Goal: Communication & Community: Answer question/provide support

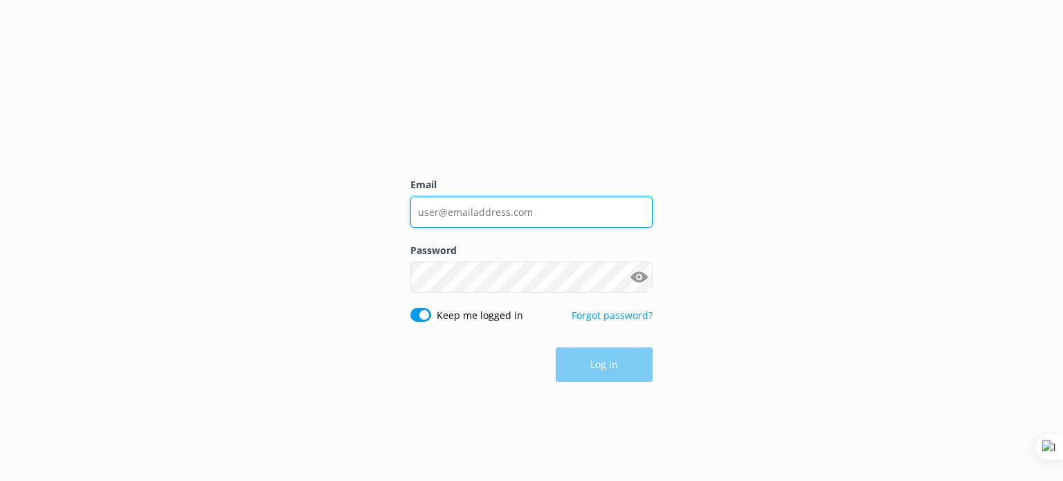
type input "guy@yonderhq.com"
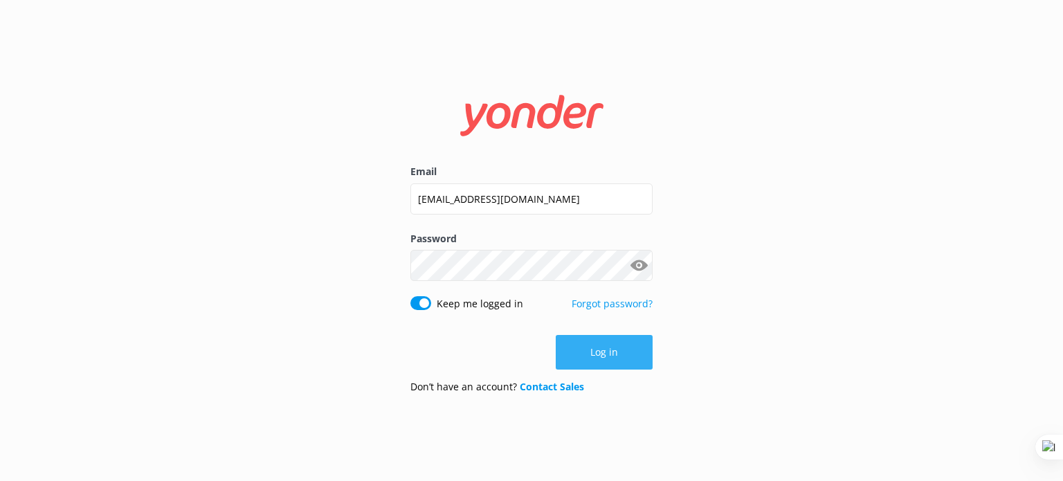
click at [606, 354] on button "Log in" at bounding box center [604, 352] width 97 height 35
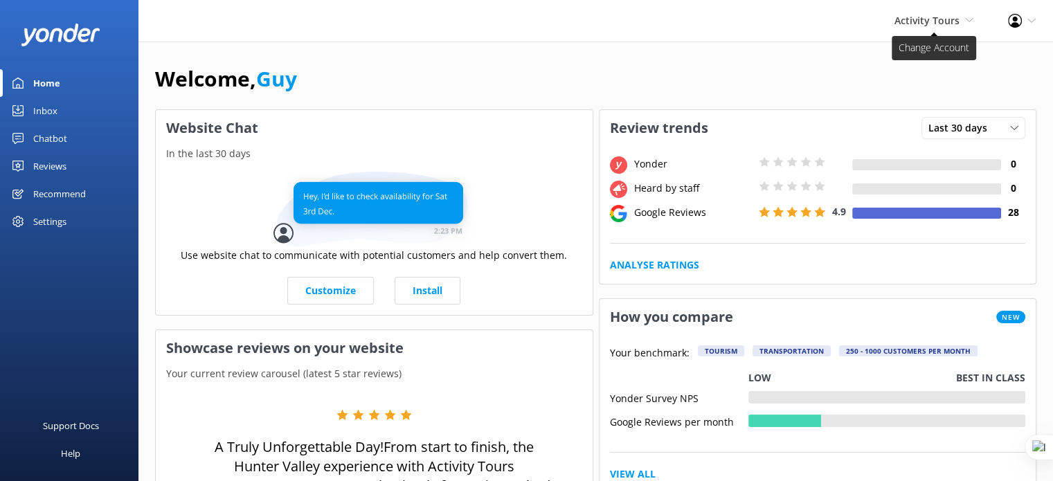
click at [922, 26] on span "Activity Tours" at bounding box center [926, 20] width 65 height 13
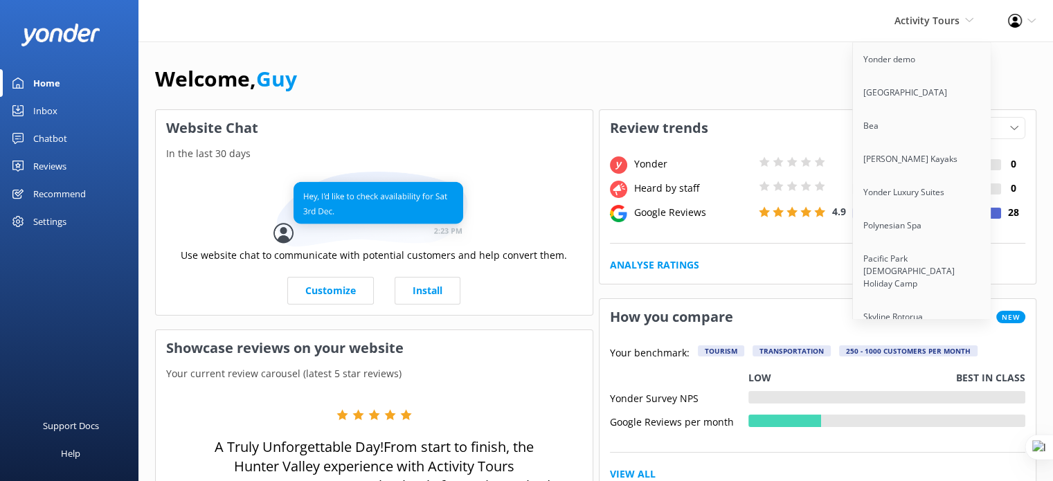
scroll to position [8623, 0]
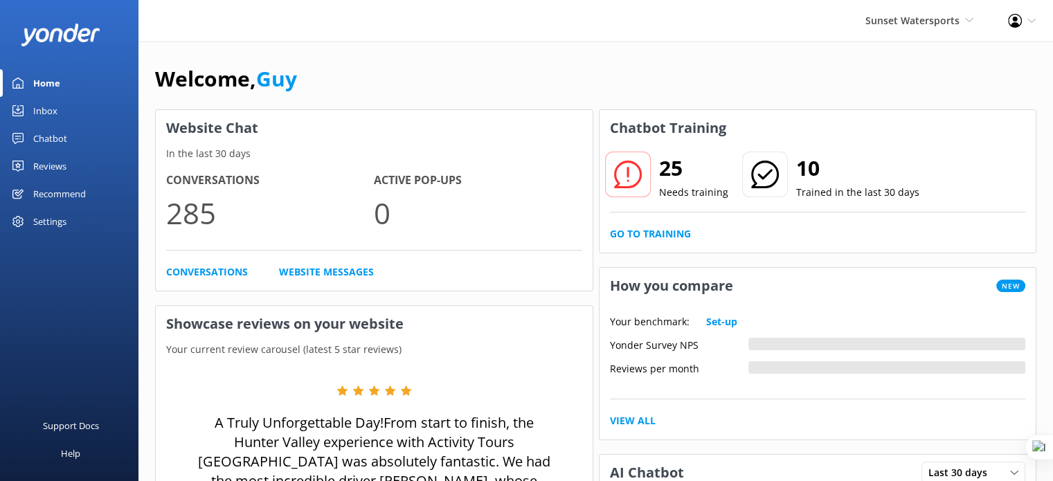
click at [46, 175] on div "Reviews" at bounding box center [49, 166] width 33 height 28
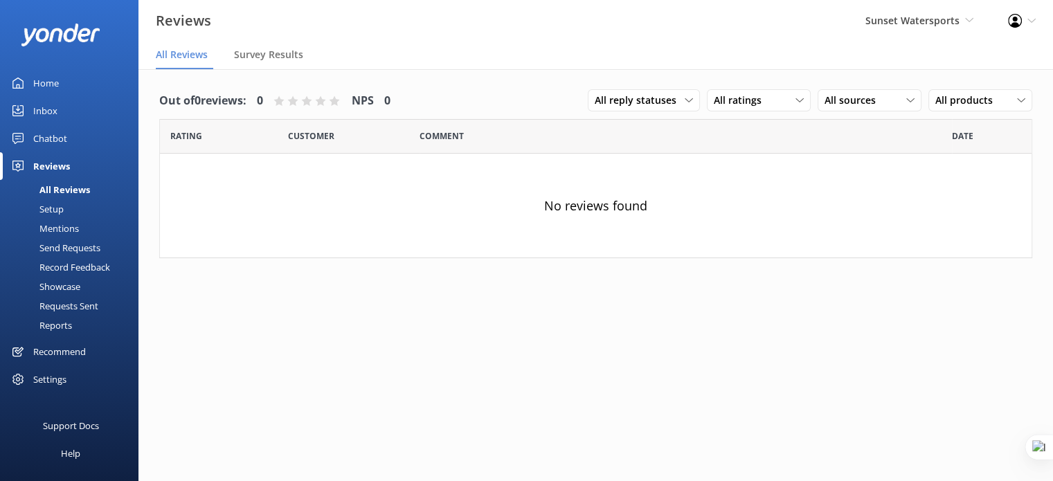
click at [64, 349] on div "Recommend" at bounding box center [59, 352] width 53 height 28
click at [62, 356] on div "Recommend" at bounding box center [59, 352] width 53 height 28
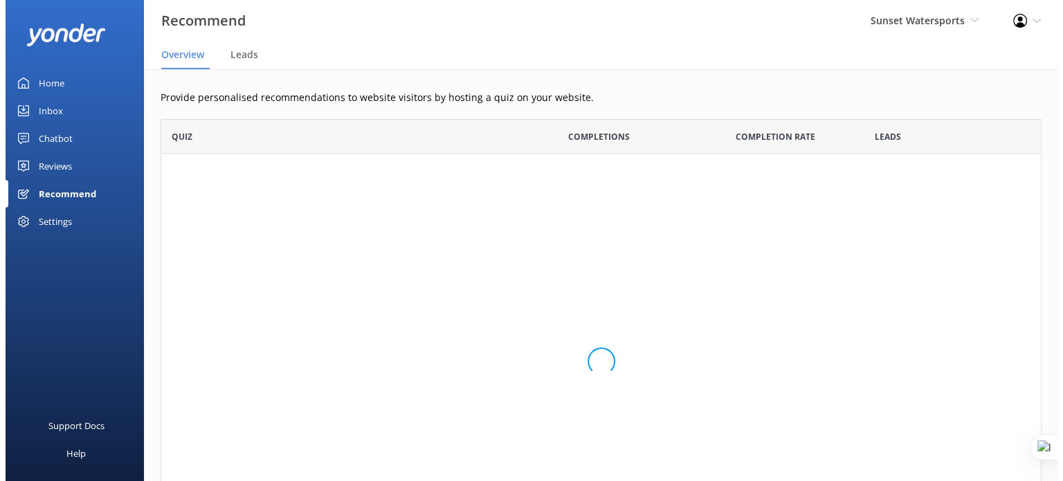
scroll to position [163, 870]
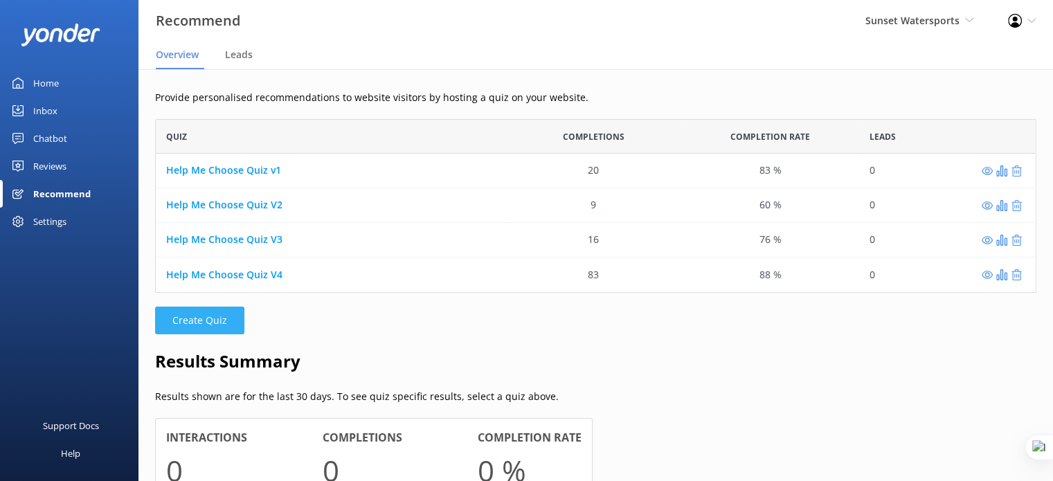
click at [221, 311] on button "Create Quiz" at bounding box center [199, 321] width 89 height 28
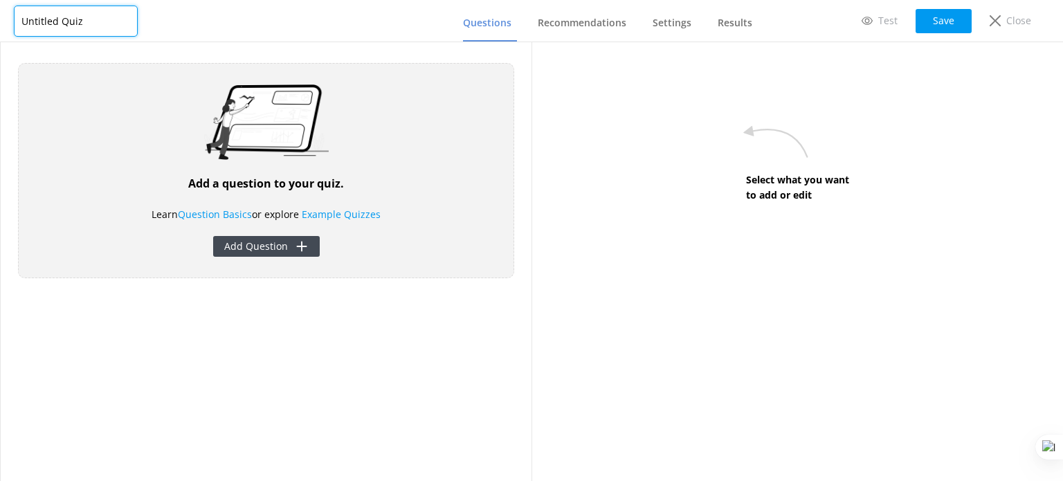
click at [87, 22] on input "Untitled Quiz" at bounding box center [76, 21] width 124 height 31
click at [107, 21] on input "Sunset Watersports WEddings" at bounding box center [76, 20] width 124 height 31
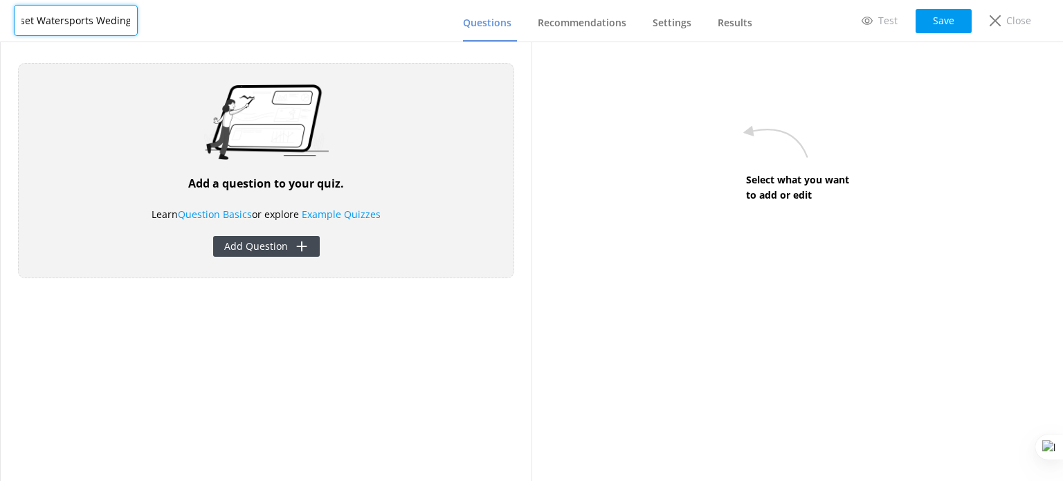
scroll to position [0, 14]
type input "Sunset Watersports Weddings"
click at [448, 181] on div "Add a question to your quiz. Learn Question Basics or explore Example Quizzes A…" at bounding box center [266, 170] width 496 height 215
click at [264, 254] on button "Add Question" at bounding box center [266, 246] width 107 height 21
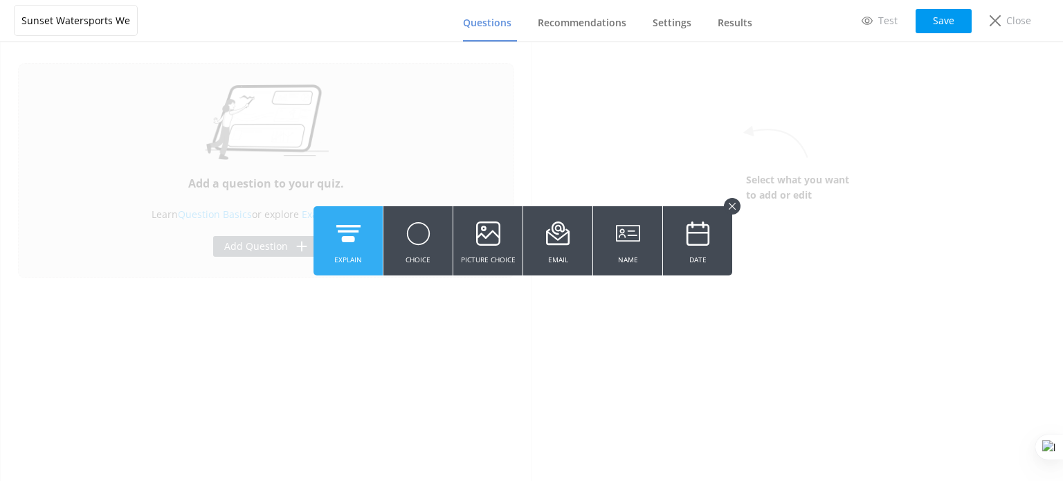
click at [347, 244] on icon at bounding box center [348, 234] width 24 height 38
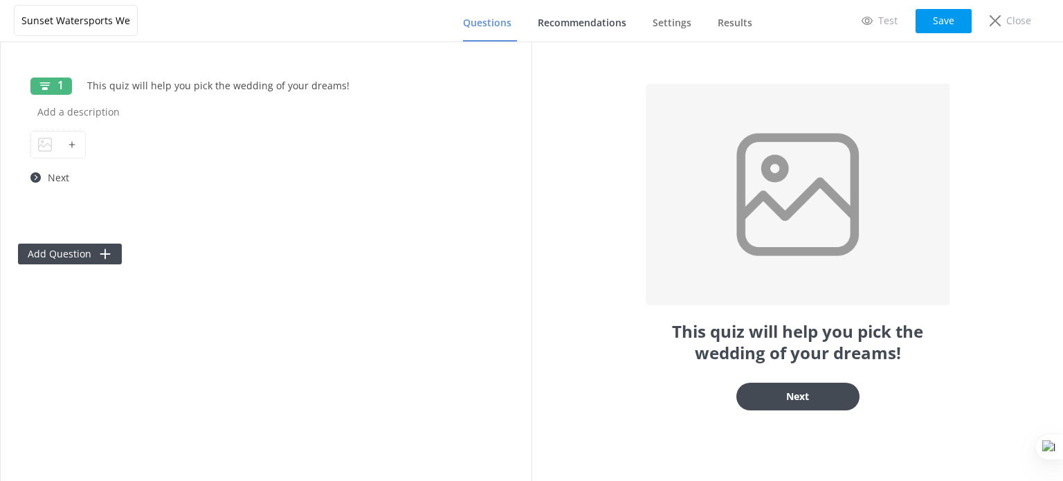
type input "This quiz will help you pick the wedding of your dreams!"
click at [60, 152] on div at bounding box center [71, 144] width 27 height 26
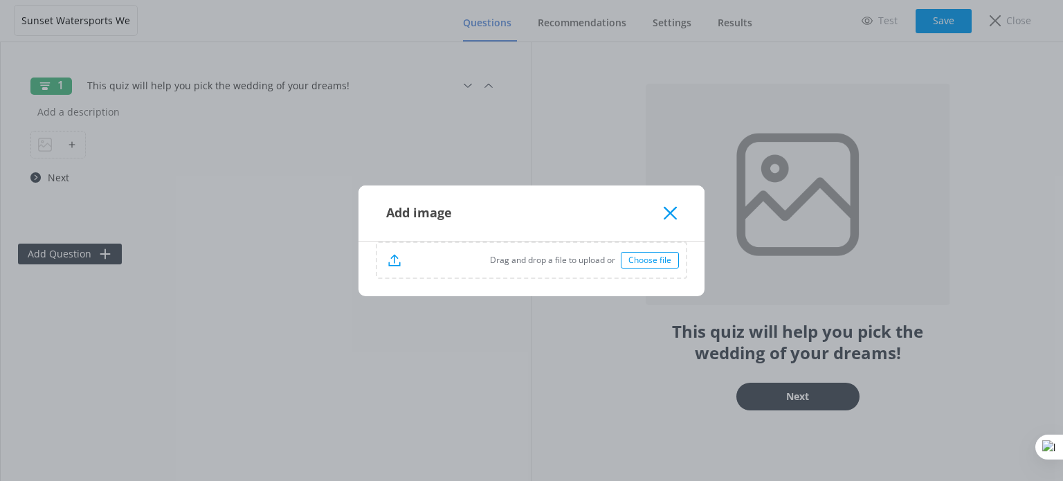
click at [656, 258] on div "Choose file" at bounding box center [650, 260] width 58 height 17
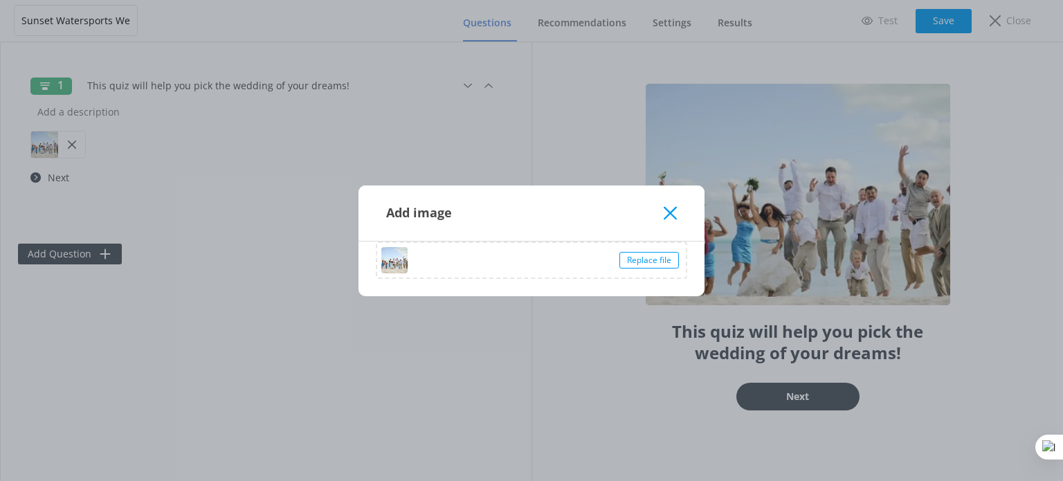
click at [675, 210] on icon at bounding box center [670, 213] width 13 height 14
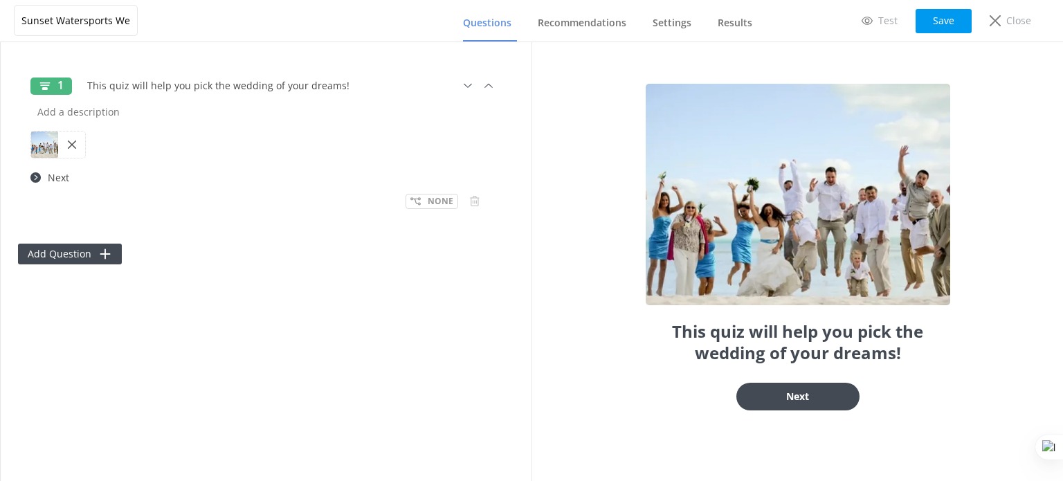
click at [344, 206] on div "None" at bounding box center [265, 201] width 471 height 16
click at [75, 261] on button "Add Question" at bounding box center [70, 254] width 104 height 21
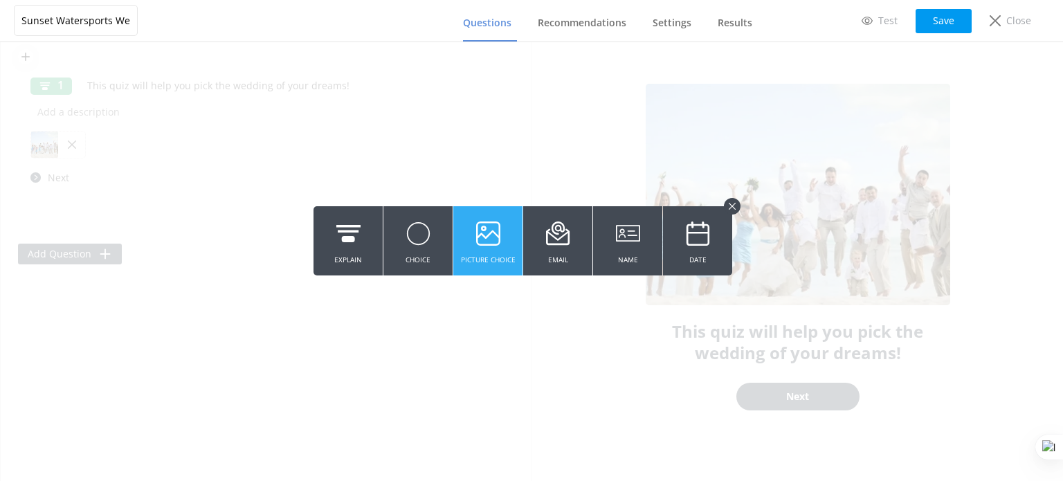
click at [478, 241] on icon at bounding box center [488, 234] width 24 height 38
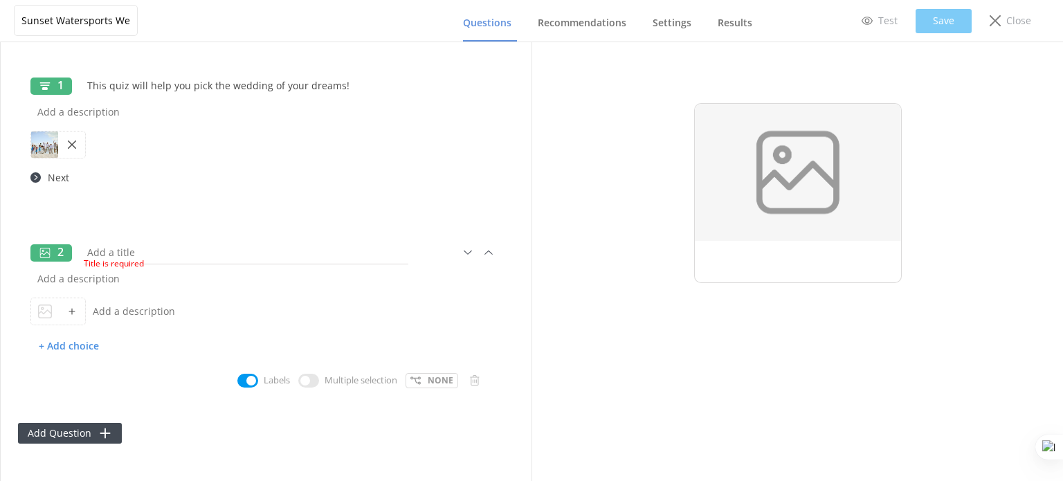
click at [168, 245] on input "text" at bounding box center [245, 252] width 331 height 31
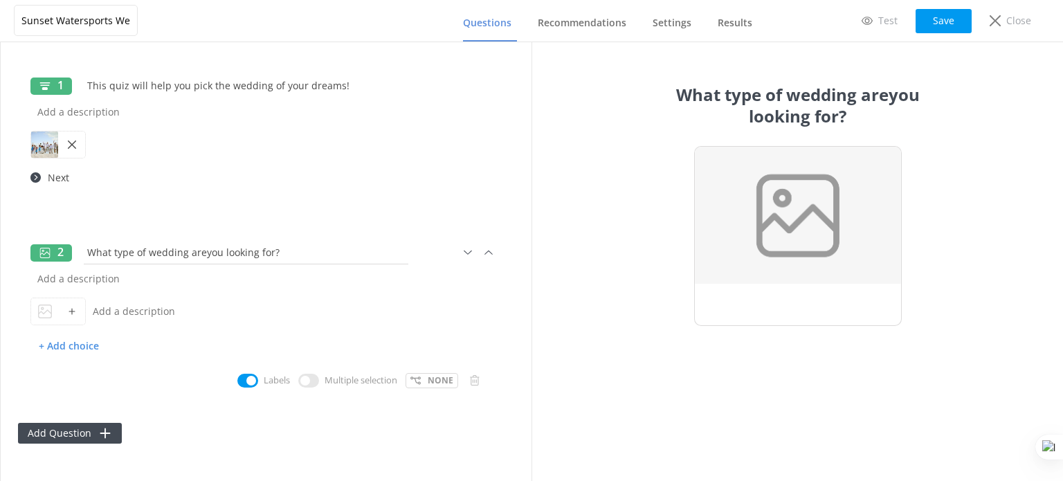
click at [201, 248] on input "What type of wedding areyou looking for?" at bounding box center [245, 252] width 331 height 31
type input "What type of wedding are you looking for?"
click at [113, 312] on input "text" at bounding box center [283, 311] width 395 height 31
type input "Beach WEdding"
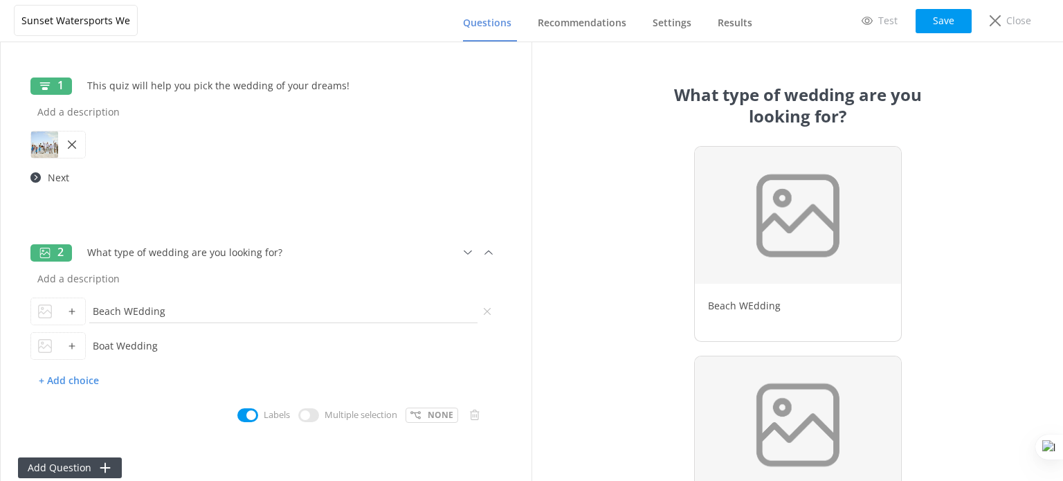
type input "Boat Wedding"
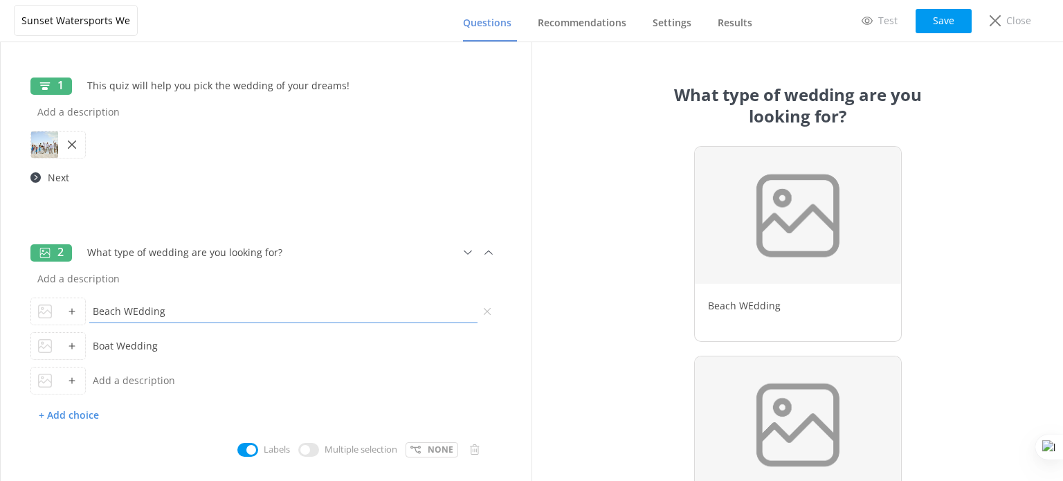
click at [136, 311] on input "Beach WEdding" at bounding box center [283, 311] width 395 height 31
type input "Beach Wedding"
click at [185, 252] on input "What type of wedding are you looking for?" at bounding box center [245, 252] width 331 height 31
click at [186, 377] on input "text" at bounding box center [283, 380] width 395 height 31
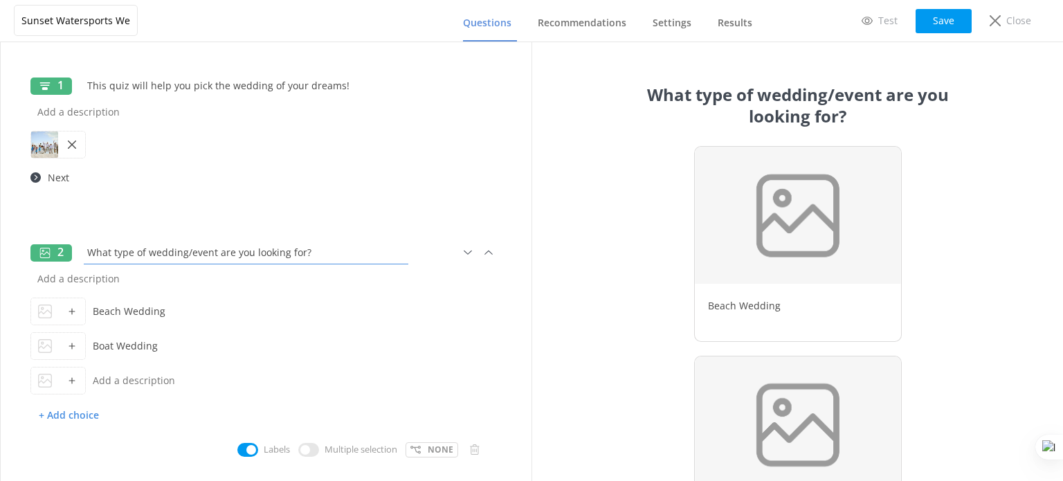
click at [192, 254] on input "What type of wedding/event are you looking for?" at bounding box center [245, 252] width 331 height 31
type input "What type of wedding event are you looking for?"
click at [152, 390] on input "text" at bounding box center [283, 380] width 395 height 31
type input "Boat Reception"
click at [469, 451] on icon at bounding box center [474, 449] width 10 height 10
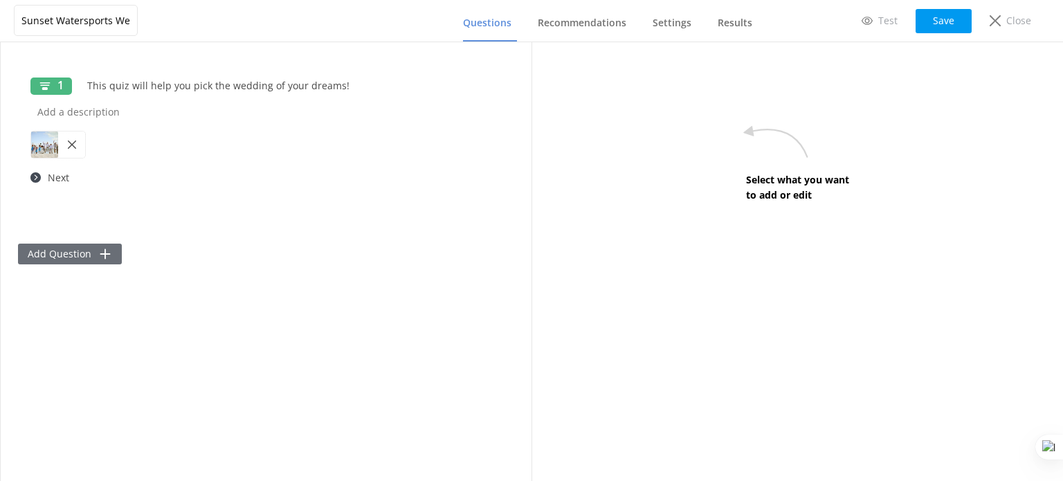
click at [100, 252] on icon at bounding box center [105, 254] width 14 height 14
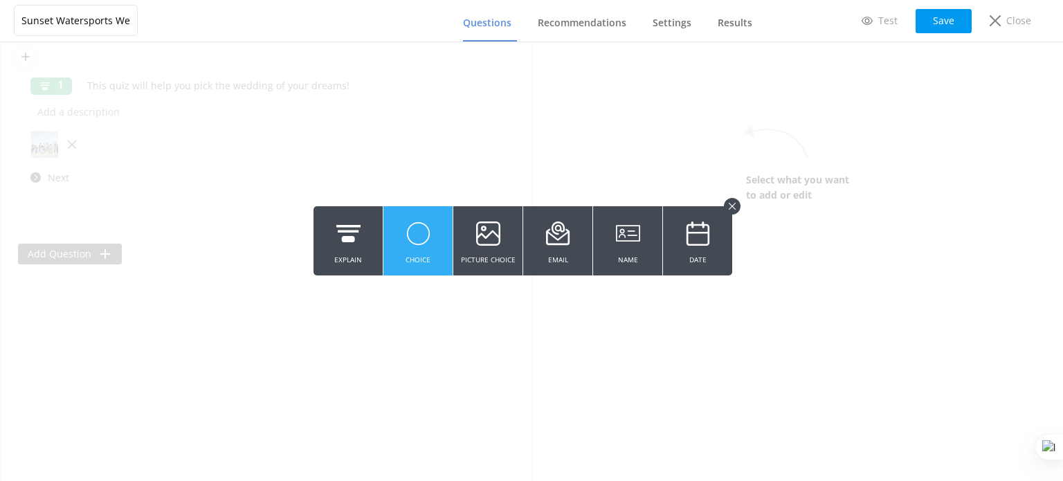
click at [424, 239] on use at bounding box center [418, 234] width 22 height 22
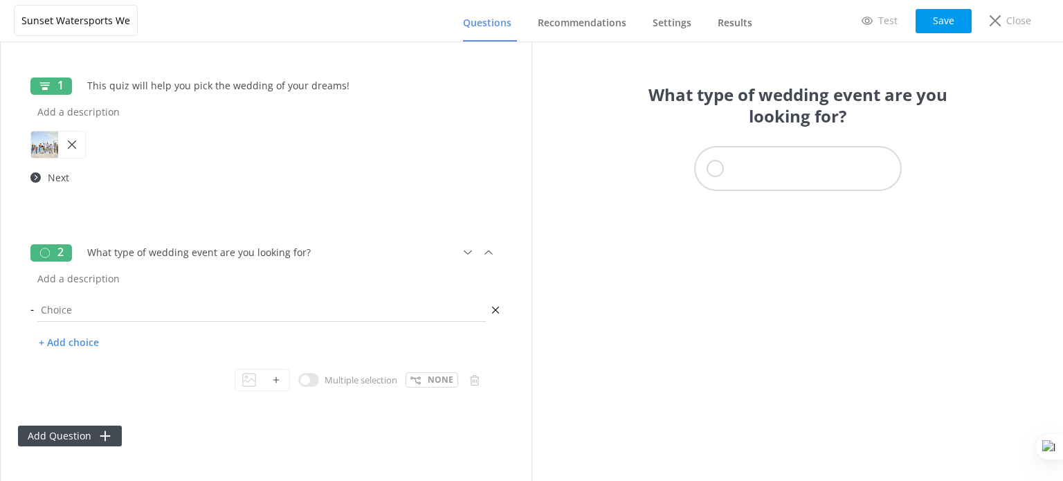
type input "What type of wedding event are you looking for?"
click at [80, 305] on input "text" at bounding box center [261, 309] width 455 height 31
type input "Beach Wedding"
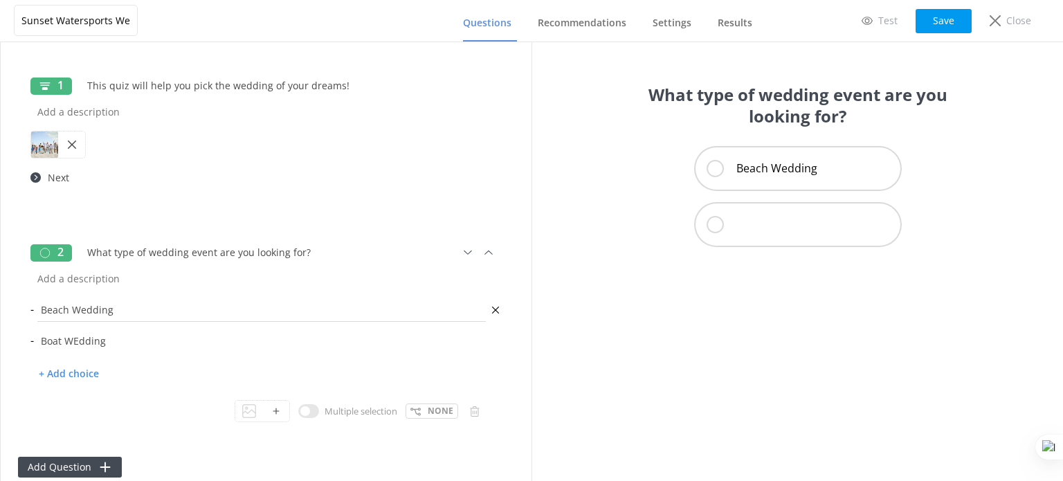
type input "Boat WEdding"
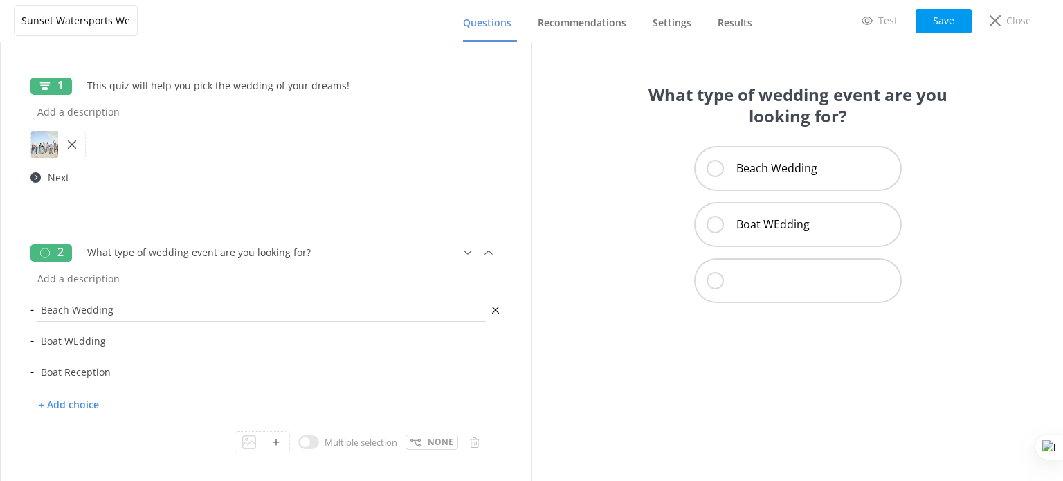
type input "Boat Reception"
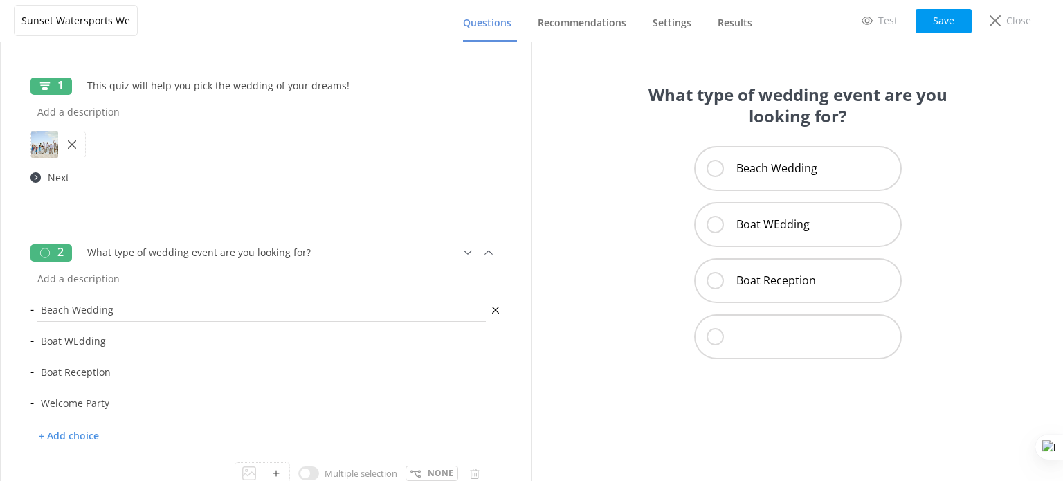
type input "Welcome Party"
type input "Private Charter"
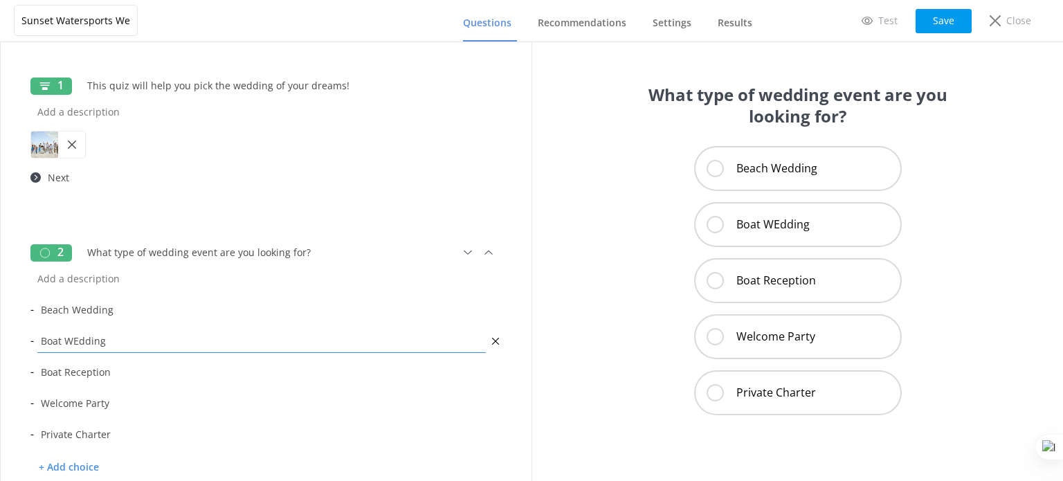
click at [78, 338] on input "Boat WEdding" at bounding box center [261, 340] width 455 height 31
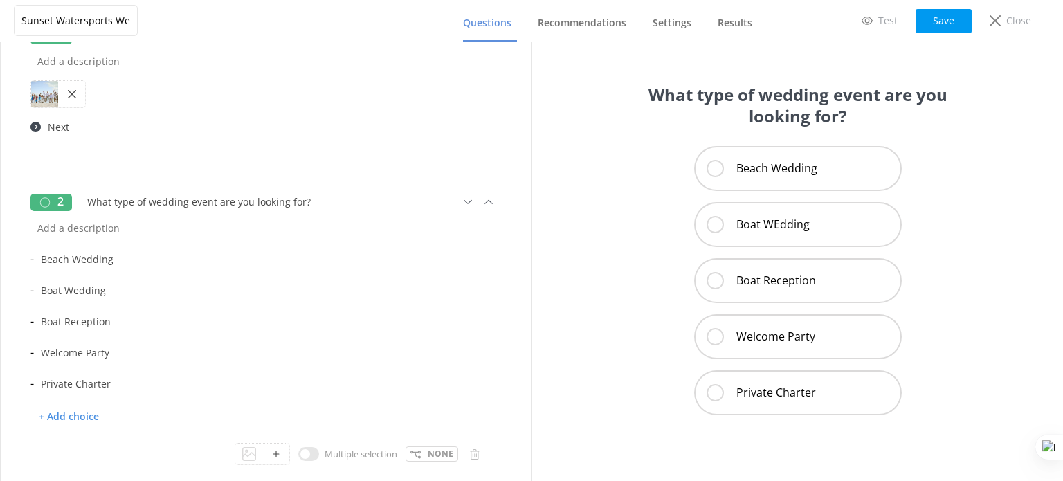
scroll to position [117, 0]
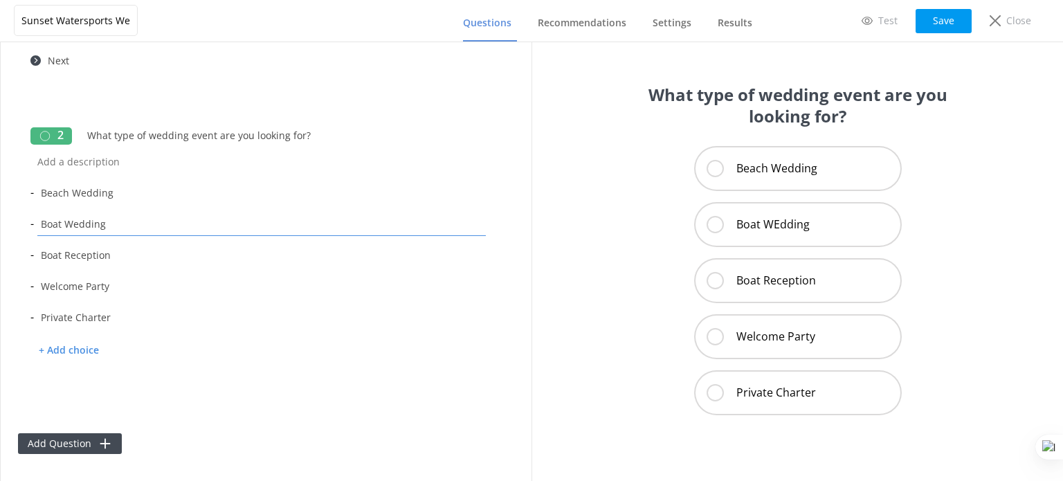
type input "Boat Wedding"
click at [88, 440] on button "Add Question" at bounding box center [70, 443] width 104 height 21
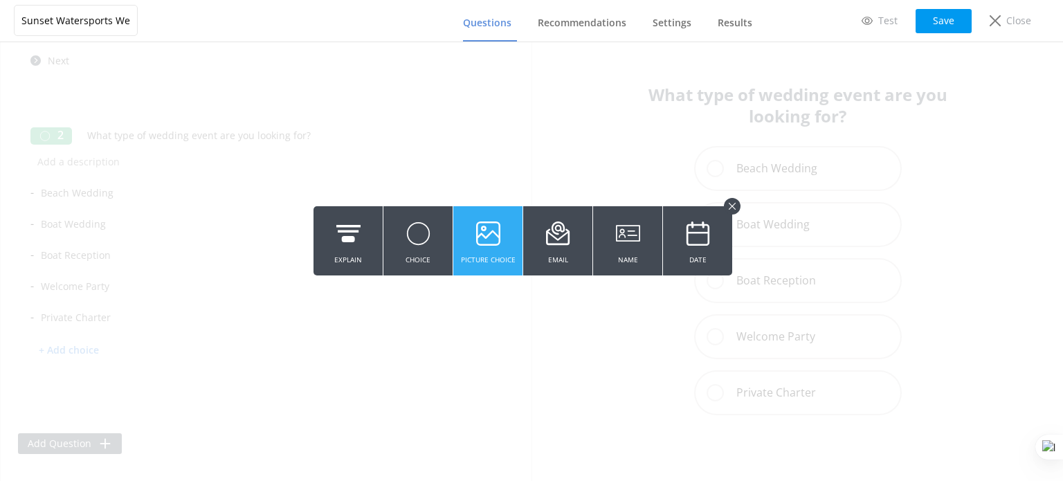
click at [476, 244] on icon at bounding box center [488, 234] width 24 height 38
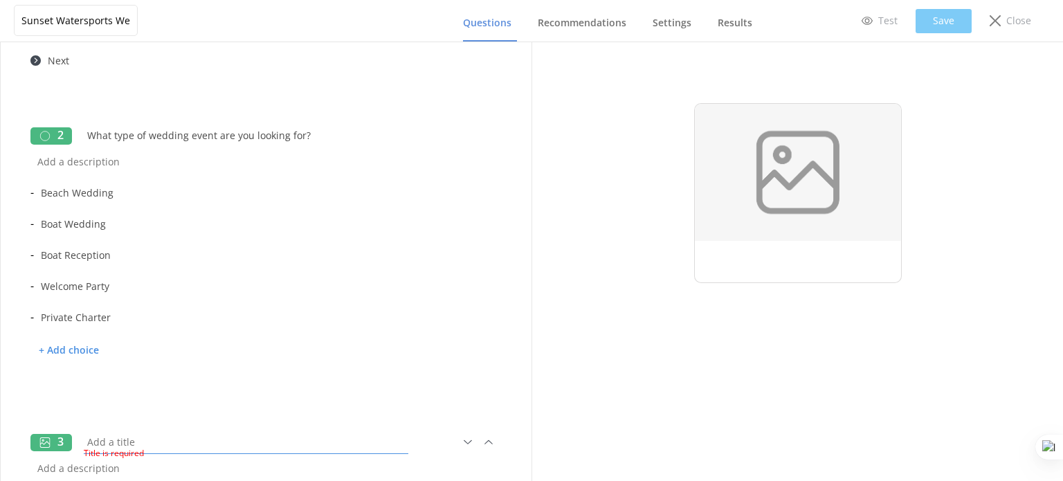
click at [118, 433] on input "text" at bounding box center [245, 441] width 331 height 31
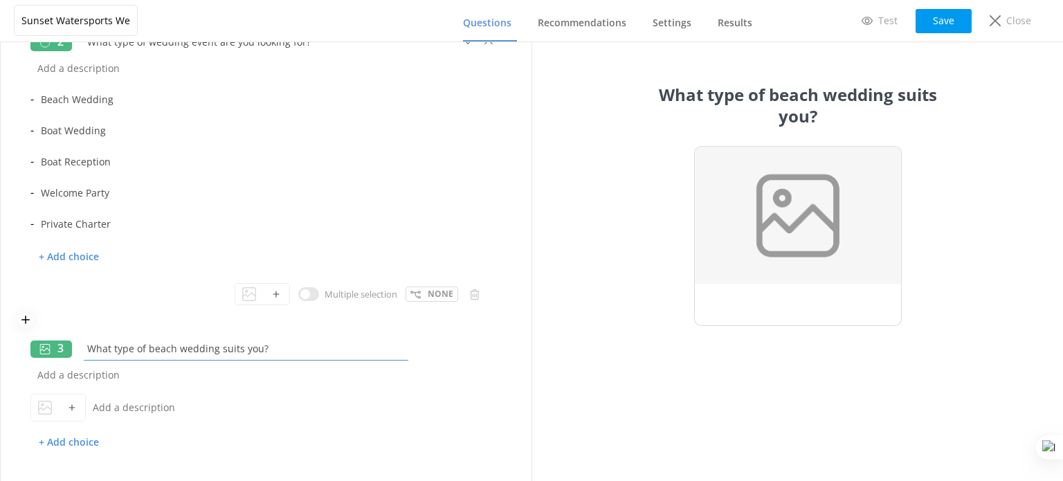
scroll to position [255, 0]
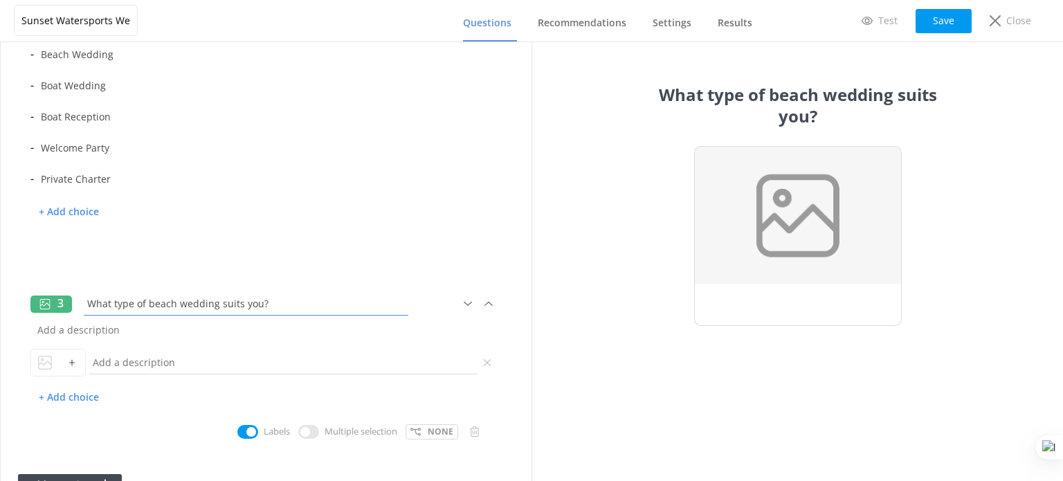
type input "What type of beach wedding suits you?"
click at [131, 358] on input "text" at bounding box center [283, 362] width 395 height 31
paste input "Simple & Easy Beach Wedding Package"
type input "Simple & Easy Beach Wedding Package"
click at [71, 395] on p "+ Add choice" at bounding box center [68, 397] width 77 height 24
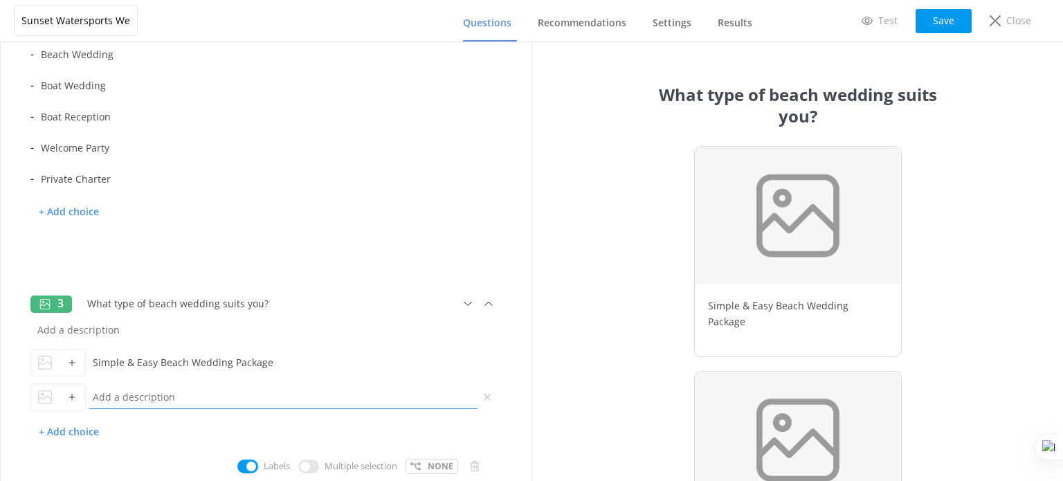
click at [148, 394] on input "text" at bounding box center [283, 396] width 395 height 31
paste input "It's 5 O'clock Somewhere Wedding Package"
type input "It's 5 O'clock Somewhere Wedding Package"
click at [78, 430] on p "+ Add choice" at bounding box center [68, 432] width 77 height 24
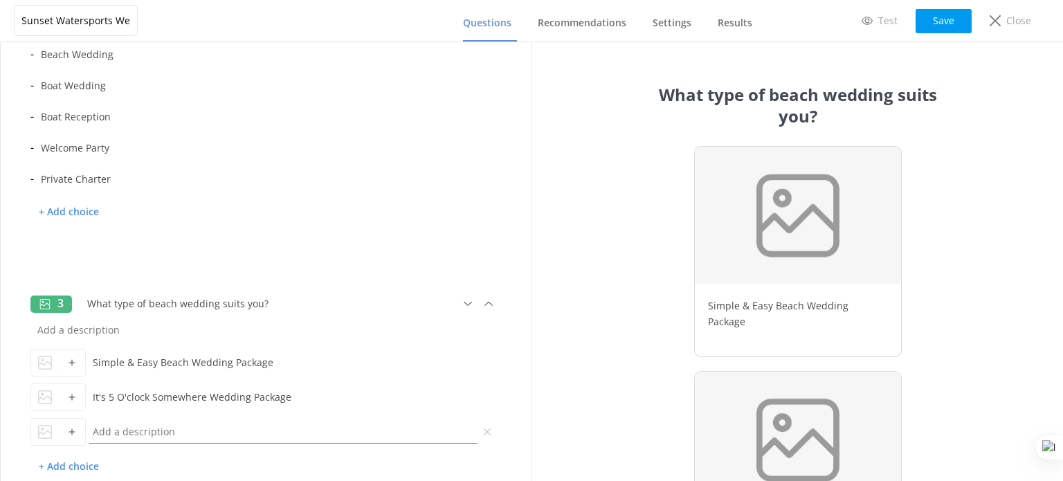
click at [143, 428] on input "text" at bounding box center [283, 431] width 395 height 31
paste input "Ultimate Beach Wedding Package"
type input "Ultimate Beach Wedding Package"
click at [69, 361] on icon at bounding box center [72, 362] width 8 height 8
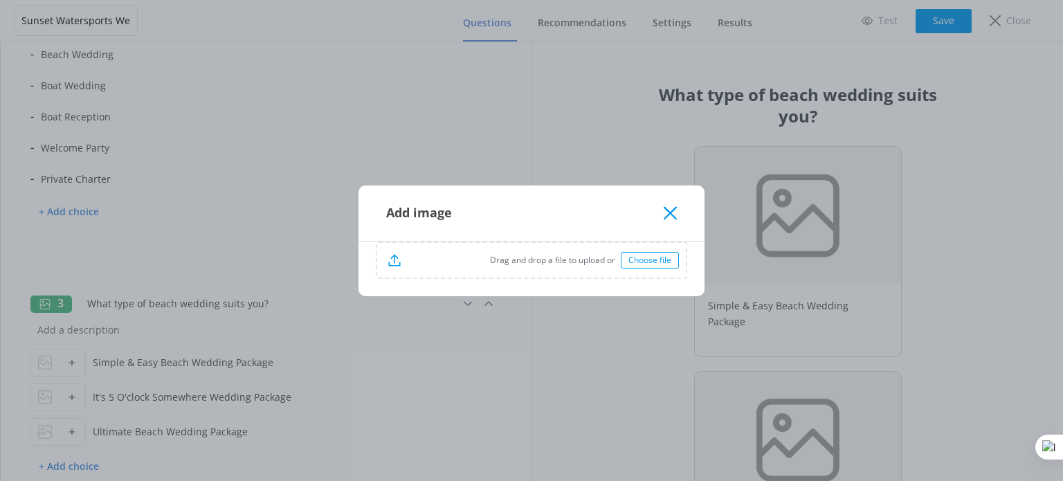
click at [642, 264] on div "Choose file" at bounding box center [650, 260] width 58 height 17
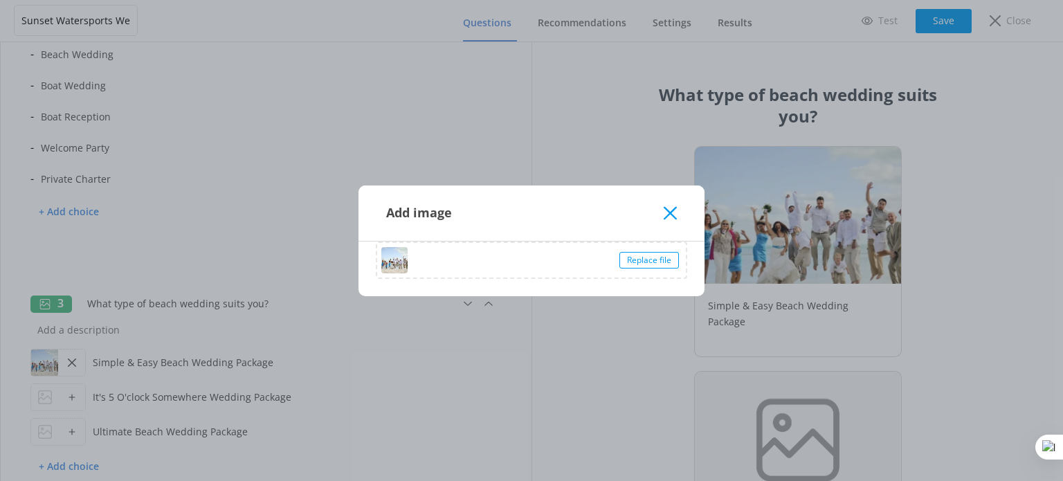
click at [673, 212] on icon at bounding box center [670, 213] width 13 height 14
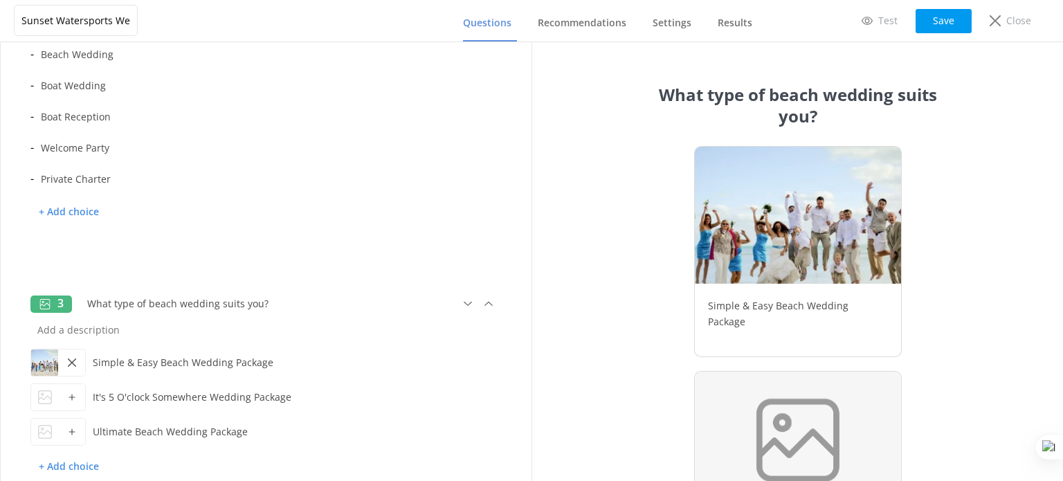
click at [75, 395] on icon at bounding box center [72, 397] width 8 height 8
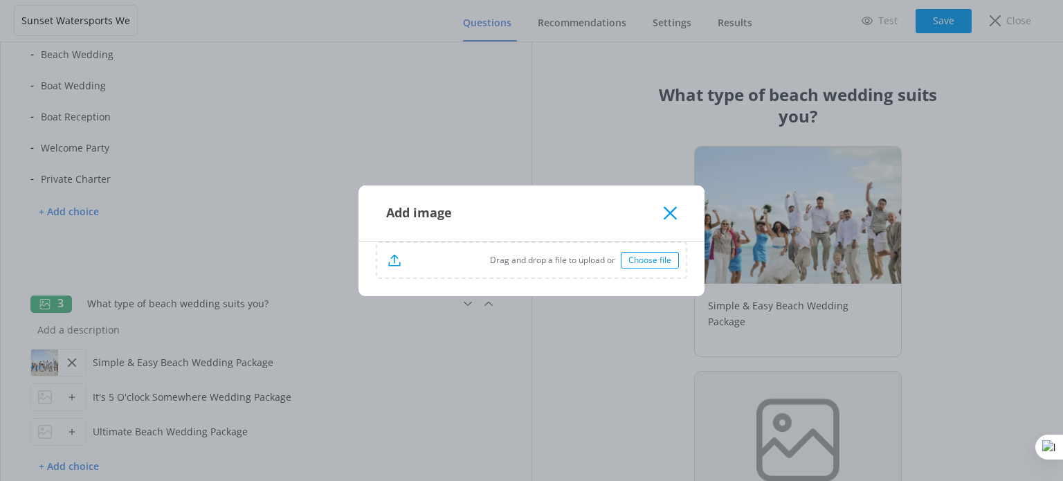
click at [670, 262] on div "Choose file" at bounding box center [650, 260] width 58 height 17
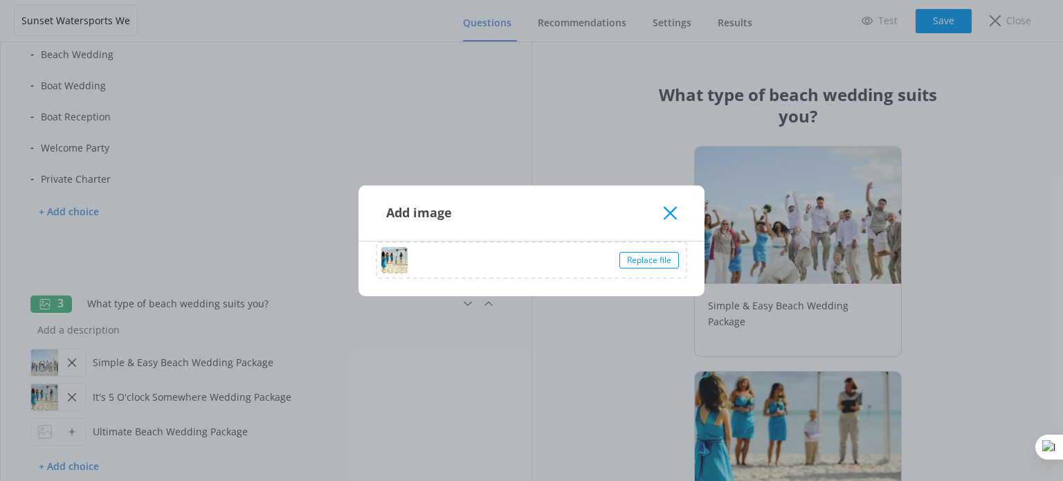
click at [664, 212] on icon at bounding box center [670, 213] width 13 height 14
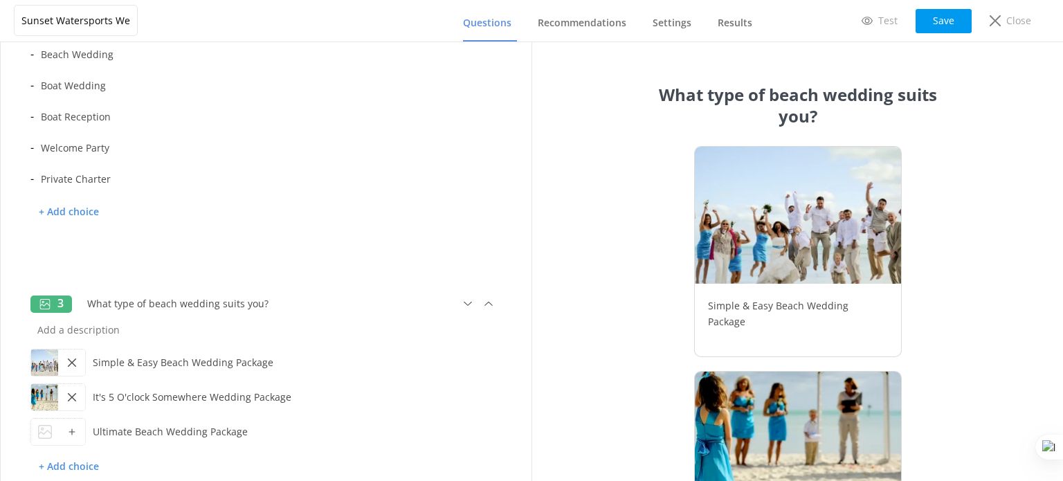
click at [80, 433] on div at bounding box center [71, 432] width 27 height 26
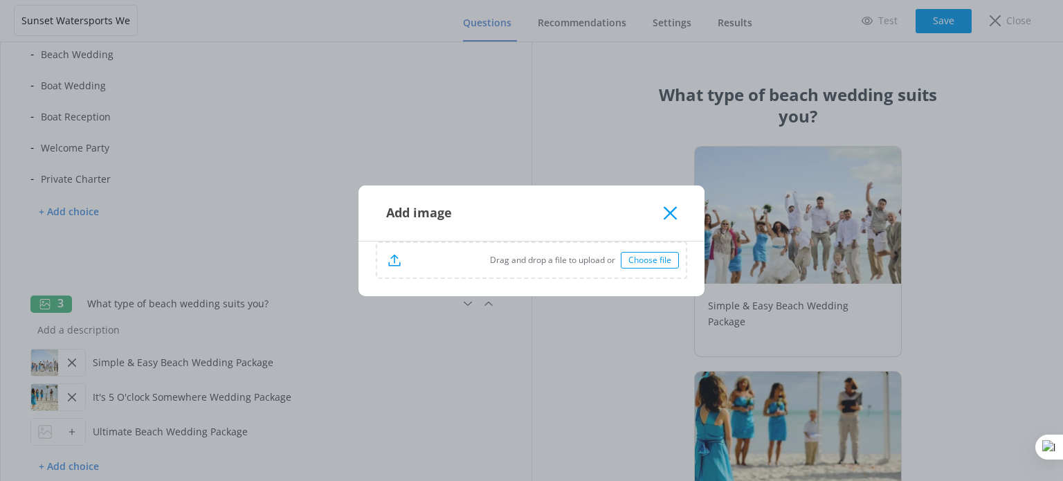
click at [518, 264] on p "Drag and drop a file to upload or" at bounding box center [511, 259] width 220 height 13
click at [670, 210] on icon at bounding box center [670, 213] width 13 height 14
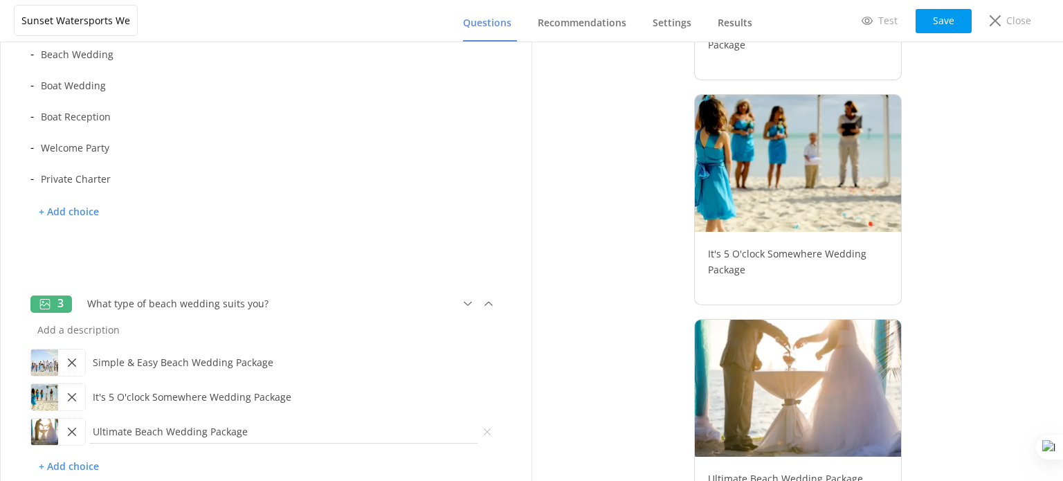
scroll to position [365, 0]
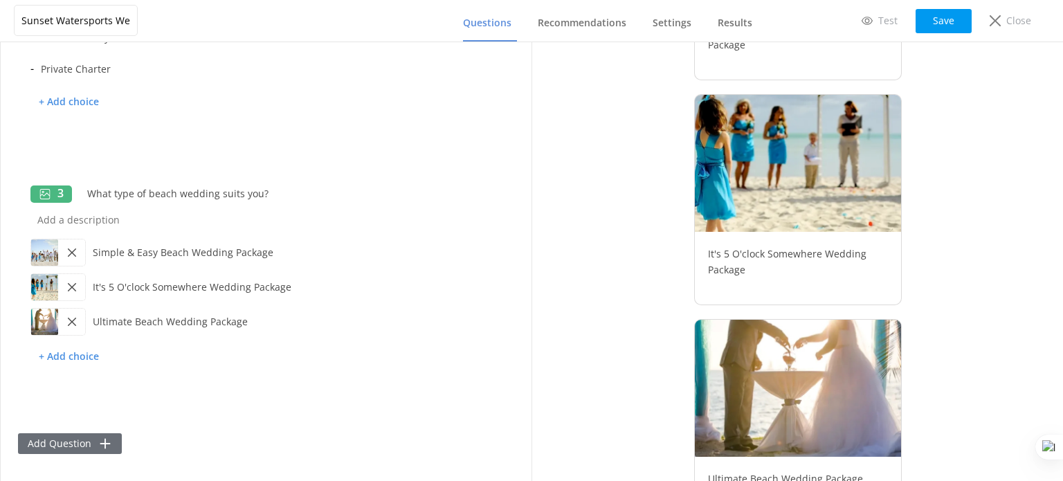
click at [85, 444] on button "Add Question" at bounding box center [70, 443] width 104 height 21
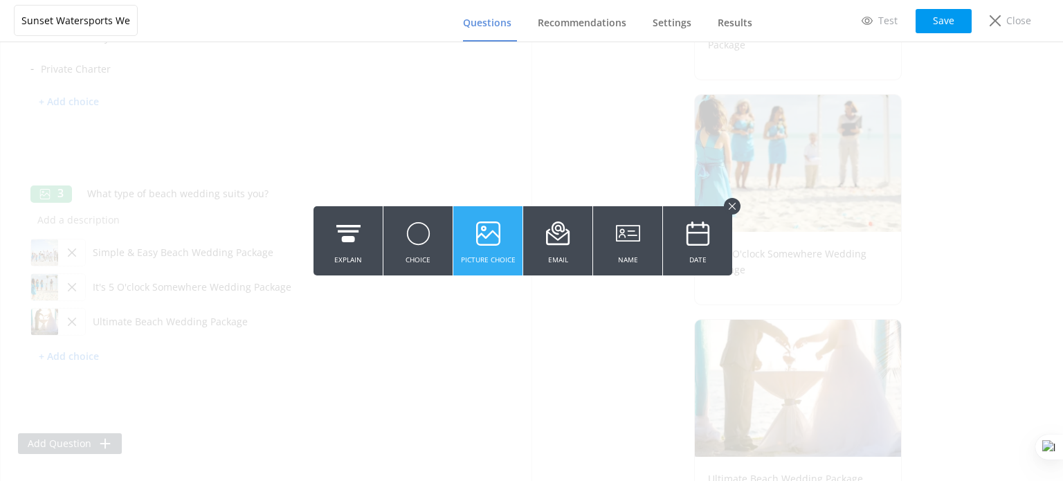
click at [478, 242] on icon at bounding box center [488, 234] width 24 height 38
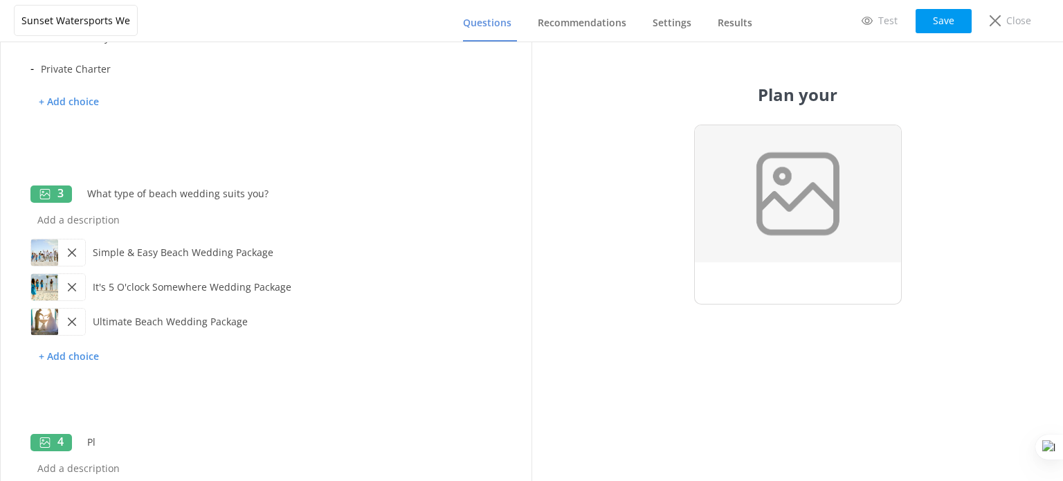
type input "P"
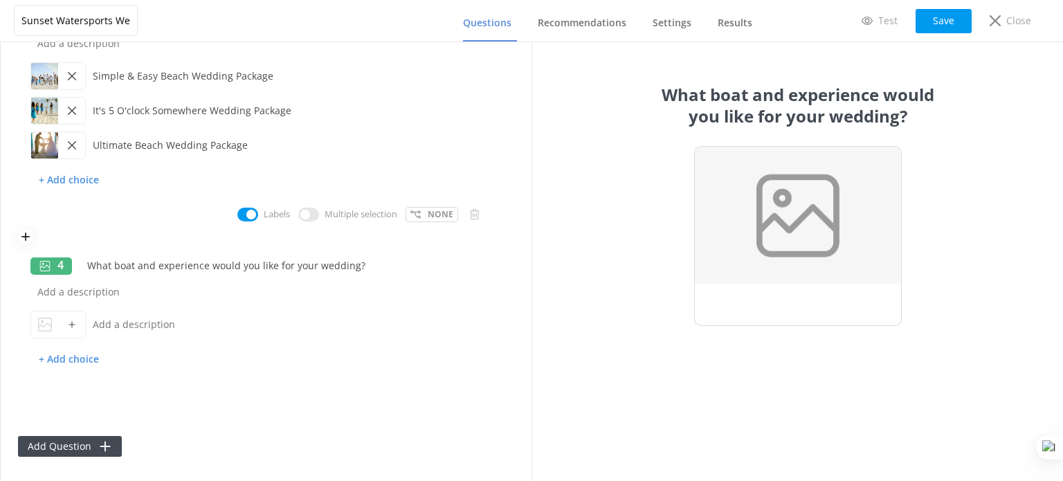
scroll to position [545, 0]
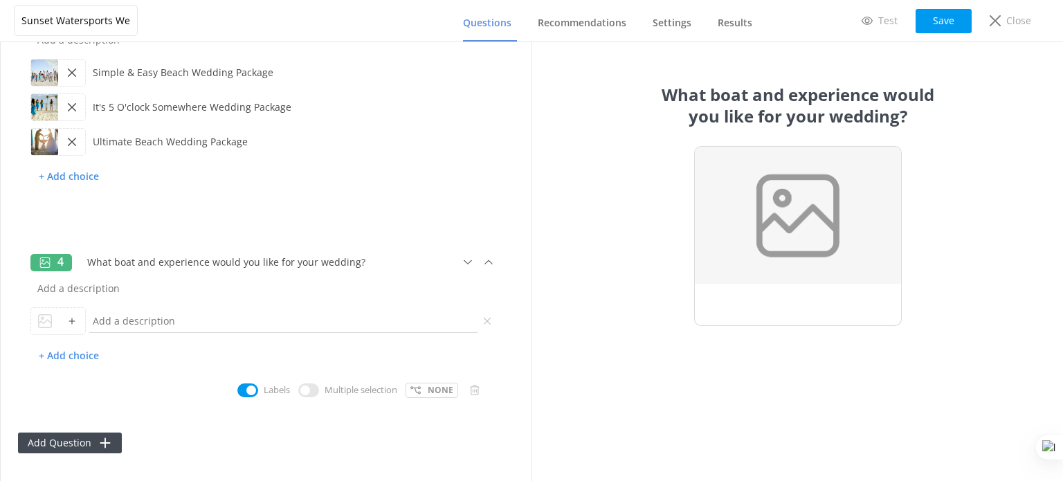
type input "What boat and experience would you like for your wedding?"
click at [136, 321] on input "text" at bounding box center [283, 320] width 395 height 31
paste input "The Sandie Cat"
click at [174, 324] on input "The Sandie Cat" at bounding box center [283, 320] width 395 height 31
paste input "Luxury Sailing Experience"
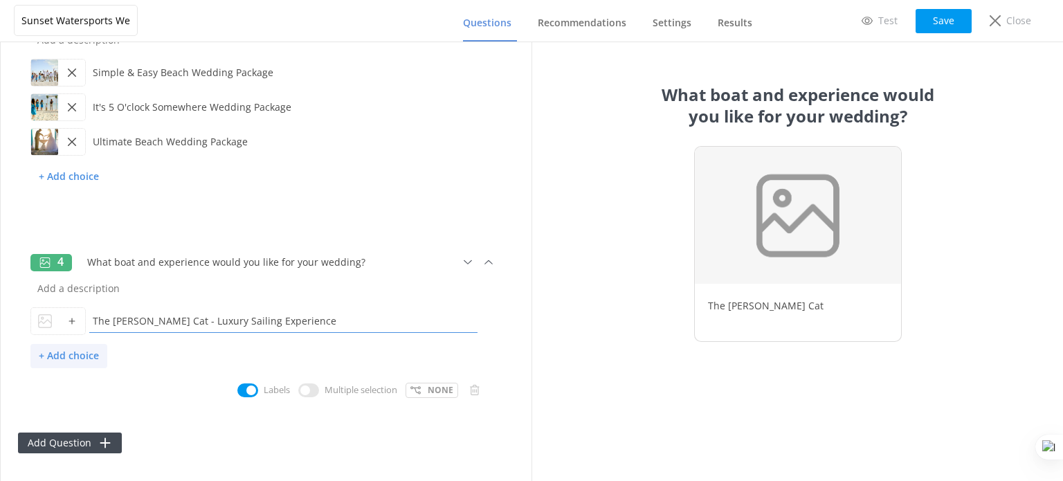
type input "The Sandie Cat - Luxury Sailing Experience"
click at [84, 351] on p "+ Add choice" at bounding box center [68, 356] width 77 height 24
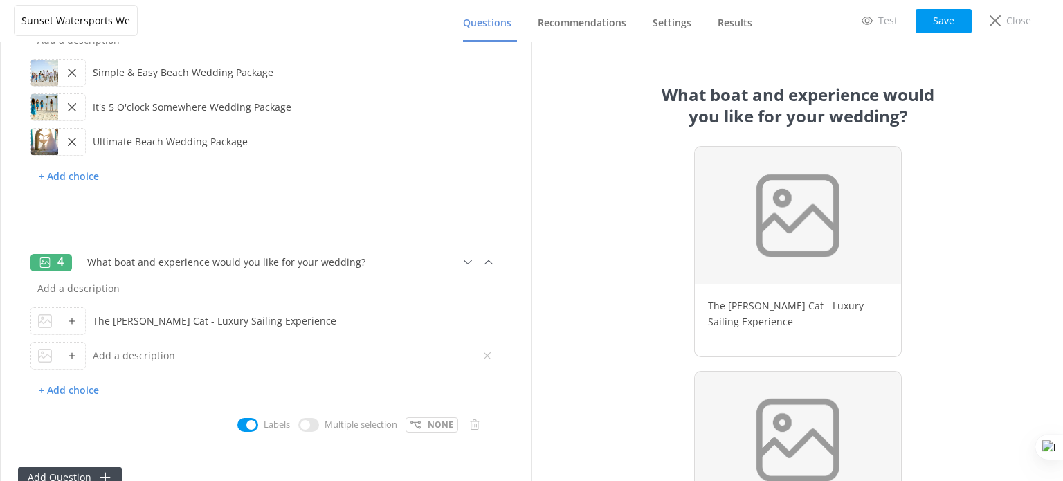
click at [132, 355] on input "text" at bounding box center [283, 355] width 395 height 31
paste input "The Party Cat"
click at [166, 354] on input "The Party Cat" at bounding box center [283, 355] width 395 height 31
paste input "Let The Party Begin"
type input "The Party Cat - Let The Party Begin"
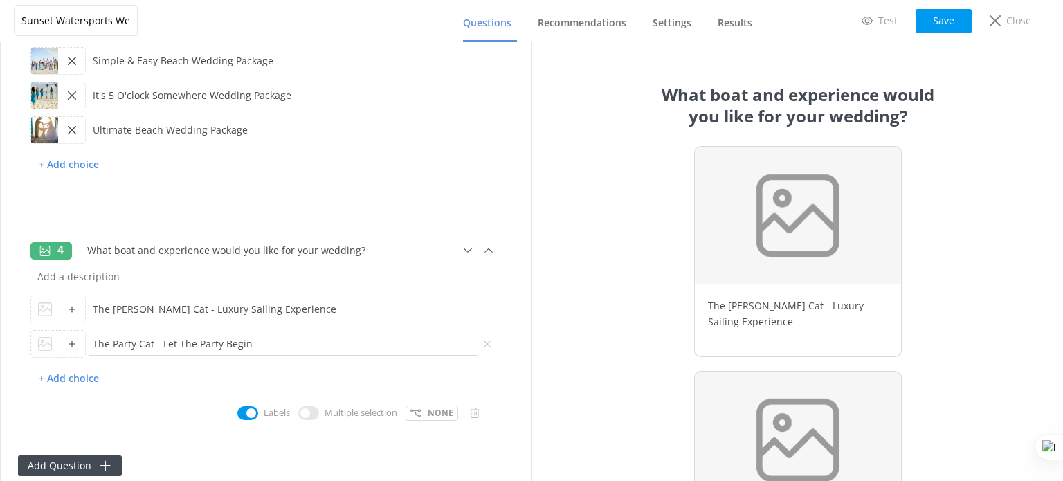
scroll to position [579, 0]
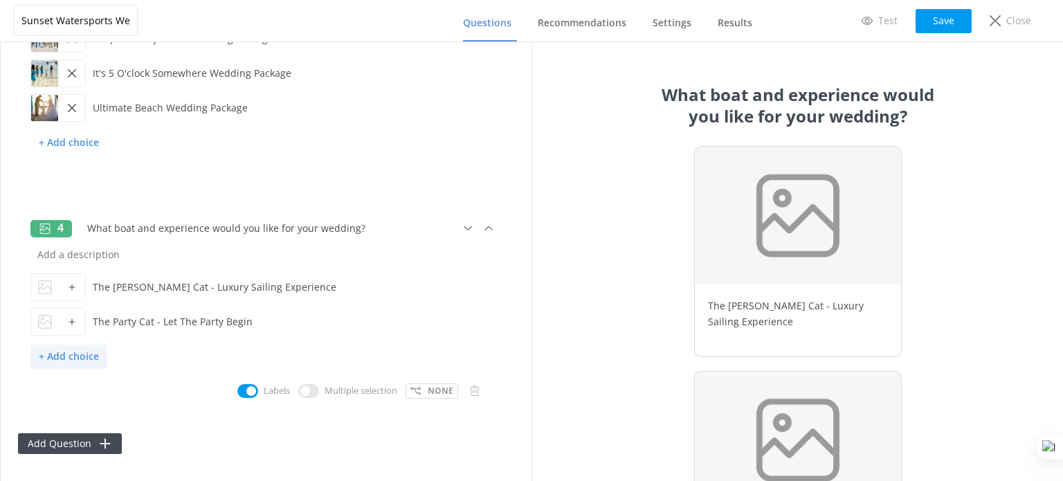
click at [88, 348] on p "+ Add choice" at bounding box center [68, 357] width 77 height 24
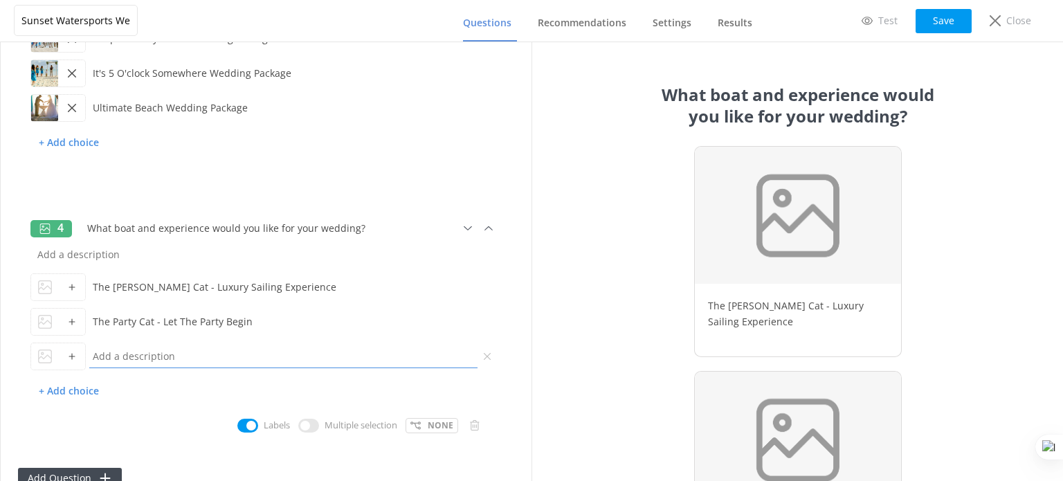
click at [153, 362] on input "text" at bounding box center [283, 355] width 395 height 31
paste input "The Miss Lora"
click at [197, 356] on input "The Miss Lora -" at bounding box center [283, 355] width 395 height 31
paste input "Key West’s Cozy Catamaran"
type input "The Miss Lora - Key West’s Cozy Catamaran"
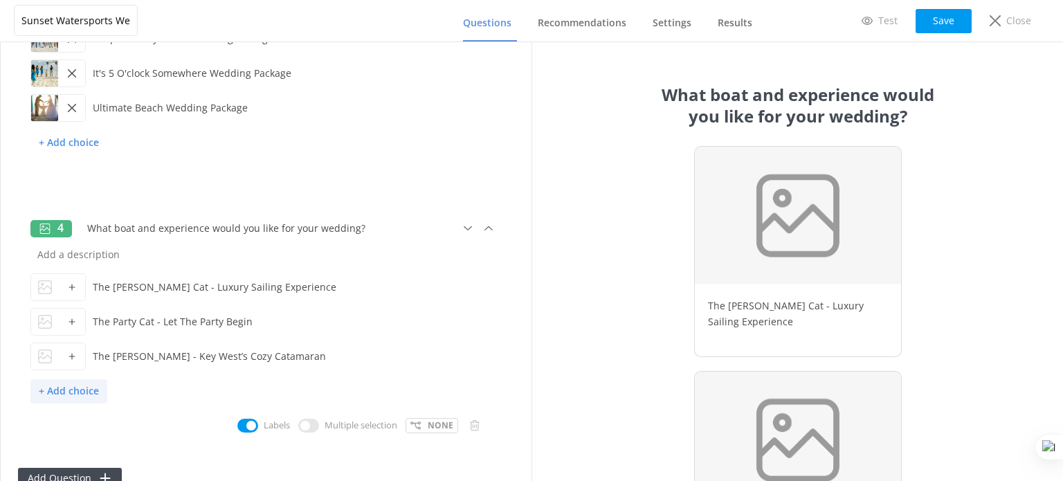
click at [83, 398] on p "+ Add choice" at bounding box center [68, 391] width 77 height 24
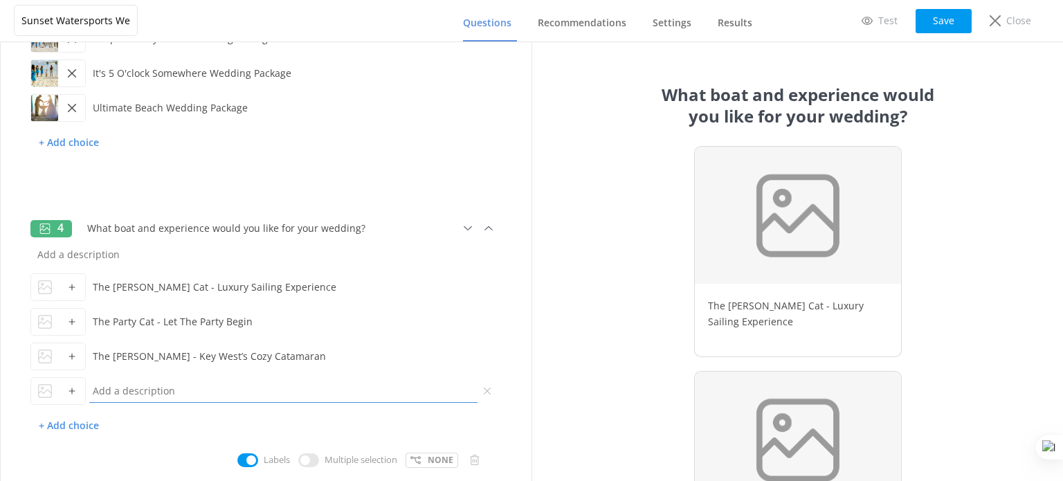
click at [140, 390] on input "text" at bounding box center [283, 390] width 395 height 31
paste input "The Miss Valyn"
click at [180, 394] on input "The Miss Valyn" at bounding box center [283, 390] width 395 height 31
paste input "Our Sandbar Shuttle"
type input "The Miss Valyn - Our Sandbar Shuttle"
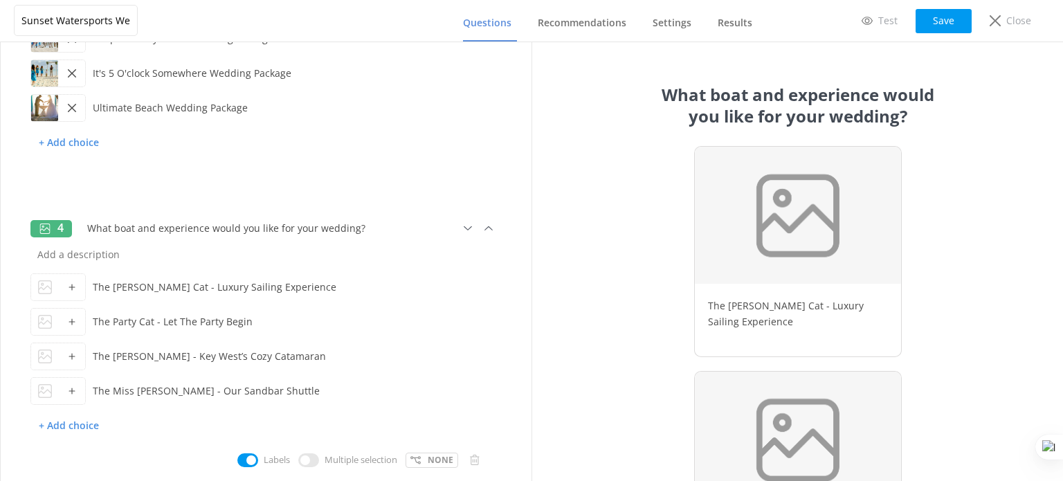
click at [74, 283] on icon at bounding box center [72, 287] width 8 height 8
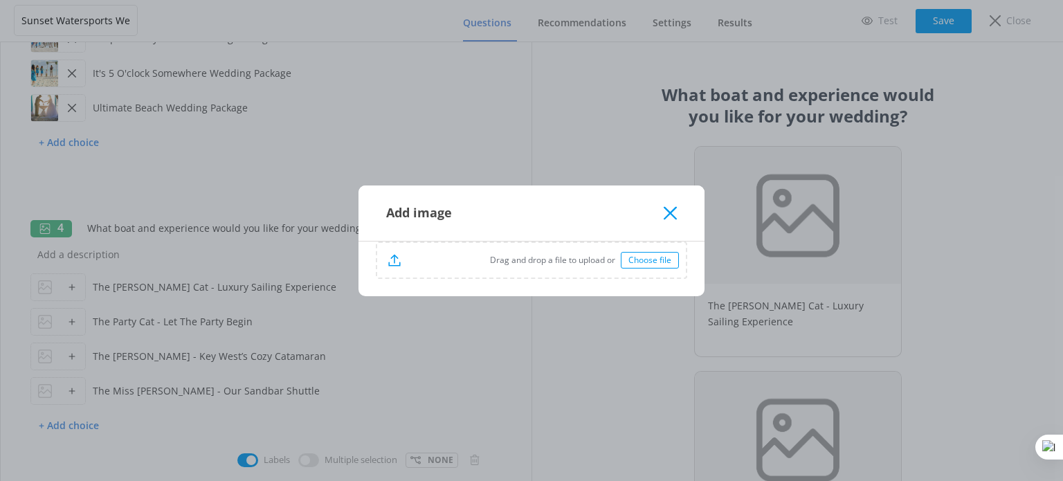
click at [556, 245] on div "Drag and drop a file to upload or Choose file" at bounding box center [531, 260] width 309 height 35
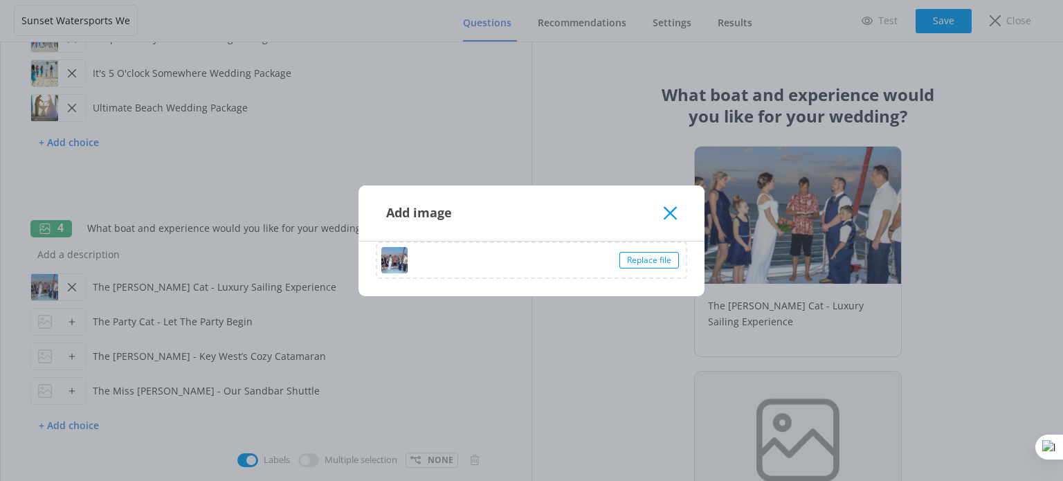
click at [668, 210] on use at bounding box center [670, 212] width 13 height 13
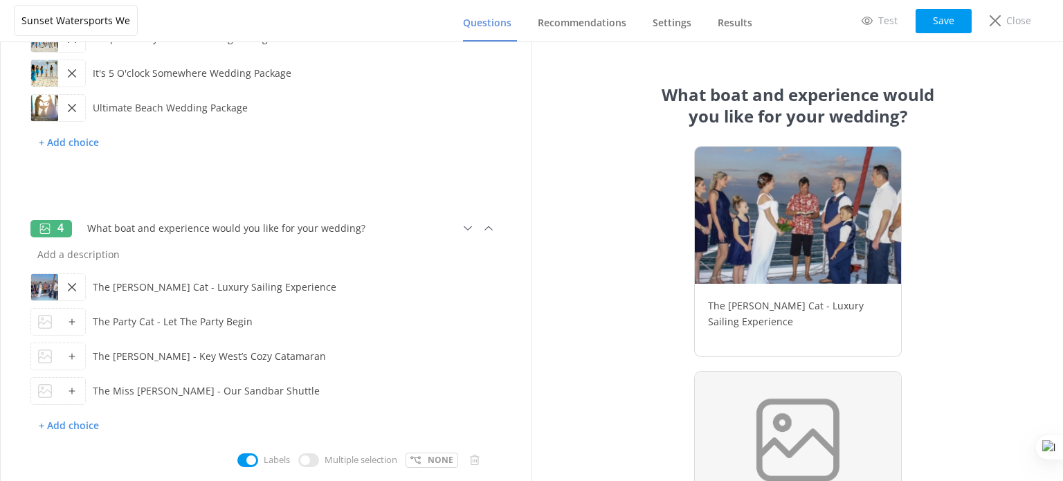
click at [72, 322] on icon at bounding box center [72, 322] width 8 height 8
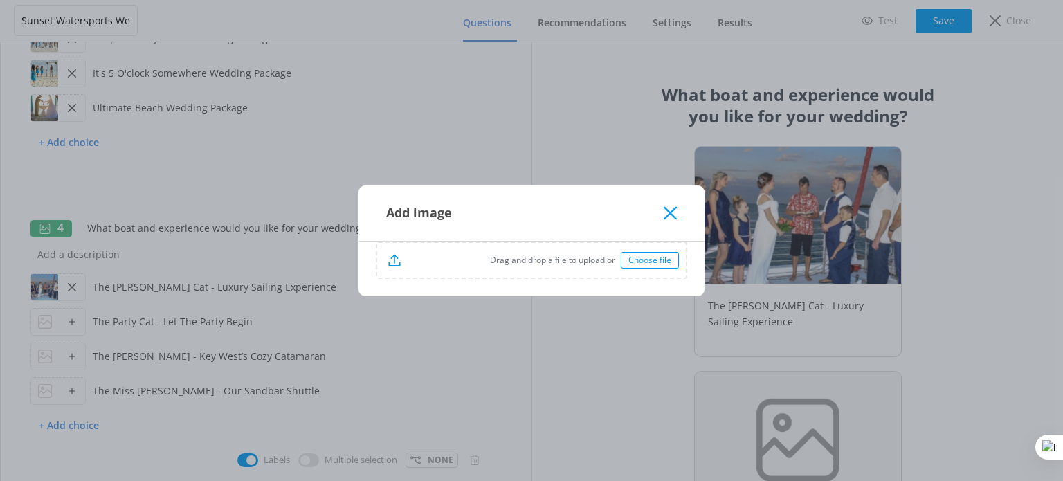
click at [646, 260] on div "Choose file" at bounding box center [650, 260] width 58 height 17
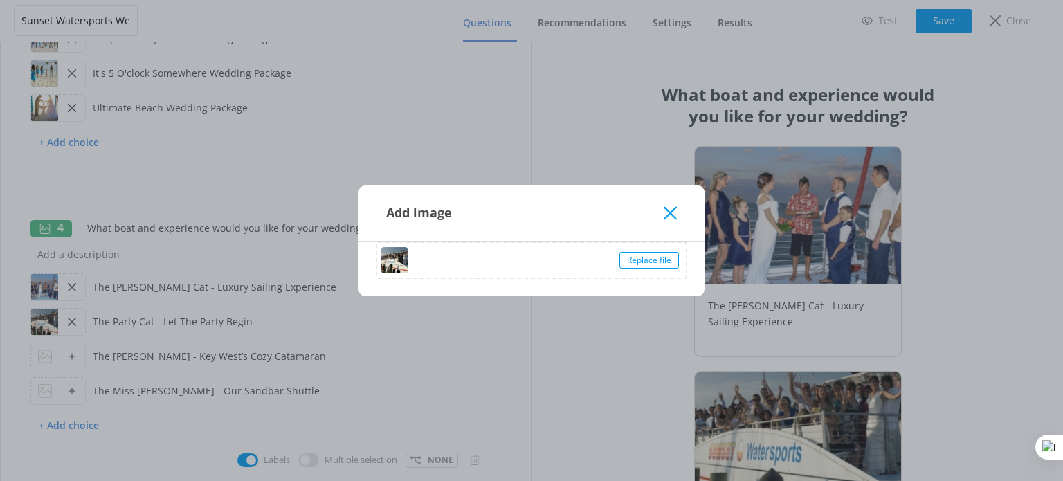
click at [664, 212] on icon at bounding box center [670, 213] width 13 height 14
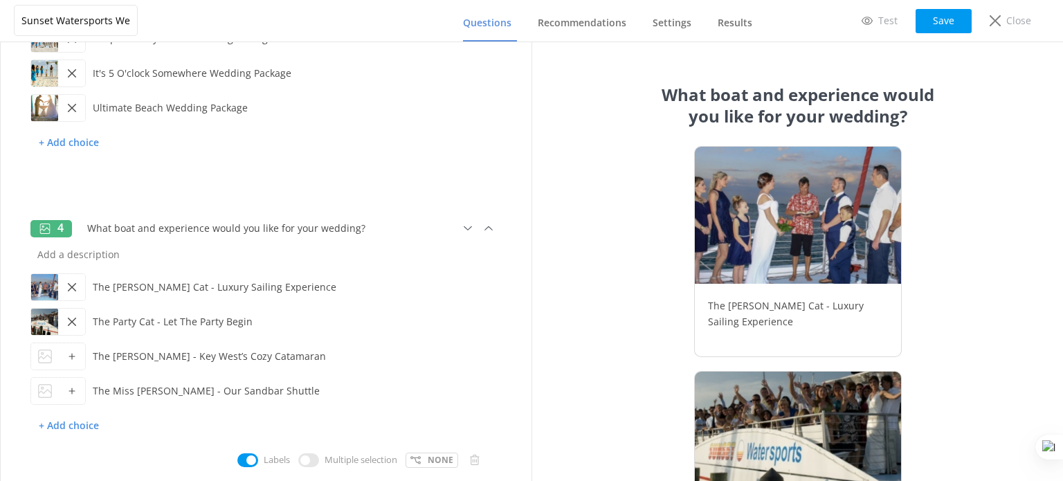
click at [68, 358] on icon at bounding box center [72, 356] width 8 height 8
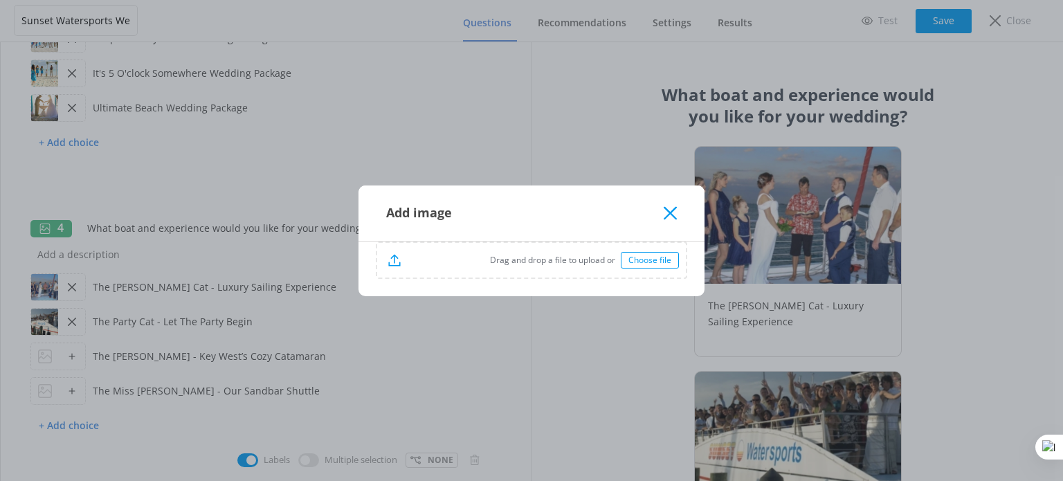
click at [662, 257] on div "Choose file" at bounding box center [650, 260] width 58 height 17
click at [673, 207] on icon at bounding box center [670, 213] width 13 height 14
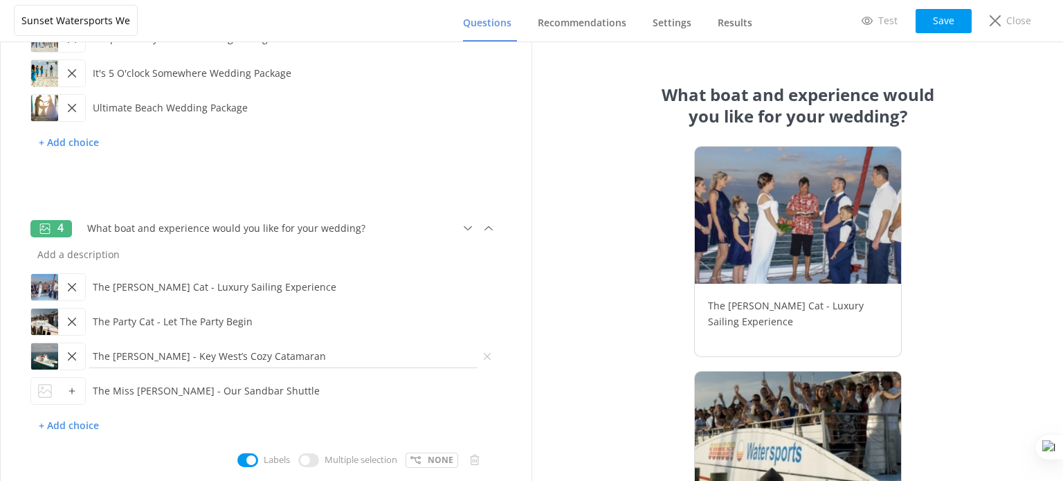
scroll to position [648, 0]
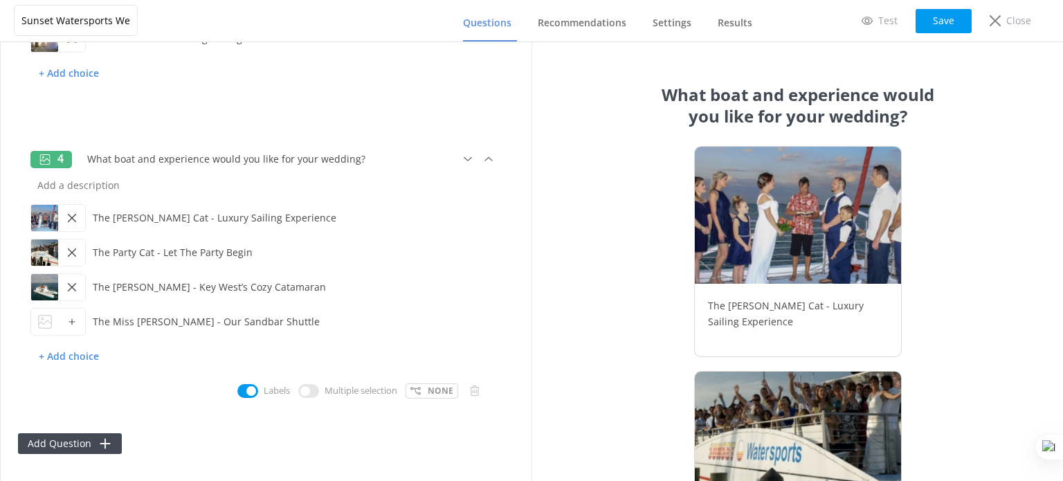
click at [66, 323] on div at bounding box center [71, 322] width 27 height 26
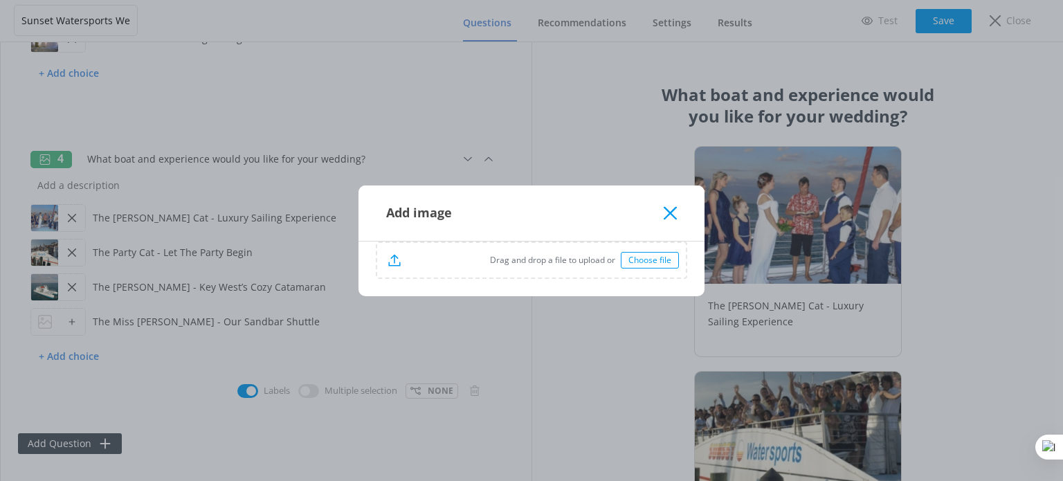
click at [655, 255] on div "Choose file" at bounding box center [650, 260] width 58 height 17
click at [669, 211] on use at bounding box center [670, 212] width 13 height 13
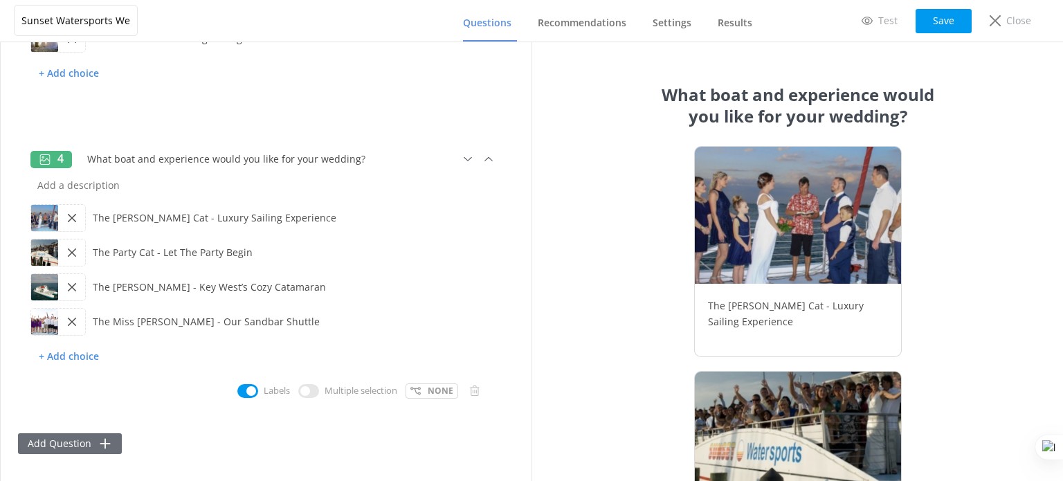
click at [94, 444] on button "Add Question" at bounding box center [70, 443] width 104 height 21
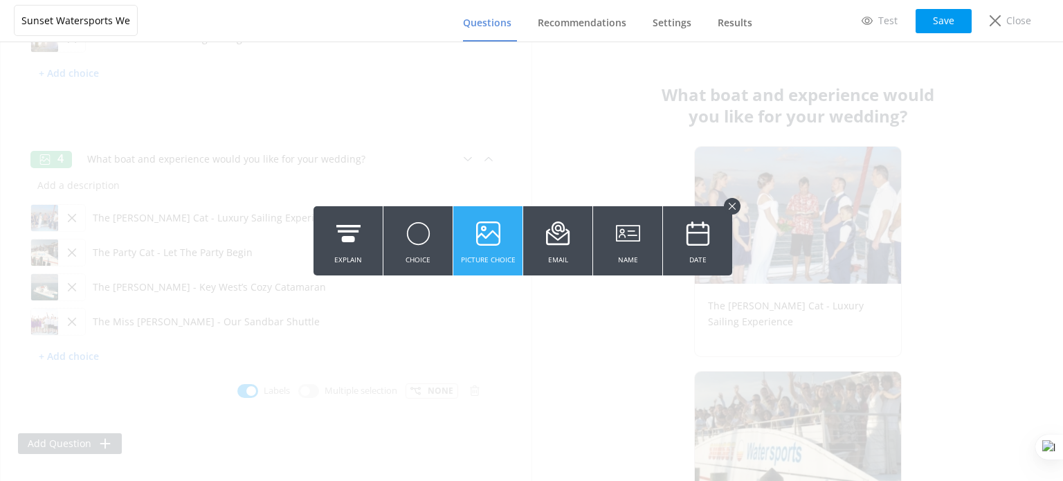
click at [478, 248] on icon at bounding box center [488, 234] width 24 height 38
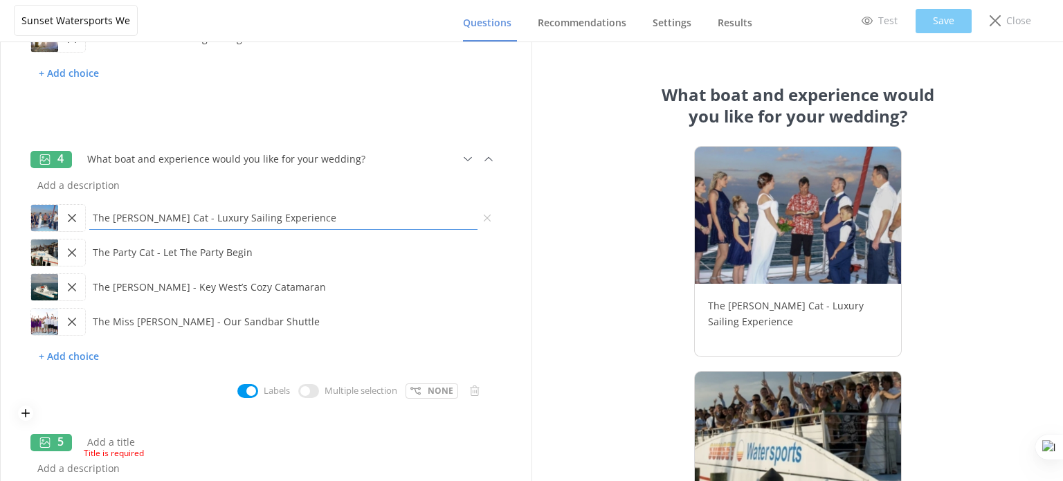
drag, startPoint x: 166, startPoint y: 217, endPoint x: 87, endPoint y: 217, distance: 78.9
click at [87, 217] on input "The Sandie Cat - Luxury Sailing Experience" at bounding box center [283, 217] width 395 height 31
type input "Luxury Sailing Experience"
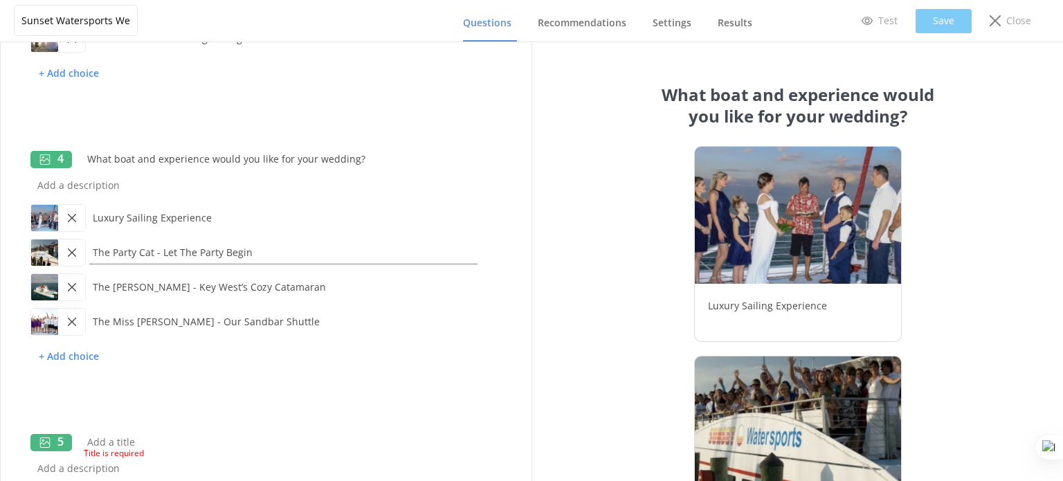
drag, startPoint x: 162, startPoint y: 253, endPoint x: 69, endPoint y: 251, distance: 92.8
click at [69, 251] on div "The Party Cat - Let The Party Begin" at bounding box center [265, 252] width 471 height 35
type input "Let The Party Begin"
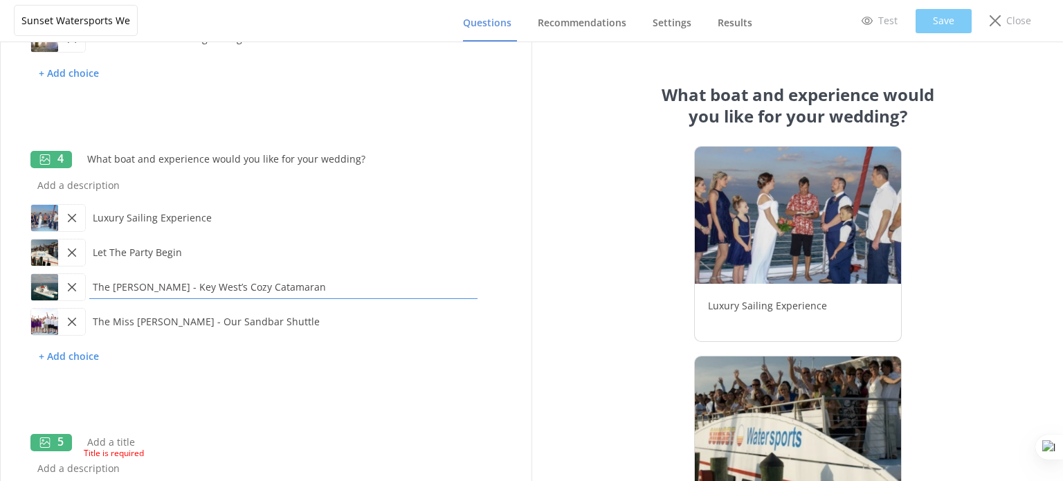
drag, startPoint x: 162, startPoint y: 284, endPoint x: 70, endPoint y: 284, distance: 92.0
click at [70, 284] on div "The Miss Lora - Key West’s Cozy Catamaran" at bounding box center [265, 287] width 471 height 35
drag, startPoint x: 142, startPoint y: 286, endPoint x: 78, endPoint y: 282, distance: 64.5
click at [78, 282] on div "Key West’s Cozy Catamaran" at bounding box center [265, 287] width 471 height 35
type input "Romantic Cozy Catamaran"
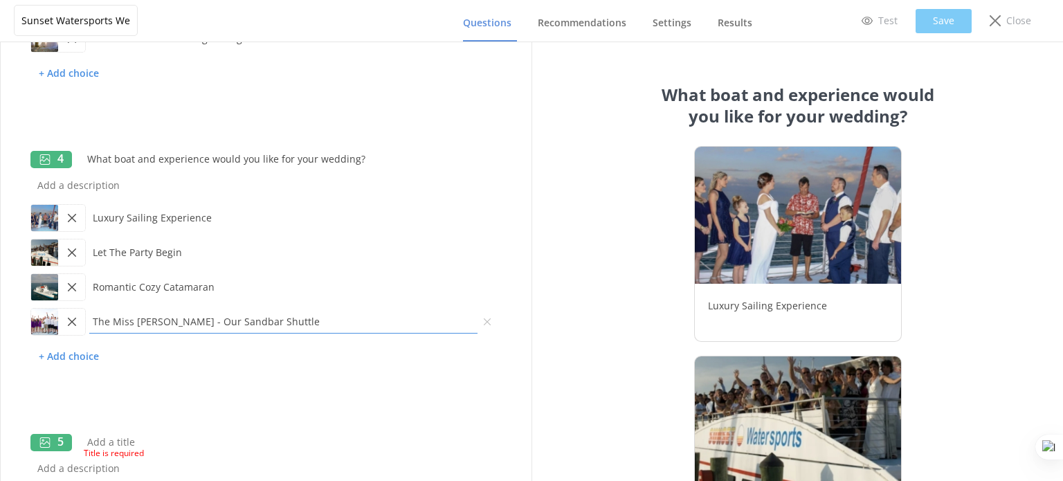
drag, startPoint x: 167, startPoint y: 320, endPoint x: 91, endPoint y: 320, distance: 75.4
click at [91, 320] on input "The Miss Valyn - Our Sandbar Shuttle" at bounding box center [283, 321] width 395 height 31
drag, startPoint x: 208, startPoint y: 318, endPoint x: 106, endPoint y: 317, distance: 101.7
click at [106, 317] on input "All Our Sandbar Shuttle" at bounding box center [283, 321] width 395 height 31
type input "A"
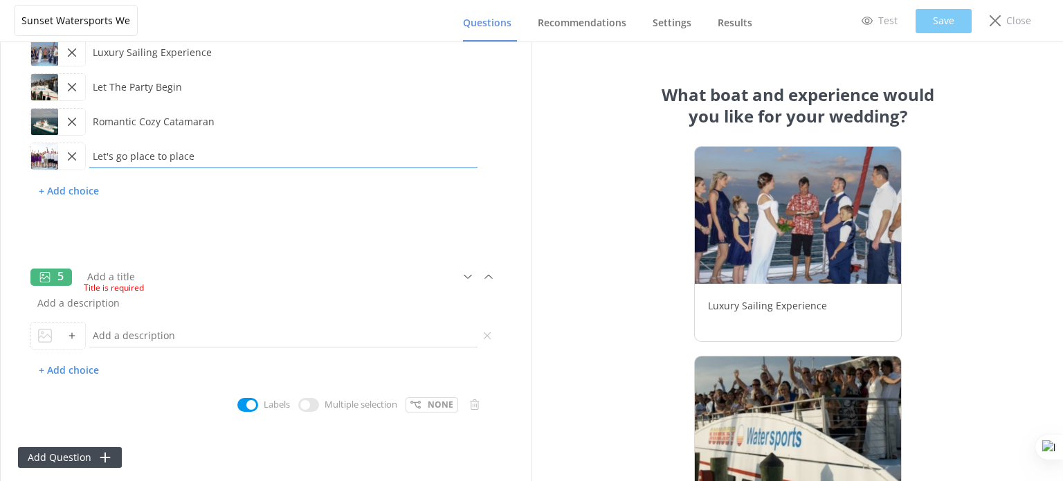
scroll to position [828, 0]
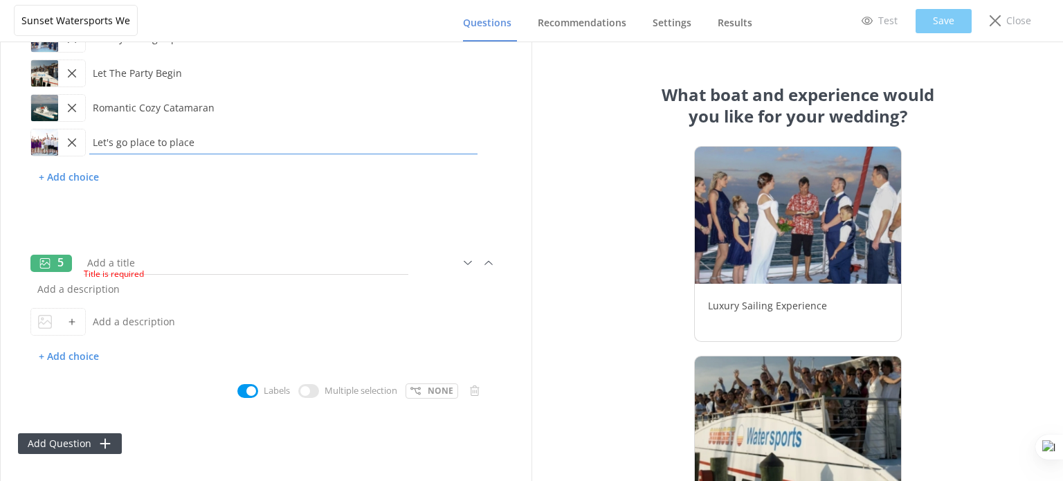
type input "Let's go place to place"
click at [130, 262] on input "text" at bounding box center [245, 262] width 331 height 31
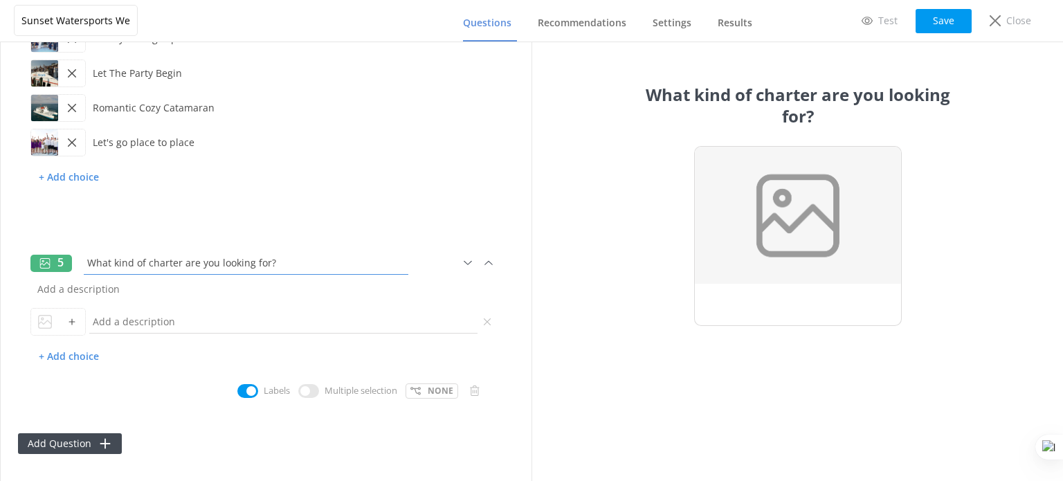
type input "What kind of charter are you looking for?"
click at [140, 320] on input "text" at bounding box center [283, 321] width 395 height 31
type input "Sandbar charter"
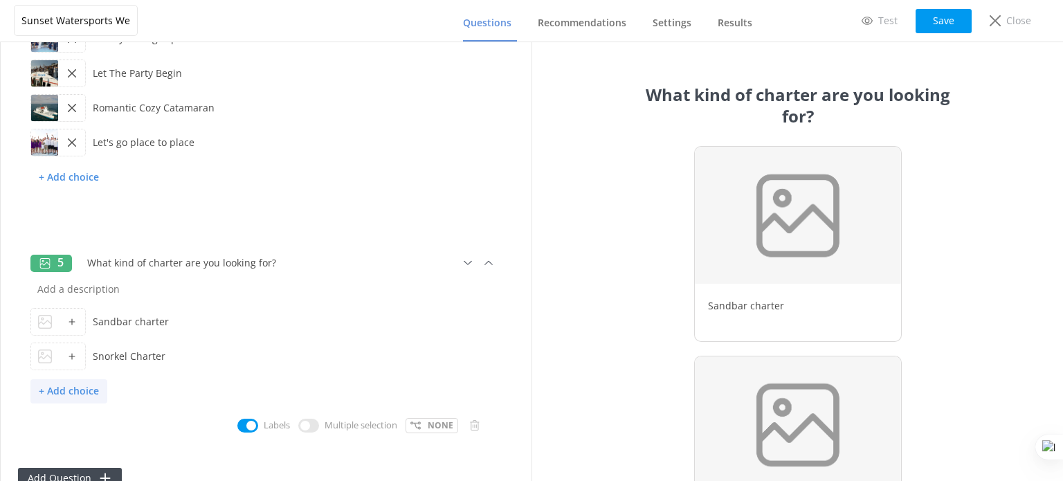
type input "Snorkel Charter"
click at [70, 385] on p "+ Add choice" at bounding box center [68, 391] width 77 height 24
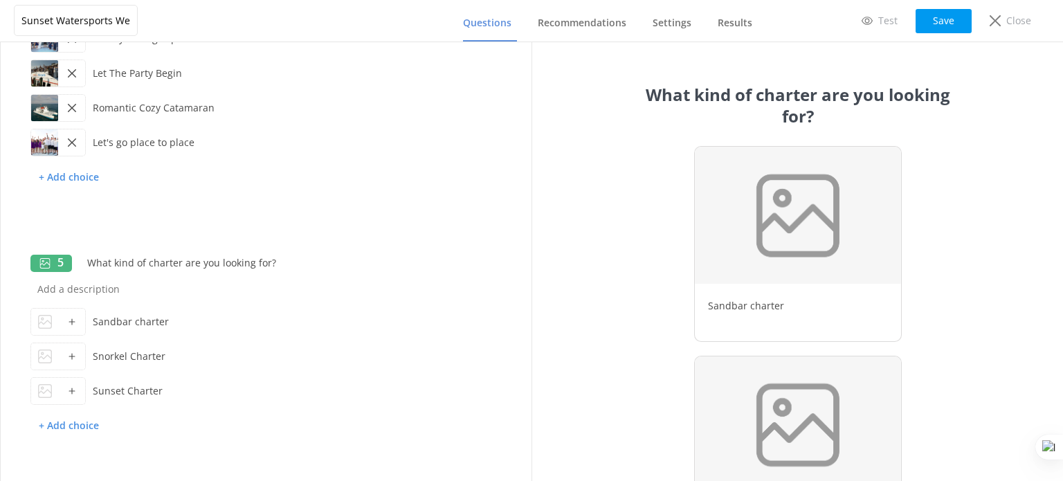
type input "Sunset Charter"
click at [78, 323] on div at bounding box center [71, 322] width 27 height 26
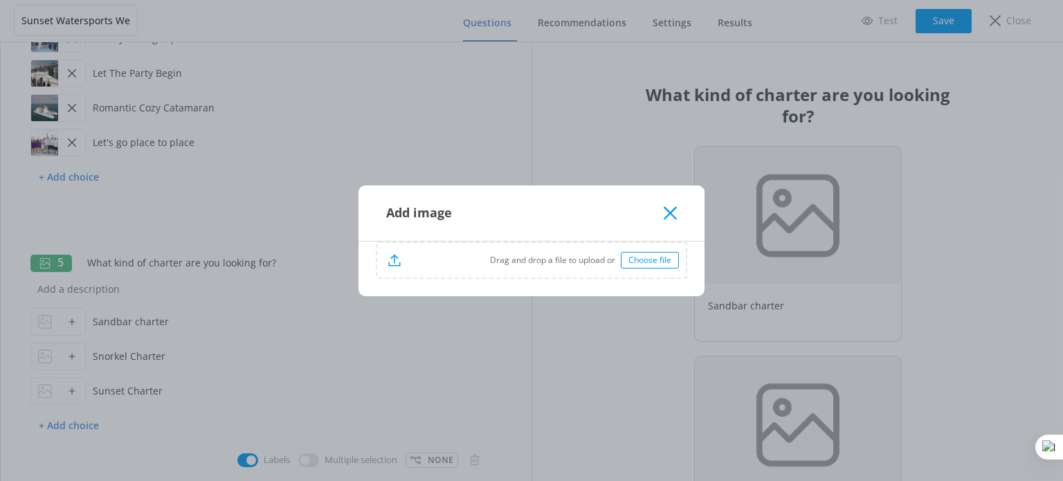
click at [654, 264] on div "Choose file" at bounding box center [650, 260] width 58 height 17
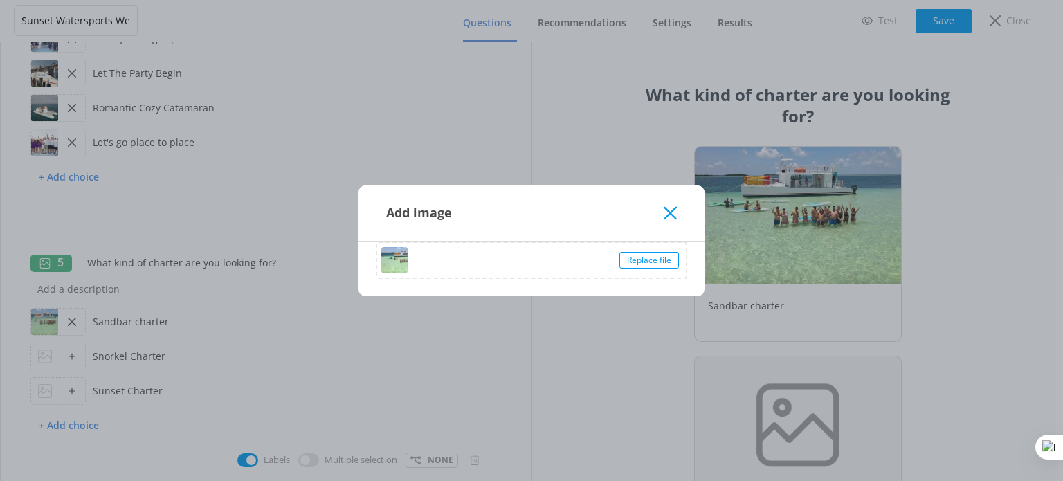
click at [666, 215] on icon at bounding box center [670, 213] width 13 height 14
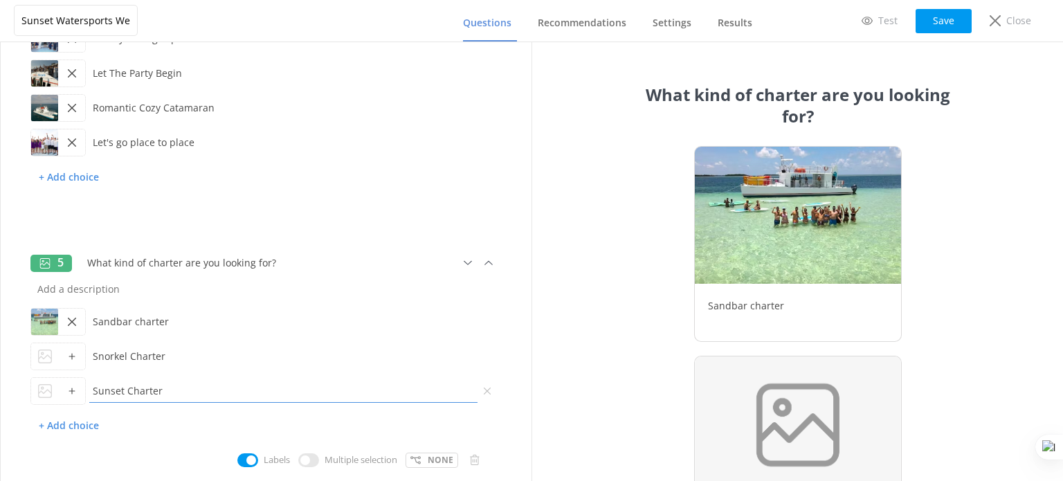
click at [374, 375] on input "Sunset Charter" at bounding box center [283, 390] width 395 height 31
click at [64, 352] on div at bounding box center [71, 356] width 27 height 26
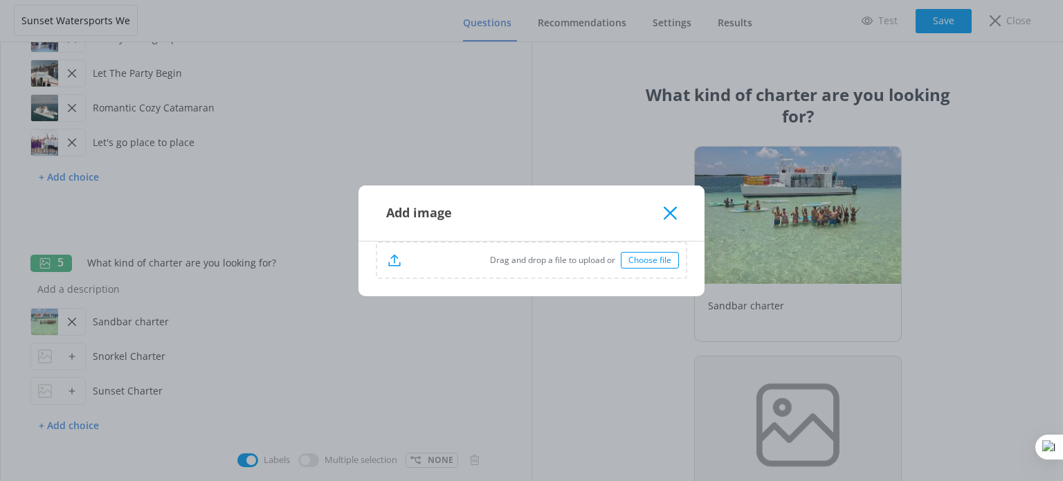
click at [657, 264] on div "Choose file" at bounding box center [650, 260] width 58 height 17
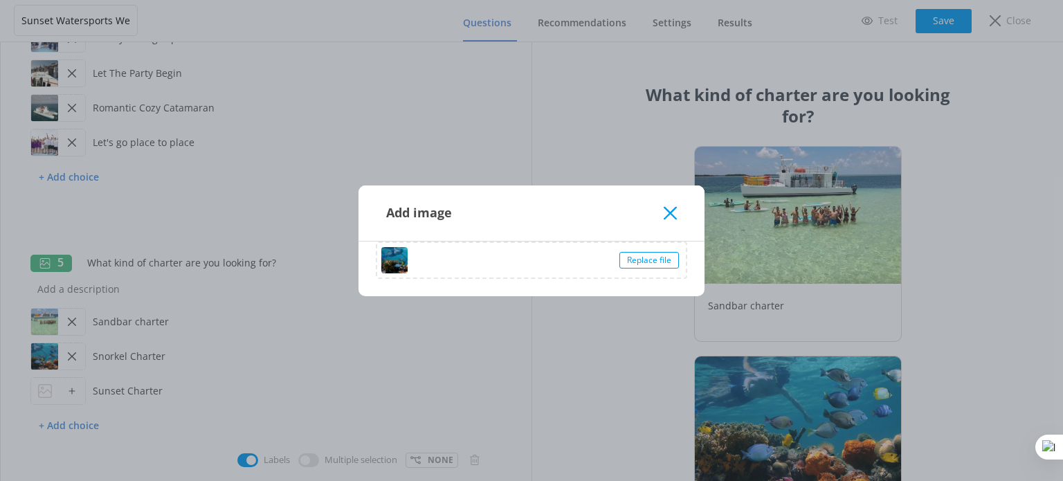
click at [673, 212] on icon at bounding box center [670, 213] width 13 height 14
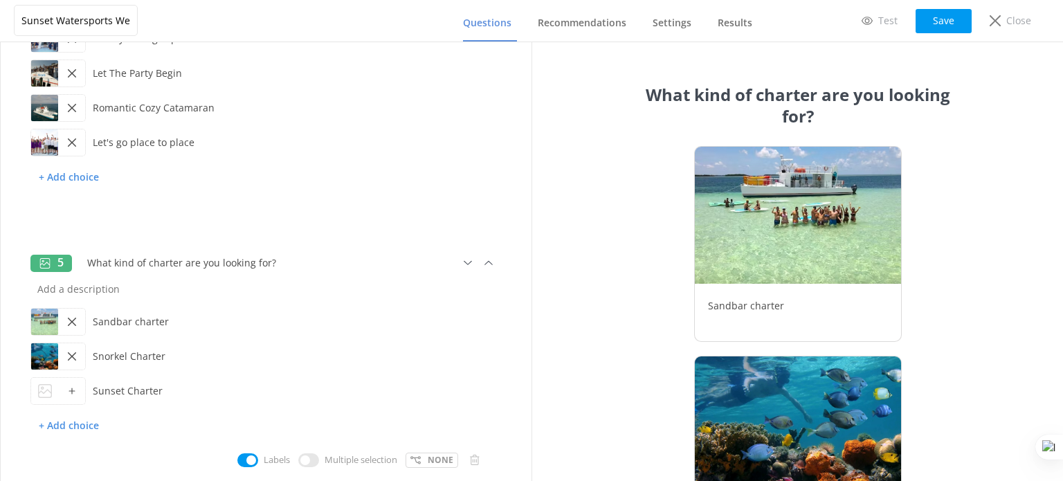
click at [62, 395] on div at bounding box center [71, 391] width 27 height 26
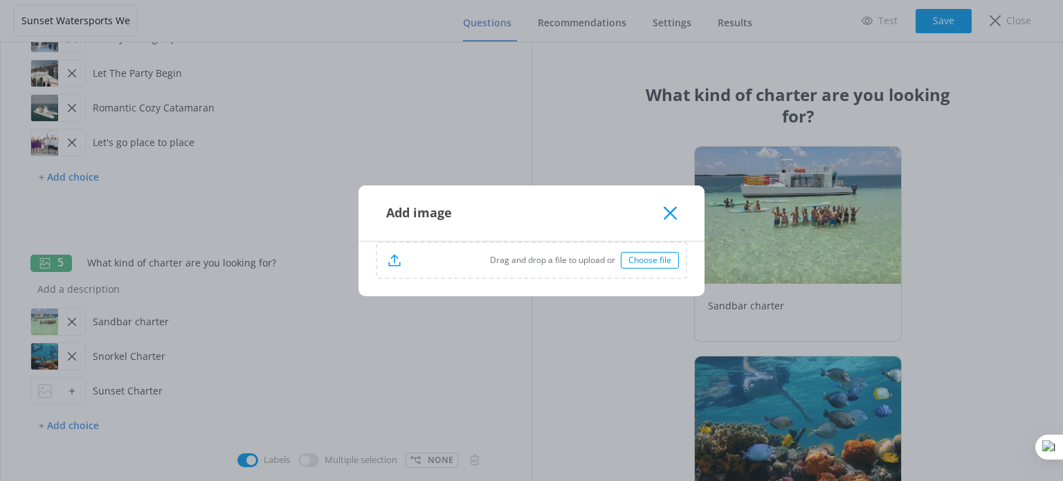
click at [649, 262] on div "Choose file" at bounding box center [650, 260] width 58 height 17
click at [670, 215] on icon at bounding box center [670, 213] width 13 height 14
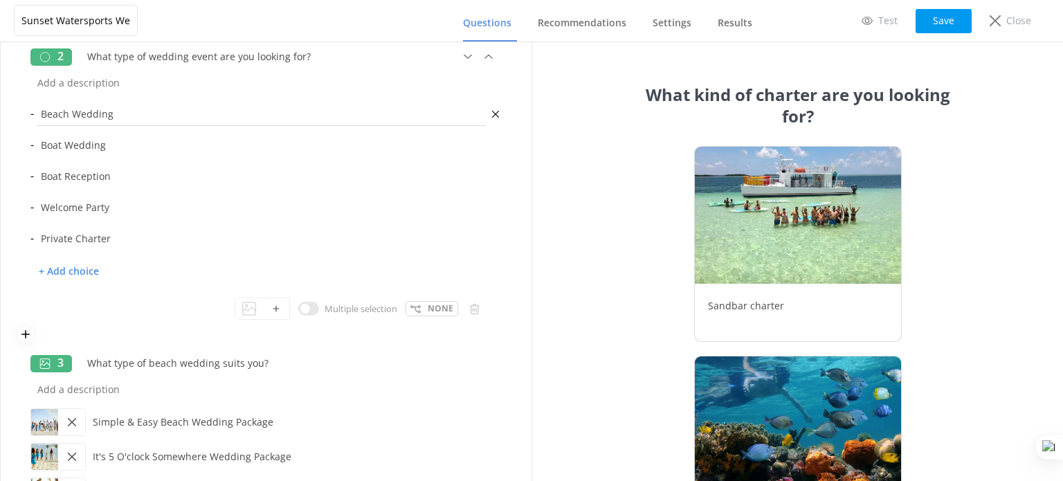
scroll to position [136, 0]
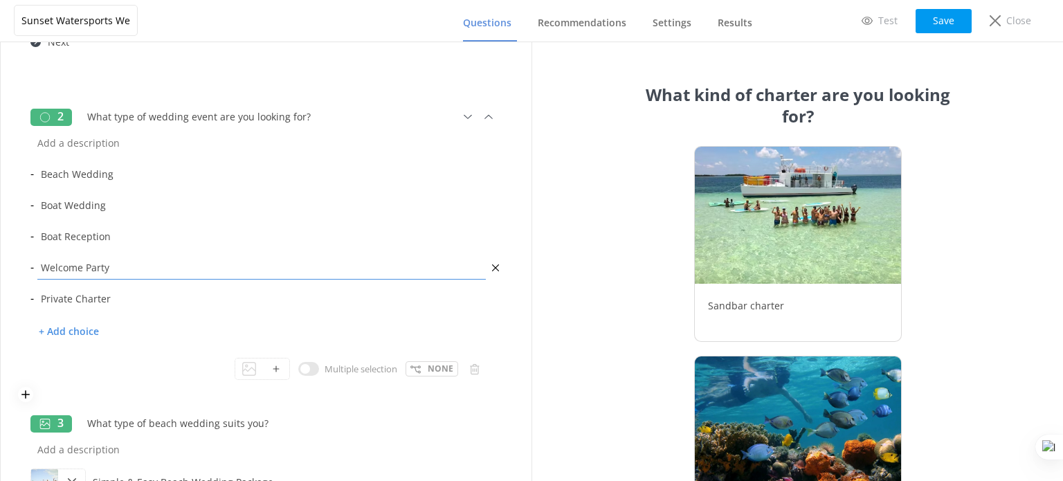
click at [274, 262] on input "Welcome Party" at bounding box center [261, 267] width 455 height 31
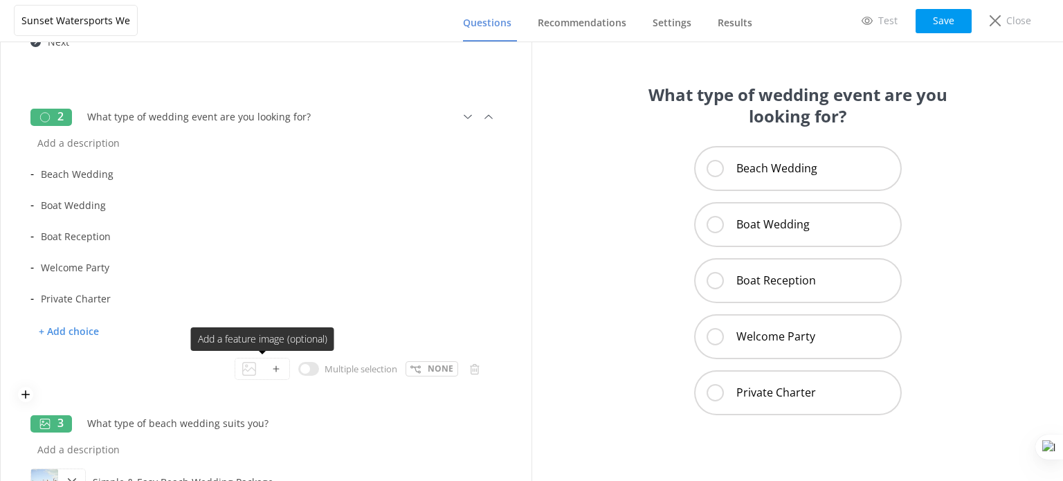
click at [262, 369] on div at bounding box center [275, 368] width 27 height 21
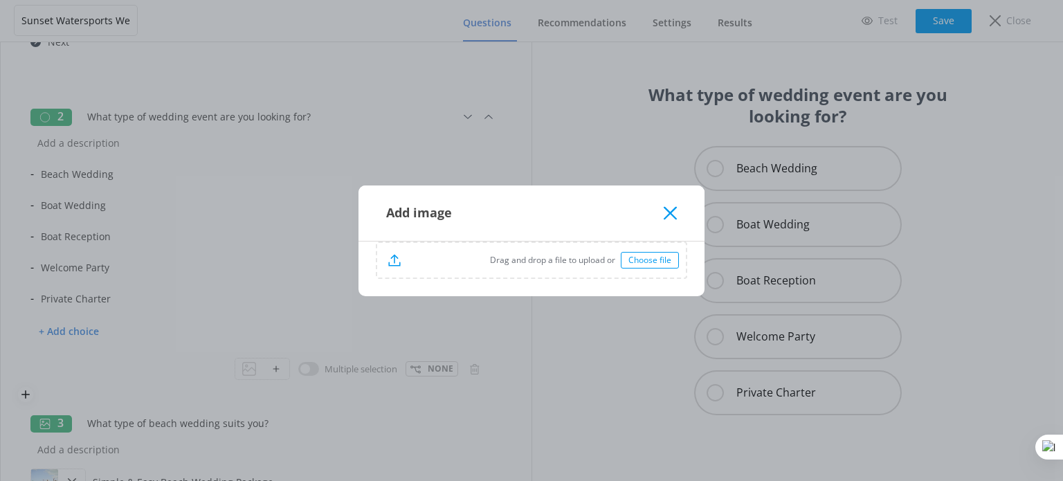
click at [542, 256] on p "Drag and drop a file to upload or" at bounding box center [511, 259] width 220 height 13
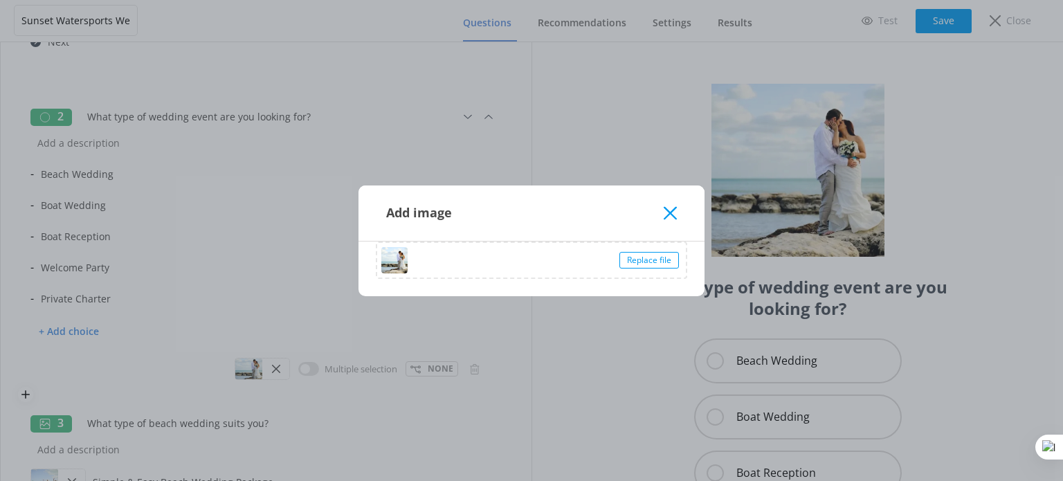
click at [666, 210] on icon at bounding box center [670, 213] width 13 height 14
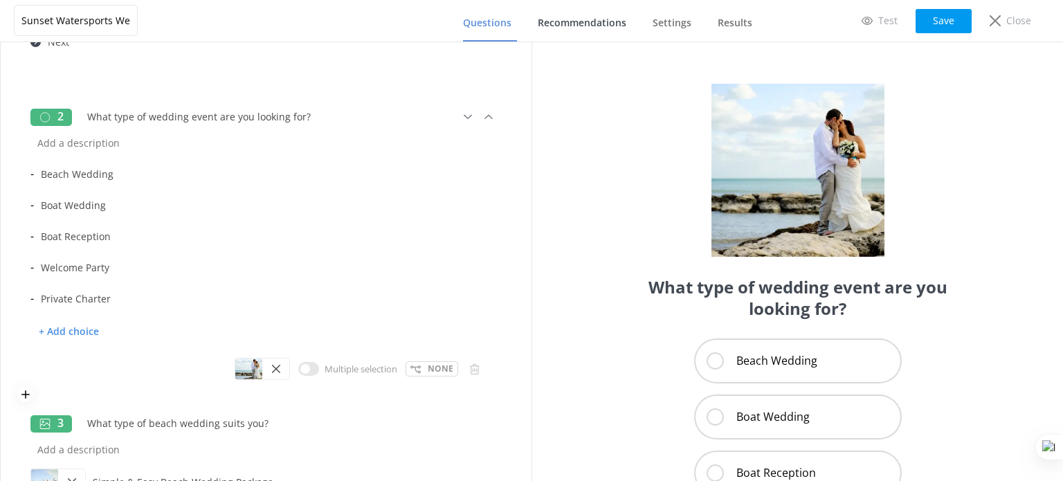
click at [570, 18] on span "Recommendations" at bounding box center [582, 23] width 89 height 14
click at [933, 13] on button "Save" at bounding box center [944, 21] width 56 height 24
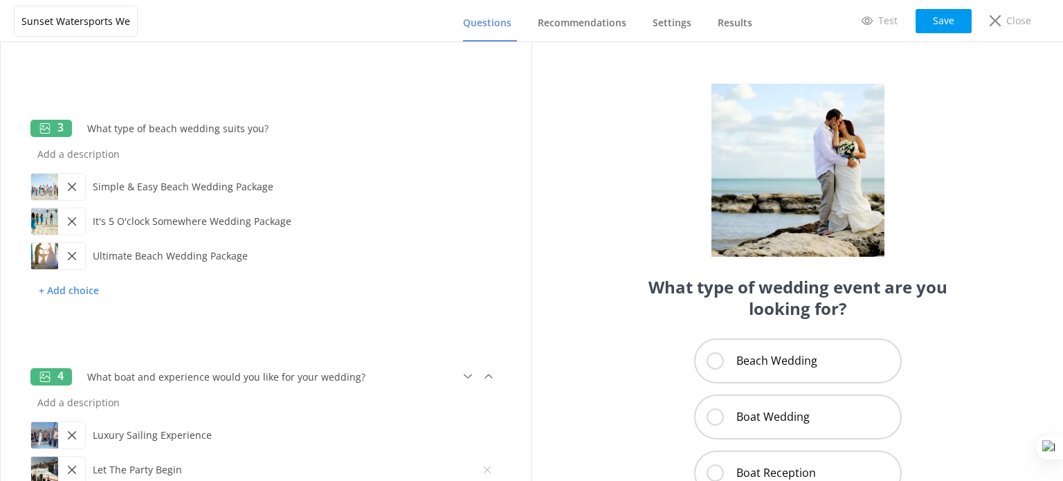
scroll to position [412, 0]
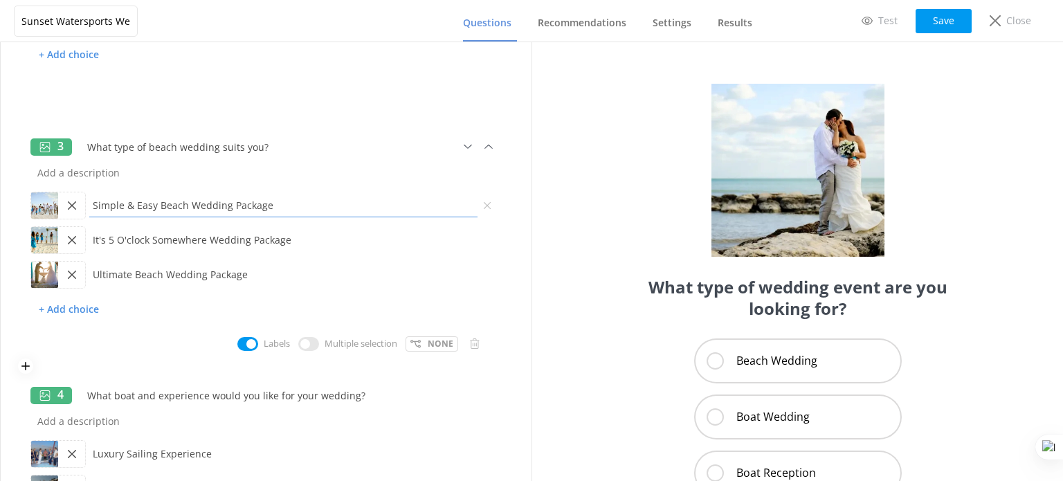
click at [185, 204] on input "Simple & Easy Beach Wedding Package" at bounding box center [283, 205] width 395 height 31
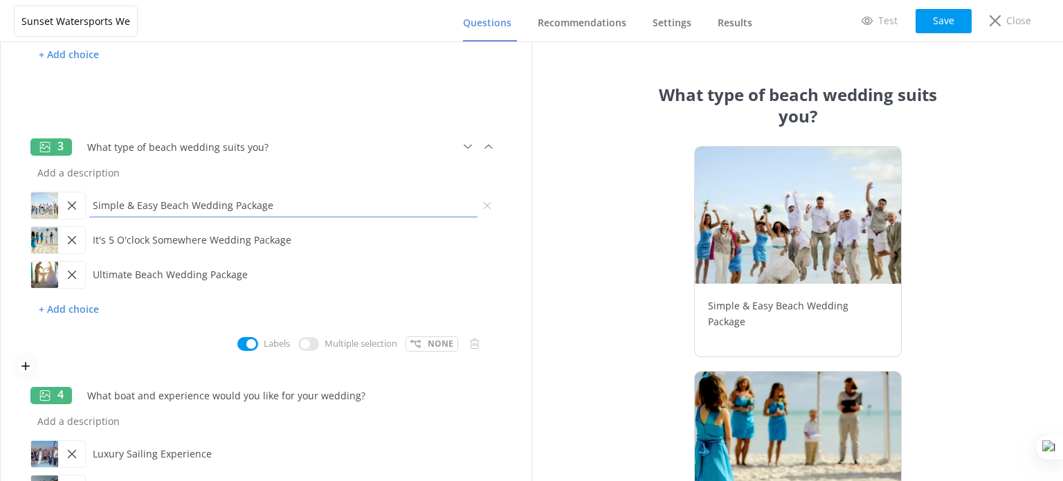
drag, startPoint x: 280, startPoint y: 203, endPoint x: 164, endPoint y: 207, distance: 115.6
click at [164, 207] on input "Simple & Easy Beach Wedding Package" at bounding box center [283, 205] width 395 height 31
type input "Simple & Easy"
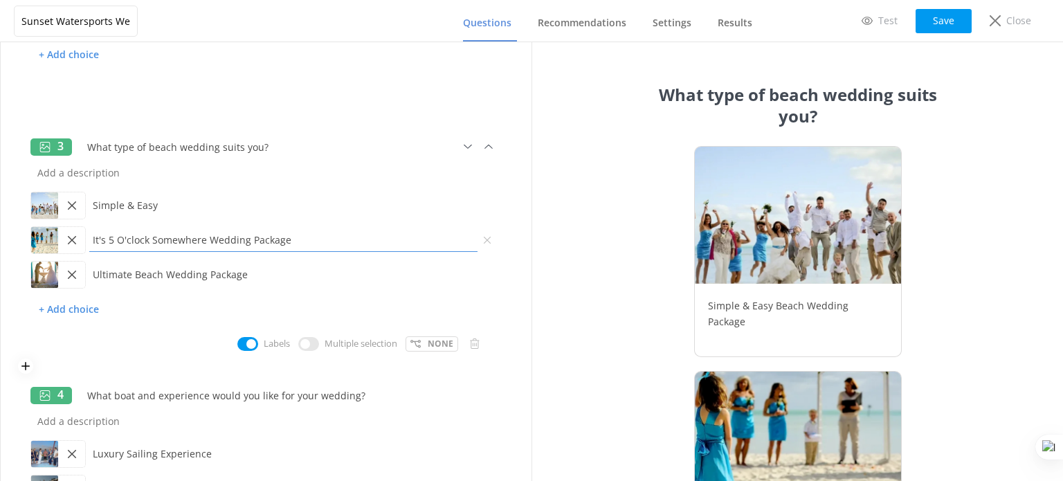
click at [277, 246] on input "It's 5 O'clock Somewhere Wedding Package" at bounding box center [283, 239] width 395 height 31
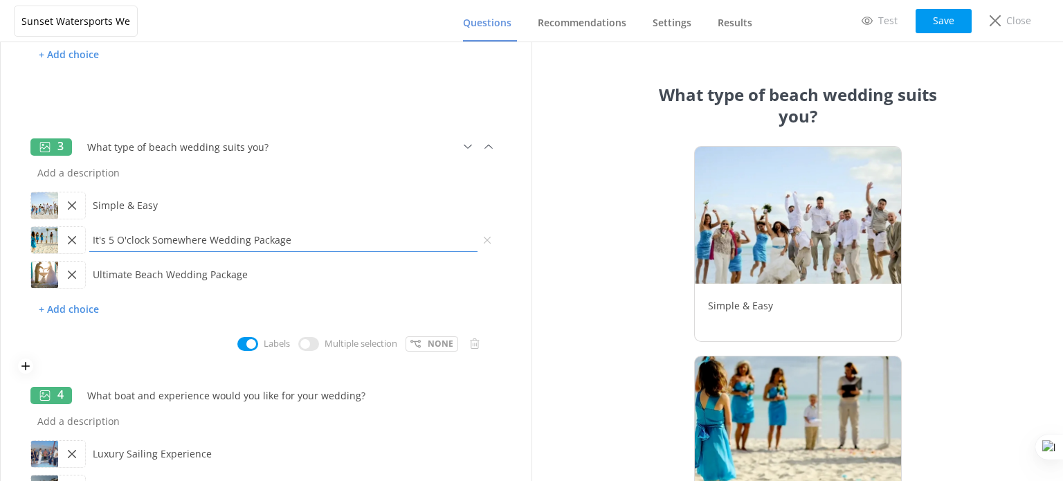
drag, startPoint x: 311, startPoint y: 238, endPoint x: 93, endPoint y: 245, distance: 218.1
click at [93, 245] on input "It's 5 O'clock Somewhere Wedding Package" at bounding box center [283, 239] width 395 height 31
type input "Party and a vibe"
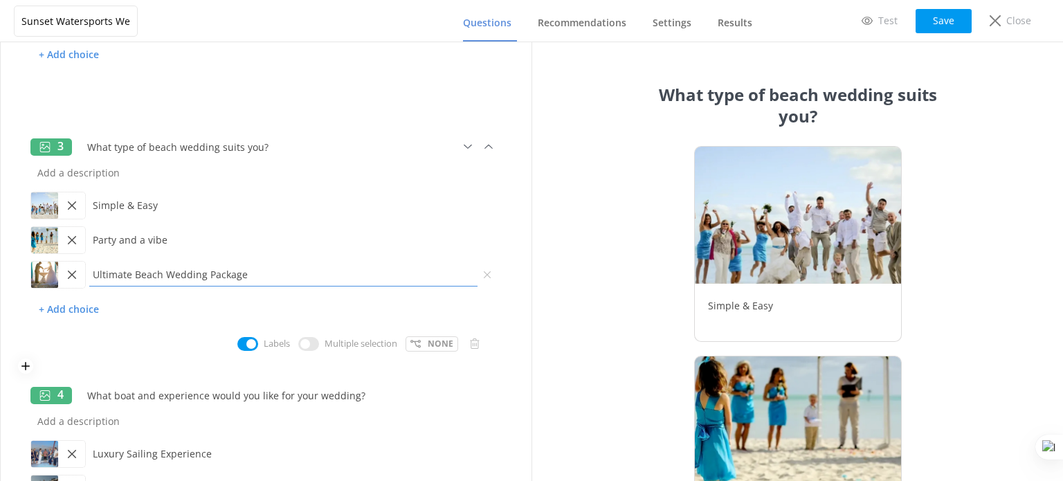
drag, startPoint x: 236, startPoint y: 275, endPoint x: 86, endPoint y: 279, distance: 150.2
click at [86, 279] on input "Ultimate Beach Wedding Package" at bounding box center [283, 274] width 395 height 31
type input "The whole package"
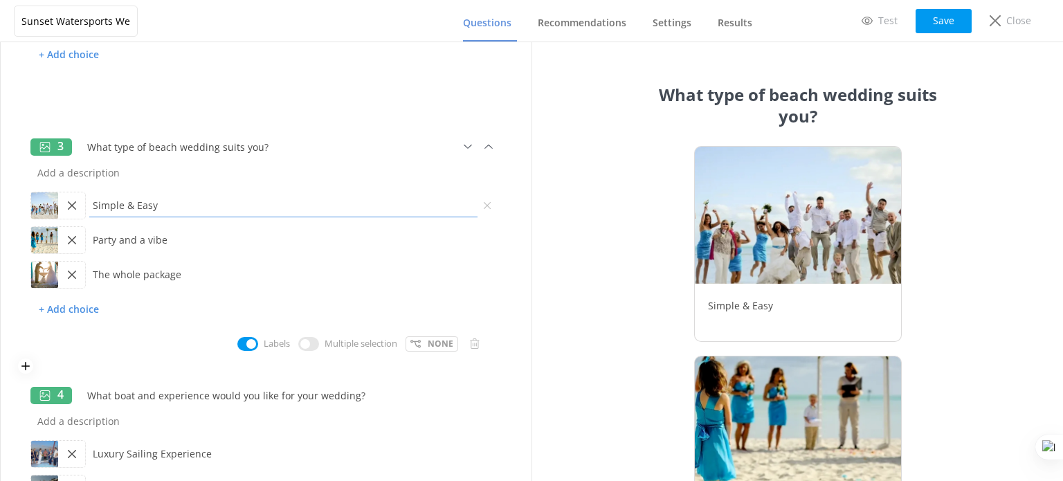
click at [140, 205] on input "Simple & Easy" at bounding box center [283, 205] width 395 height 31
type input "Simple & easy"
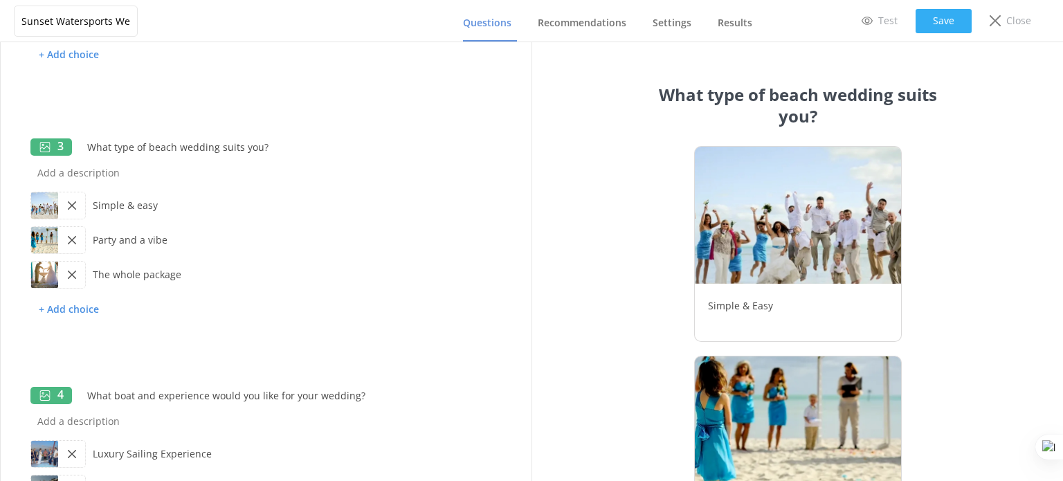
click at [943, 21] on button "Save" at bounding box center [944, 21] width 56 height 24
click at [572, 24] on span "Recommendations" at bounding box center [582, 23] width 89 height 14
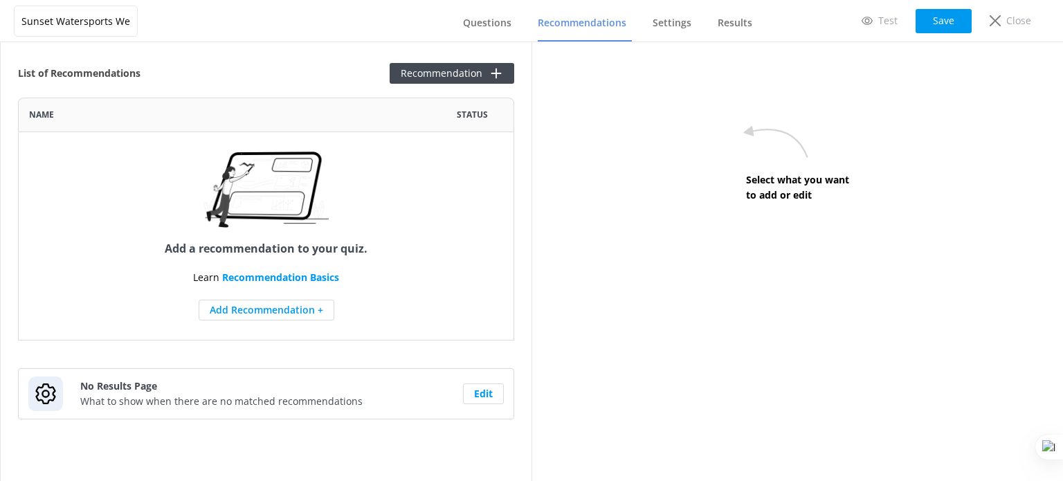
scroll to position [232, 485]
click at [284, 316] on button "Add Recommendation +" at bounding box center [267, 310] width 136 height 21
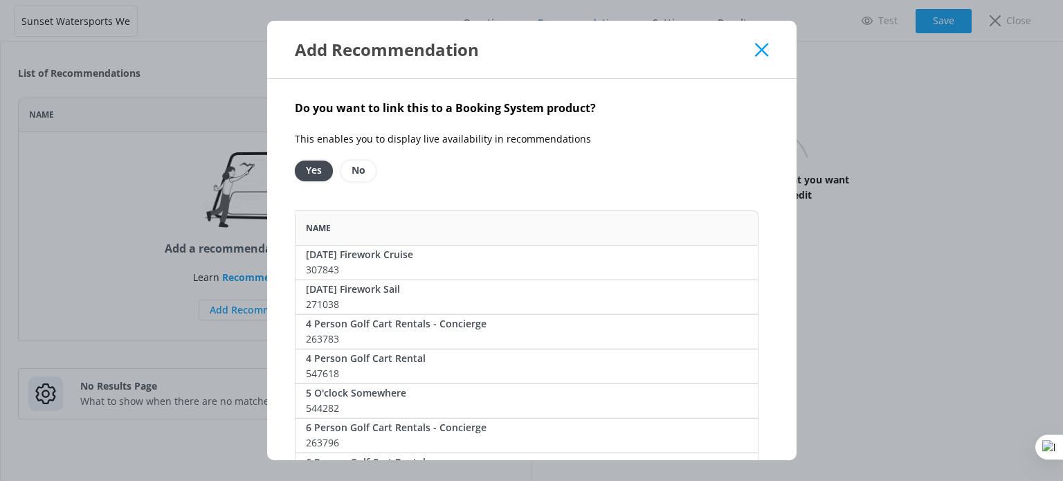
scroll to position [1720, 453]
click at [353, 179] on option "No" at bounding box center [358, 171] width 35 height 21
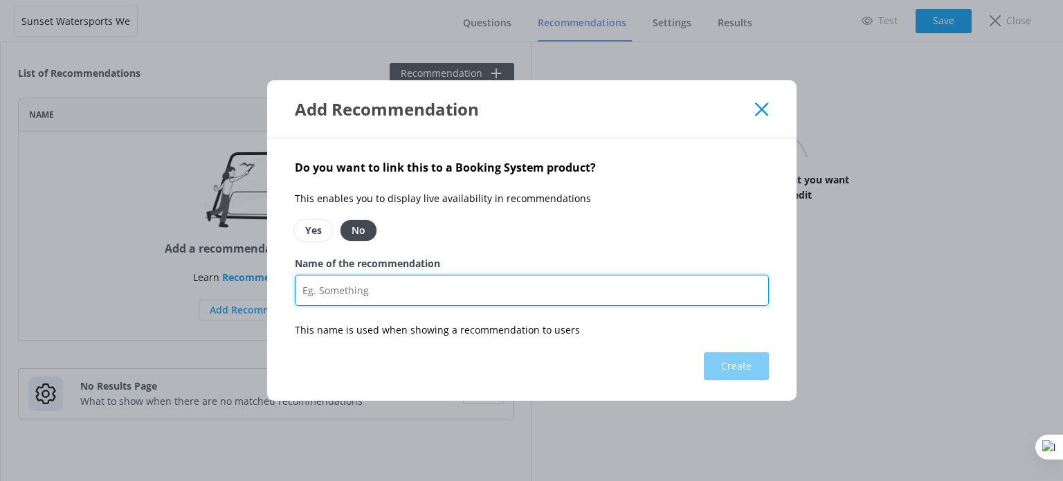
click at [388, 296] on input "Name of the recommendation" at bounding box center [532, 290] width 474 height 31
paste input "Simple & Easy Beach Wedding Package"
type input "Simple & Easy Beach Wedding Package"
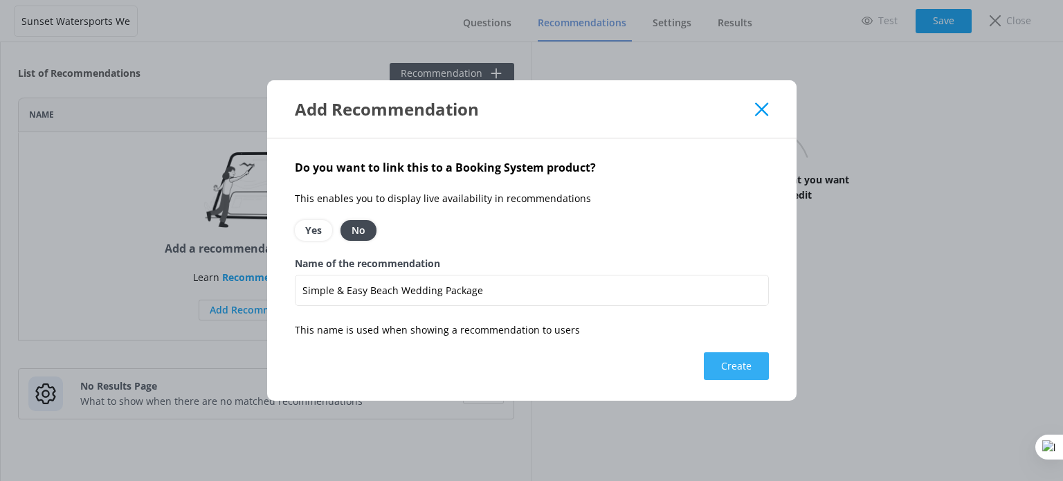
click at [747, 364] on button "Create" at bounding box center [736, 366] width 65 height 28
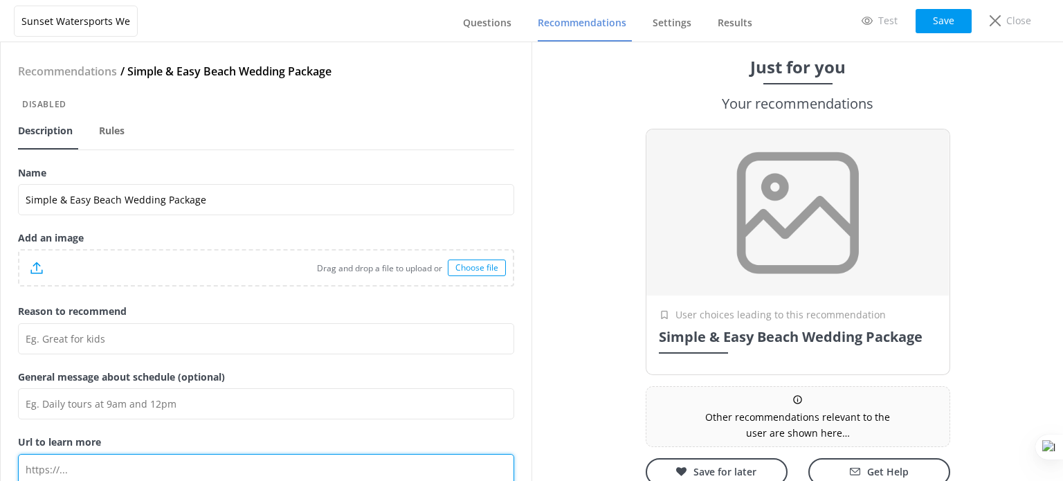
click at [118, 471] on input "Url to learn more" at bounding box center [266, 469] width 496 height 31
paste input "https://weddingsonthewaterkeywest.com/key-west-wedding-packages/beach/"
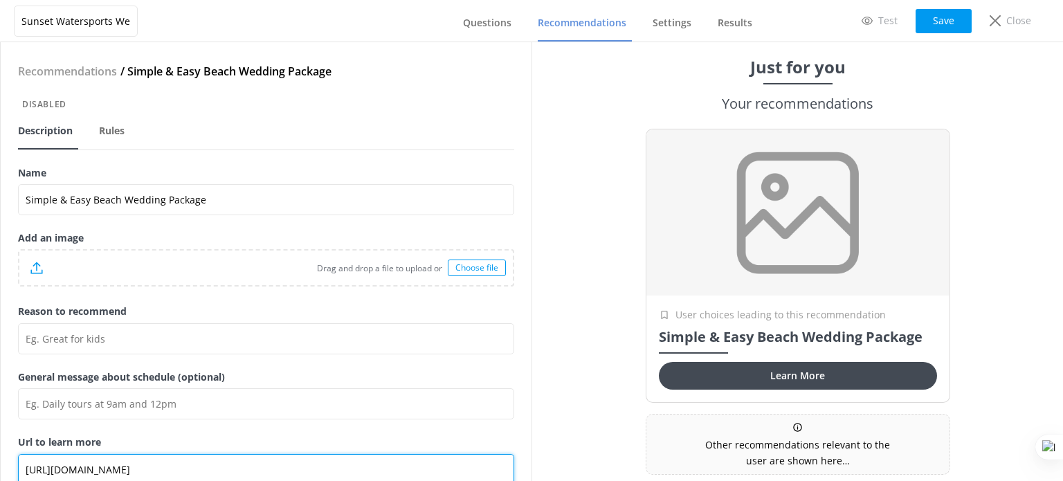
type input "https://weddingsonthewaterkeywest.com/key-west-wedding-packages/beach/"
click at [464, 266] on div "Choose file" at bounding box center [477, 268] width 58 height 17
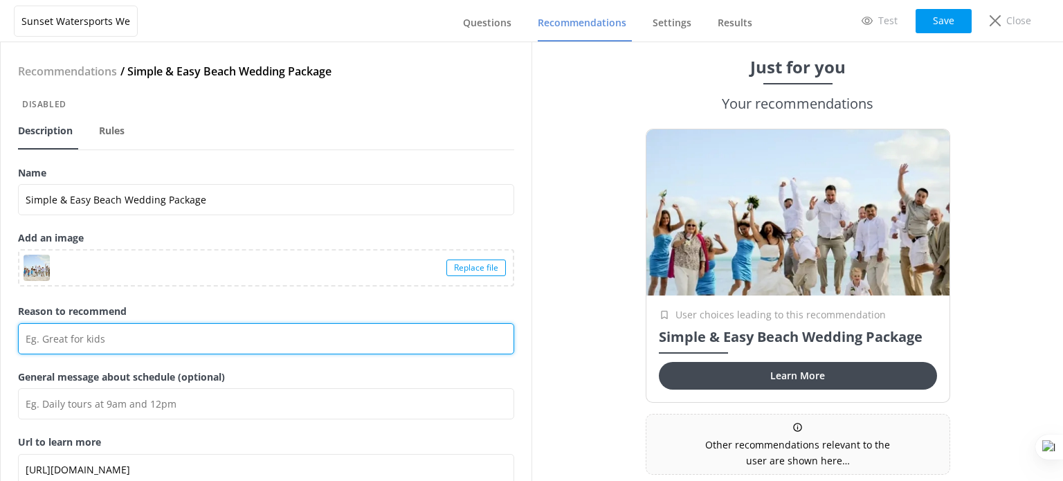
click at [91, 347] on input "Reason to recommend" at bounding box center [266, 338] width 496 height 31
paste input "Our Simple & Easy Beach Wedding Package offers an intimate ceremony at Smathers…"
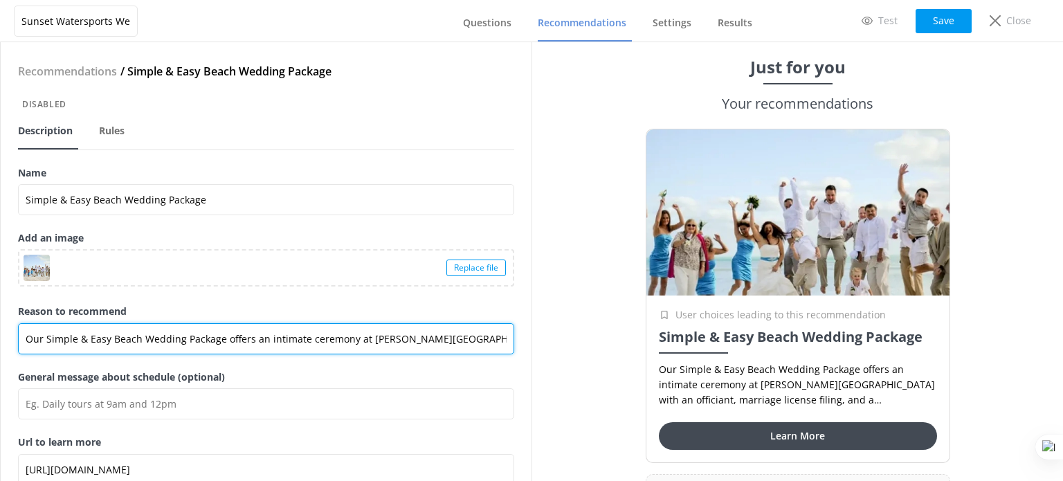
click at [152, 331] on input "Our Simple & Easy Beach Wedding Package offers an intimate ceremony at Smathers…" at bounding box center [266, 338] width 496 height 31
paste input "The Simple & Easy Beach Wedding Package includes a Smathers Beach ceremony with…"
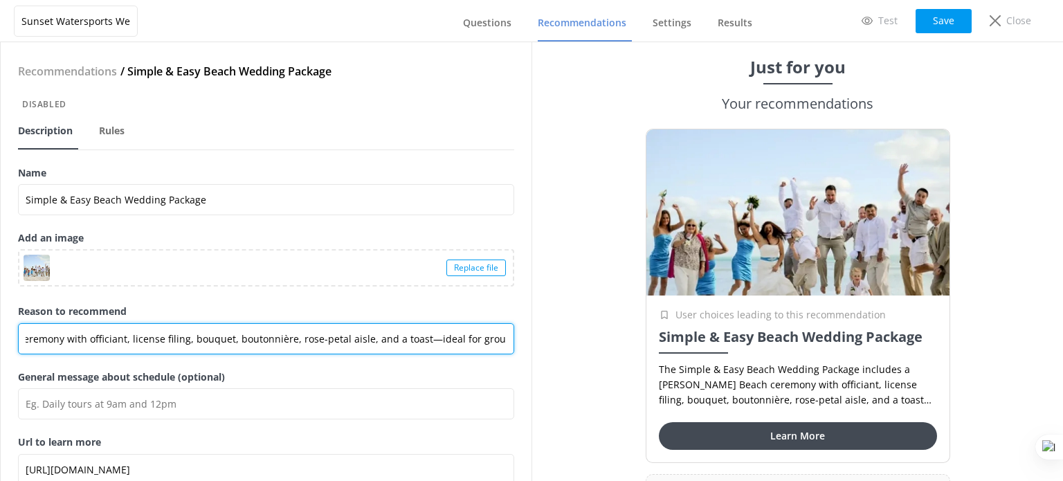
type input "The Simple & Easy Beach Wedding Package includes a Smathers Beach ceremony with…"
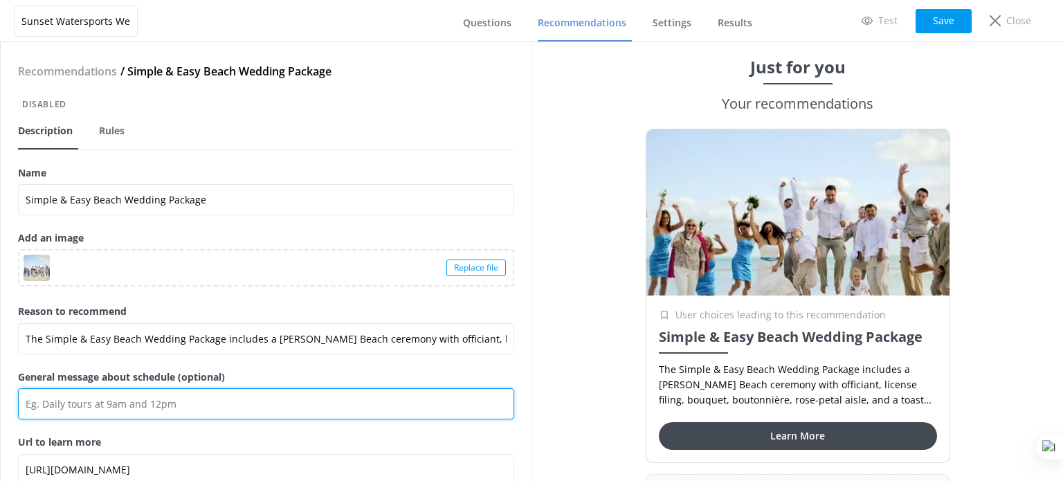
click at [100, 403] on input "General message about schedule (optional)" at bounding box center [266, 403] width 496 height 31
paste input "Price: From $55.95 • Duration: Up To 1 Hour"
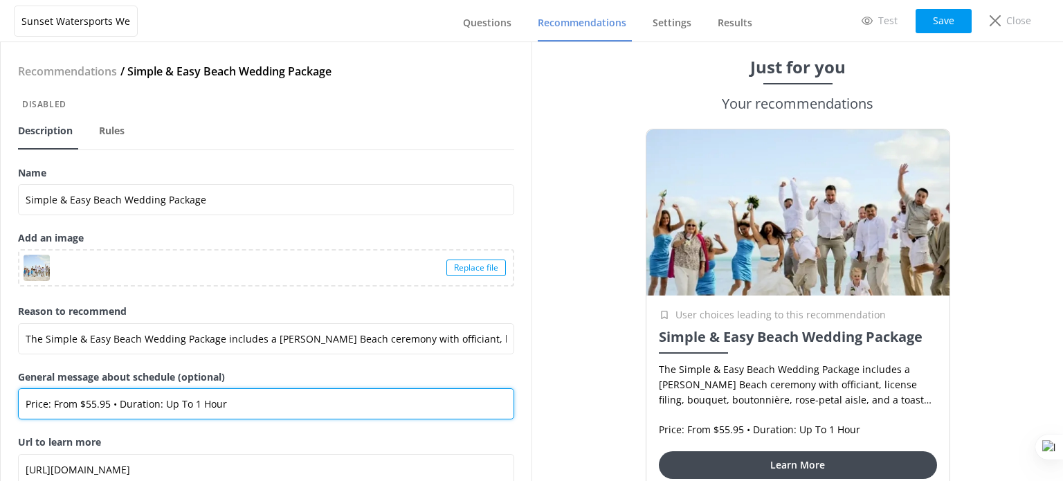
click at [106, 408] on input "Price: From $55.95 • Duration: Up To 1 Hour" at bounding box center [266, 403] width 496 height 31
drag, startPoint x: 108, startPoint y: 406, endPoint x: 79, endPoint y: 405, distance: 29.1
click at [79, 405] on input "Price: From $55.95 • Duration: Up To 1 Hour" at bounding box center [266, 403] width 496 height 31
paste input "799"
drag, startPoint x: 220, startPoint y: 412, endPoint x: 111, endPoint y: 408, distance: 109.4
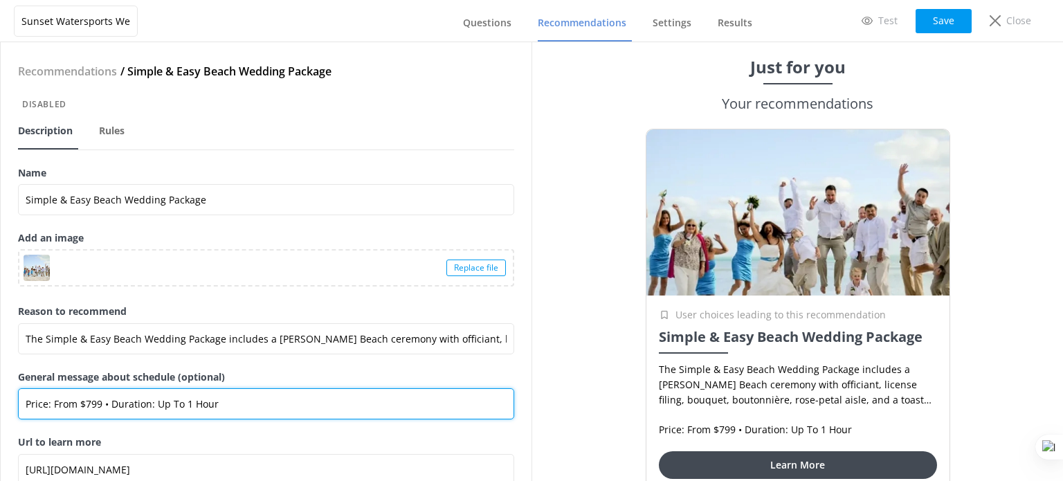
click at [111, 408] on input "Price: From $799 • Duration: Up To 1 Hour" at bounding box center [266, 403] width 496 height 31
drag, startPoint x: 142, startPoint y: 404, endPoint x: 135, endPoint y: 402, distance: 7.2
click at [135, 402] on input "Price: From $799 • Add ons available" at bounding box center [266, 403] width 496 height 31
click at [144, 404] on input "Price: From $799 • Add ons available" at bounding box center [266, 403] width 496 height 31
click at [141, 403] on input "Price: From $799 • Add ons available" at bounding box center [266, 403] width 496 height 31
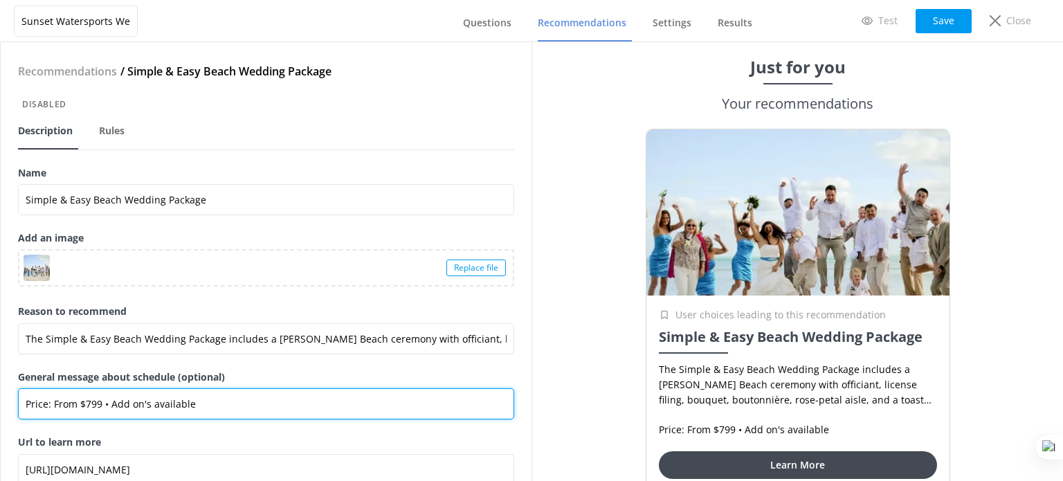
drag, startPoint x: 104, startPoint y: 406, endPoint x: 233, endPoint y: 405, distance: 128.7
click at [233, 405] on input "Price: From $799 • Add on's available" at bounding box center [266, 403] width 496 height 31
click at [213, 403] on input "Price: From $799 • Add on's available" at bounding box center [266, 403] width 496 height 31
paste input "• Add on's available"
drag, startPoint x: 287, startPoint y: 406, endPoint x: 197, endPoint y: 401, distance: 90.8
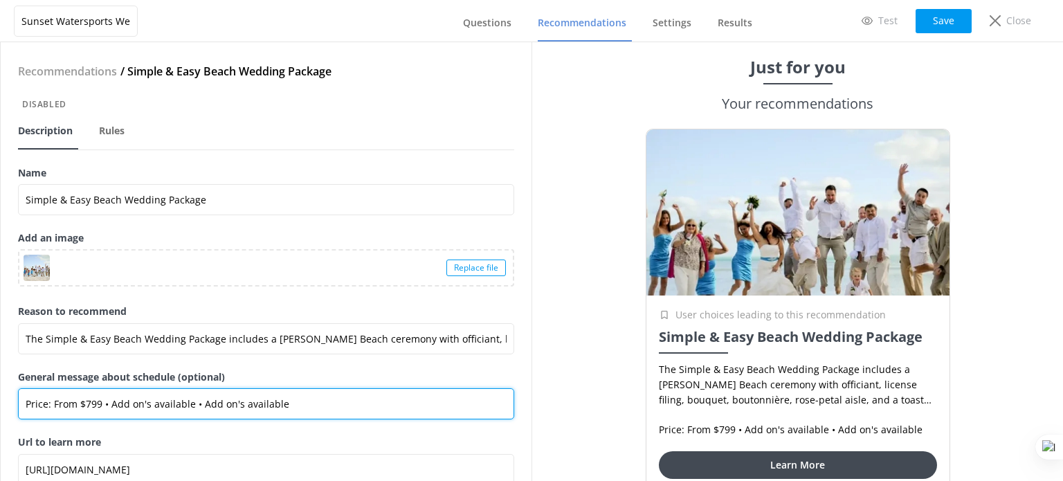
click at [197, 401] on input "Price: From $799 • Add on's available • Add on's available" at bounding box center [266, 403] width 496 height 31
paste input "Best for group sizes up to 10"
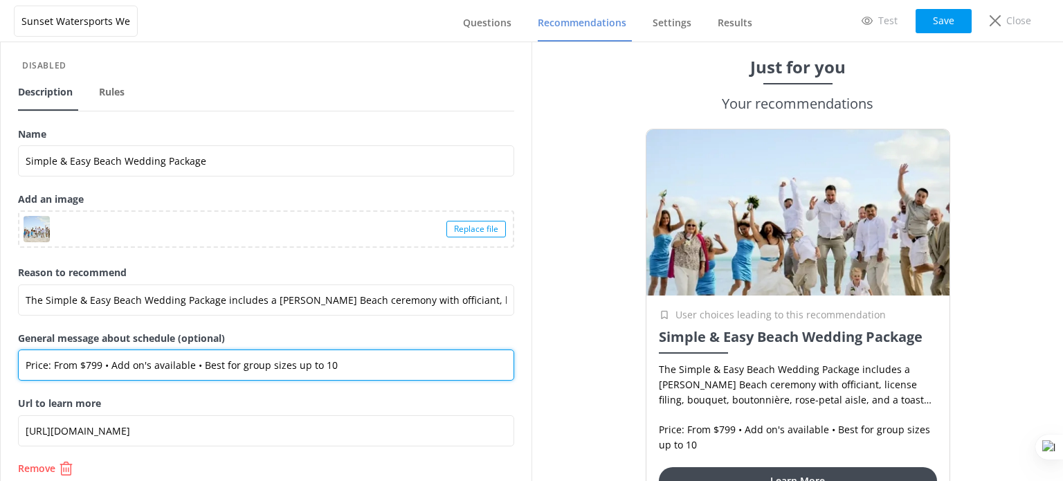
scroll to position [60, 0]
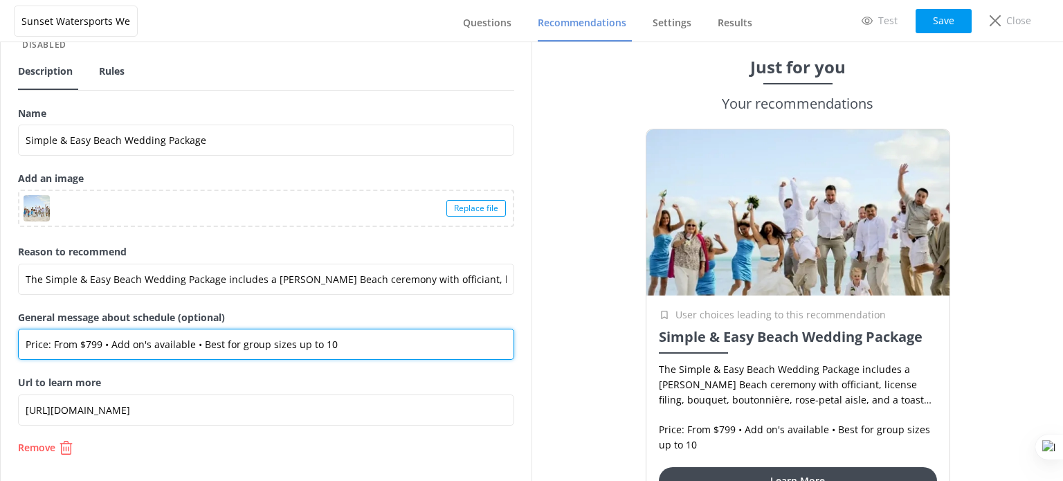
type input "Price: From $799 • Add on's available • Best for group sizes up to 10"
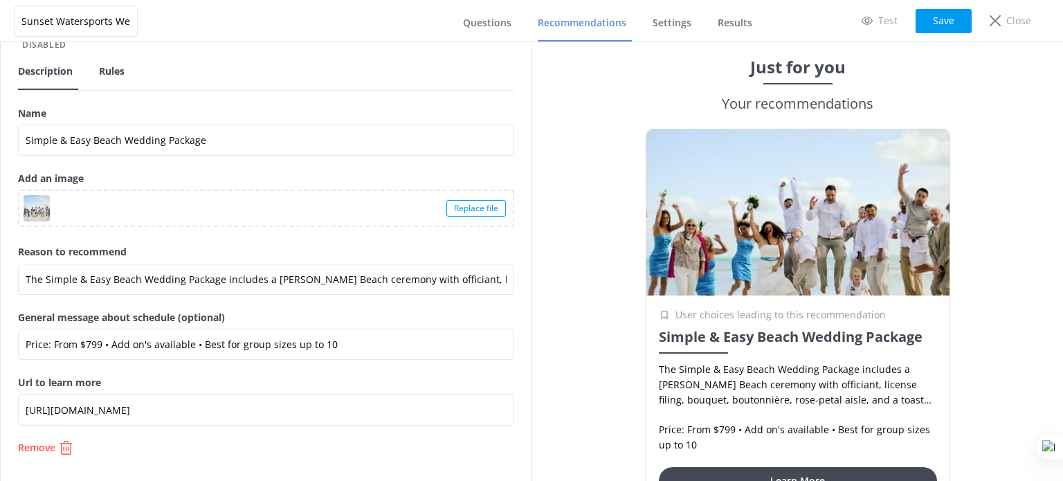
click at [104, 67] on span "Rules" at bounding box center [112, 71] width 26 height 14
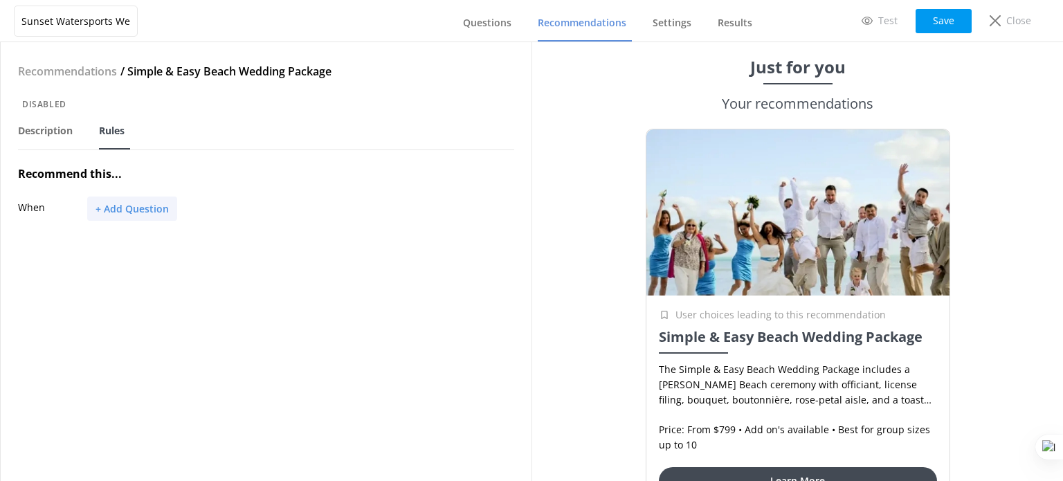
click at [140, 207] on button "+ Add Question" at bounding box center [132, 209] width 90 height 24
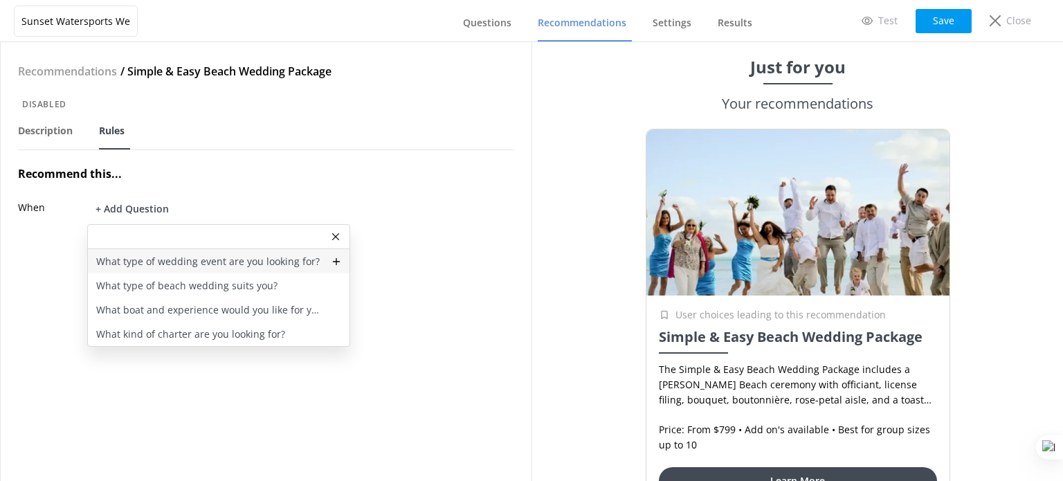
click at [168, 260] on p "What type of wedding event are you looking for?" at bounding box center [208, 261] width 224 height 15
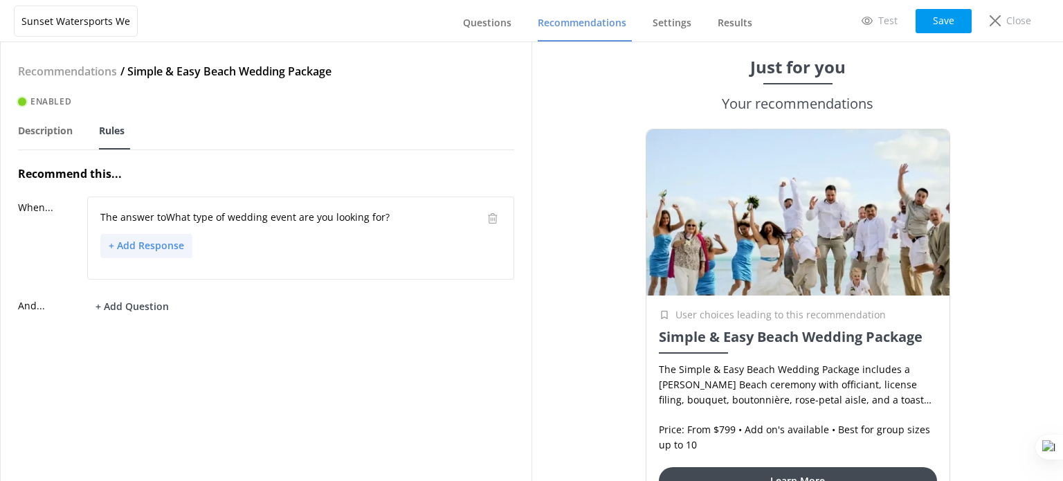
click at [154, 249] on button "+ Add Response" at bounding box center [146, 246] width 92 height 24
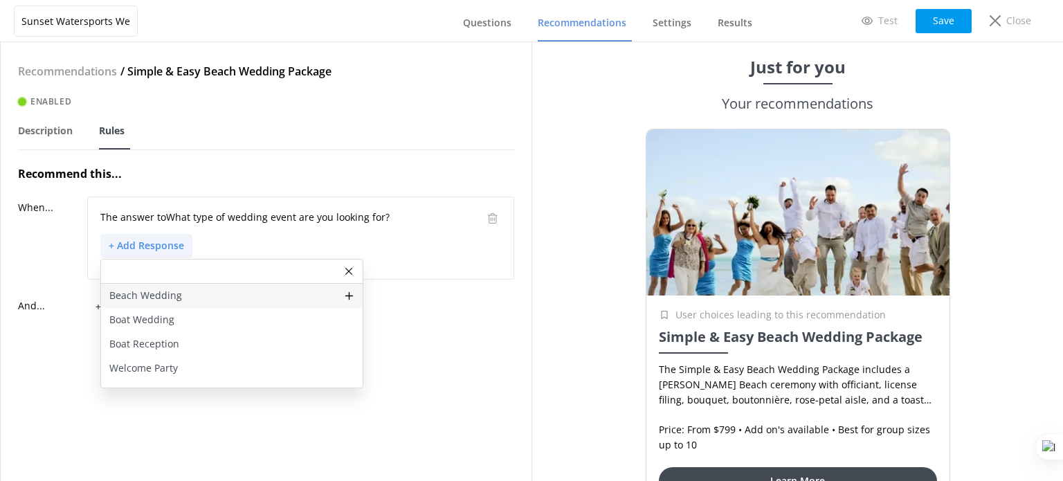
click at [181, 298] on div "Beach Wedding" at bounding box center [232, 296] width 262 height 24
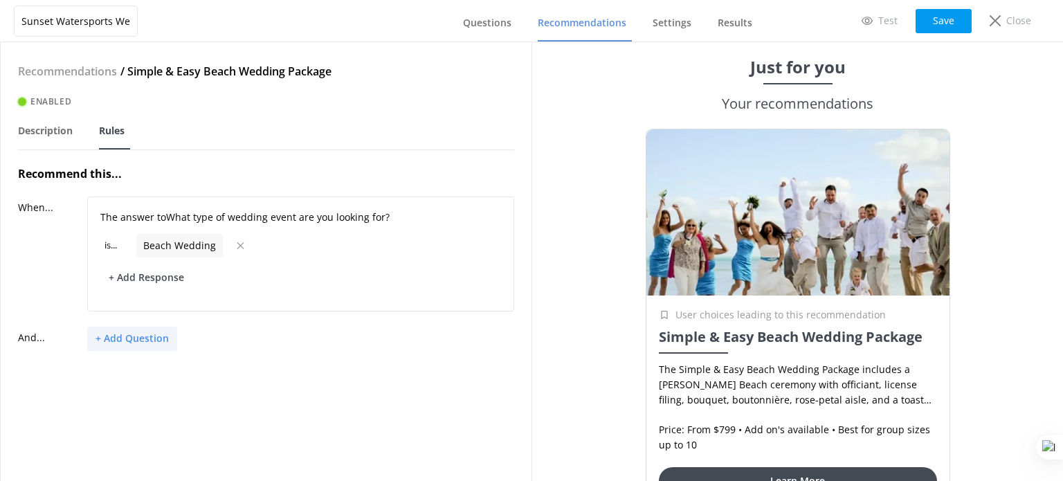
click at [139, 336] on button "+ Add Question" at bounding box center [132, 339] width 90 height 24
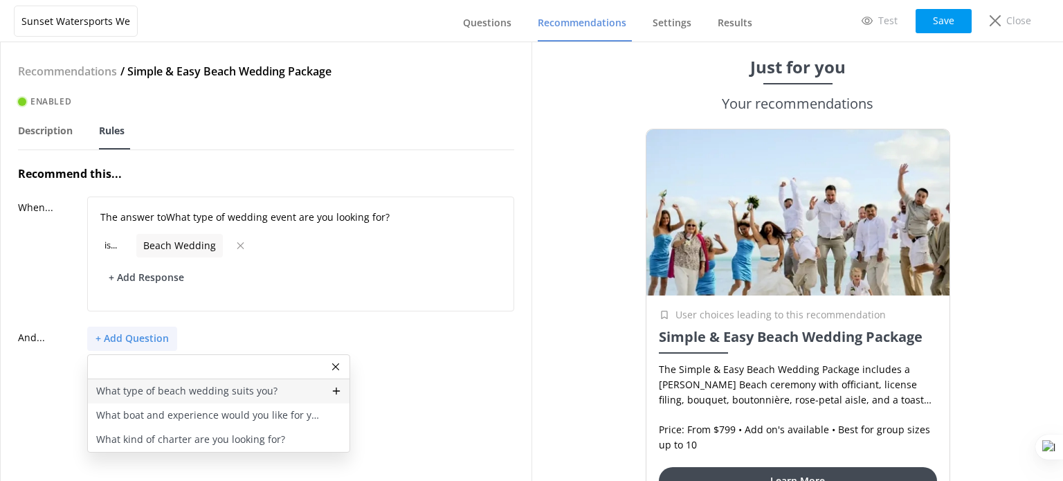
click at [170, 388] on p "What type of beach wedding suits you?" at bounding box center [186, 390] width 181 height 15
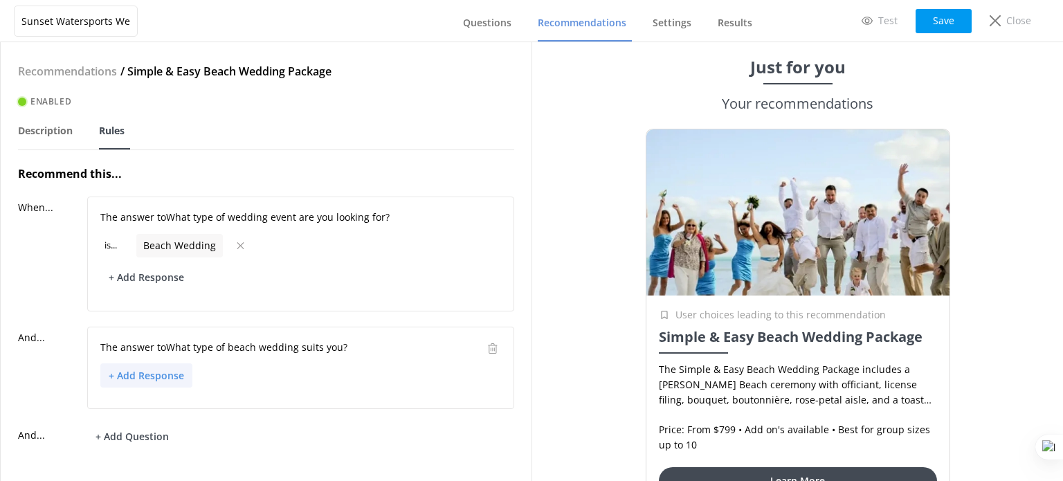
click at [140, 373] on button "+ Add Response" at bounding box center [146, 375] width 92 height 24
click at [159, 426] on p "Simple & easy" at bounding box center [141, 425] width 65 height 15
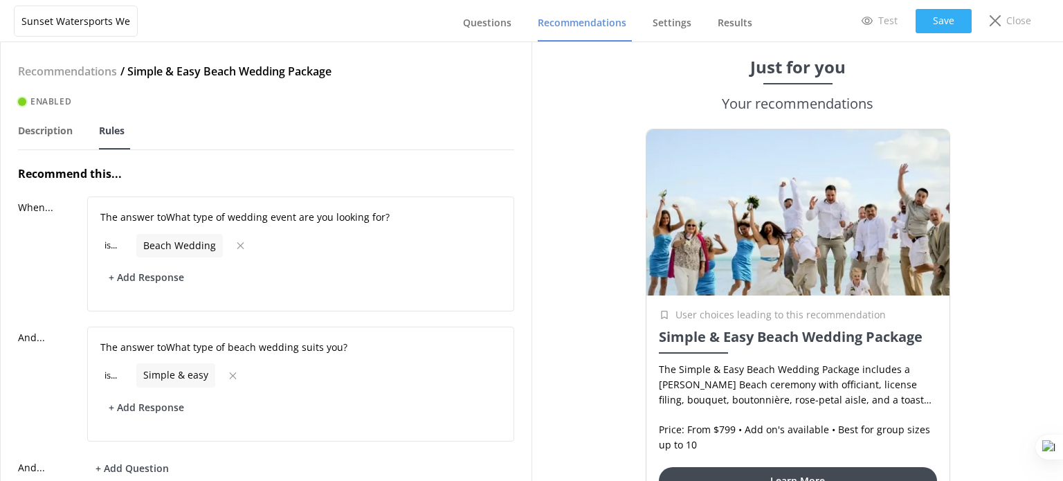
click at [932, 14] on button "Save" at bounding box center [944, 21] width 56 height 24
click at [46, 132] on span "Description" at bounding box center [45, 131] width 55 height 14
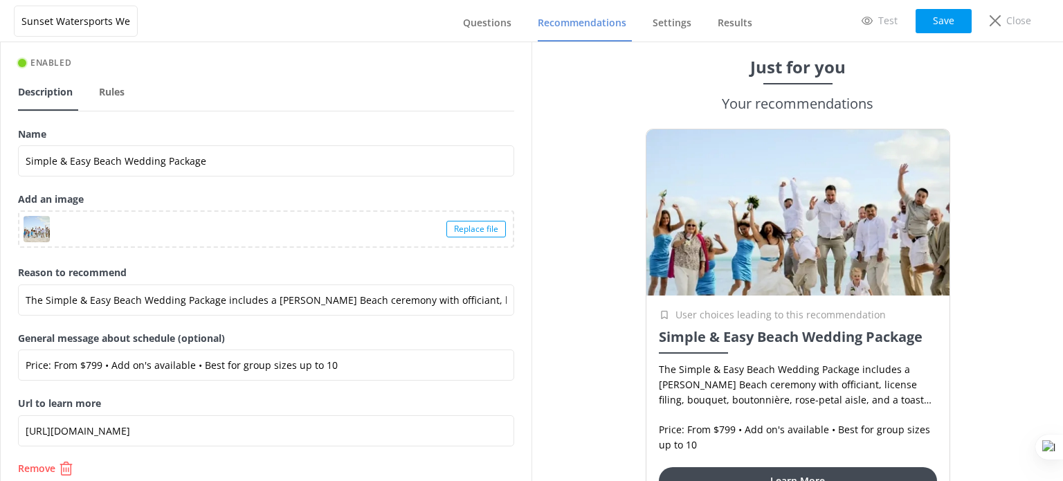
scroll to position [60, 0]
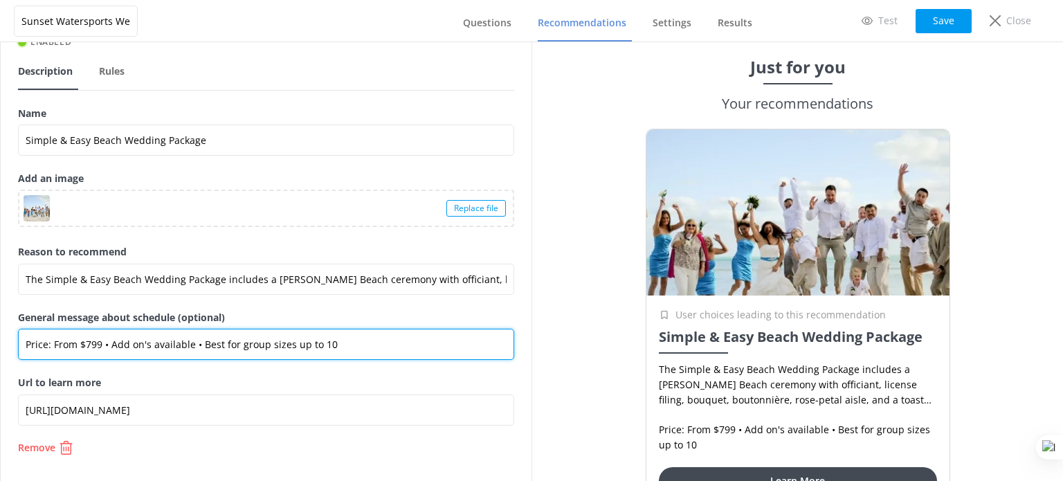
drag, startPoint x: 338, startPoint y: 343, endPoint x: -29, endPoint y: 348, distance: 367.5
click at [0, 348] on html "Sunset Watersports Weddings Questions Recommendations Settings Results Test Sav…" at bounding box center [531, 240] width 1063 height 481
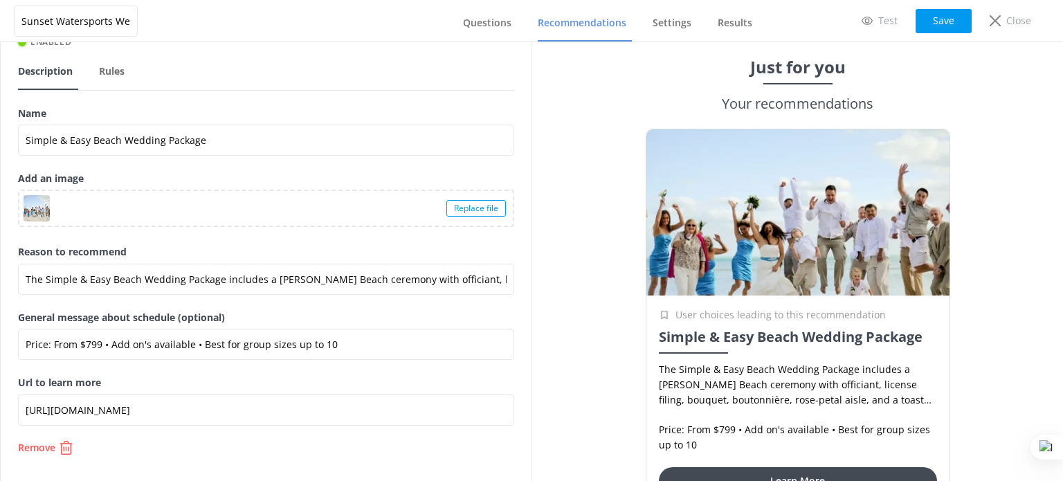
click at [572, 22] on span "Recommendations" at bounding box center [582, 23] width 89 height 14
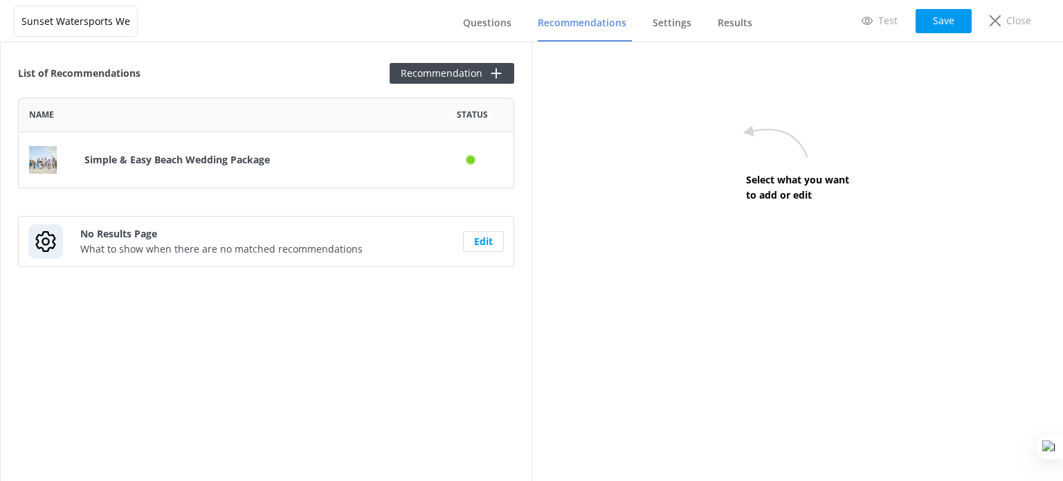
scroll to position [80, 485]
click at [457, 75] on button "Recommendation" at bounding box center [452, 73] width 125 height 21
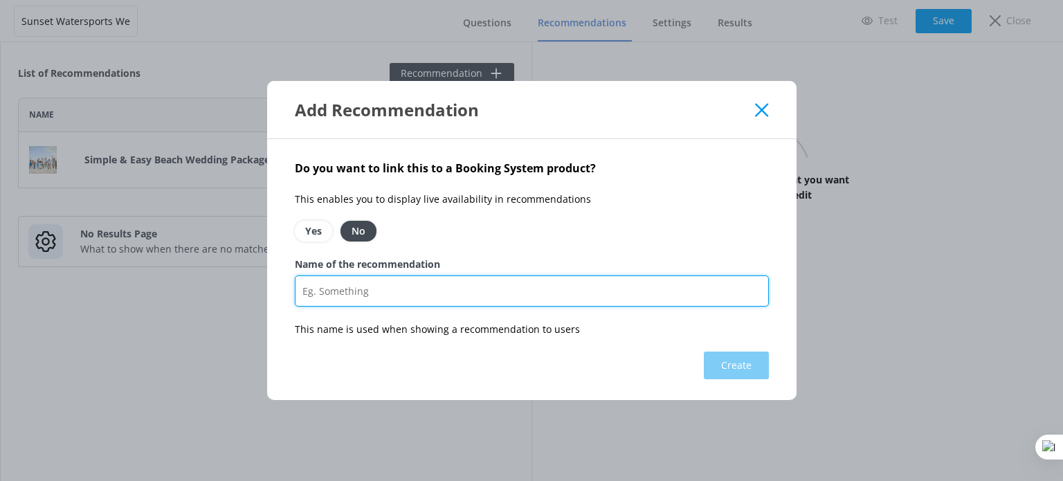
click at [392, 291] on input "Name of the recommendation" at bounding box center [532, 290] width 474 height 31
paste input "It's 5 O'clock Somewhere Wedding Package"
type input "It's 5 O'clock Somewhere Wedding Package"
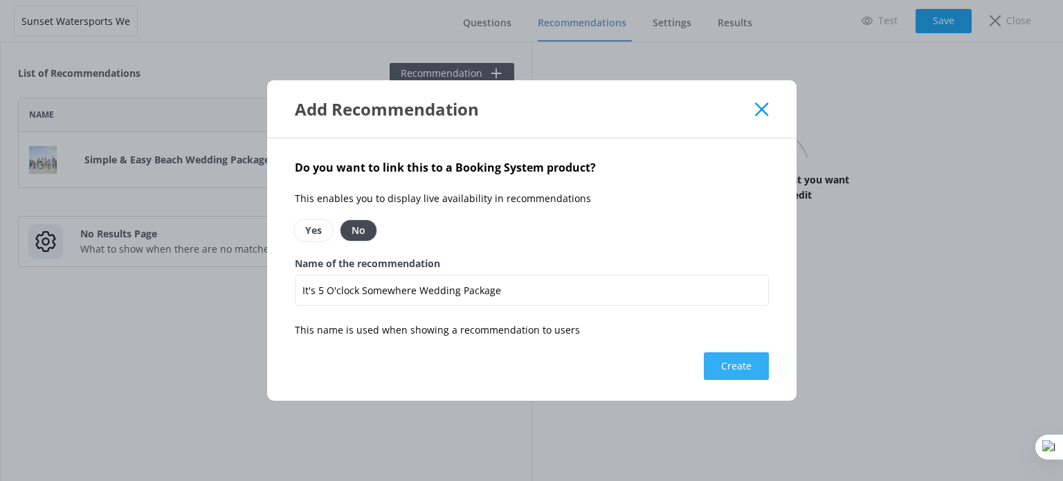
click at [742, 370] on button "Create" at bounding box center [736, 366] width 65 height 28
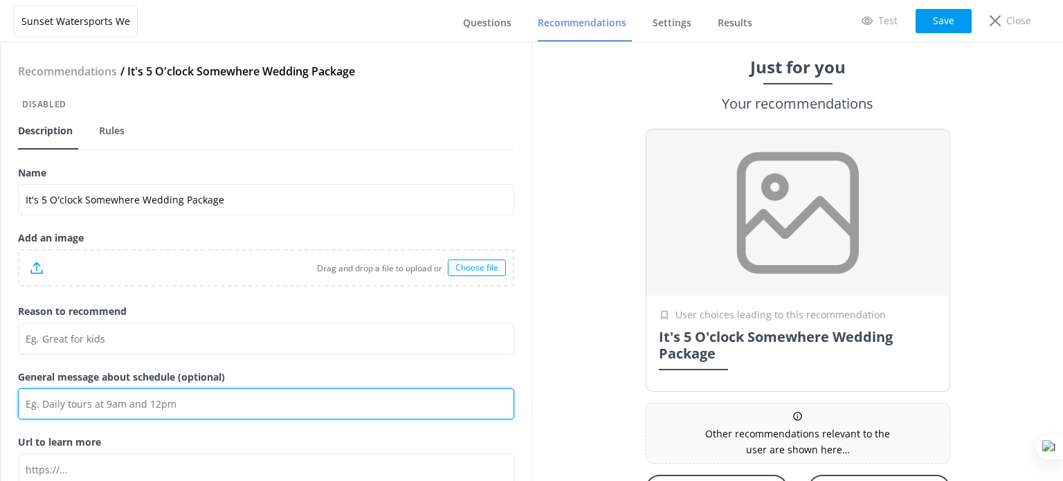
click at [97, 403] on input "General message about schedule (optional)" at bounding box center [266, 403] width 496 height 31
paste input "Price: From $55.95 • Duration: Up To 1 Hour"
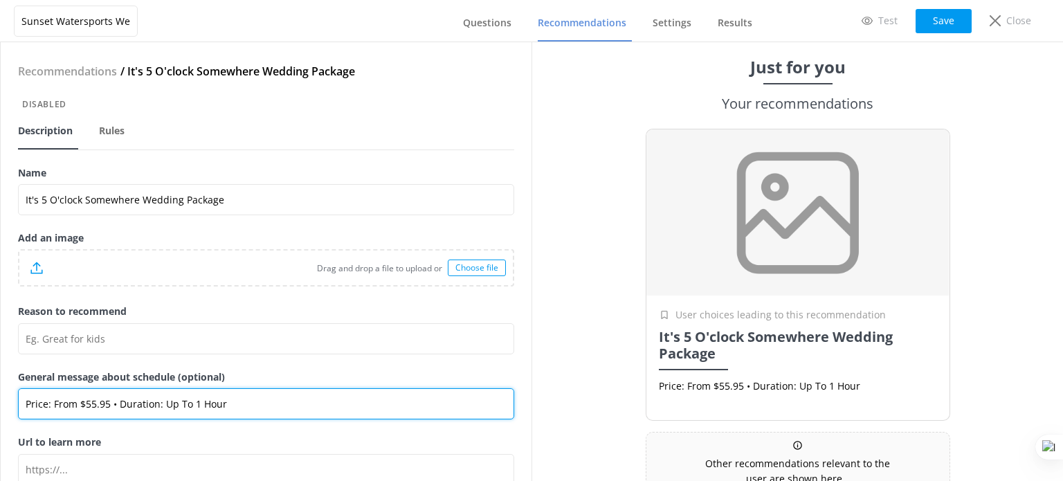
drag, startPoint x: 108, startPoint y: 406, endPoint x: 80, endPoint y: 403, distance: 27.8
click at [80, 403] on input "Price: From $55.95 • Duration: Up To 1 Hour" at bounding box center [266, 403] width 496 height 31
paste input "1,399"
drag, startPoint x: 230, startPoint y: 404, endPoint x: 118, endPoint y: 404, distance: 112.1
click at [118, 404] on input "Price: From $1,399 • Duration: Up To 1 Hour" at bounding box center [266, 403] width 496 height 31
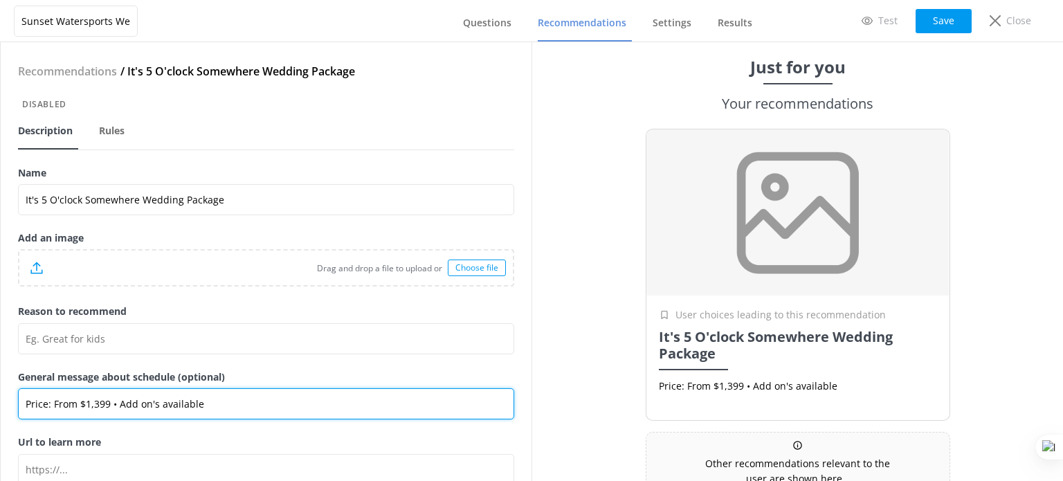
type input "Price: From $1,399 • Add on's available"
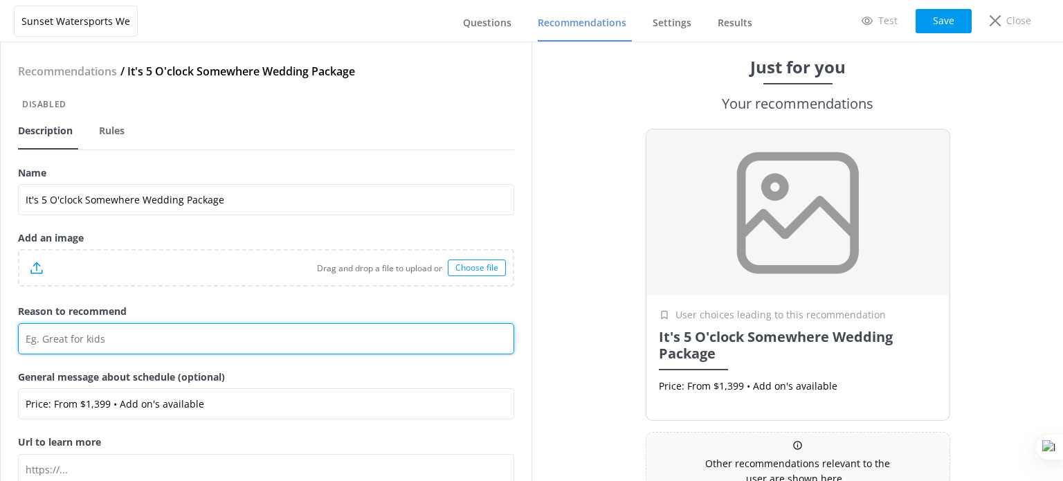
click at [118, 339] on input "Reason to recommend" at bounding box center [266, 338] width 496 height 31
paste input "The It’s 5 O’clock Somewhere Wedding Package features a Smathers Beach ceremony…"
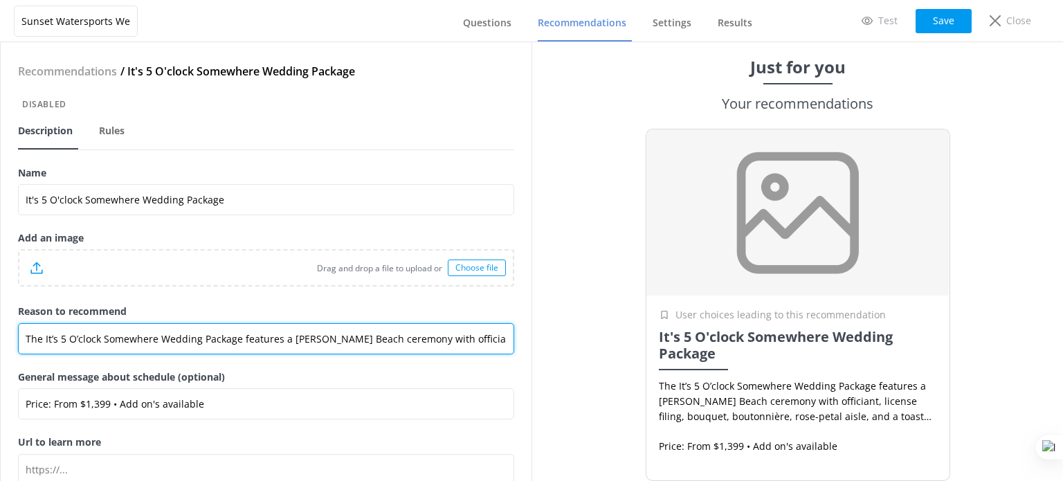
scroll to position [0, 756]
type input "The It’s 5 O’clock Somewhere Wedding Package features a Smathers Beach ceremony…"
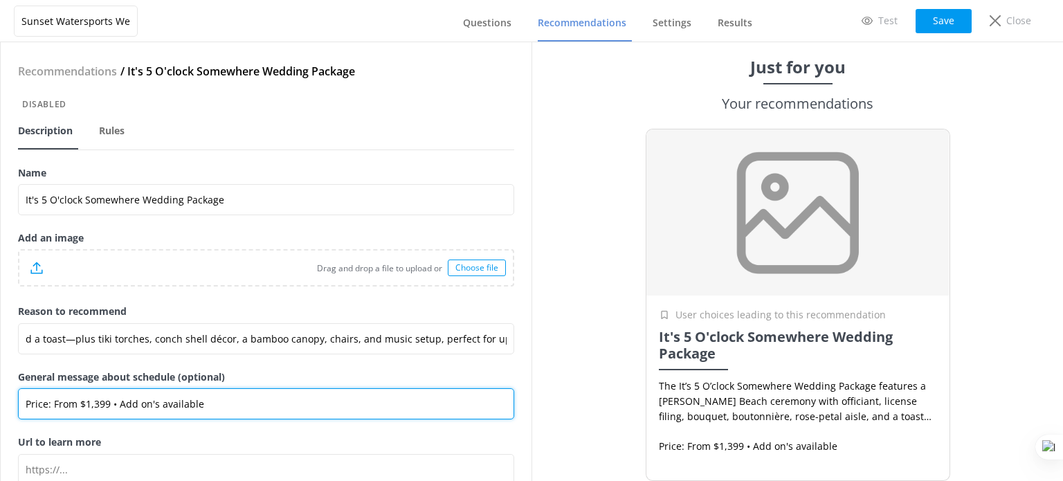
click at [203, 396] on input "Price: From $1,399 • Add on's available" at bounding box center [266, 403] width 496 height 31
drag, startPoint x: 205, startPoint y: 406, endPoint x: 111, endPoint y: 406, distance: 94.1
click at [111, 406] on input "Price: From $1,399 • Add on's available" at bounding box center [266, 403] width 496 height 31
click at [205, 406] on input "Price: From $1,399 • Add on's available" at bounding box center [266, 403] width 496 height 31
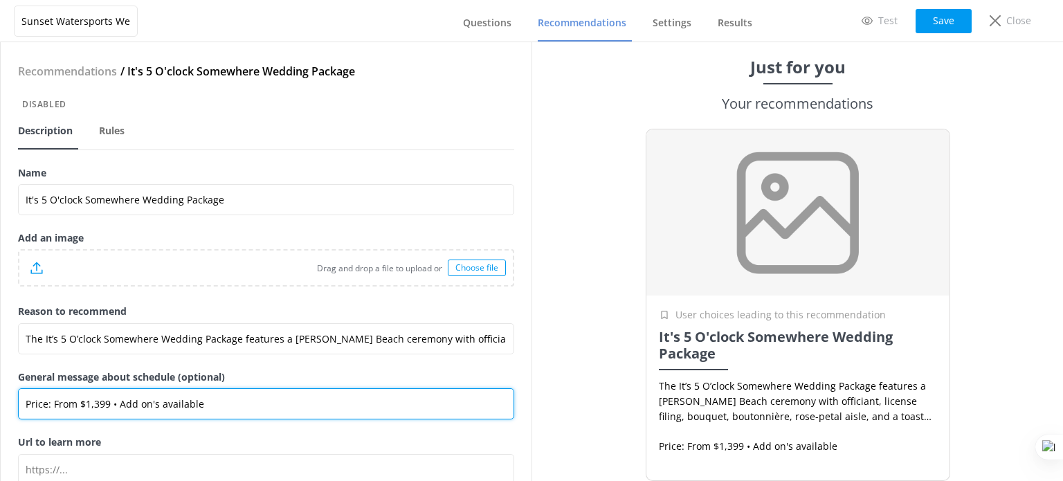
paste input "• Add on's available"
drag, startPoint x: 293, startPoint y: 404, endPoint x: 207, endPoint y: 404, distance: 86.5
click at [207, 404] on input "Price: From $1,399 • Add on's available • Add on's available" at bounding box center [266, 403] width 496 height 31
type input "Price: From $1,399 • Add on's available • Up to 25 guests"
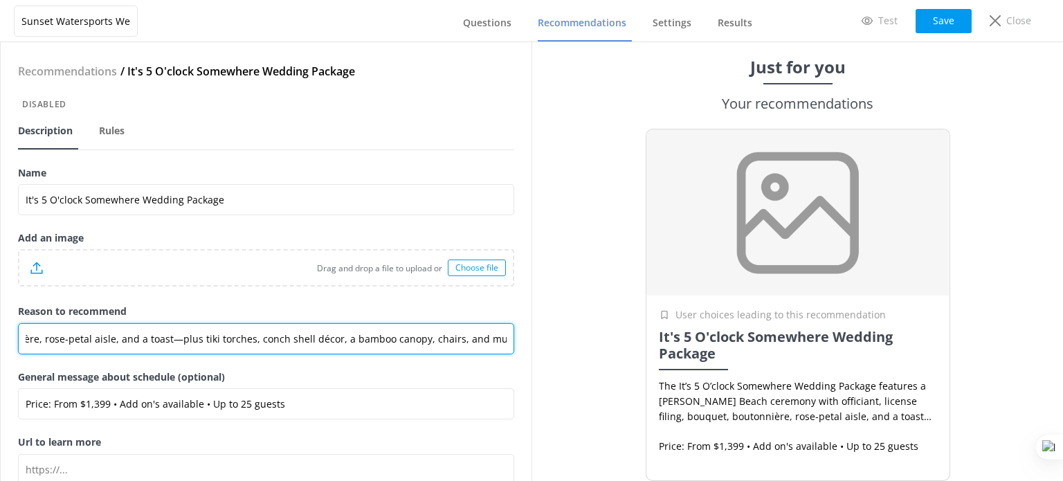
scroll to position [0, 756]
drag, startPoint x: 313, startPoint y: 340, endPoint x: 679, endPoint y: 340, distance: 366.1
click at [679, 340] on div "Sunset Watersports Weddings Questions Recommendations Settings Results Test Sav…" at bounding box center [531, 261] width 1063 height 439
click at [287, 340] on input "The It’s 5 O’clock Somewhere Wedding Package features a Smathers Beach ceremony…" at bounding box center [266, 338] width 496 height 31
drag, startPoint x: 368, startPoint y: 338, endPoint x: 606, endPoint y: 339, distance: 238.1
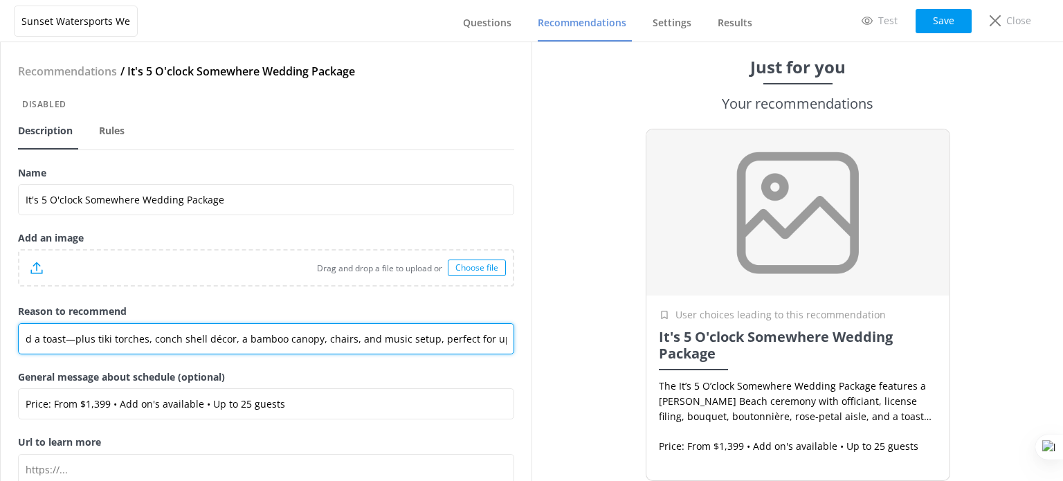
click at [606, 339] on div "Sunset Watersports Weddings Questions Recommendations Settings Results Test Sav…" at bounding box center [531, 261] width 1063 height 439
type input "The It’s 5 O’clock Somewhere Wedding Package features a Smathers Beach ceremony…"
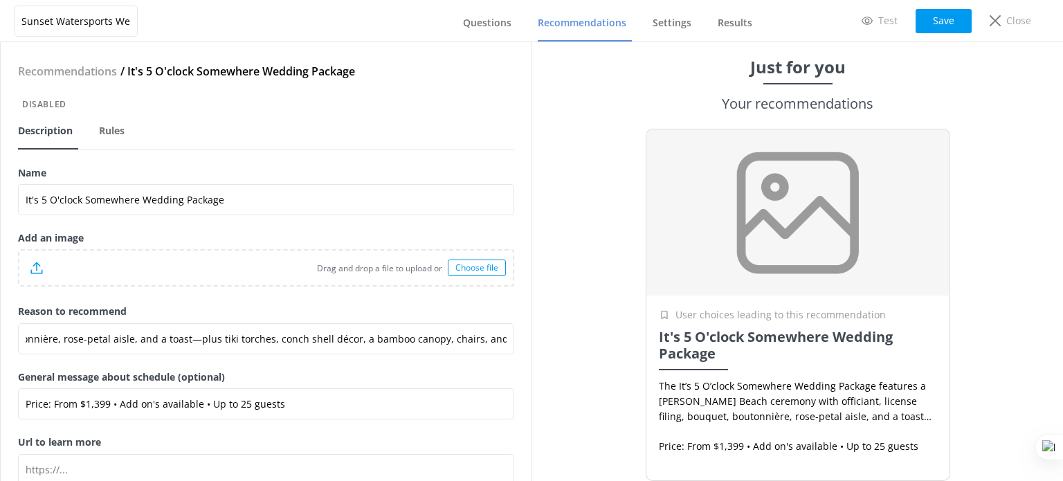
scroll to position [0, 0]
click at [493, 267] on div "Choose file" at bounding box center [477, 268] width 58 height 17
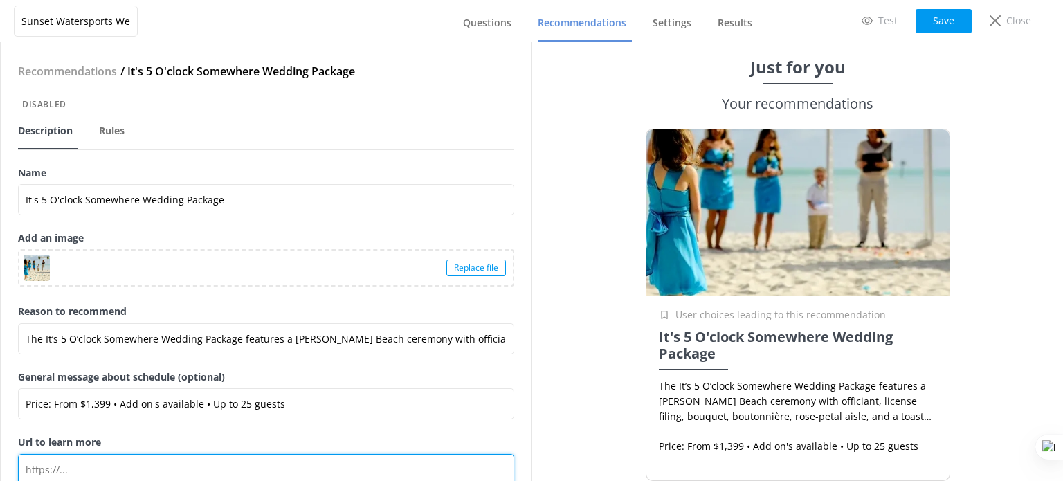
click at [100, 475] on input "Url to learn more" at bounding box center [266, 469] width 496 height 31
paste input "https://weddingsonthewaterkeywest.com/key-west-wedding-packages/beach/"
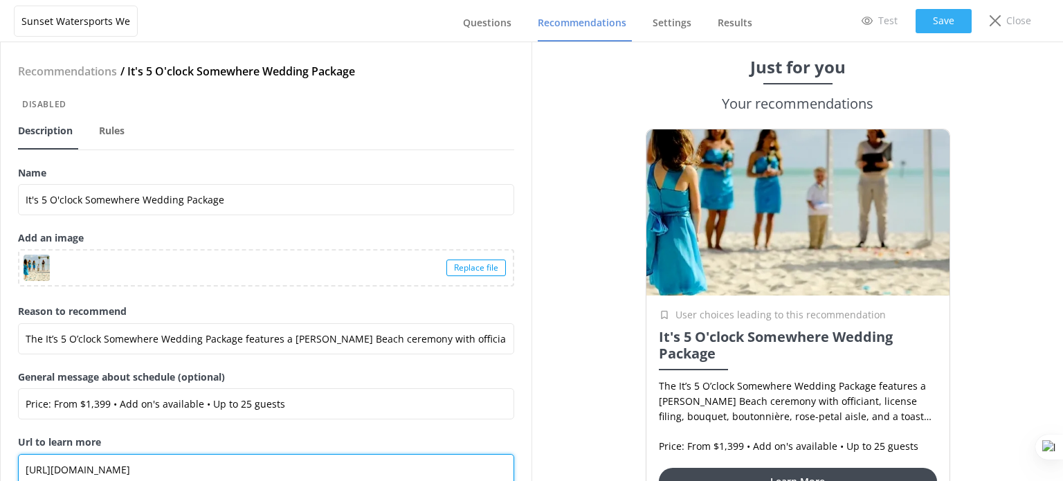
type input "https://weddingsonthewaterkeywest.com/key-west-wedding-packages/beach/"
click at [936, 17] on button "Save" at bounding box center [944, 21] width 56 height 24
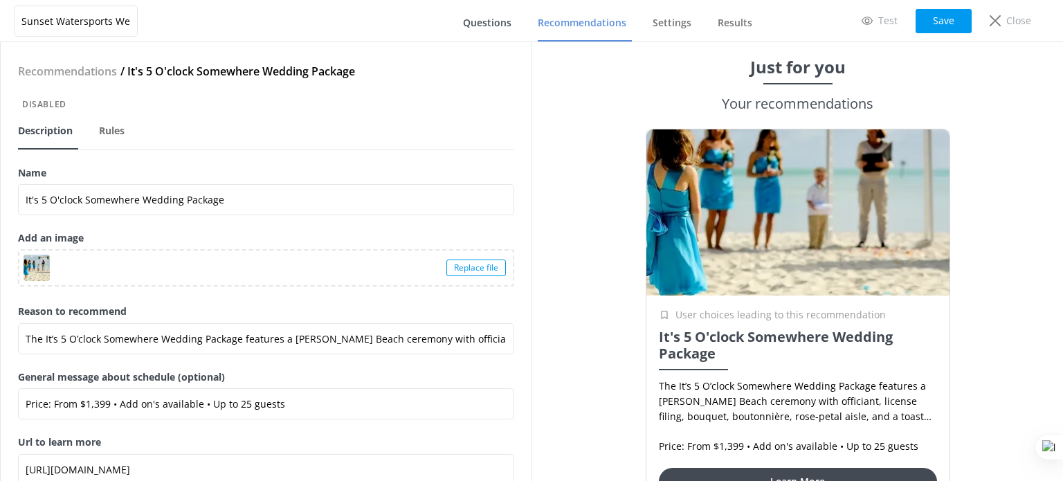
click at [508, 26] on span "Questions" at bounding box center [487, 23] width 48 height 14
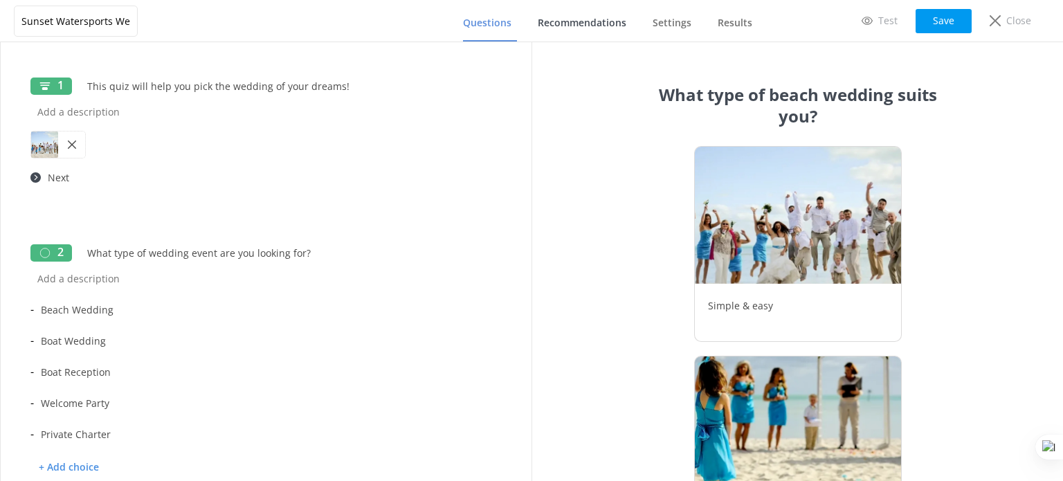
click at [572, 28] on span "Recommendations" at bounding box center [582, 23] width 89 height 14
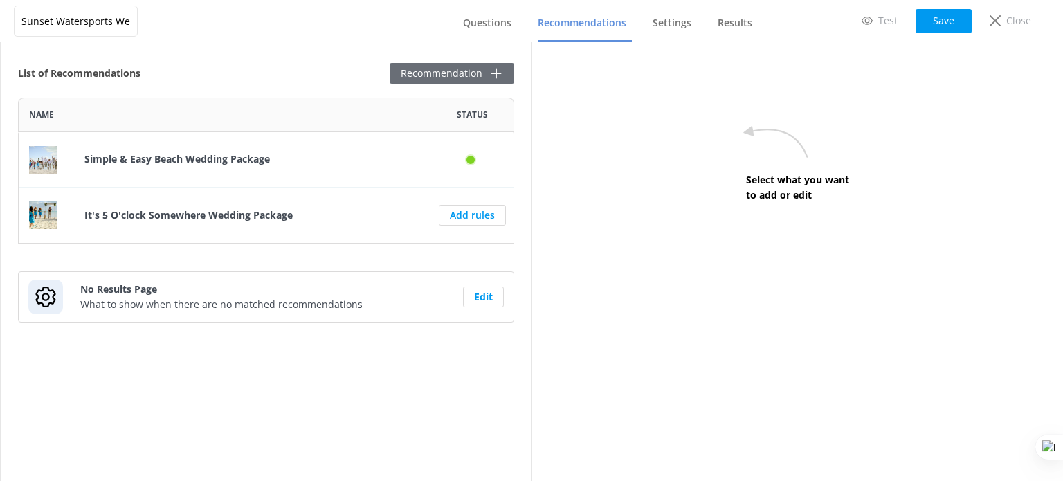
scroll to position [135, 485]
click at [433, 73] on button "Recommendation" at bounding box center [452, 73] width 125 height 21
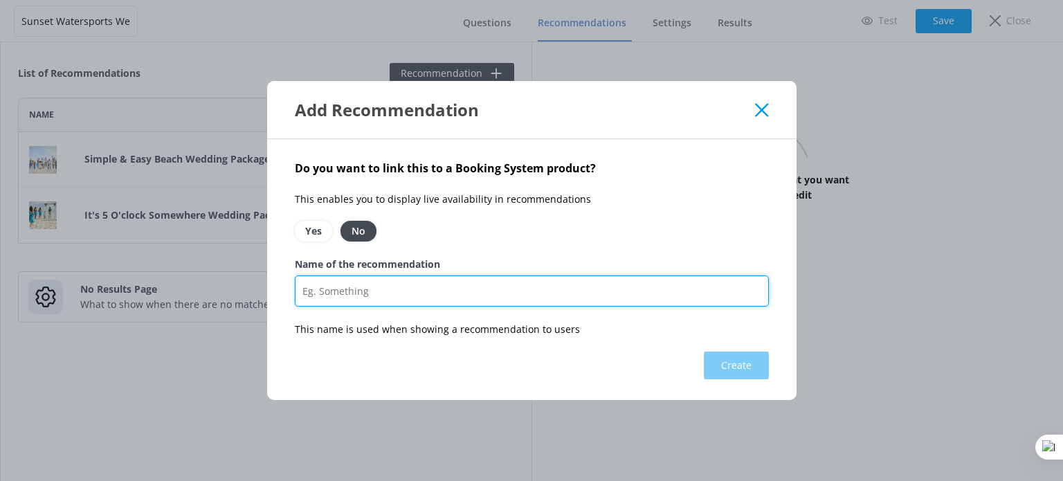
click at [374, 296] on input "Name of the recommendation" at bounding box center [532, 290] width 474 height 31
paste input "Ultimate Beach Wedding Package"
type input "Ultimate Beach Wedding Package"
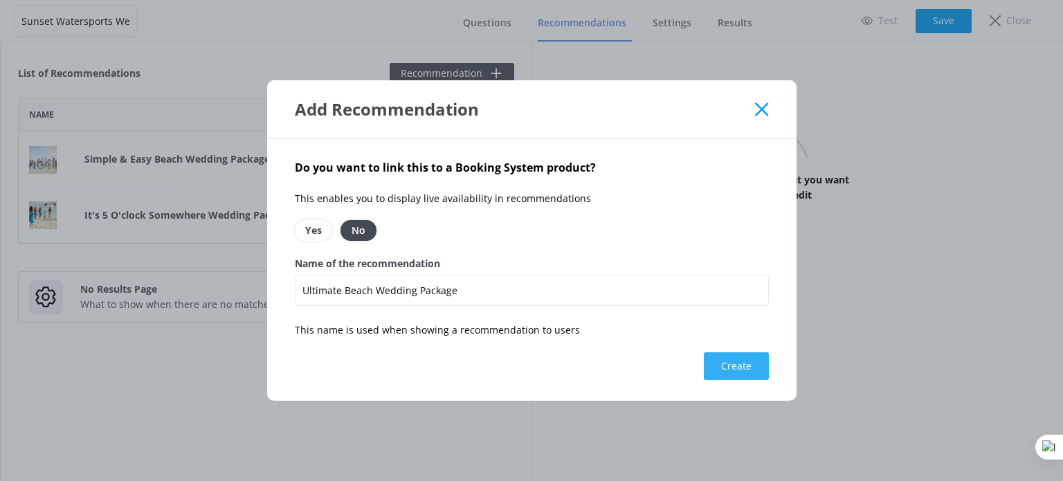
drag, startPoint x: 762, startPoint y: 365, endPoint x: 749, endPoint y: 363, distance: 12.6
click at [762, 365] on button "Create" at bounding box center [736, 366] width 65 height 28
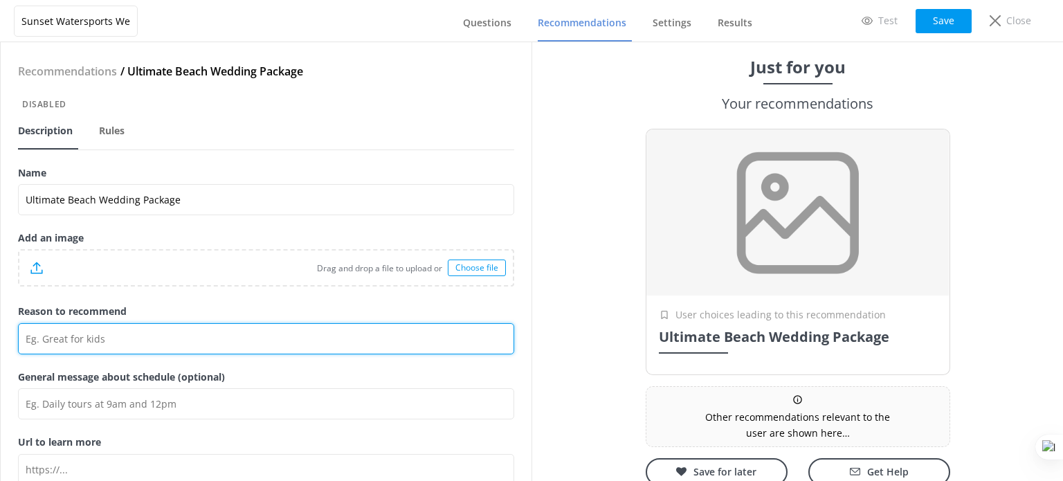
click at [90, 343] on input "Reason to recommend" at bounding box center [266, 338] width 496 height 31
paste input "The Ultimate Beach Wedding Package features a Smathers Beach ceremony with offi…"
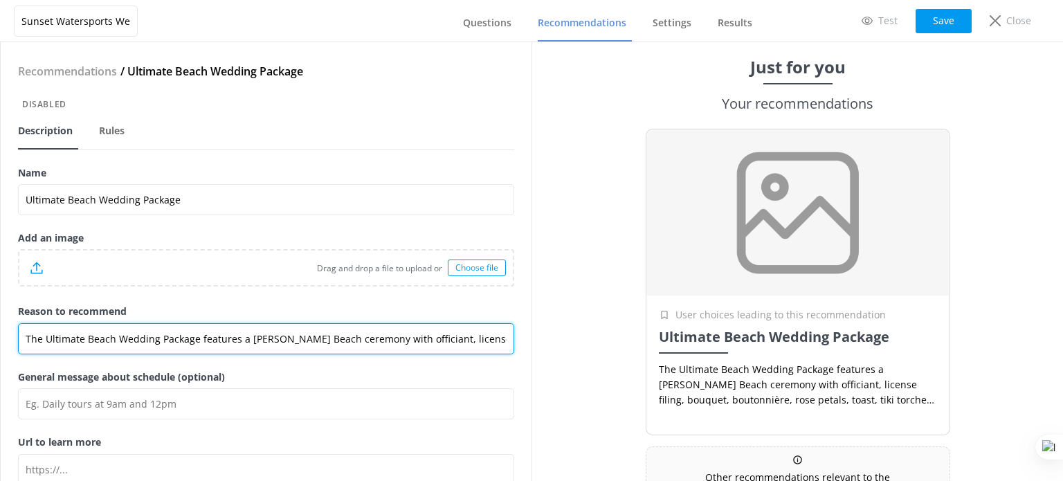
scroll to position [0, 659]
type input "The Ultimate Beach Wedding Package features a Smathers Beach ceremony with offi…"
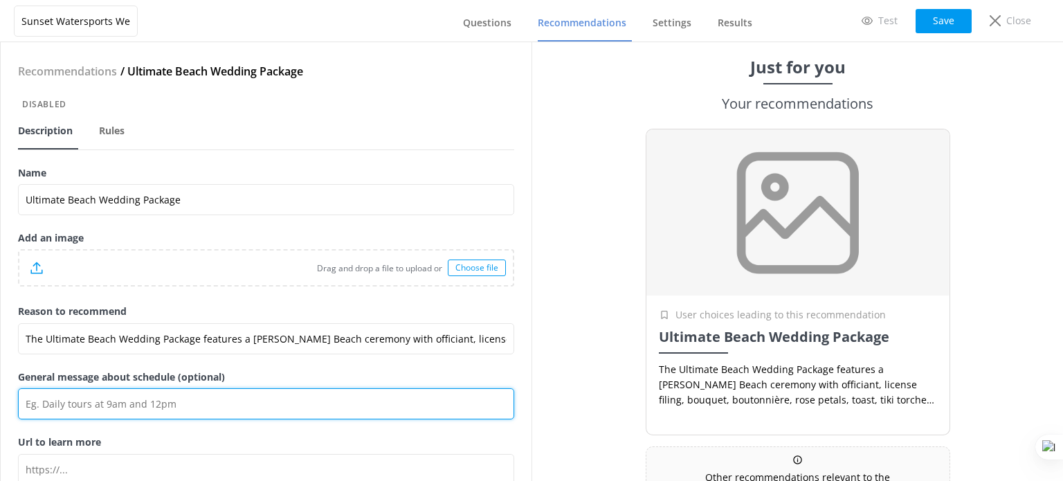
click at [102, 407] on input "General message about schedule (optional)" at bounding box center [266, 403] width 496 height 31
paste input "Price: From $55.95 • Duration: Up To 1 Hour"
drag, startPoint x: 108, startPoint y: 403, endPoint x: 53, endPoint y: 399, distance: 55.5
click at [53, 399] on input "Price: From $55.95 • Duration: Up To 1 Hour" at bounding box center [266, 403] width 496 height 31
paste input "$2,499"
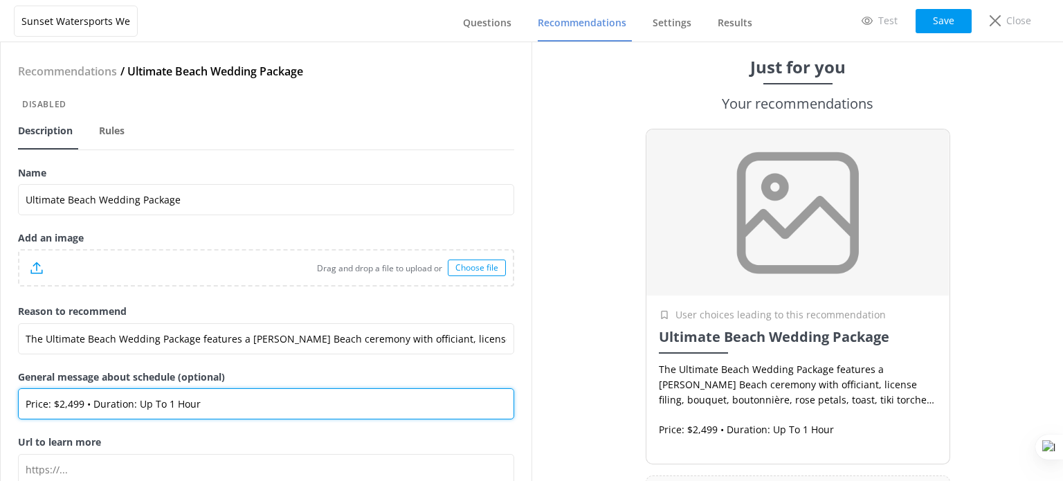
drag, startPoint x: 208, startPoint y: 406, endPoint x: 91, endPoint y: 403, distance: 116.3
click at [91, 403] on input "Price: $2,499 • Duration: Up To 1 Hour" at bounding box center [266, 403] width 496 height 31
paste input "This package maxes out at 60 guests"
type input "Price: $2,499 • This package maxes out at 60 guests"
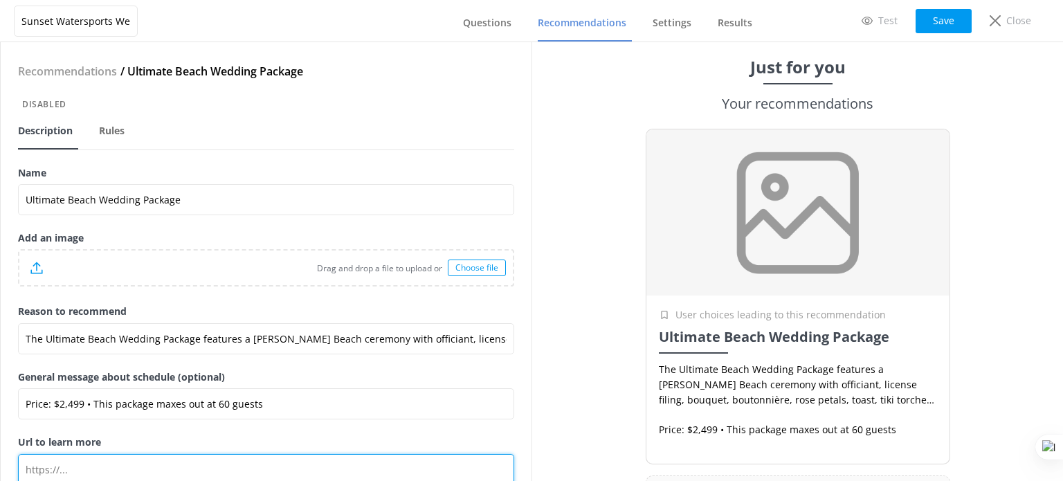
click at [121, 471] on input "Url to learn more" at bounding box center [266, 469] width 496 height 31
paste input "https://weddingsonthewaterkeywest.com/key-west-wedding-packages/beach/"
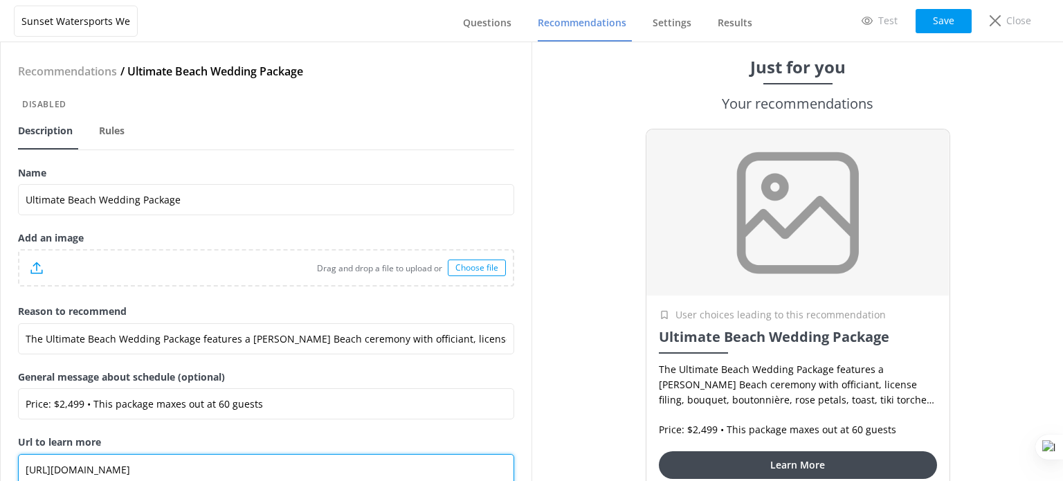
type input "https://weddingsonthewaterkeywest.com/key-west-wedding-packages/beach/"
click at [478, 276] on div "Drag and drop a file to upload or Choose file" at bounding box center [265, 268] width 493 height 35
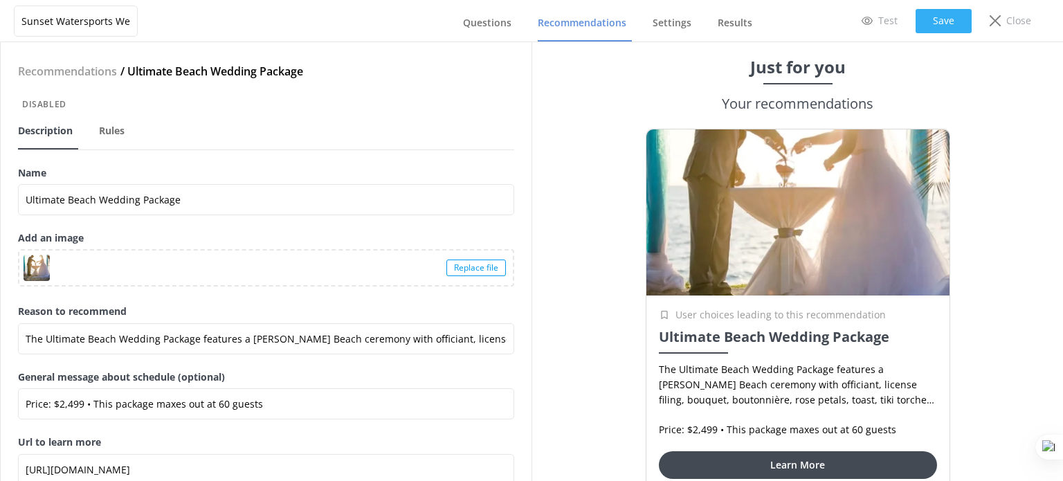
click at [945, 24] on button "Save" at bounding box center [944, 21] width 56 height 24
click at [113, 129] on span "Rules" at bounding box center [112, 131] width 26 height 14
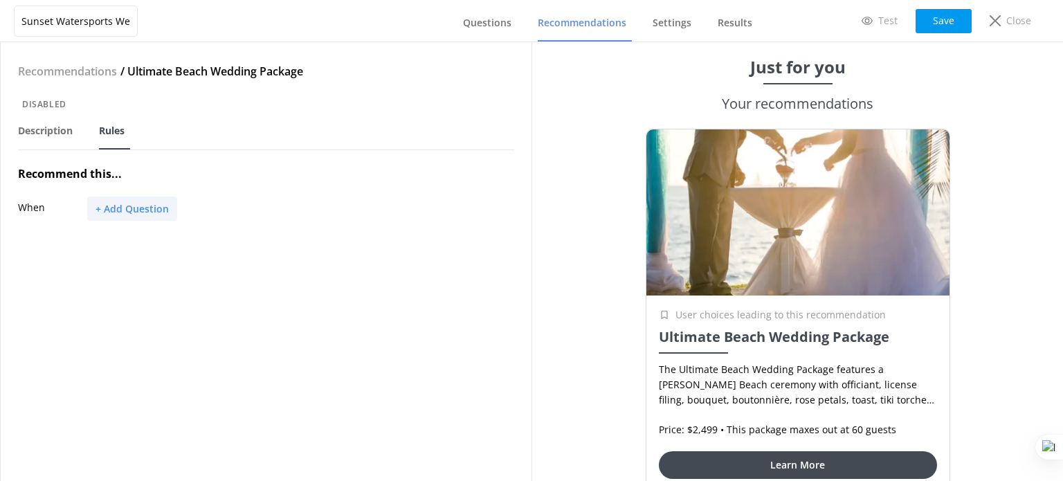
click at [140, 212] on button "+ Add Question" at bounding box center [132, 209] width 90 height 24
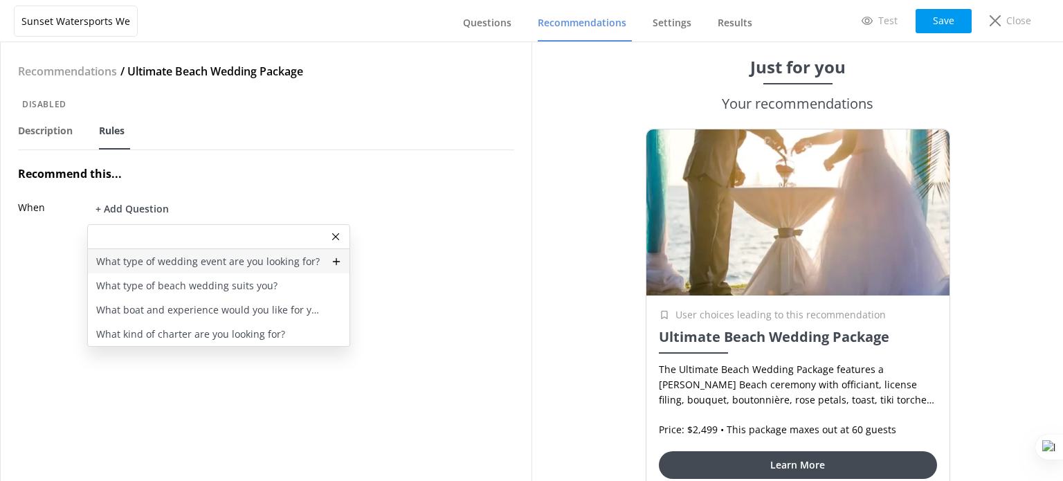
click at [168, 258] on p "What type of wedding event are you looking for?" at bounding box center [208, 261] width 224 height 15
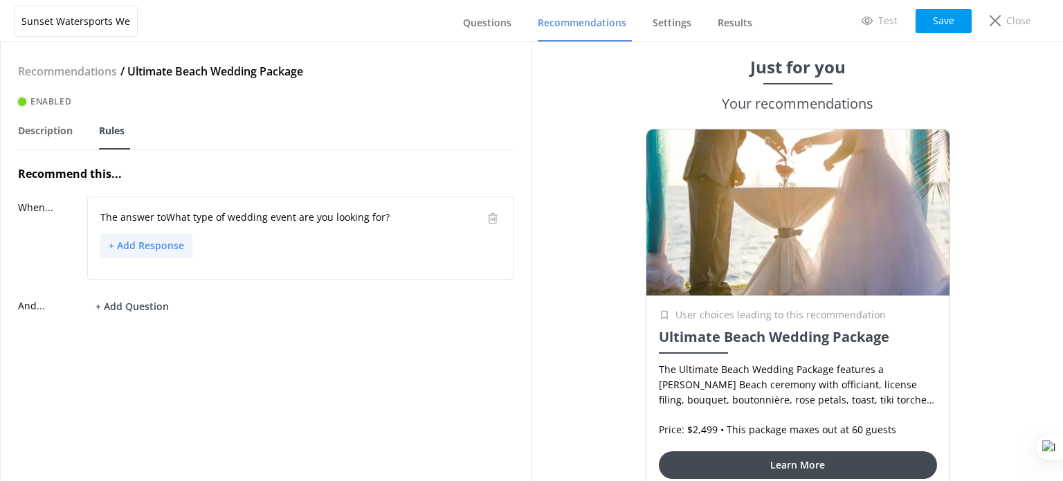
click at [139, 243] on button "+ Add Response" at bounding box center [146, 246] width 92 height 24
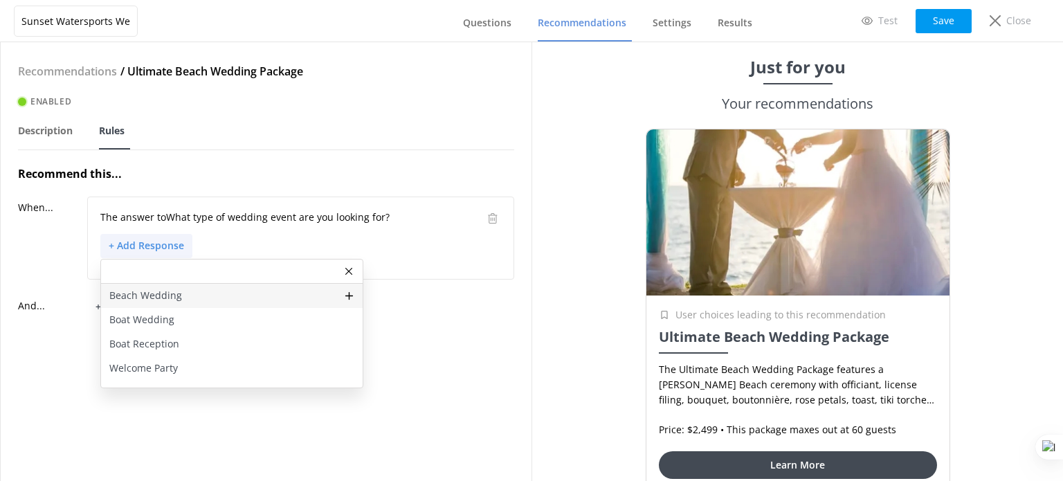
click at [158, 296] on p "Beach Wedding" at bounding box center [145, 295] width 73 height 15
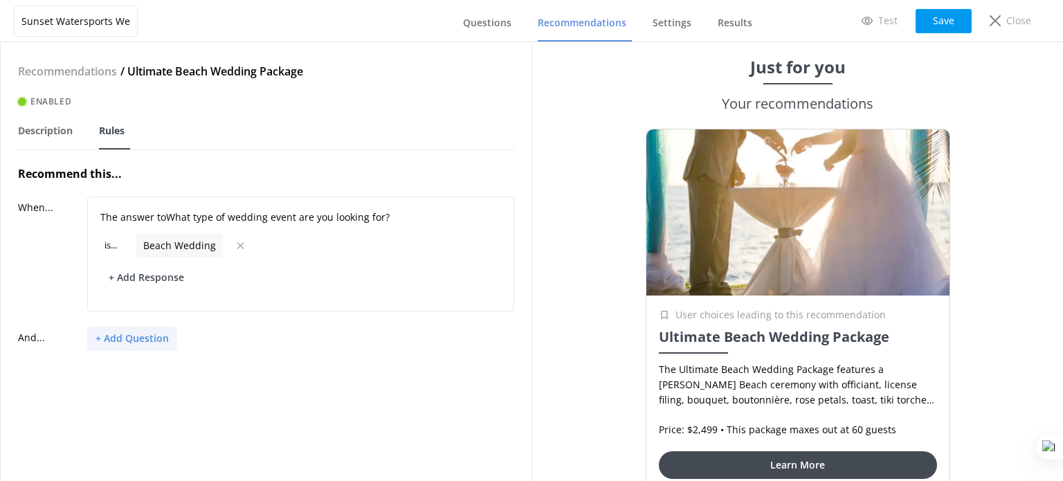
click at [136, 332] on button "+ Add Question" at bounding box center [132, 339] width 90 height 24
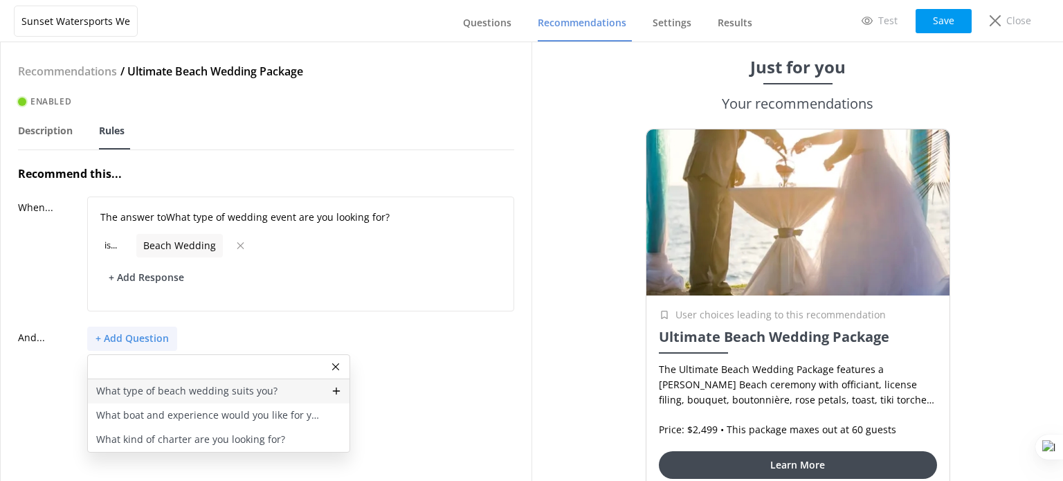
click at [182, 395] on p "What type of beach wedding suits you?" at bounding box center [186, 390] width 181 height 15
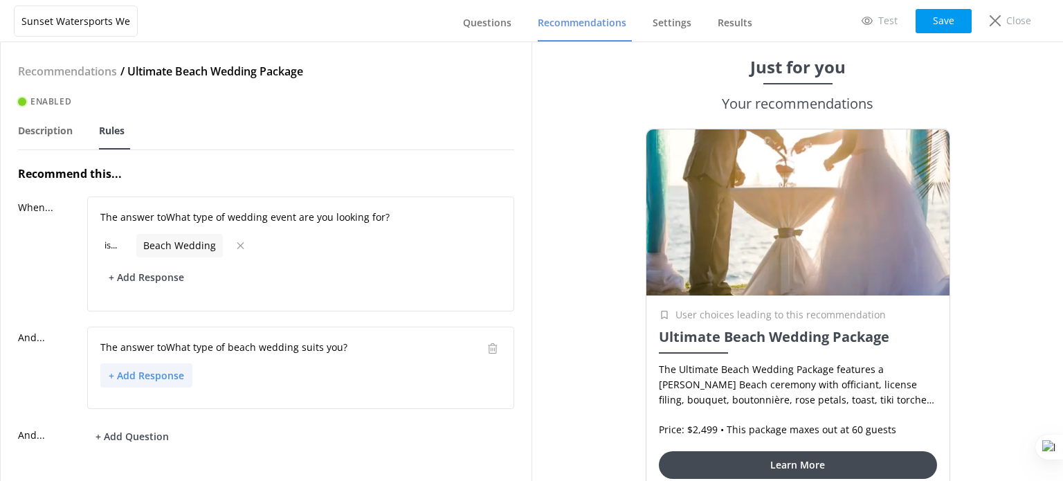
click at [146, 367] on button "+ Add Response" at bounding box center [146, 375] width 92 height 24
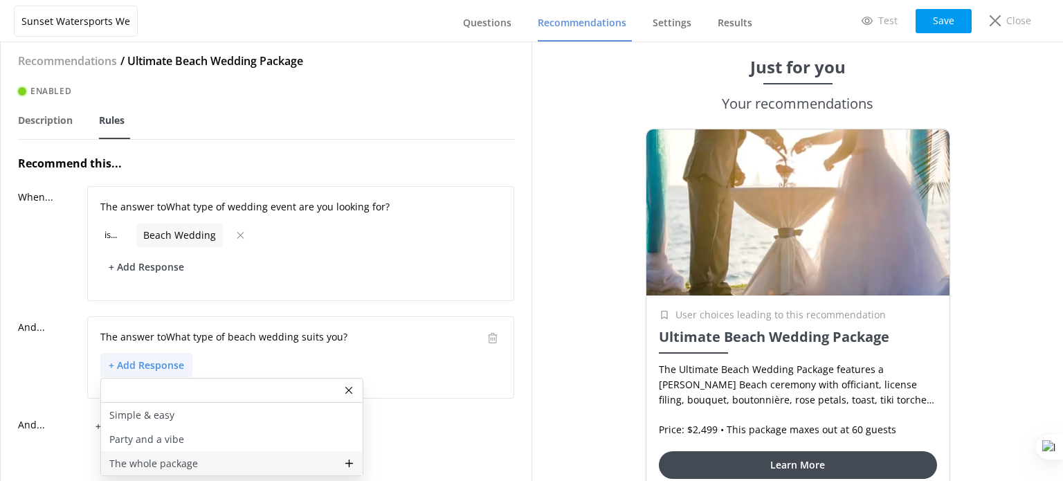
click at [164, 456] on p "The whole package" at bounding box center [153, 463] width 89 height 15
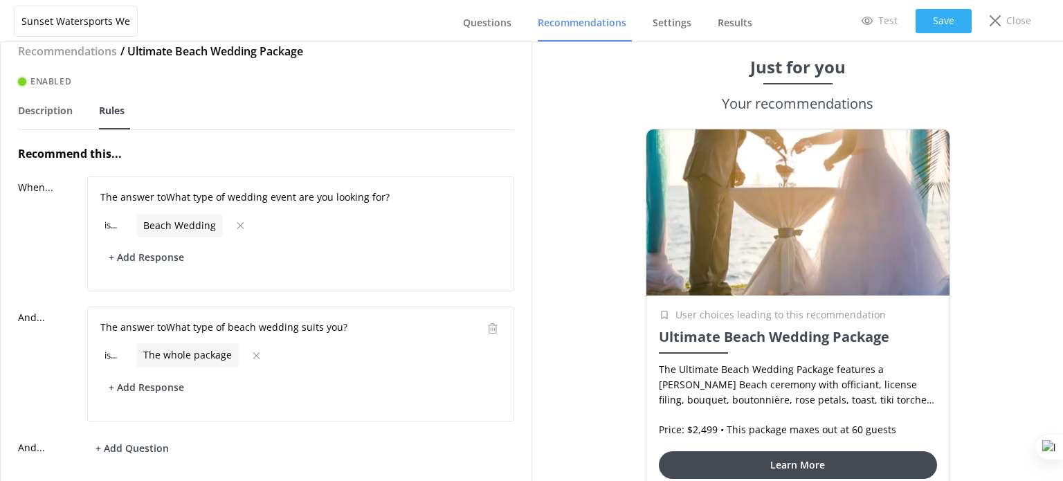
click at [937, 27] on button "Save" at bounding box center [944, 21] width 56 height 24
click at [565, 17] on span "Recommendations" at bounding box center [582, 23] width 89 height 14
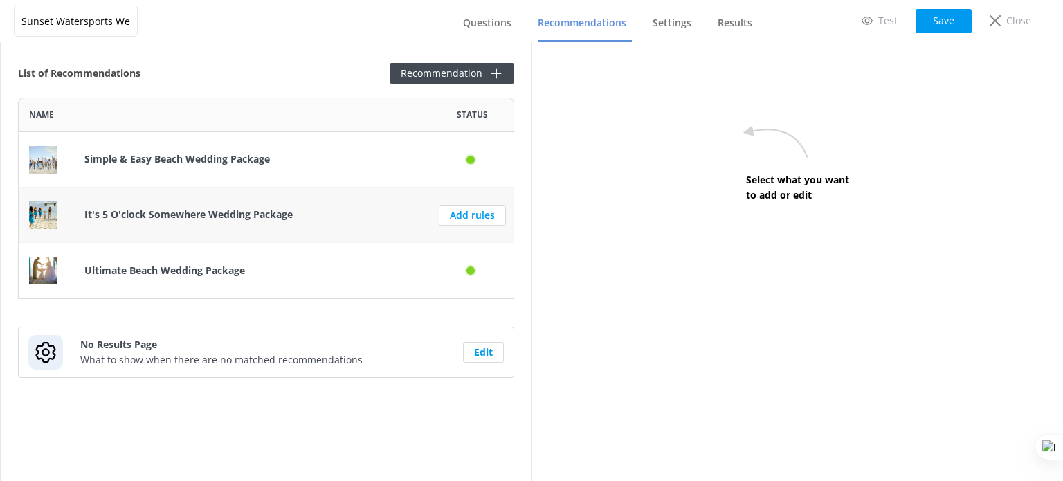
scroll to position [190, 485]
click at [448, 206] on link "Add rules" at bounding box center [472, 215] width 67 height 21
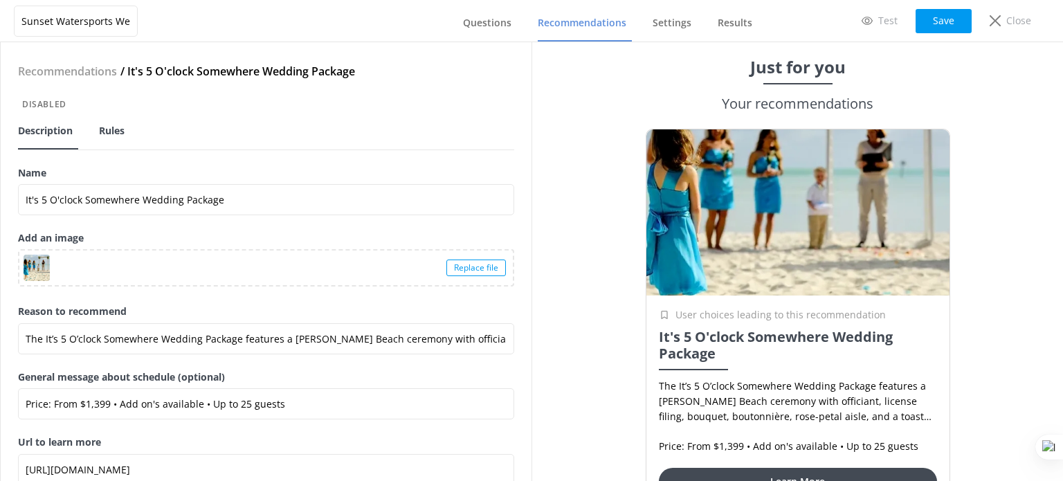
click at [117, 131] on span "Rules" at bounding box center [112, 131] width 26 height 14
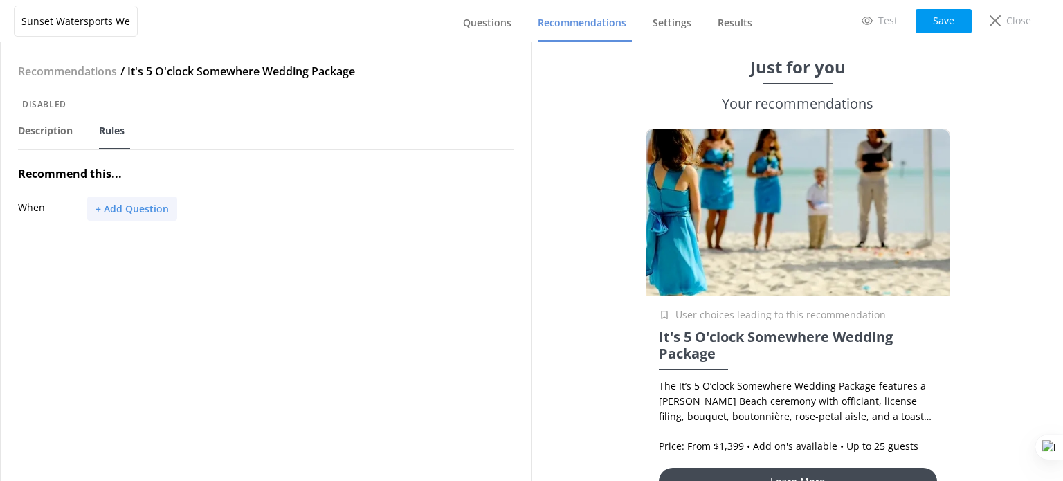
click at [145, 209] on button "+ Add Question" at bounding box center [132, 209] width 90 height 24
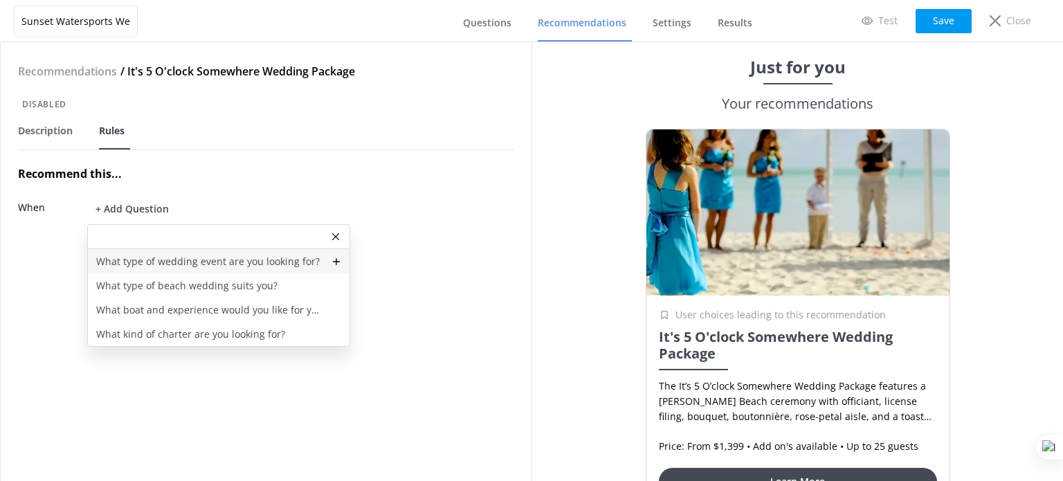
click at [149, 260] on p "What type of wedding event are you looking for?" at bounding box center [208, 261] width 224 height 15
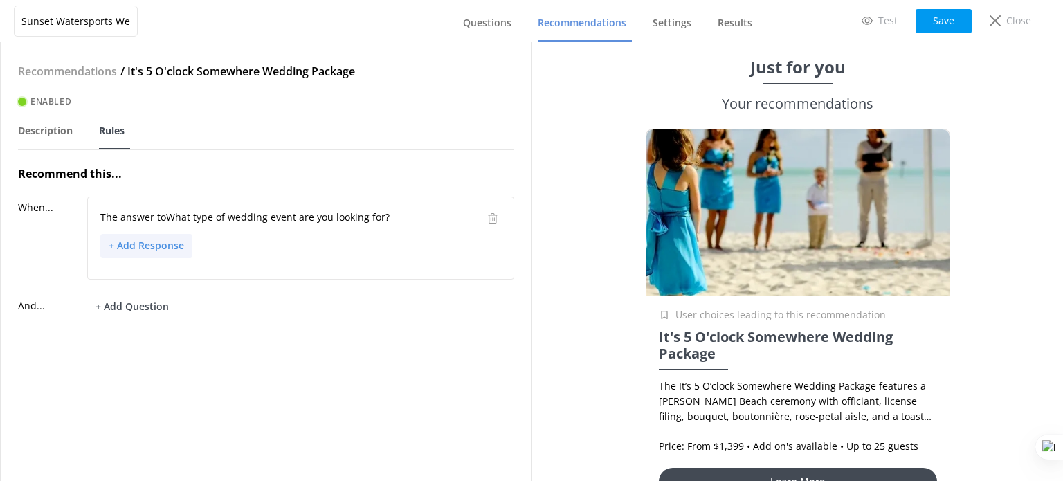
click at [152, 251] on button "+ Add Response" at bounding box center [146, 246] width 92 height 24
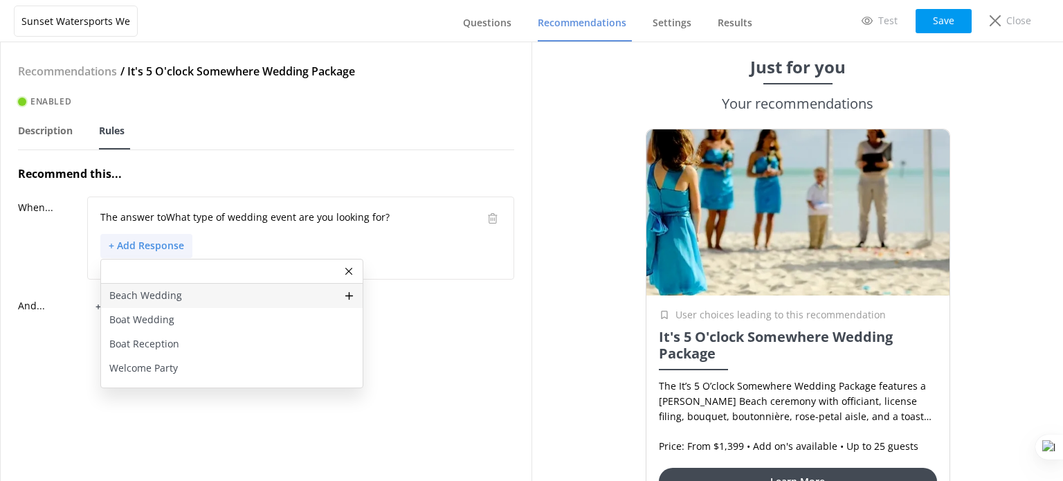
click at [166, 294] on p "Beach Wedding" at bounding box center [145, 295] width 73 height 15
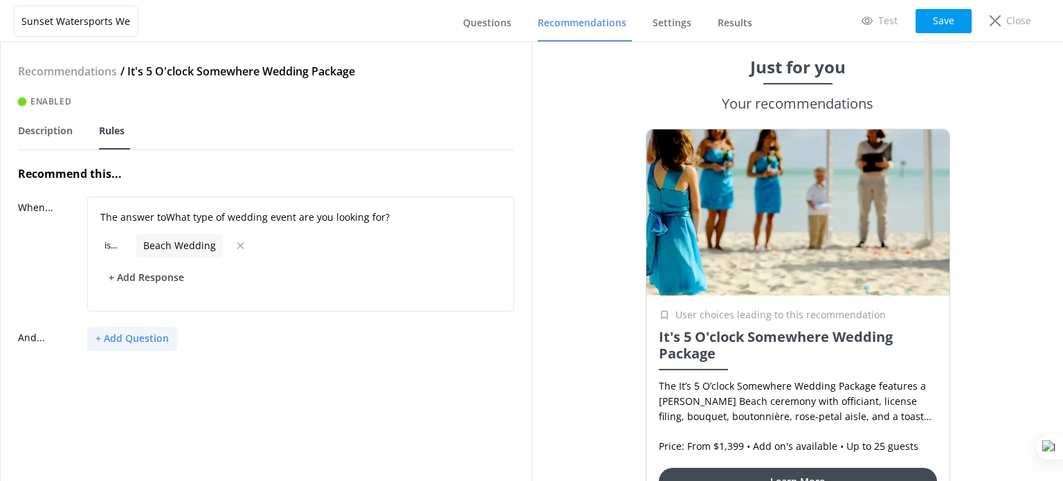
click at [154, 336] on button "+ Add Question" at bounding box center [132, 339] width 90 height 24
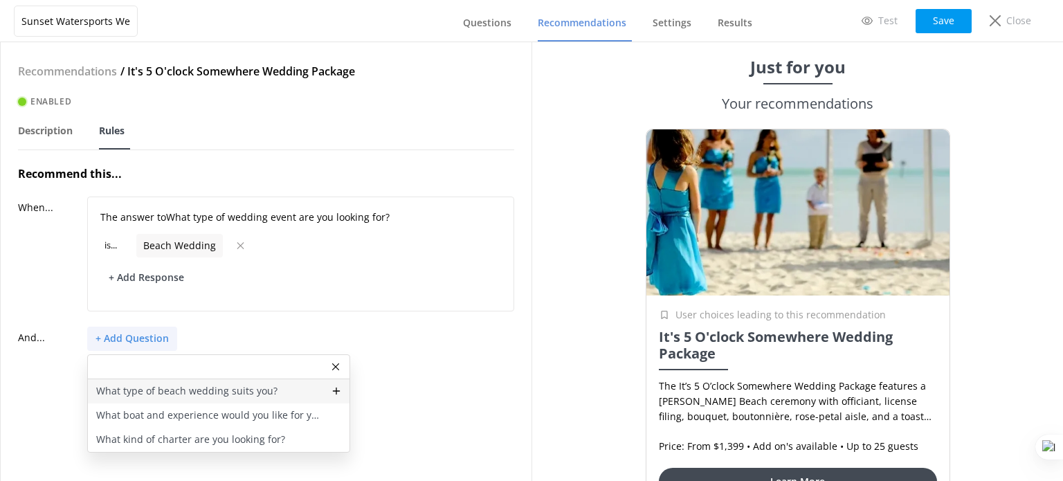
click at [170, 392] on p "What type of beach wedding suits you?" at bounding box center [186, 390] width 181 height 15
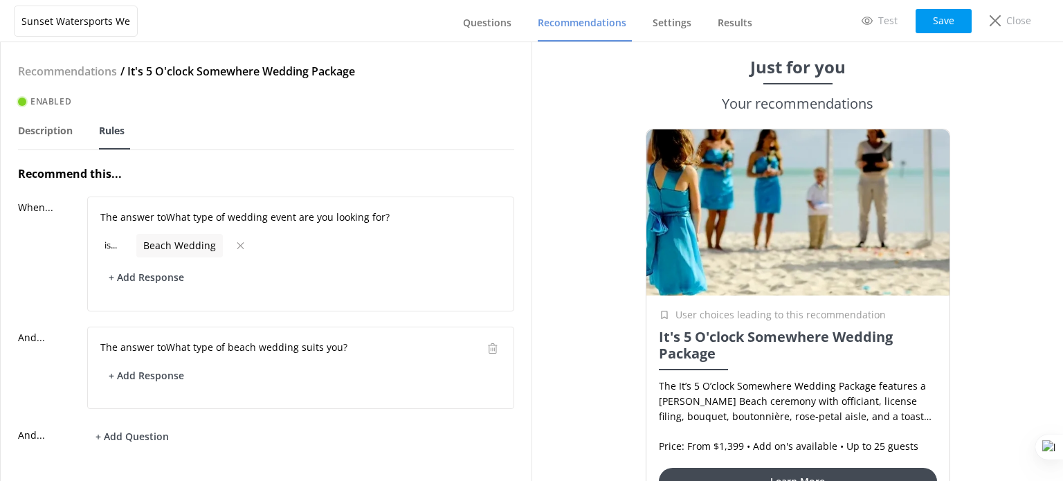
drag, startPoint x: 154, startPoint y: 373, endPoint x: 172, endPoint y: 394, distance: 27.0
click at [154, 373] on button "+ Add Response" at bounding box center [146, 375] width 92 height 24
click at [172, 453] on p "Party and a vibe" at bounding box center [146, 449] width 75 height 15
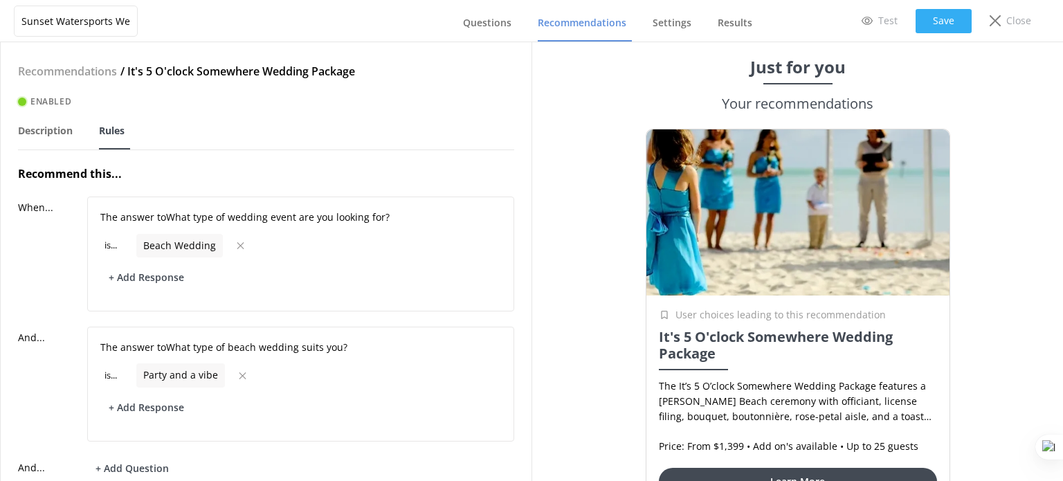
click at [958, 17] on button "Save" at bounding box center [944, 21] width 56 height 24
click at [586, 25] on span "Recommendations" at bounding box center [582, 23] width 89 height 14
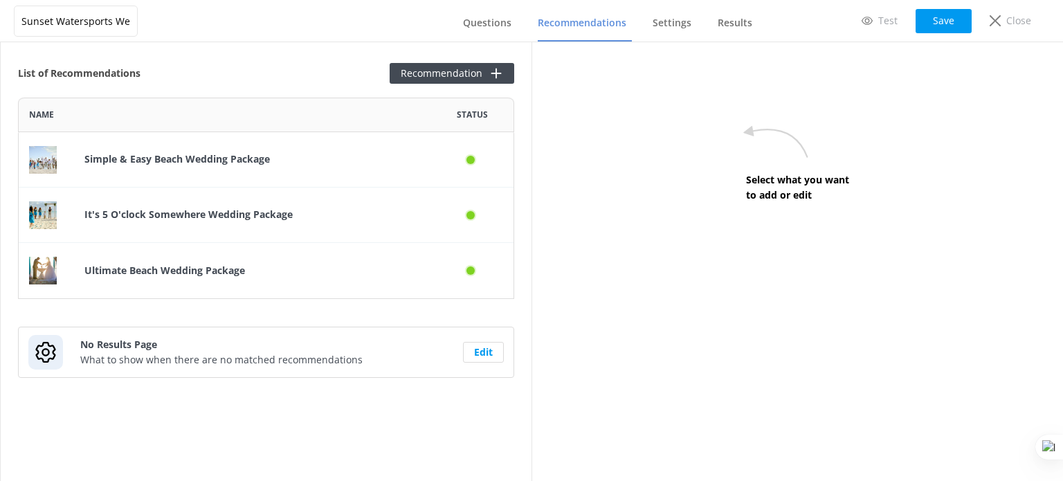
scroll to position [190, 485]
click at [460, 76] on button "Recommendation" at bounding box center [452, 73] width 125 height 21
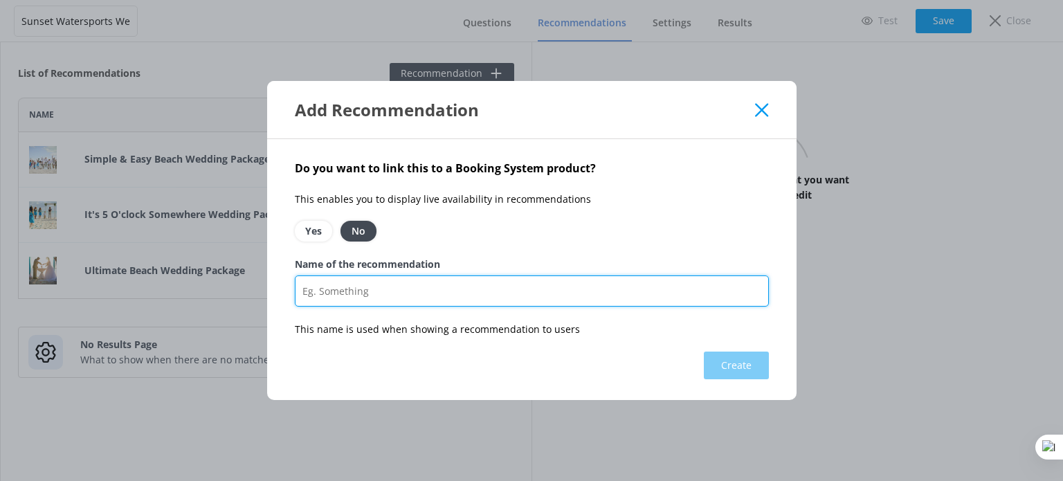
click at [368, 296] on input "Name of the recommendation" at bounding box center [532, 290] width 474 height 31
paste input "The Sandie Cat"
type input "The Sandie Cat"
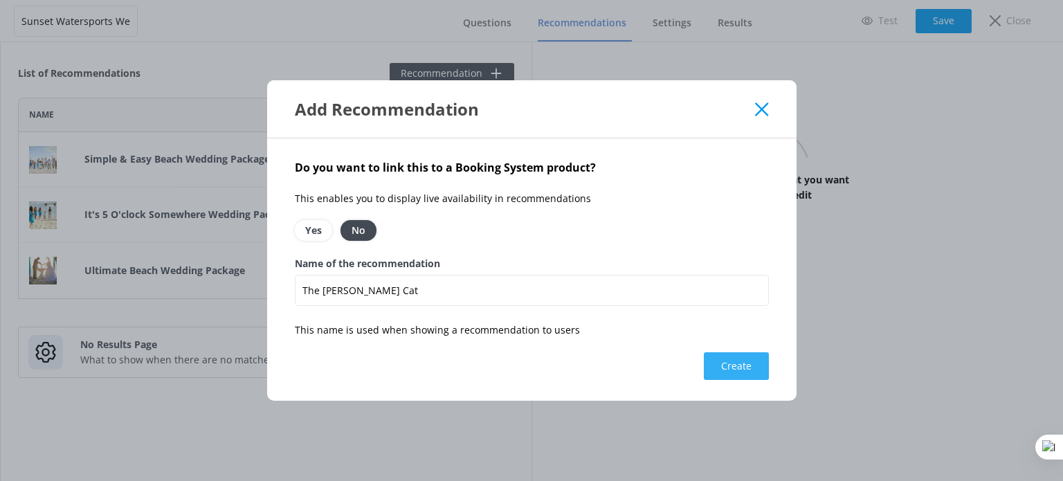
click at [715, 362] on button "Create" at bounding box center [736, 366] width 65 height 28
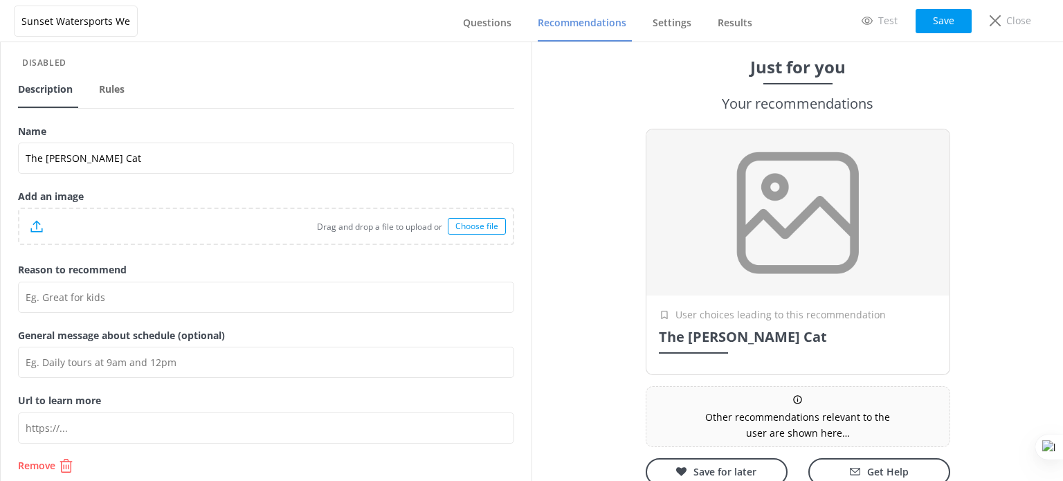
scroll to position [60, 0]
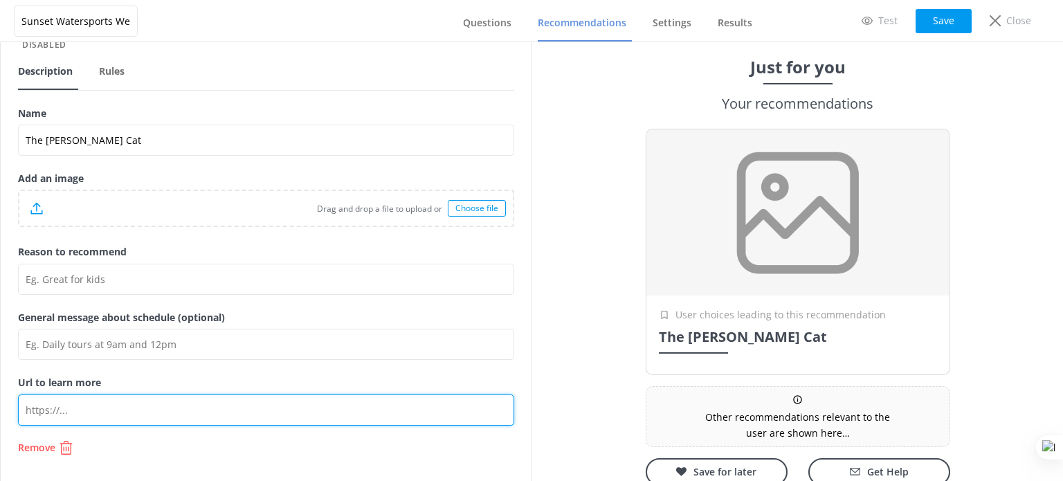
click at [96, 410] on input "Url to learn more" at bounding box center [266, 409] width 496 height 31
paste input "https://weddingsonthewaterkeywest.com/key-west-wedding-packages/boat/sandie-cat/"
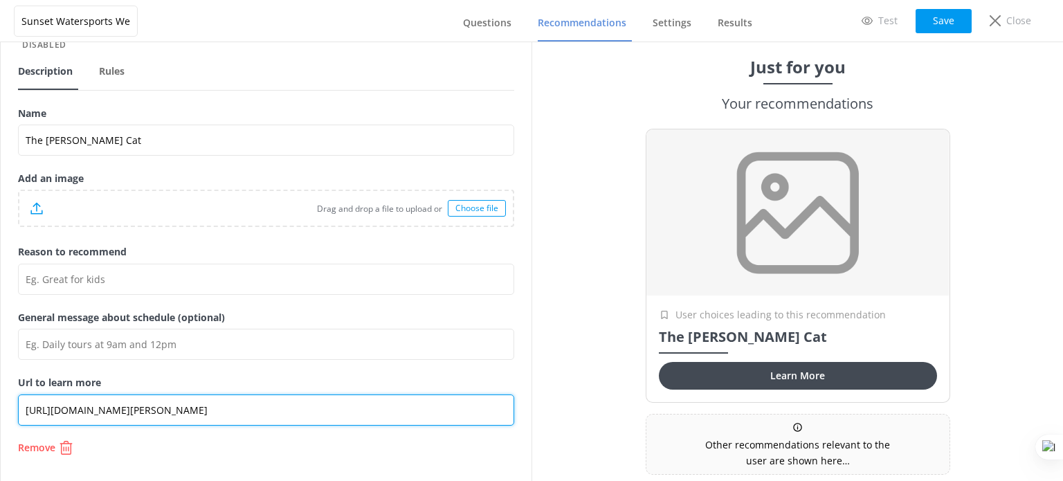
type input "https://weddingsonthewaterkeywest.com/key-west-wedding-packages/boat/sandie-cat/"
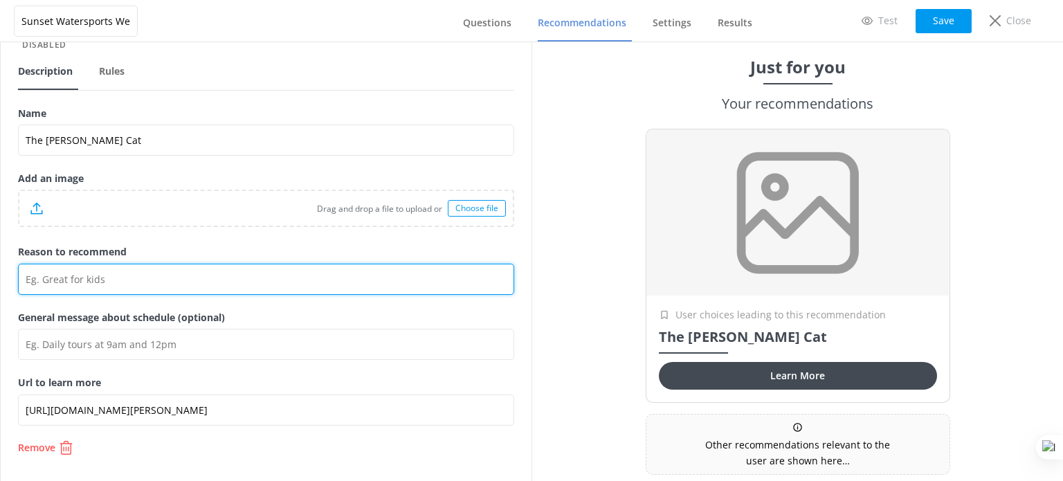
click at [77, 273] on input "Reason to recommend" at bounding box center [266, 279] width 496 height 31
paste input "This 65-foot catamaran offers a full bar, premium food menu, sun deck with ampl…"
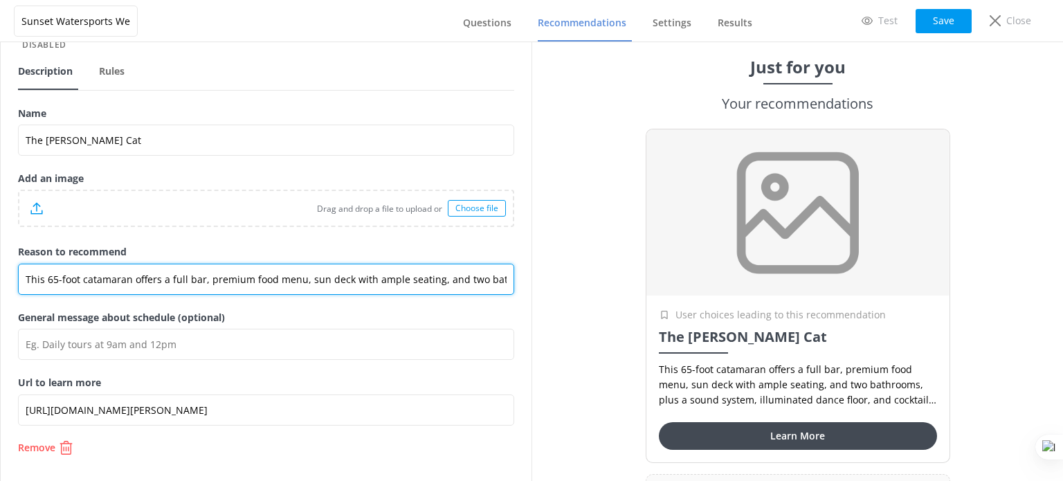
scroll to position [0, 327]
type input "This 65-foot catamaran offers a full bar, premium food menu, sun deck with ampl…"
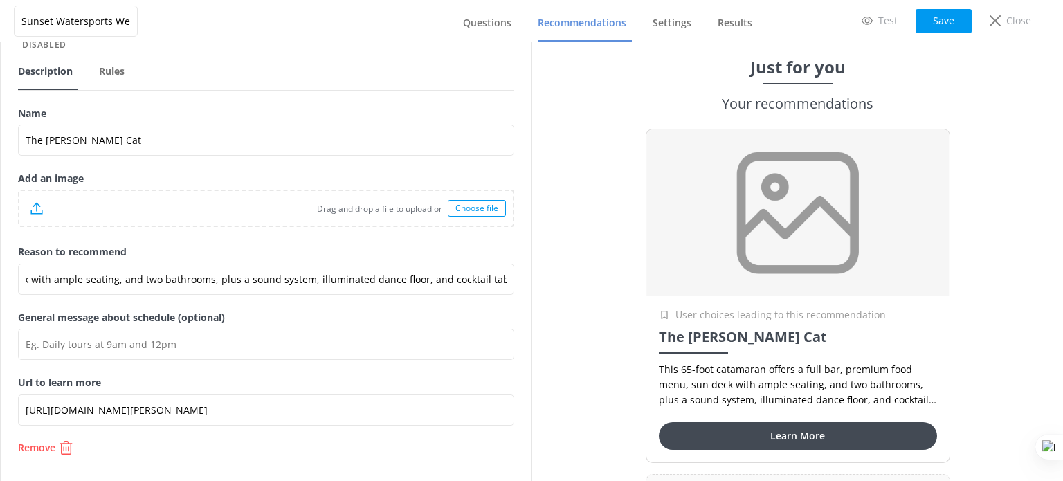
scroll to position [0, 0]
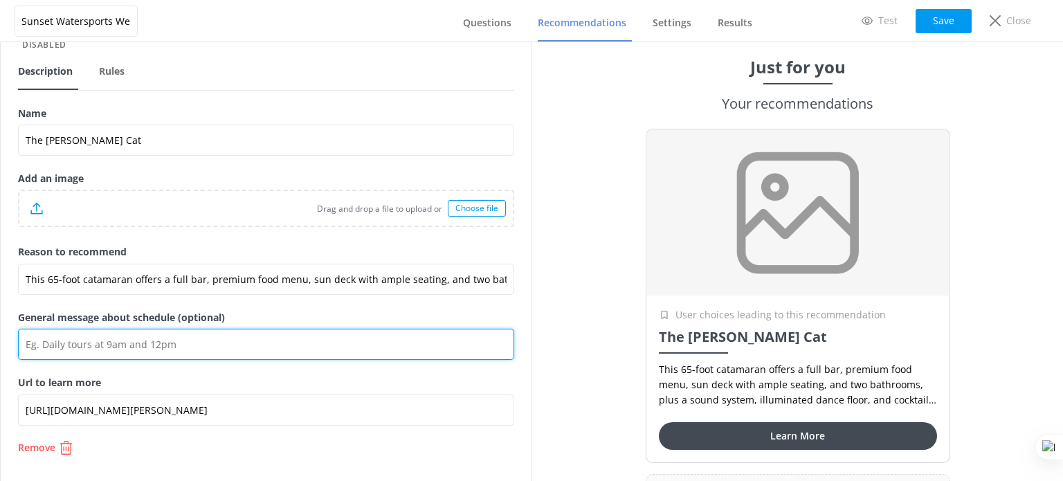
click at [84, 340] on input "General message about schedule (optional)" at bounding box center [266, 344] width 496 height 31
paste input "Price: From $55.95 • Duration: Up To 1 Hour"
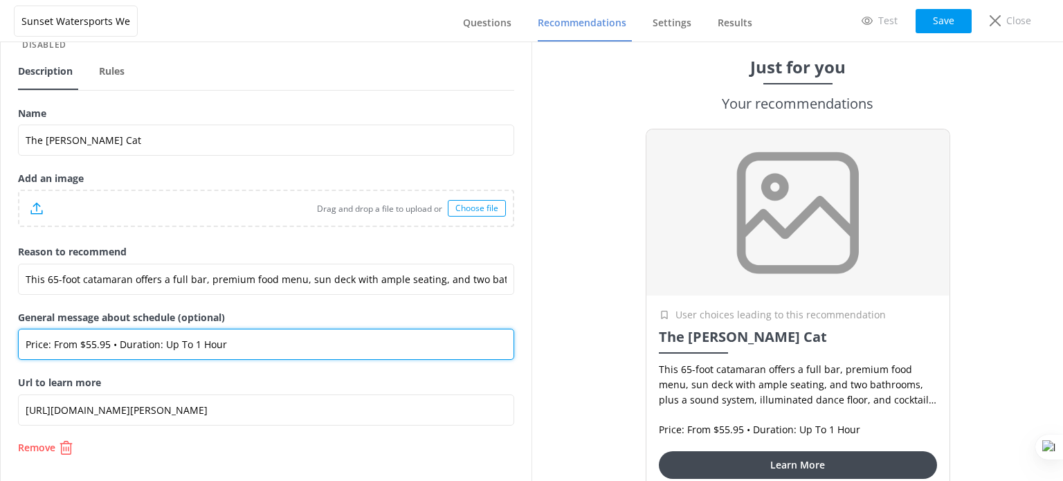
drag, startPoint x: 47, startPoint y: 343, endPoint x: 14, endPoint y: 343, distance: 33.2
click at [14, 343] on div "Recommendations / The Sandie Cat Disabled Description Rules Name The Sandie Cat…" at bounding box center [266, 261] width 531 height 439
drag, startPoint x: 122, startPoint y: 343, endPoint x: 72, endPoint y: 343, distance: 49.8
click at [72, 343] on input "Includes: From $55.95 • Duration: Up To 1 Hour" at bounding box center [266, 344] width 496 height 31
paste input "Open well bar, unlimited draft beer,"
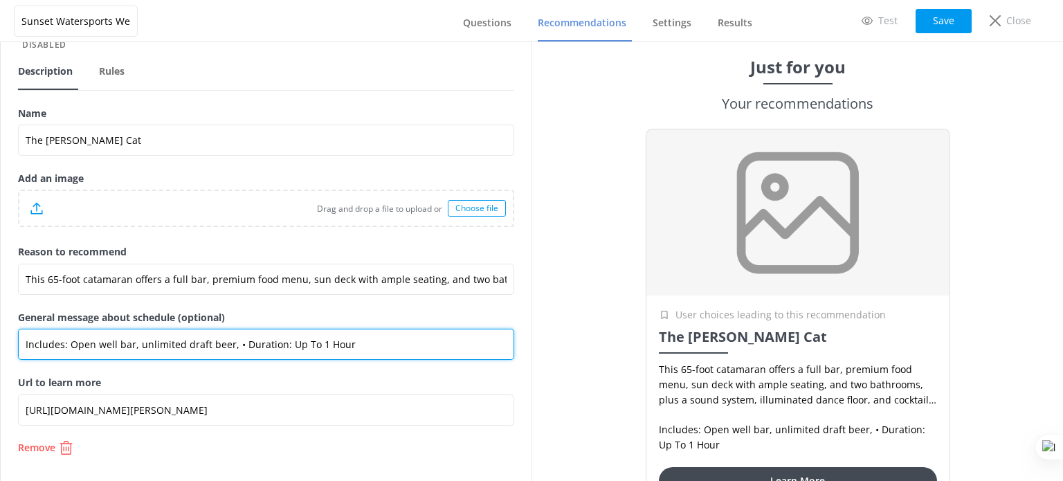
drag, startPoint x: 347, startPoint y: 343, endPoint x: 238, endPoint y: 340, distance: 109.4
click at [238, 340] on input "Includes: Open well bar, unlimited draft beer, • Duration: Up To 1 Hour" at bounding box center [266, 344] width 496 height 31
paste input "J or live music"
click at [229, 346] on input "Includes: Open well bar, unlimited draft beer, • DJ or live music" at bounding box center [266, 344] width 496 height 31
drag, startPoint x: 230, startPoint y: 344, endPoint x: 319, endPoint y: 341, distance: 89.3
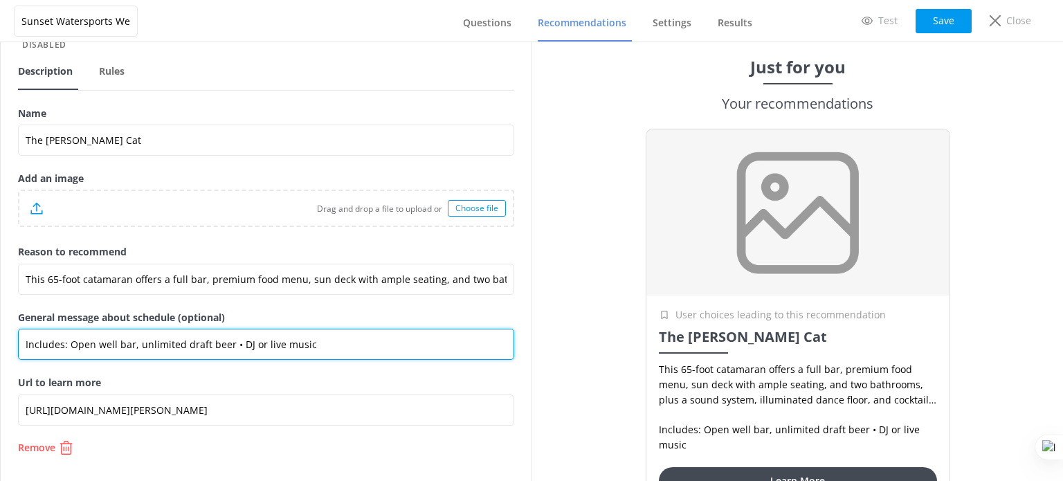
click at [318, 341] on input "Includes: Open well bar, unlimited draft beer • DJ or live music" at bounding box center [266, 344] width 496 height 31
click at [338, 341] on input "Includes: Open well bar, unlimited draft beer • DJ or live music" at bounding box center [266, 344] width 496 height 31
paste input "• DJ or live music"
drag, startPoint x: 371, startPoint y: 348, endPoint x: 310, endPoint y: 345, distance: 61.0
click at [310, 345] on input "Includes: Open well bar, unlimited draft beer • DJ or live music • DJ or live m…" at bounding box center [266, 344] width 496 height 31
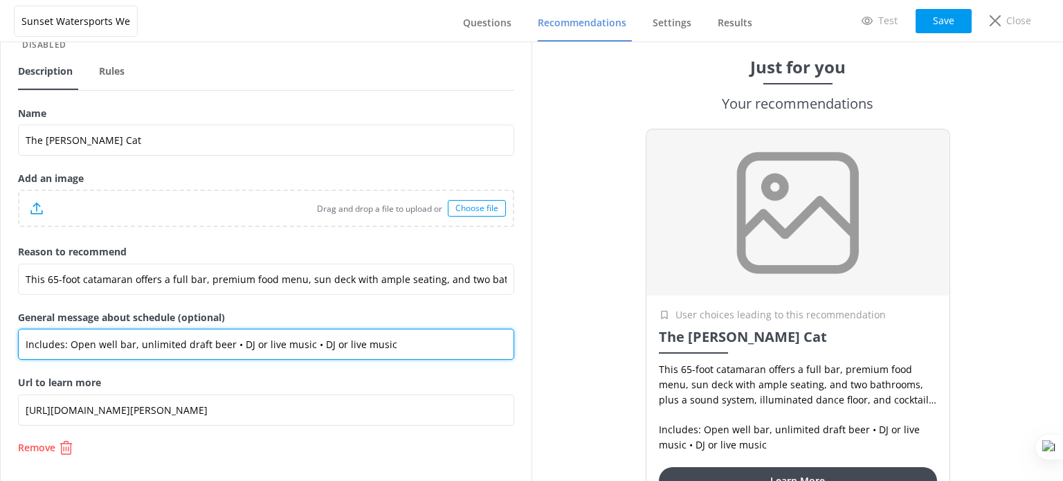
paste input "great selection of appetizers"
click at [316, 343] on input "Includes: Open well bar, unlimited draft beer • DJ or live music • great select…" at bounding box center [266, 344] width 496 height 31
type input "Includes: Open well bar, unlimited draft beer • DJ or live music • Great select…"
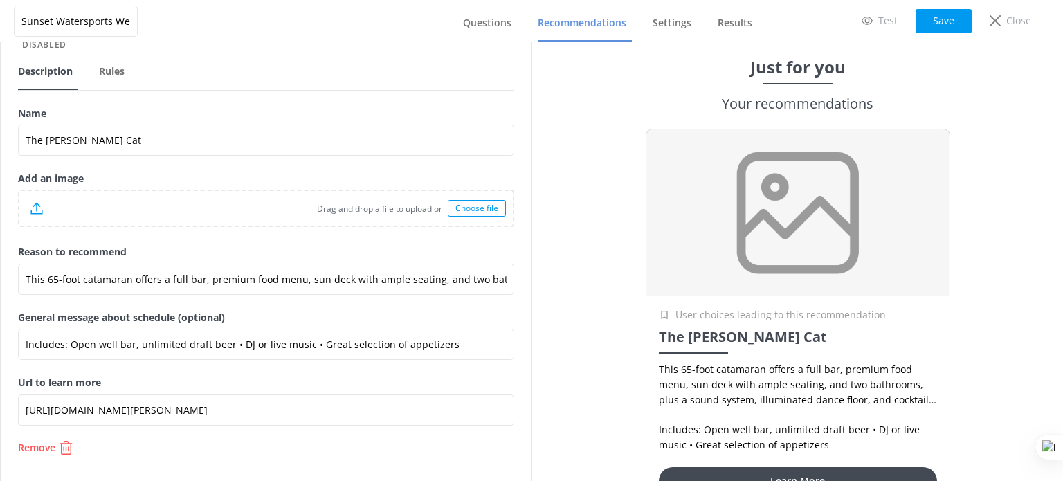
click at [466, 203] on div "Choose file" at bounding box center [477, 208] width 58 height 17
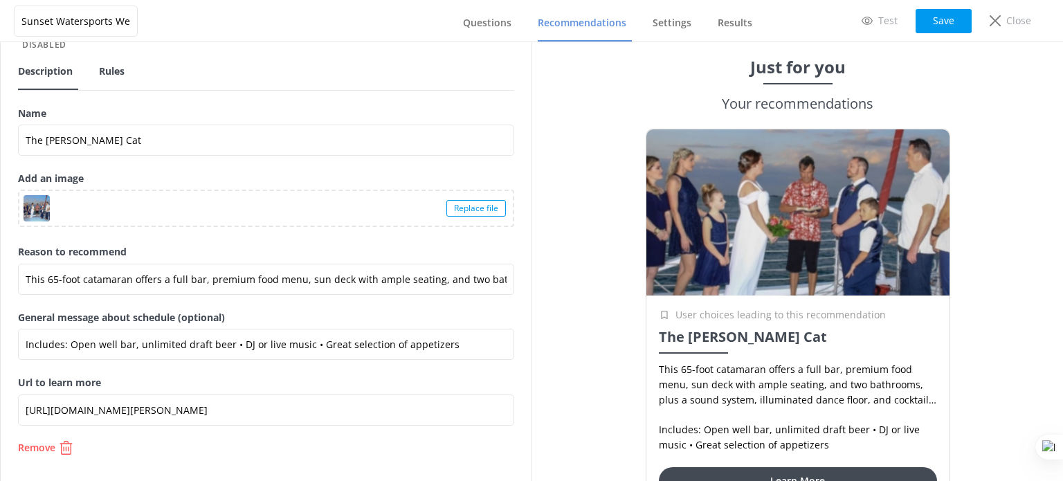
click at [108, 75] on span "Rules" at bounding box center [112, 71] width 26 height 14
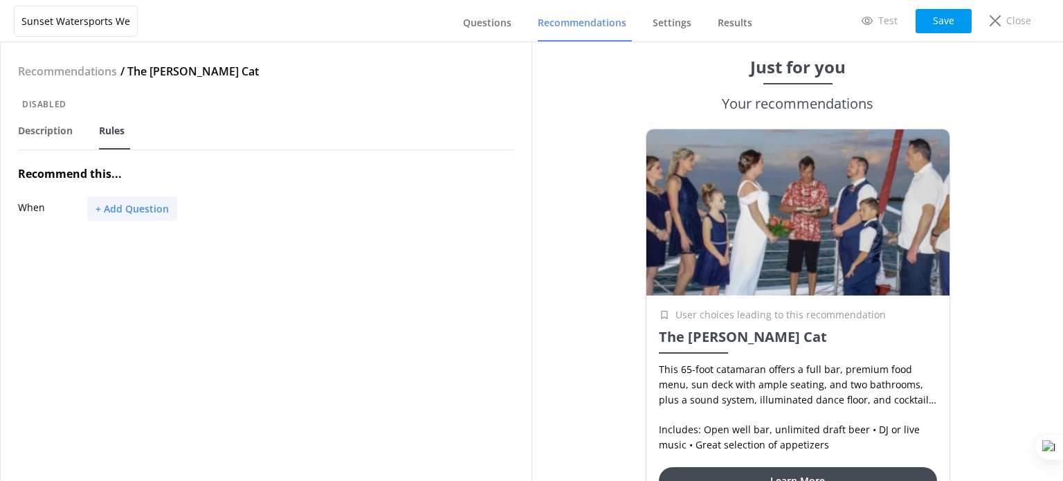
click at [144, 215] on button "+ Add Question" at bounding box center [132, 209] width 90 height 24
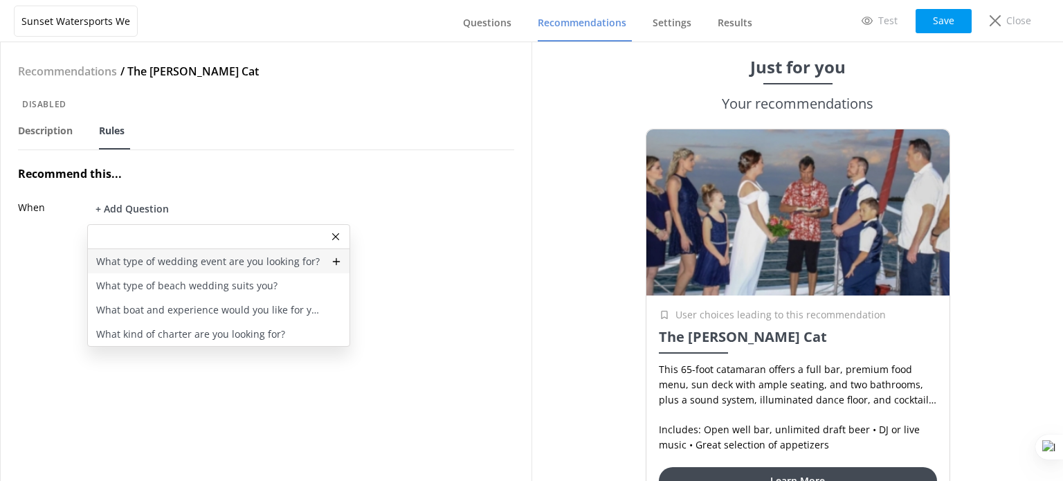
click at [176, 256] on p "What type of wedding event are you looking for?" at bounding box center [208, 261] width 224 height 15
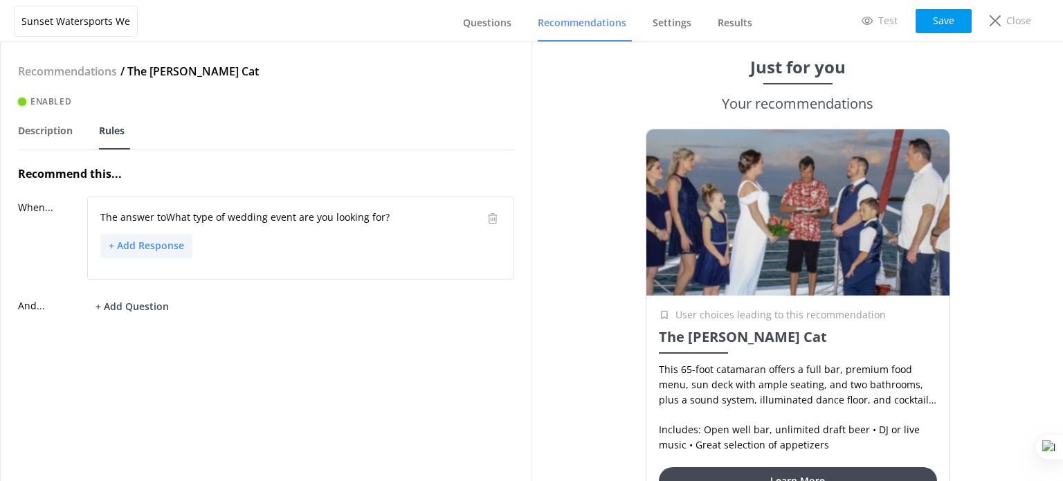
click at [143, 249] on button "+ Add Response" at bounding box center [146, 246] width 92 height 24
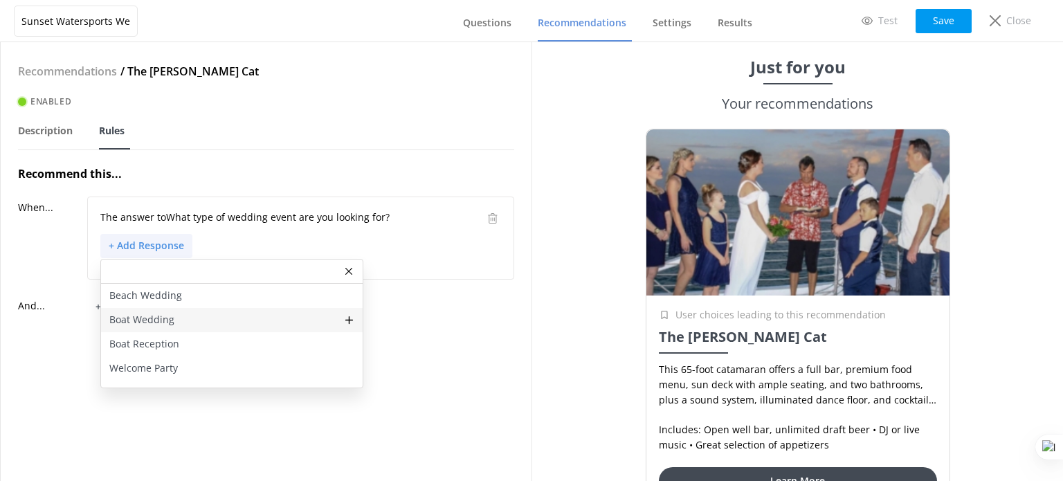
click at [157, 321] on p "Boat Wedding" at bounding box center [141, 319] width 65 height 15
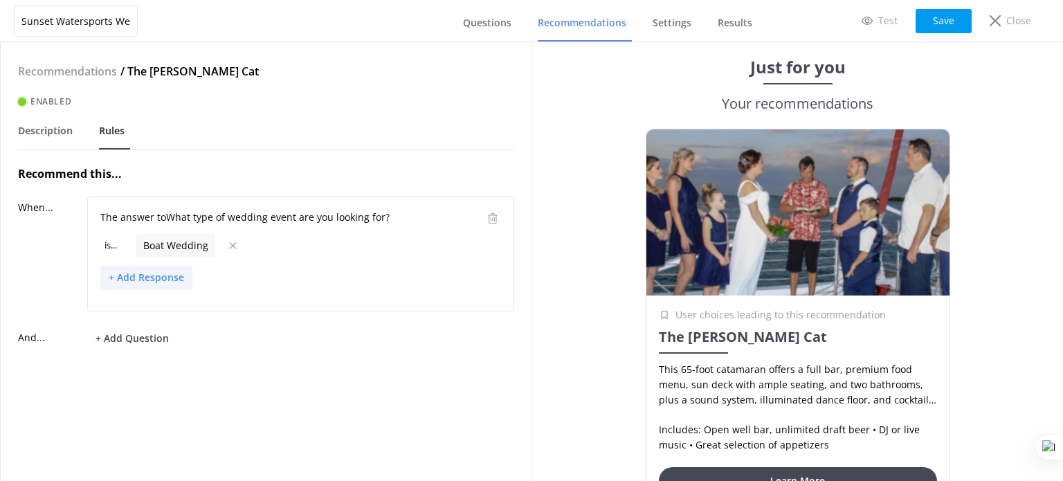
click at [162, 273] on button "+ Add Response" at bounding box center [146, 278] width 92 height 24
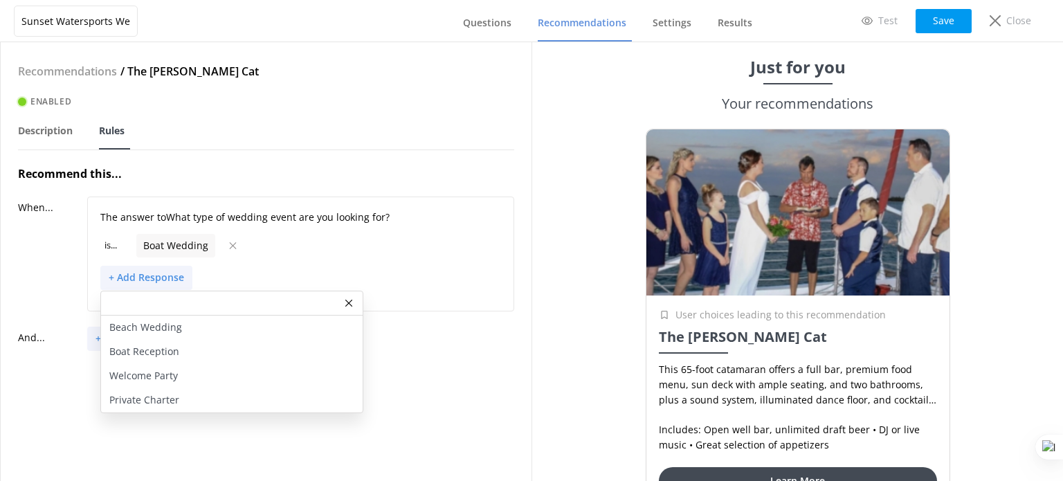
click at [161, 374] on p "Welcome Party" at bounding box center [143, 375] width 69 height 15
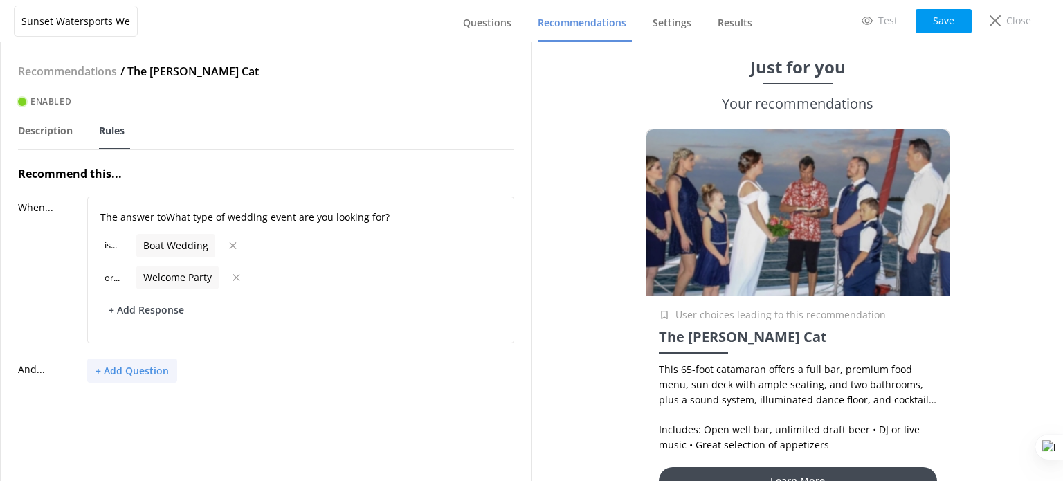
click at [147, 376] on button "+ Add Question" at bounding box center [132, 370] width 90 height 24
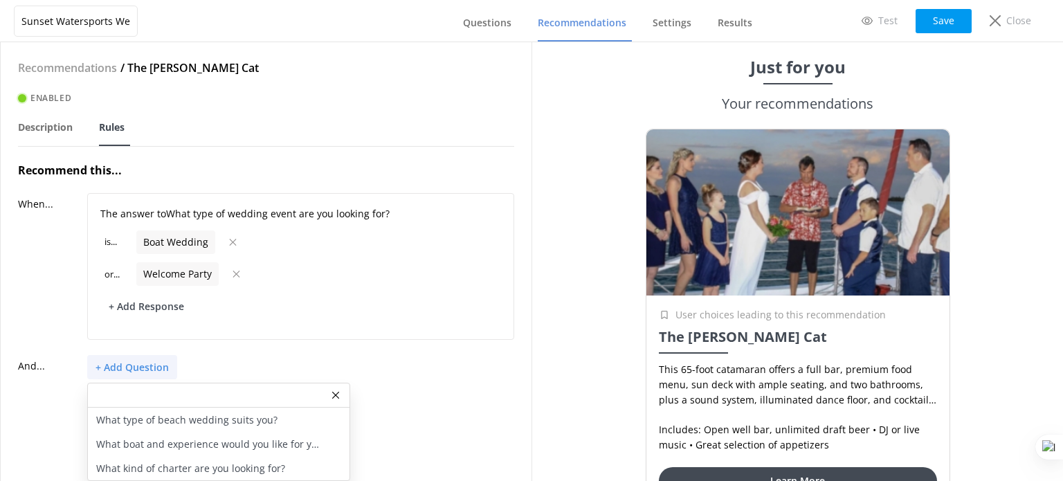
scroll to position [13, 0]
click at [221, 439] on p "What boat and experience would you like for your wedding?" at bounding box center [209, 444] width 227 height 15
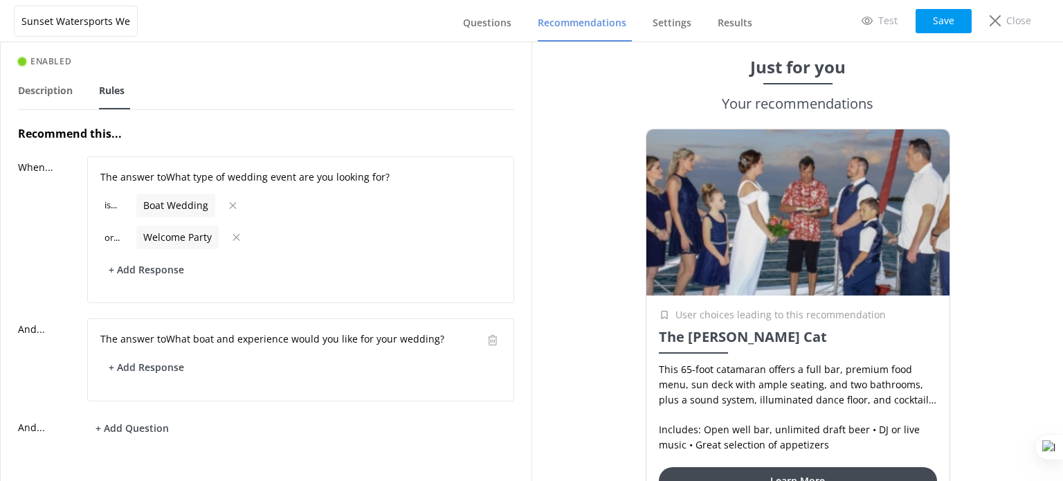
scroll to position [53, 0]
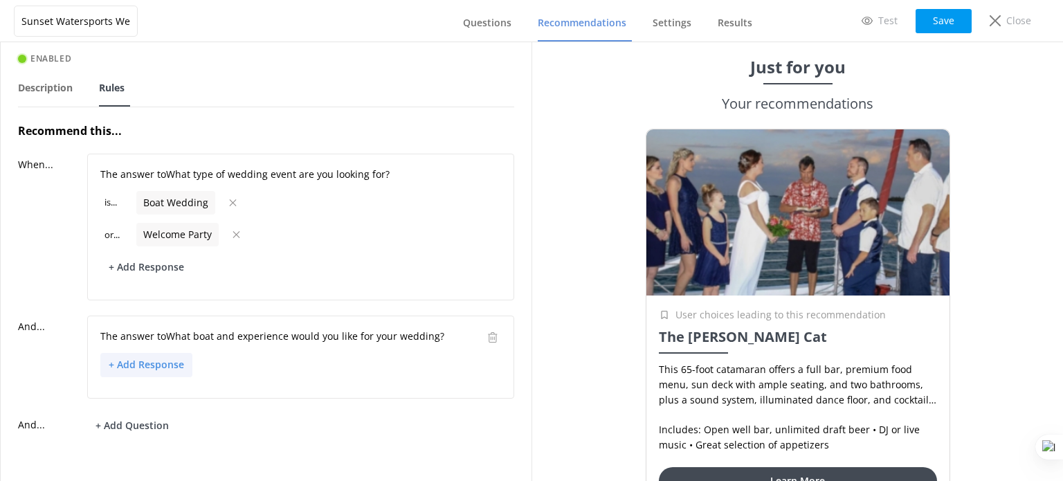
click at [152, 354] on button "+ Add Response" at bounding box center [146, 365] width 92 height 24
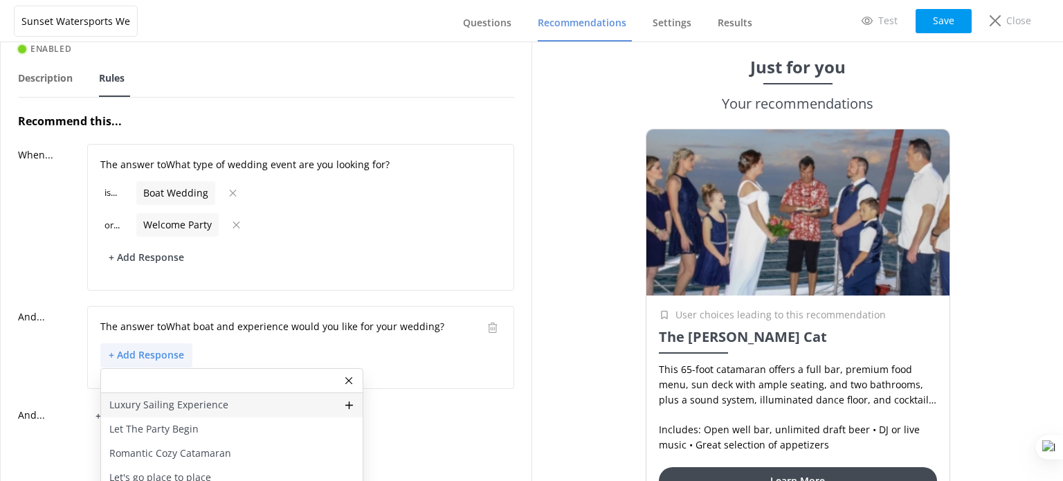
click at [169, 406] on p "Luxury Sailing Experience" at bounding box center [168, 404] width 119 height 15
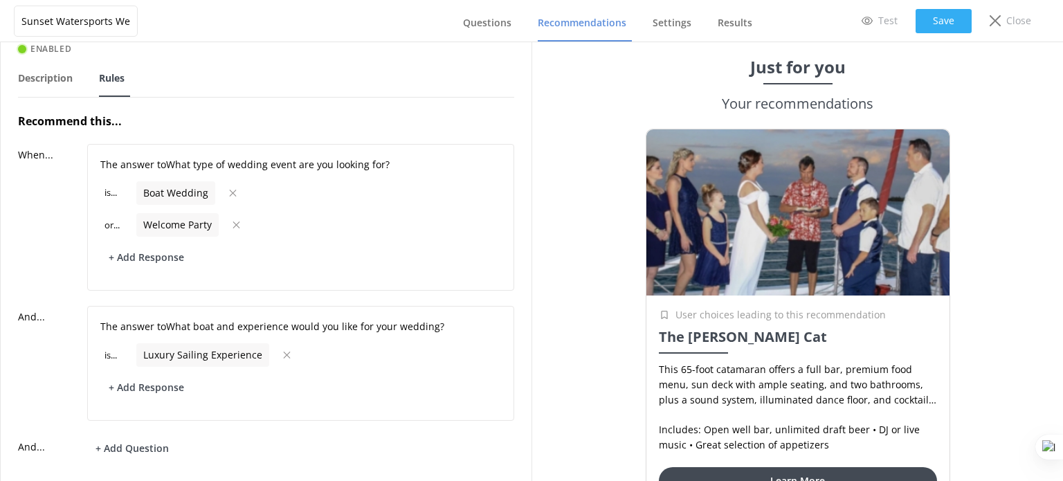
click at [963, 24] on button "Save" at bounding box center [944, 21] width 56 height 24
click at [43, 80] on span "Description" at bounding box center [45, 78] width 55 height 14
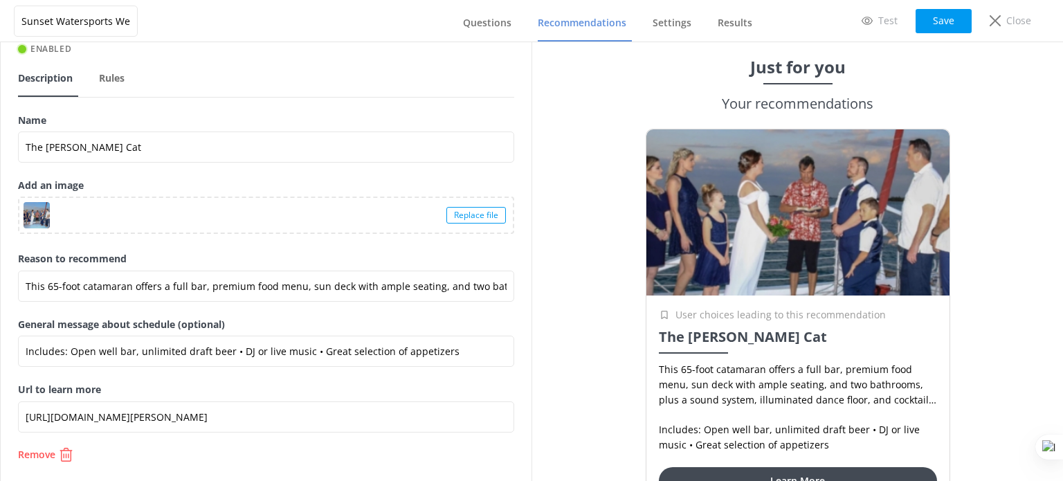
click at [601, 24] on span "Recommendations" at bounding box center [582, 23] width 89 height 14
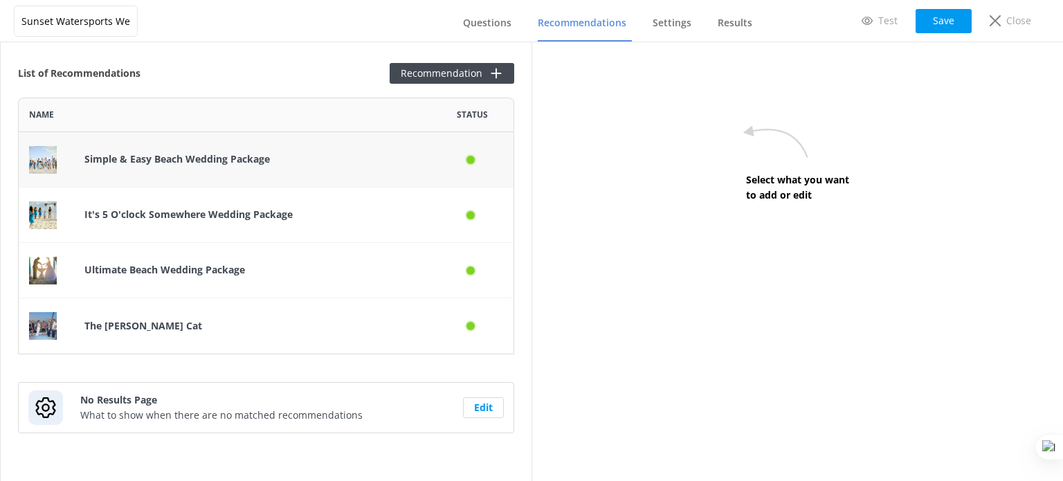
scroll to position [246, 485]
click at [473, 71] on button "Recommendation" at bounding box center [452, 73] width 125 height 21
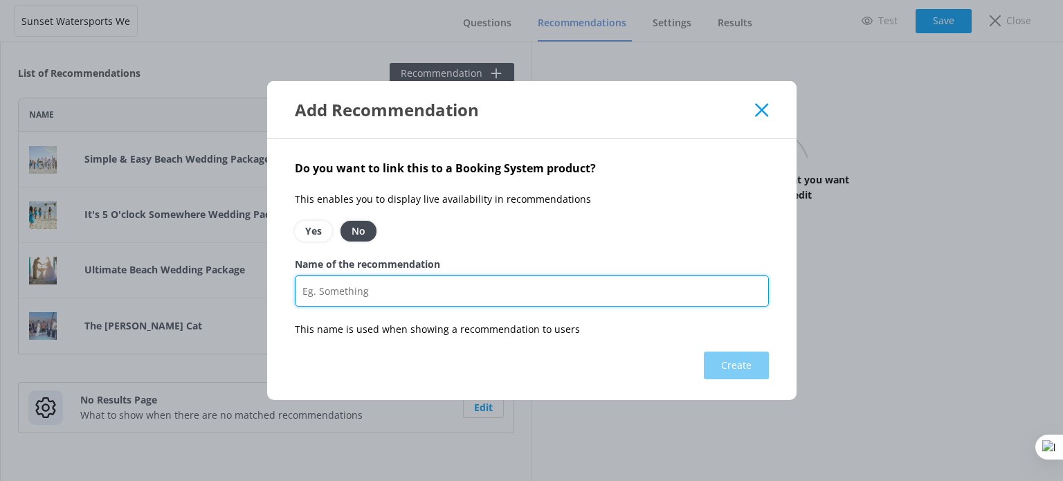
click at [349, 289] on input "Name of the recommendation" at bounding box center [532, 290] width 474 height 31
paste input "The Party Cat"
type input "The Party Cat"
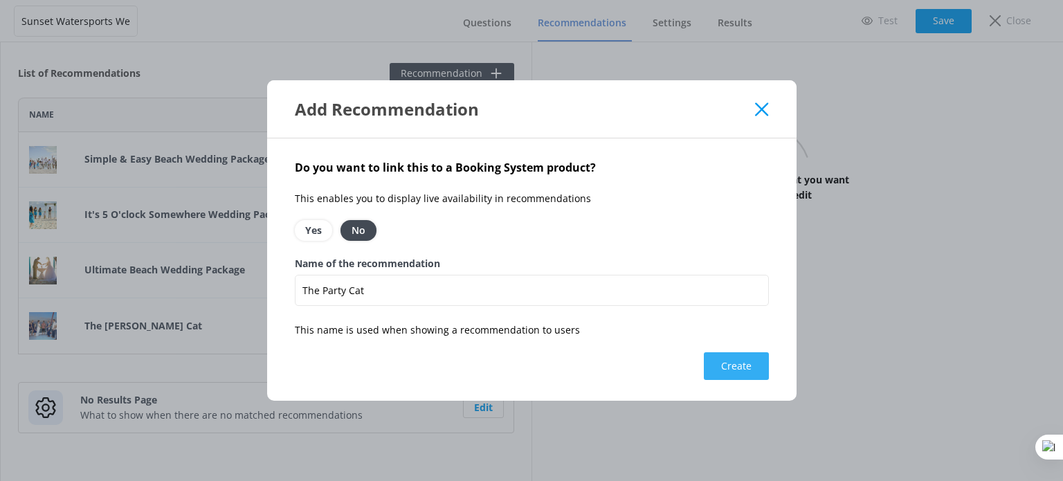
click at [727, 367] on button "Create" at bounding box center [736, 366] width 65 height 28
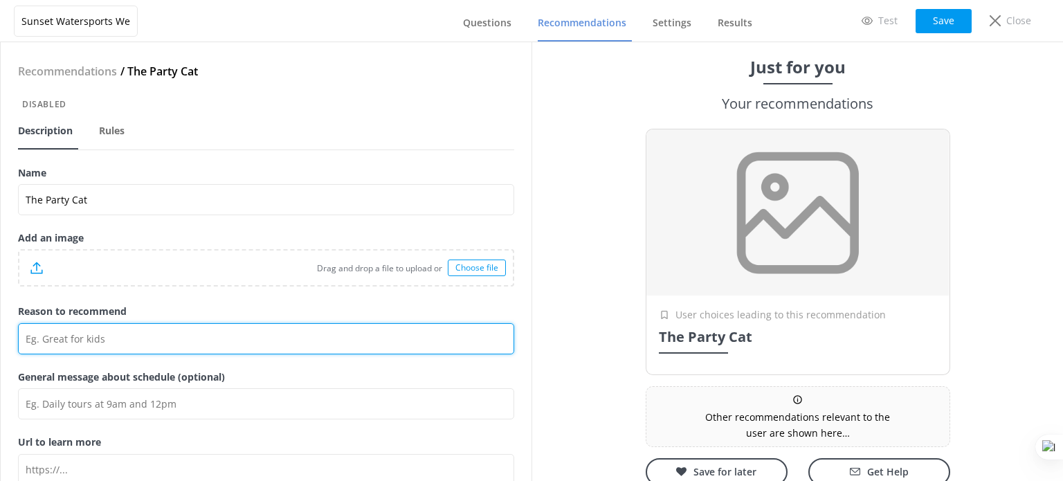
click at [66, 336] on input "Reason to recommend" at bounding box center [266, 338] width 496 height 31
paste input "This luxury catamaran is a one of a kind Gold Coast yacht. The Party Cat is the…"
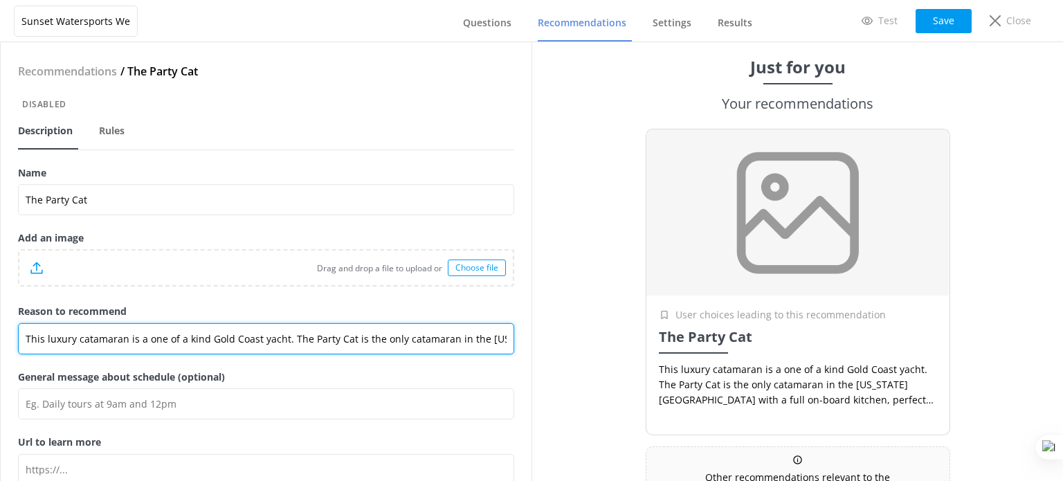
scroll to position [0, 322]
type input "This luxury catamaran is a one of a kind Gold Coast yacht. The Party Cat is the…"
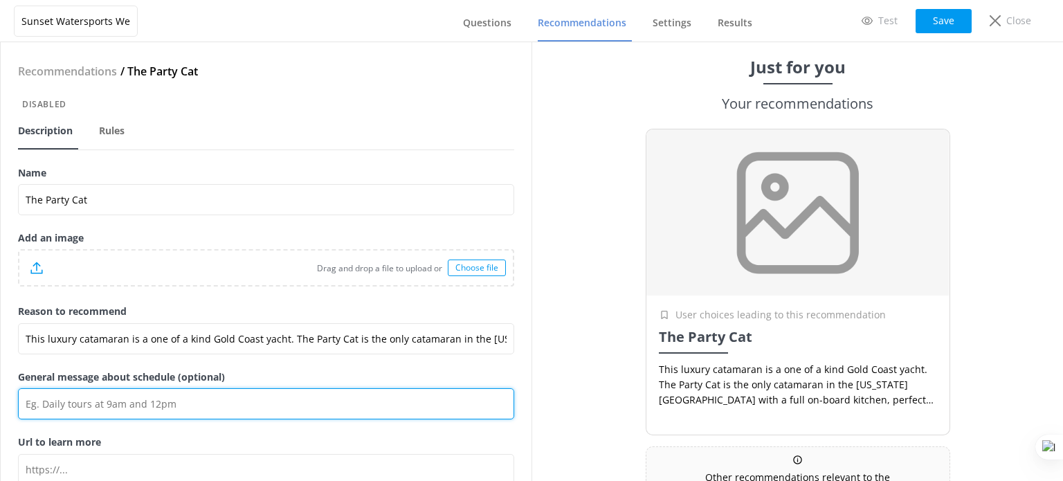
click at [55, 410] on input "General message about schedule (optional)" at bounding box center [266, 403] width 496 height 31
paste input "Price: From $55.95 • Duration: Up To 1 Hour"
drag, startPoint x: 108, startPoint y: 401, endPoint x: 53, endPoint y: 401, distance: 55.4
click at [53, 401] on input "Price: From $55.95 • Duration: Up To 1 Hour" at bounding box center [266, 403] width 496 height 31
paste input "65 foot catamaran"
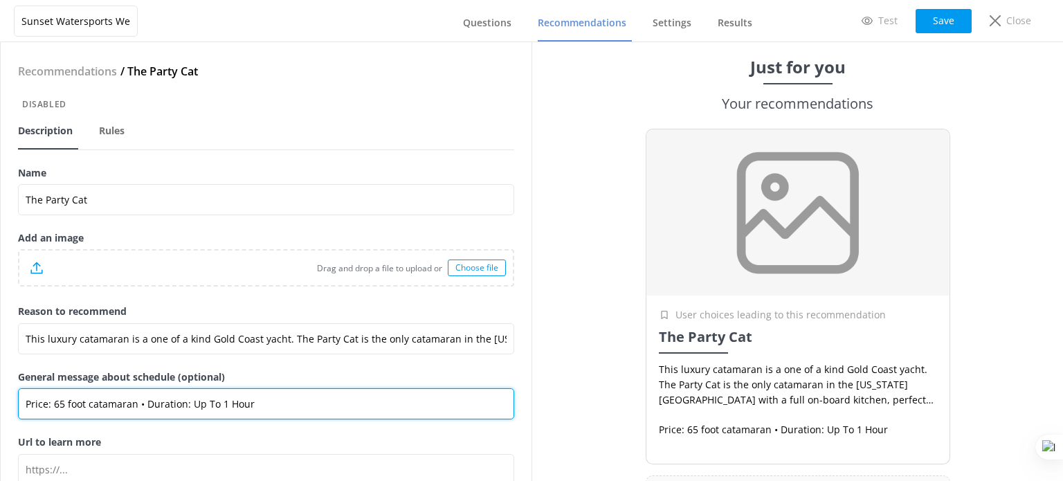
drag, startPoint x: 46, startPoint y: 401, endPoint x: 8, endPoint y: 401, distance: 38.1
click at [8, 401] on div "Recommendations / The Party Cat Disabled Description Rules Name The Party Cat A…" at bounding box center [266, 261] width 531 height 439
drag, startPoint x: 265, startPoint y: 408, endPoint x: 155, endPoint y: 402, distance: 110.2
click at [155, 402] on input "Details: 65 foot catamaran • Duration: Up To 1 Hour" at bounding box center [266, 403] width 496 height 31
paste input "Full ba"
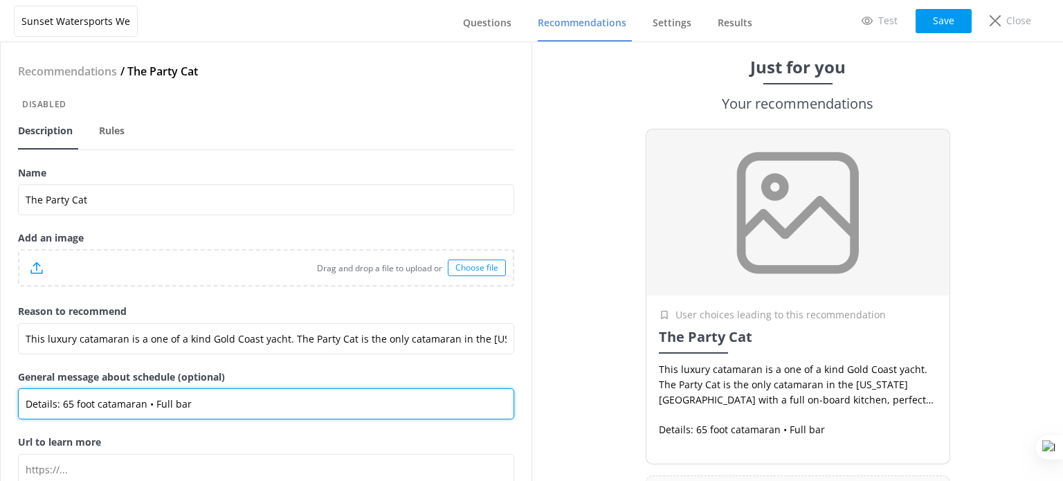
drag, startPoint x: 183, startPoint y: 406, endPoint x: 144, endPoint y: 403, distance: 39.5
click at [144, 403] on input "Details: 65 foot catamaran • Full bar" at bounding box center [266, 403] width 496 height 31
click at [190, 406] on input "Details: 65 foot catamaran • Full bar" at bounding box center [266, 403] width 496 height 31
paste input "• Full bar"
drag, startPoint x: 232, startPoint y: 405, endPoint x: 194, endPoint y: 401, distance: 38.2
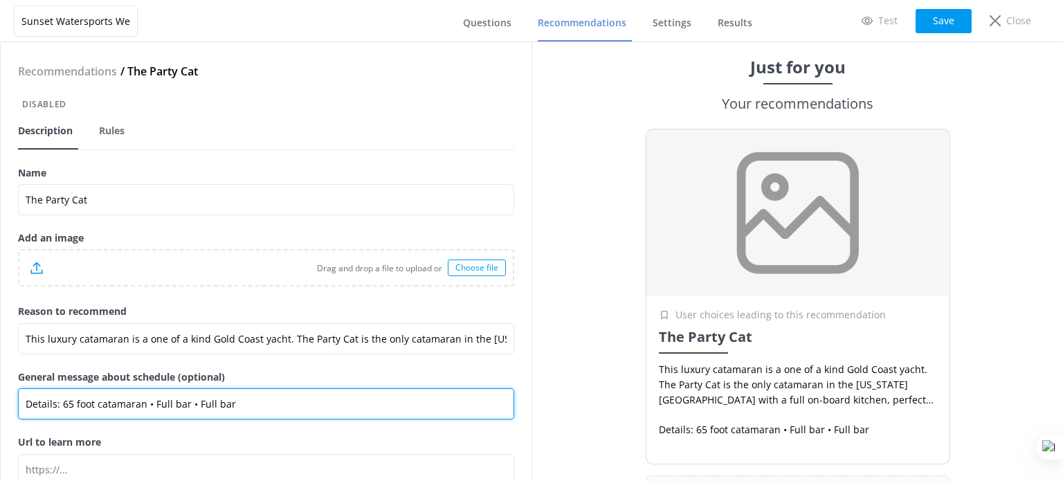
click at [194, 401] on input "Details: 65 foot catamaran • Full bar • Full bar" at bounding box center [266, 403] width 496 height 31
paste input "up to 149 people"
click at [289, 403] on input "Details: 65 foot catamaran • Full bar • up to 149 people" at bounding box center [266, 403] width 496 height 31
paste input "Sound system and dance floor"
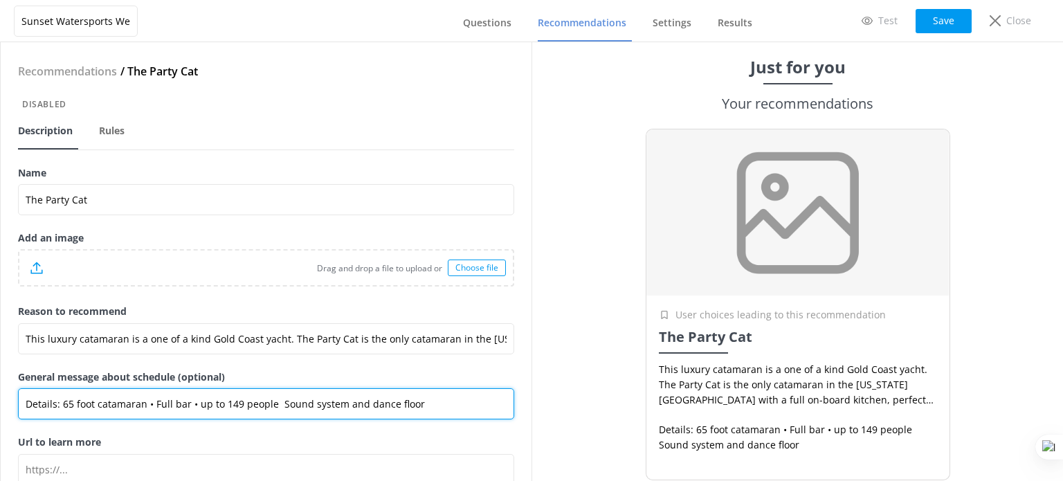
click at [189, 403] on input "Details: 65 foot catamaran • Full bar • up to 149 people Sound system and dance…" at bounding box center [266, 403] width 496 height 31
click at [277, 403] on input "Details: 65 foot catamaran • Full bar • up to 149 people Sound system and dance…" at bounding box center [266, 403] width 496 height 31
paste input "•"
type input "Details: 65 foot catamaran • Full bar • up to 149 people • Sound system and dan…"
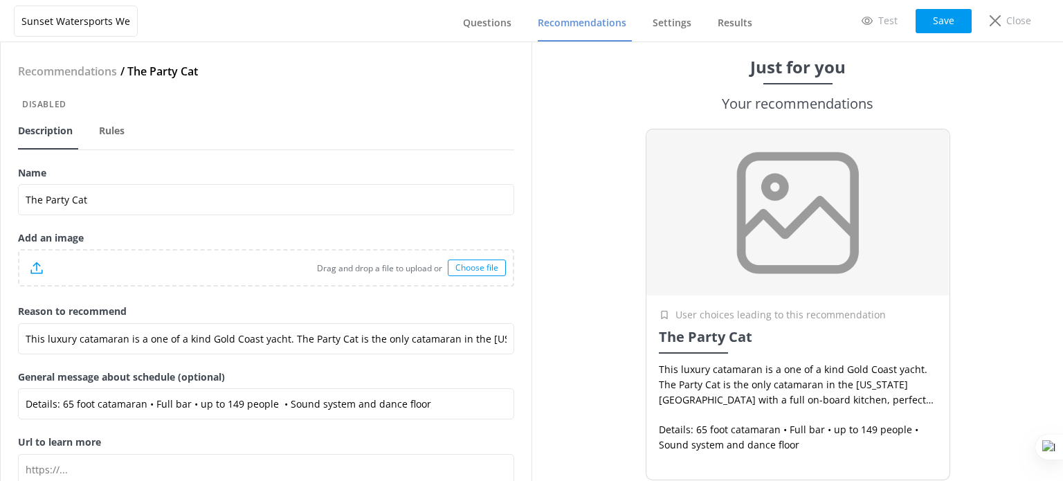
scroll to position [60, 0]
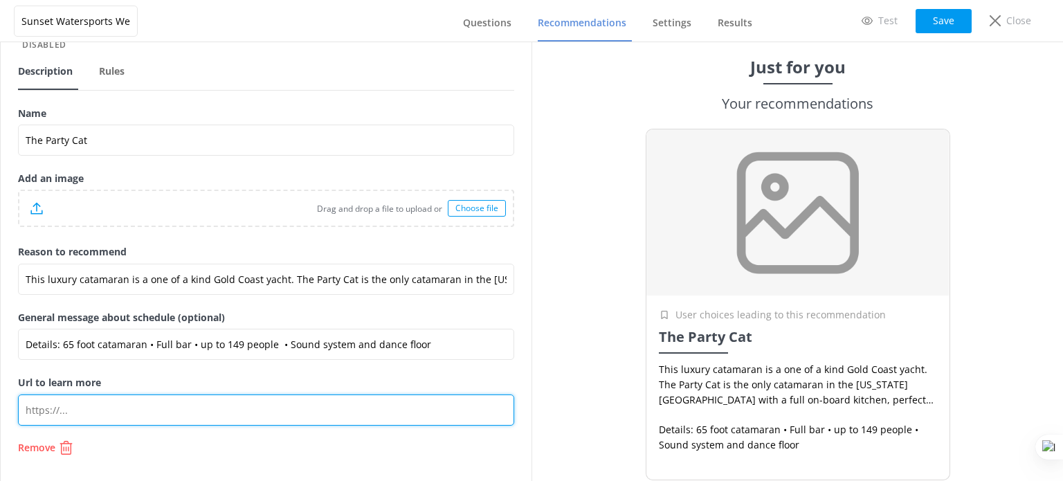
click at [113, 415] on input "Url to learn more" at bounding box center [266, 409] width 496 height 31
paste input "https://weddingsonthewaterkeywest.com/key-west-wedding-packages/boat/party-cat/"
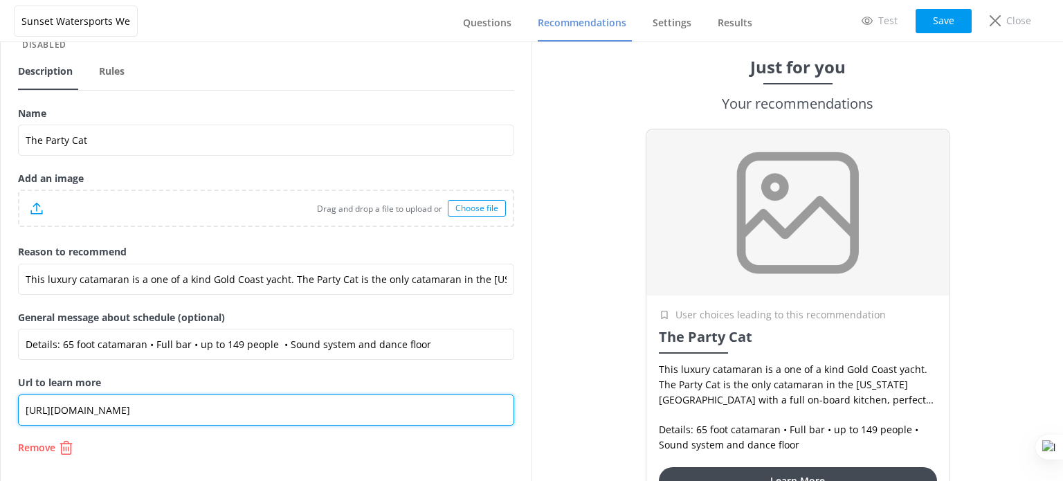
type input "https://weddingsonthewaterkeywest.com/key-west-wedding-packages/boat/party-cat/"
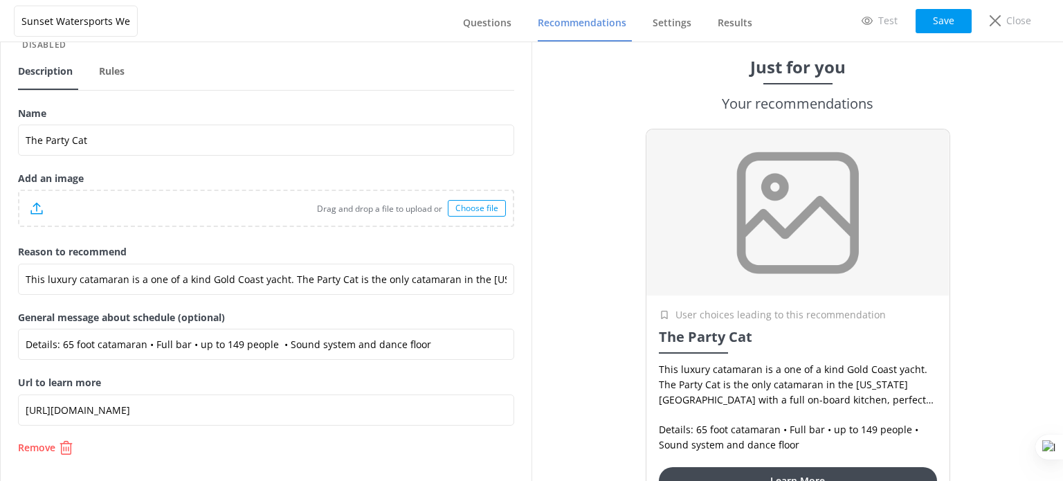
click at [473, 210] on div "Choose file" at bounding box center [477, 208] width 58 height 17
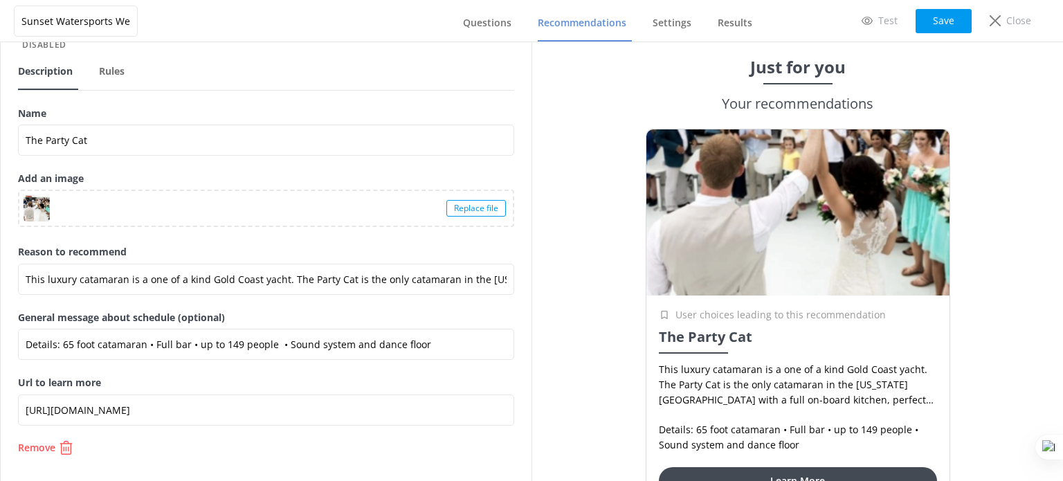
click at [108, 75] on span "Rules" at bounding box center [112, 71] width 26 height 14
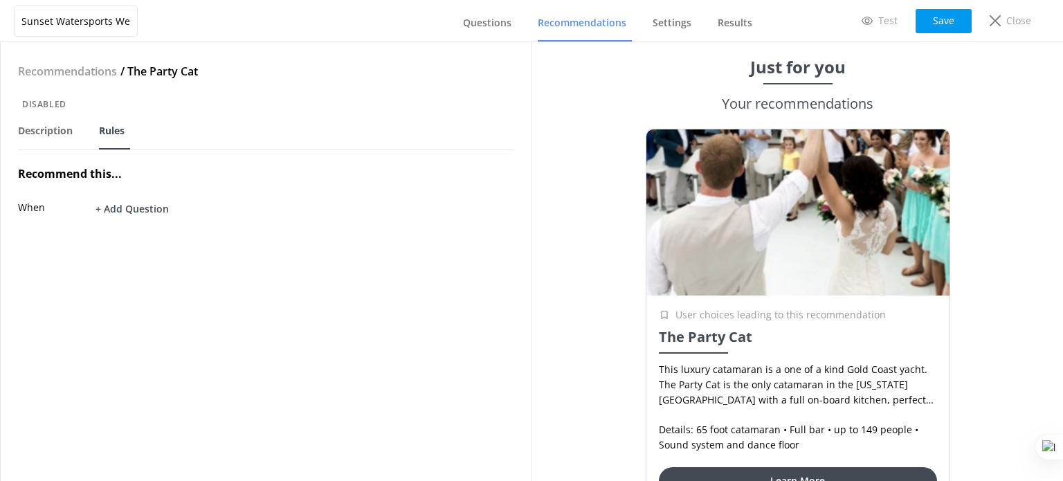
click at [127, 195] on div "Recommendations / The Party Cat Disabled Description Rules Recommend this... Wh…" at bounding box center [266, 261] width 531 height 439
click at [130, 204] on button "+ Add Question" at bounding box center [132, 209] width 90 height 24
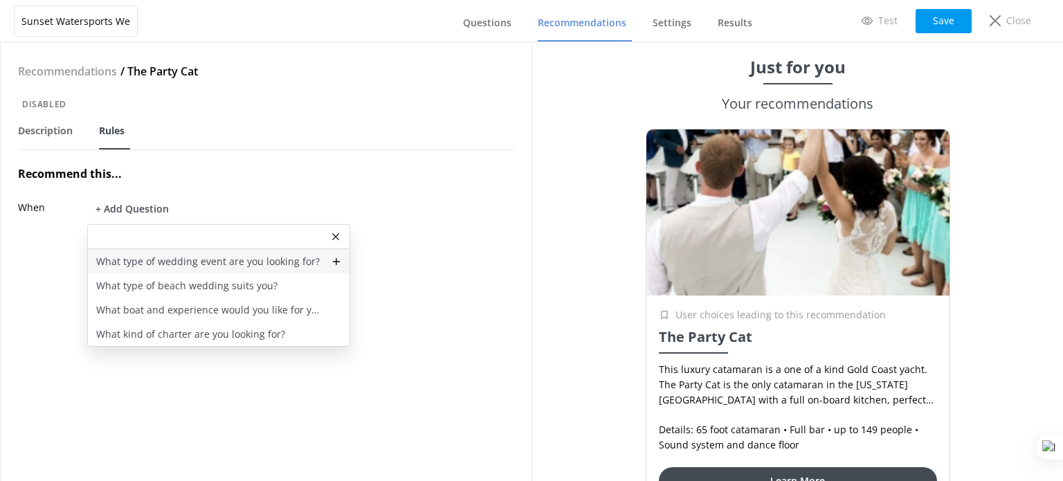
click at [159, 264] on p "What type of wedding event are you looking for?" at bounding box center [208, 261] width 224 height 15
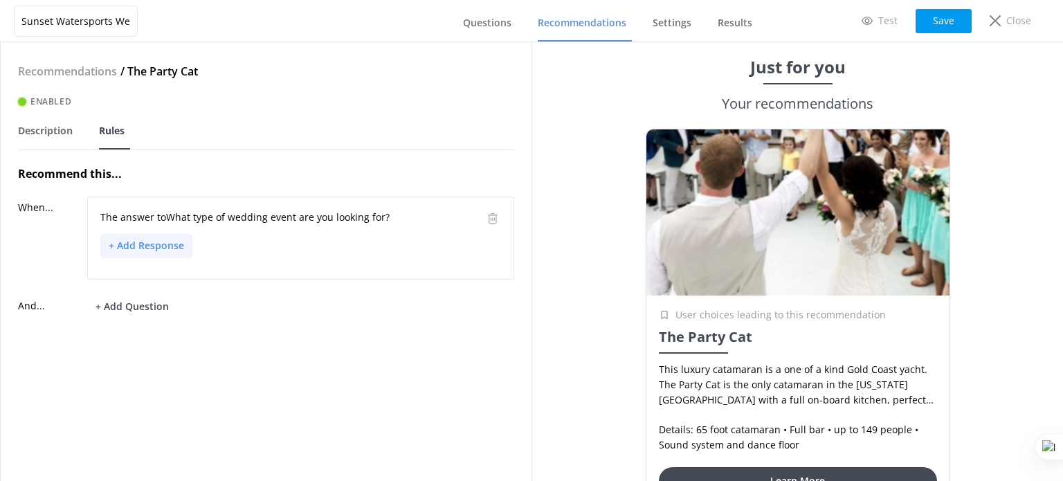
click at [127, 249] on button "+ Add Response" at bounding box center [146, 246] width 92 height 24
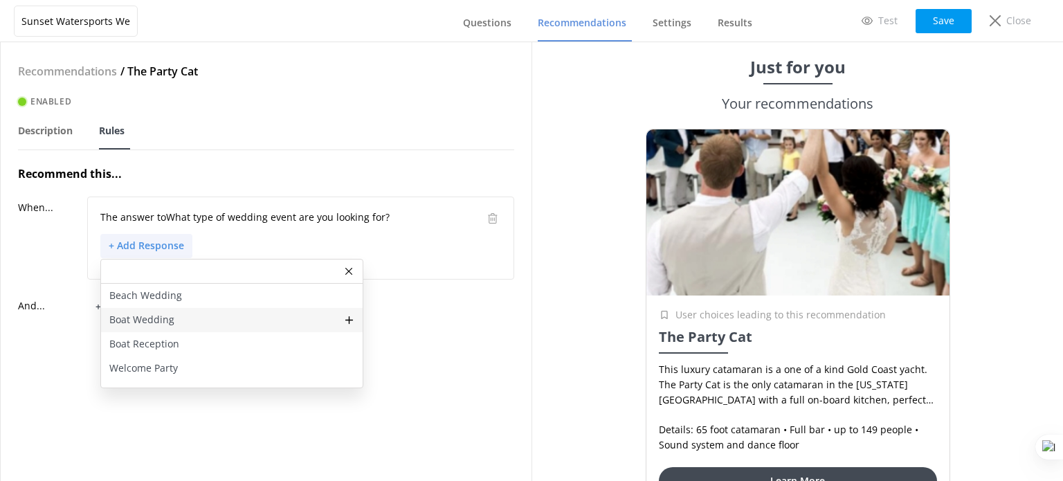
click at [163, 315] on p "Boat Wedding" at bounding box center [141, 319] width 65 height 15
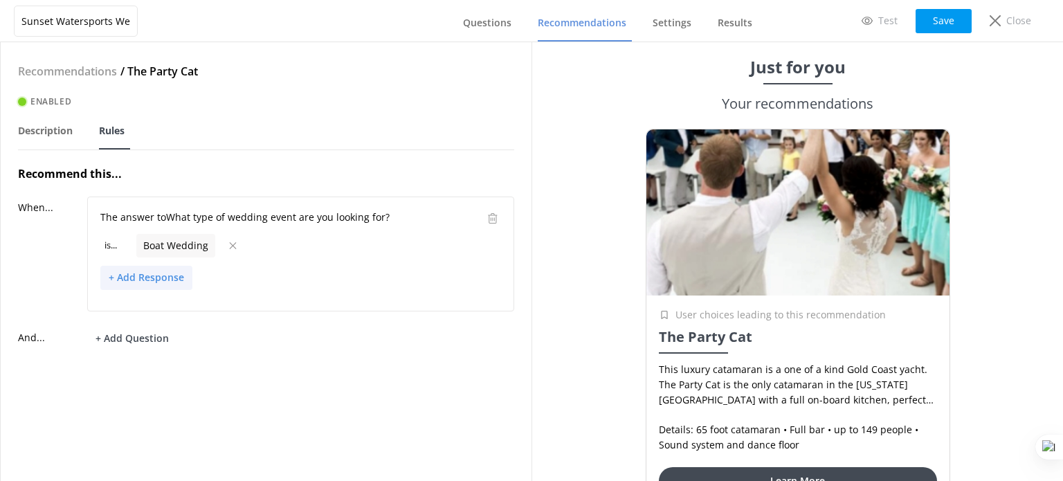
click at [138, 273] on button "+ Add Response" at bounding box center [146, 278] width 92 height 24
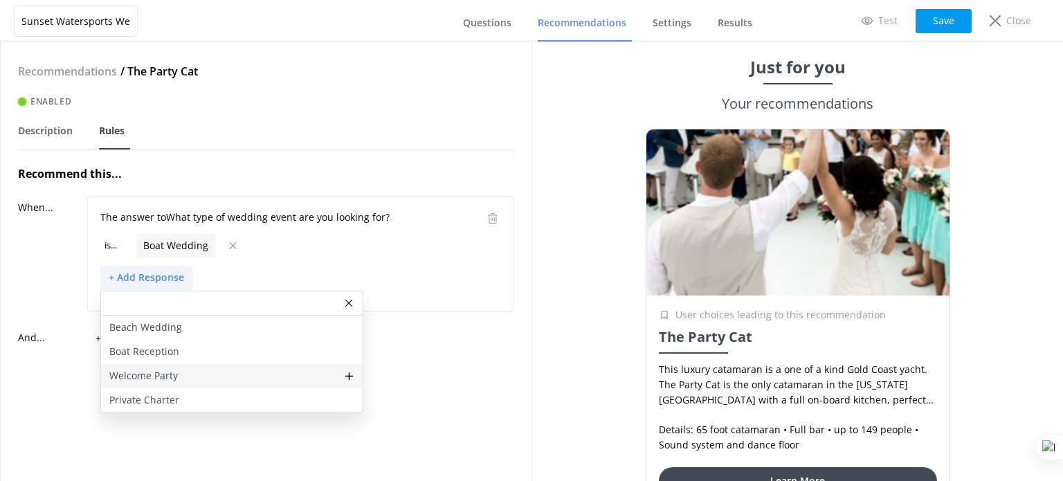
click at [158, 372] on p "Welcome Party" at bounding box center [143, 375] width 69 height 15
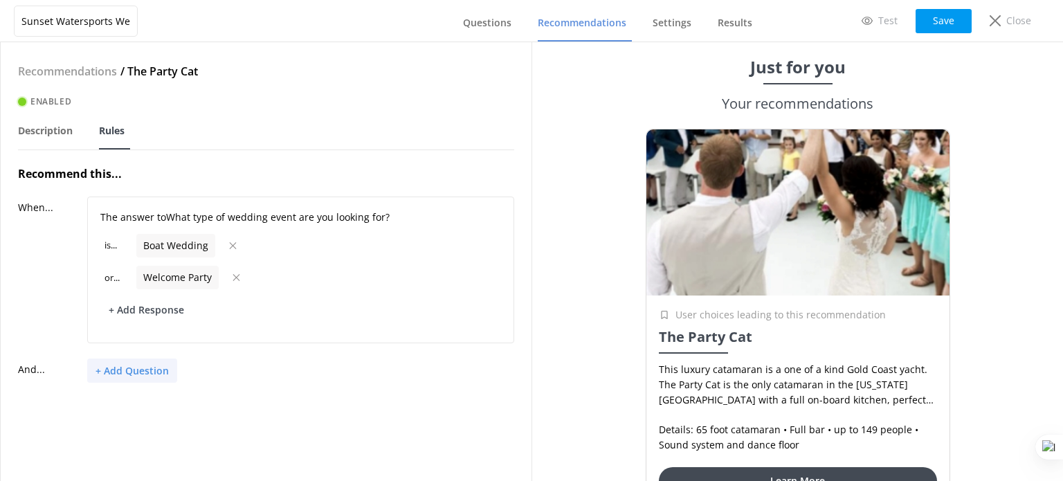
click at [141, 362] on button "+ Add Question" at bounding box center [132, 370] width 90 height 24
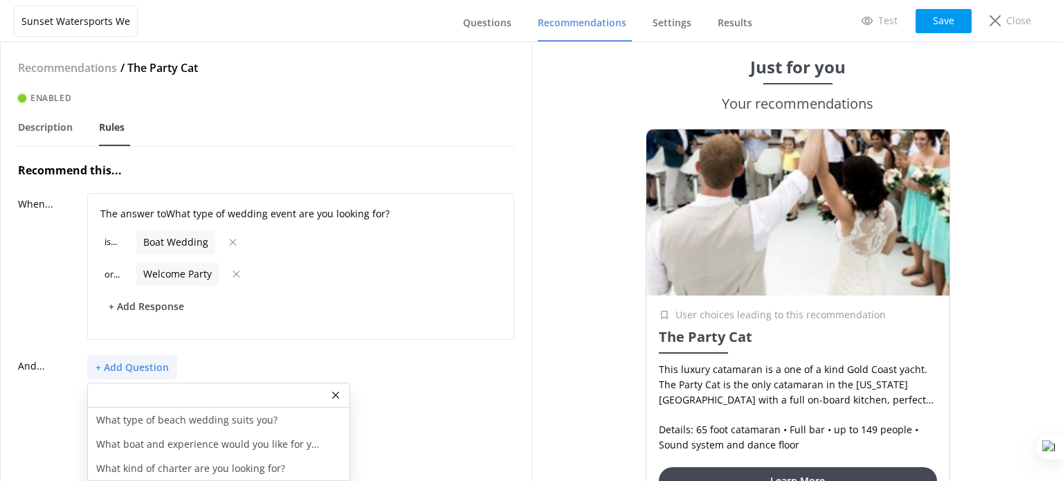
scroll to position [13, 0]
click at [186, 437] on p "What boat and experience would you like for your wedding?" at bounding box center [209, 444] width 227 height 15
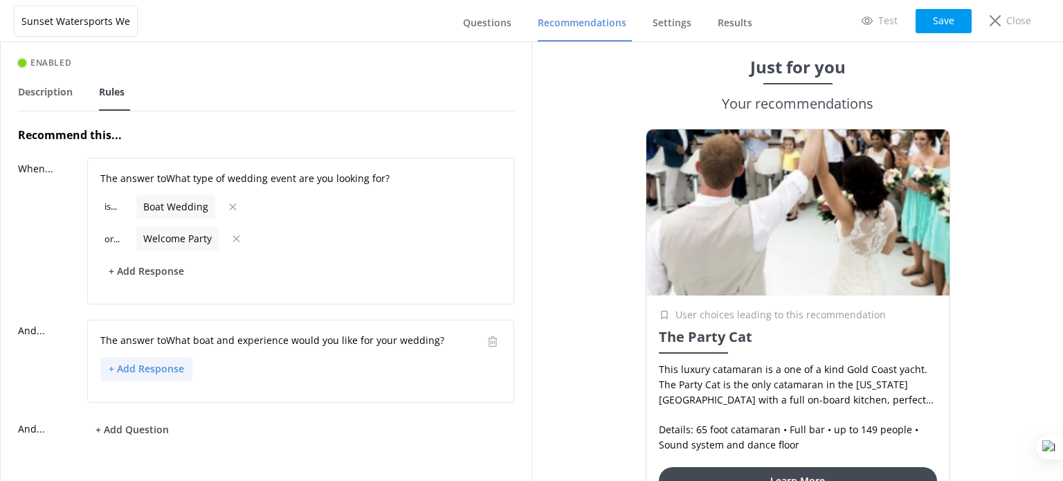
scroll to position [53, 0]
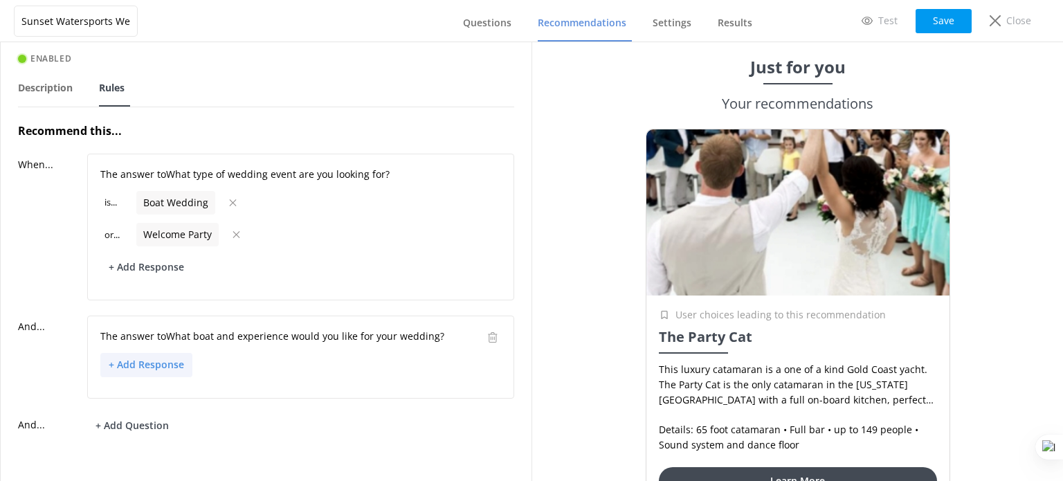
click at [150, 361] on button "+ Add Response" at bounding box center [146, 365] width 92 height 24
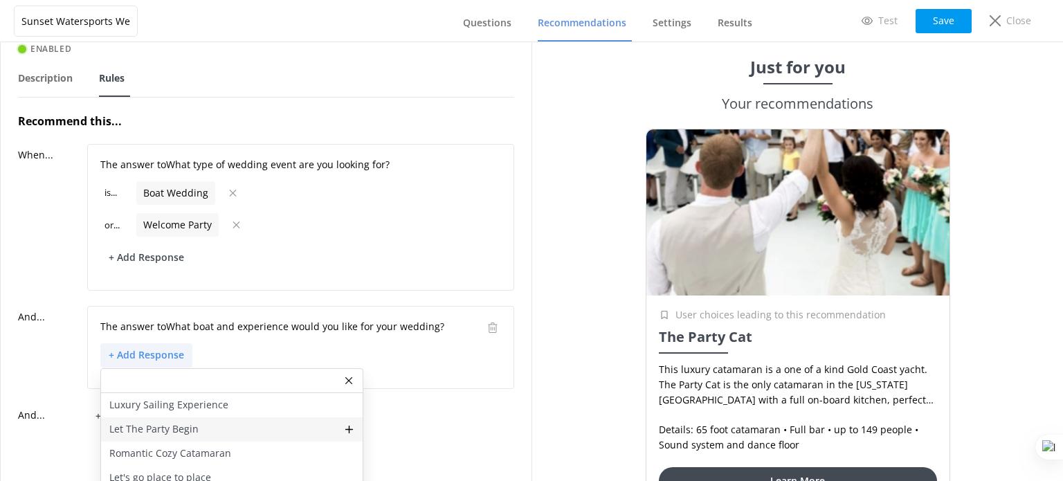
click at [184, 432] on p "Let The Party Begin" at bounding box center [153, 428] width 89 height 15
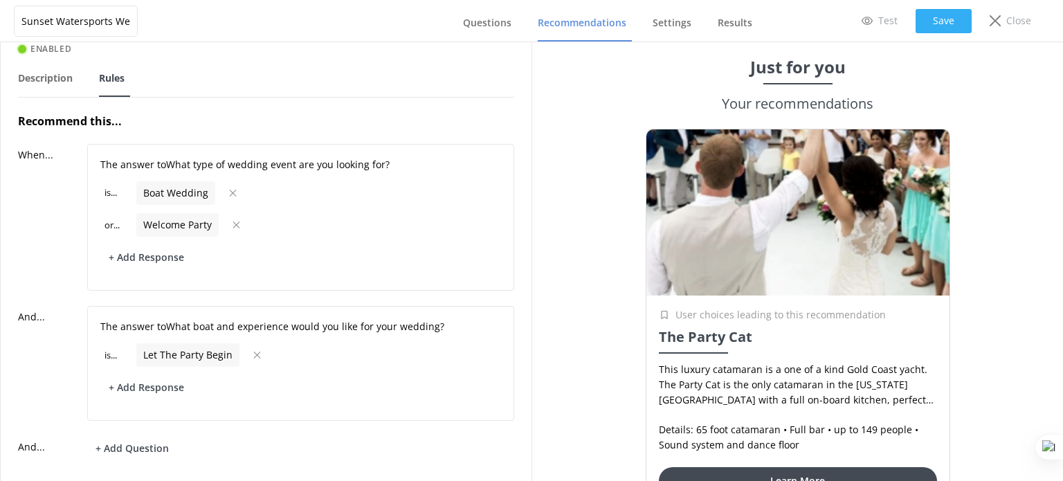
click at [918, 27] on button "Save" at bounding box center [944, 21] width 56 height 24
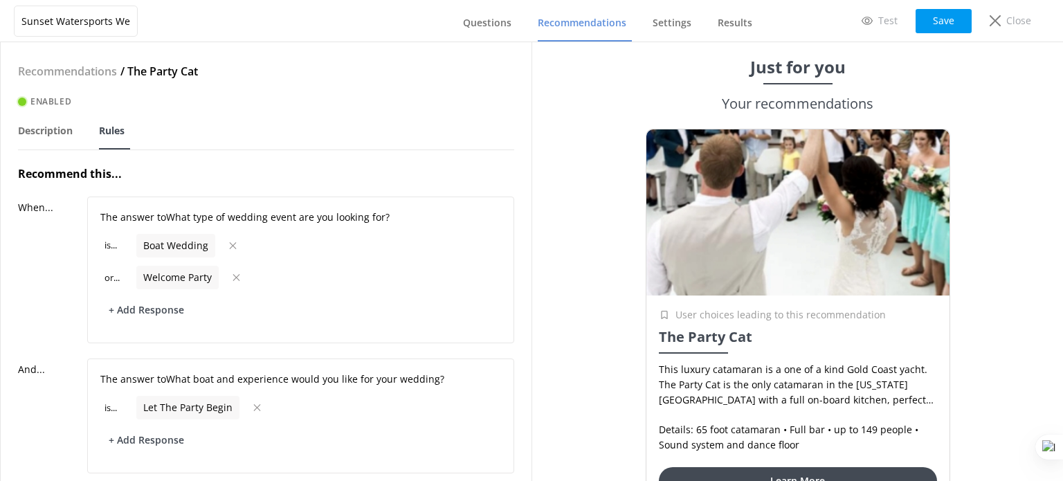
click at [573, 27] on span "Recommendations" at bounding box center [582, 23] width 89 height 14
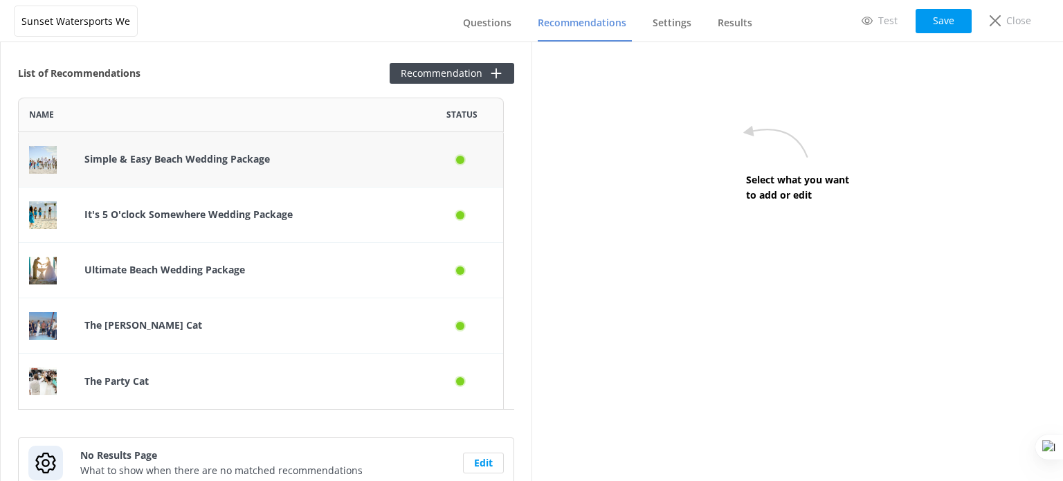
scroll to position [301, 475]
click at [428, 74] on button "Recommendation" at bounding box center [452, 73] width 125 height 21
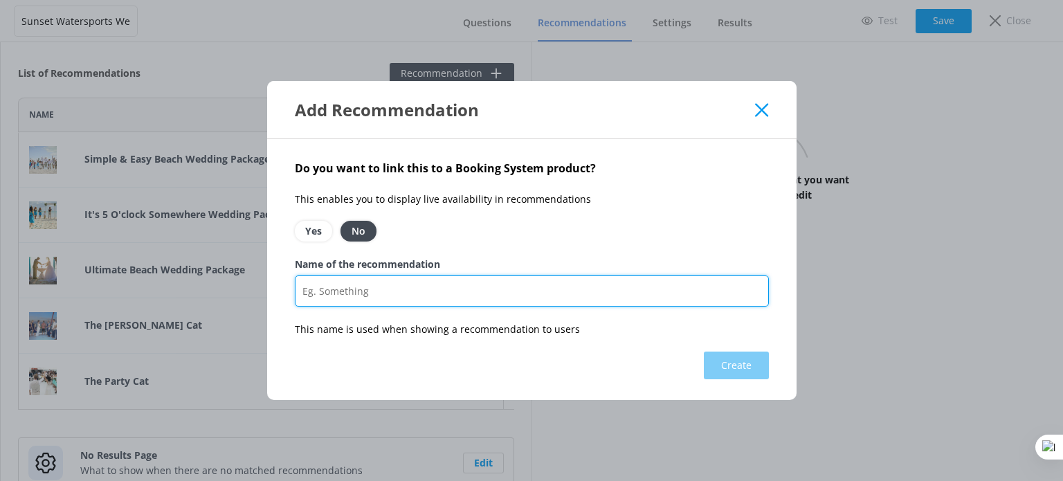
click at [385, 300] on input "Name of the recommendation" at bounding box center [532, 290] width 474 height 31
paste input "https://weddingsonthewaterkeywest.com/key-west-wedding-packages/boat/miss-lora/"
type input "https://weddingsonthewaterkeywest.com/key-west-wedding-packages/boat/miss-lora/"
click at [421, 294] on input "Name of the recommendation" at bounding box center [532, 290] width 474 height 31
paste input "The Miss Lora"
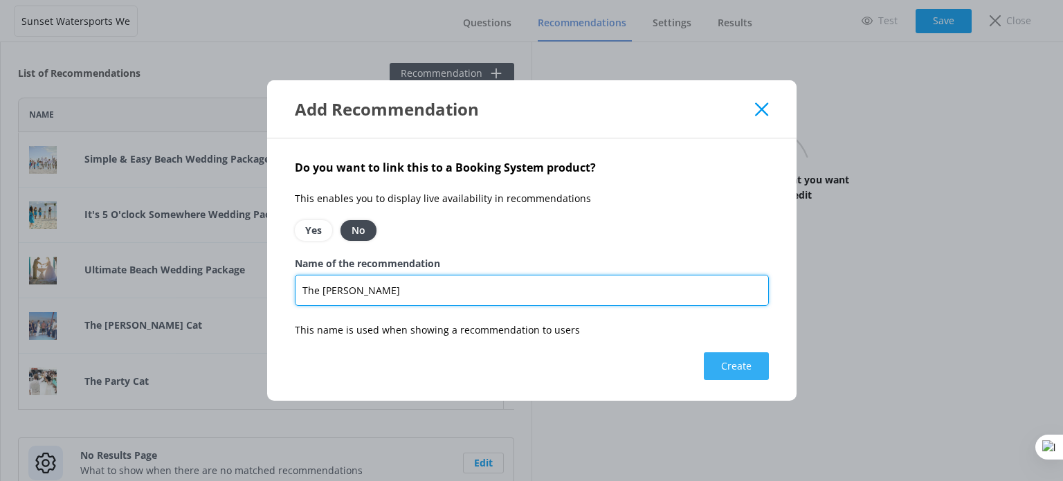
type input "The Miss Lora"
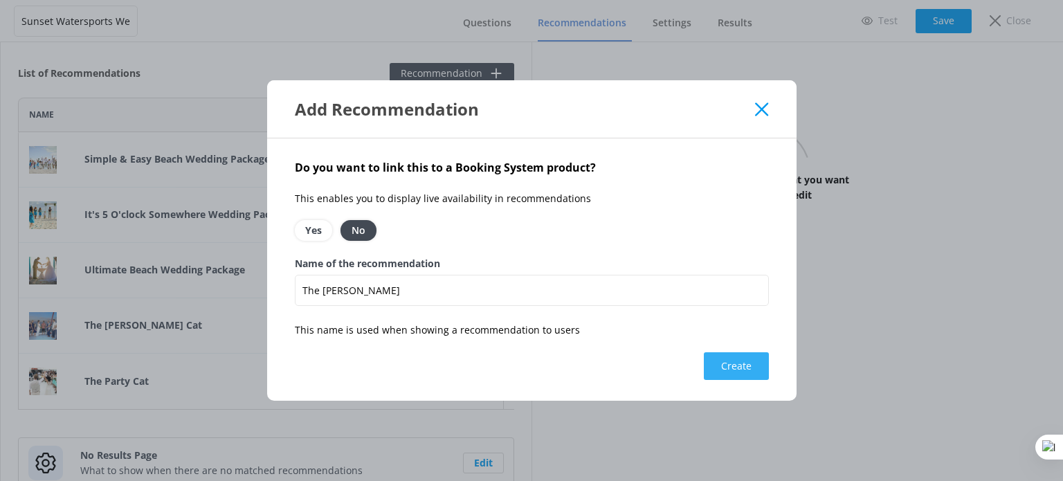
click at [734, 368] on button "Create" at bounding box center [736, 366] width 65 height 28
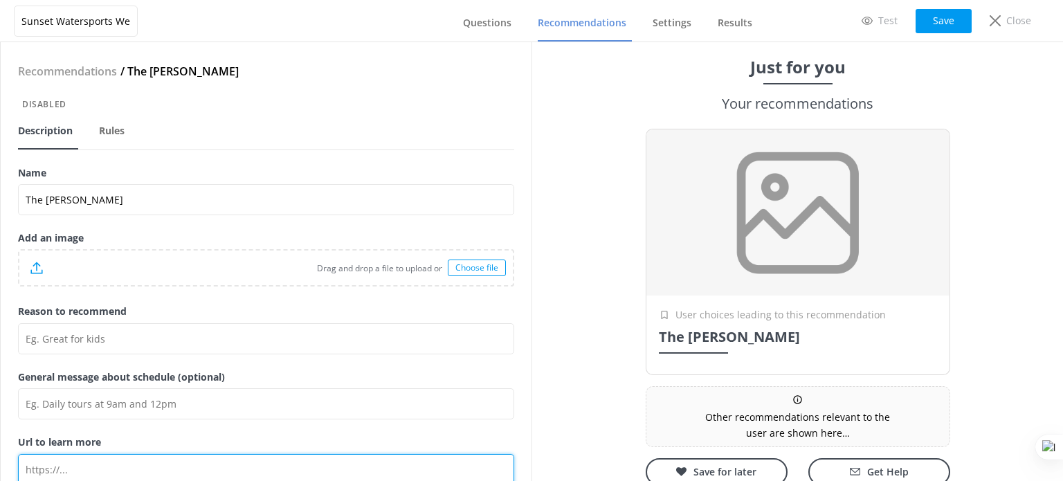
click at [140, 464] on input "Url to learn more" at bounding box center [266, 469] width 496 height 31
paste input "https://weddingsonthewaterkeywest.com/key-west-wedding-packages/boat/miss-lora/"
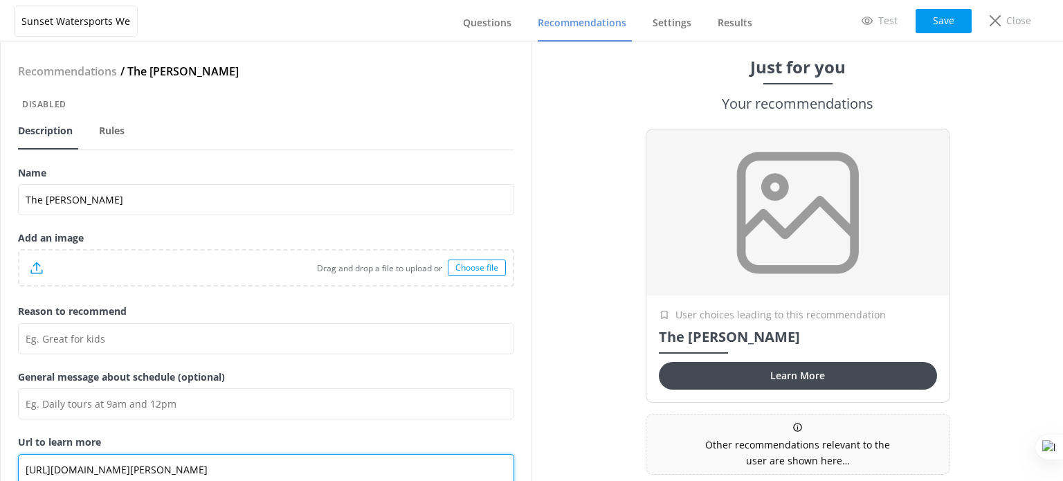
type input "https://weddingsonthewaterkeywest.com/key-west-wedding-packages/boat/miss-lora/"
drag, startPoint x: 8, startPoint y: 405, endPoint x: 464, endPoint y: 267, distance: 476.4
click at [464, 267] on div "Sunset Watersports Weddings Questions Recommendations Settings Results Test Sav…" at bounding box center [531, 261] width 1063 height 439
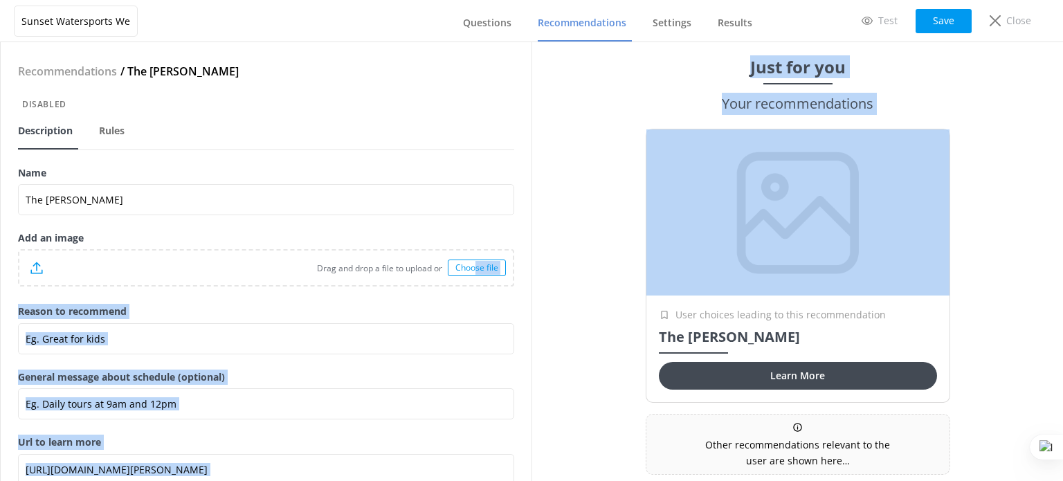
click at [473, 274] on div "Choose file" at bounding box center [477, 268] width 58 height 17
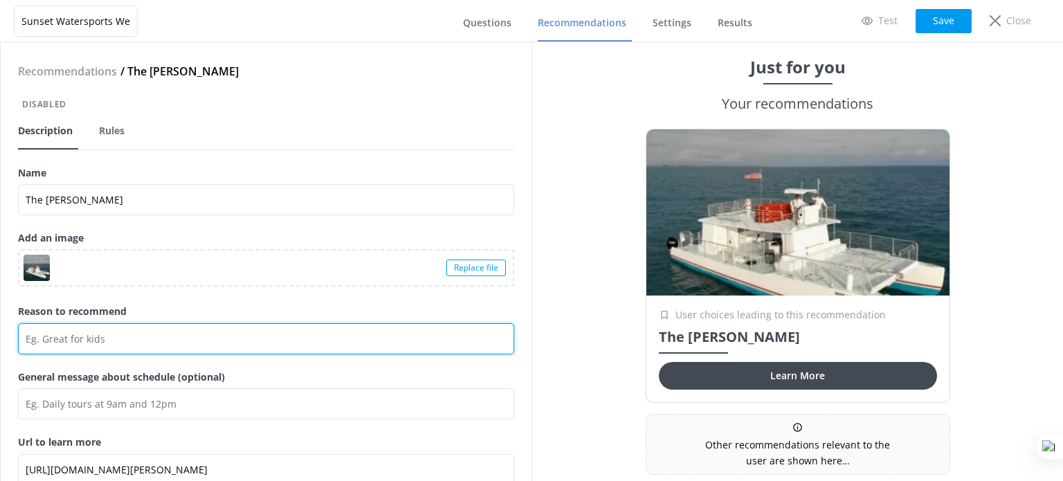
click at [100, 335] on input "Reason to recommend" at bounding box center [266, 338] width 496 height 31
paste input "The Miss Lora is a fully equipped and cost effective option to make your boat w…"
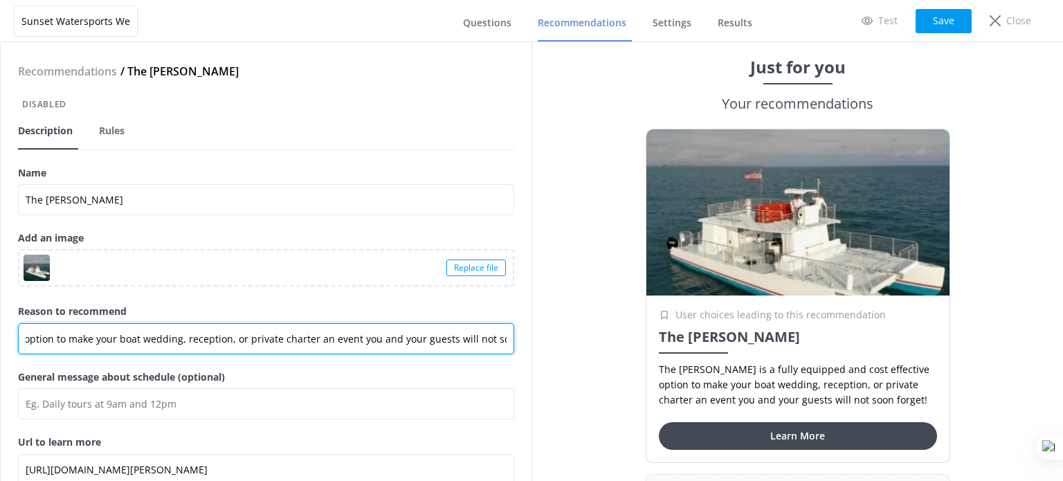
type input "The Miss Lora is a fully equipped and cost effective option to make your boat w…"
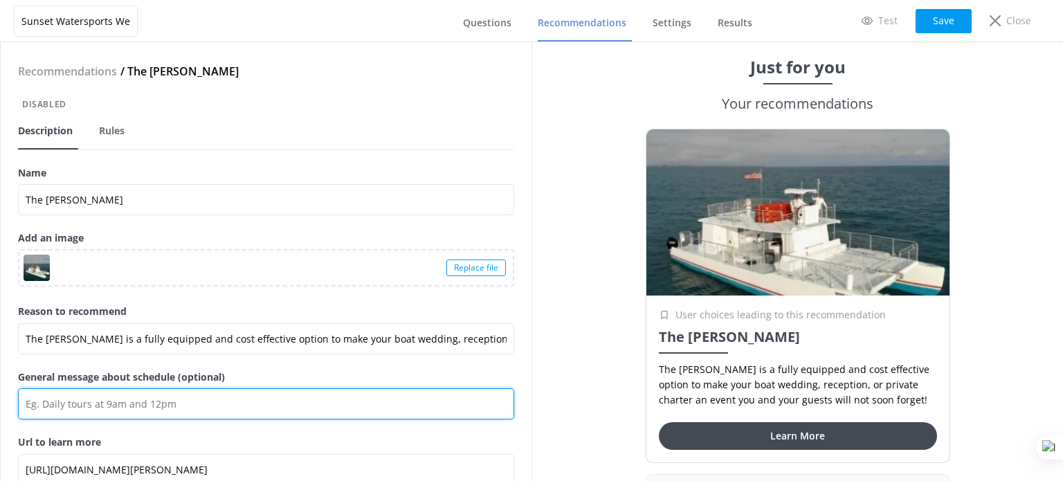
click at [183, 407] on input "General message about schedule (optional)" at bounding box center [266, 403] width 496 height 31
paste input "Price: From $55.95 • Duration: Up To 1 Hour"
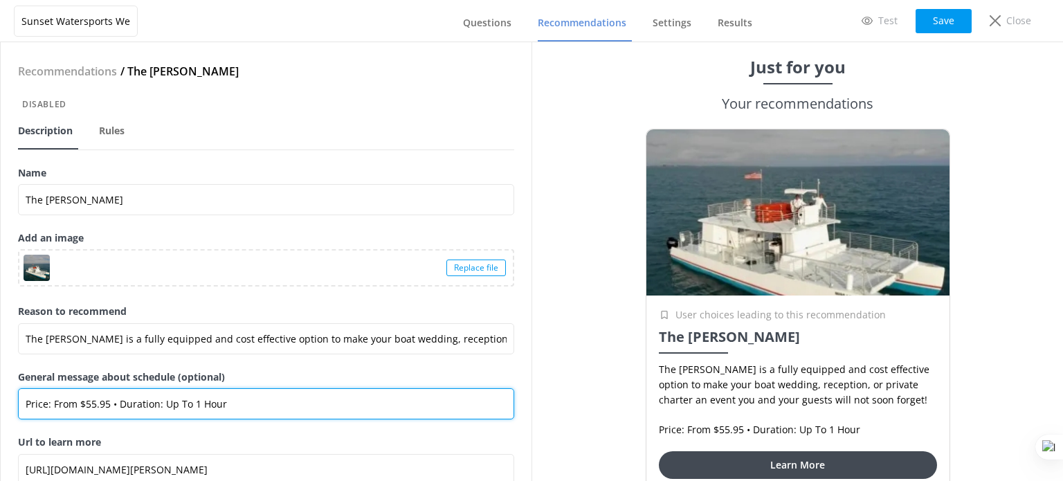
drag, startPoint x: 49, startPoint y: 404, endPoint x: 4, endPoint y: 404, distance: 45.0
click at [4, 404] on div "Recommendations / The Miss Lora Disabled Description Rules Name The Miss Lora A…" at bounding box center [266, 261] width 531 height 439
drag, startPoint x: 113, startPoint y: 402, endPoint x: 55, endPoint y: 400, distance: 58.2
click at [55, 400] on input "Details From $55.95 • Duration: Up To 1 Hour" at bounding box center [266, 403] width 496 height 31
paste input "54 foot catamaran"
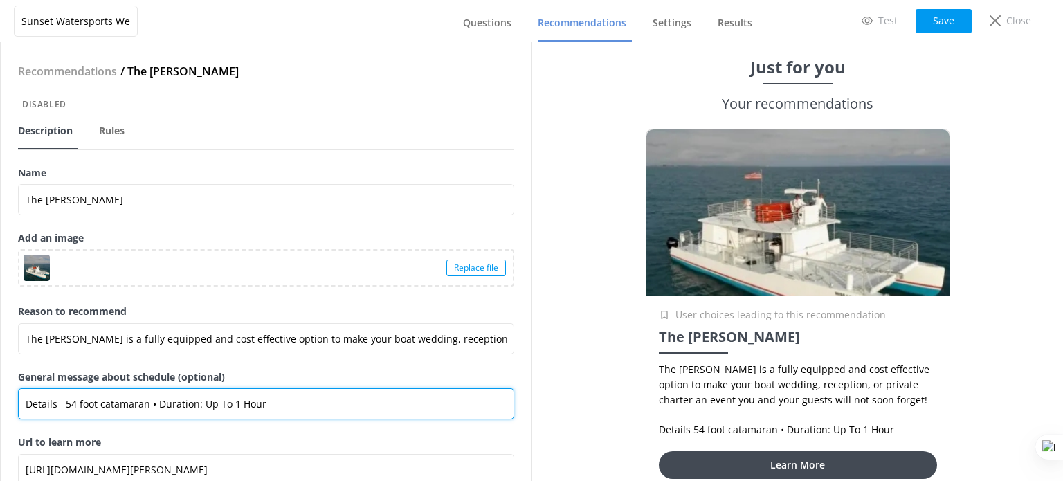
click at [54, 399] on input "Details 54 foot catamaran • Duration: Up To 1 Hour" at bounding box center [266, 403] width 496 height 31
drag, startPoint x: 262, startPoint y: 406, endPoint x: 152, endPoint y: 403, distance: 109.4
click at [152, 403] on input "Details: 54 foot catamaran • Duration: Up To 1 Hour" at bounding box center [266, 403] width 496 height 31
paste input "up to 125 people"
click at [148, 403] on input "Details: 54 foot catamaran • up to 125 people" at bounding box center [266, 403] width 496 height 31
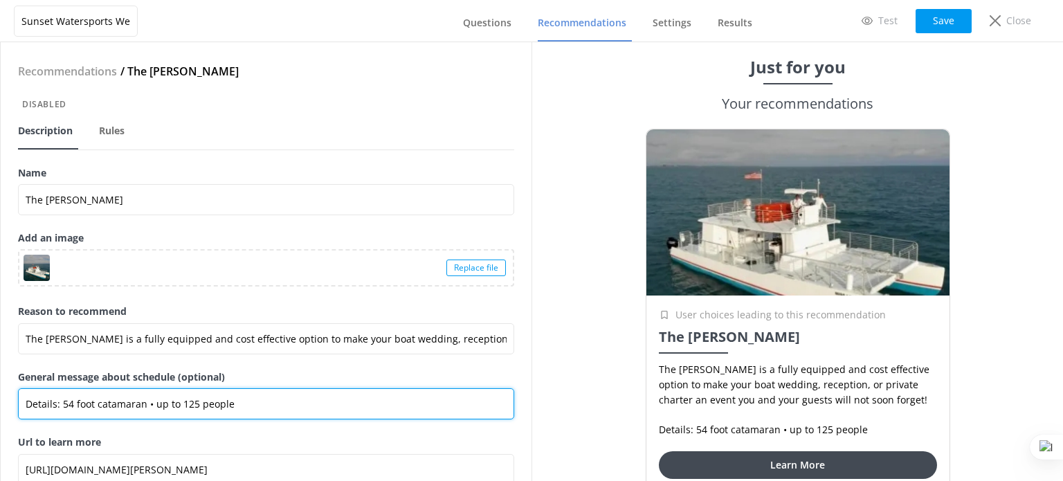
click at [233, 406] on input "Details: 54 foot catamaran • up to 125 people" at bounding box center [266, 403] width 496 height 31
paste input "•"
click at [252, 406] on input "Details: 54 foot catamaran • up to 125 people • •" at bounding box center [266, 403] width 496 height 31
paste input "Sound system and 2 bathrooms"
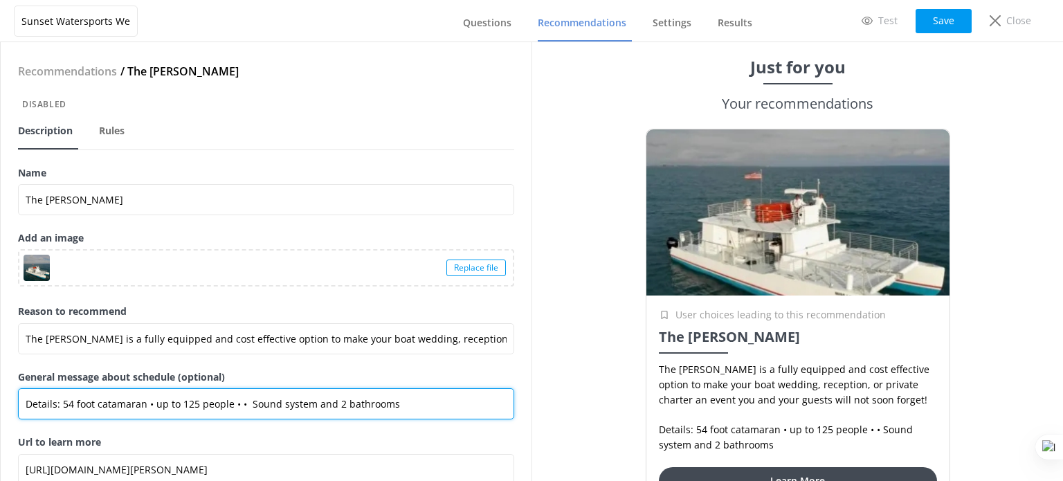
click at [237, 401] on input "Details: 54 foot catamaran • up to 125 people • • Sound system and 2 bathrooms" at bounding box center [266, 403] width 496 height 31
paste input "Full bar"
click at [282, 404] on input "Details: 54 foot catamaran • up to 125 people • Full bar • Sound system and 2 b…" at bounding box center [266, 403] width 496 height 31
type input "Details: 54 foot catamaran • up to 125 people • Full bar • Sound system and 2 b…"
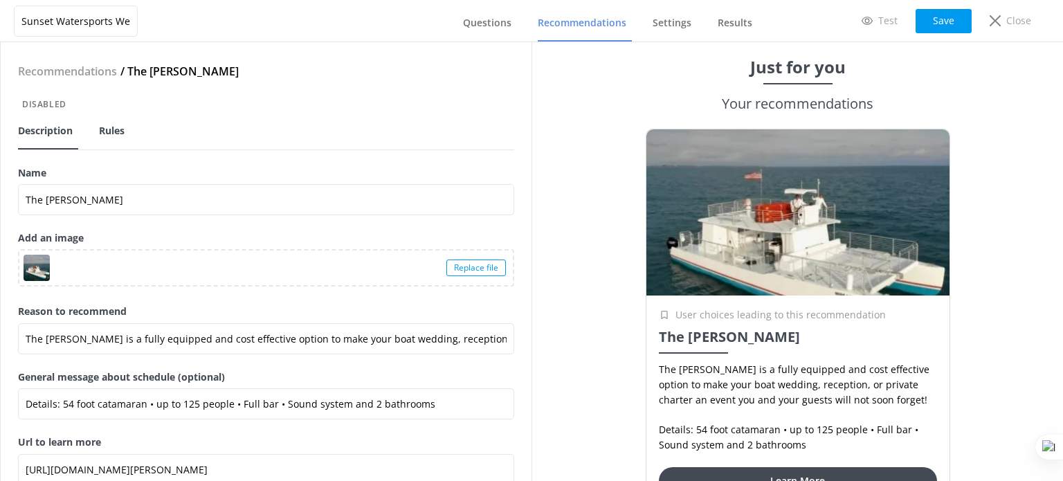
click at [105, 127] on span "Rules" at bounding box center [112, 131] width 26 height 14
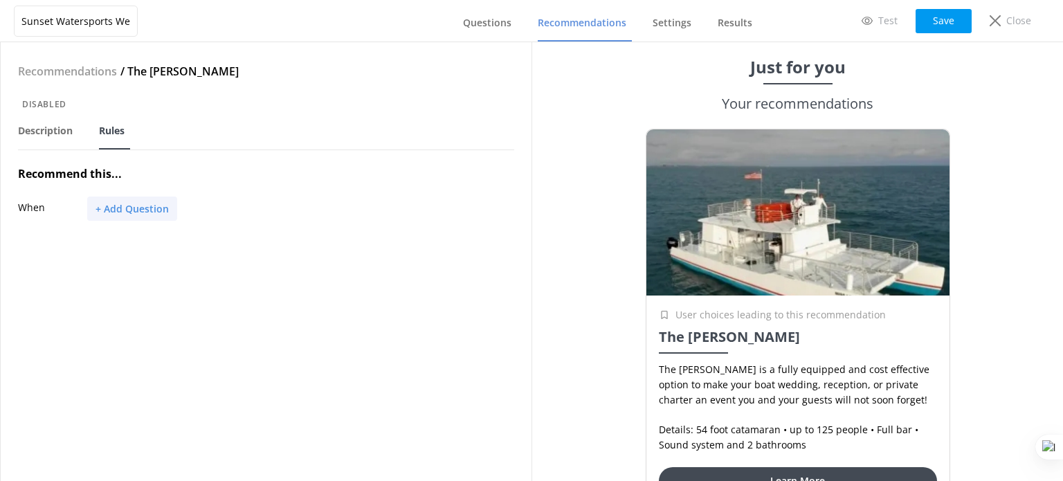
click at [123, 215] on button "+ Add Question" at bounding box center [132, 209] width 90 height 24
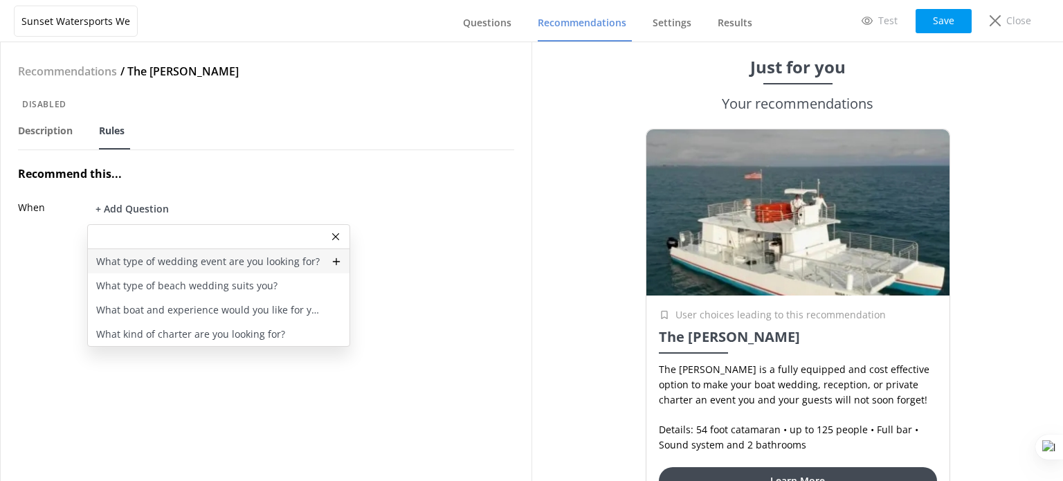
click at [166, 262] on p "What type of wedding event are you looking for?" at bounding box center [208, 261] width 224 height 15
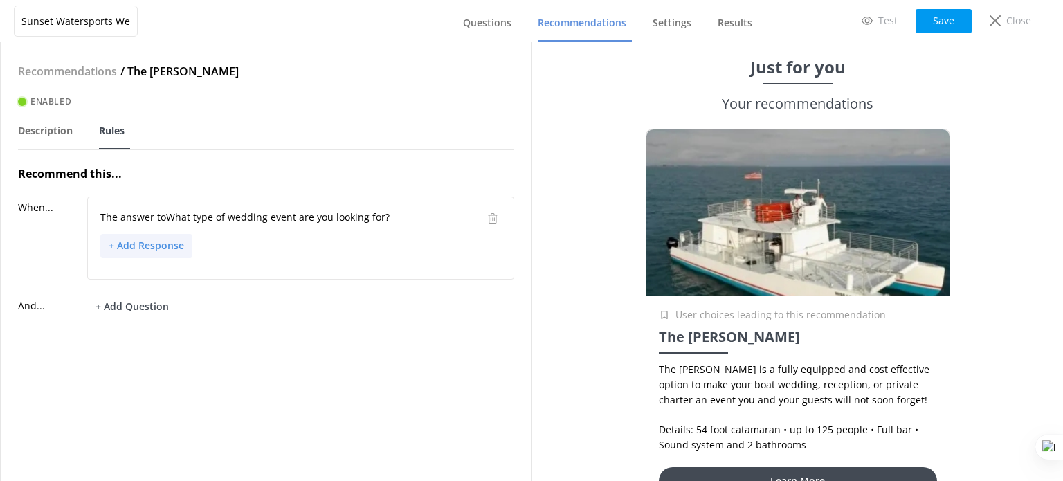
click at [147, 248] on button "+ Add Response" at bounding box center [146, 246] width 92 height 24
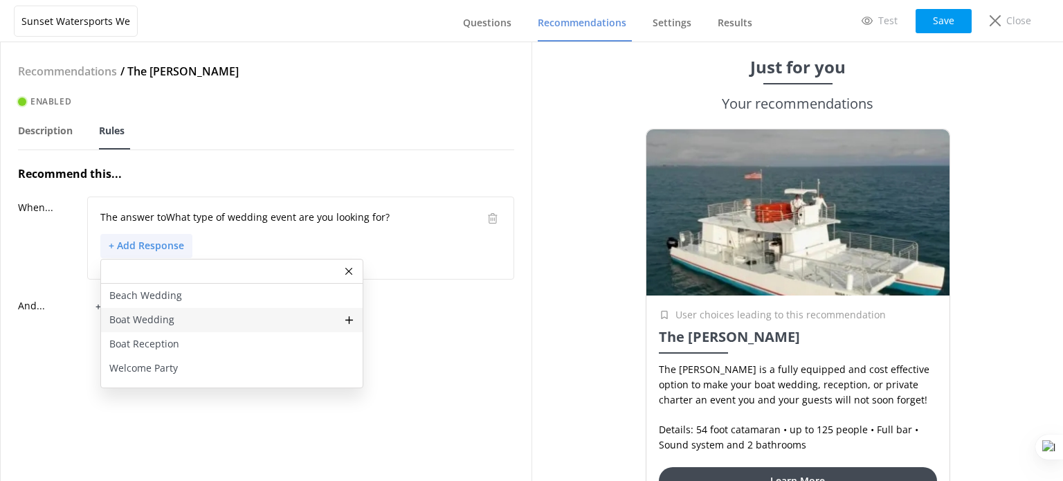
click at [183, 320] on div "Boat Wedding" at bounding box center [232, 320] width 262 height 24
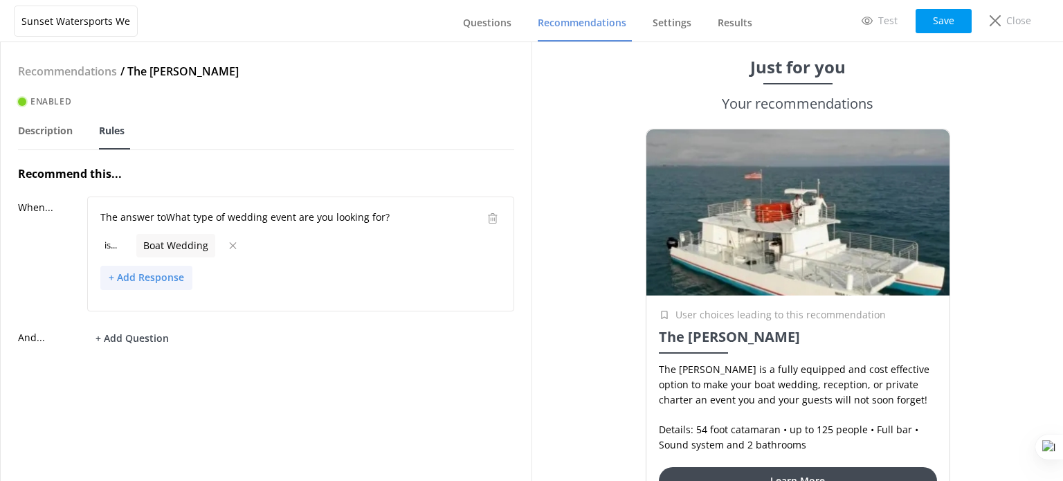
click at [158, 274] on button "+ Add Response" at bounding box center [146, 278] width 92 height 24
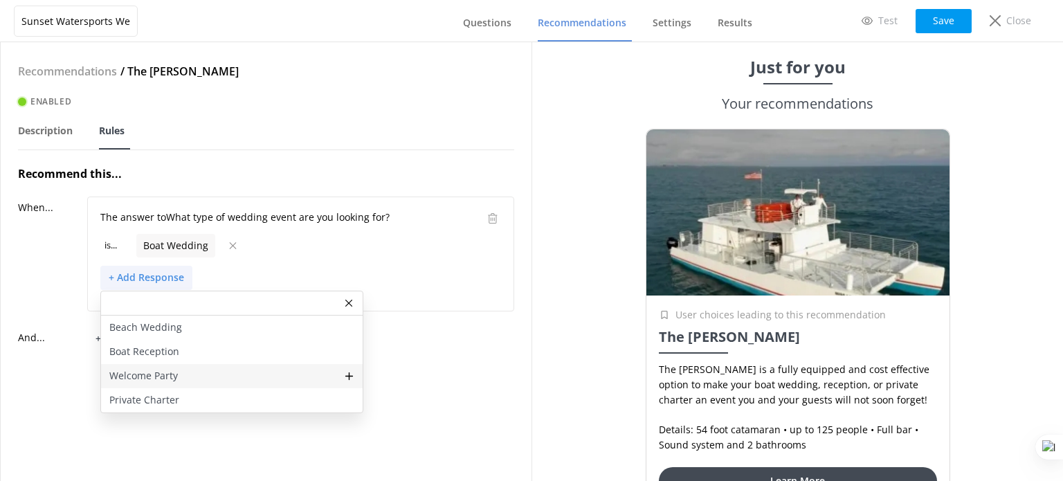
click at [177, 373] on div "Welcome Party" at bounding box center [232, 376] width 262 height 24
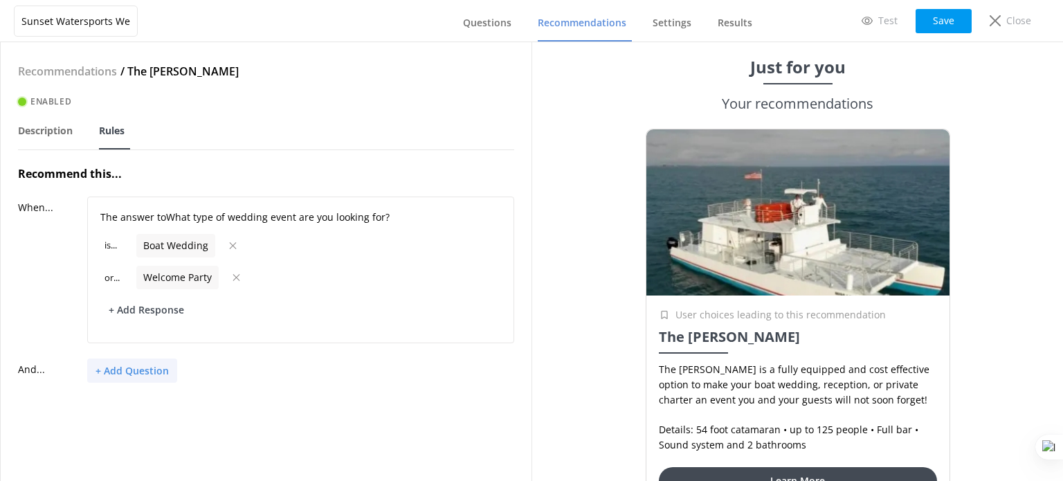
click at [155, 374] on button "+ Add Question" at bounding box center [132, 370] width 90 height 24
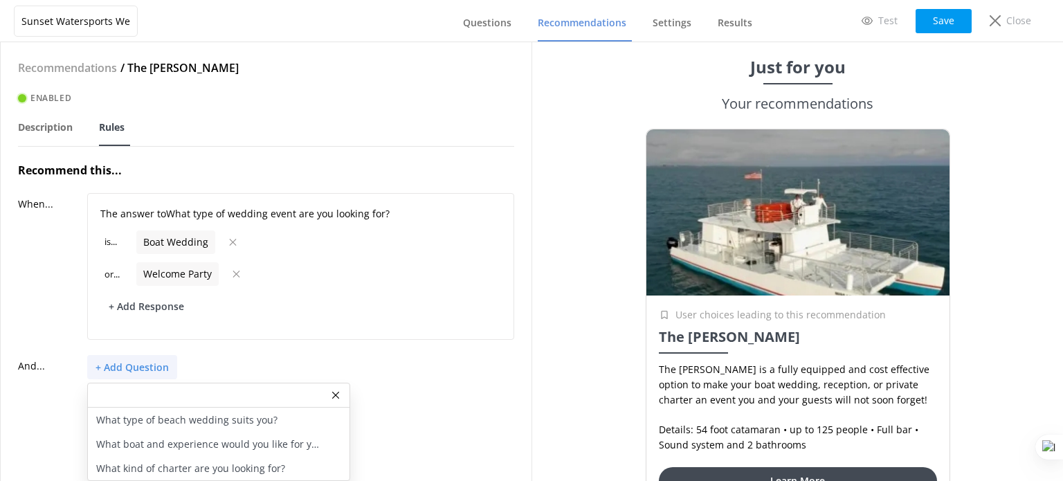
scroll to position [13, 0]
click at [227, 437] on p "What boat and experience would you like for your wedding?" at bounding box center [209, 444] width 227 height 15
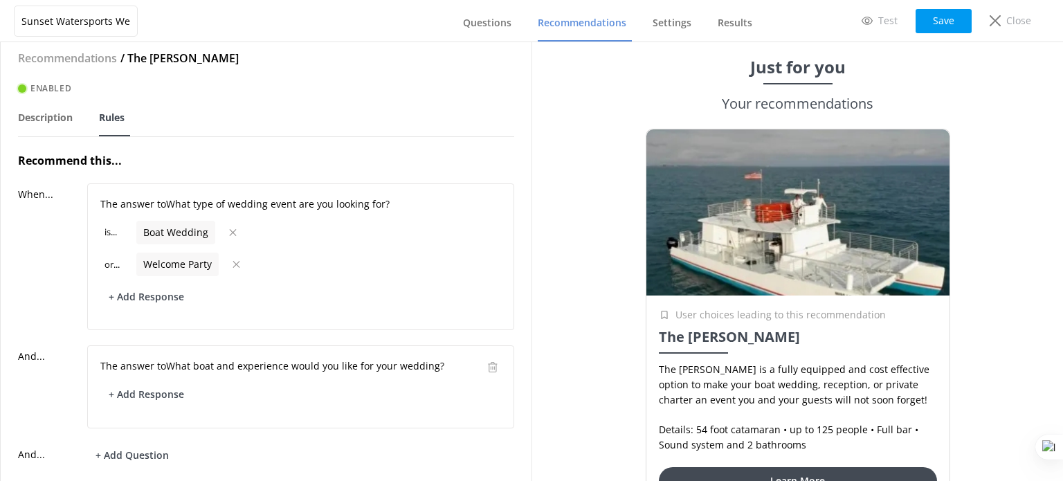
scroll to position [53, 0]
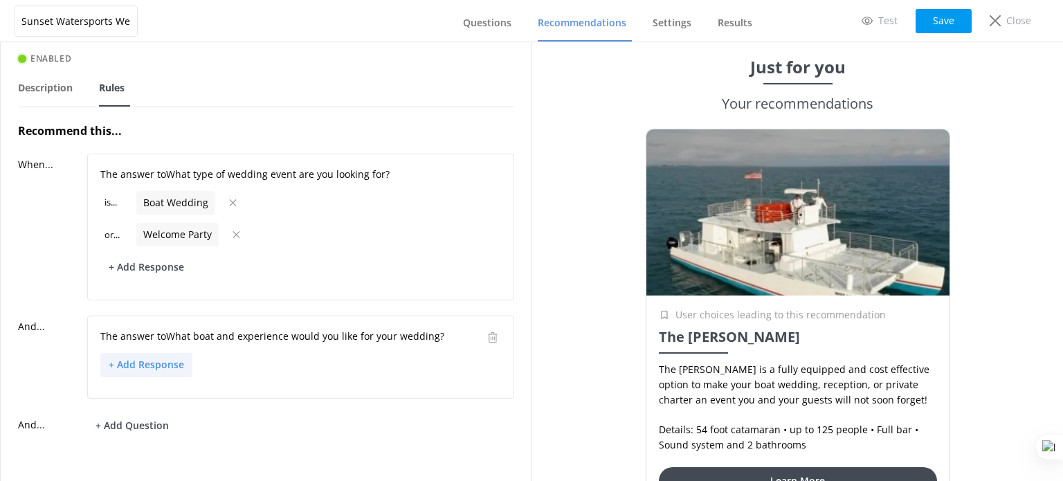
click at [159, 356] on button "+ Add Response" at bounding box center [146, 365] width 92 height 24
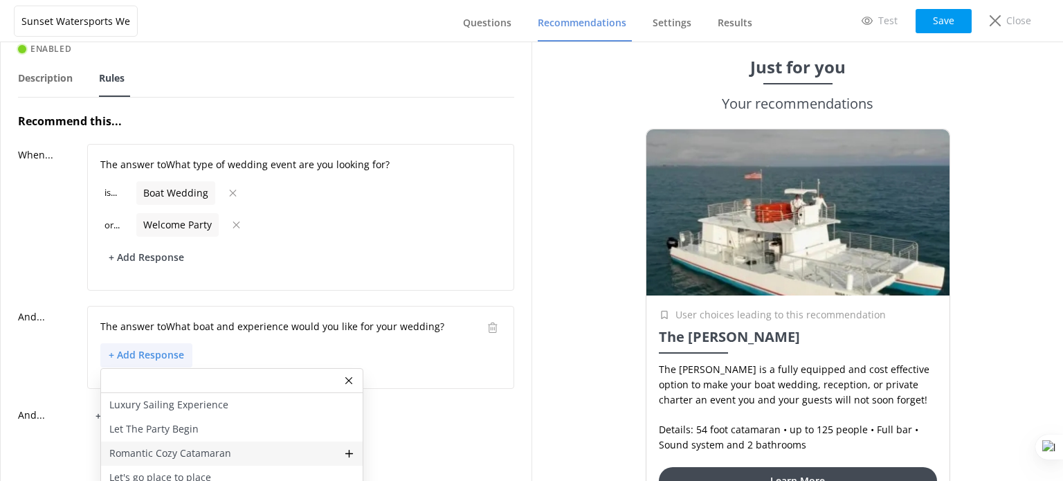
click at [203, 454] on p "Romantic Cozy Catamaran" at bounding box center [170, 453] width 122 height 15
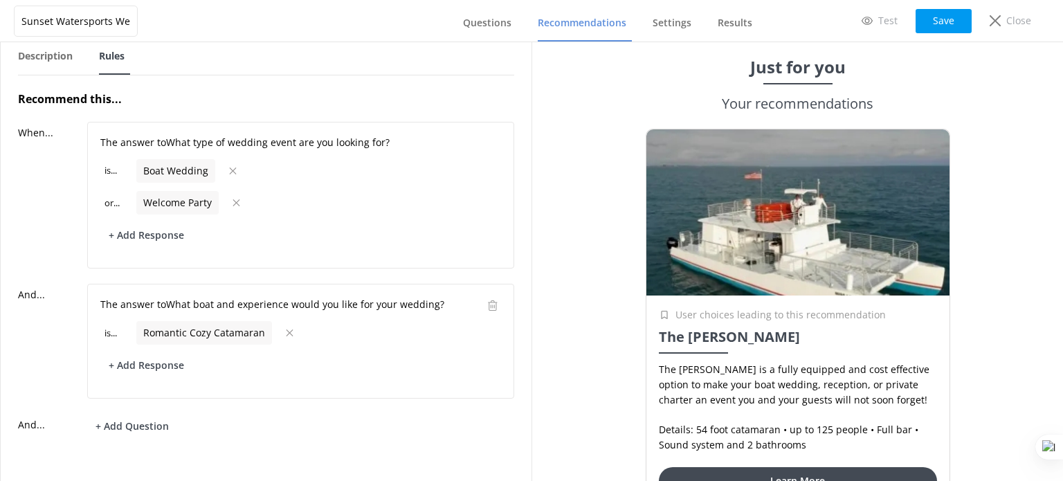
scroll to position [84, 0]
click at [941, 21] on button "Save" at bounding box center [944, 21] width 56 height 24
drag, startPoint x: 579, startPoint y: 21, endPoint x: 567, endPoint y: 23, distance: 11.8
click at [579, 21] on span "Recommendations" at bounding box center [582, 23] width 89 height 14
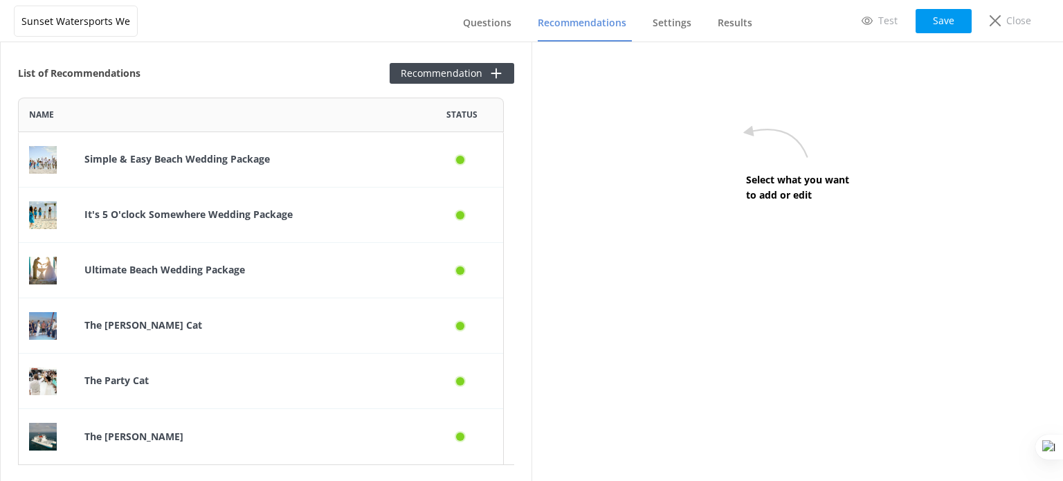
scroll to position [356, 475]
click at [449, 75] on button "Recommendation" at bounding box center [452, 73] width 125 height 21
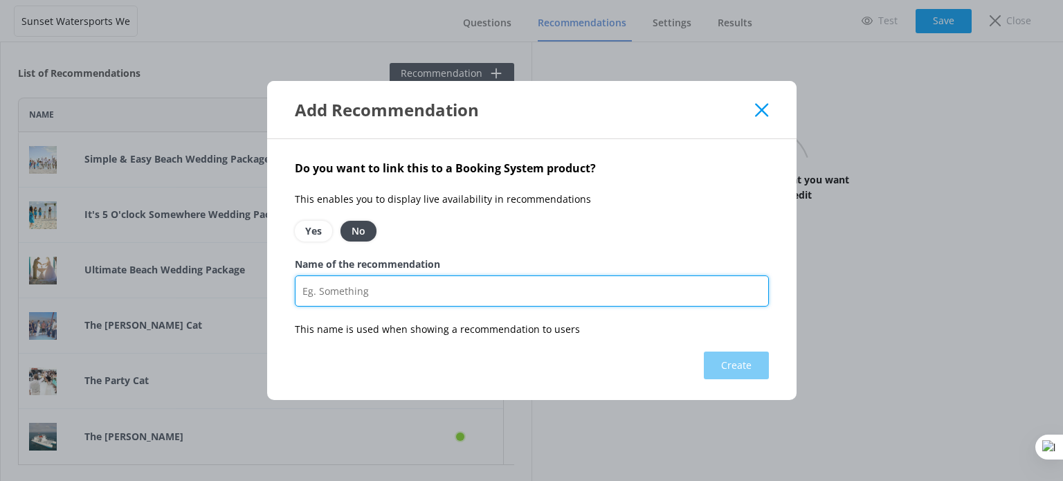
click at [357, 302] on input "Name of the recommendation" at bounding box center [532, 290] width 474 height 31
paste input "The Miss Valyn"
type input "The Miss Valyn"
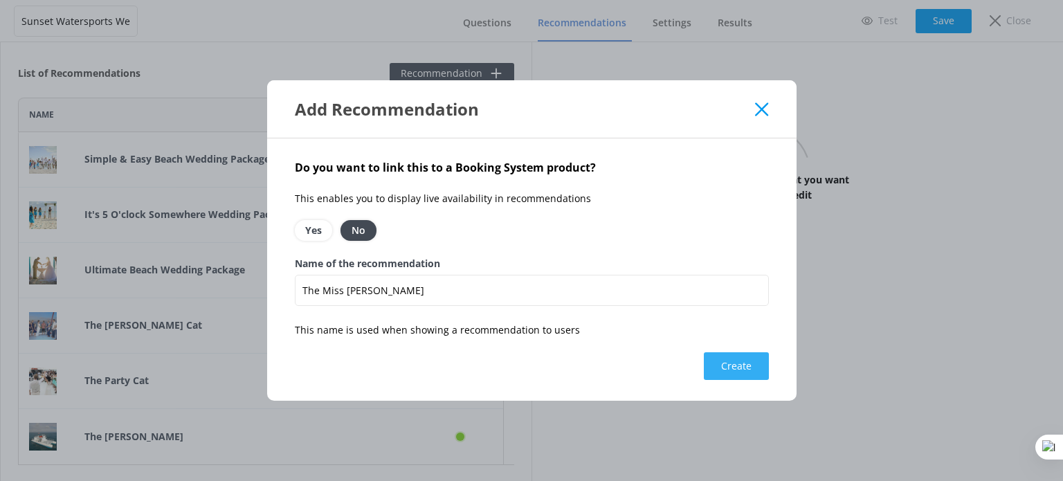
click at [738, 370] on button "Create" at bounding box center [736, 366] width 65 height 28
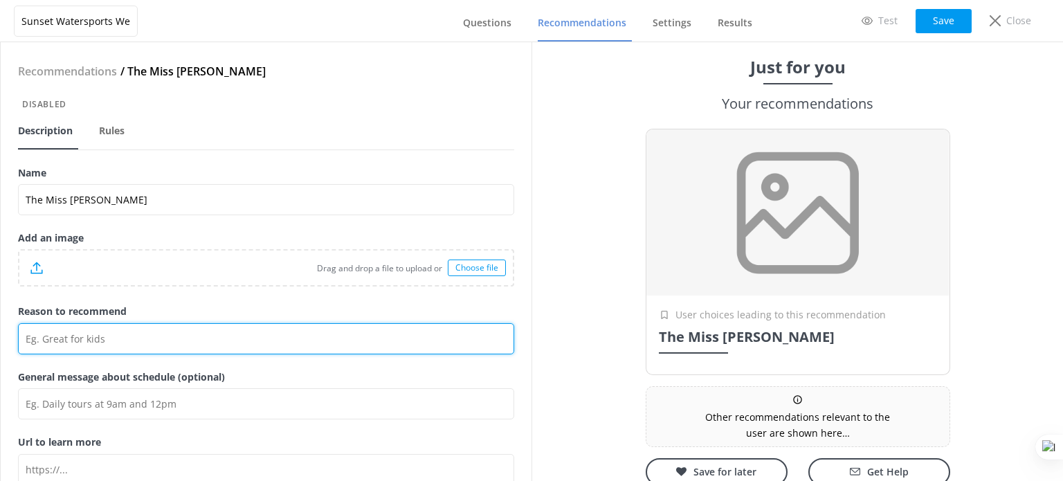
click at [102, 337] on input "Reason to recommend" at bounding box center [266, 338] width 496 height 31
paste input "The “Miss Valyn” is a quaint 54ft custom Gold Coast yacht built in 2020, perfec…"
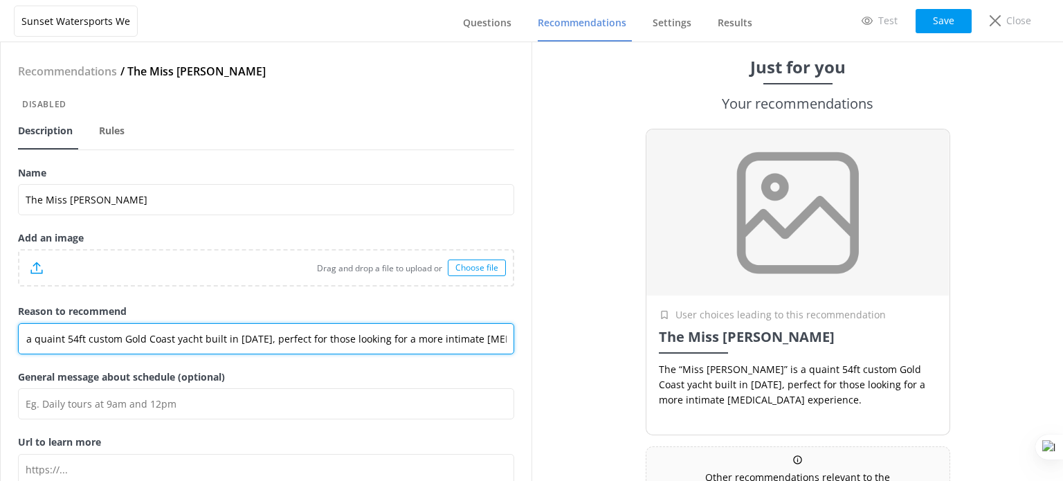
type input "The “Miss Valyn” is a quaint 54ft custom Gold Coast yacht built in 2020, perfec…"
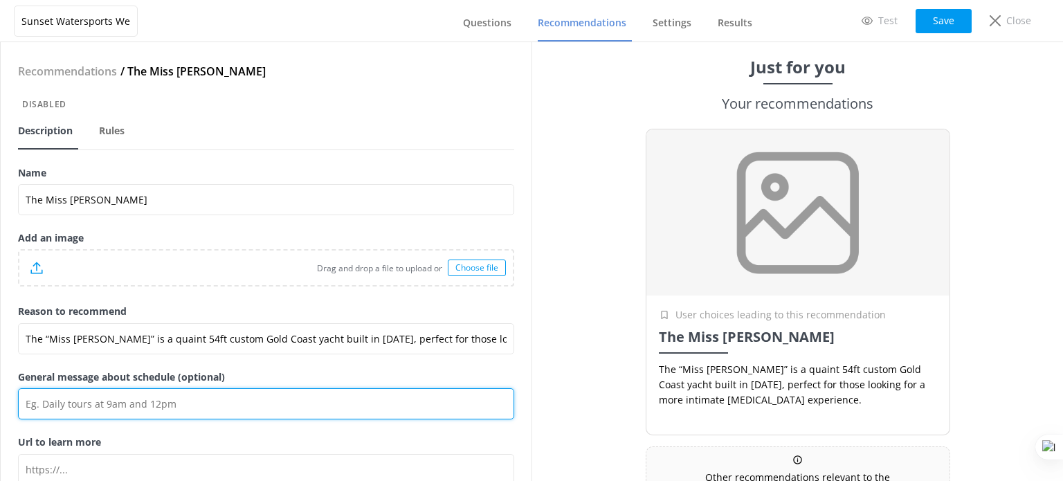
click at [116, 405] on input "General message about schedule (optional)" at bounding box center [266, 403] width 496 height 31
paste input "Price: From $55.95 • Duration: Up To 1 Hour"
drag, startPoint x: 108, startPoint y: 401, endPoint x: 53, endPoint y: 402, distance: 55.4
click at [53, 402] on input "Price: From $55.95 • Duration: Up To 1 Hour" at bounding box center [266, 403] width 496 height 31
paste input "54 foot catamaran"
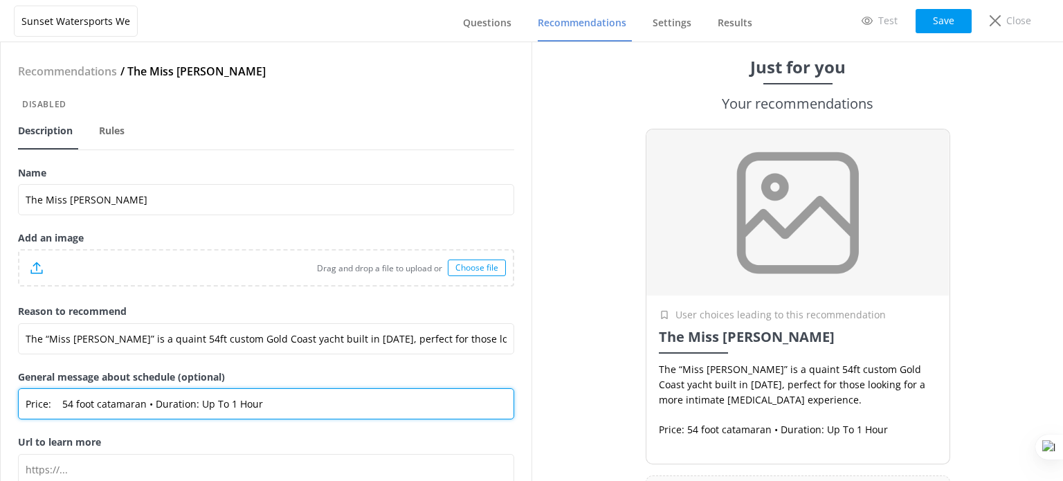
click at [60, 405] on input "Price: 54 foot catamaran • Duration: Up To 1 Hour" at bounding box center [266, 403] width 496 height 31
drag, startPoint x: 152, startPoint y: 403, endPoint x: 269, endPoint y: 403, distance: 116.3
click at [269, 403] on input "Details: 54 foot catamaran • Duration: Up To 1 Hour" at bounding box center [266, 403] width 496 height 31
paste input "Unlimited draft beer & wine"
click at [144, 401] on input "Details: 54 foot catamaran • Unlimited draft beer & wine" at bounding box center [266, 403] width 496 height 31
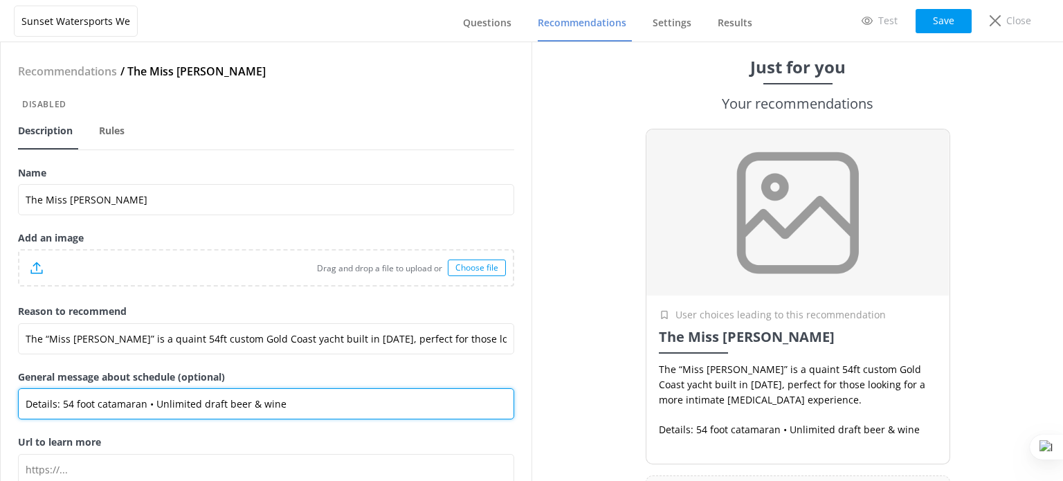
click at [279, 406] on input "Details: 54 foot catamaran • Unlimited draft beer & wine" at bounding box center [266, 403] width 496 height 31
paste input "•"
click at [284, 403] on input "Details: 54 foot catamaran • Unlimited draft beer & wine • •" at bounding box center [266, 403] width 496 height 31
paste input "up to 80 people"
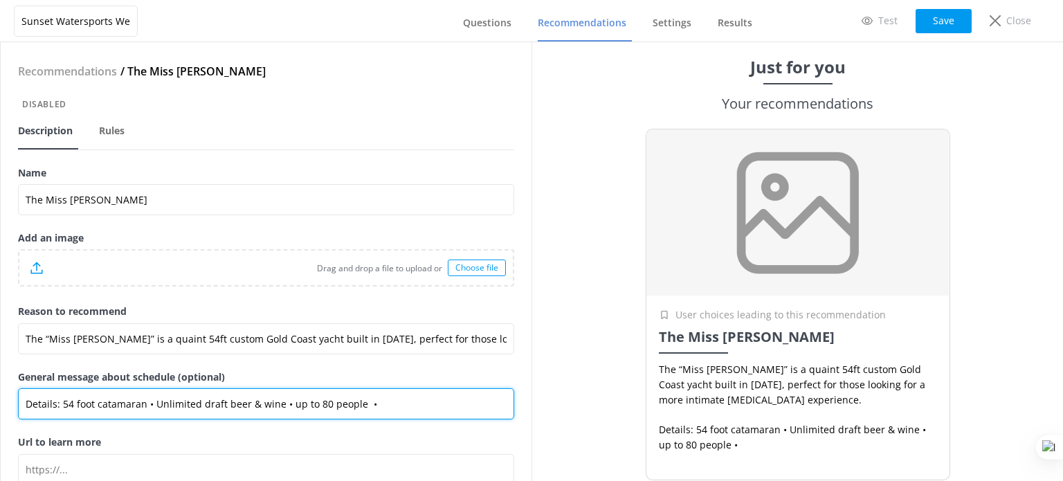
click at [374, 403] on input "Details: 54 foot catamaran • Unlimited draft beer & wine • up to 80 people •" at bounding box center [266, 403] width 496 height 31
paste input "Sound system and restrooms"
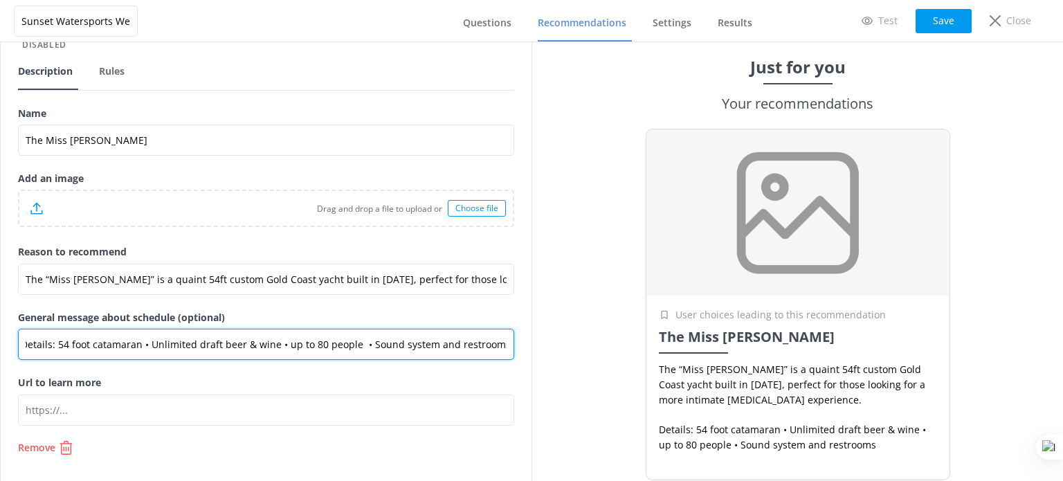
type input "Details: 54 foot catamaran • Unlimited draft beer & wine • up to 80 people • So…"
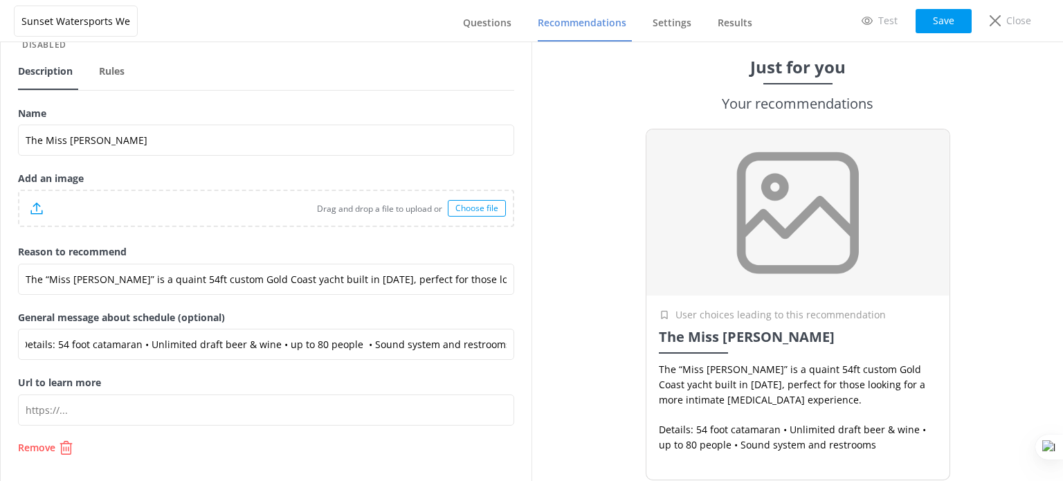
scroll to position [0, 0]
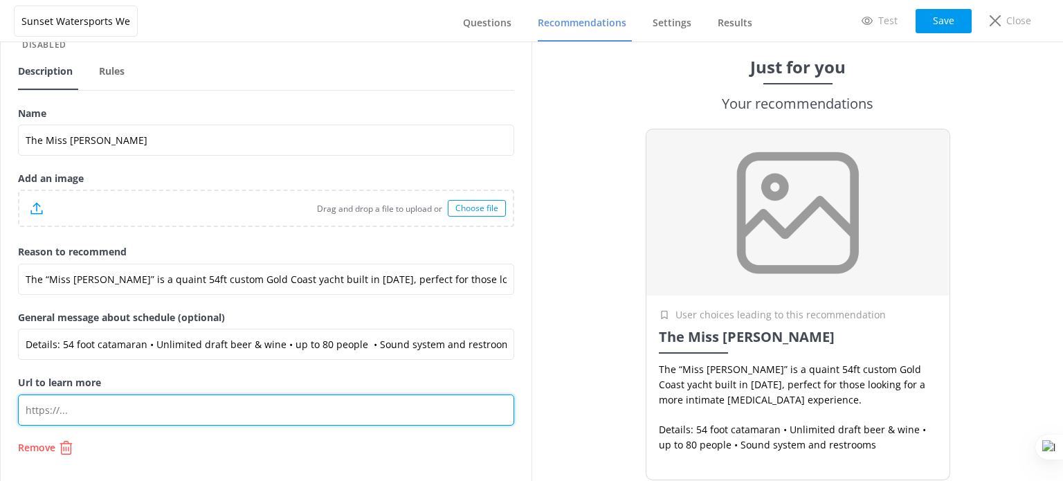
click at [217, 403] on input "Url to learn more" at bounding box center [266, 409] width 496 height 31
paste input "https://weddingsonthewaterkeywest.com/key-west-wedding-packages/boat/cozy-catam…"
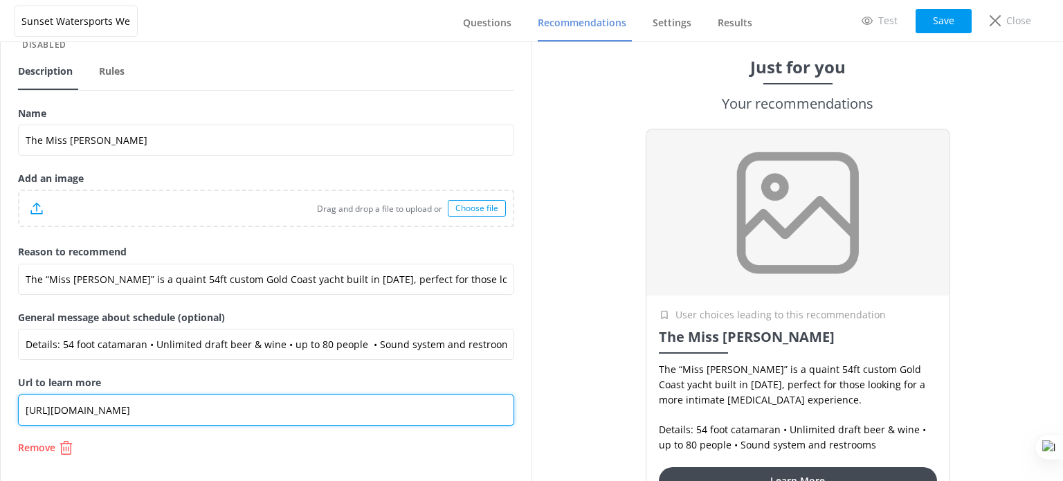
type input "https://weddingsonthewaterkeywest.com/key-west-wedding-packages/boat/cozy-catam…"
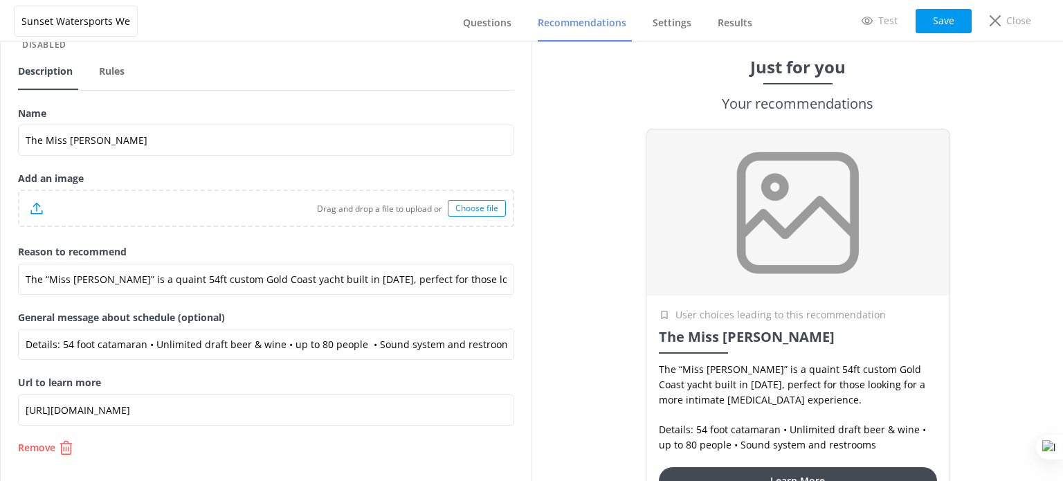
click at [466, 209] on div "Choose file" at bounding box center [477, 208] width 58 height 17
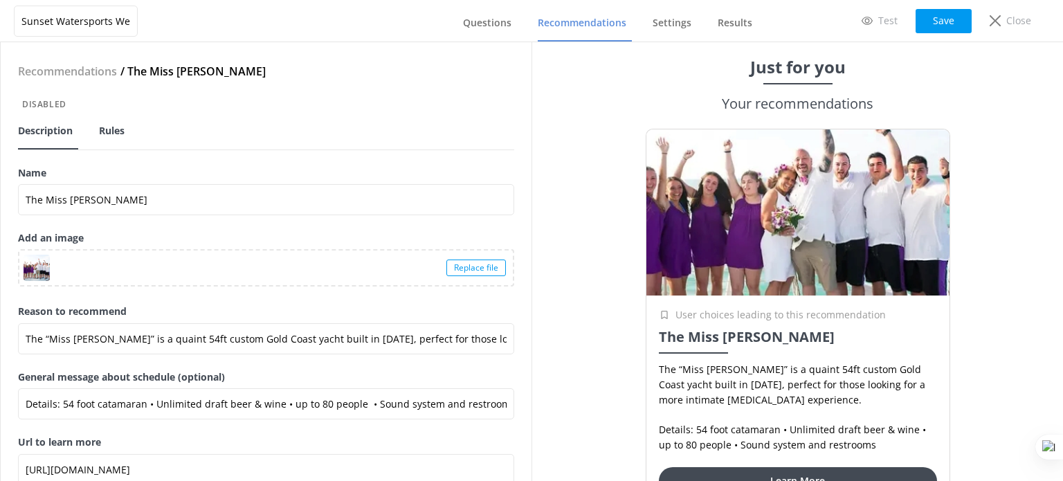
click at [105, 132] on span "Rules" at bounding box center [112, 131] width 26 height 14
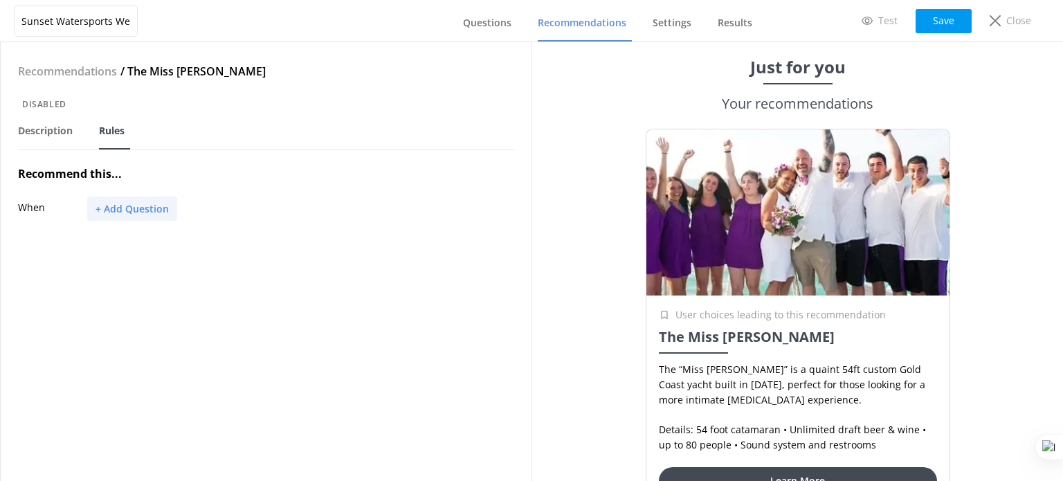
click at [155, 208] on button "+ Add Question" at bounding box center [132, 209] width 90 height 24
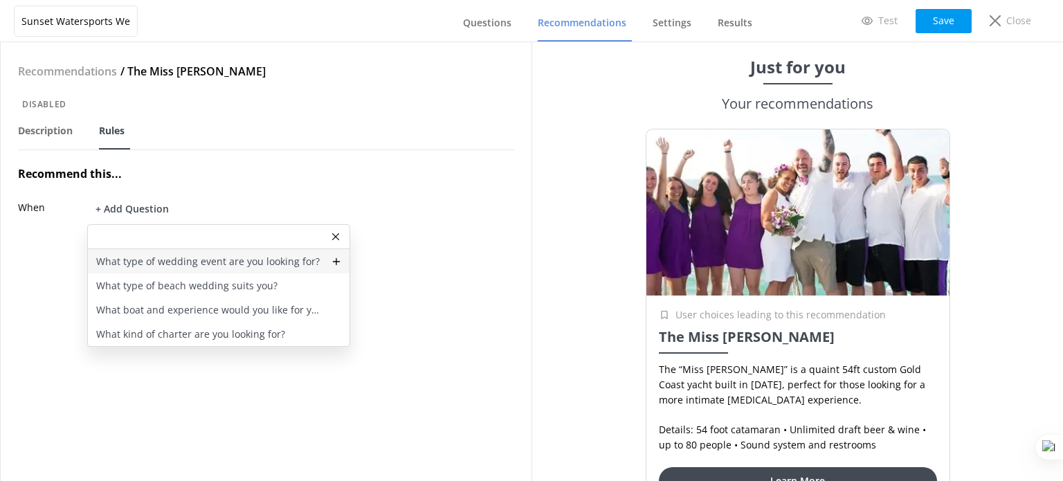
click at [144, 256] on p "What type of wedding event are you looking for?" at bounding box center [208, 261] width 224 height 15
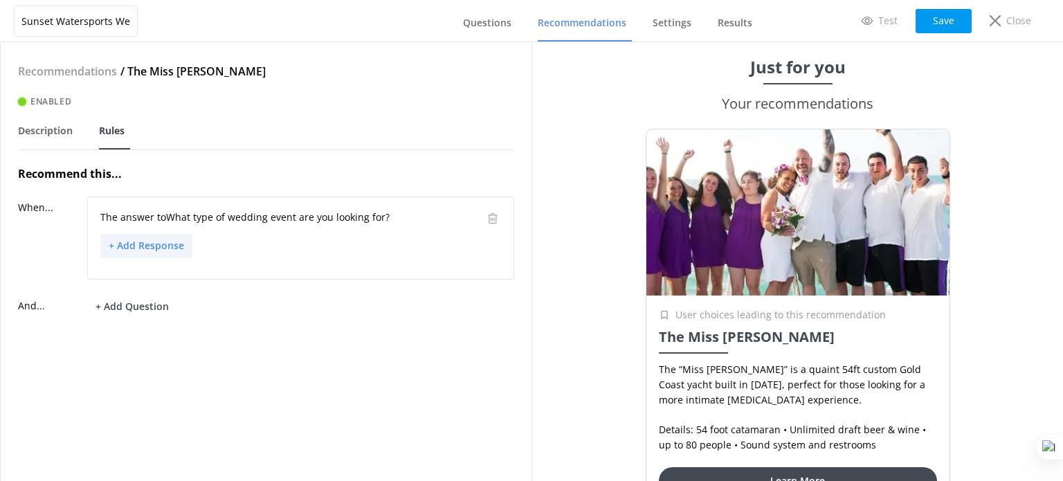
click at [149, 243] on button "+ Add Response" at bounding box center [146, 246] width 92 height 24
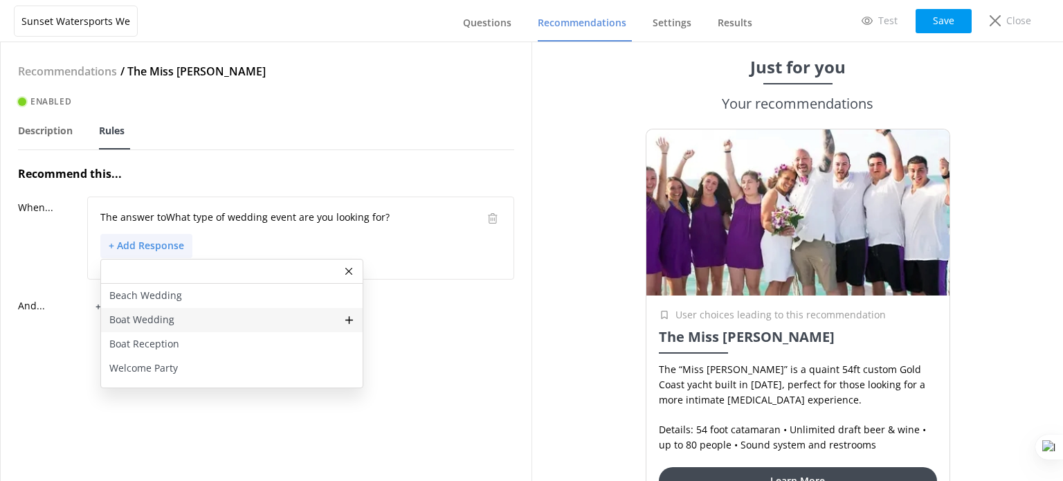
click at [162, 316] on p "Boat Wedding" at bounding box center [141, 319] width 65 height 15
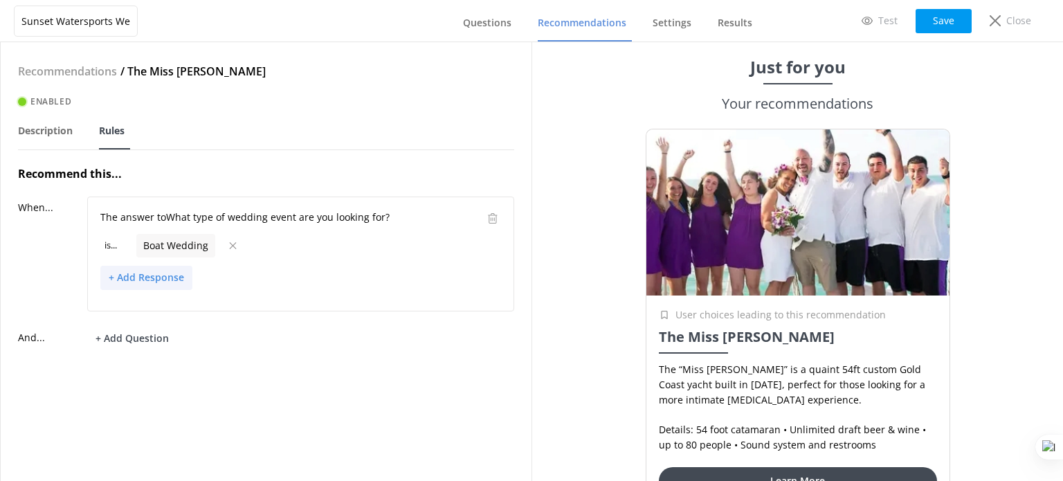
click at [151, 284] on button "+ Add Response" at bounding box center [146, 278] width 92 height 24
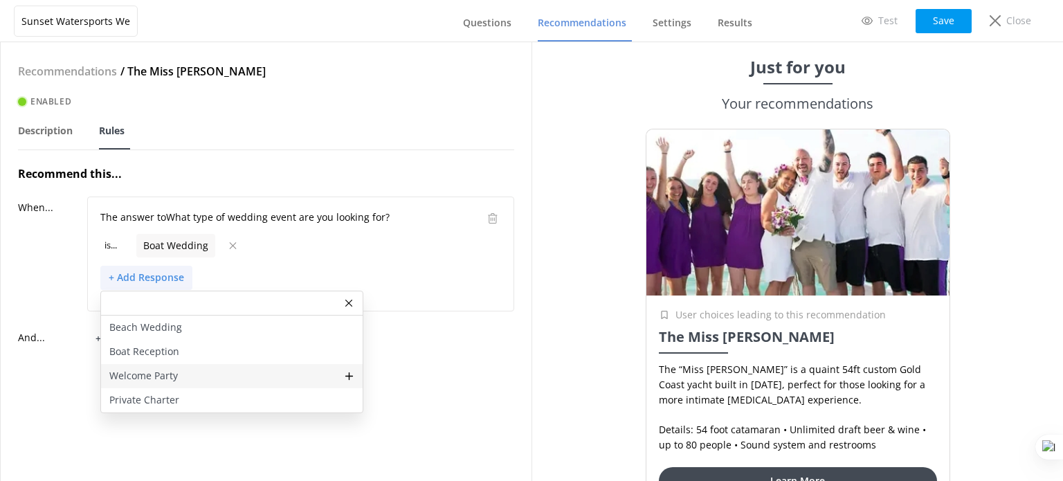
click at [154, 385] on div "Welcome Party" at bounding box center [232, 376] width 262 height 24
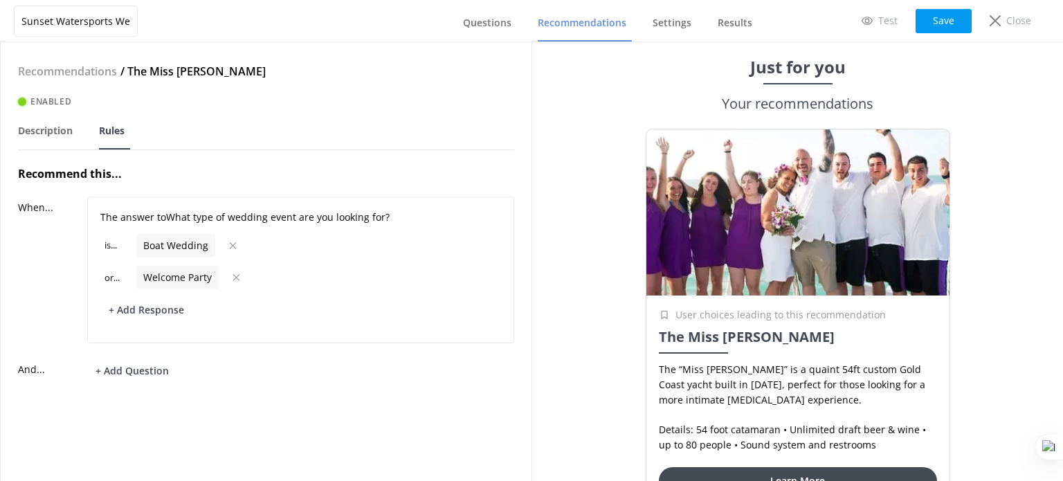
click at [144, 386] on div "Recommendations / The Miss Valyn Enabled Description Rules Recommend this... Wh…" at bounding box center [266, 261] width 531 height 439
click at [144, 369] on button "+ Add Question" at bounding box center [132, 370] width 90 height 24
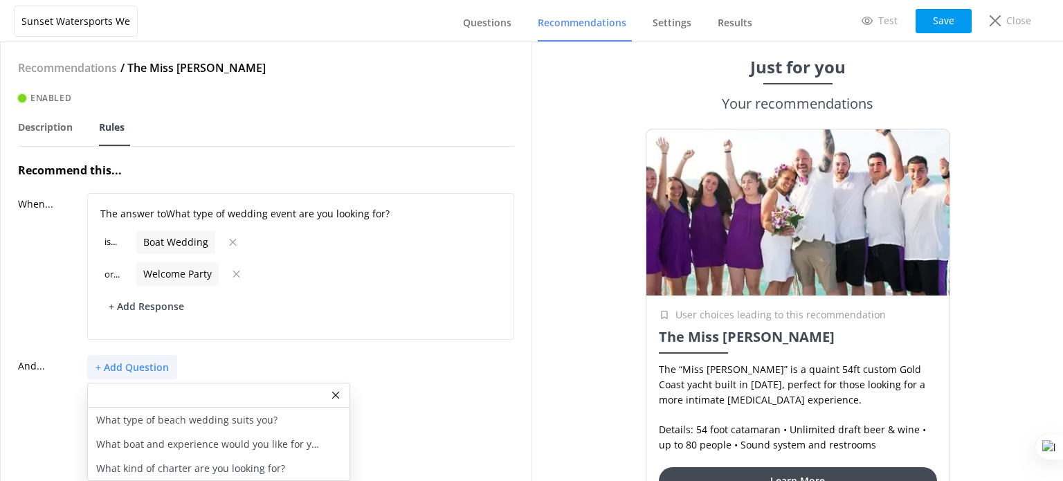
scroll to position [13, 0]
click at [199, 412] on p "What type of beach wedding suits you?" at bounding box center [186, 419] width 181 height 15
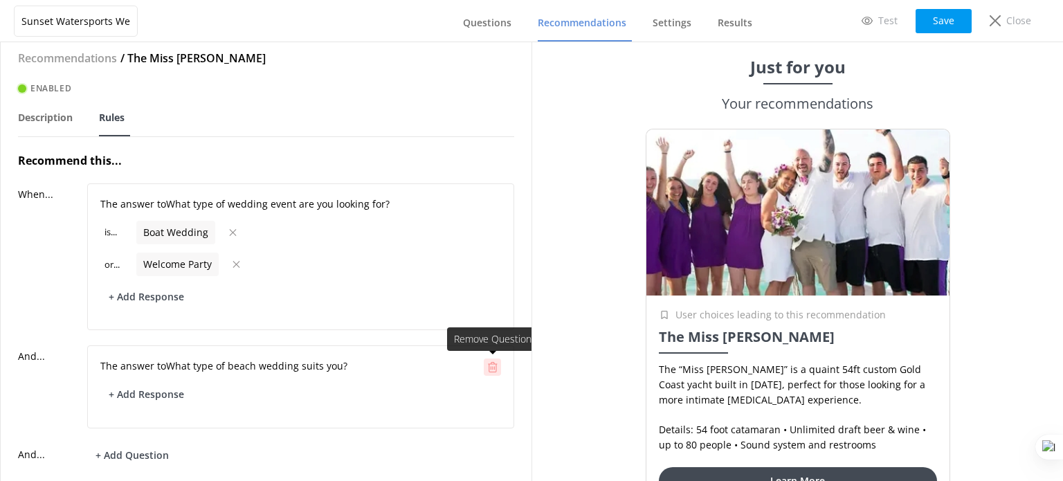
click at [487, 365] on icon at bounding box center [492, 367] width 10 height 10
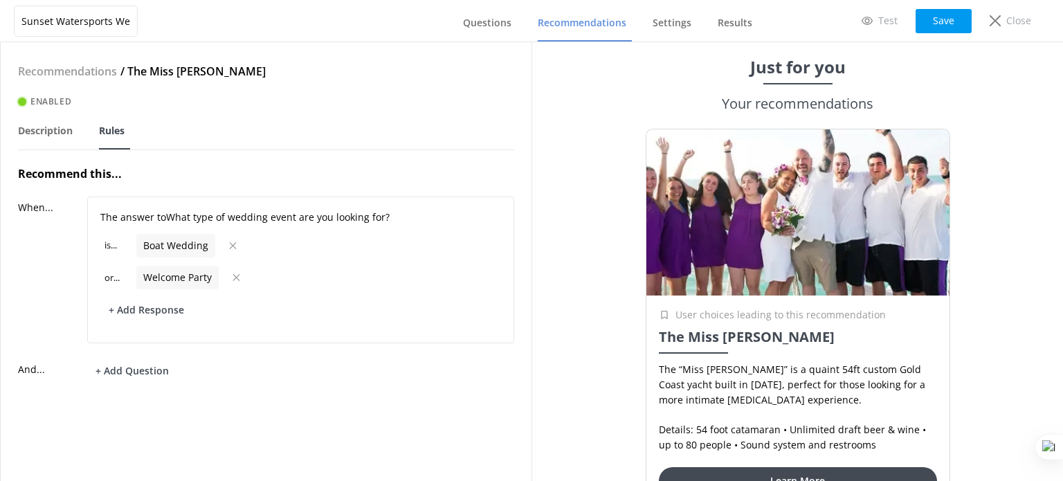
scroll to position [0, 0]
click at [143, 370] on button "+ Add Question" at bounding box center [132, 370] width 90 height 24
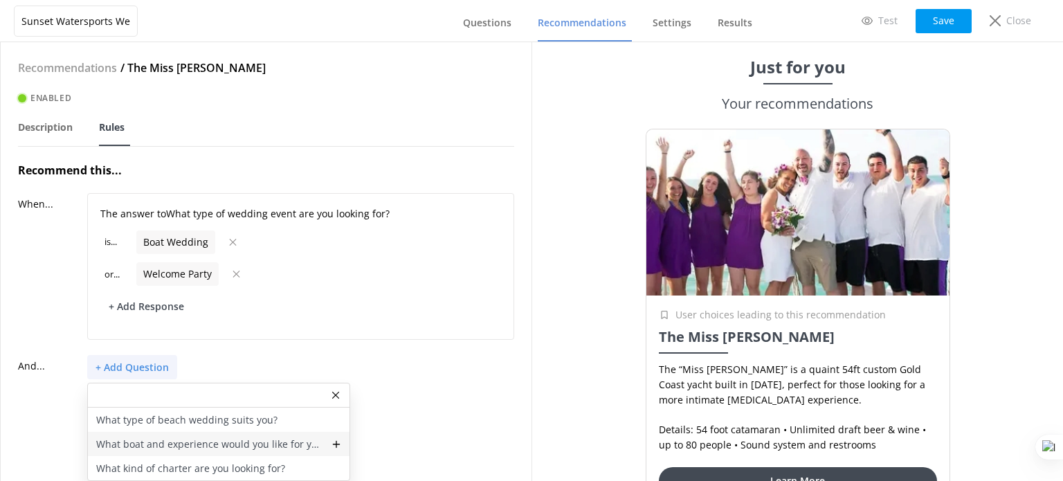
scroll to position [13, 0]
click at [192, 437] on p "What boat and experience would you like for your wedding?" at bounding box center [209, 444] width 227 height 15
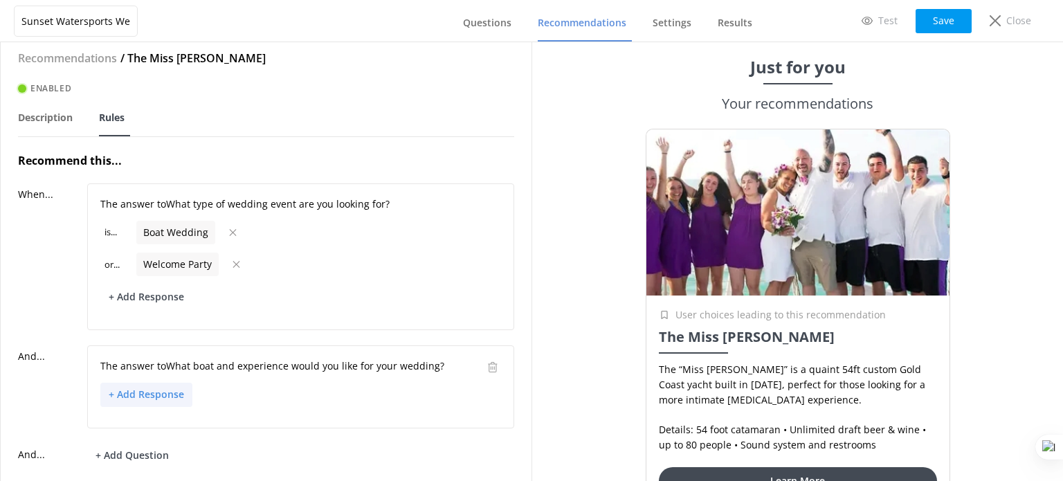
drag, startPoint x: 131, startPoint y: 381, endPoint x: 143, endPoint y: 389, distance: 14.0
click at [131, 383] on button "+ Add Response" at bounding box center [146, 395] width 92 height 24
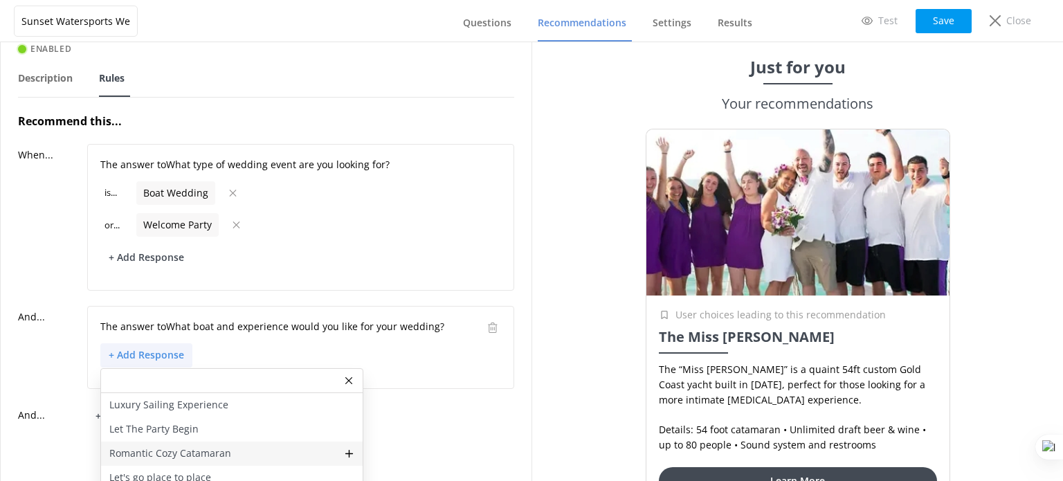
scroll to position [72, 0]
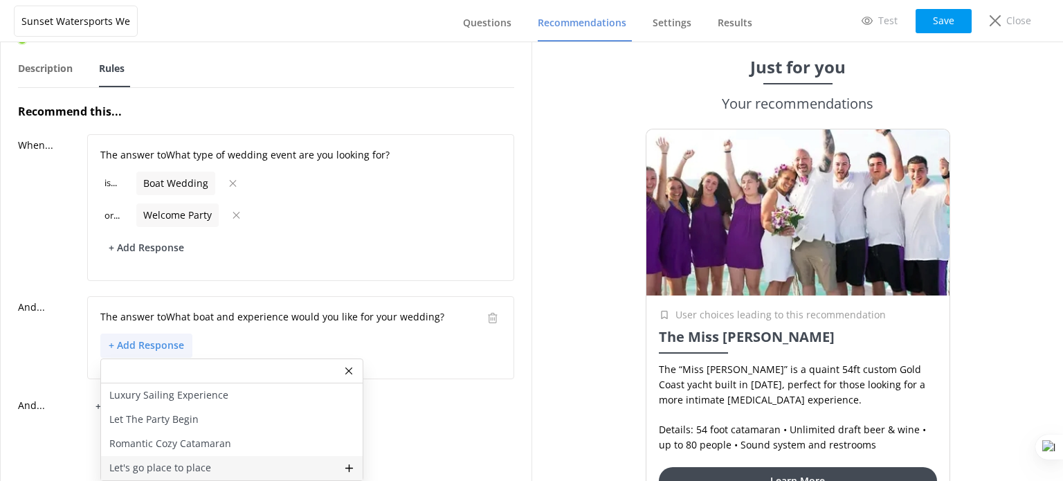
click at [191, 460] on p "Let's go place to place" at bounding box center [160, 467] width 102 height 15
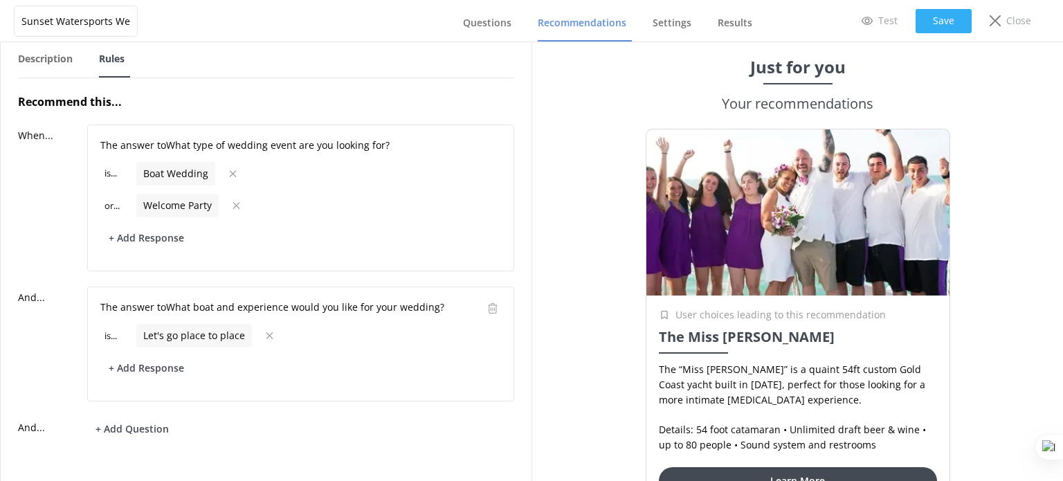
click at [957, 16] on button "Save" at bounding box center [944, 21] width 56 height 24
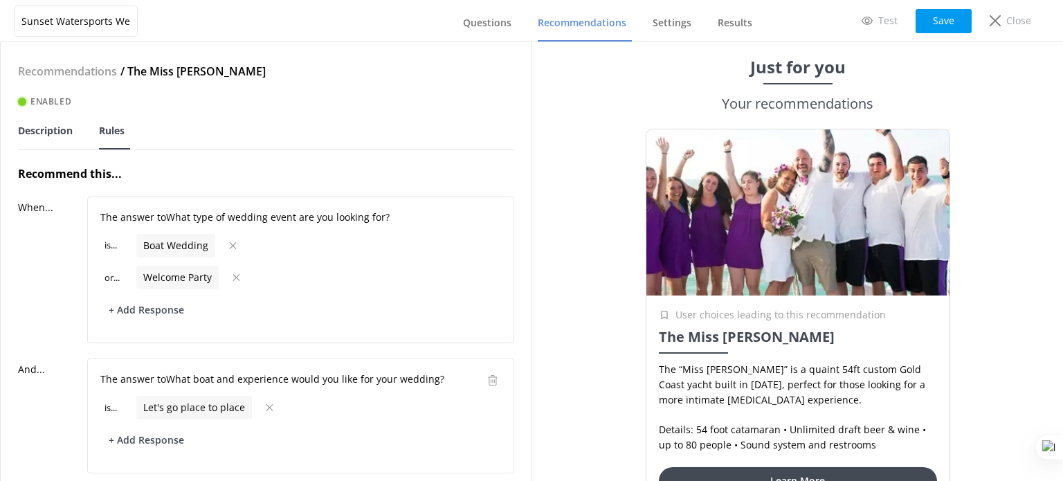
click at [75, 131] on link "Description" at bounding box center [48, 131] width 60 height 36
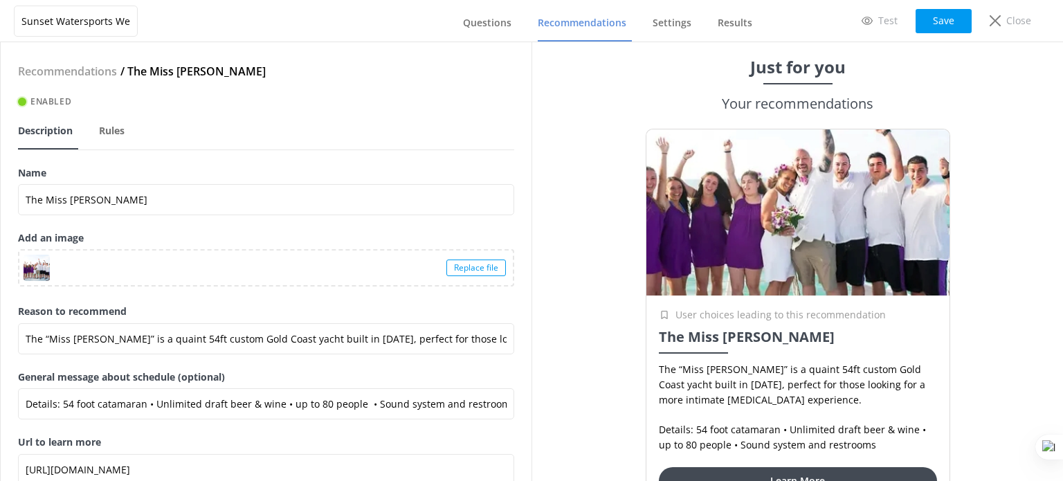
click at [456, 262] on div "Replace file" at bounding box center [476, 268] width 60 height 17
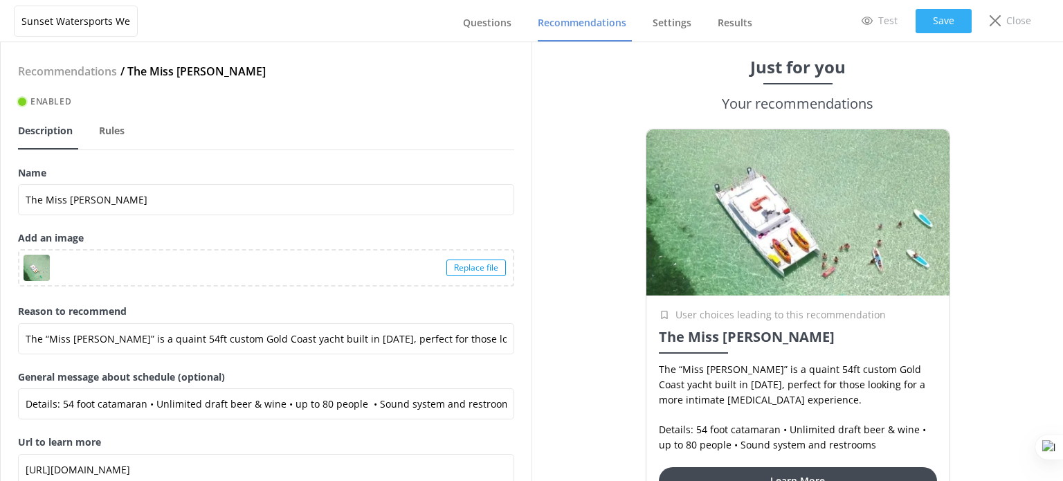
click at [951, 29] on button "Save" at bounding box center [944, 21] width 56 height 24
click at [112, 130] on span "Rules" at bounding box center [112, 131] width 26 height 14
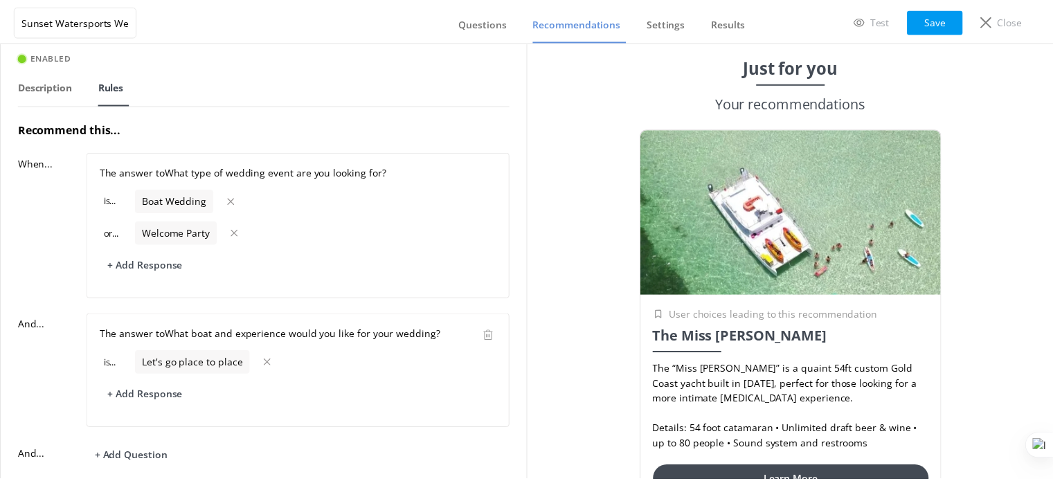
scroll to position [84, 0]
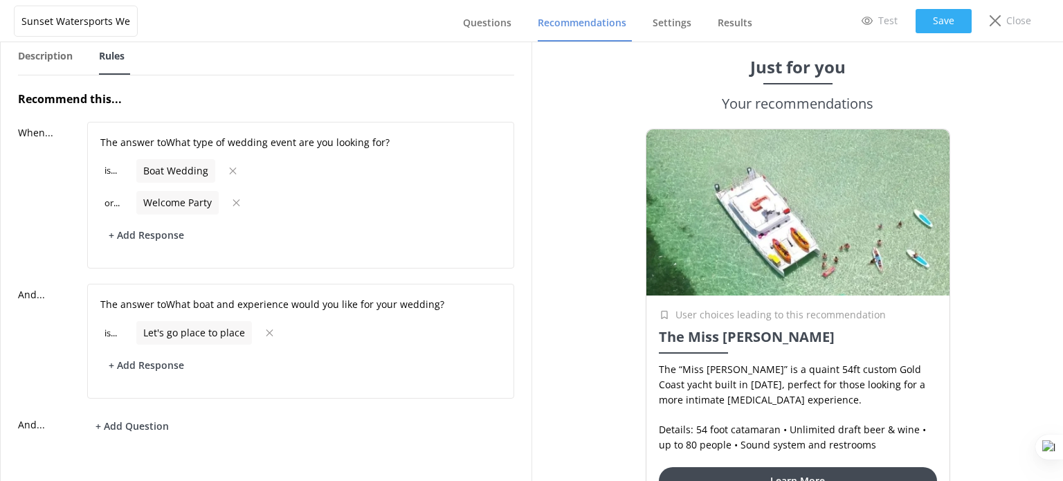
click at [933, 23] on button "Save" at bounding box center [944, 21] width 56 height 24
click at [1024, 19] on p "Close" at bounding box center [1018, 20] width 25 height 15
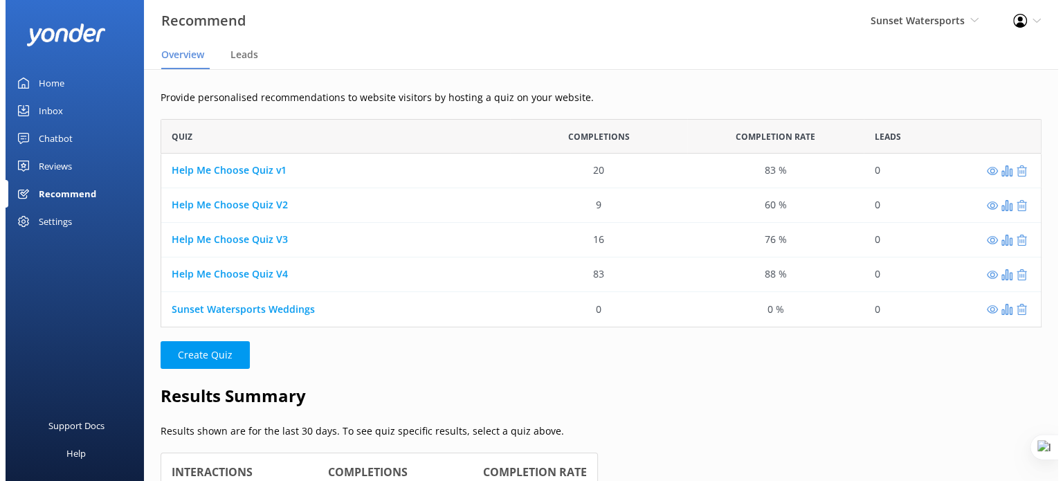
scroll to position [11, 11]
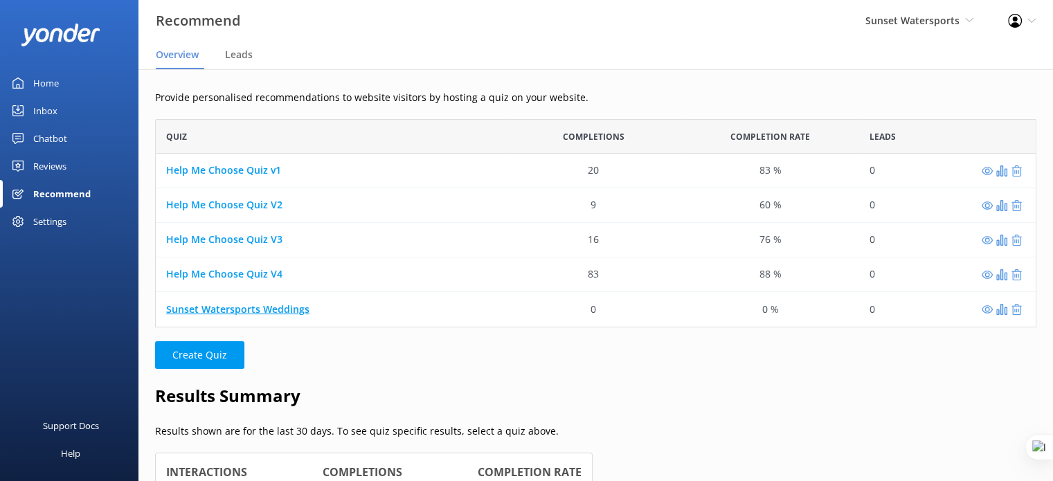
click at [248, 314] on link "Sunset Watersports Weddings" at bounding box center [237, 308] width 143 height 13
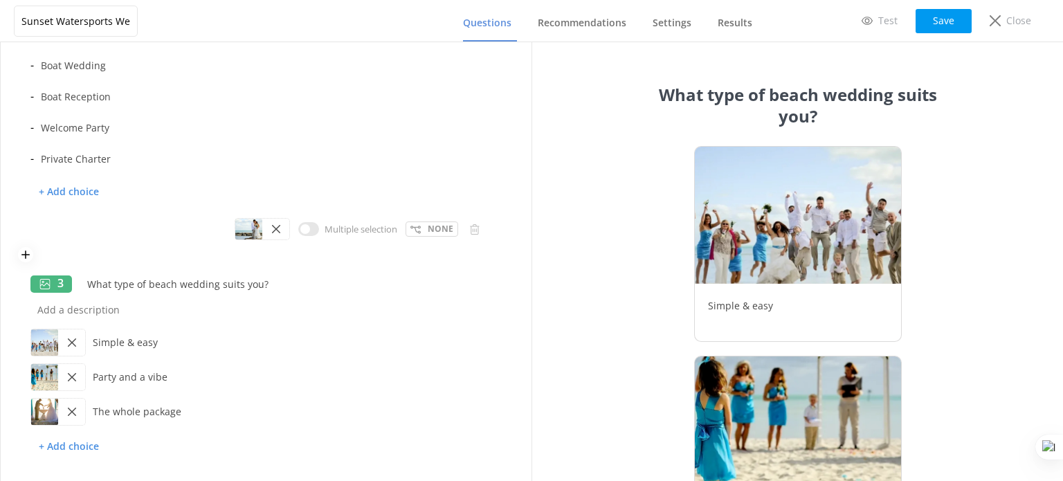
scroll to position [277, 0]
click at [413, 225] on div "None" at bounding box center [432, 227] width 53 height 15
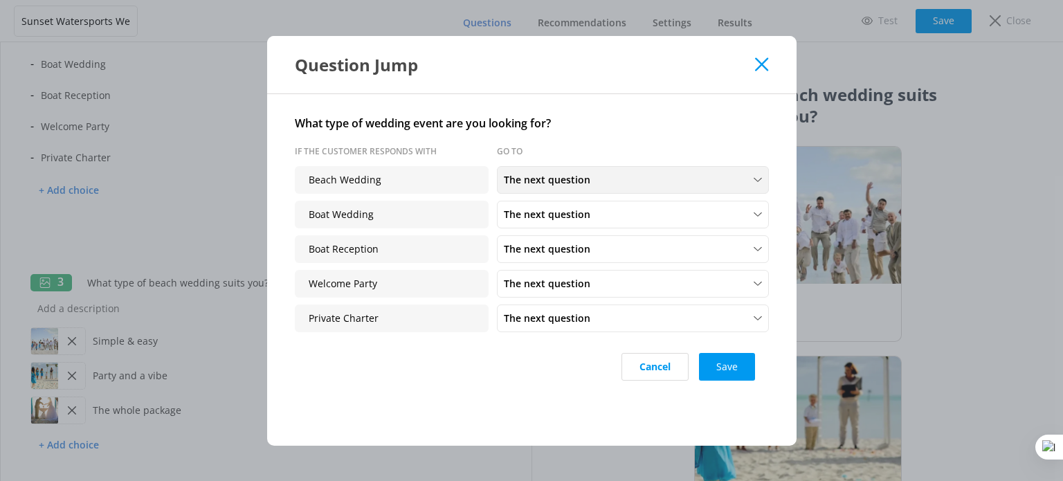
click at [616, 172] on div "The next question" at bounding box center [632, 179] width 265 height 15
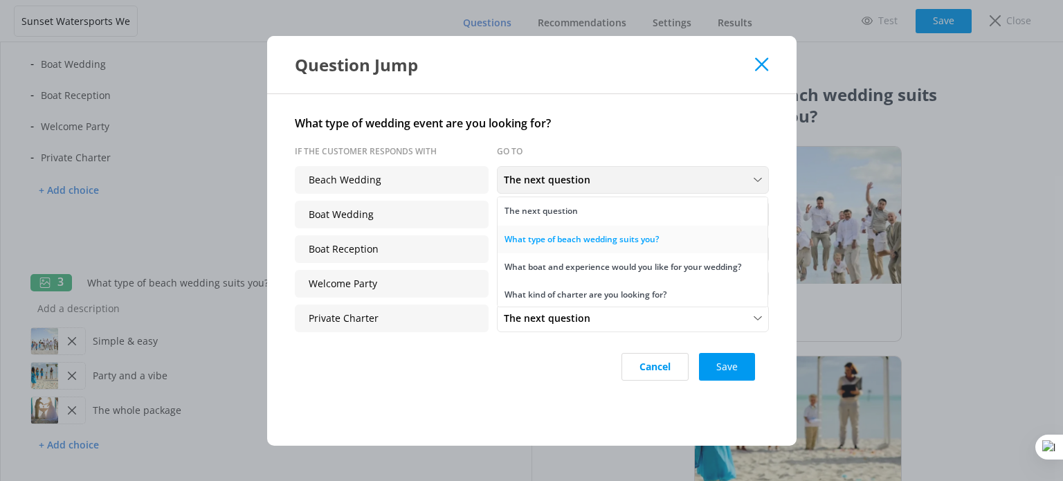
click at [630, 237] on div "What type of beach wedding suits you?" at bounding box center [582, 240] width 154 height 14
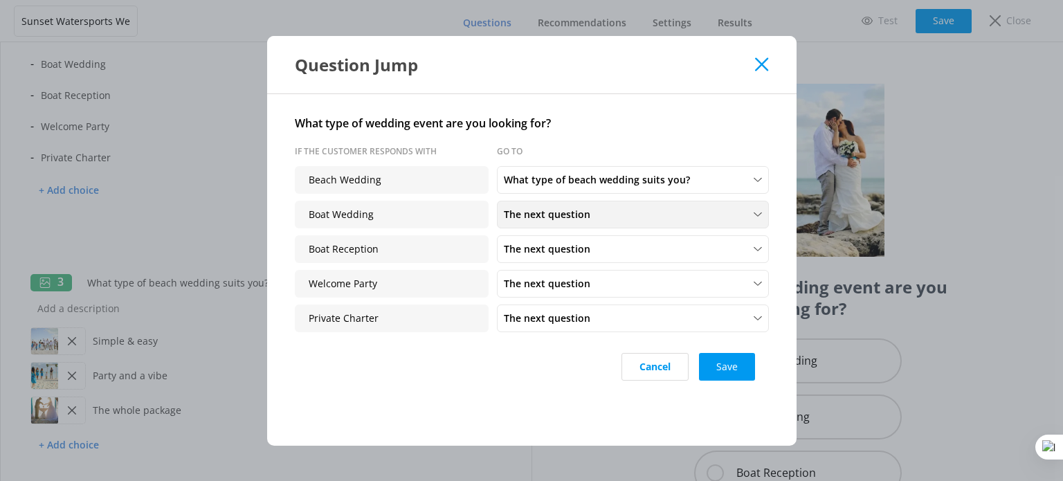
click at [598, 215] on div "The next question" at bounding box center [632, 214] width 265 height 15
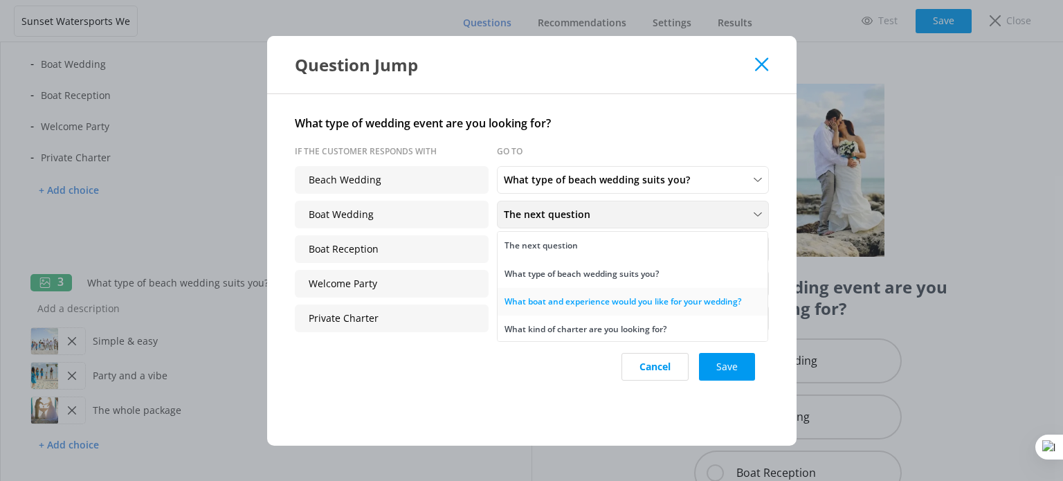
click at [610, 302] on div "What boat and experience would you like for your wedding?" at bounding box center [623, 302] width 237 height 14
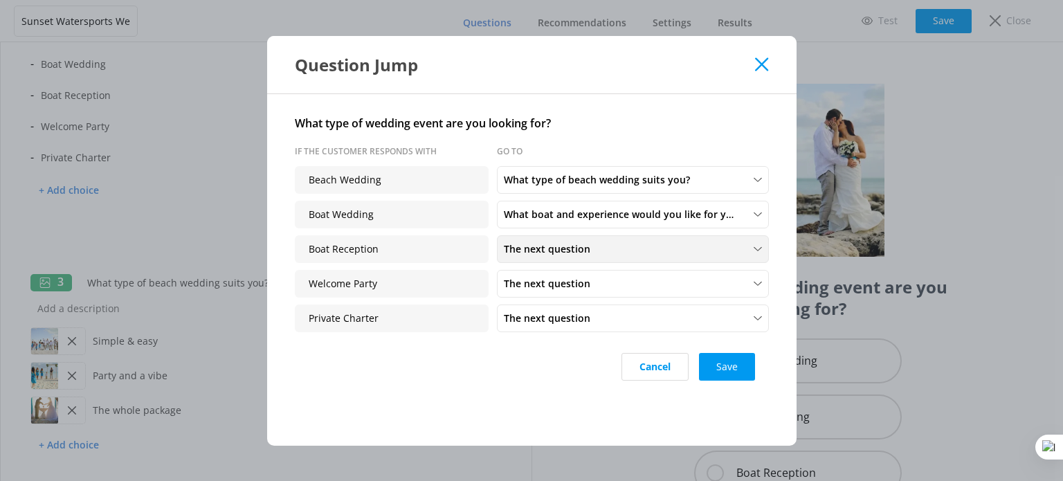
click at [581, 253] on span "The next question" at bounding box center [551, 249] width 95 height 15
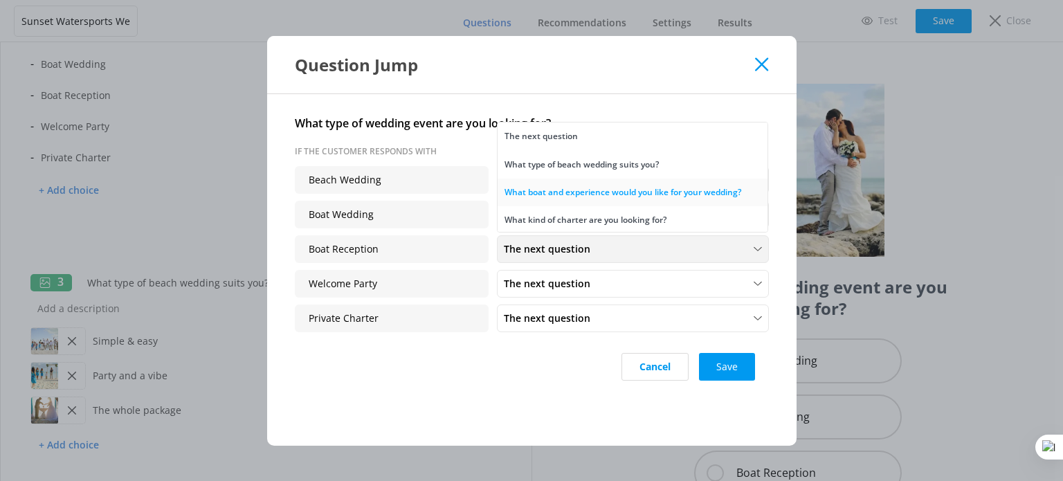
click at [626, 198] on div "What boat and experience would you like for your wedding?" at bounding box center [623, 192] width 237 height 14
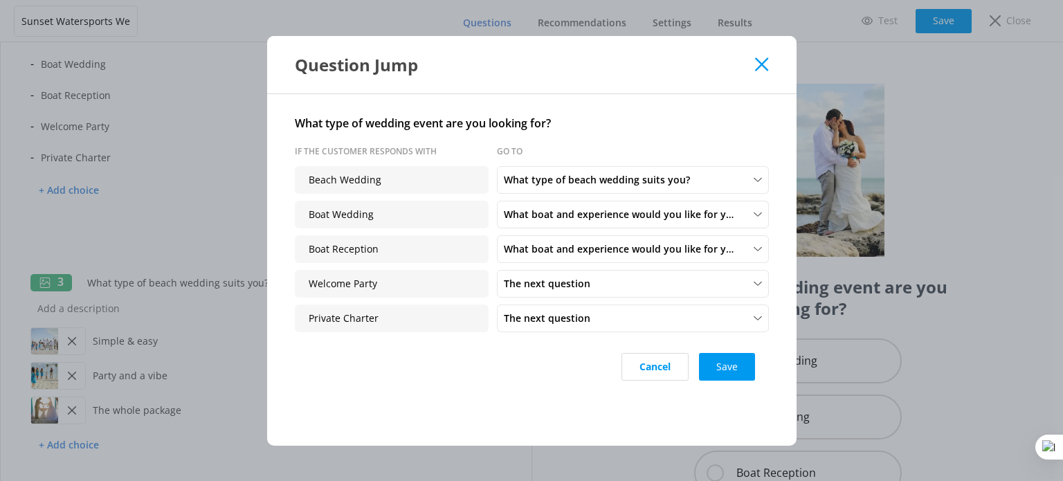
click at [761, 69] on icon at bounding box center [761, 64] width 13 height 14
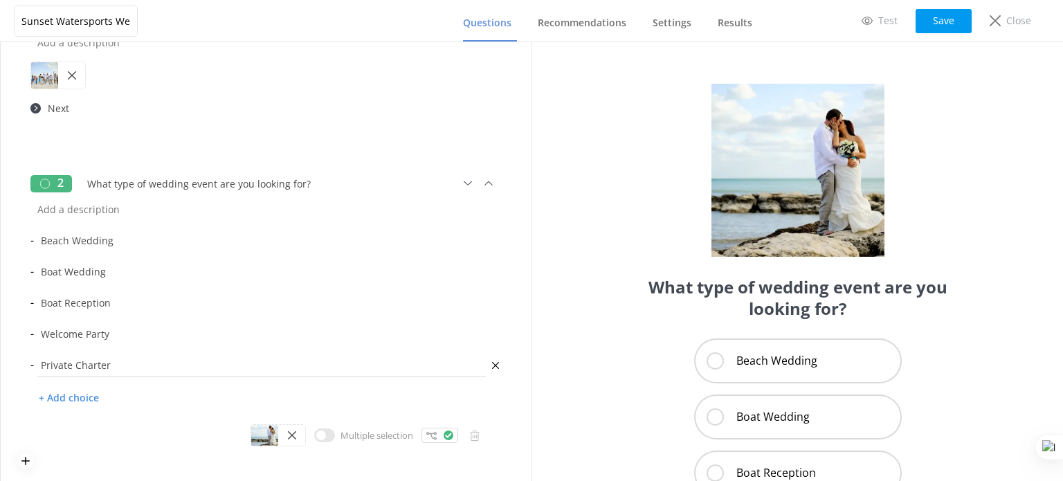
scroll to position [138, 0]
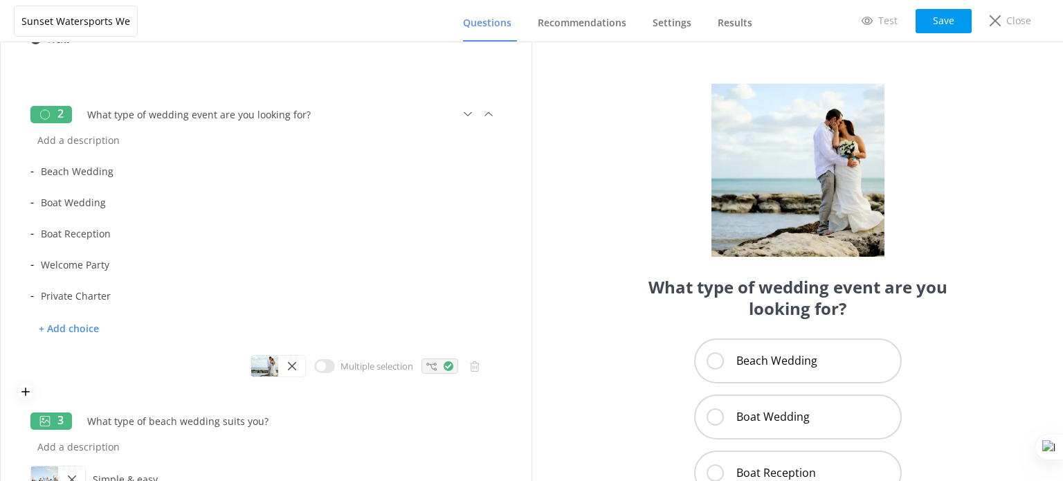
click at [426, 361] on icon at bounding box center [431, 366] width 10 height 10
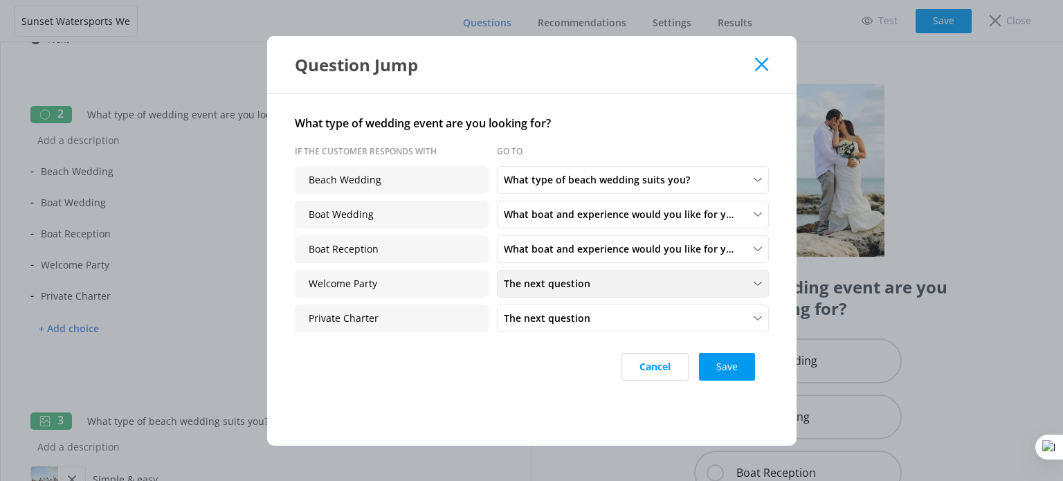
click at [606, 279] on div "The next question" at bounding box center [632, 283] width 265 height 15
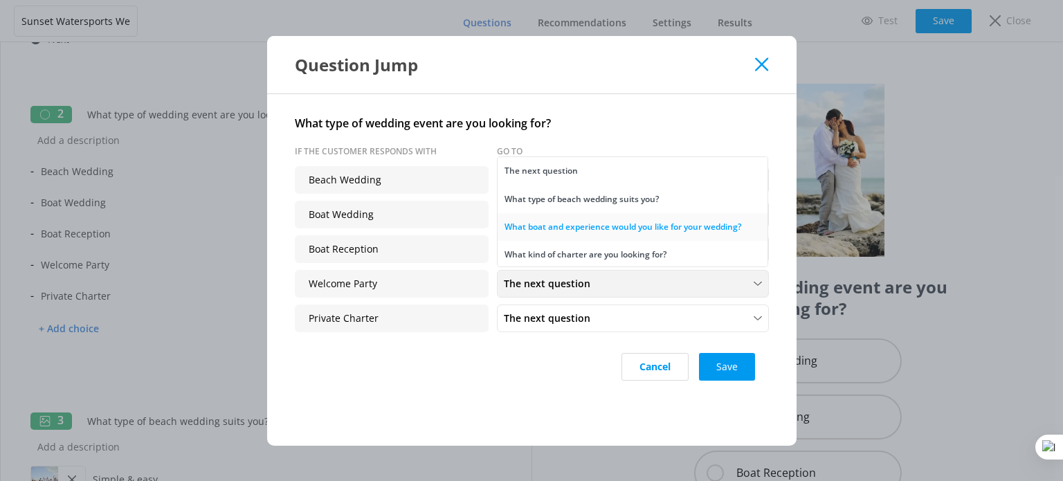
click at [584, 224] on div "What boat and experience would you like for your wedding?" at bounding box center [623, 227] width 237 height 14
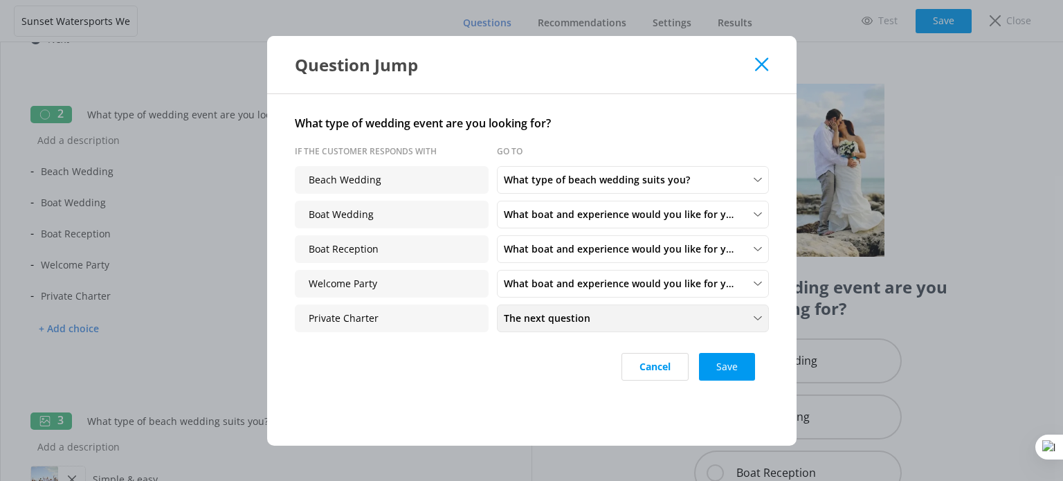
click at [534, 329] on div "The next question The next question What type of beach wedding suits you? What …" at bounding box center [633, 319] width 272 height 28
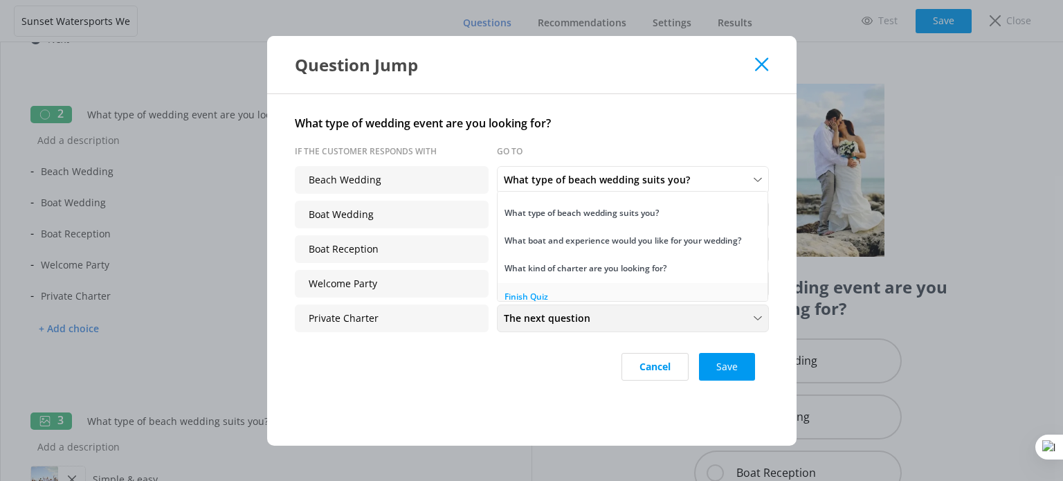
scroll to position [30, 0]
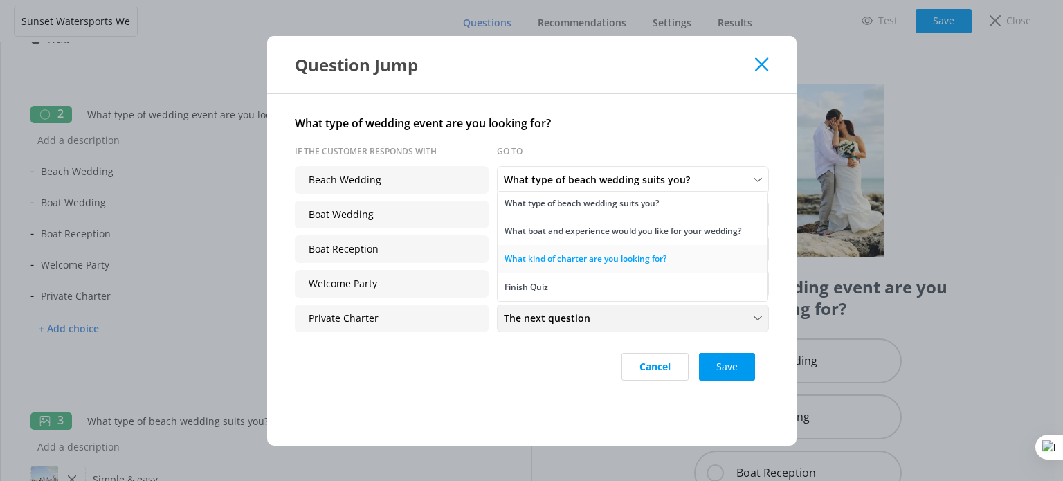
click at [606, 262] on div "What kind of charter are you looking for?" at bounding box center [586, 259] width 162 height 14
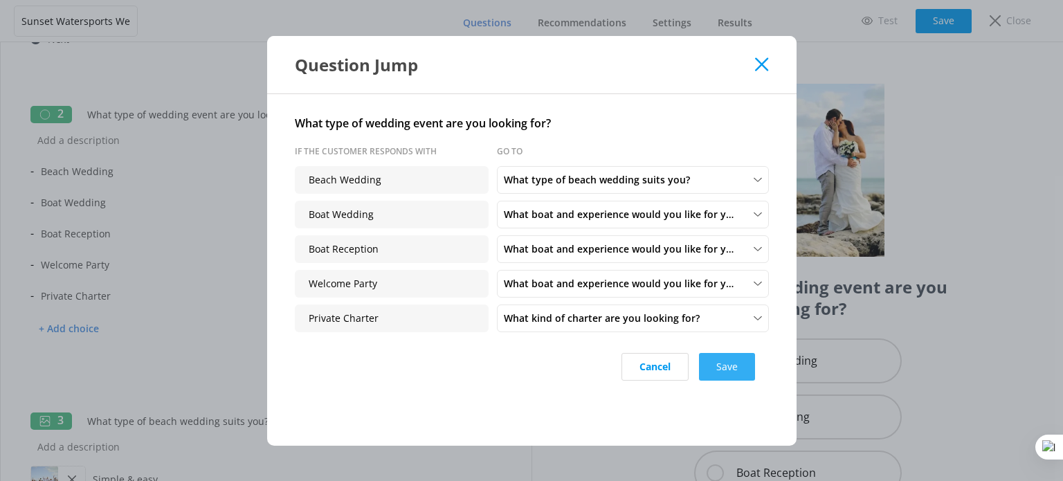
click at [728, 367] on button "Save" at bounding box center [727, 367] width 56 height 28
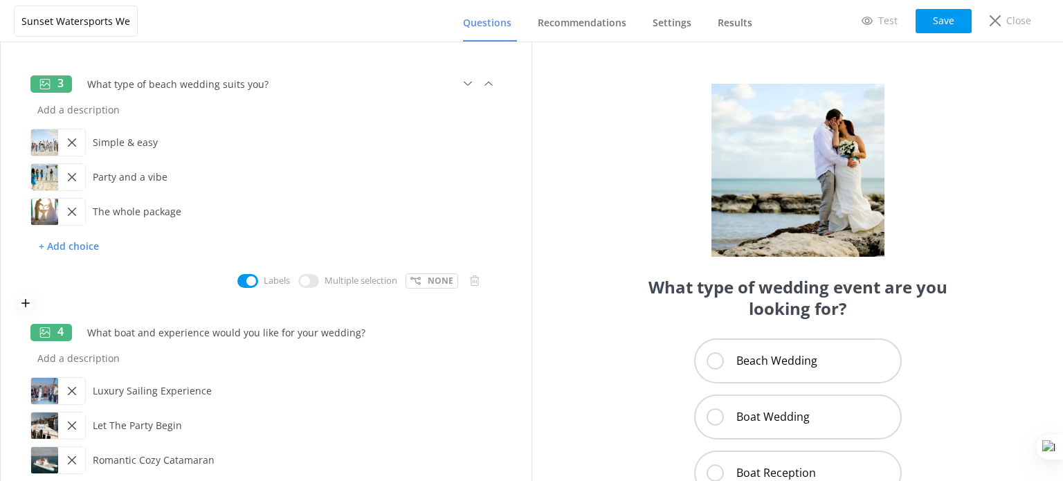
scroll to position [484, 0]
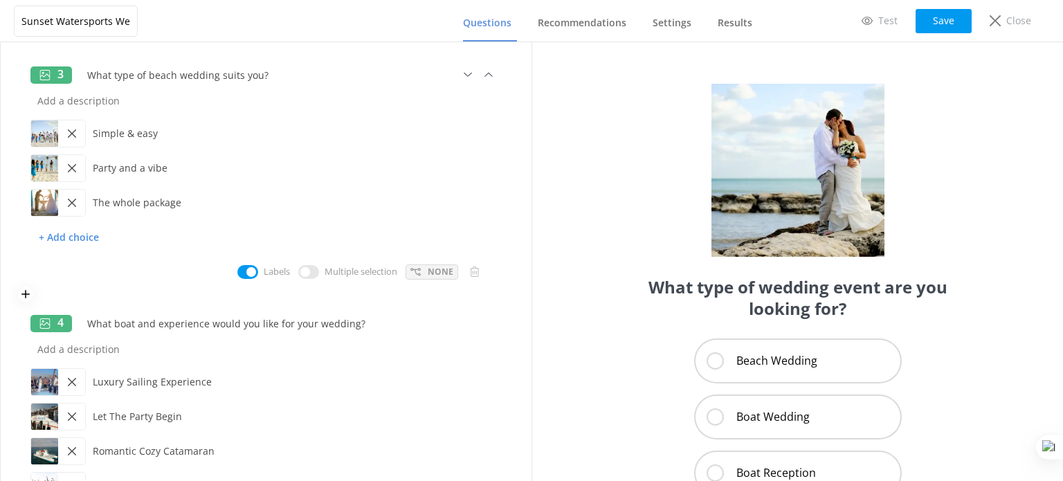
click at [428, 272] on p "None" at bounding box center [441, 271] width 26 height 13
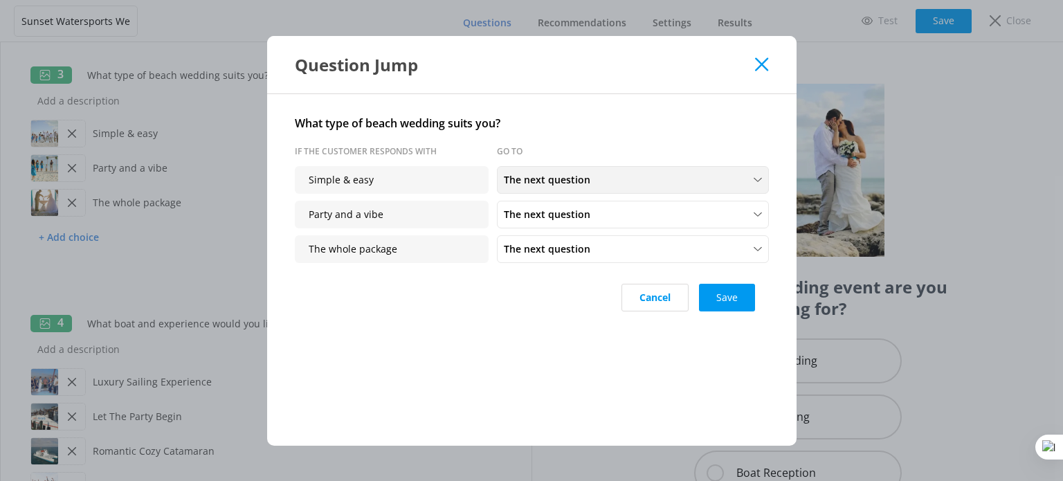
click at [565, 172] on span "The next question" at bounding box center [551, 179] width 95 height 15
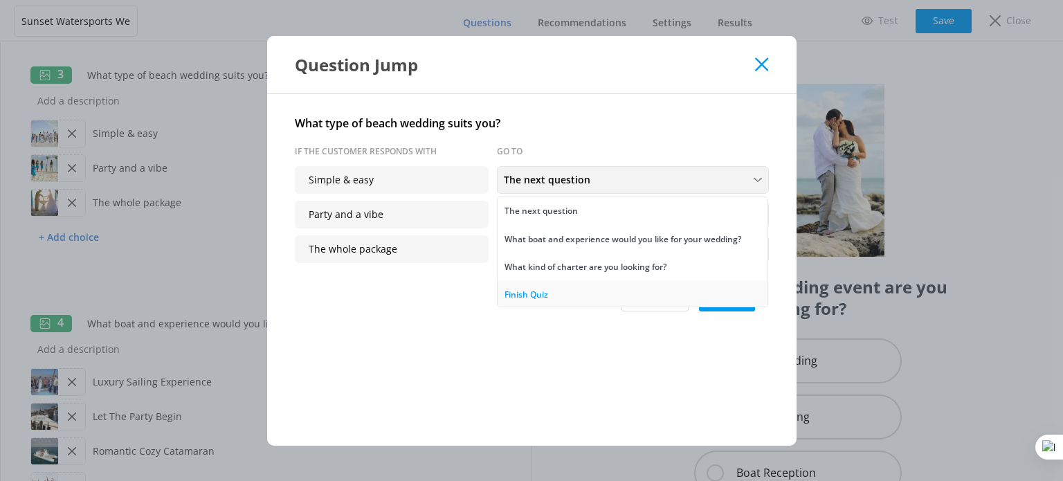
click at [580, 288] on link "Finish Quiz" at bounding box center [633, 295] width 270 height 28
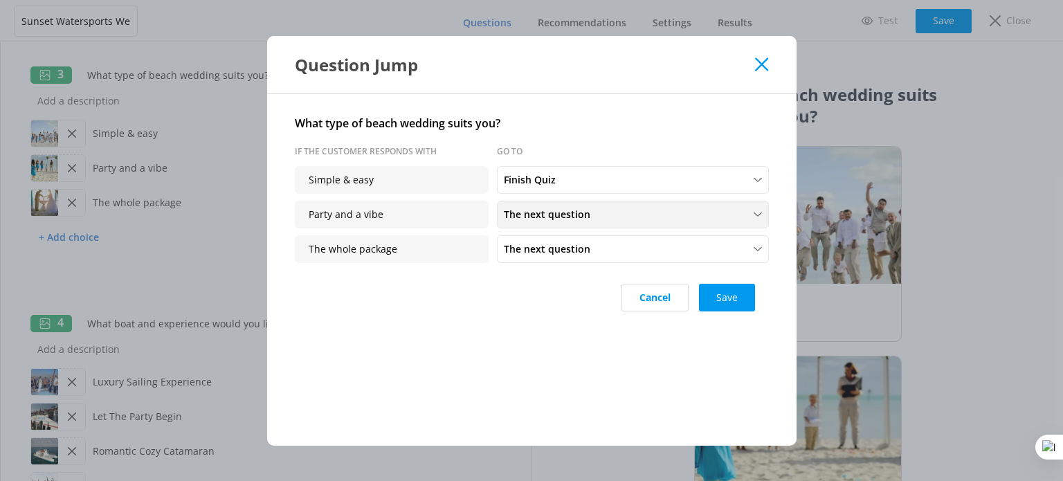
click at [568, 219] on span "The next question" at bounding box center [551, 214] width 95 height 15
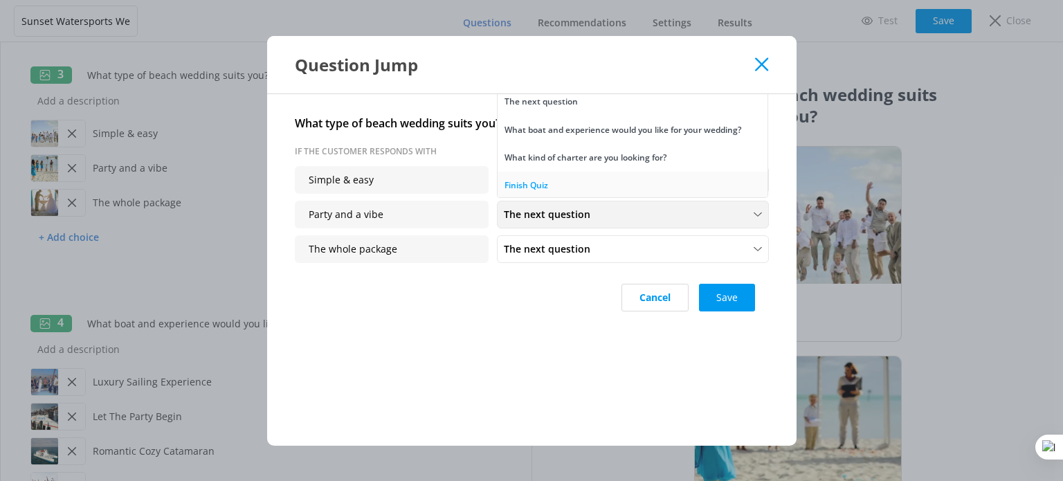
click at [572, 182] on link "Finish Quiz" at bounding box center [633, 186] width 270 height 28
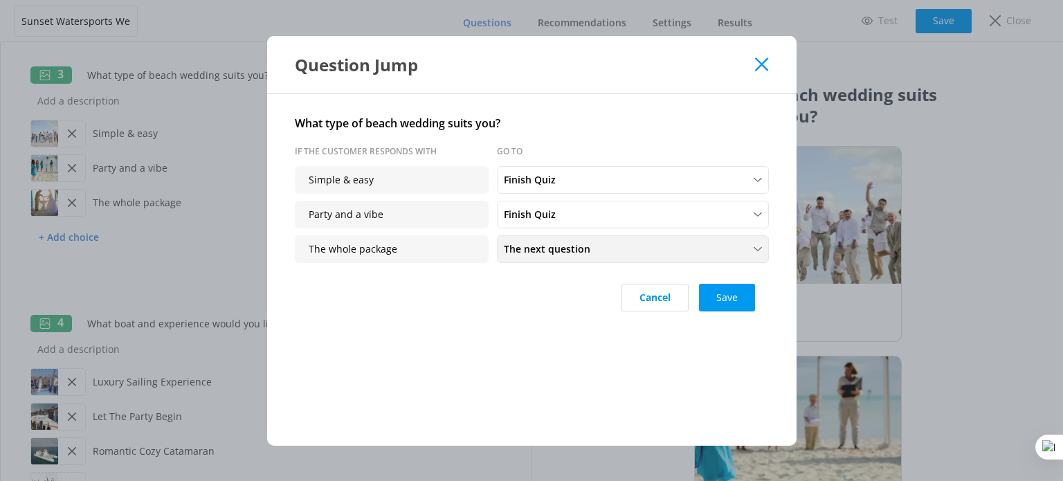
click at [563, 260] on div "The next question The next question What boat and experience would you like for…" at bounding box center [633, 249] width 272 height 28
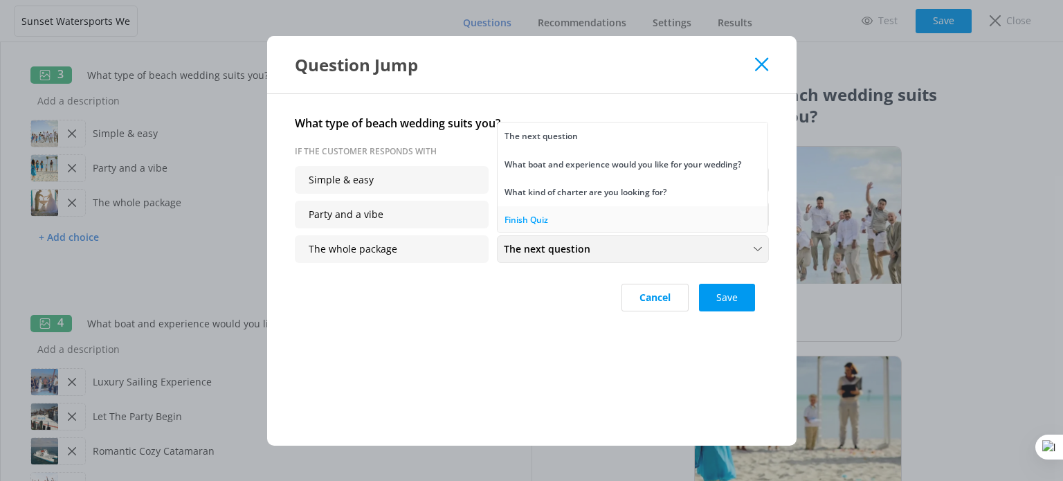
click at [560, 219] on link "Finish Quiz" at bounding box center [633, 220] width 270 height 28
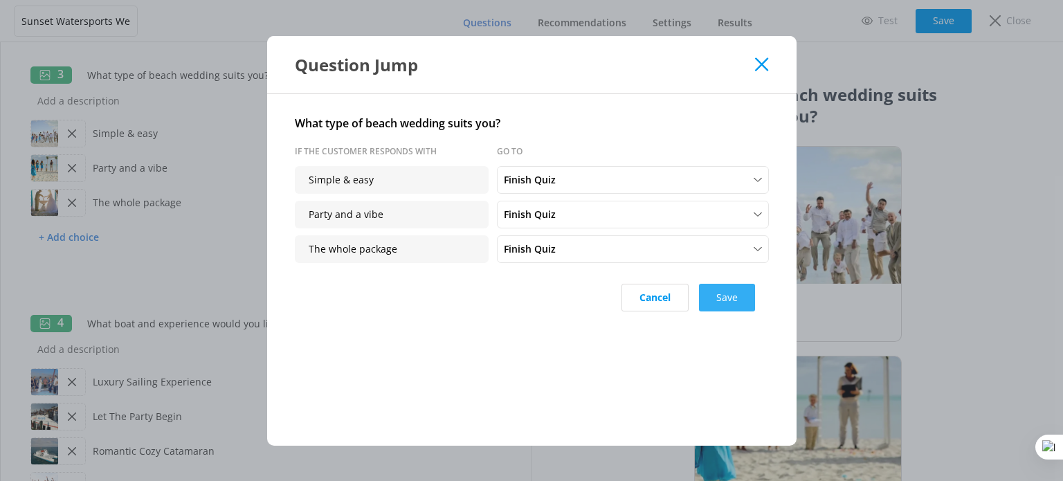
click at [709, 289] on button "Save" at bounding box center [727, 298] width 56 height 28
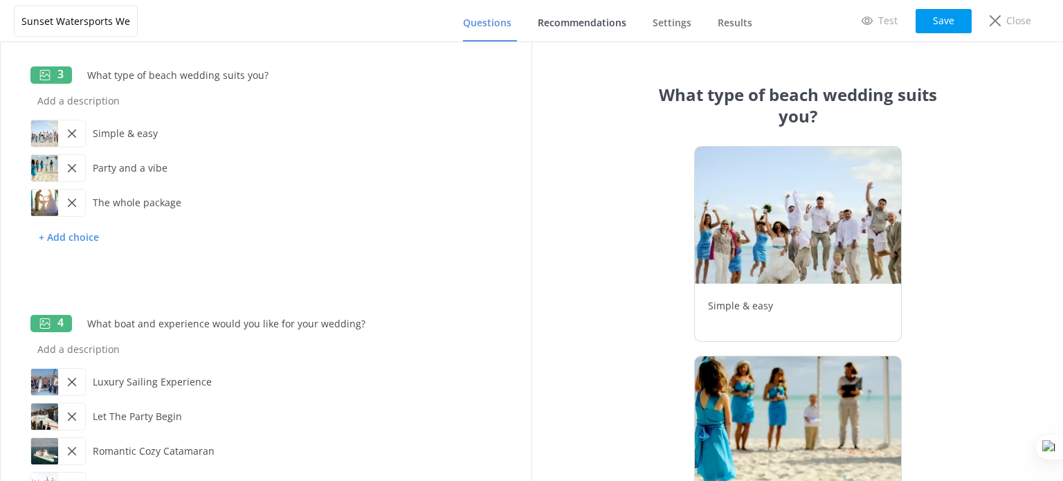
click at [562, 25] on span "Recommendations" at bounding box center [582, 23] width 89 height 14
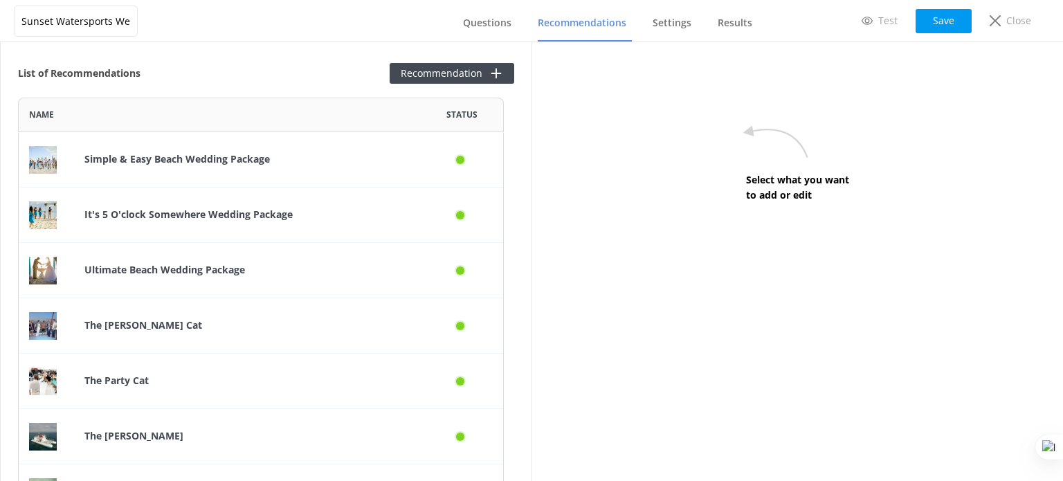
scroll to position [412, 475]
click at [283, 327] on p "The Sandie Cat" at bounding box center [246, 325] width 325 height 15
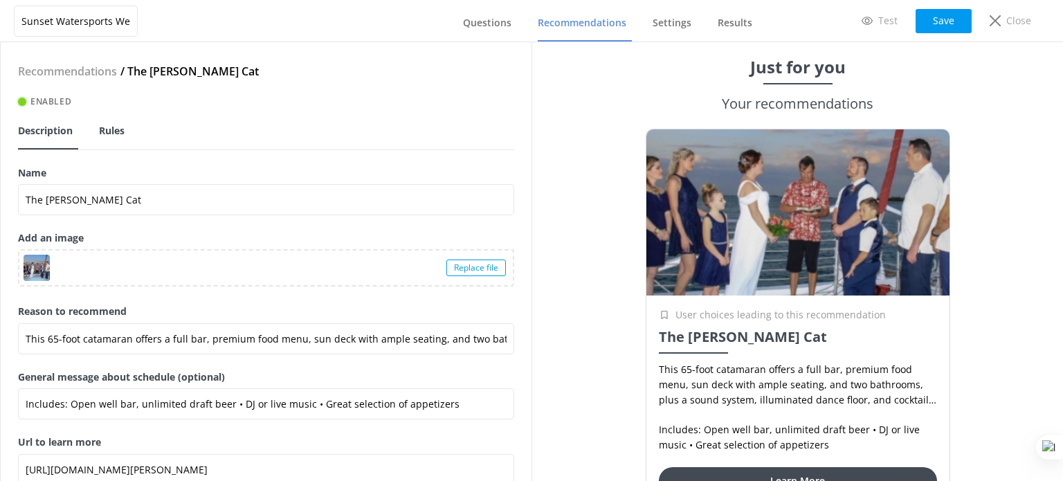
click at [105, 127] on span "Rules" at bounding box center [112, 131] width 26 height 14
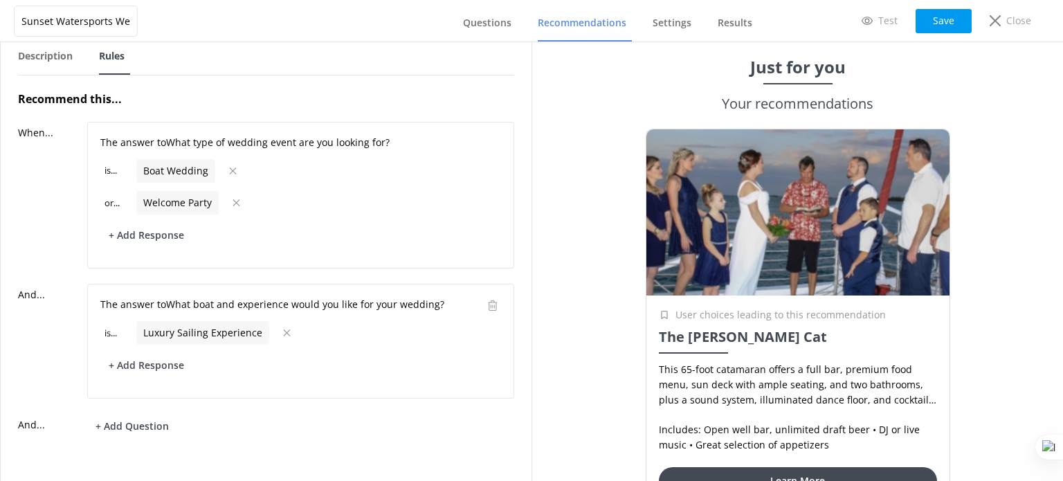
scroll to position [84, 0]
click at [163, 228] on button "+ Add Response" at bounding box center [146, 235] width 92 height 24
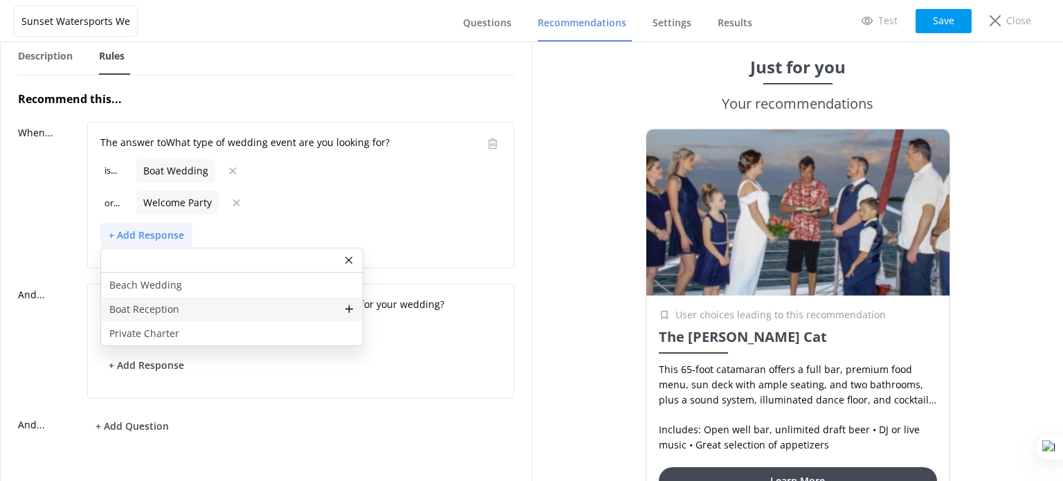
click at [235, 297] on div "Boat Reception" at bounding box center [232, 309] width 262 height 24
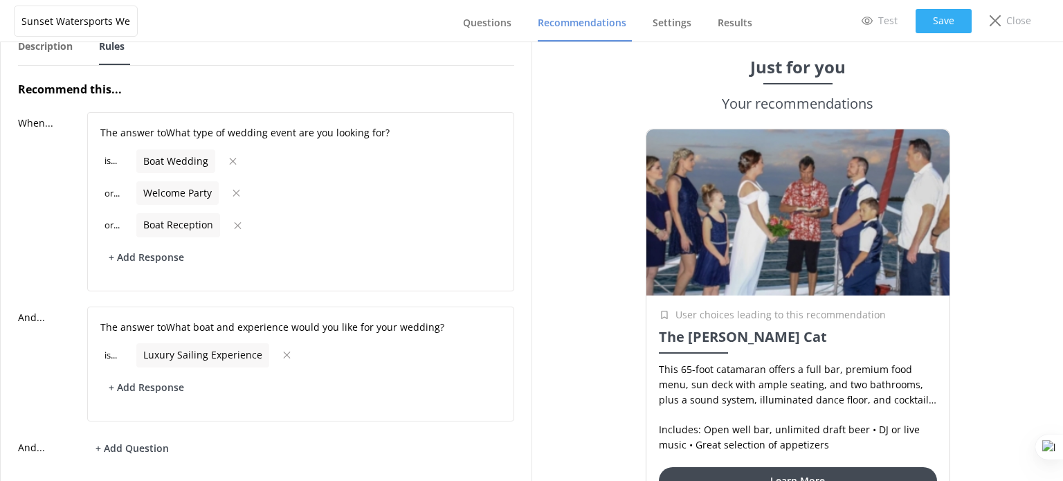
click at [944, 22] on button "Save" at bounding box center [944, 21] width 56 height 24
click at [579, 30] on span "Recommendations" at bounding box center [582, 23] width 89 height 14
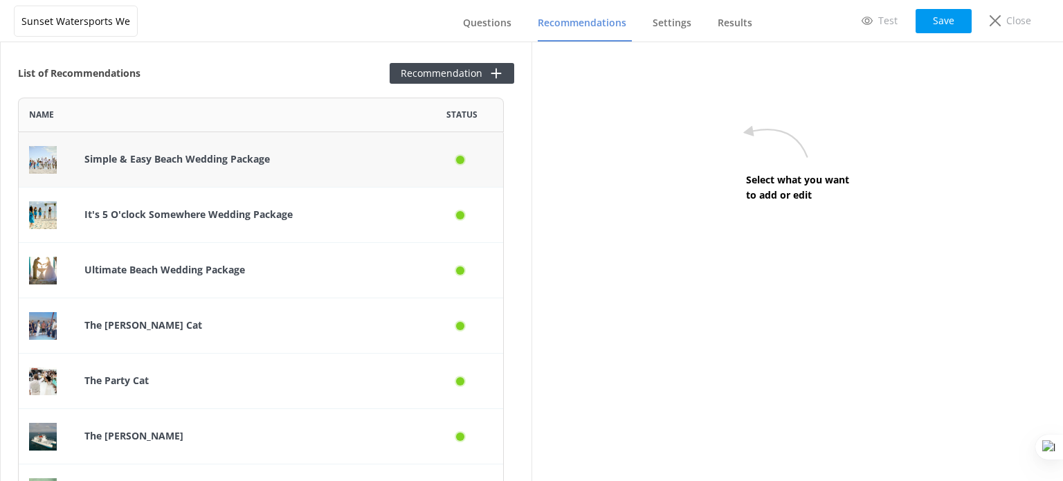
scroll to position [412, 475]
click at [192, 378] on p "The Party Cat" at bounding box center [246, 380] width 325 height 15
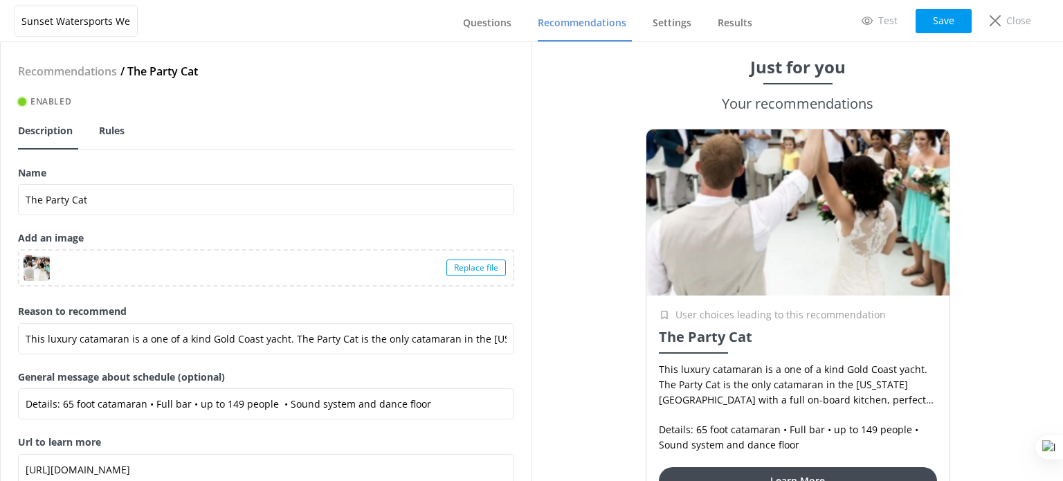
click at [108, 127] on span "Rules" at bounding box center [112, 131] width 26 height 14
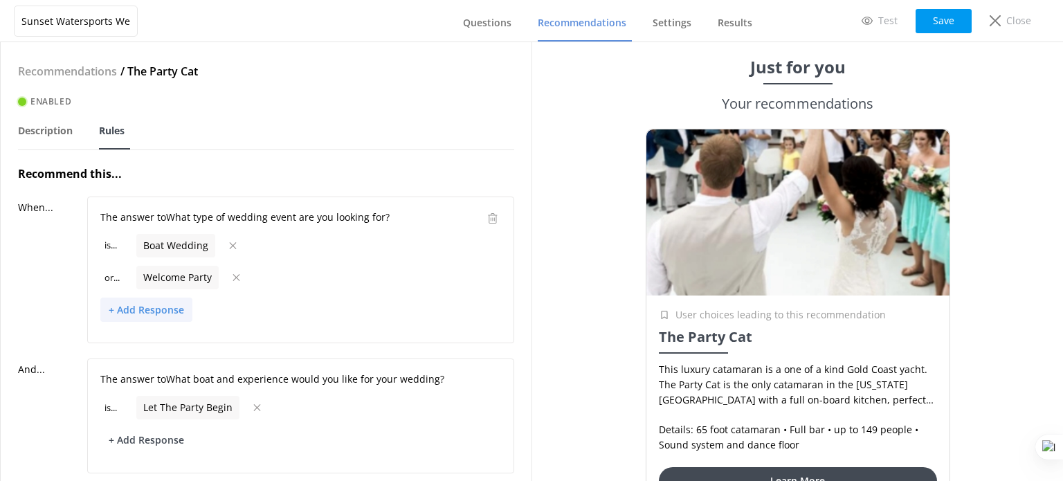
click at [158, 306] on button "+ Add Response" at bounding box center [146, 310] width 92 height 24
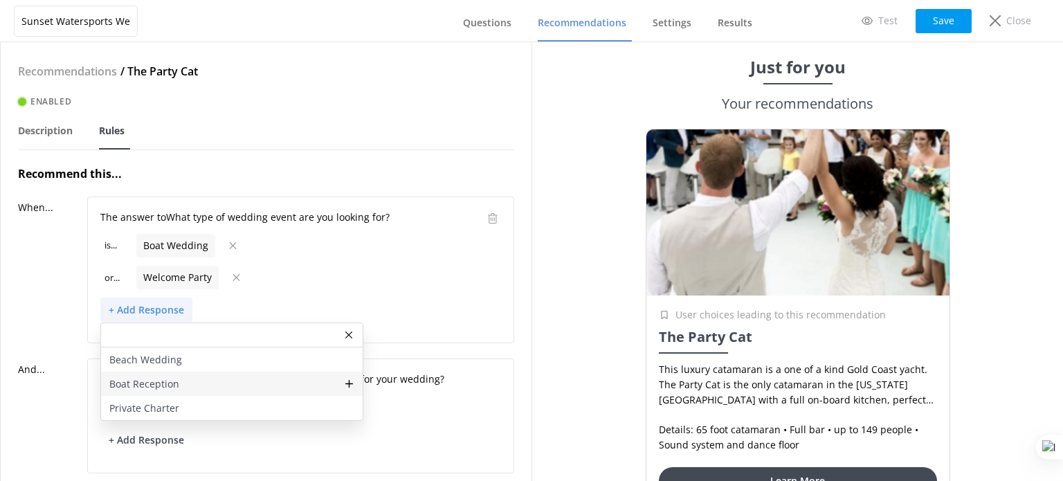
click at [197, 387] on div "Boat Reception" at bounding box center [232, 384] width 262 height 24
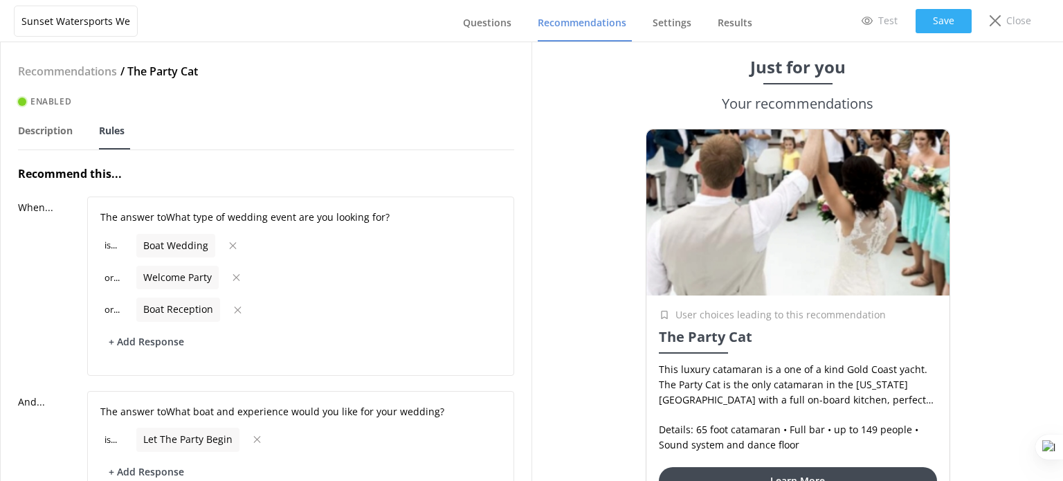
click at [940, 24] on button "Save" at bounding box center [944, 21] width 56 height 24
click at [567, 33] on link "Recommendations" at bounding box center [585, 24] width 94 height 36
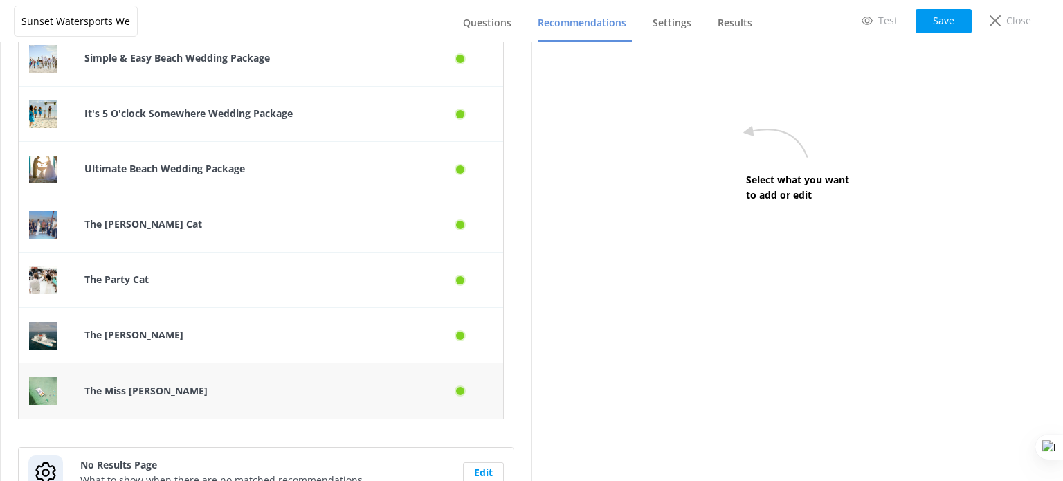
scroll to position [138, 0]
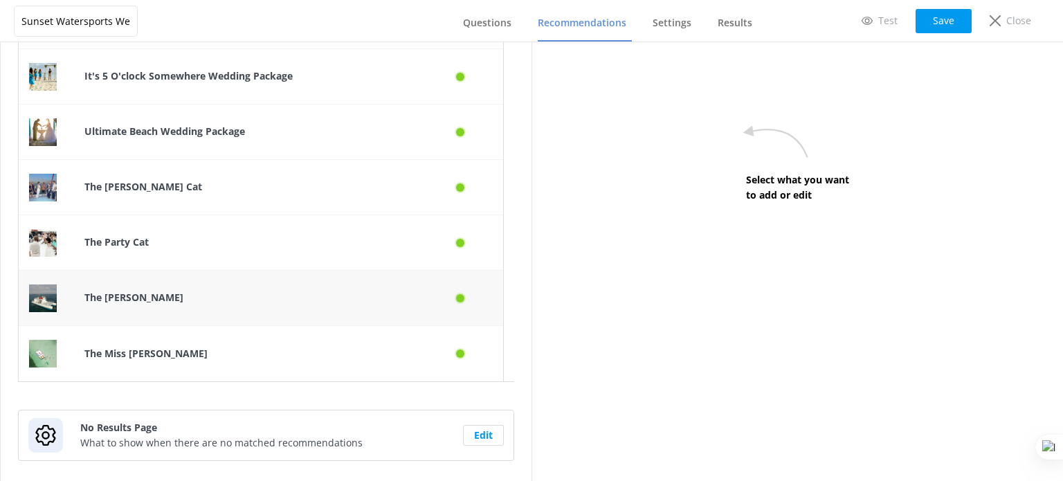
click at [208, 308] on div "The Miss Lora" at bounding box center [247, 298] width 346 height 55
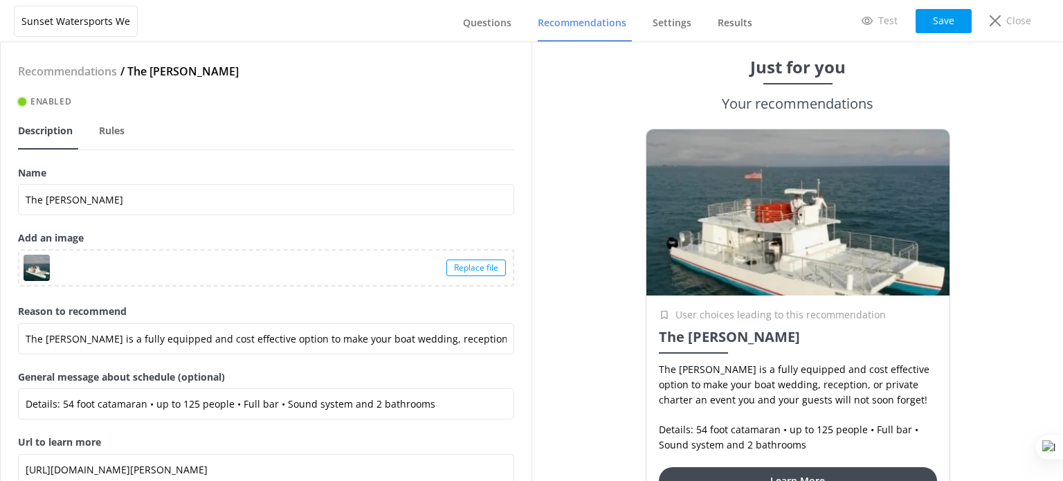
click at [92, 139] on nav "Description Rules" at bounding box center [266, 130] width 496 height 42
click at [122, 134] on span "Rules" at bounding box center [112, 131] width 26 height 14
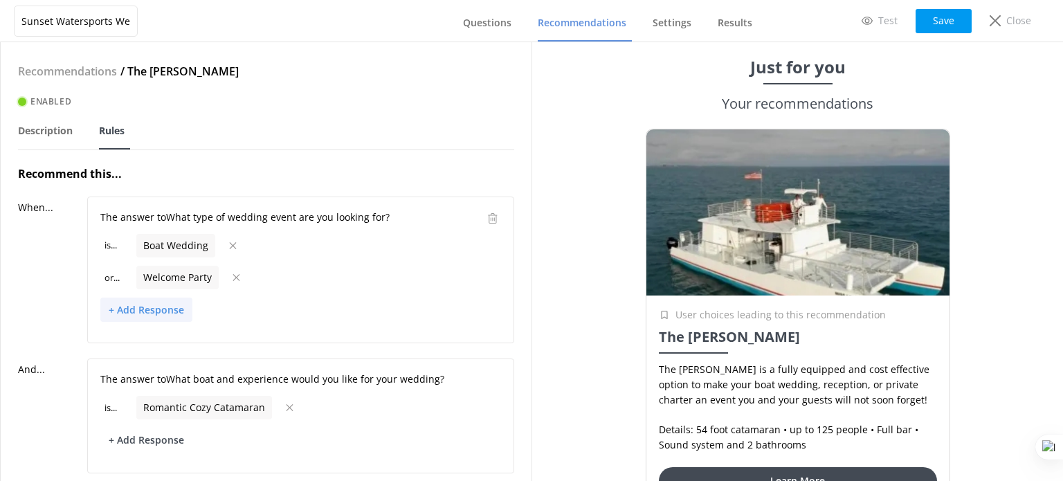
click at [174, 301] on button "+ Add Response" at bounding box center [146, 310] width 92 height 24
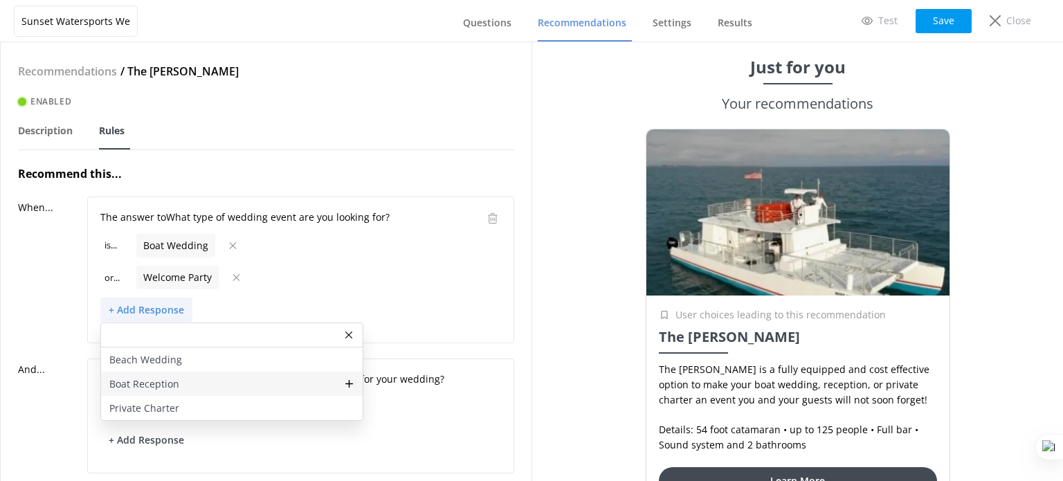
click at [179, 390] on div "Boat Reception" at bounding box center [232, 384] width 262 height 24
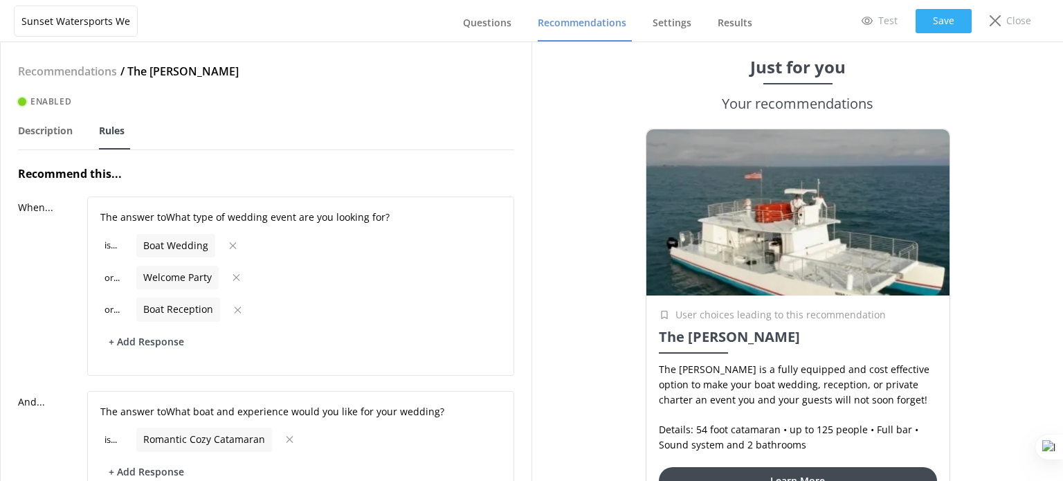
click at [940, 22] on button "Save" at bounding box center [944, 21] width 56 height 24
click at [583, 21] on span "Recommendations" at bounding box center [582, 23] width 89 height 14
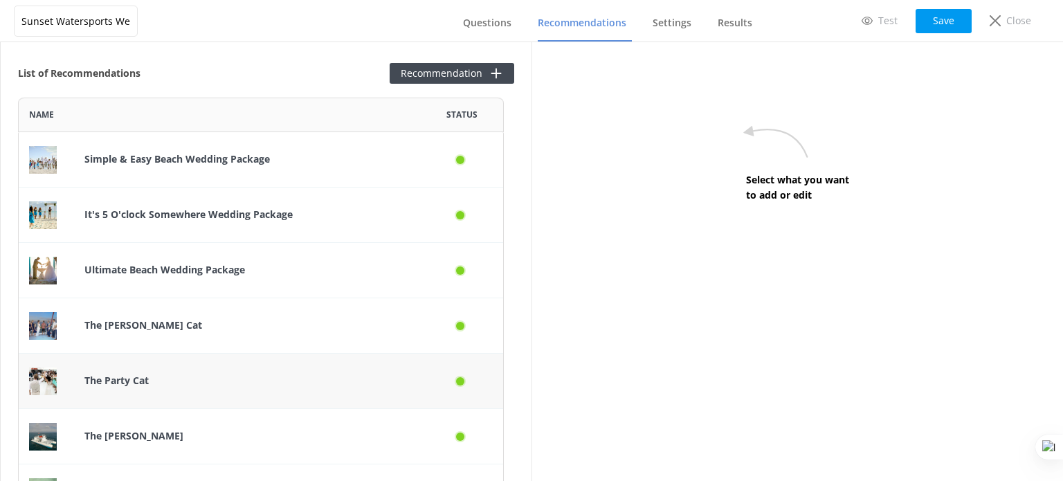
scroll to position [159, 0]
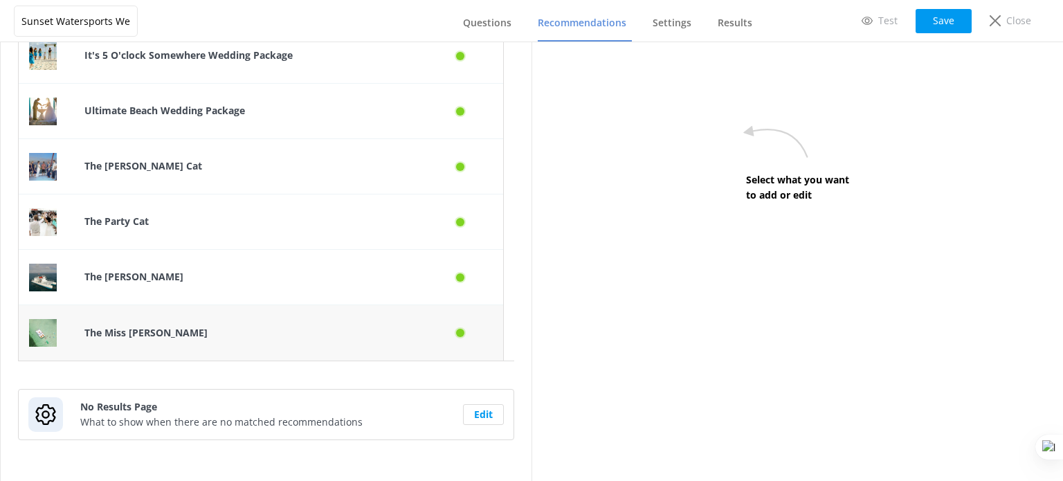
click at [173, 342] on div "The Miss Valyn" at bounding box center [247, 332] width 346 height 55
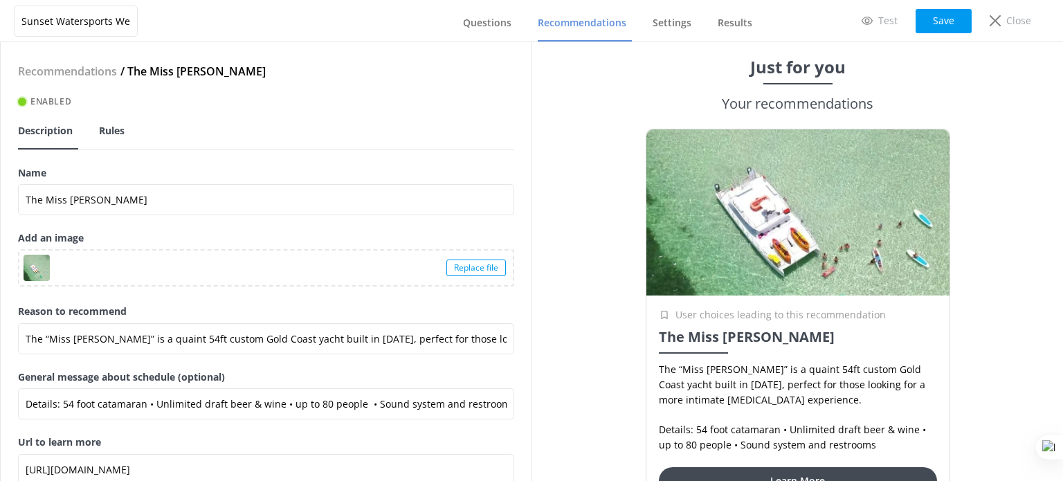
click at [100, 130] on span "Rules" at bounding box center [112, 131] width 26 height 14
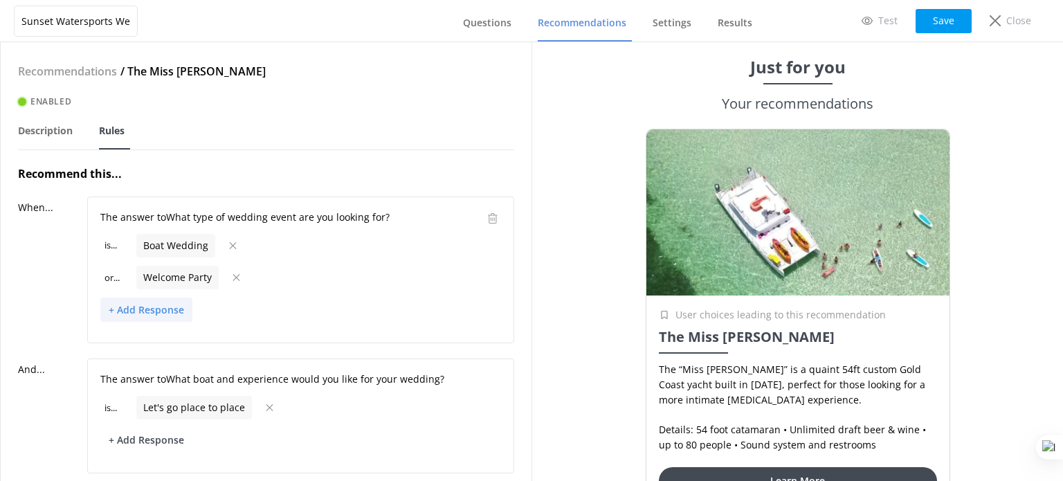
click at [158, 309] on button "+ Add Response" at bounding box center [146, 310] width 92 height 24
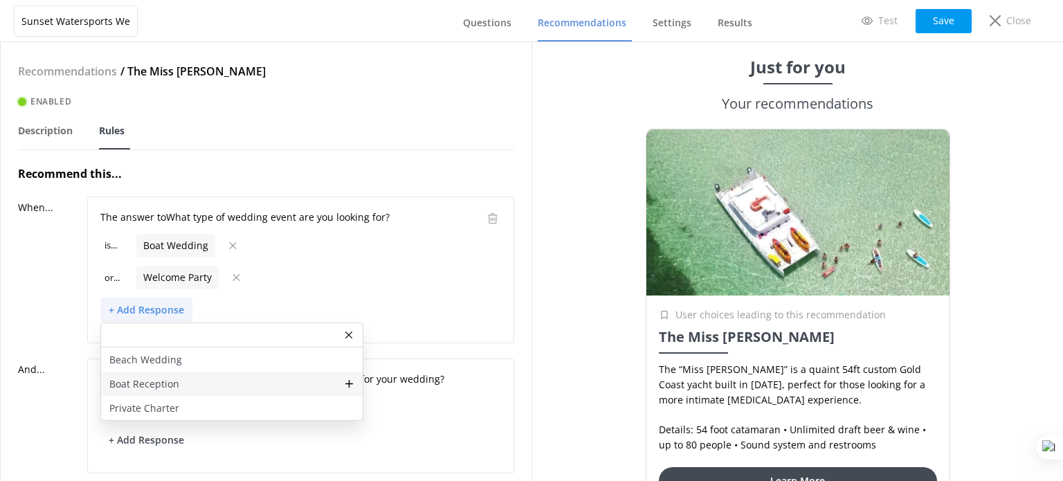
click at [203, 384] on div "Boat Reception" at bounding box center [232, 384] width 262 height 24
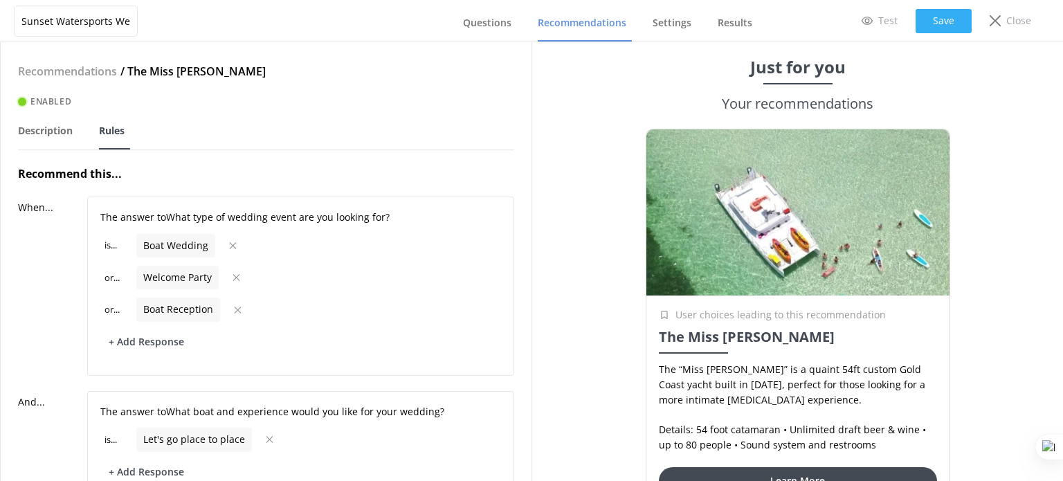
click at [942, 21] on button "Save" at bounding box center [944, 21] width 56 height 24
click at [933, 25] on button "Save" at bounding box center [944, 21] width 56 height 24
click at [488, 21] on span "Questions" at bounding box center [487, 23] width 48 height 14
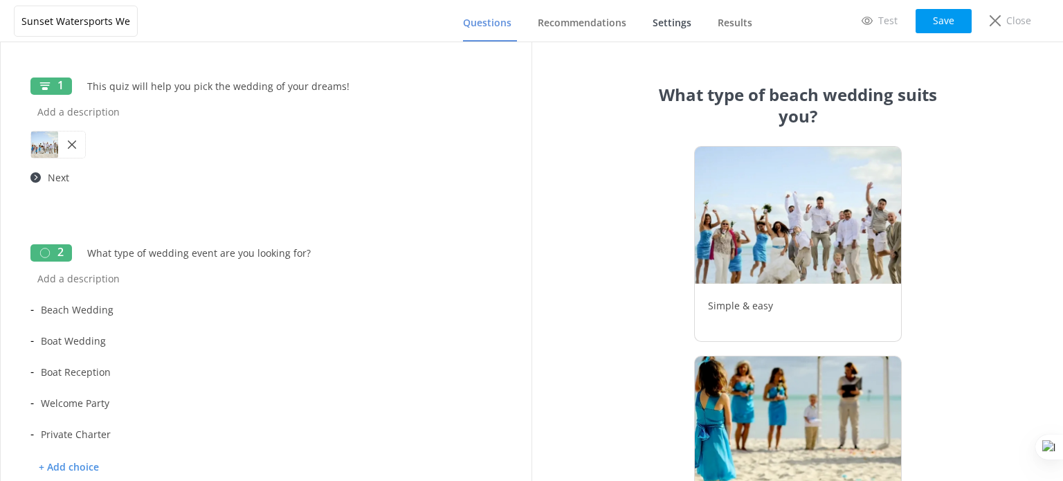
click at [664, 24] on span "Settings" at bounding box center [672, 23] width 39 height 14
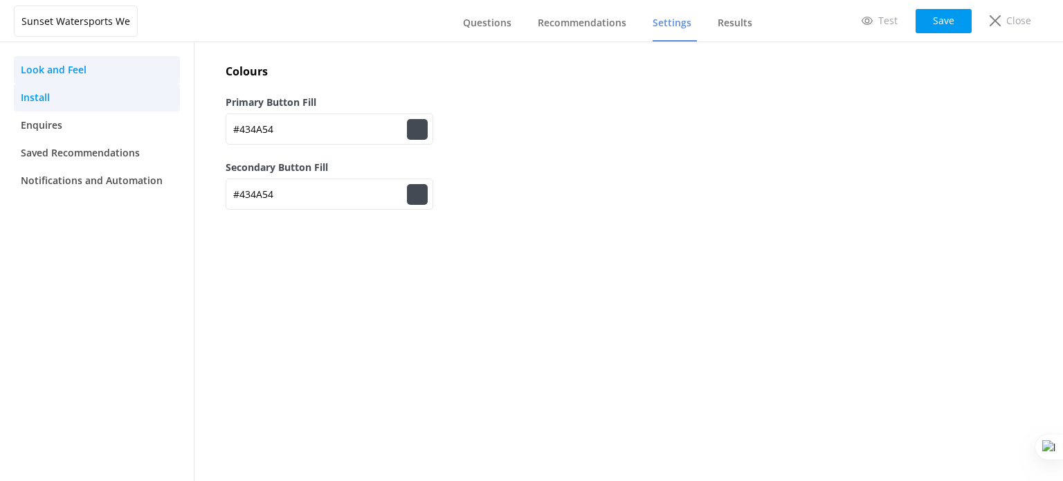
click at [75, 102] on link "Install" at bounding box center [97, 98] width 166 height 28
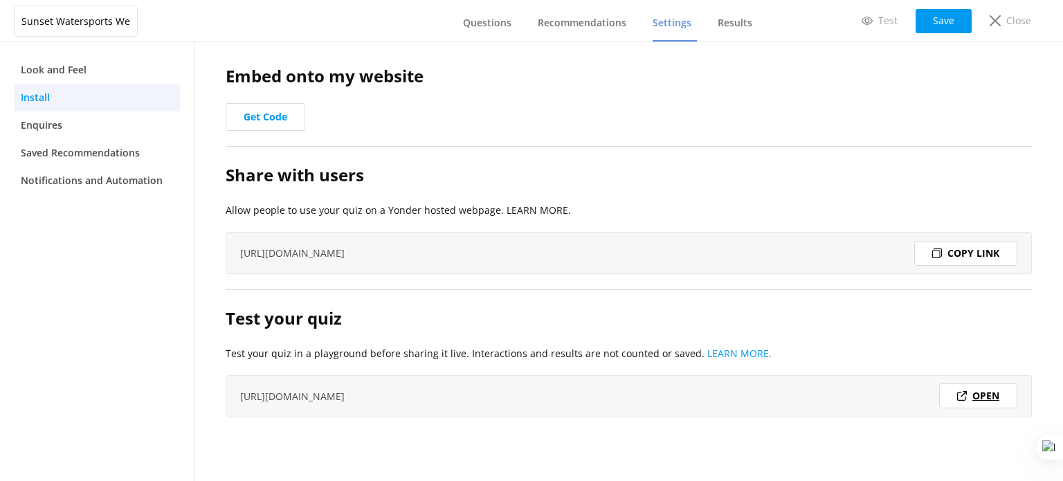
click at [976, 398] on link "Open" at bounding box center [978, 395] width 78 height 25
click at [479, 28] on span "Questions" at bounding box center [487, 23] width 48 height 14
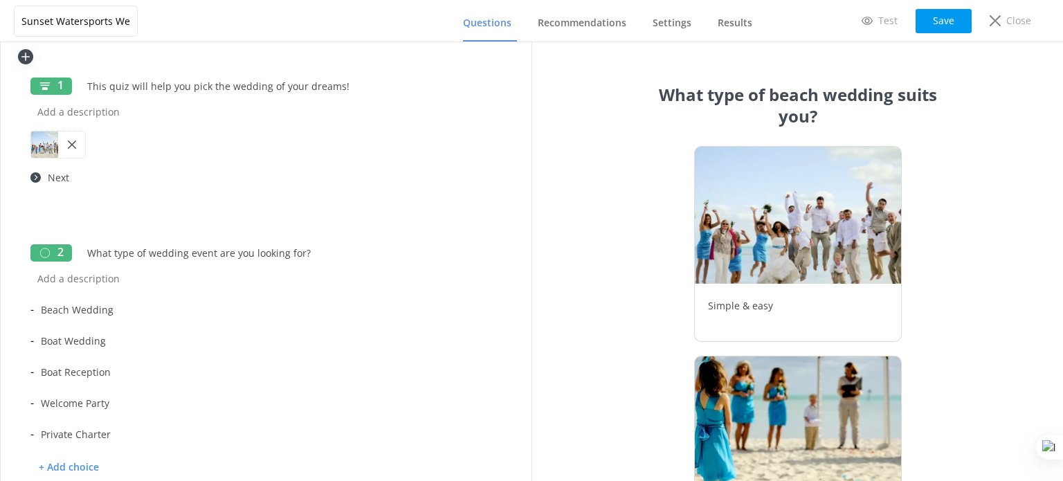
click at [26, 57] on use at bounding box center [25, 57] width 8 height 8
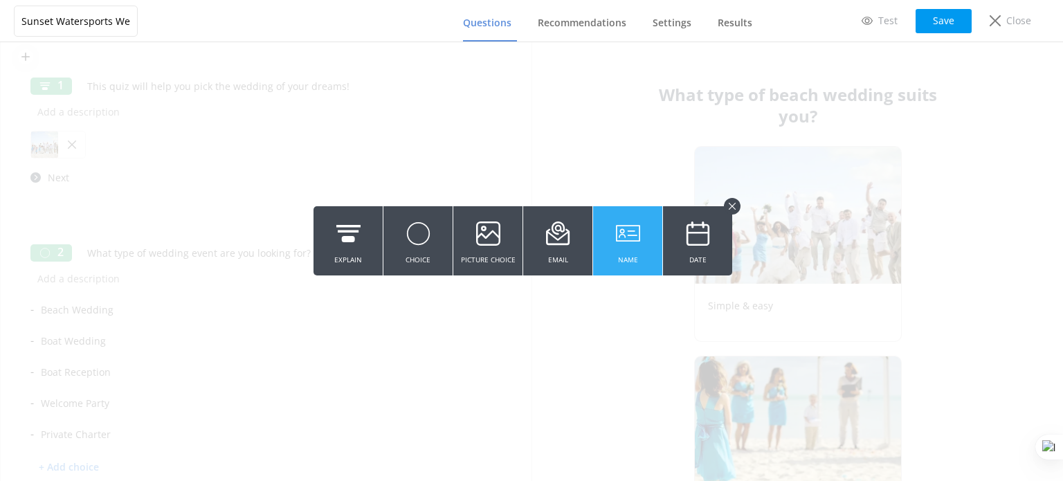
click at [617, 244] on icon at bounding box center [628, 234] width 24 height 38
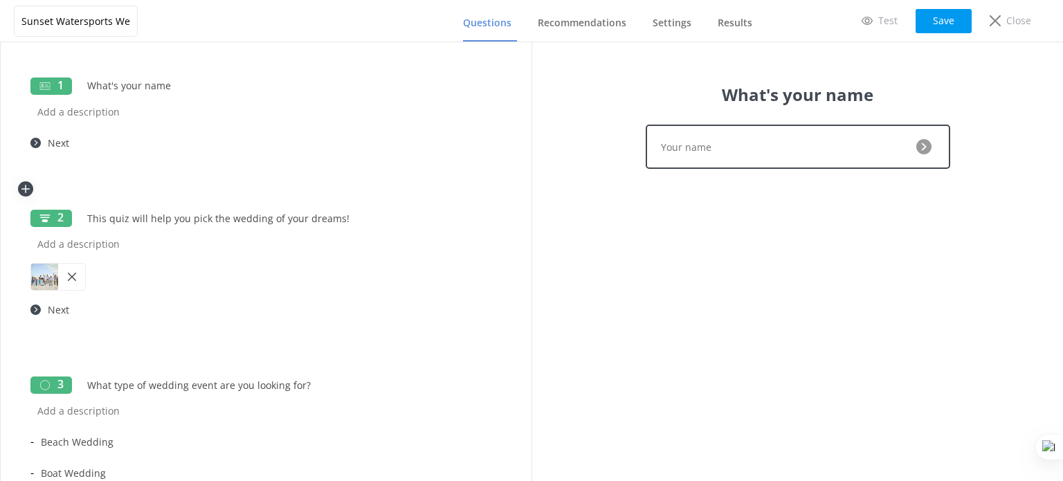
type input "What's your name"
click at [28, 188] on icon at bounding box center [26, 188] width 14 height 11
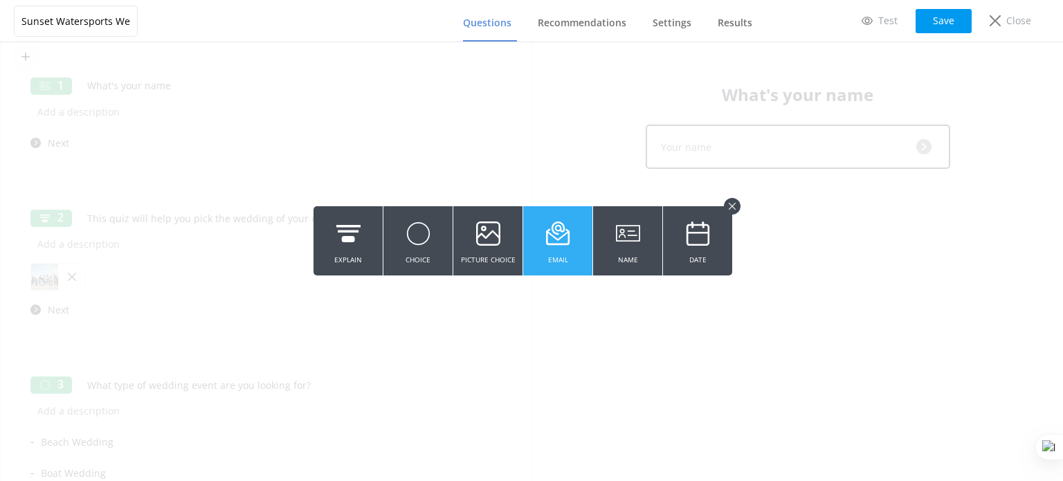
click at [549, 247] on icon at bounding box center [558, 234] width 24 height 38
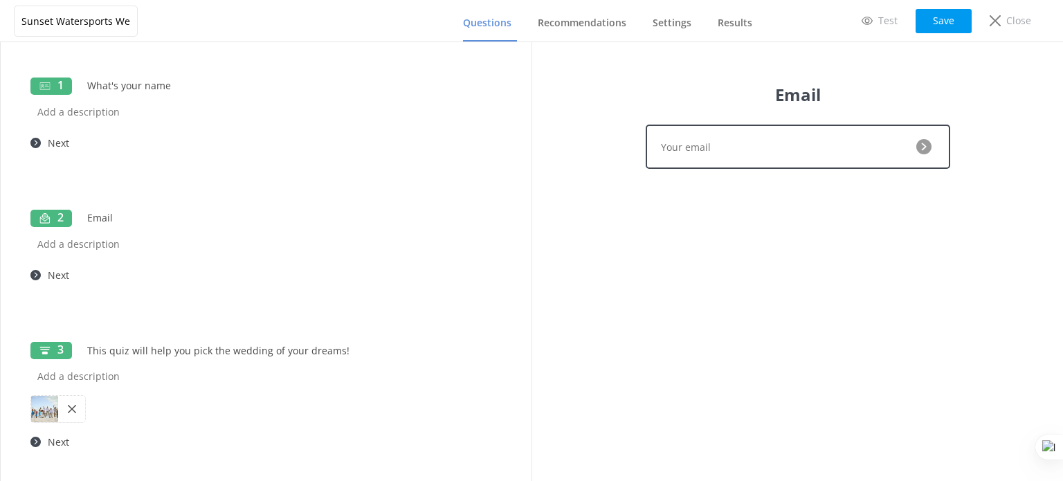
type input "Email"
click at [725, 258] on div "Email" at bounding box center [798, 261] width 332 height 439
click at [470, 171] on use at bounding box center [475, 166] width 10 height 10
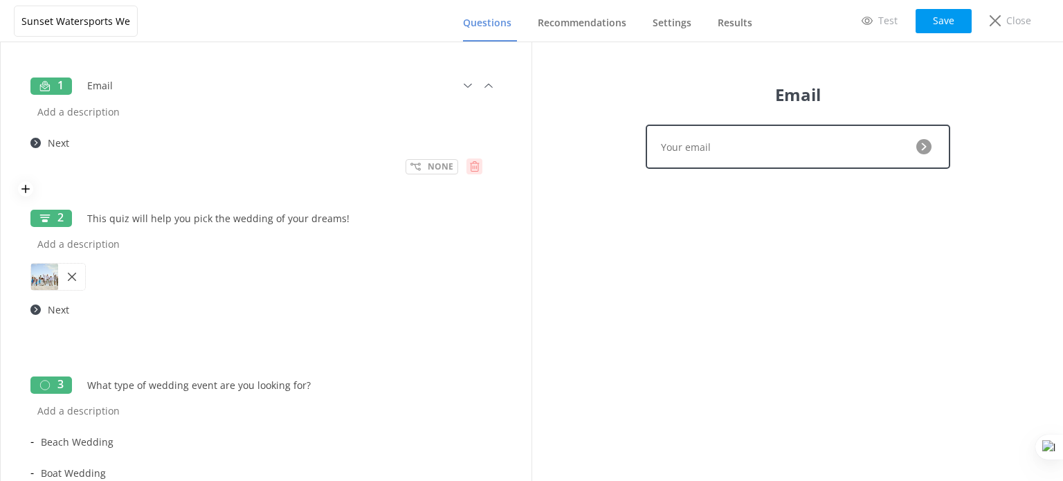
click at [469, 169] on icon at bounding box center [474, 166] width 10 height 10
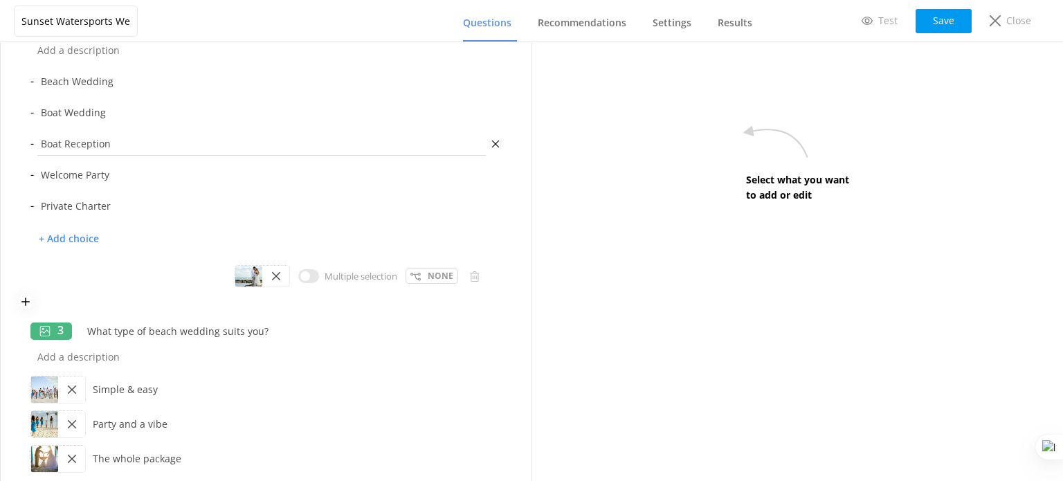
scroll to position [277, 0]
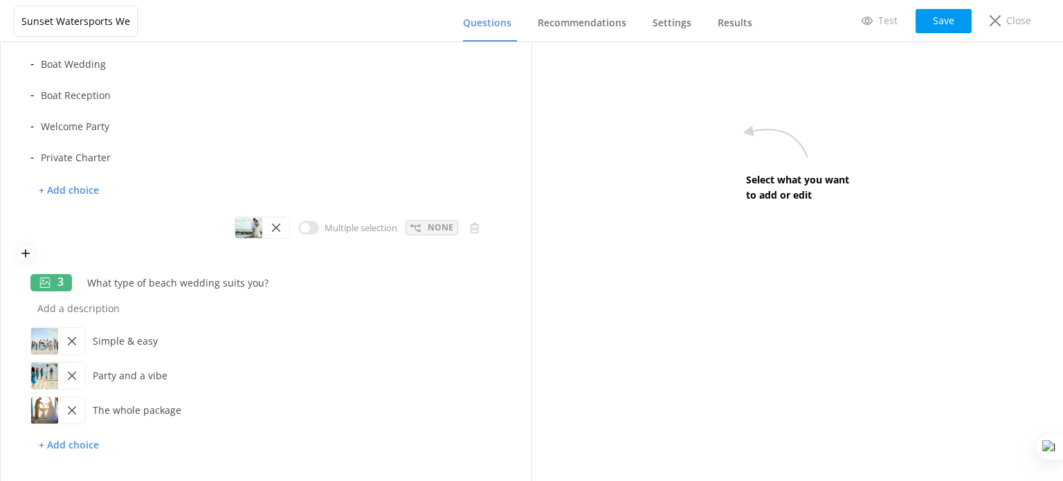
click at [429, 226] on p "None" at bounding box center [441, 227] width 26 height 13
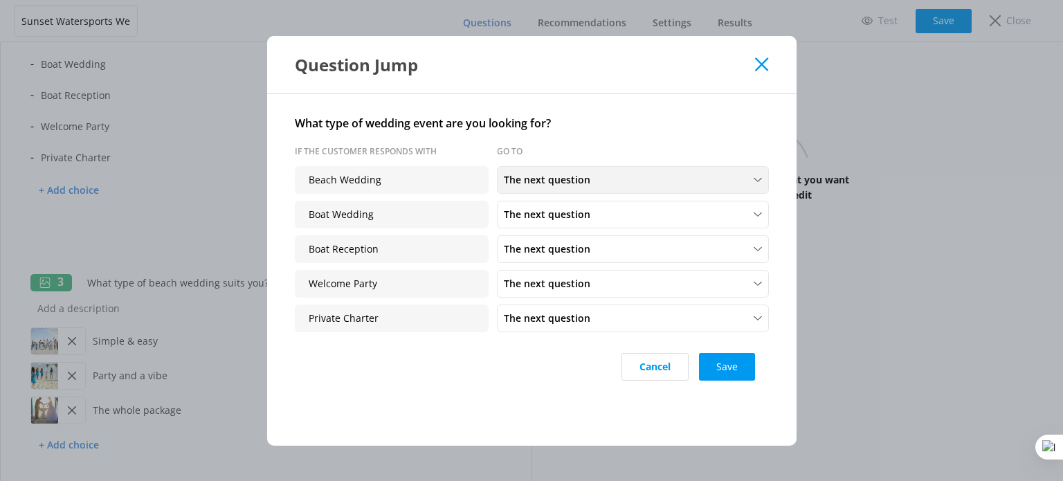
click at [647, 172] on div "The next question" at bounding box center [632, 179] width 265 height 15
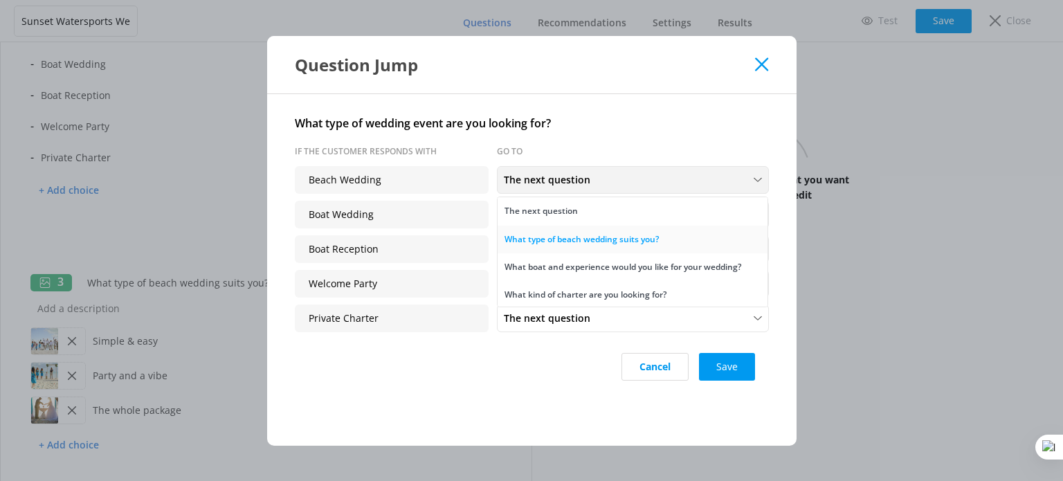
click at [633, 237] on div "What type of beach wedding suits you?" at bounding box center [582, 240] width 154 height 14
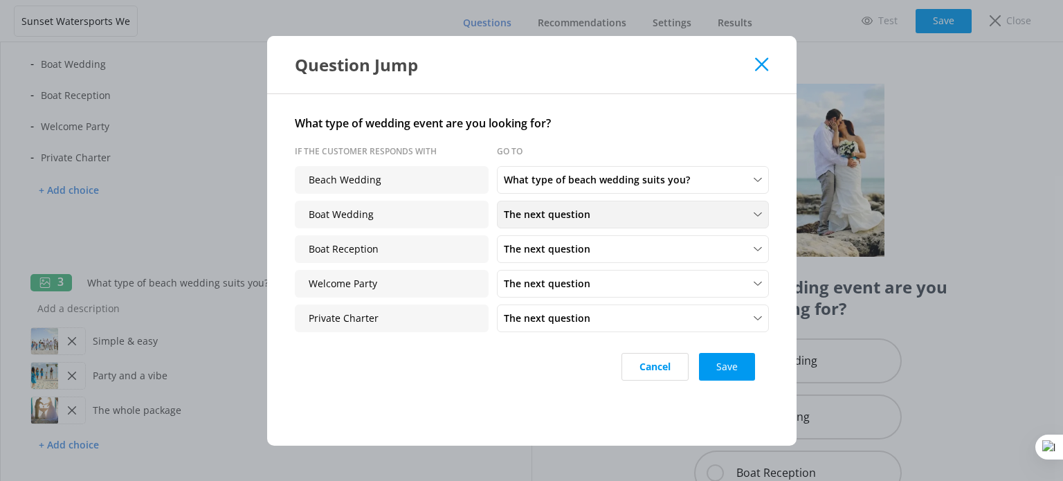
click at [601, 219] on div "The next question" at bounding box center [632, 214] width 265 height 15
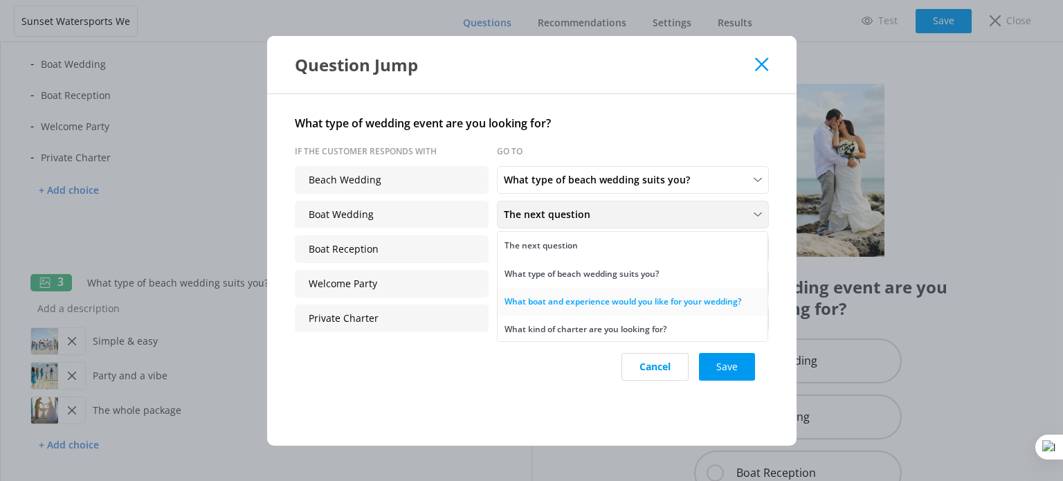
click at [637, 302] on div "What boat and experience would you like for your wedding?" at bounding box center [623, 302] width 237 height 14
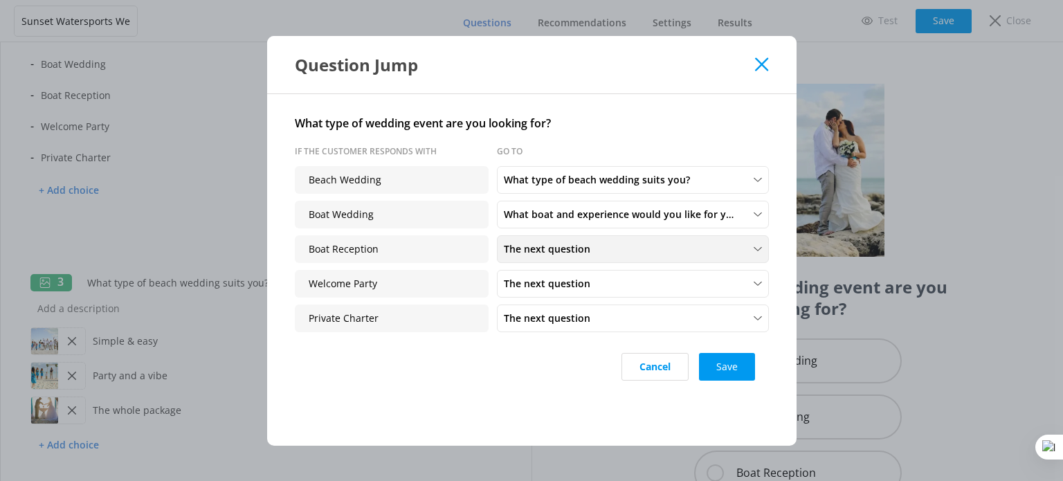
click at [599, 240] on div "The next question The next question What type of beach wedding suits you? What …" at bounding box center [633, 249] width 272 height 28
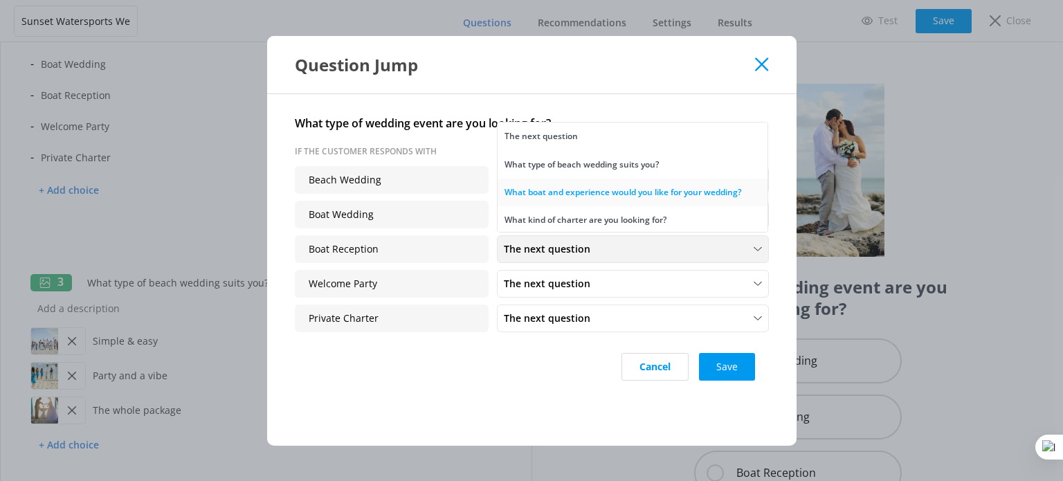
click at [620, 185] on div "What boat and experience would you like for your wedding?" at bounding box center [623, 192] width 237 height 14
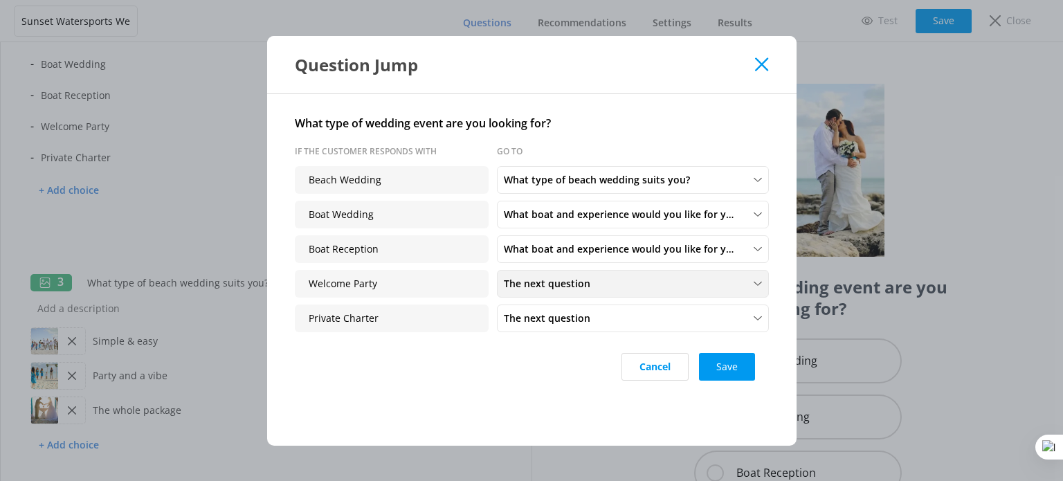
click at [602, 297] on div "The next question The next question What type of beach wedding suits you? What …" at bounding box center [633, 284] width 272 height 28
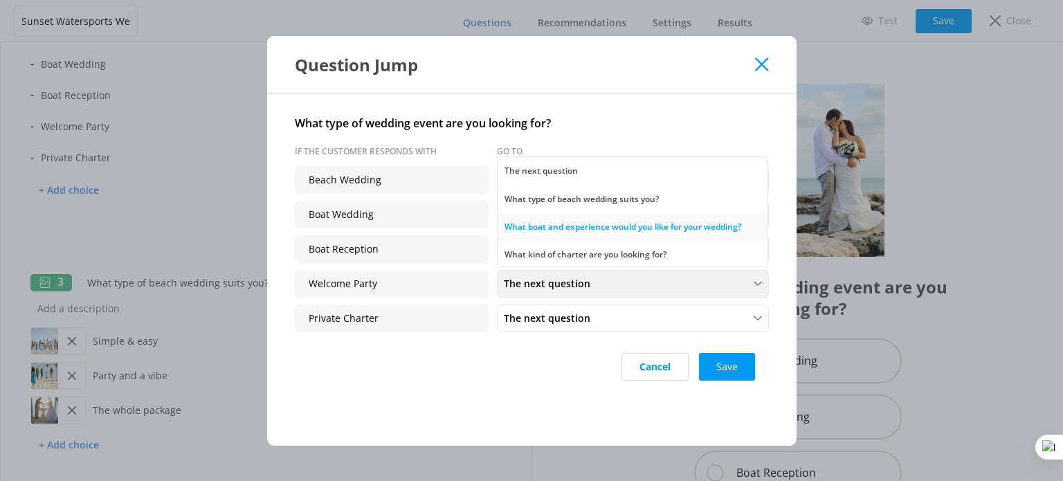
click at [628, 220] on div "What boat and experience would you like for your wedding?" at bounding box center [623, 227] width 237 height 14
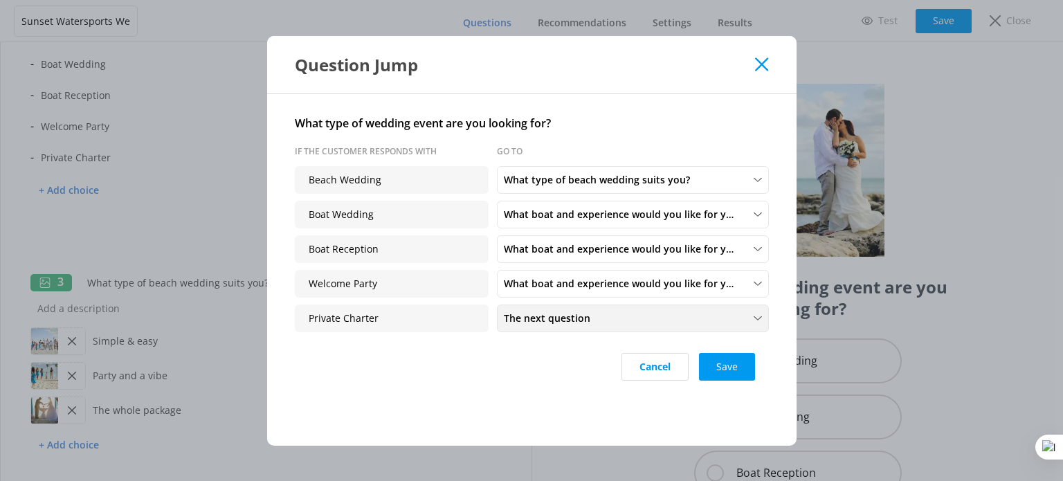
click at [606, 324] on div "The next question" at bounding box center [632, 318] width 265 height 15
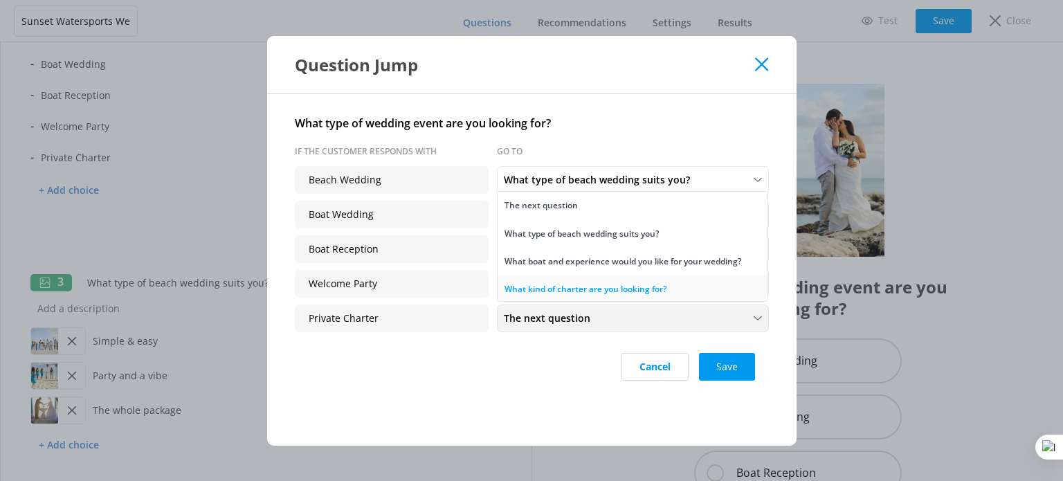
scroll to position [30, 0]
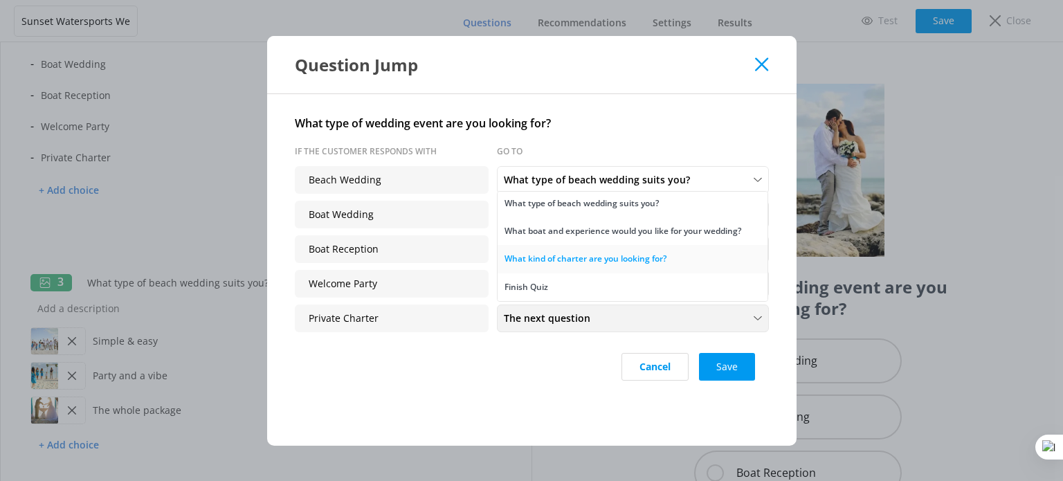
click at [623, 264] on div "What kind of charter are you looking for?" at bounding box center [586, 259] width 162 height 14
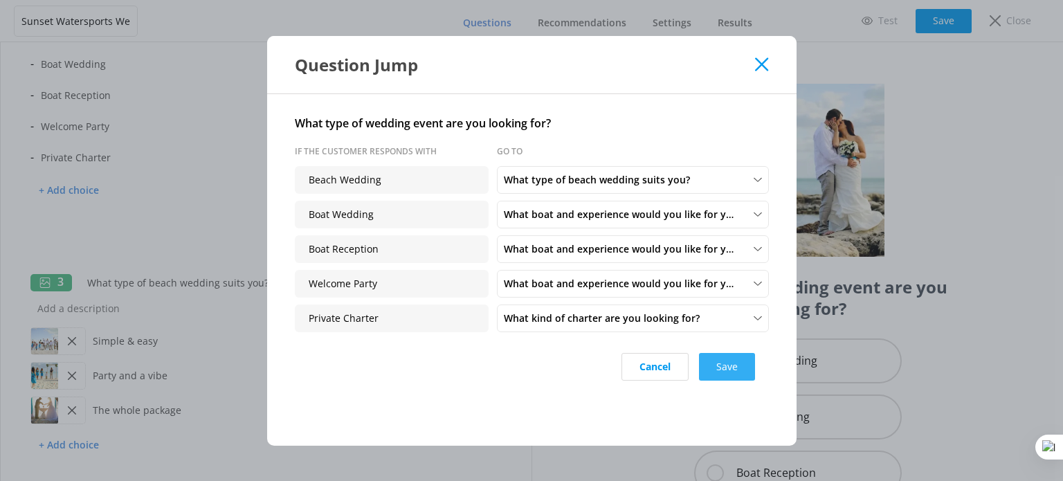
click at [742, 376] on button "Save" at bounding box center [727, 367] width 56 height 28
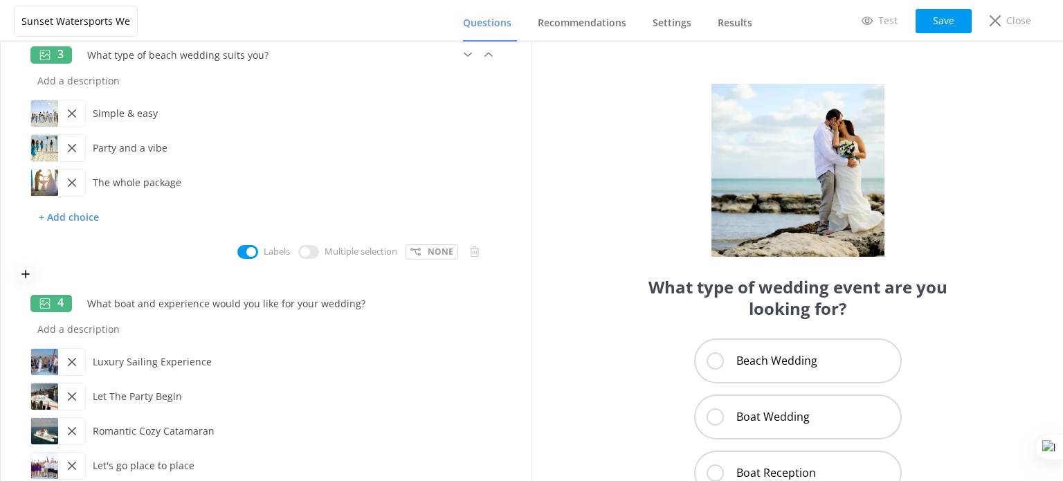
scroll to position [484, 0]
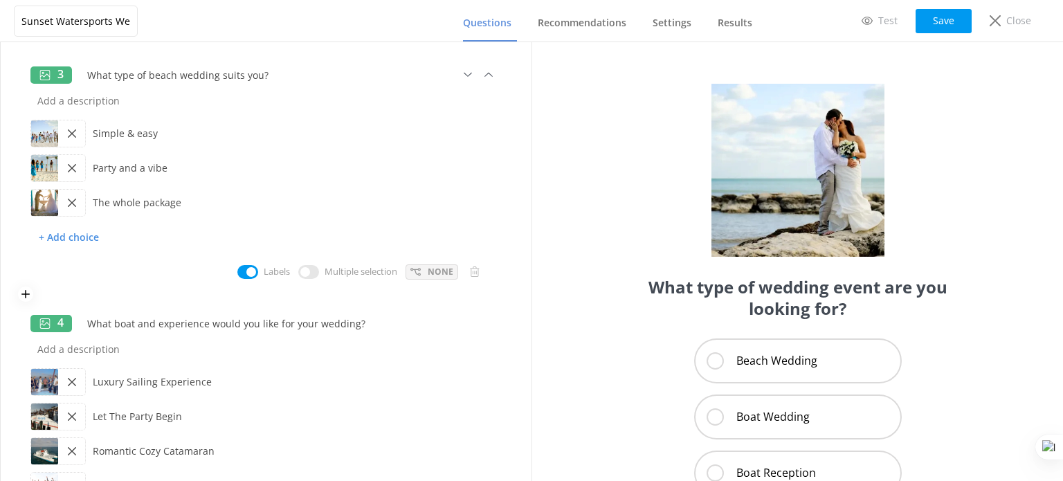
click at [428, 273] on p "None" at bounding box center [441, 271] width 26 height 13
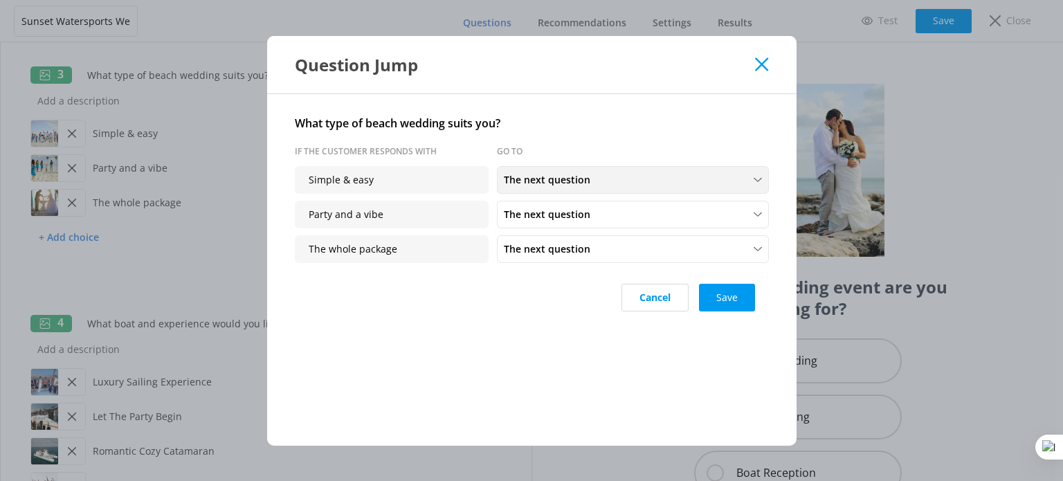
click at [608, 169] on div "The next question The next question What boat and experience would you like for…" at bounding box center [633, 180] width 272 height 28
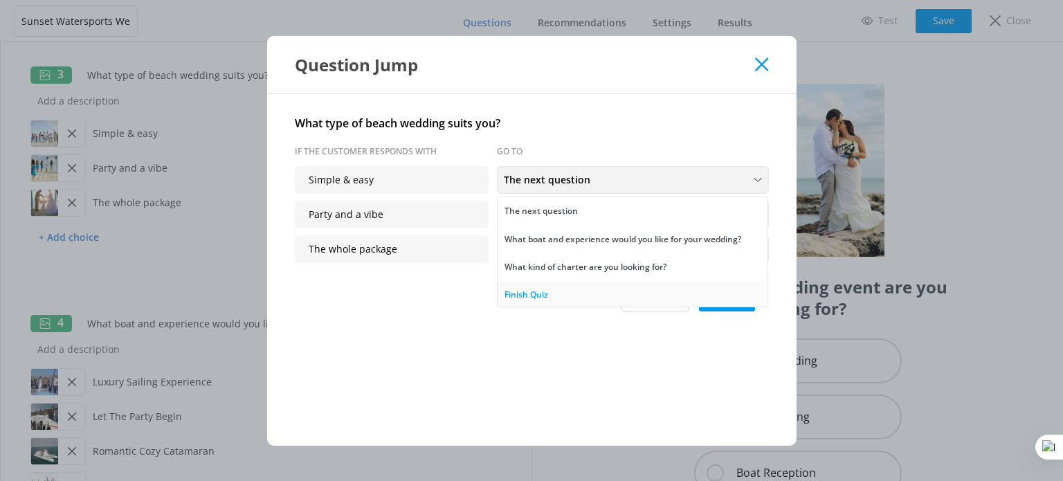
click at [564, 300] on link "Finish Quiz" at bounding box center [633, 295] width 270 height 28
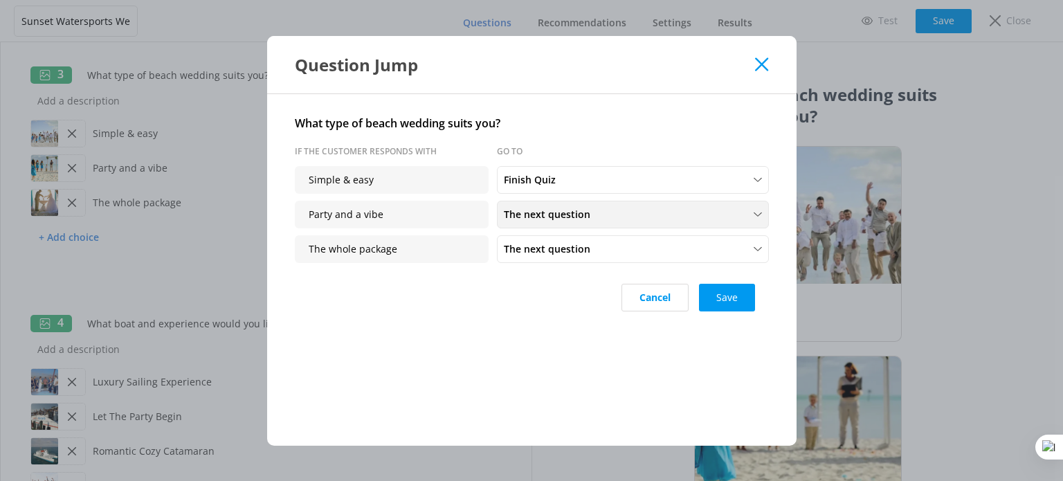
click at [561, 213] on span "The next question" at bounding box center [551, 214] width 95 height 15
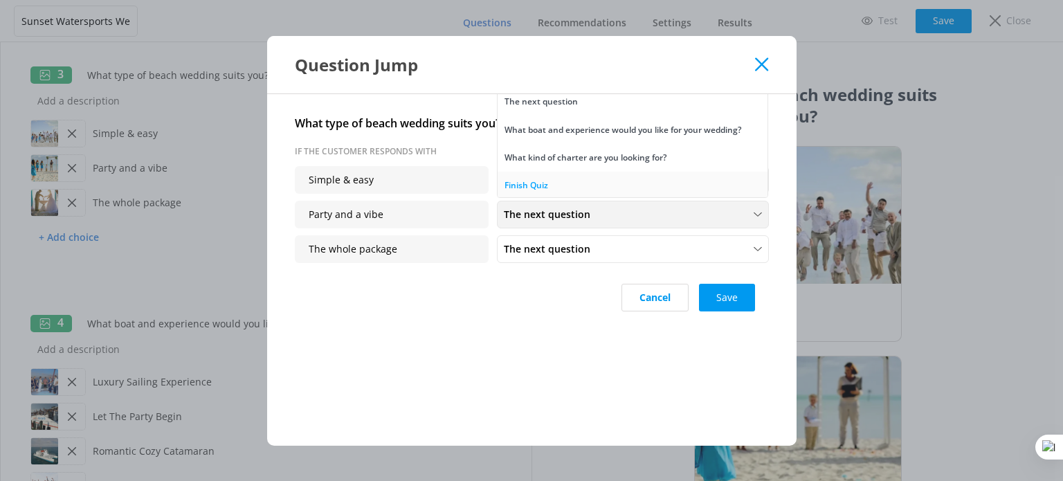
click at [582, 187] on link "Finish Quiz" at bounding box center [633, 186] width 270 height 28
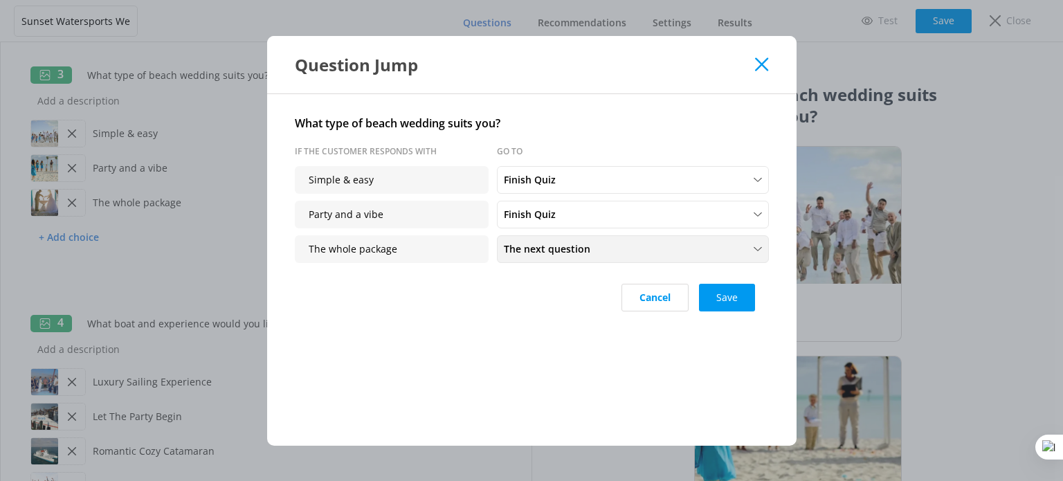
click at [573, 248] on span "The next question" at bounding box center [551, 249] width 95 height 15
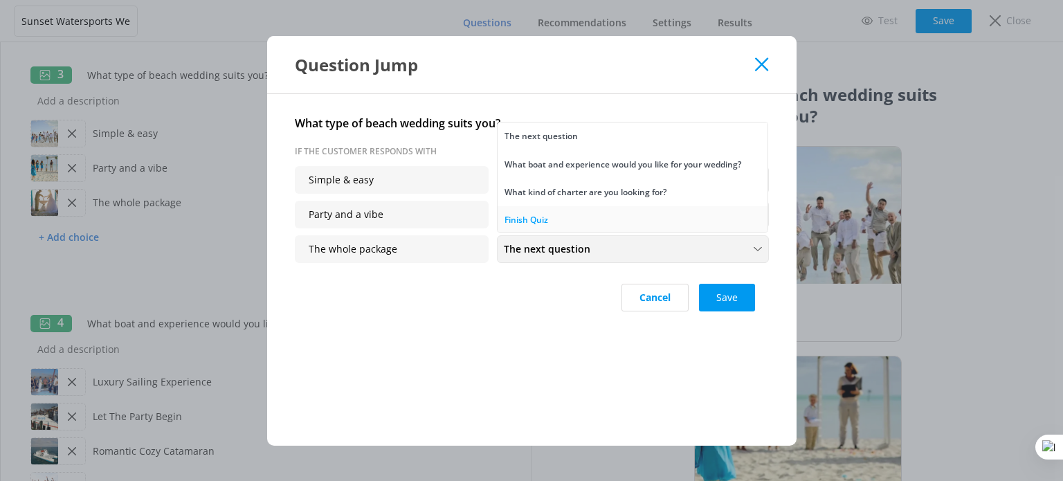
click at [556, 212] on link "Finish Quiz" at bounding box center [633, 220] width 270 height 28
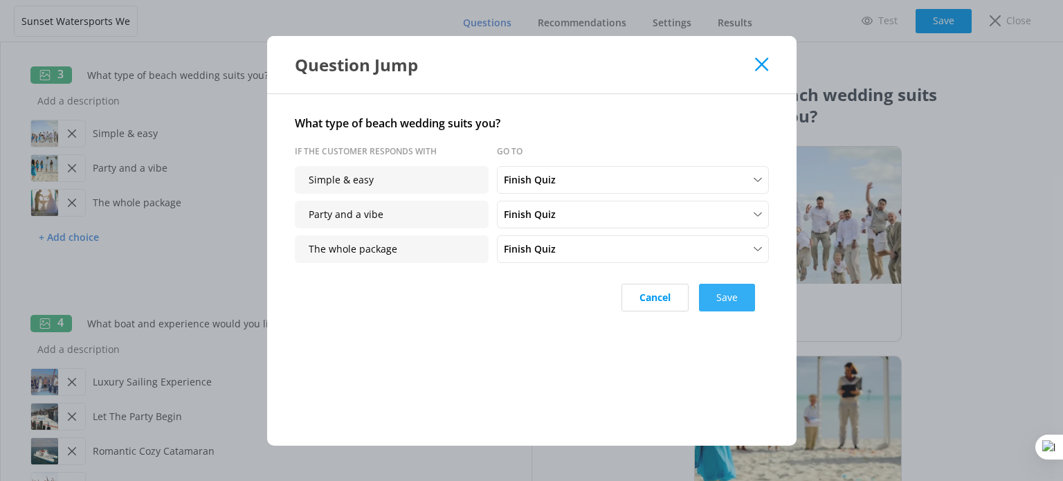
click at [738, 296] on button "Save" at bounding box center [727, 298] width 56 height 28
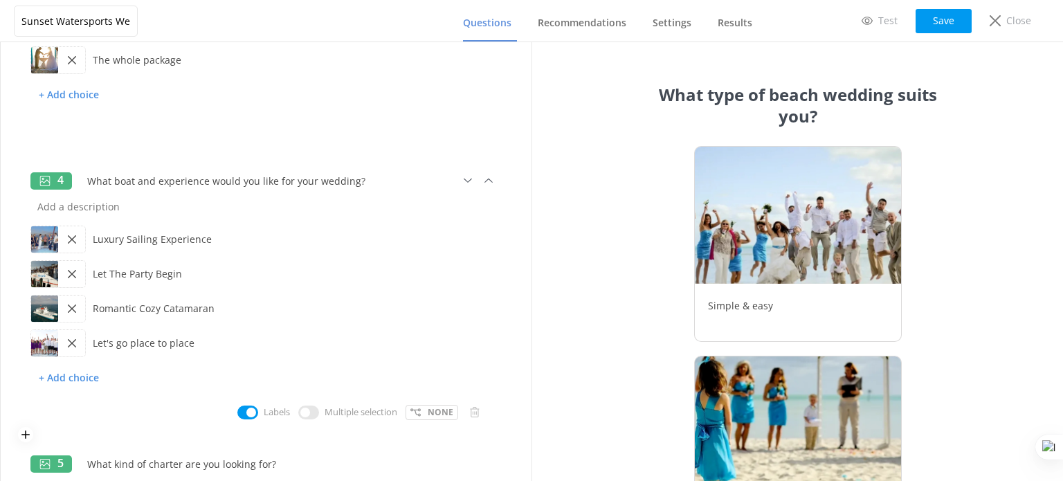
scroll to position [761, 0]
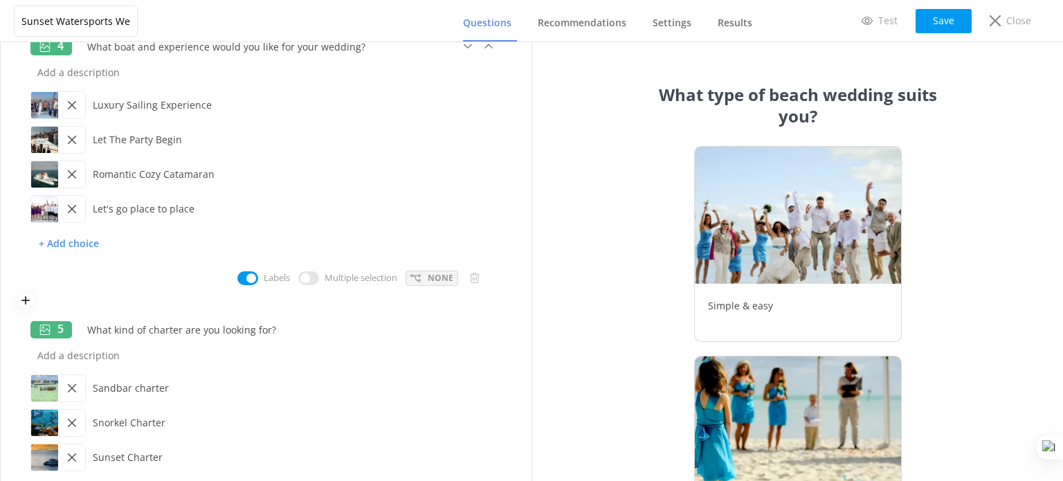
click at [428, 275] on p "None" at bounding box center [441, 277] width 26 height 13
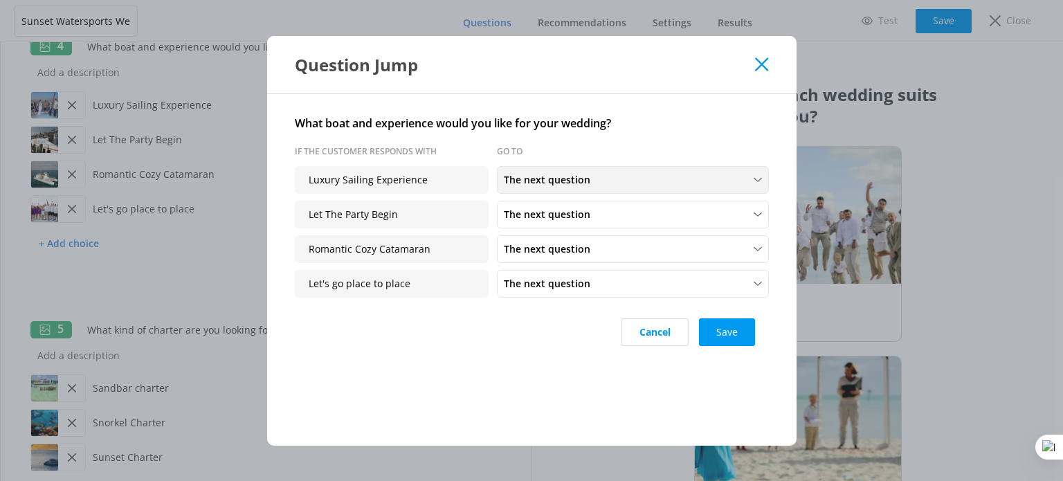
click at [616, 179] on div "The next question" at bounding box center [632, 179] width 265 height 15
click at [594, 260] on link "Finish Quiz" at bounding box center [633, 267] width 270 height 28
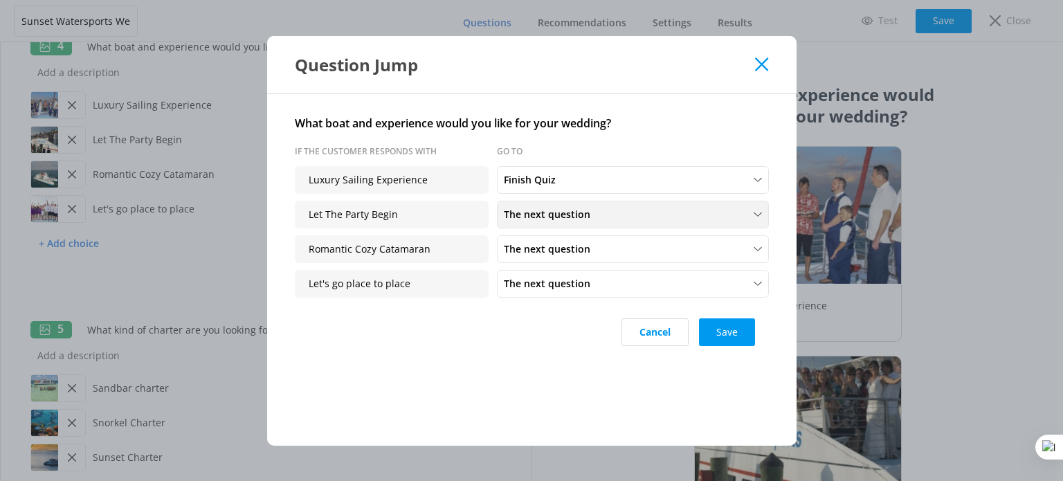
click at [583, 213] on span "The next question" at bounding box center [551, 214] width 95 height 15
click at [588, 197] on link "Finish Quiz" at bounding box center [633, 184] width 270 height 28
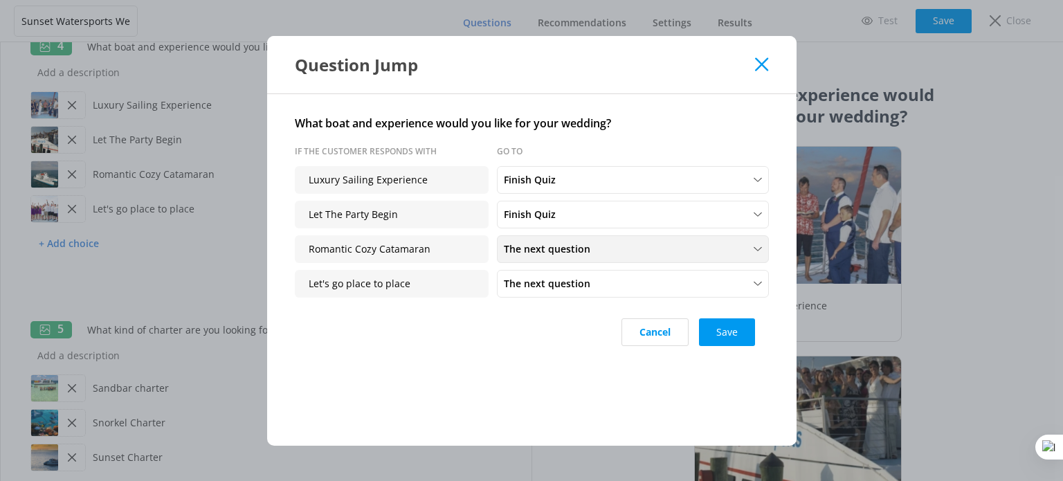
click at [590, 252] on span "The next question" at bounding box center [551, 249] width 95 height 15
click at [576, 213] on link "Finish Quiz" at bounding box center [633, 218] width 270 height 28
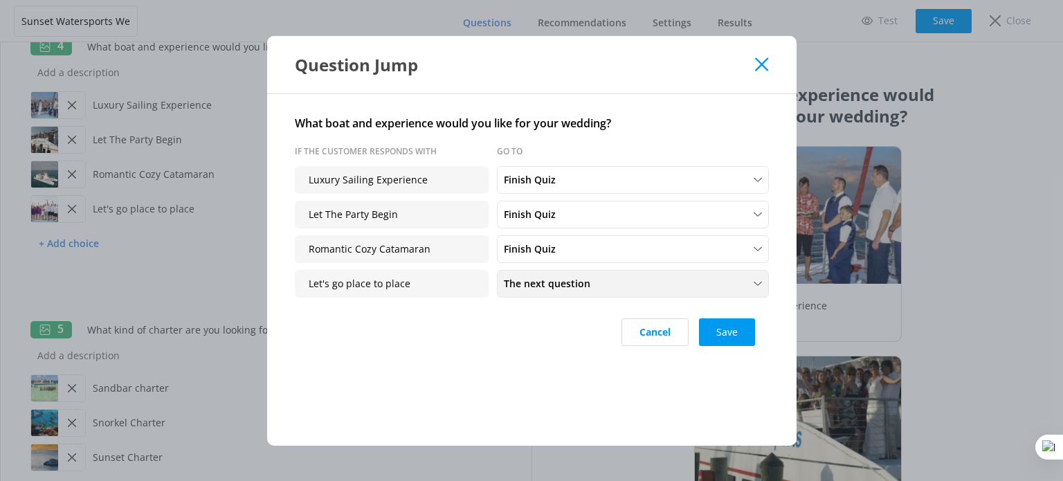
click at [590, 278] on span "The next question" at bounding box center [551, 283] width 95 height 15
click at [589, 252] on link "Finish Quiz" at bounding box center [633, 253] width 270 height 28
click at [725, 335] on button "Save" at bounding box center [727, 332] width 56 height 28
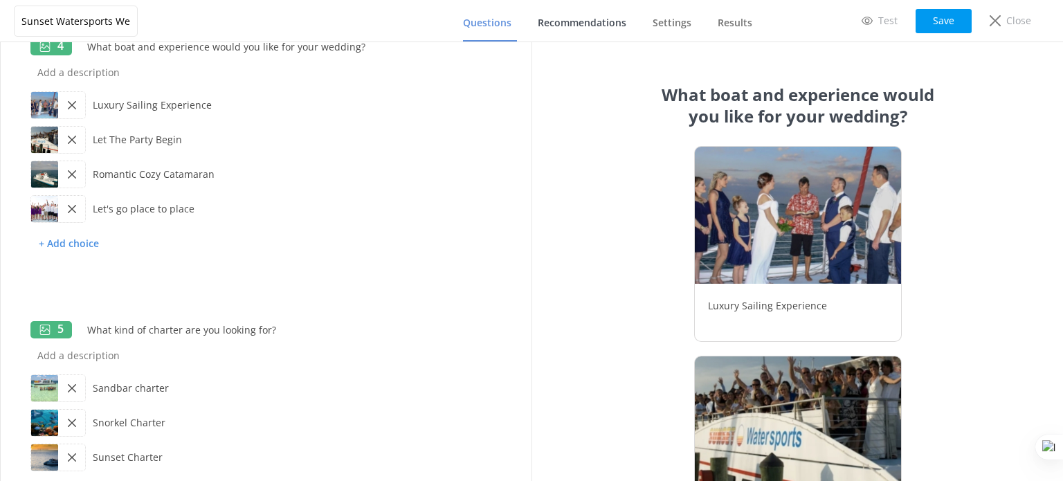
click at [563, 16] on span "Recommendations" at bounding box center [582, 23] width 89 height 14
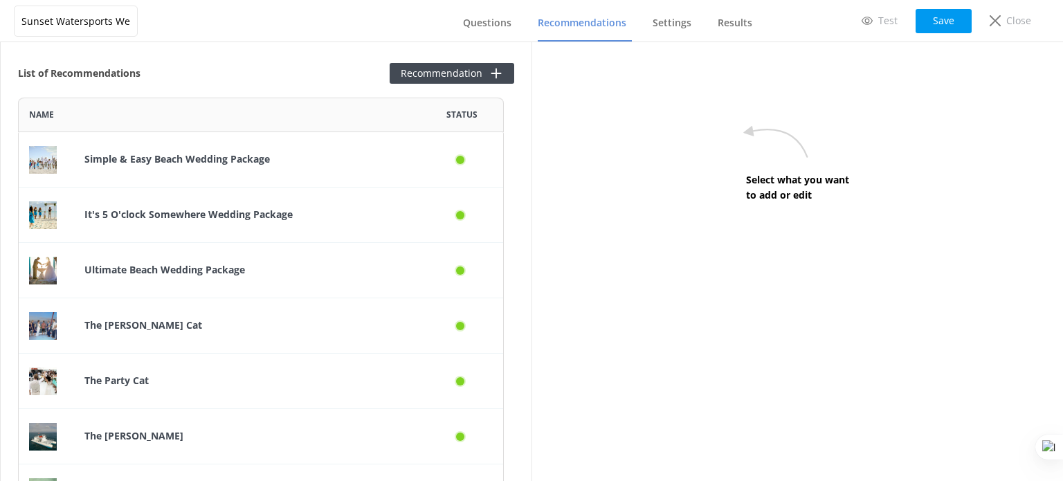
scroll to position [412, 475]
click at [675, 21] on span "Settings" at bounding box center [672, 23] width 39 height 14
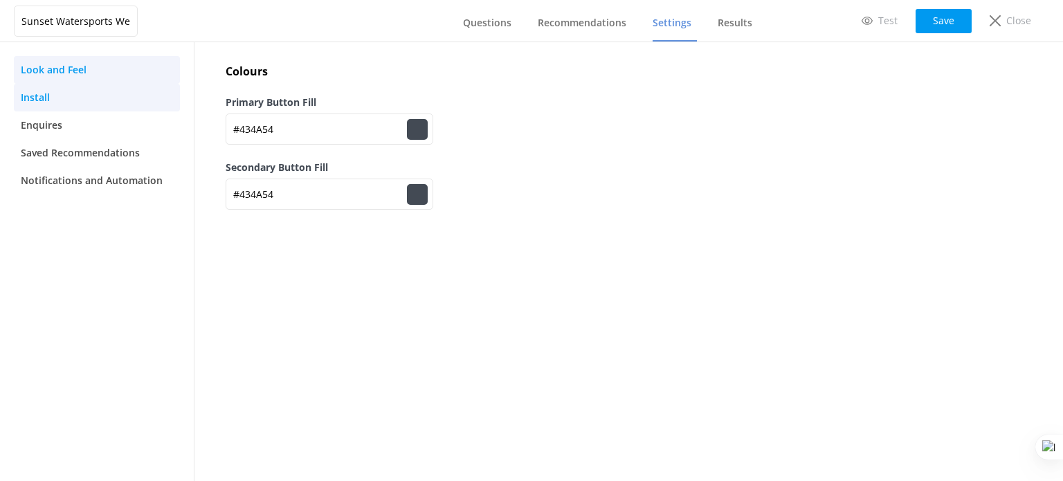
click at [54, 96] on link "Install" at bounding box center [97, 98] width 166 height 28
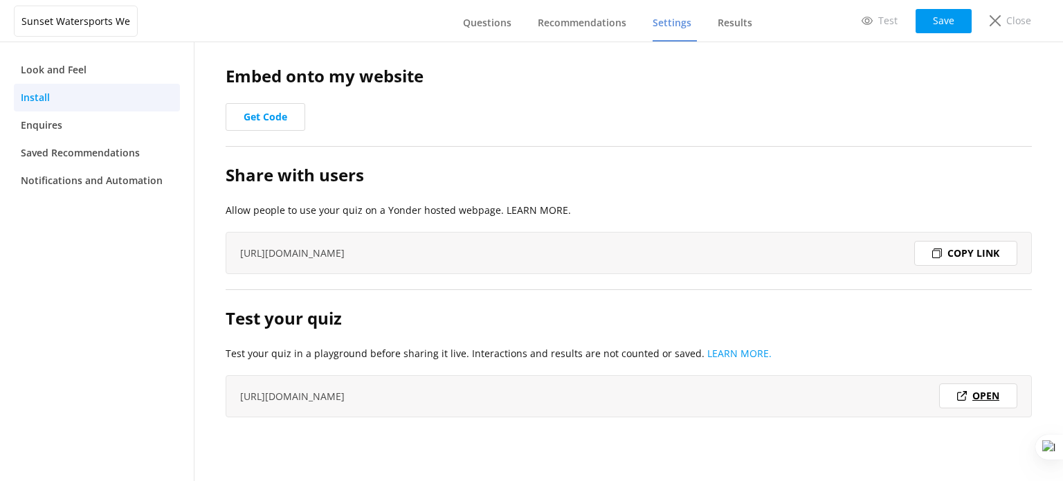
click at [970, 394] on link "Open" at bounding box center [978, 395] width 78 height 25
click at [468, 28] on span "Questions" at bounding box center [487, 23] width 48 height 14
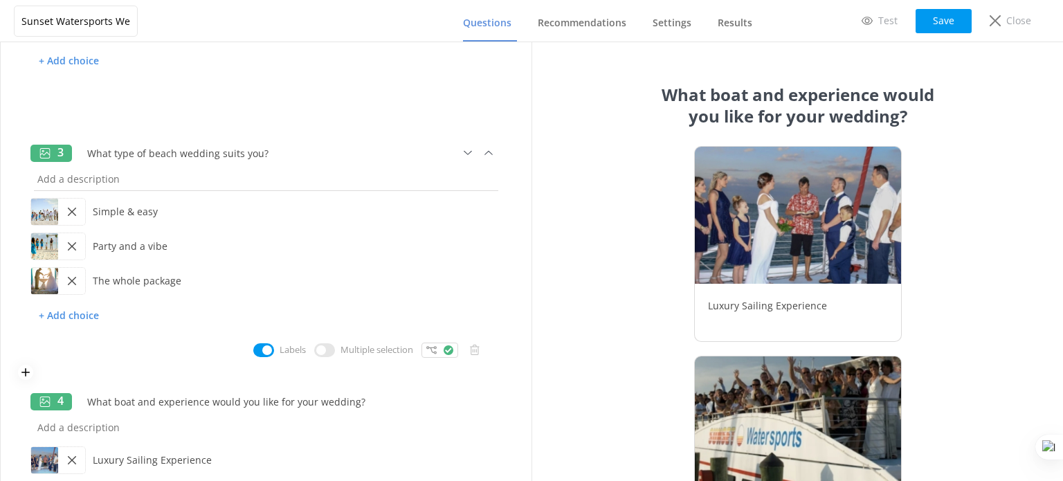
scroll to position [415, 0]
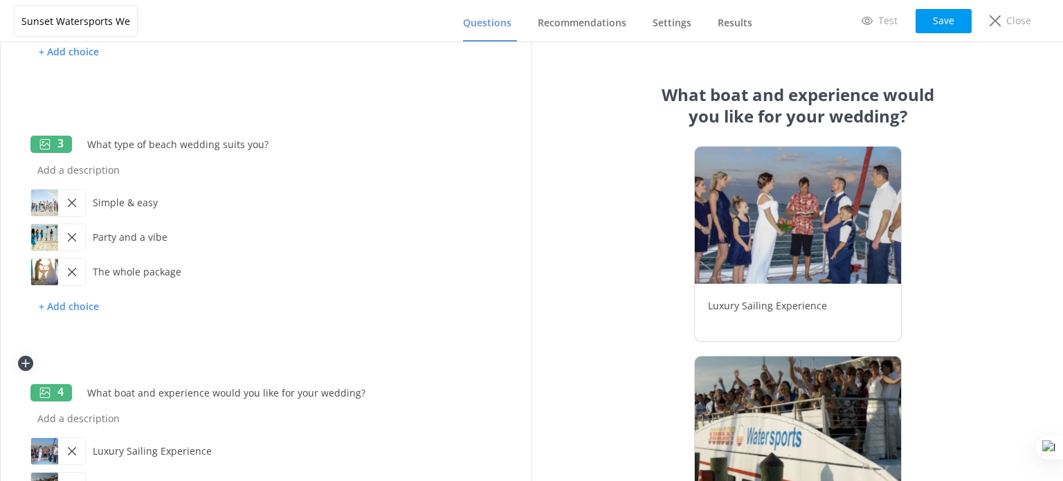
click at [31, 365] on icon at bounding box center [26, 363] width 14 height 11
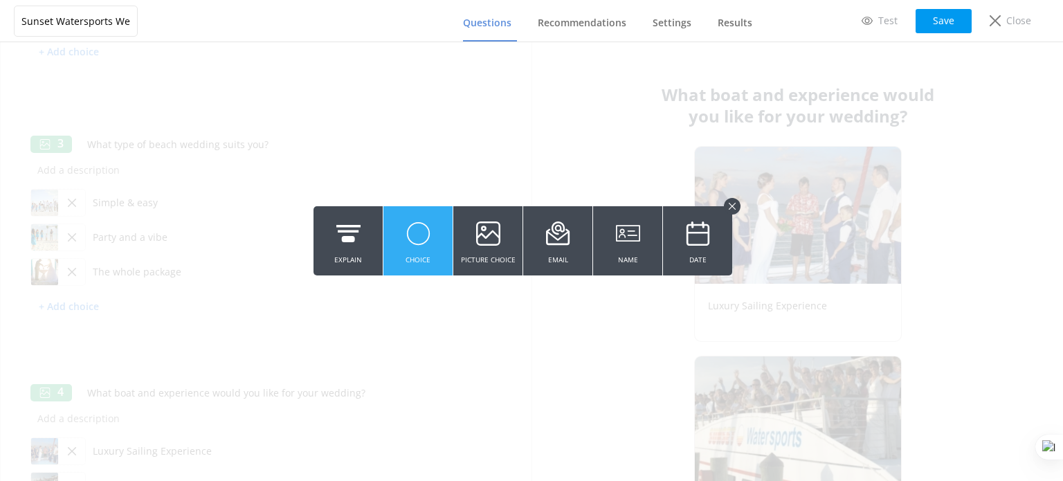
click at [430, 244] on button "Choice" at bounding box center [417, 240] width 69 height 69
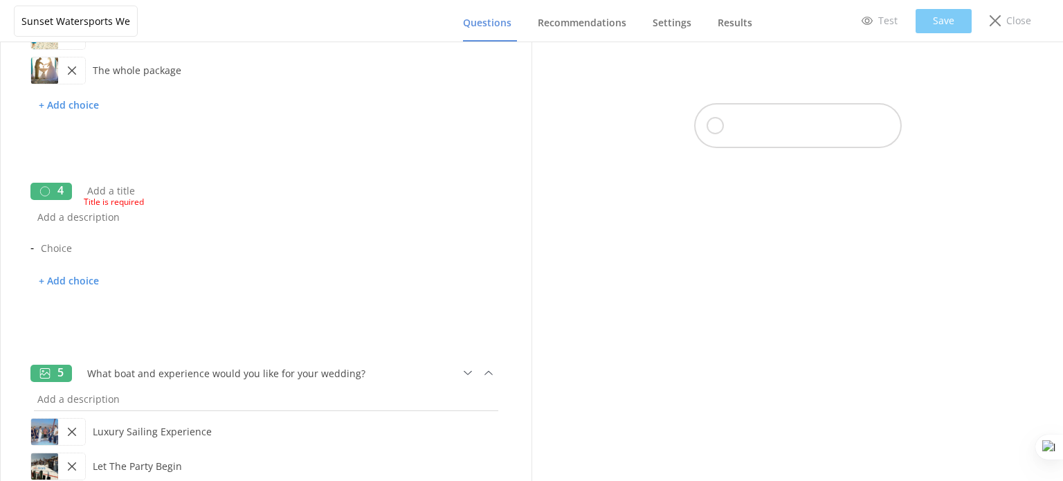
scroll to position [692, 0]
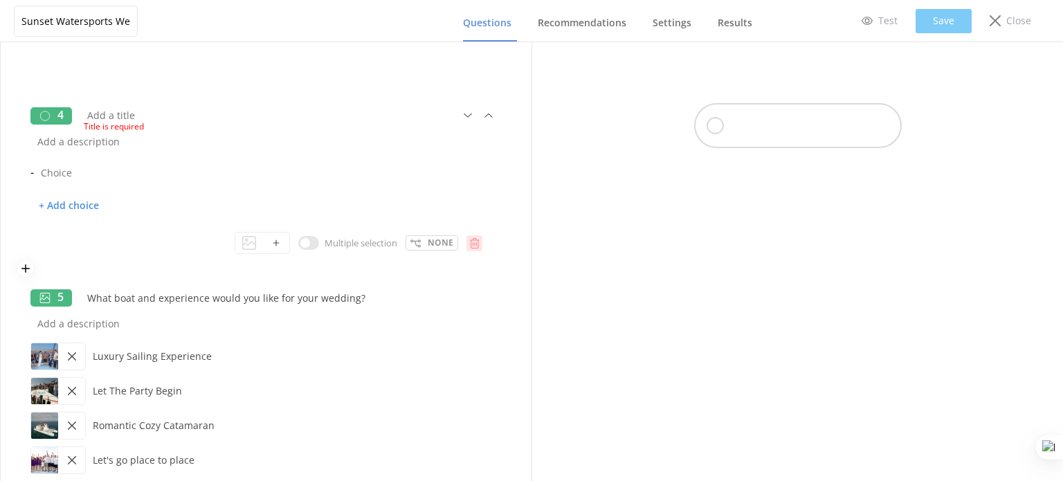
click at [469, 246] on icon at bounding box center [474, 243] width 10 height 10
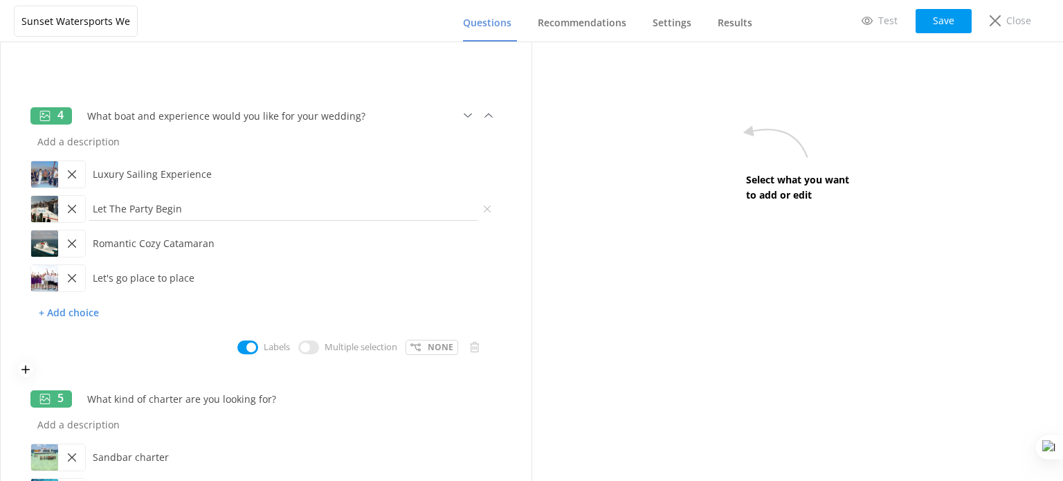
scroll to position [346, 0]
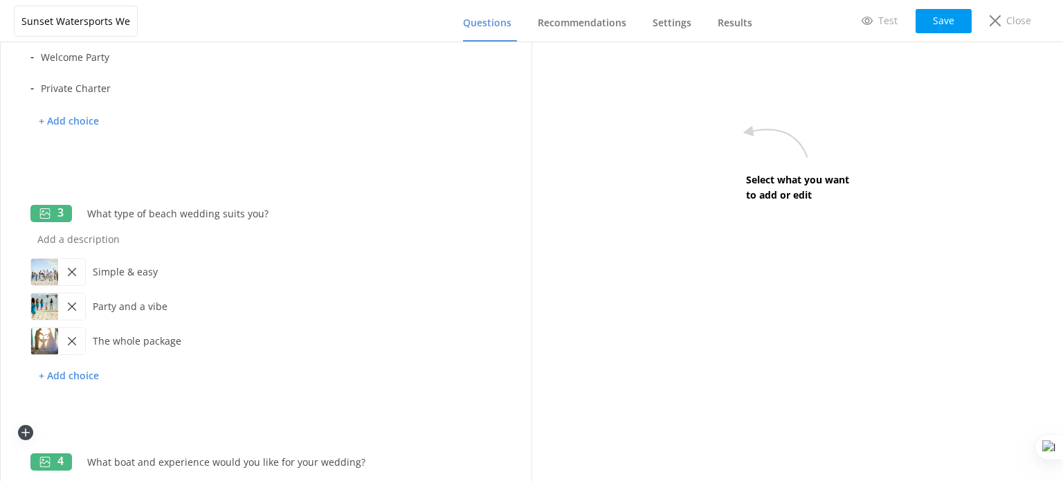
click at [26, 431] on icon at bounding box center [26, 432] width 14 height 11
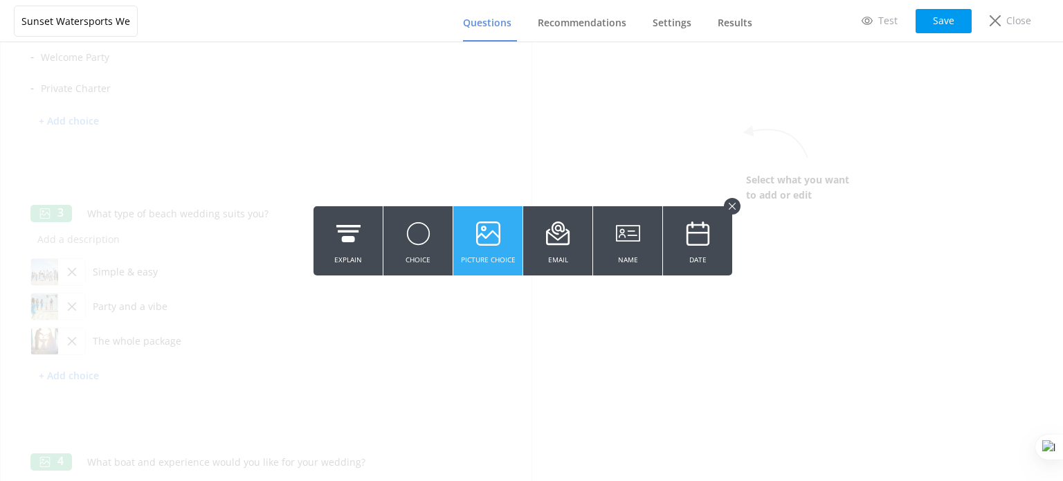
click at [462, 249] on button "Picture Choice" at bounding box center [487, 240] width 69 height 69
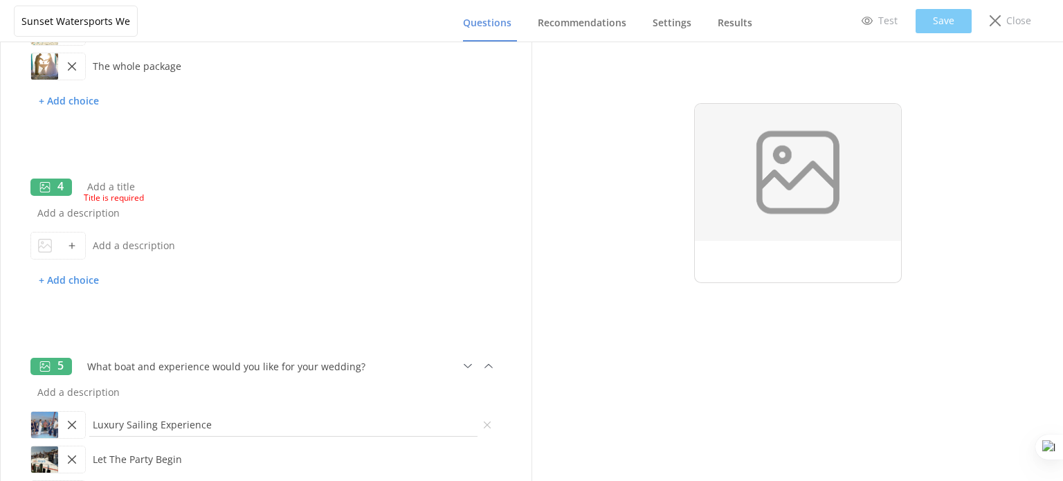
scroll to position [692, 0]
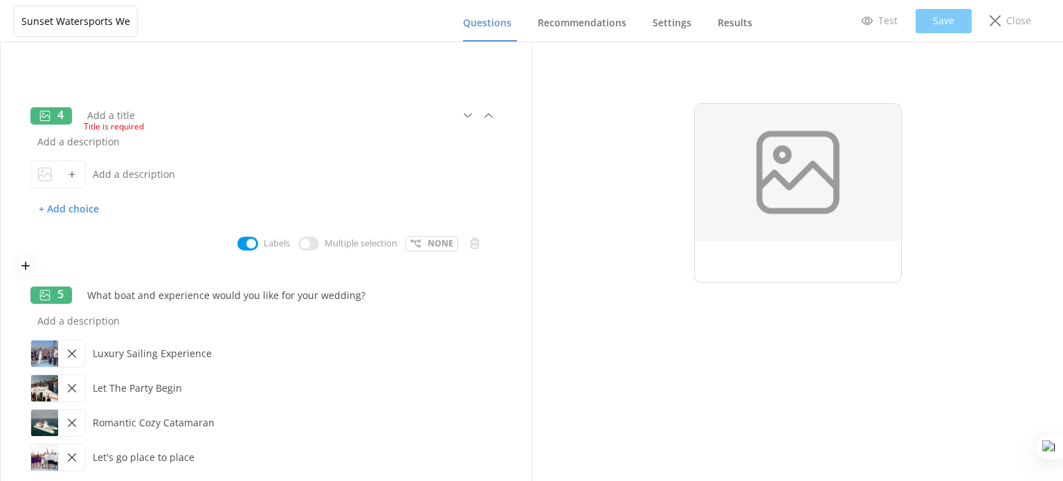
click at [298, 243] on input "checkbox" at bounding box center [308, 244] width 21 height 14
checkbox input "true"
click at [149, 173] on input "text" at bounding box center [283, 173] width 395 height 31
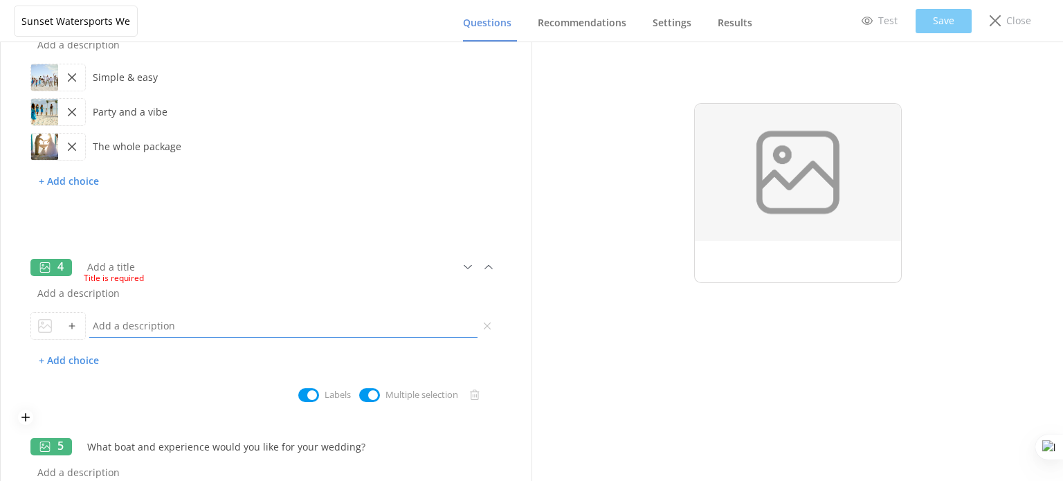
scroll to position [484, 0]
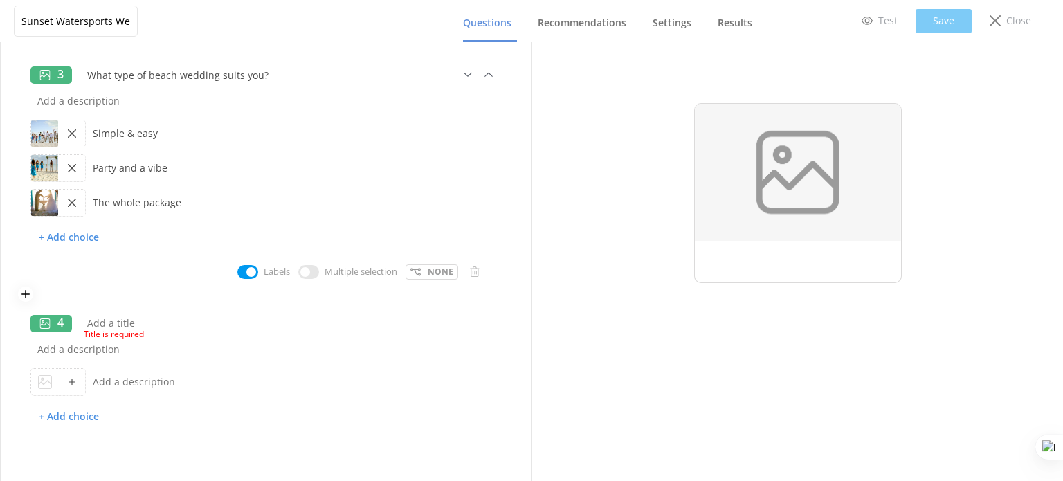
click at [120, 262] on div "Simple & easy Party and a vibe The whole package + Add choice" at bounding box center [265, 189] width 471 height 147
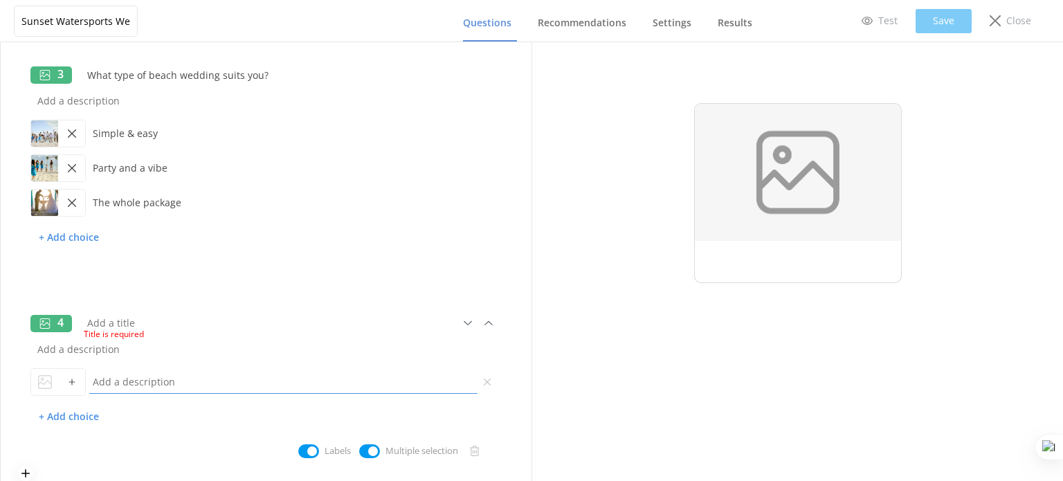
click at [122, 383] on input "text" at bounding box center [283, 381] width 395 height 31
type input "White arch"
click at [69, 416] on p "+ Add choice" at bounding box center [68, 417] width 77 height 24
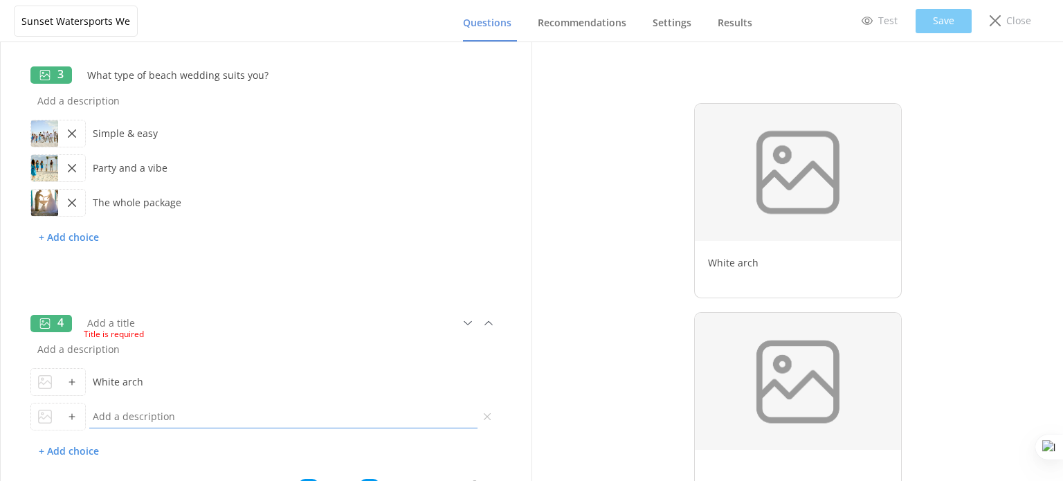
click at [145, 415] on input "text" at bounding box center [283, 416] width 395 height 31
type input "Bamboo arch"
click at [89, 447] on p "+ Add choice" at bounding box center [68, 451] width 77 height 24
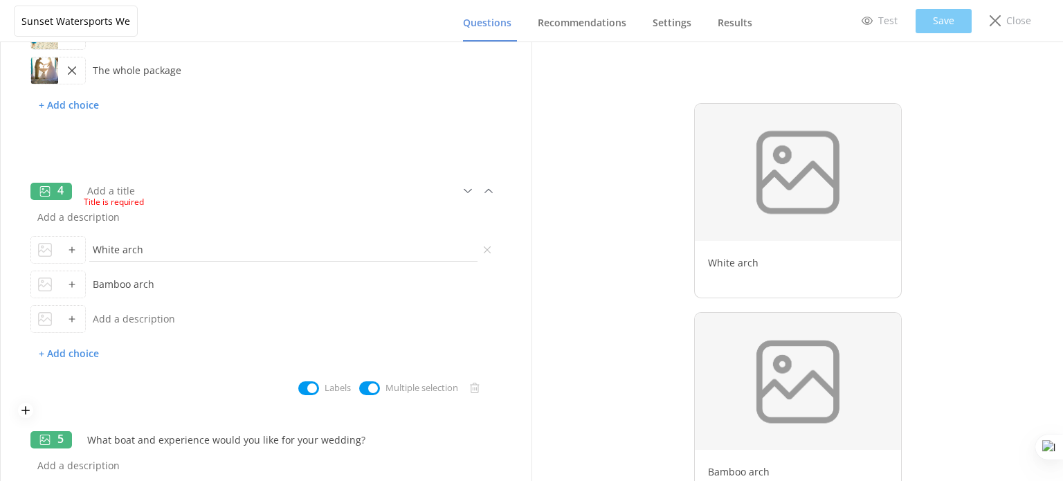
scroll to position [623, 0]
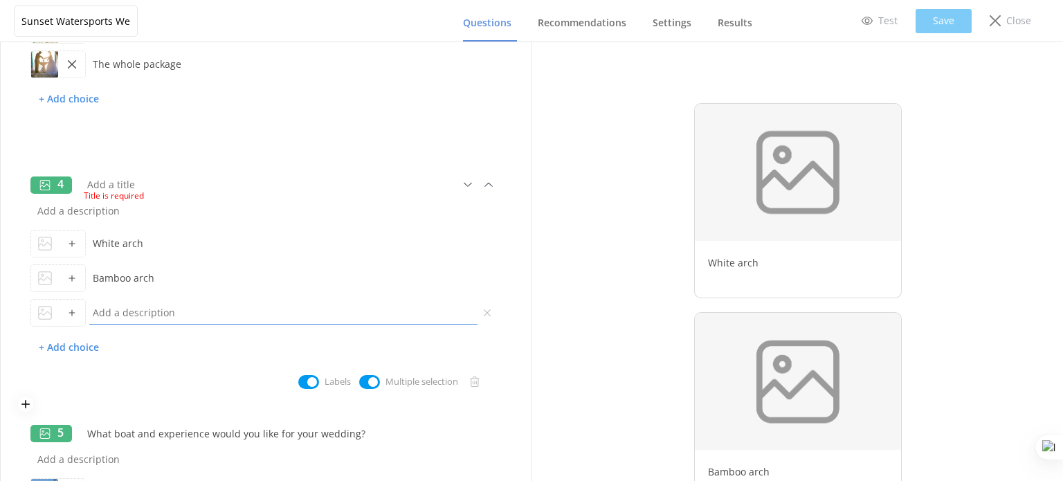
click at [127, 312] on input "text" at bounding box center [283, 312] width 395 height 31
type input "white chairs"
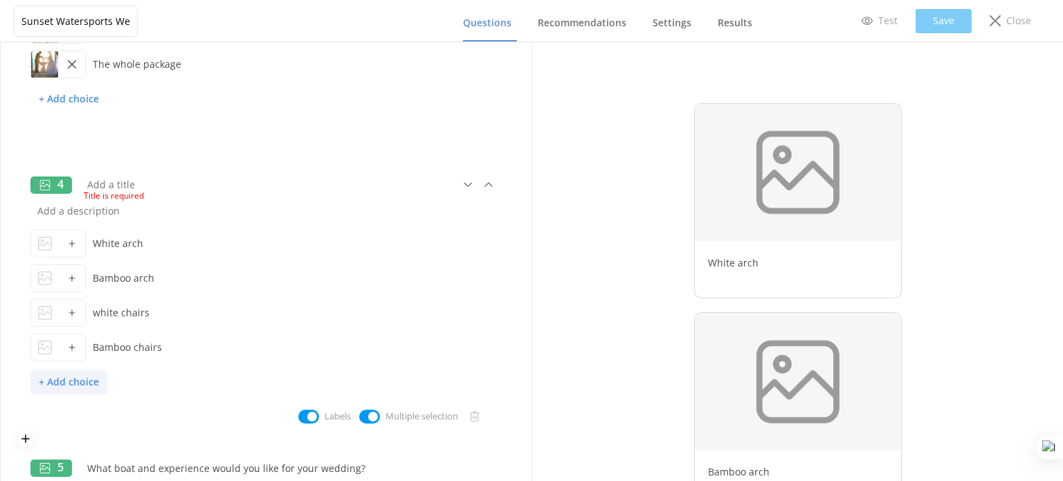
type input "Bamboo chairs"
click at [84, 381] on p "+ Add choice" at bounding box center [68, 382] width 77 height 24
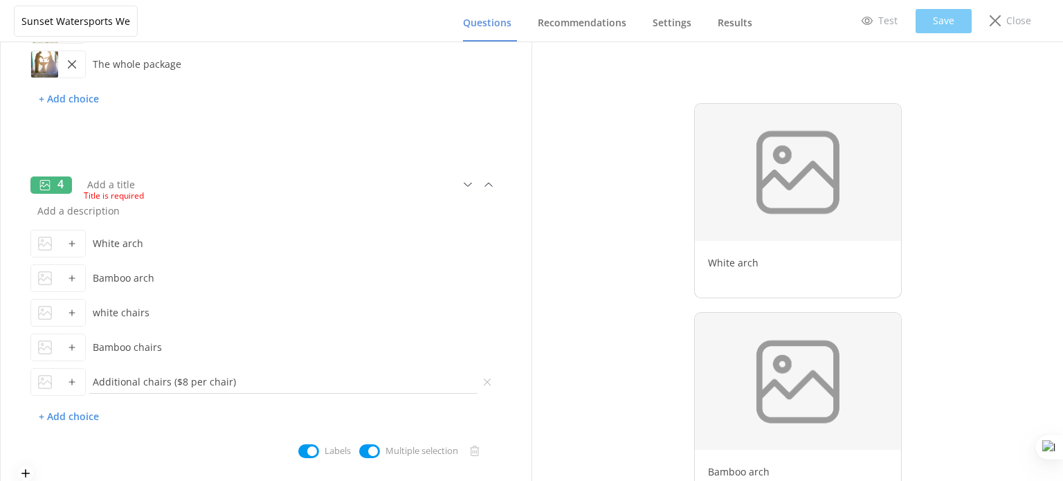
type input "Additional chairs ($8 per chair)"
type input "Rehearsal ($100)"
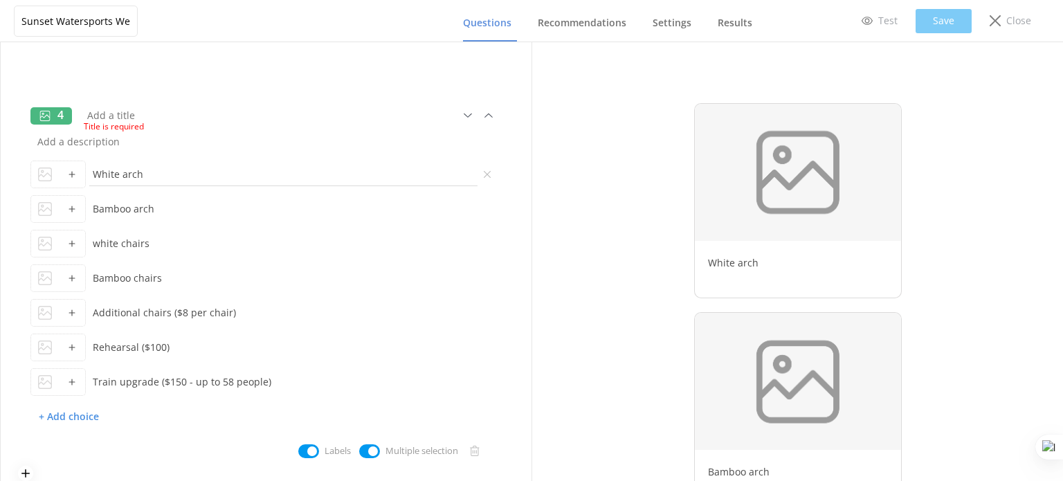
type input "Train upgrade ($150 - up to 58 people)"
click at [155, 172] on input "White arch" at bounding box center [283, 173] width 395 height 31
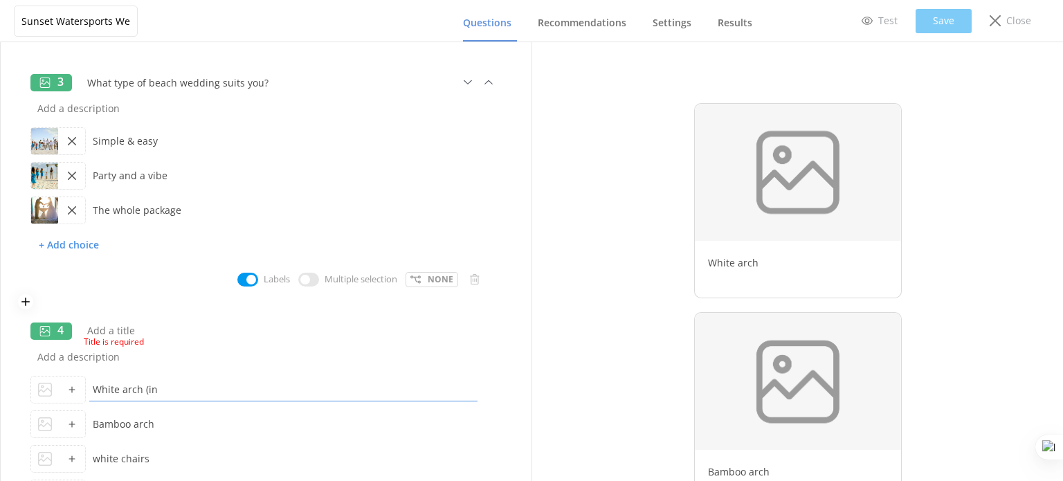
scroll to position [623, 0]
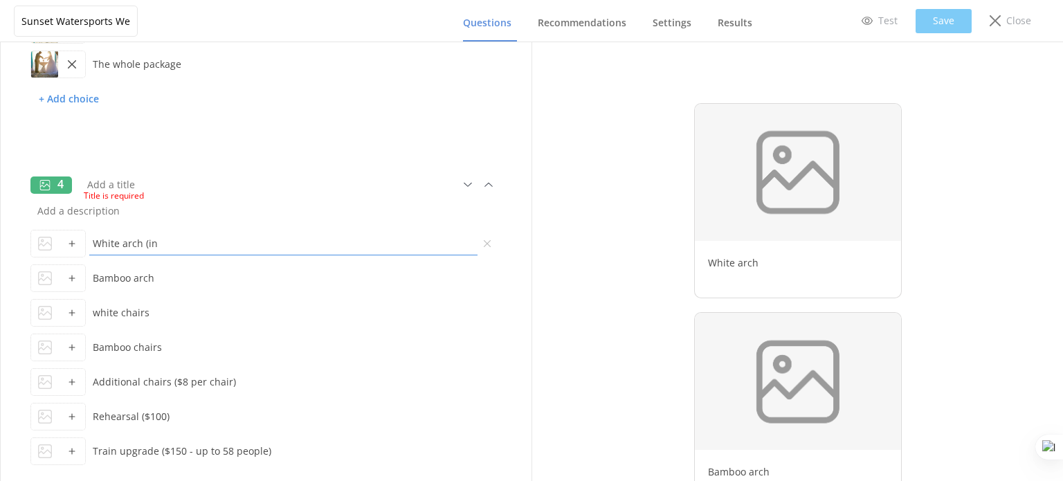
drag, startPoint x: 156, startPoint y: 244, endPoint x: 144, endPoint y: 248, distance: 12.5
click at [144, 248] on input "White arch (in" at bounding box center [283, 243] width 395 height 31
click at [160, 248] on input "White arch (in" at bounding box center [283, 243] width 395 height 31
click at [155, 246] on input "White arch (in" at bounding box center [283, 243] width 395 height 31
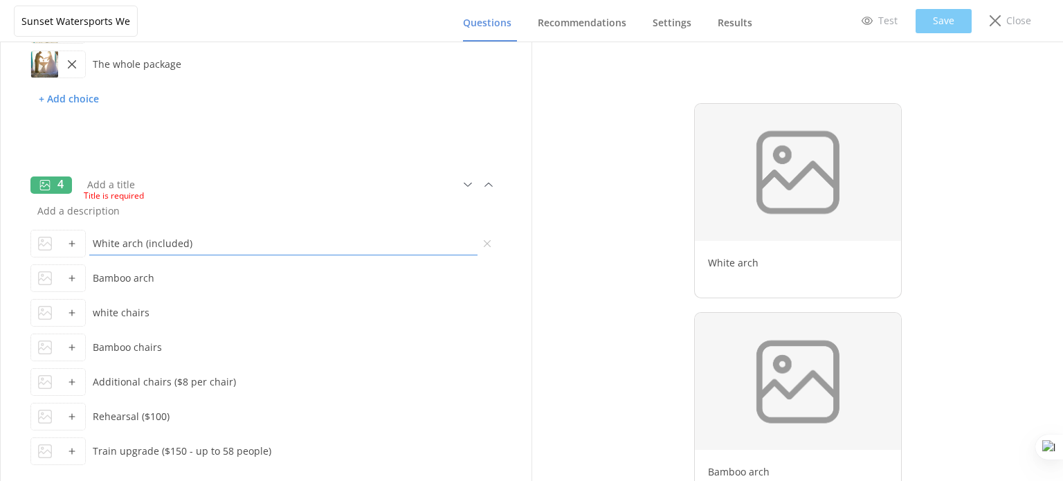
drag, startPoint x: 207, startPoint y: 241, endPoint x: 143, endPoint y: 245, distance: 63.8
click at [143, 245] on input "White arch (included)" at bounding box center [283, 243] width 395 height 31
type input "White arch (included)"
click at [172, 276] on input "Bamboo arch" at bounding box center [283, 277] width 395 height 31
paste input "(included)"
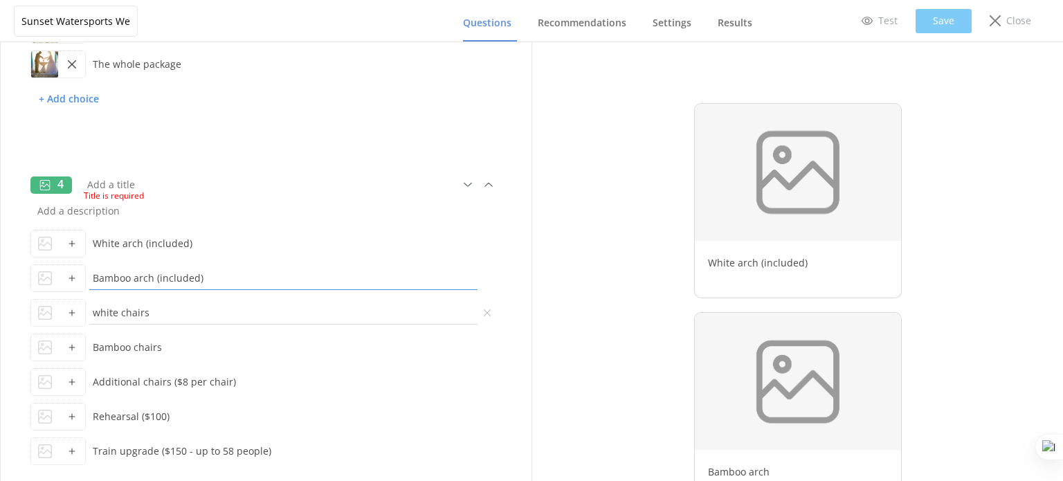
type input "Bamboo arch (included)"
click at [155, 318] on input "white chairs" at bounding box center [283, 312] width 395 height 31
paste input "(included)"
type input "white chairs (included)"
click at [176, 343] on input "Bamboo chairs" at bounding box center [283, 346] width 395 height 31
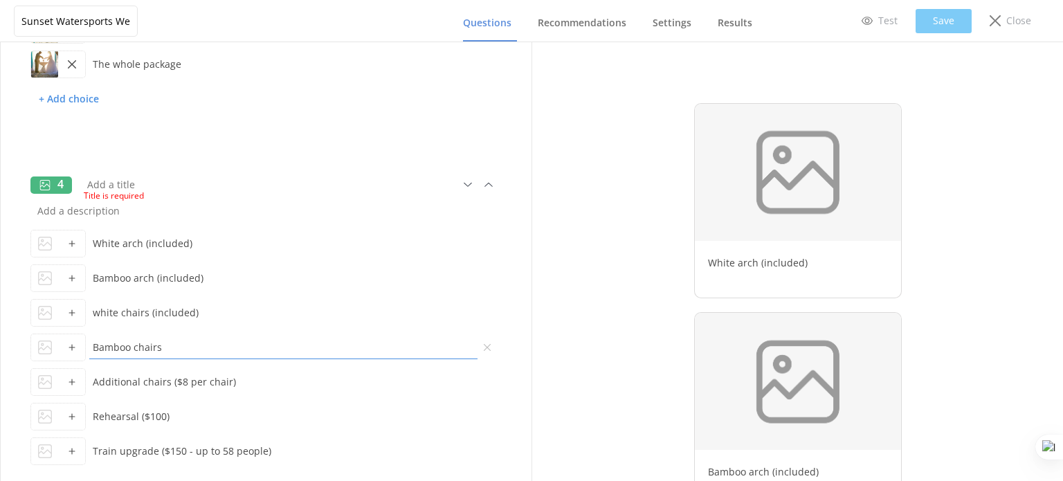
paste input "(included)"
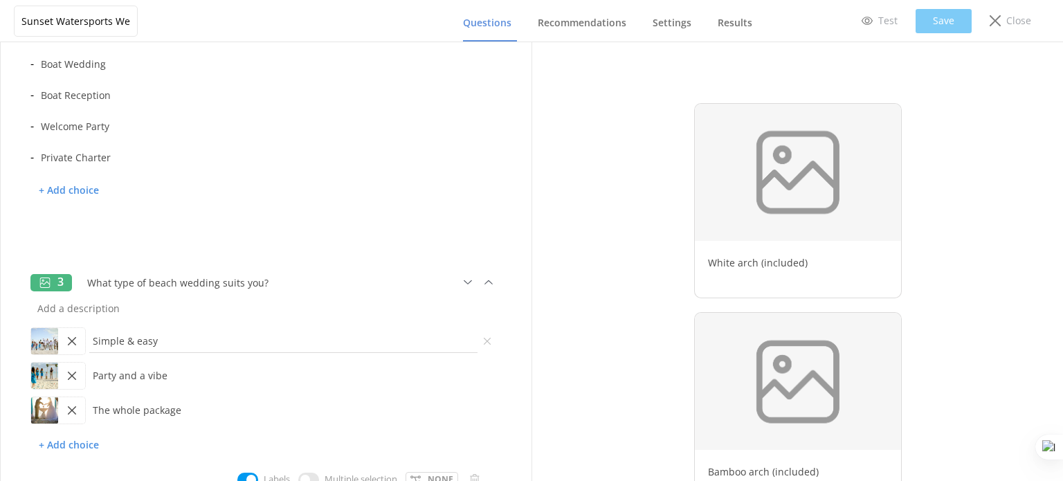
scroll to position [0, 0]
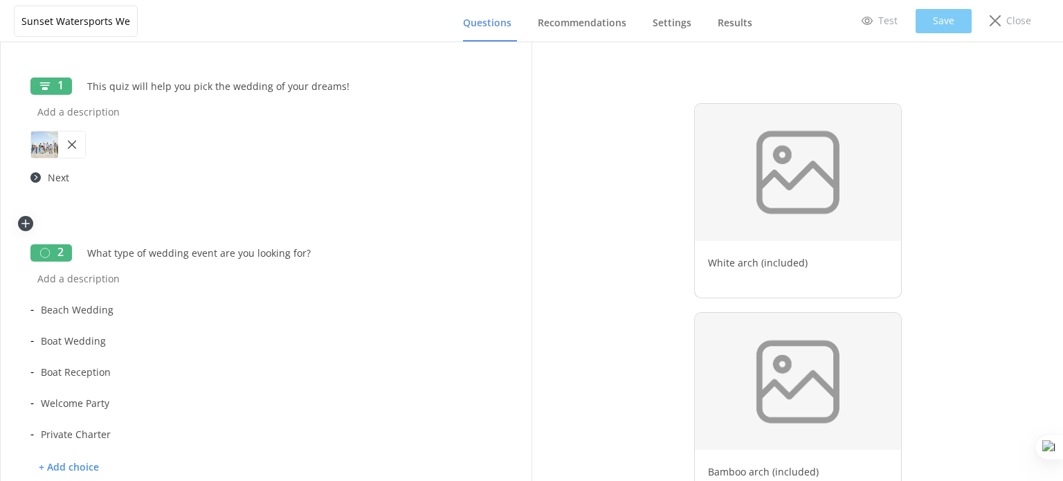
type input "Bamboo chairs (included)"
click at [26, 224] on icon at bounding box center [26, 223] width 14 height 11
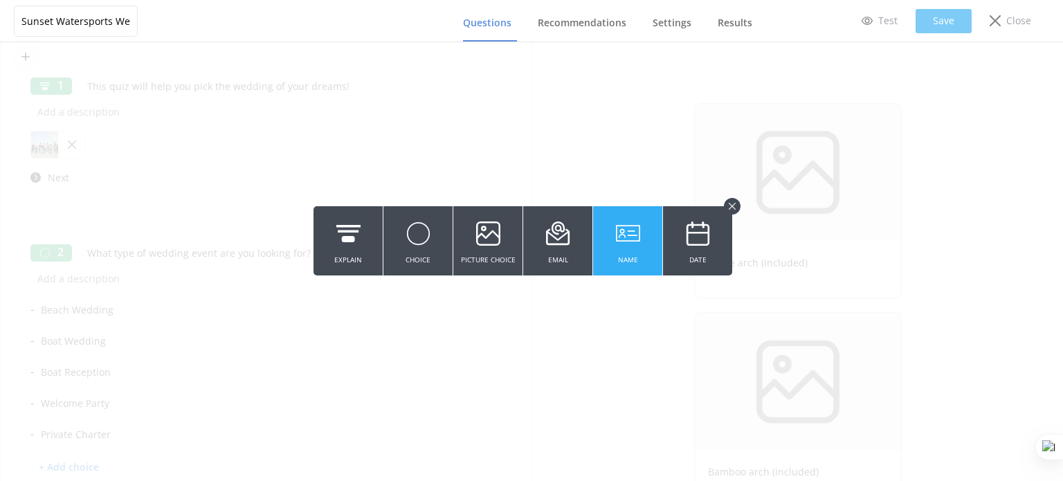
click at [642, 232] on button "Name" at bounding box center [627, 240] width 69 height 69
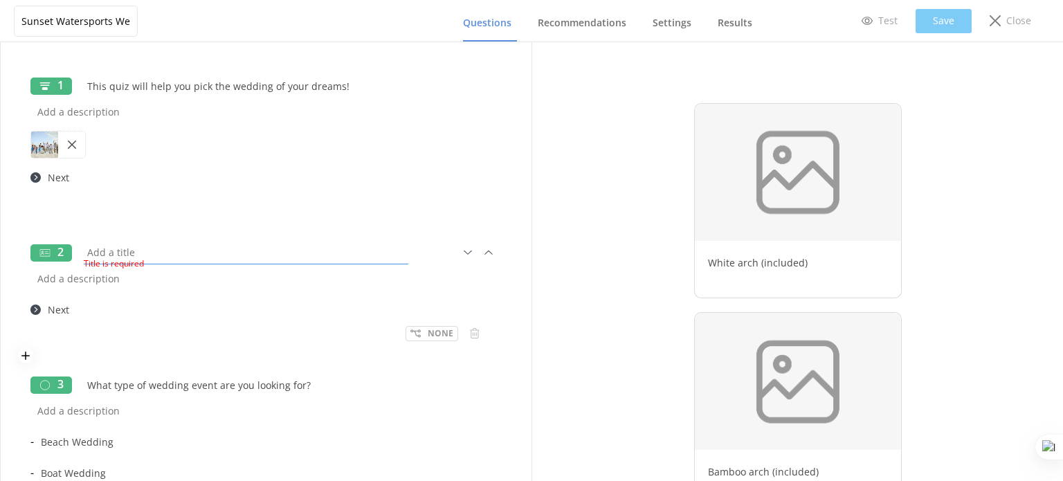
click at [133, 250] on input "text" at bounding box center [245, 252] width 331 height 31
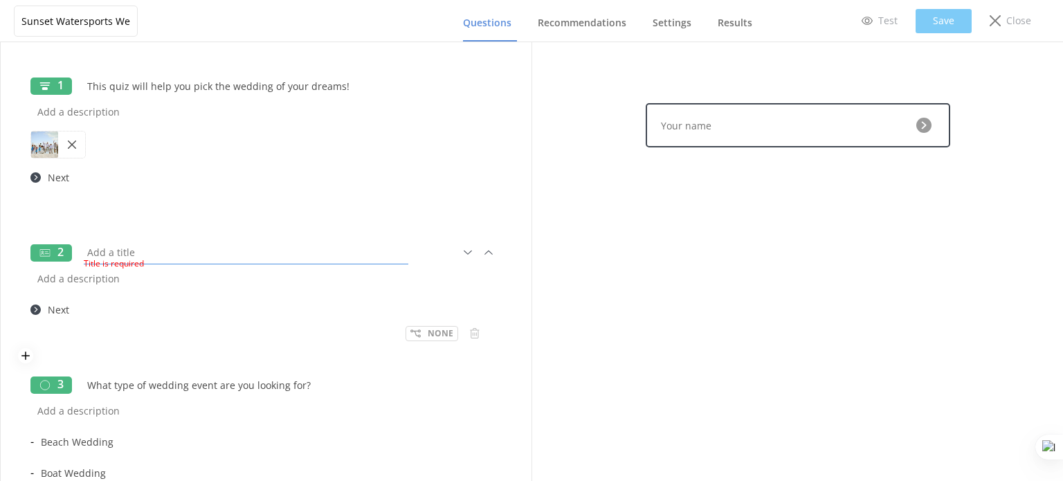
type input "E"
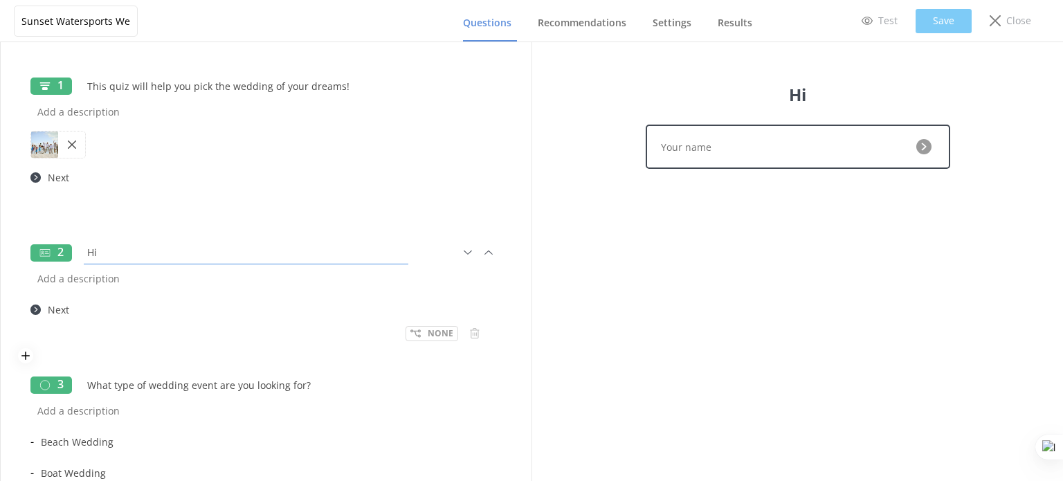
type input "H"
click at [110, 248] on input "Whats your name?" at bounding box center [245, 252] width 331 height 31
type input "What's your name?"
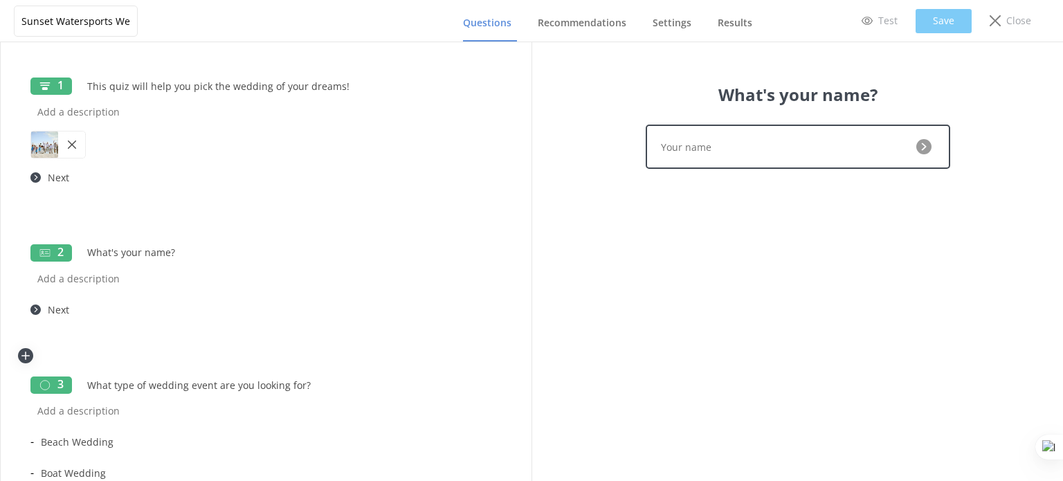
click at [26, 356] on icon at bounding box center [26, 355] width 14 height 11
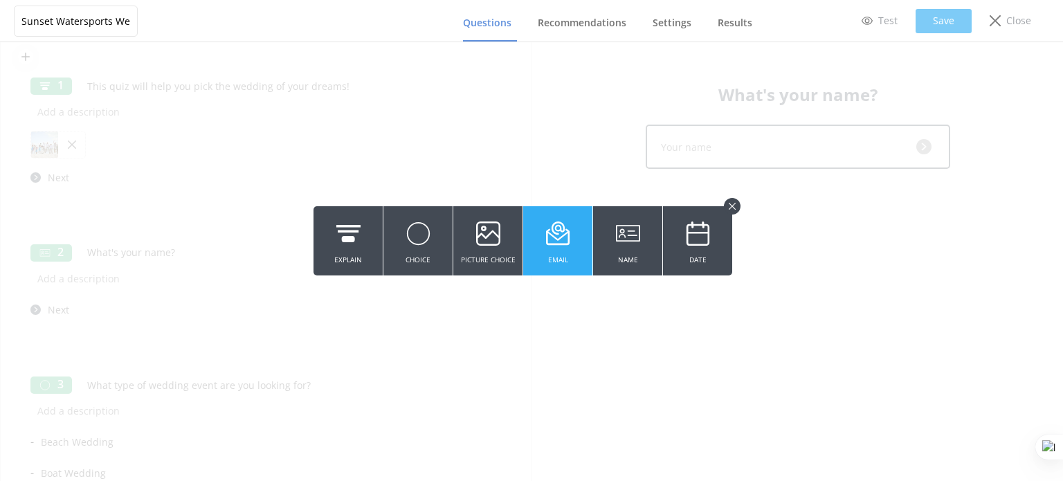
click at [575, 243] on button "Email" at bounding box center [557, 240] width 69 height 69
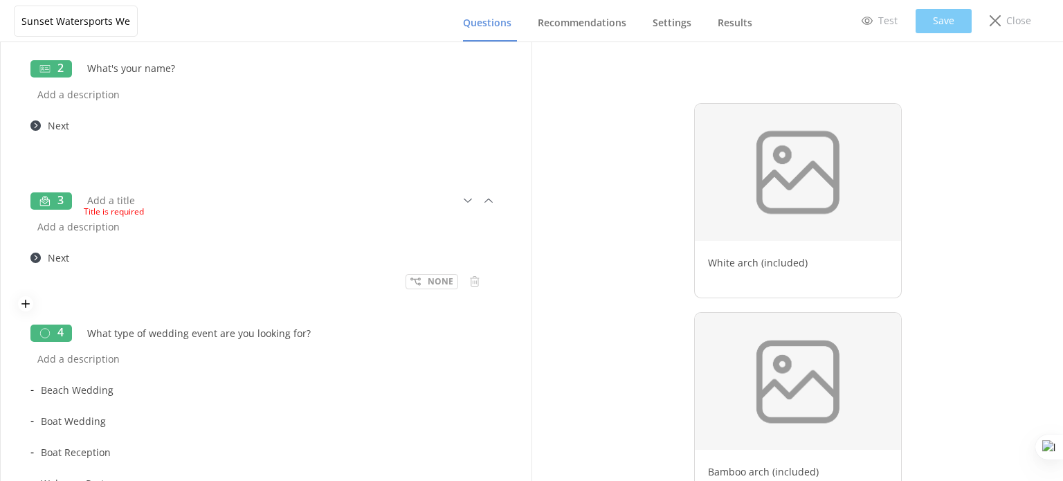
scroll to position [118, 0]
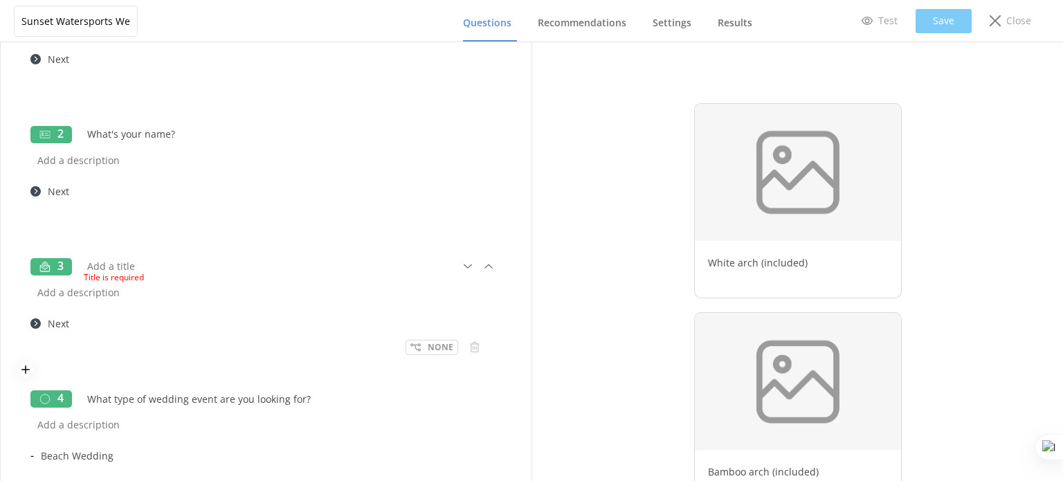
click at [119, 272] on span "Title is required" at bounding box center [270, 277] width 372 height 13
click at [122, 268] on div "Title is required" at bounding box center [274, 275] width 380 height 17
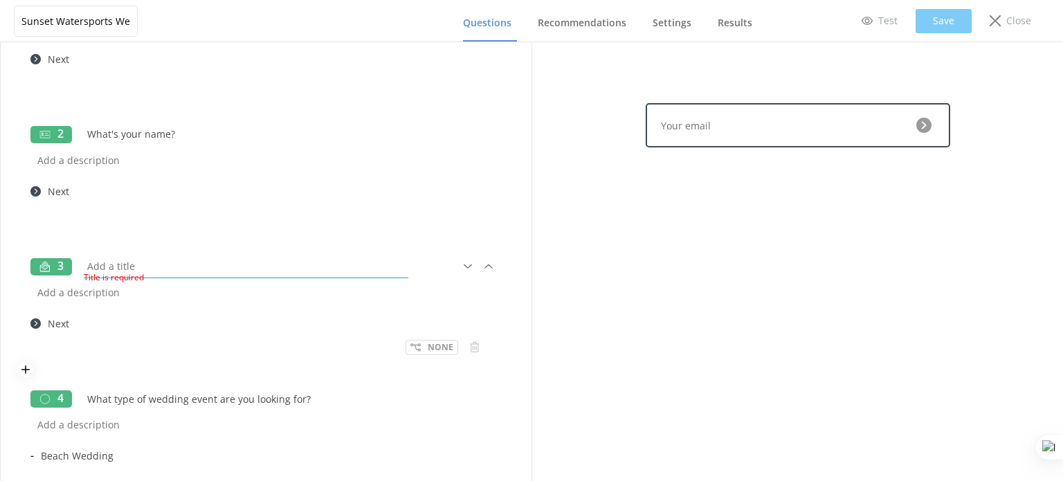
click at [129, 263] on input "text" at bounding box center [245, 266] width 331 height 31
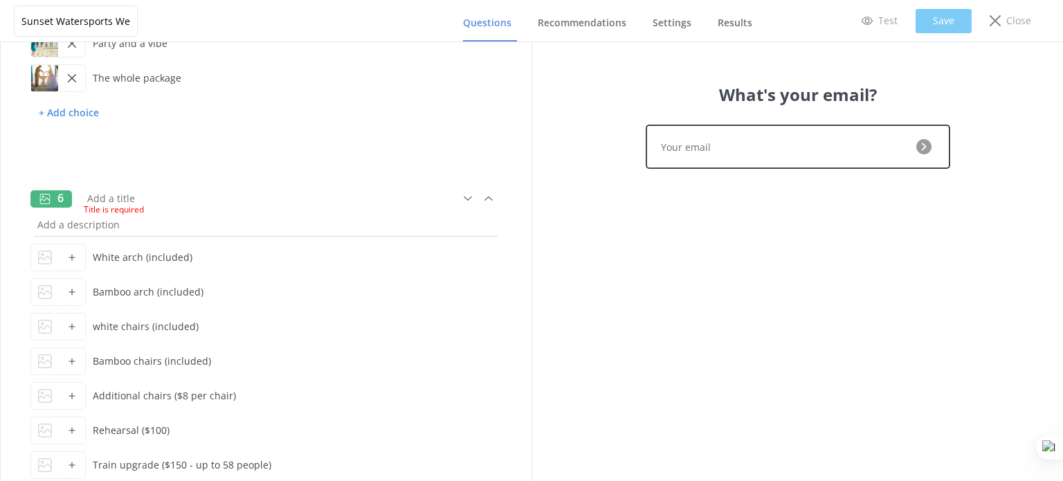
scroll to position [880, 0]
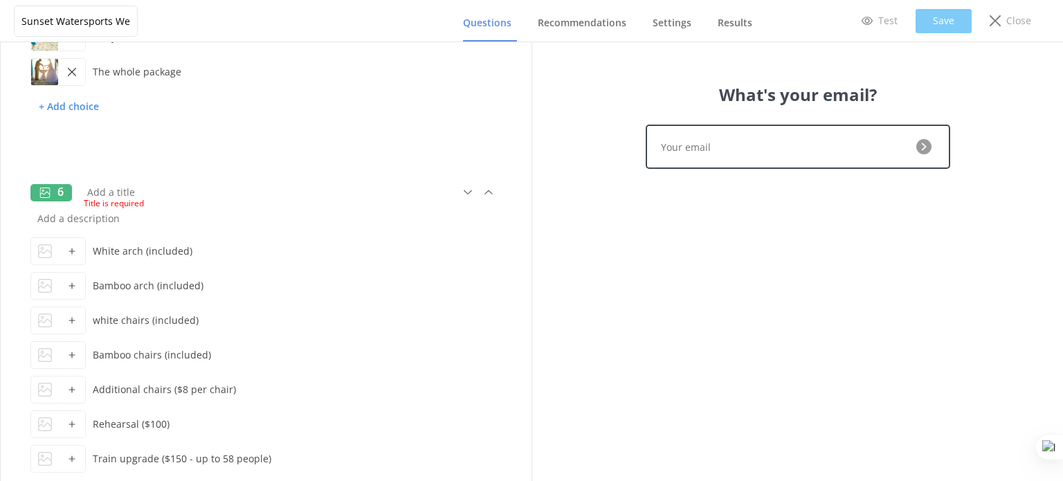
type input "What's your email?"
click at [147, 193] on div "Title is required" at bounding box center [274, 201] width 380 height 17
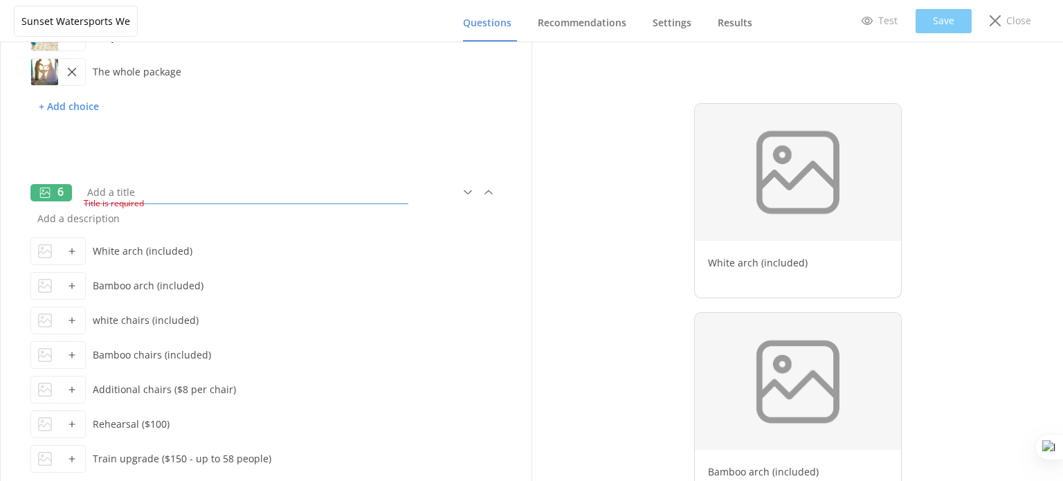
click at [122, 188] on input "text" at bounding box center [245, 191] width 331 height 31
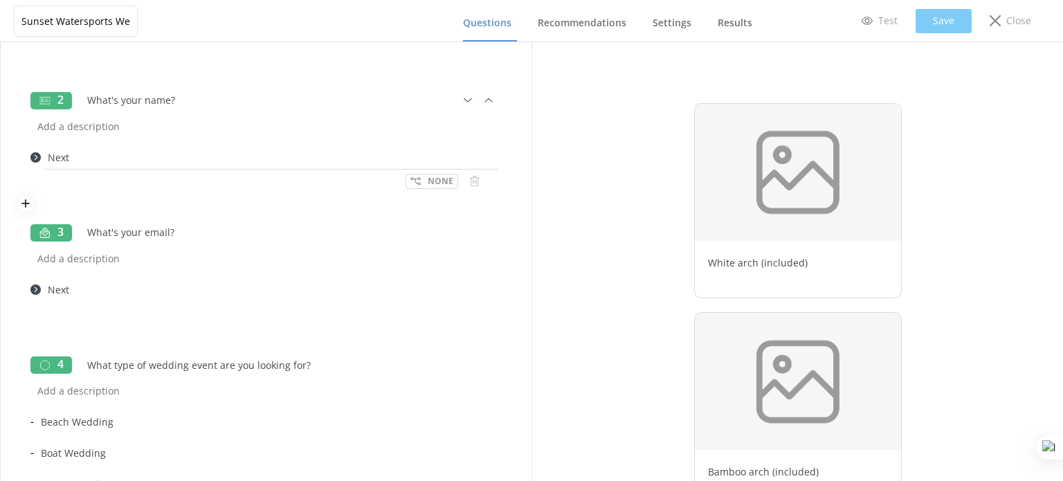
scroll to position [118, 0]
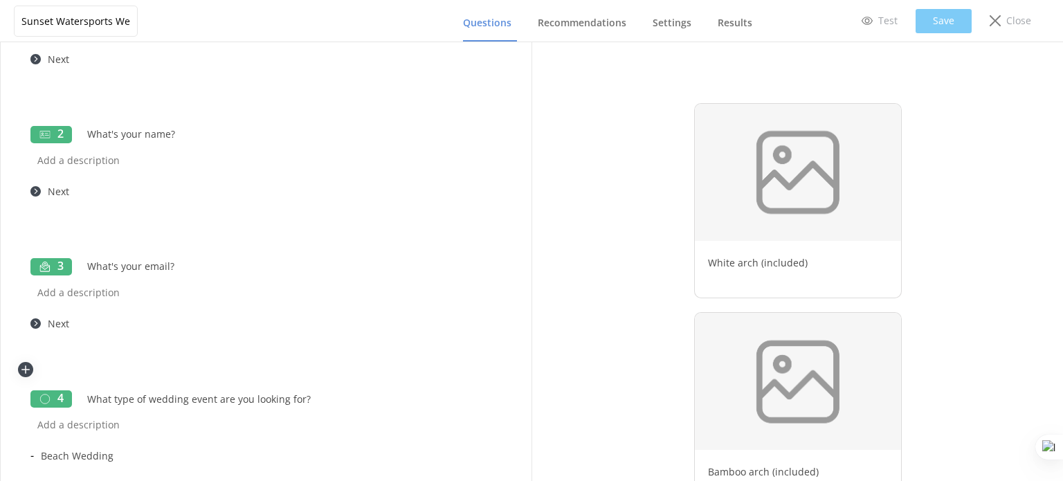
click at [28, 365] on icon at bounding box center [26, 369] width 14 height 11
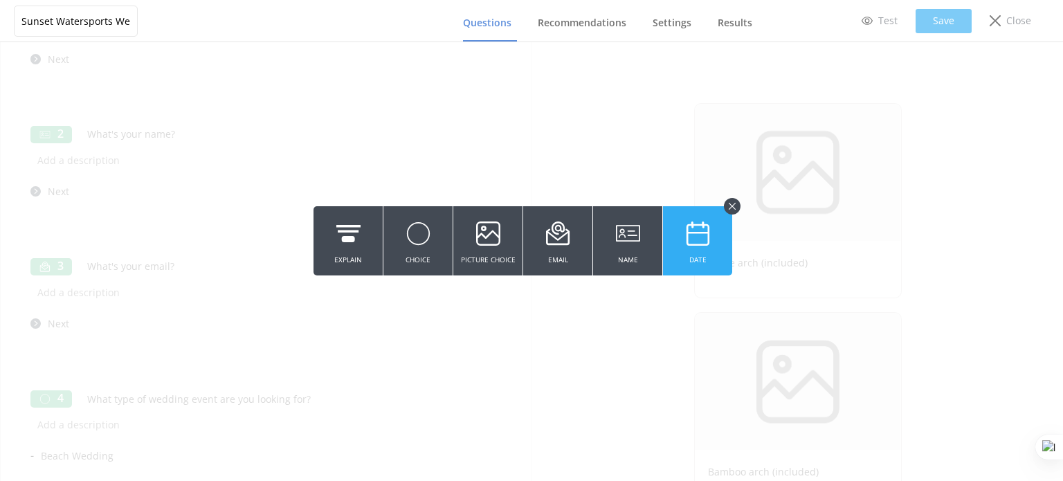
click at [698, 248] on icon at bounding box center [698, 234] width 24 height 38
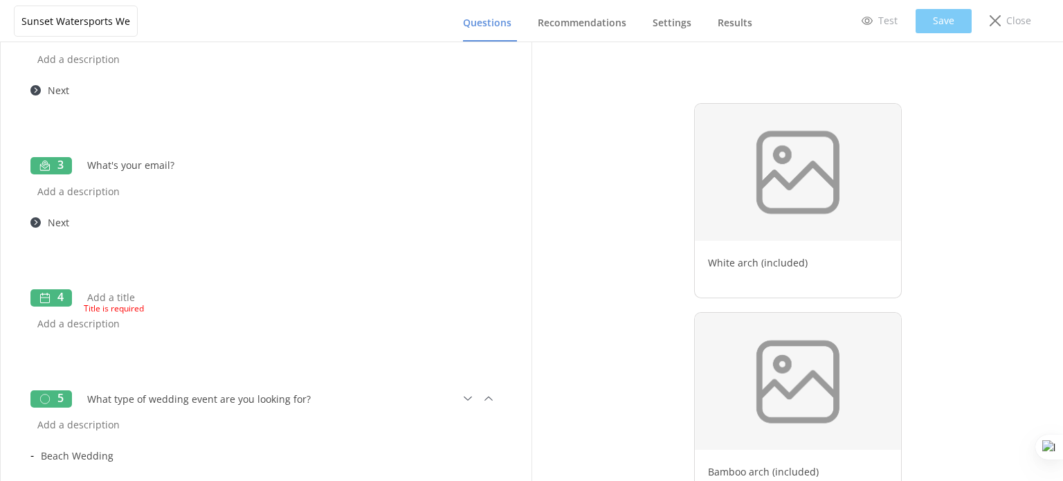
scroll to position [219, 0]
click at [106, 299] on div "Title is required" at bounding box center [274, 307] width 380 height 17
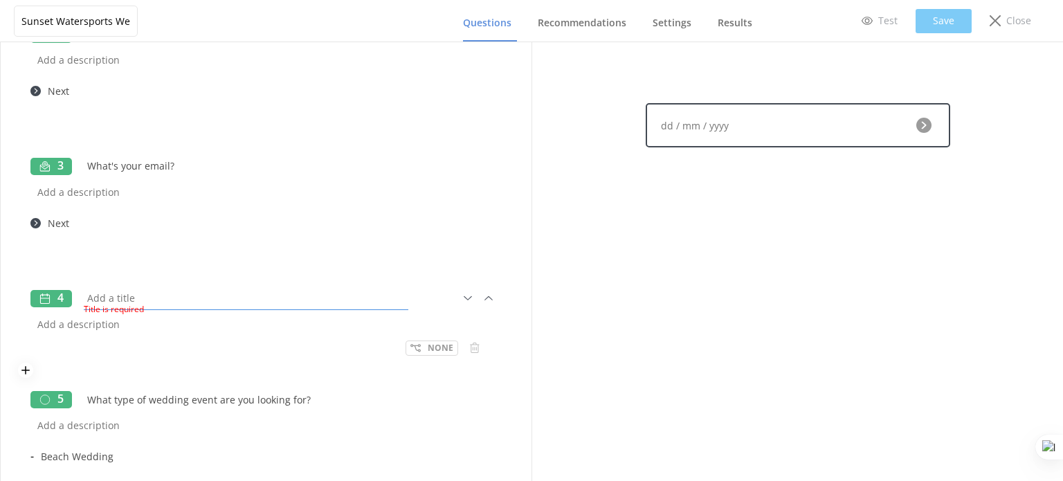
click at [136, 293] on input "text" at bounding box center [245, 297] width 331 height 31
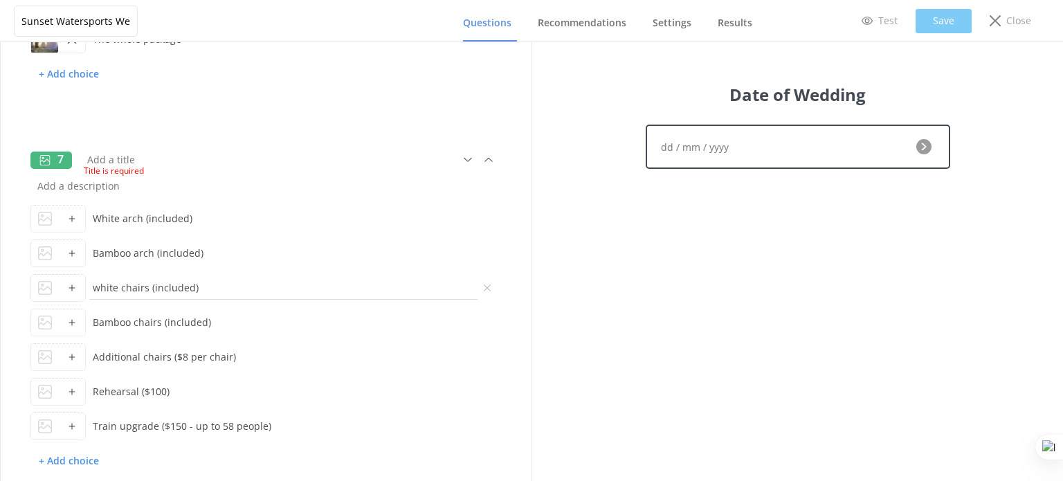
scroll to position [1049, 0]
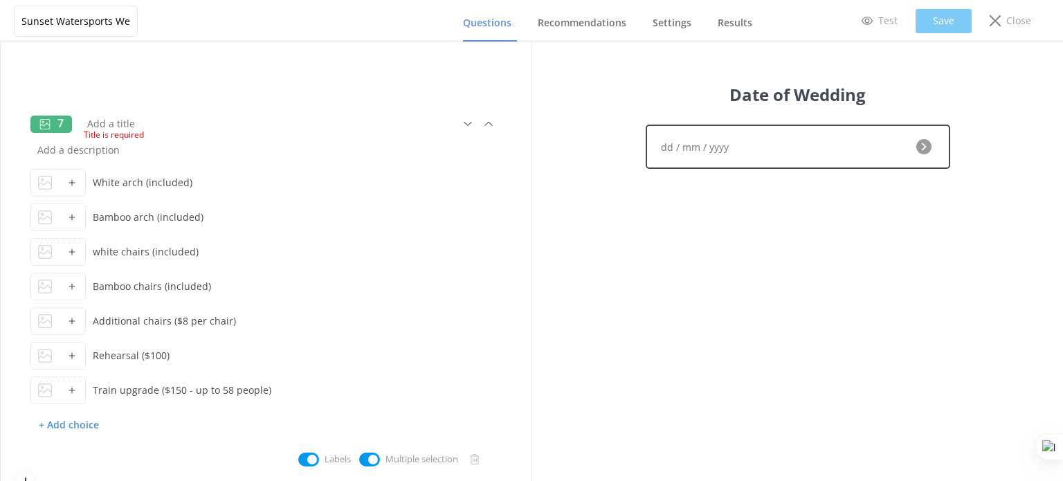
type input "Date of Wedding"
click at [150, 125] on div "Title is required" at bounding box center [274, 133] width 380 height 17
click at [140, 118] on input "text" at bounding box center [245, 123] width 331 height 31
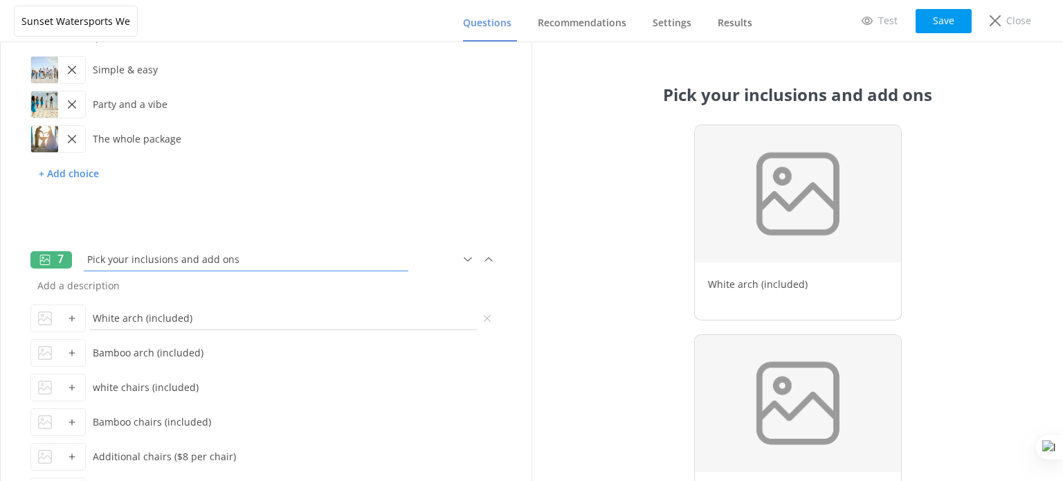
scroll to position [958, 0]
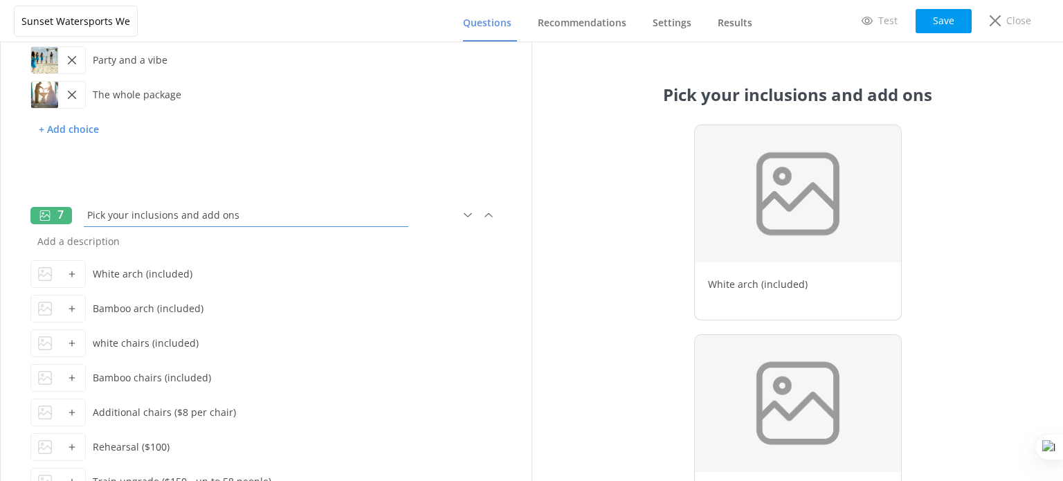
drag, startPoint x: 239, startPoint y: 217, endPoint x: 86, endPoint y: 217, distance: 153.6
click at [86, 217] on input "Pick your inclusions and add ons" at bounding box center [245, 214] width 331 height 31
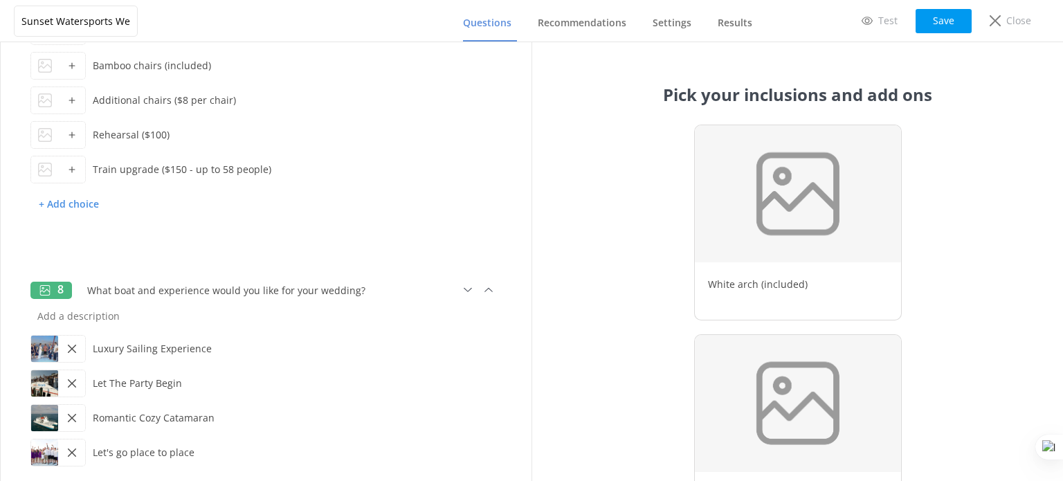
scroll to position [1235, 0]
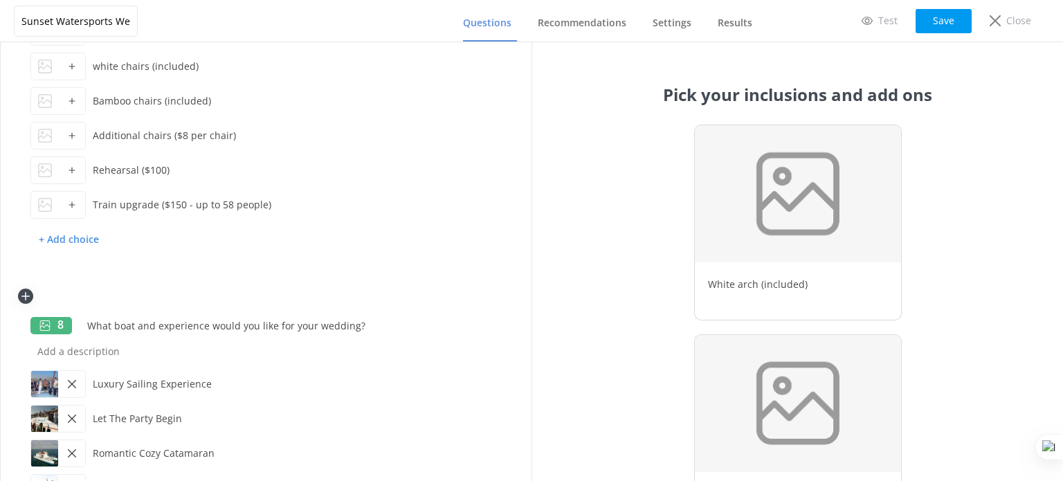
type input "Pick your inclusions and add ons"
click at [24, 296] on icon at bounding box center [26, 296] width 14 height 11
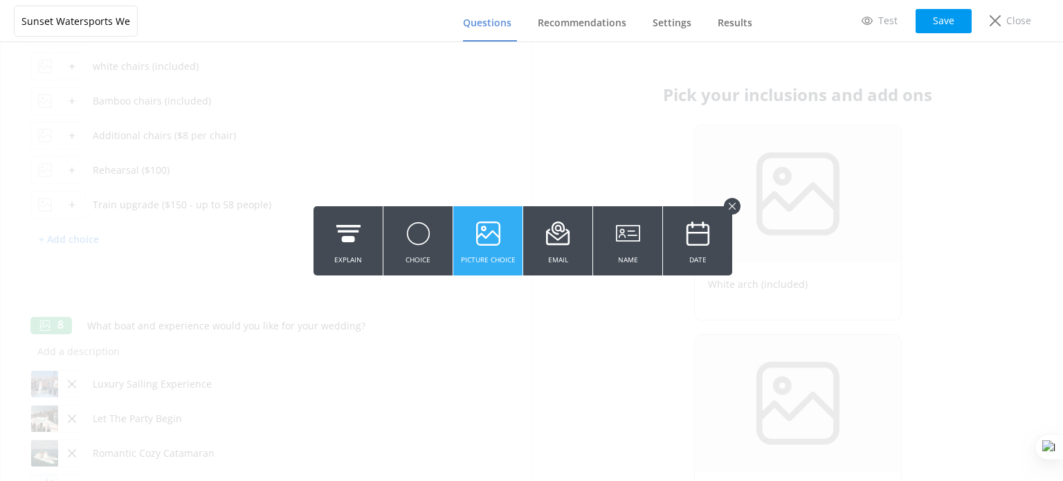
click at [476, 242] on use at bounding box center [488, 233] width 24 height 24
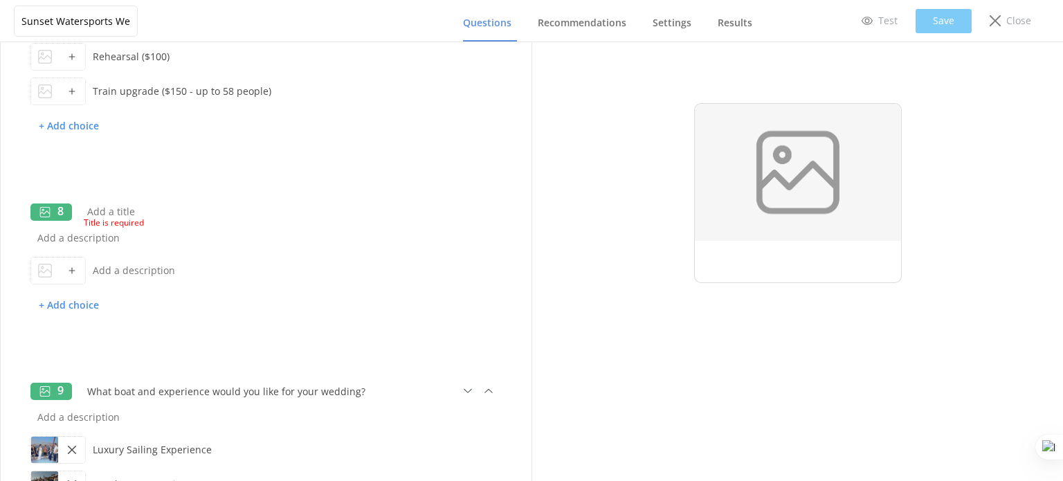
scroll to position [1442, 0]
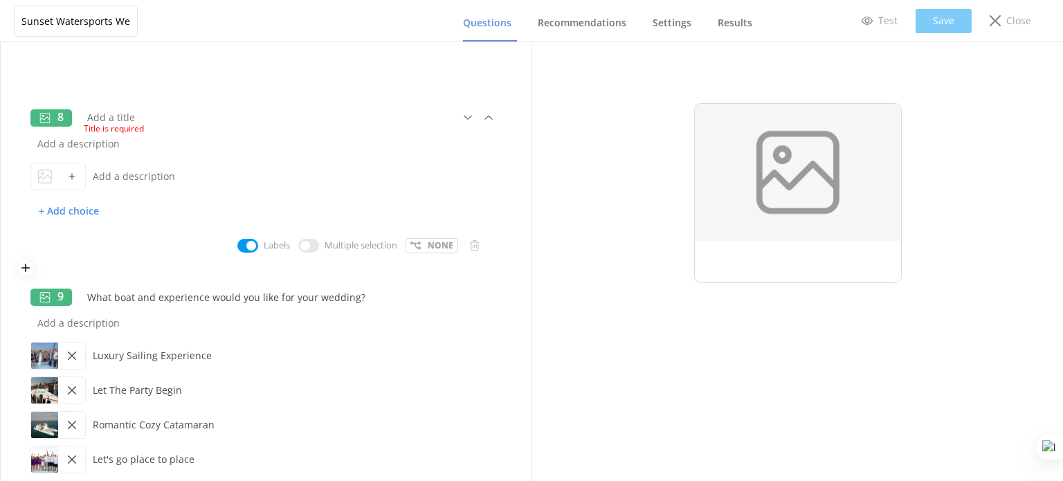
click at [298, 248] on input "checkbox" at bounding box center [308, 246] width 21 height 14
checkbox input "true"
click at [137, 118] on div "Title is required" at bounding box center [274, 126] width 380 height 17
click at [137, 116] on input "text" at bounding box center [245, 117] width 331 height 31
paste input "Pick your inclusions and add ons"
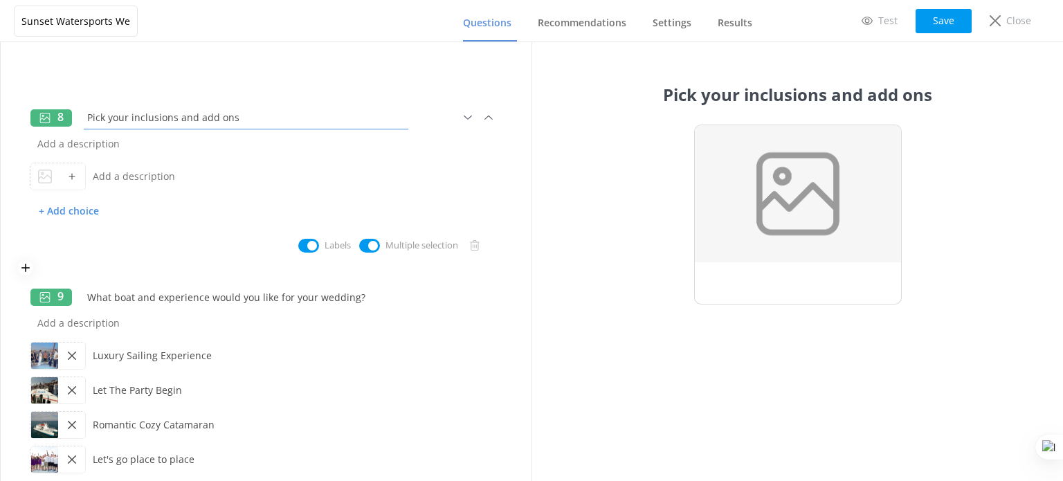
click at [131, 114] on input "Pick your inclusions and add ons" at bounding box center [245, 117] width 331 height 31
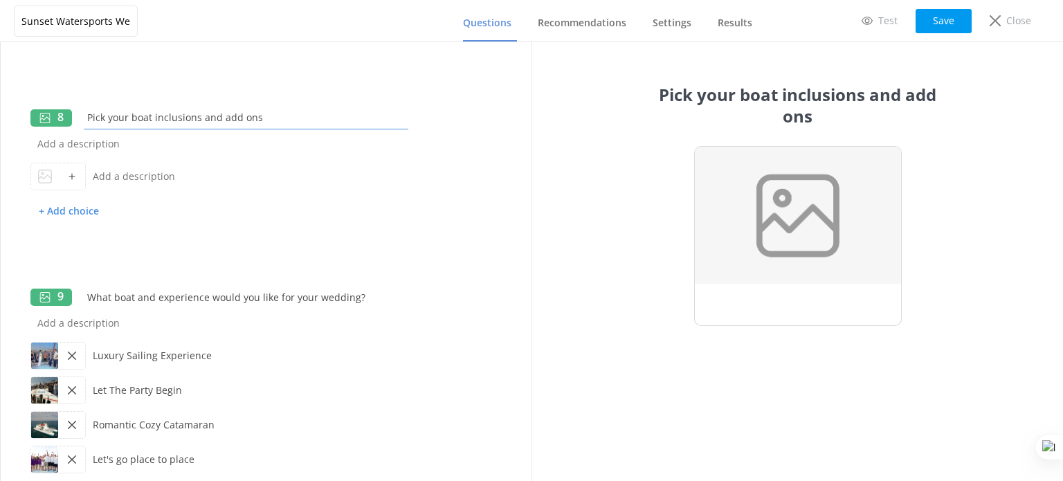
type input "Pick your boat inclusions and add ons"
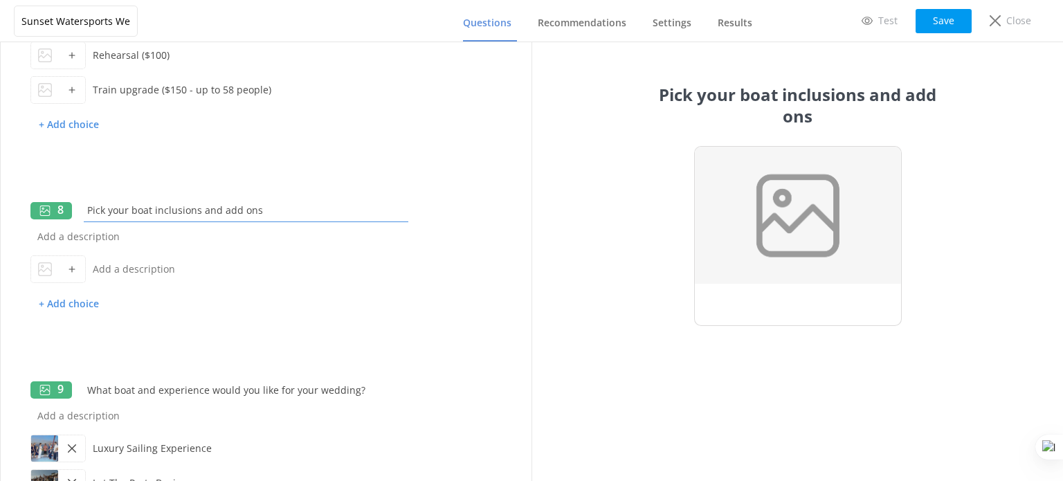
scroll to position [1373, 0]
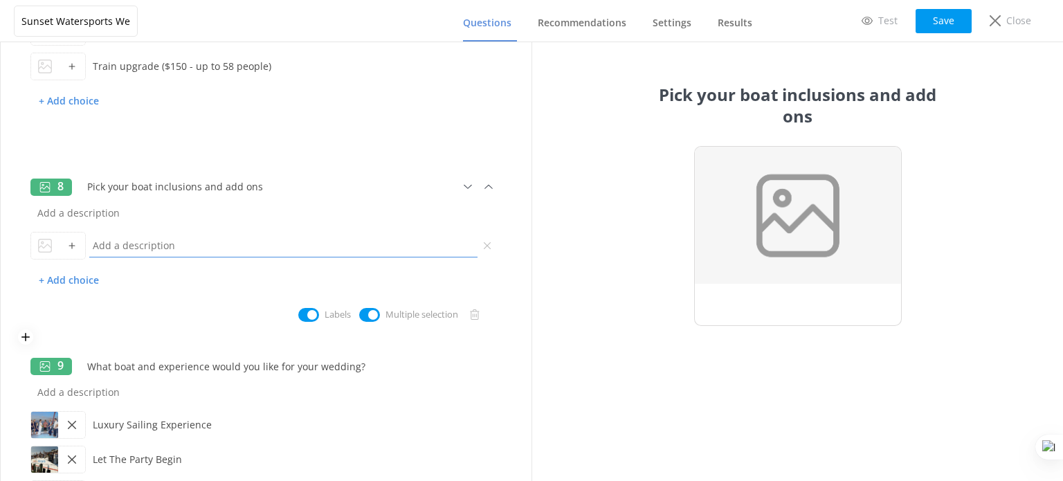
click at [133, 246] on input "text" at bounding box center [283, 245] width 395 height 31
click at [138, 251] on input "text" at bounding box center [283, 245] width 395 height 31
type input "DJ"
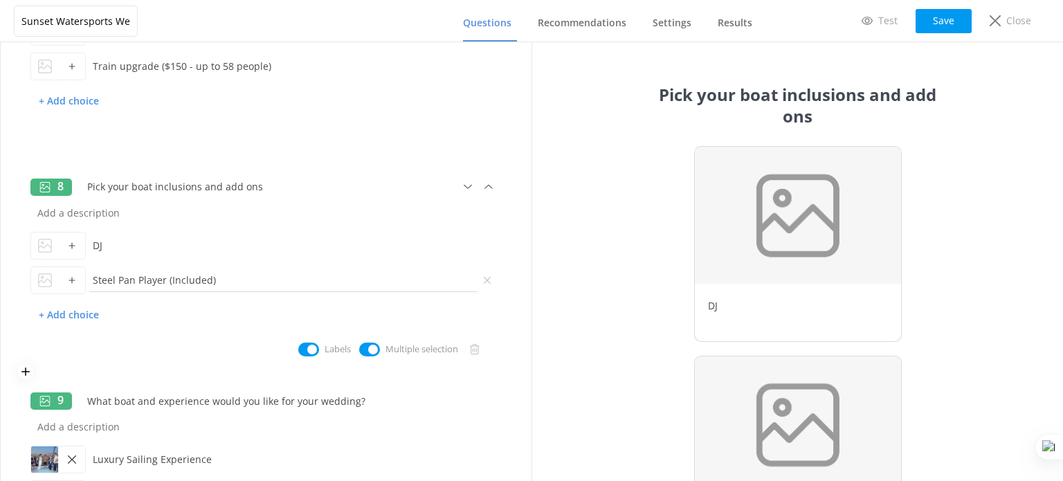
drag, startPoint x: 217, startPoint y: 280, endPoint x: 165, endPoint y: 279, distance: 51.2
click at [165, 279] on input "Steel Pan Player (Included)" at bounding box center [283, 279] width 395 height 31
type input "Steel Pan Player (Included)"
click at [113, 246] on input "DJ" at bounding box center [283, 245] width 395 height 31
paste input "(Included)"
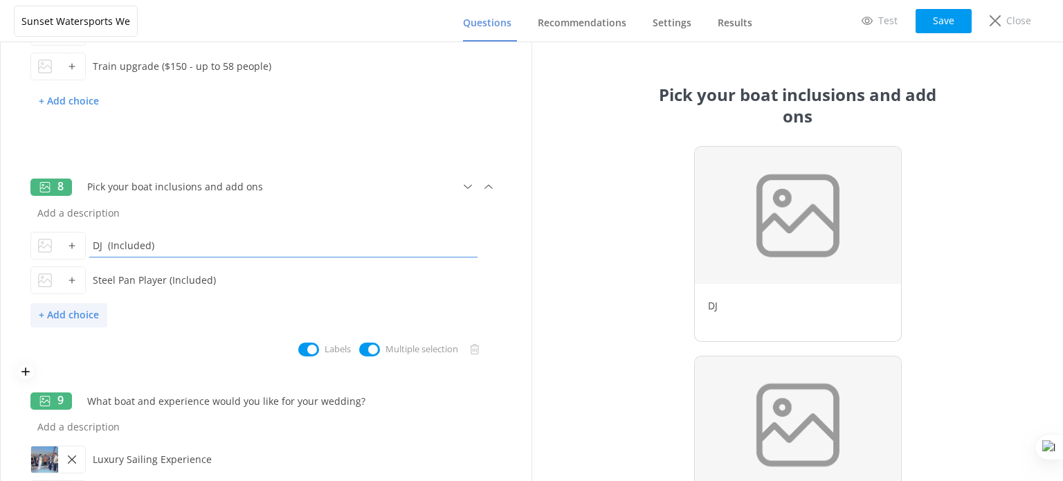
type input "DJ (Included)"
click at [66, 321] on p "+ Add choice" at bounding box center [68, 315] width 77 height 24
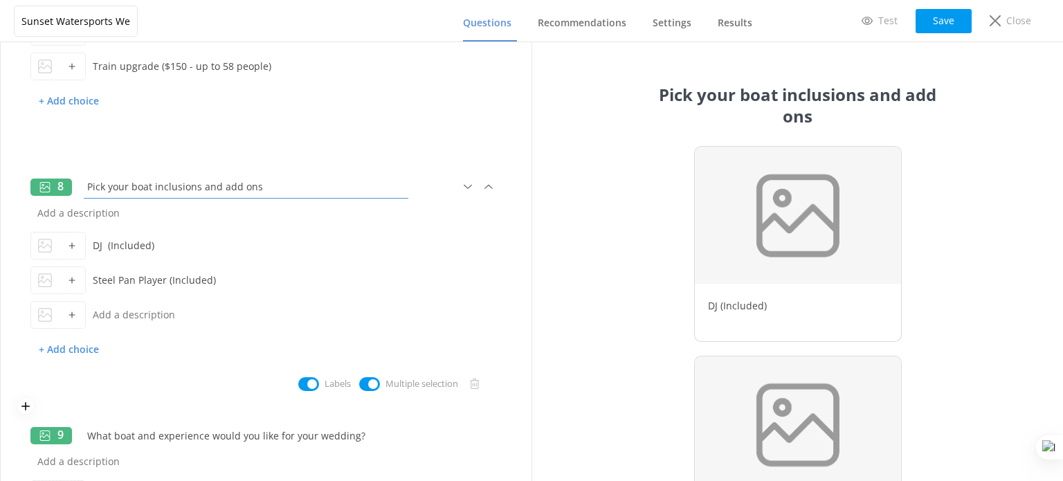
click at [129, 186] on input "Pick your boat inclusions and add ons" at bounding box center [245, 186] width 331 height 31
type input "Pick your boat reception inclusions and add ons"
click at [119, 315] on input "text" at bounding box center [283, 314] width 395 height 31
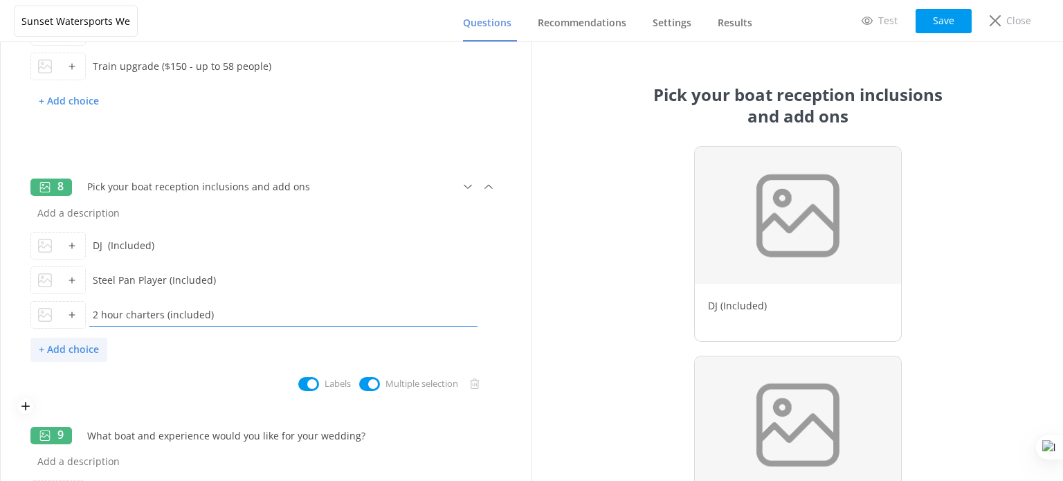
type input "2 hour charters (included)"
click at [73, 351] on p "+ Add choice" at bounding box center [68, 350] width 77 height 24
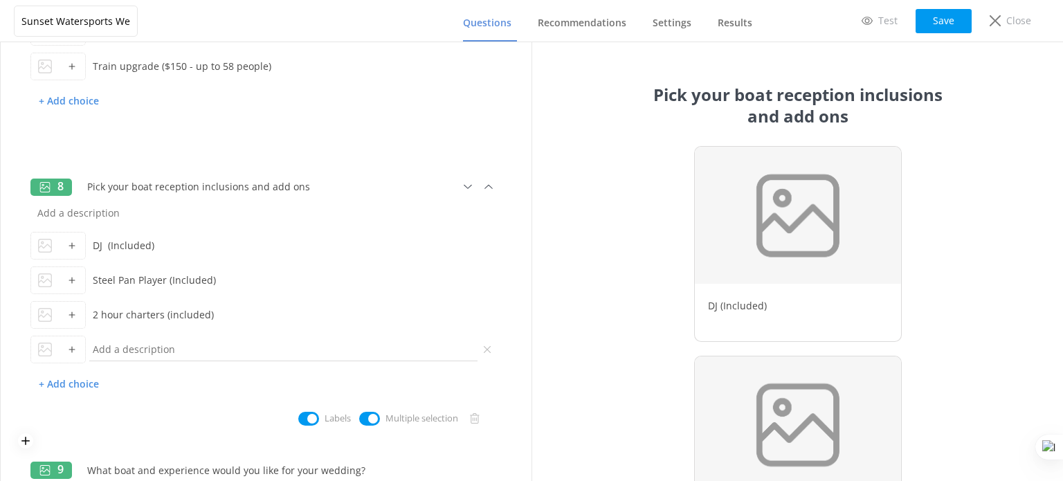
click at [134, 349] on input "text" at bounding box center [283, 349] width 395 height 31
click at [481, 313] on icon at bounding box center [487, 315] width 12 height 12
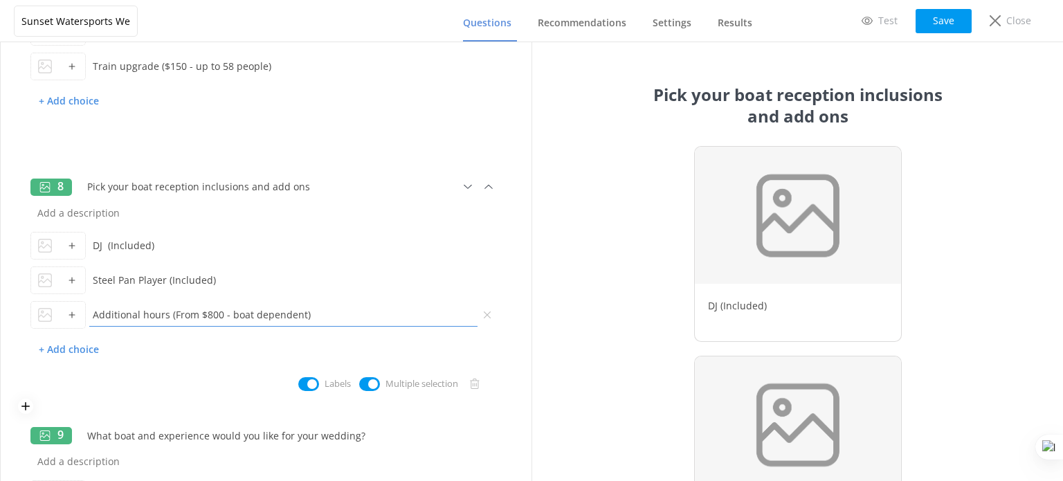
click at [172, 314] on input "Additional hours (From $800 - boat dependent)" at bounding box center [283, 314] width 395 height 31
click at [92, 312] on input "Additional hours (2 hours included each addititionalFrom $800 - boat dependent)" at bounding box center [283, 314] width 395 height 31
drag, startPoint x: 382, startPoint y: 313, endPoint x: 203, endPoint y: 313, distance: 178.5
click at [204, 313] on input "Over 2 Additional hours (2 hours included each addititionalFrom $800 - boat dep…" at bounding box center [283, 314] width 395 height 31
click at [203, 313] on input "Over 2 Additional hours (2 hours included each addititionalFrom $800 - boat dep…" at bounding box center [283, 314] width 395 height 31
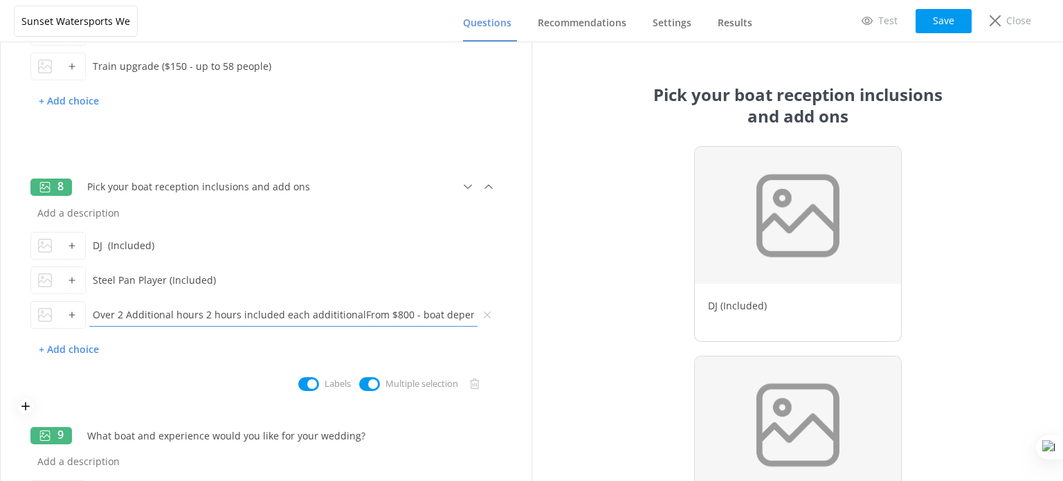
click at [125, 313] on input "Over 2 Additional hours 2 hours included each addititionalFrom $800 - boat depe…" at bounding box center [283, 314] width 395 height 31
click at [157, 313] on input "Over 2 hours Additional hours 2 hours included each addititionalFrom $800 - boa…" at bounding box center [283, 314] width 395 height 31
drag, startPoint x: 383, startPoint y: 315, endPoint x: 80, endPoint y: 313, distance: 302.4
click at [80, 313] on div "Over 2 hours additional hours 2 hours included each addititionalFrom $800 - boa…" at bounding box center [265, 315] width 471 height 35
type input "Add additional hours (From $800 - boat dependent)"
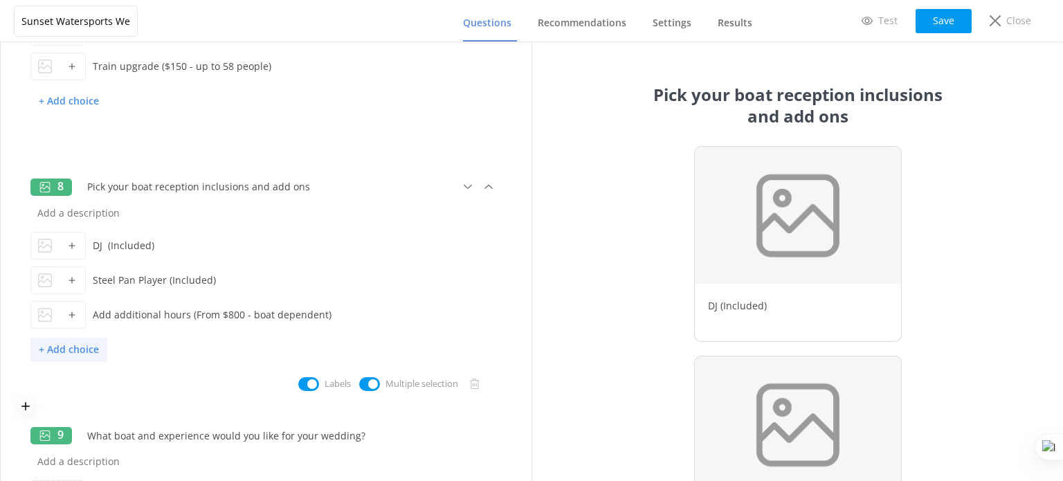
click at [91, 351] on p "+ Add choice" at bounding box center [68, 350] width 77 height 24
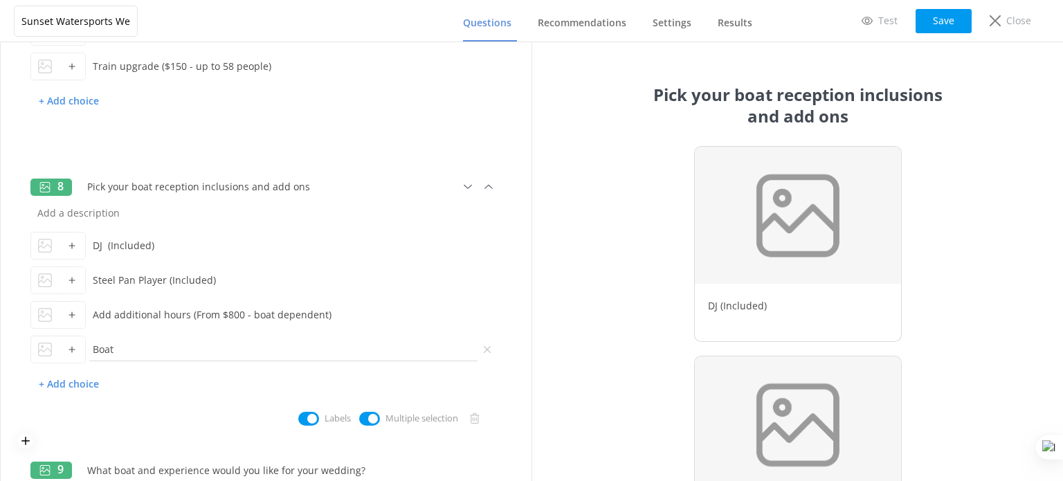
type input "Boat"
drag, startPoint x: 122, startPoint y: 352, endPoint x: 91, endPoint y: 349, distance: 30.6
click at [91, 349] on input "Boat" at bounding box center [283, 349] width 395 height 31
type input "Boat coordinator ($250)"
click at [83, 384] on p "+ Add choice" at bounding box center [68, 384] width 77 height 24
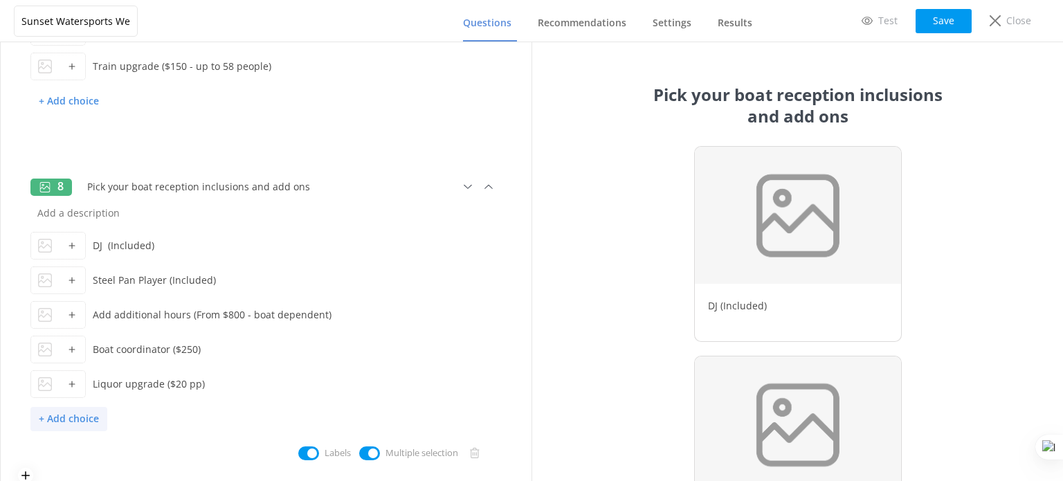
type input "Liquor upgrade ($20 pp)"
click at [73, 419] on p "+ Add choice" at bounding box center [68, 419] width 77 height 24
click at [212, 419] on input "Additional catering (we wil lsend menu" at bounding box center [283, 418] width 395 height 31
click at [214, 417] on input "Additional catering (we willsend menu" at bounding box center [283, 418] width 395 height 31
click at [277, 417] on input "Additional catering (we will send menu" at bounding box center [283, 418] width 395 height 31
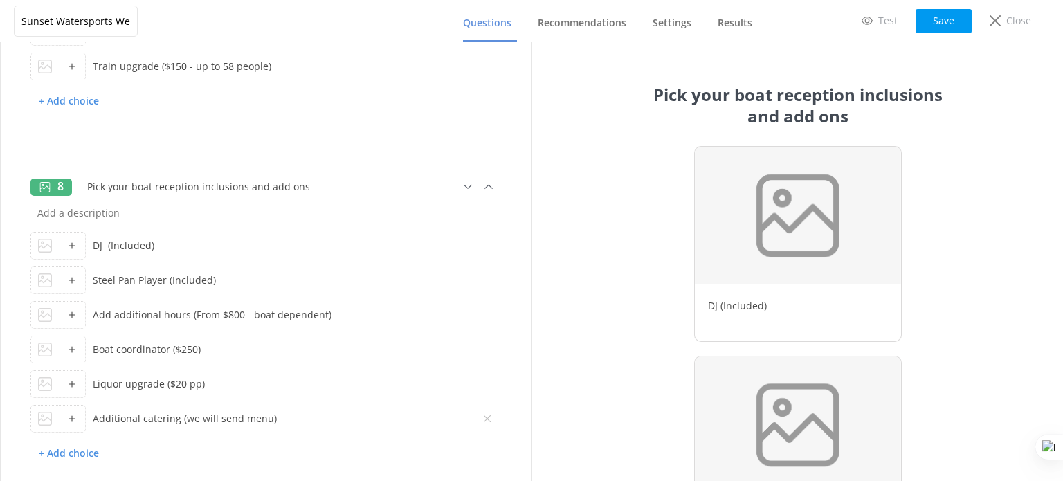
click at [238, 417] on input "Additional catering (we will send menu)" at bounding box center [283, 418] width 395 height 31
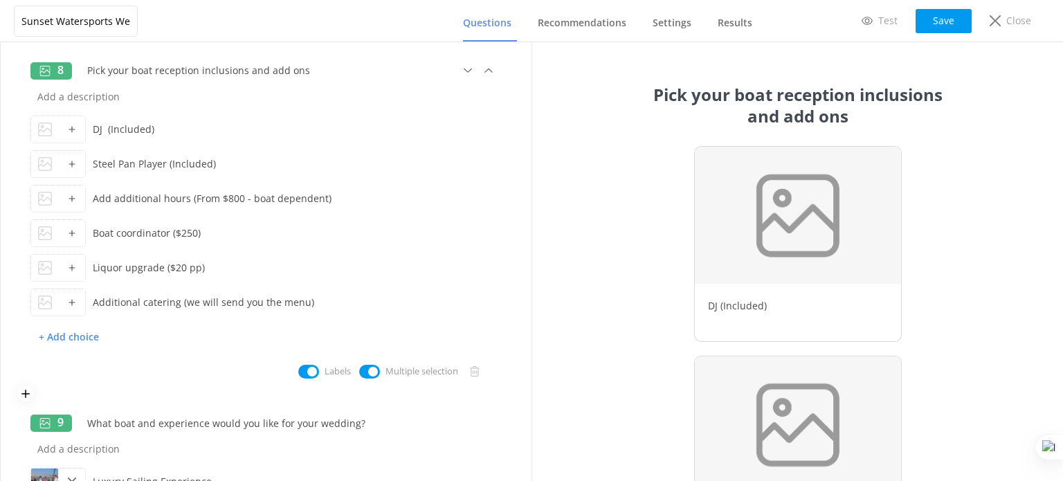
scroll to position [1511, 0]
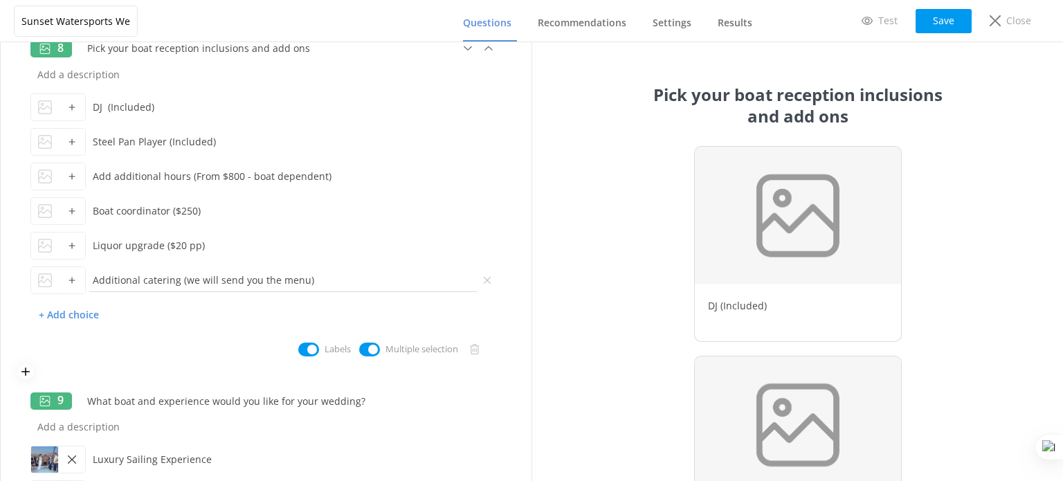
click at [321, 280] on input "Additional catering (we will send you the menu)" at bounding box center [283, 279] width 395 height 31
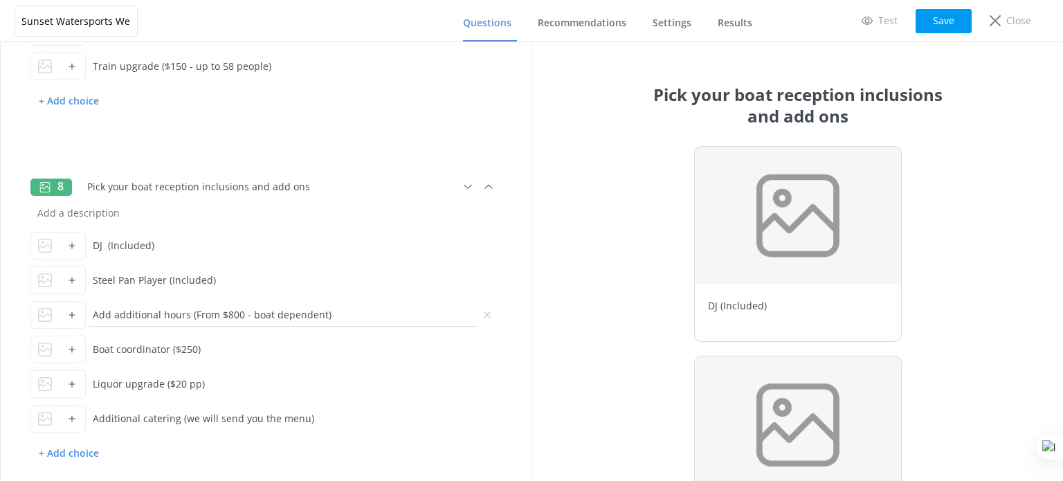
scroll to position [1442, 0]
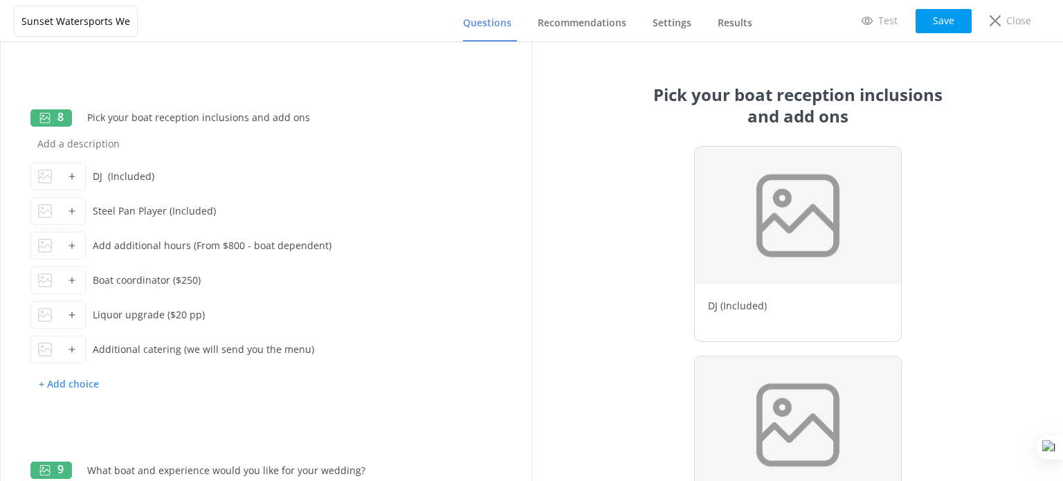
type input "Additional catering (we will send you the menu)"
click at [230, 118] on input "Pick your boat reception inclusions and add ons" at bounding box center [245, 117] width 331 height 31
click at [229, 118] on input "Pick your boat reception inclusions and add ons" at bounding box center [245, 117] width 331 height 31
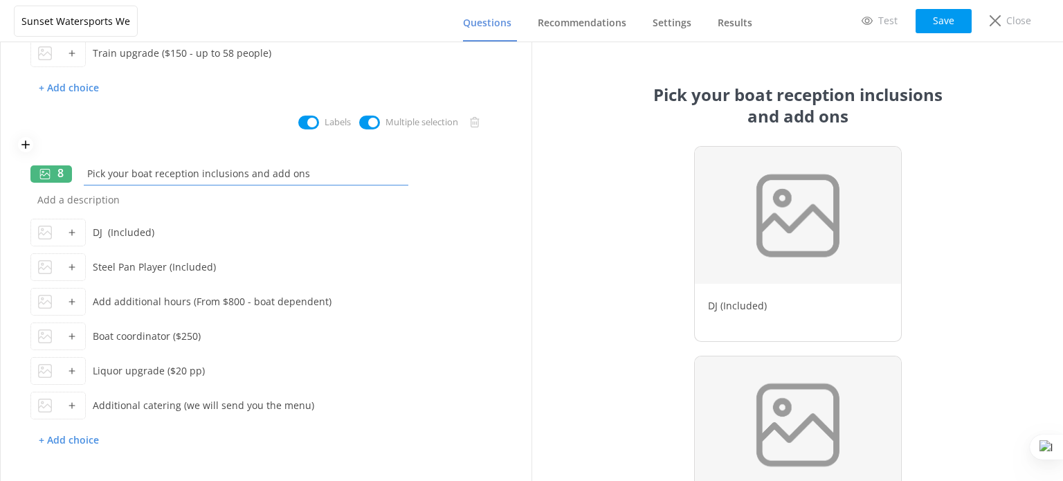
scroll to position [1373, 0]
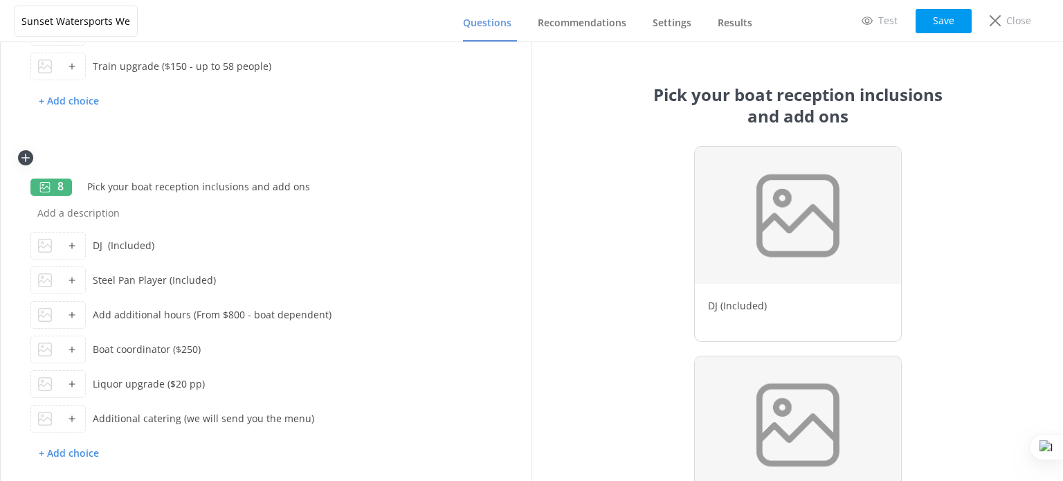
click at [24, 157] on use at bounding box center [25, 158] width 8 height 8
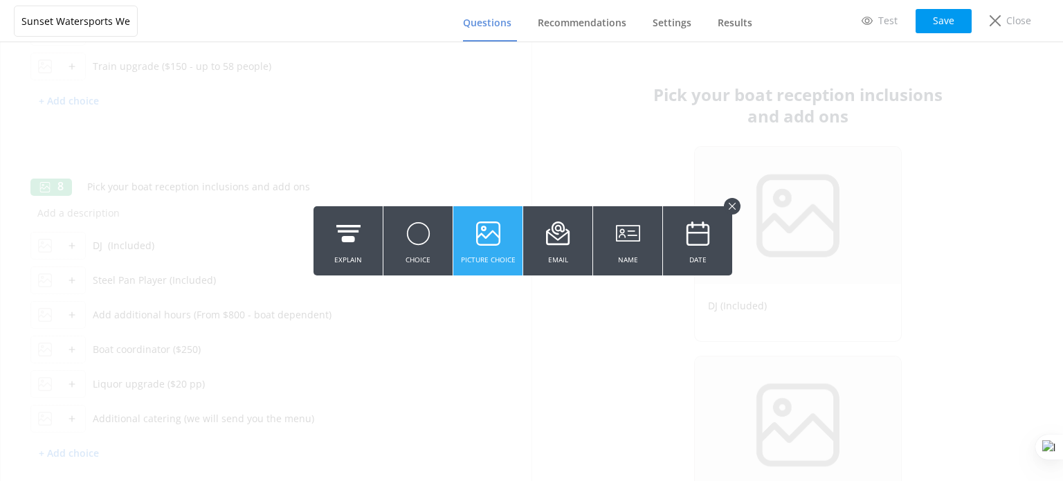
click at [476, 243] on use at bounding box center [488, 233] width 24 height 24
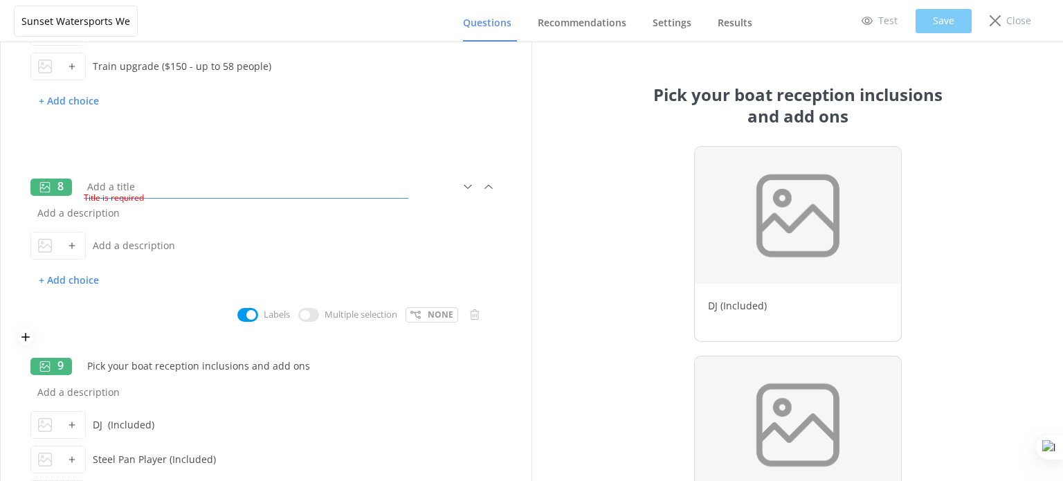
click at [110, 185] on input "text" at bounding box center [245, 186] width 331 height 31
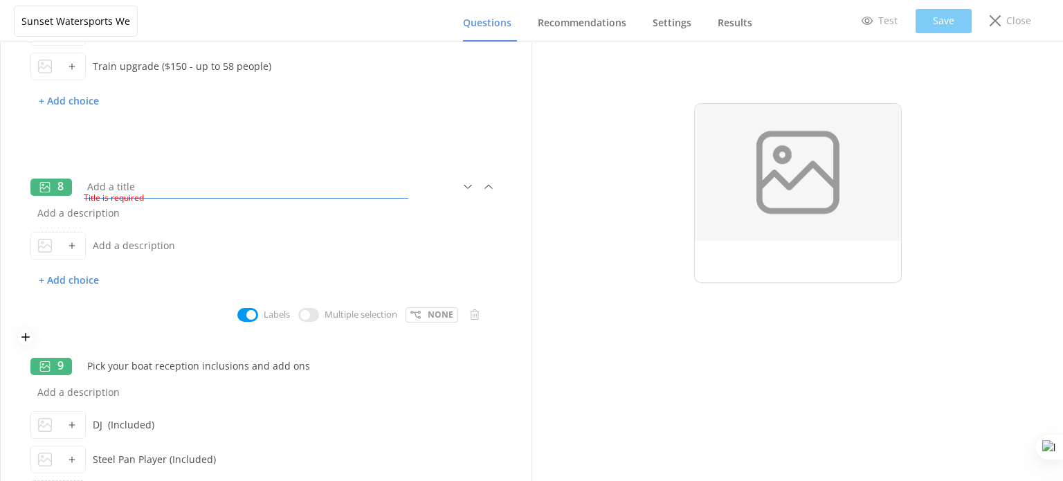
paste input "Pick your boat reception inclusions and add ons"
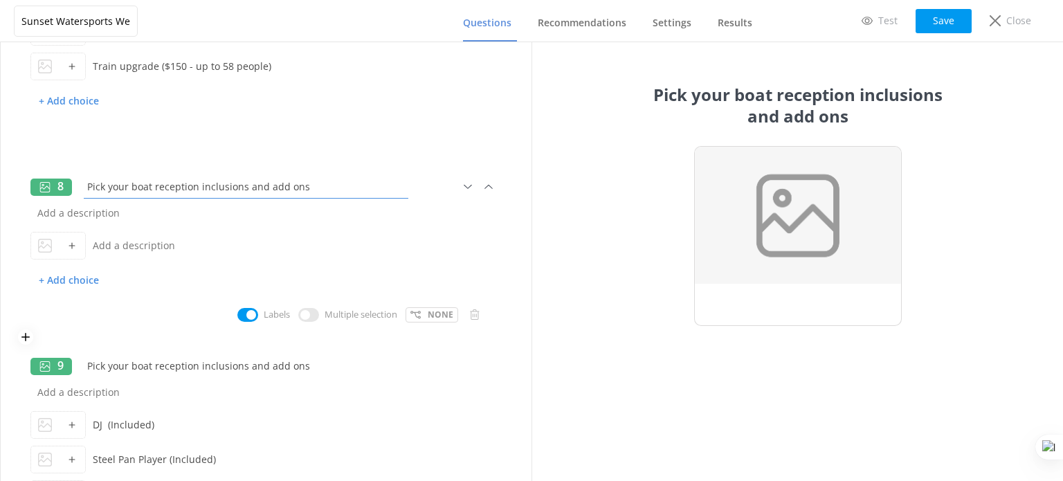
drag, startPoint x: 151, startPoint y: 188, endPoint x: 129, endPoint y: 185, distance: 21.6
click at [129, 185] on input "Pick your boat reception inclusions and add ons" at bounding box center [245, 186] width 331 height 31
drag, startPoint x: 194, startPoint y: 185, endPoint x: 152, endPoint y: 187, distance: 42.3
click at [152, 187] on input "Pick your boat reception inclusions and add ons" at bounding box center [245, 186] width 331 height 31
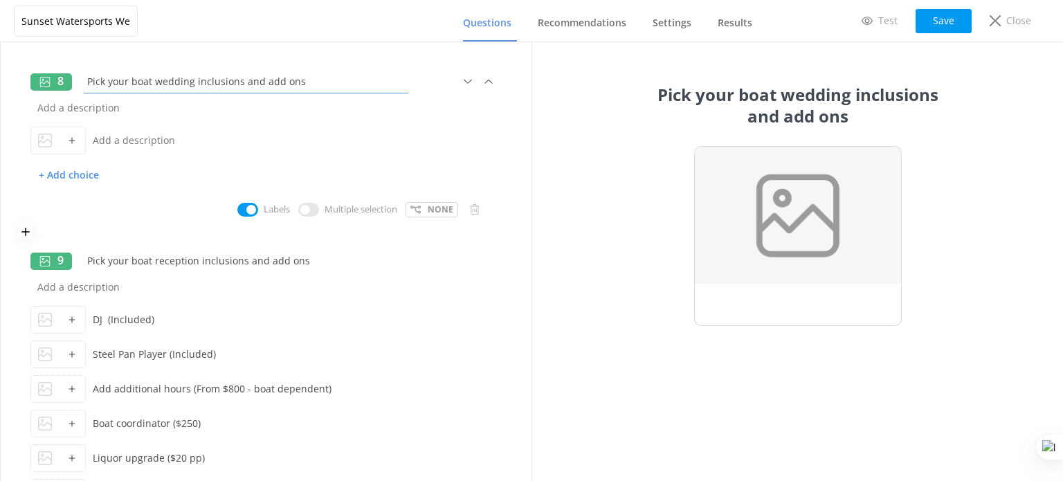
scroll to position [1511, 0]
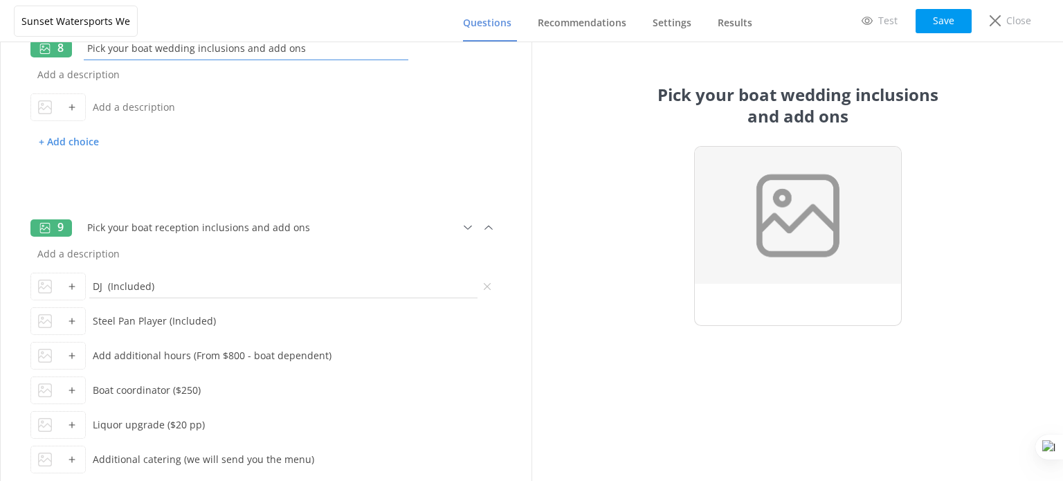
type input "Pick your boat wedding inclusions and add ons"
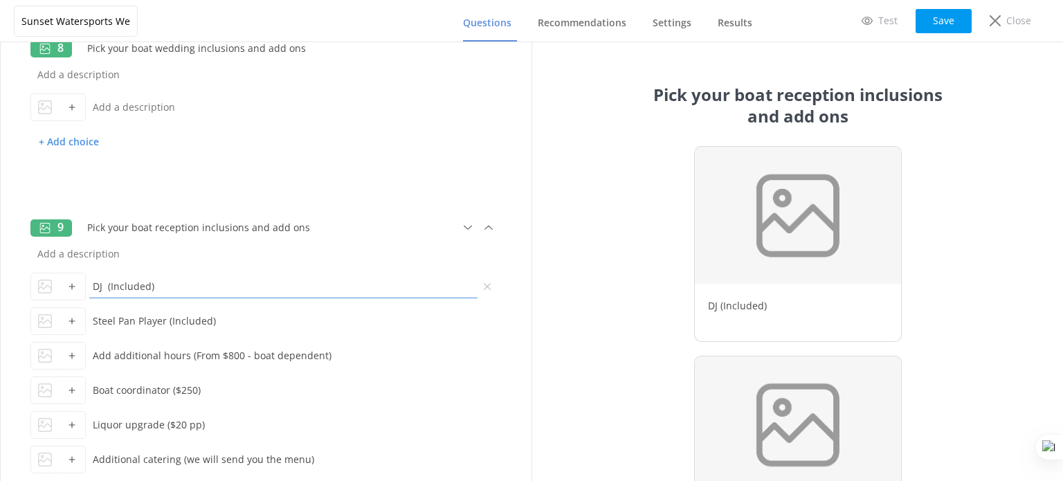
click at [122, 290] on input "DJ (Included)" at bounding box center [283, 286] width 395 height 31
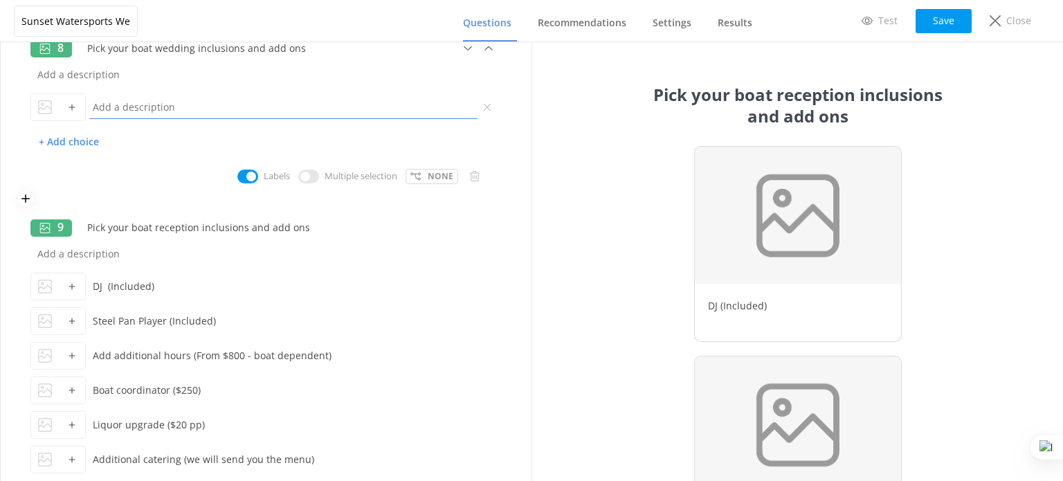
click at [129, 105] on input "text" at bounding box center [283, 106] width 395 height 31
paste input "DJ (Included)"
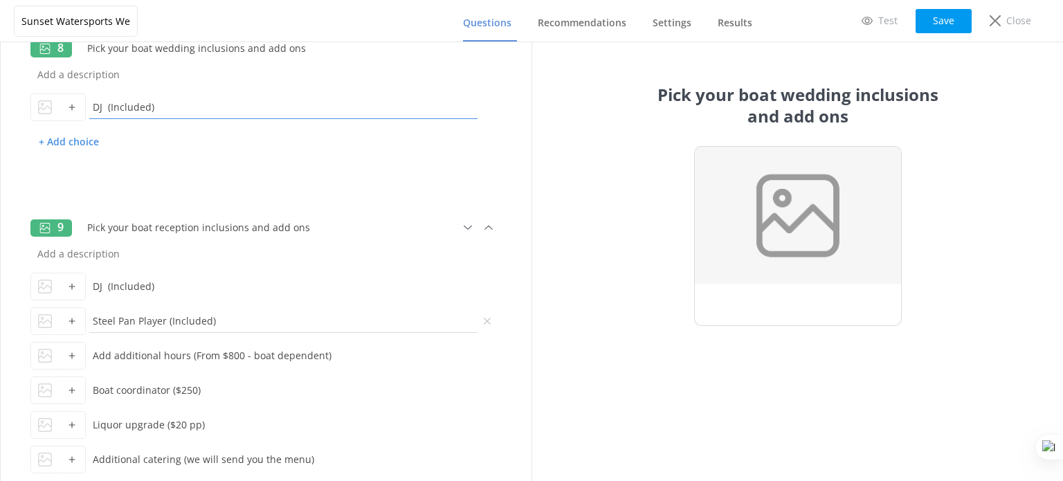
type input "DJ (Included)"
click at [153, 322] on input "Steel Pan Player (Included)" at bounding box center [283, 320] width 395 height 31
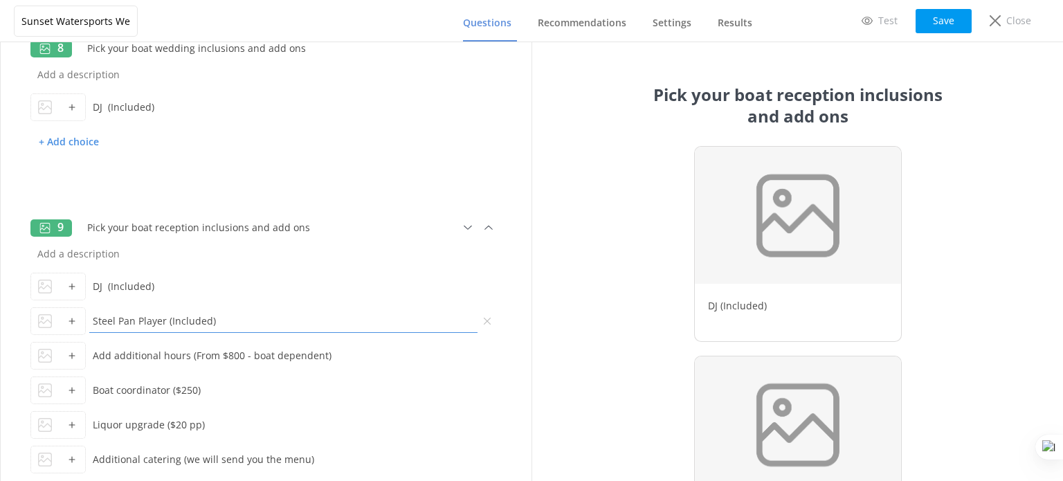
click at [153, 322] on input "Steel Pan Player (Included)" at bounding box center [283, 320] width 395 height 31
click at [152, 323] on input "Steel Pan Player (Included)" at bounding box center [283, 320] width 395 height 31
click at [78, 134] on p "+ Add choice" at bounding box center [68, 142] width 77 height 24
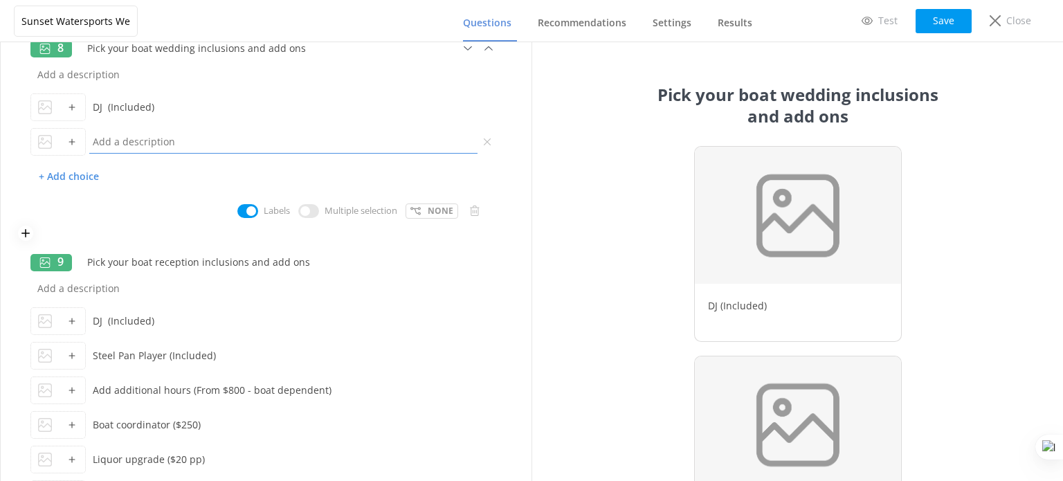
click at [133, 148] on input "text" at bounding box center [283, 141] width 395 height 31
paste input "Steel Pan Player (Included)"
type input "Steel Pan Player (Included)"
click at [136, 389] on input "Add additional hours (From $800 - boat dependent)" at bounding box center [283, 389] width 395 height 31
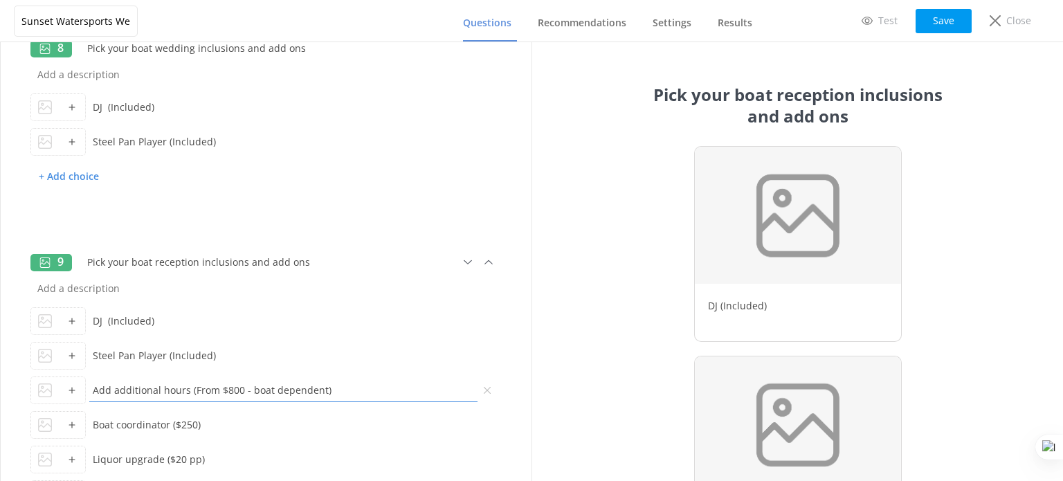
click at [136, 389] on input "Add additional hours (From $800 - boat dependent)" at bounding box center [283, 389] width 395 height 31
click at [98, 174] on p "+ Add choice" at bounding box center [68, 177] width 77 height 24
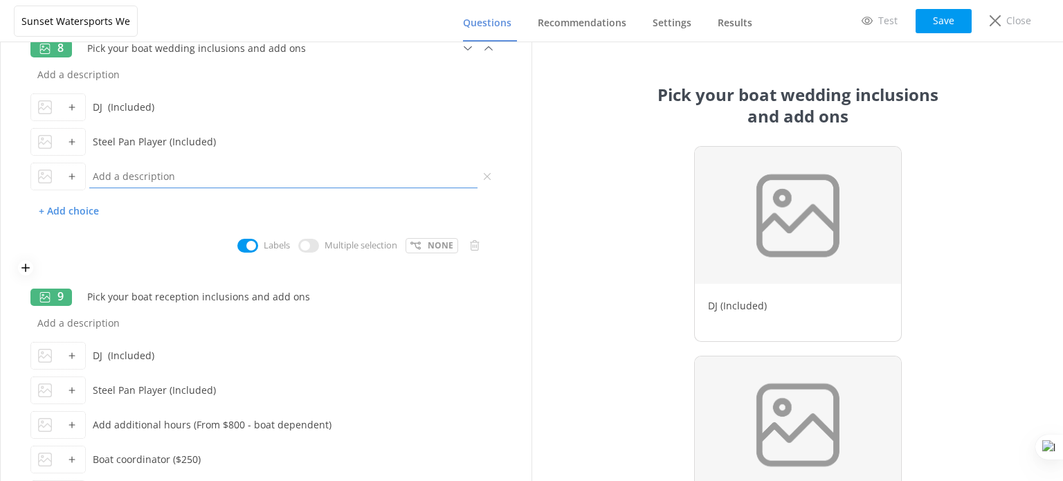
click at [146, 179] on input "text" at bounding box center [283, 176] width 395 height 31
paste input "Add additional hours (From $800 - boat dependent)"
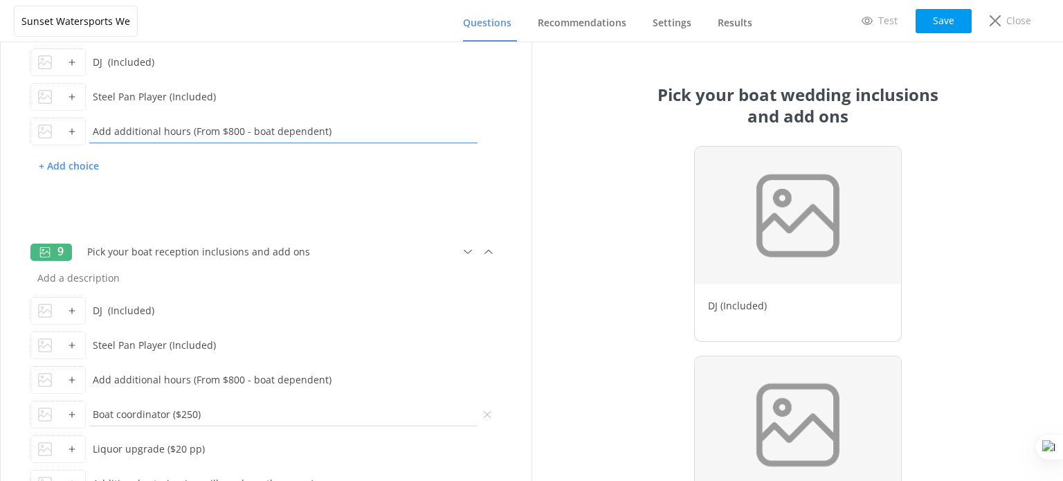
scroll to position [1581, 0]
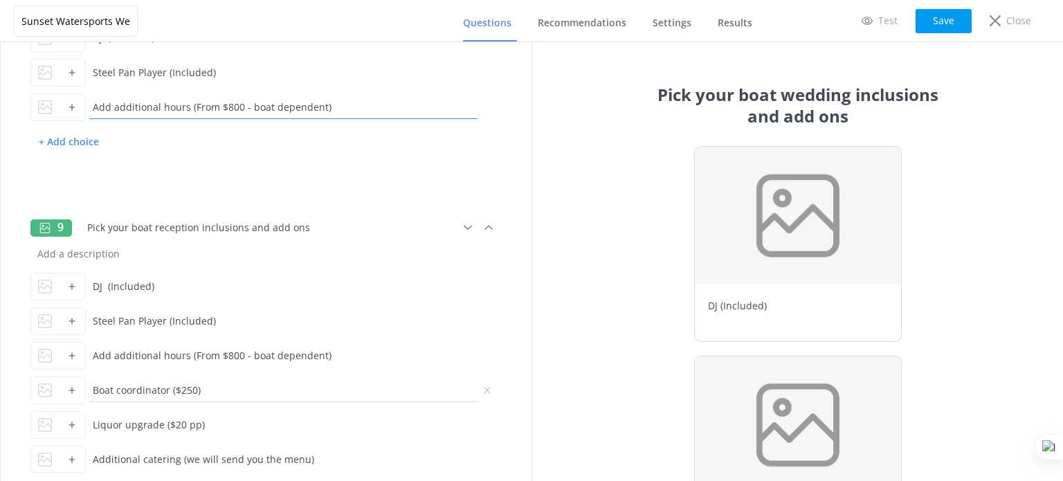
type input "Add additional hours (From $800 - boat dependent)"
click at [136, 390] on input "Boat coordinator ($250)" at bounding box center [283, 389] width 395 height 31
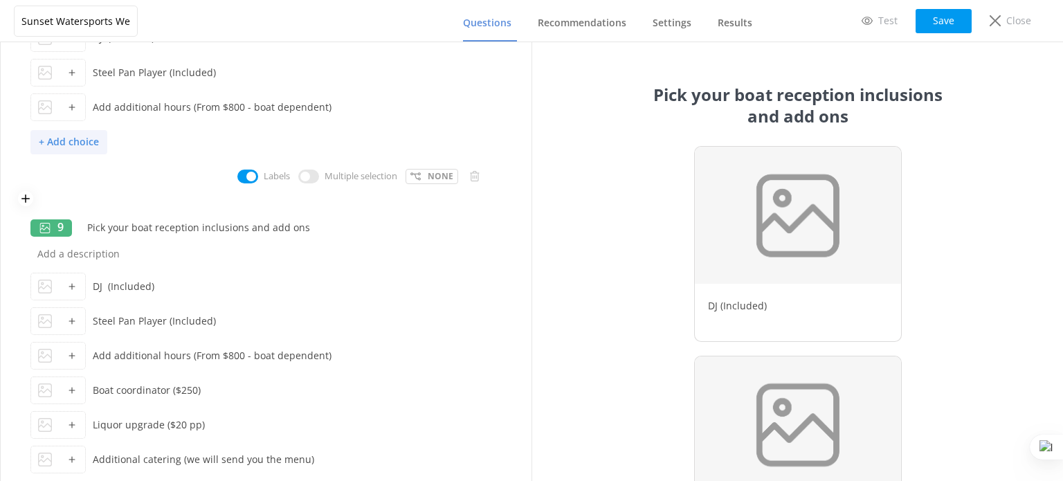
click at [75, 138] on p "+ Add choice" at bounding box center [68, 142] width 77 height 24
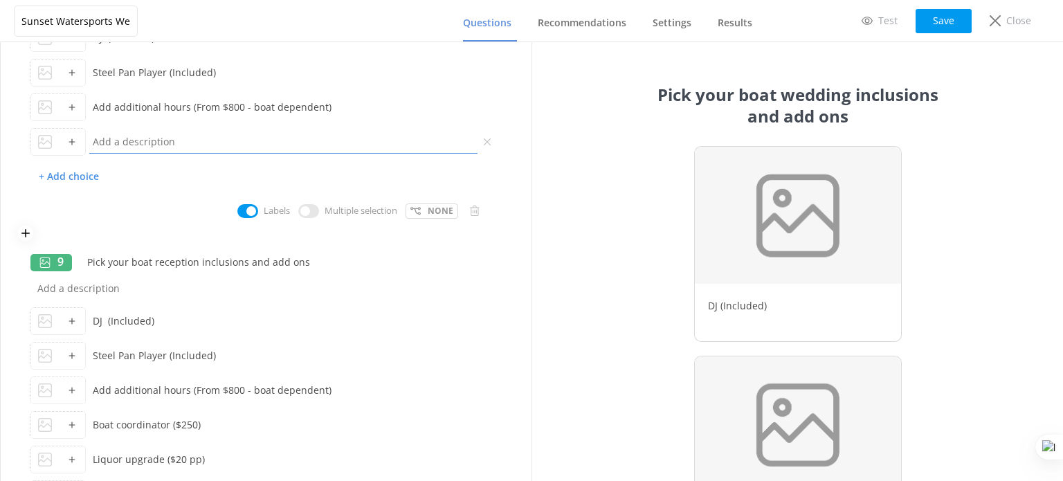
click at [158, 145] on input "text" at bounding box center [283, 141] width 395 height 31
paste input "Boat coordinator ($250)"
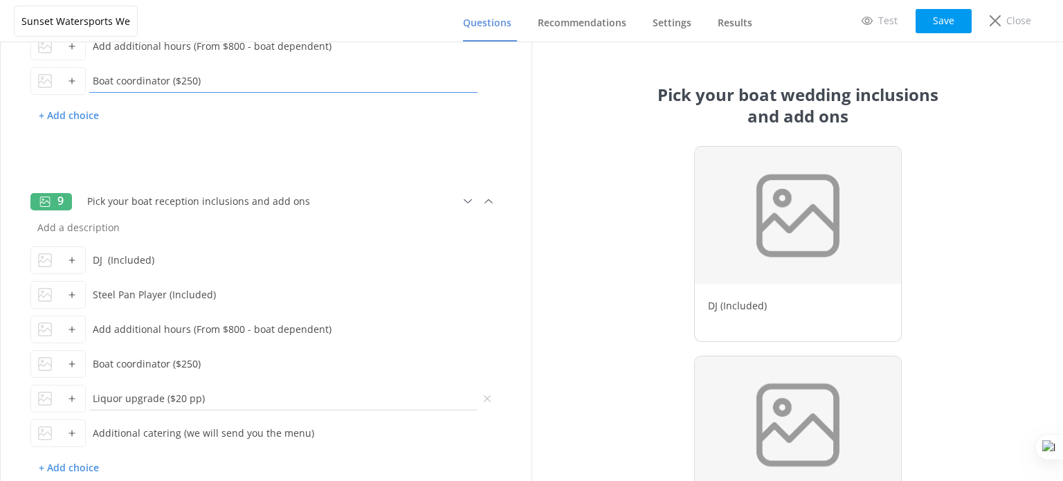
scroll to position [1650, 0]
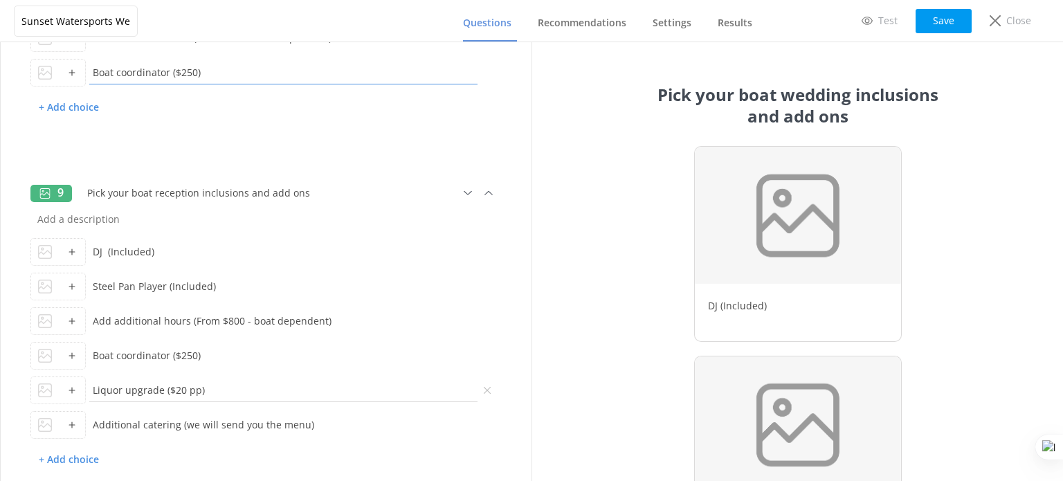
type input "Boat coordinator ($250)"
click at [143, 391] on input "Liquor upgrade ($20 pp)" at bounding box center [283, 389] width 395 height 31
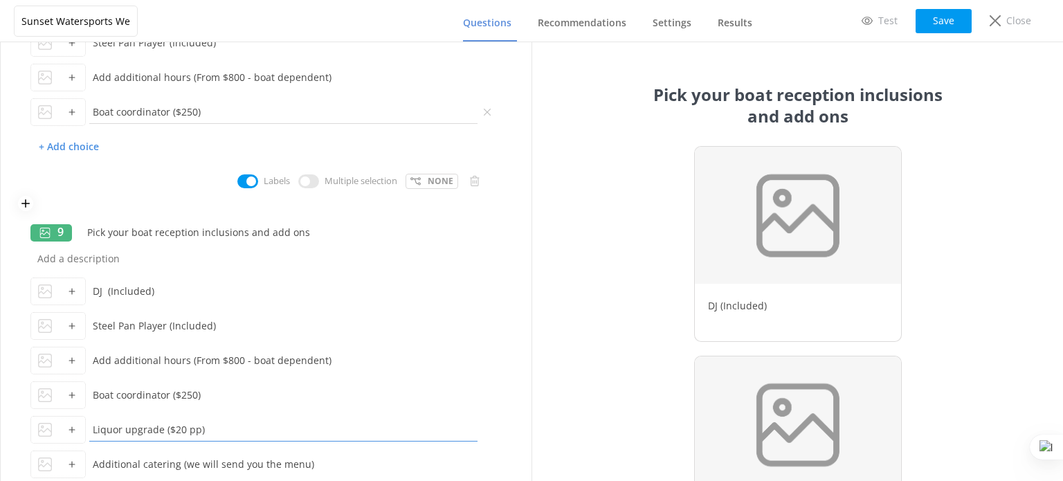
scroll to position [1581, 0]
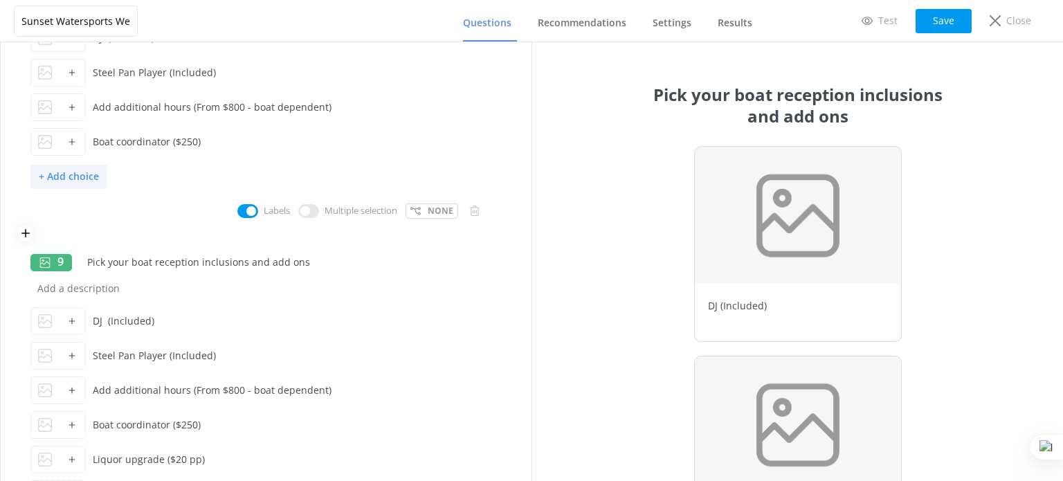
click at [83, 176] on p "+ Add choice" at bounding box center [68, 177] width 77 height 24
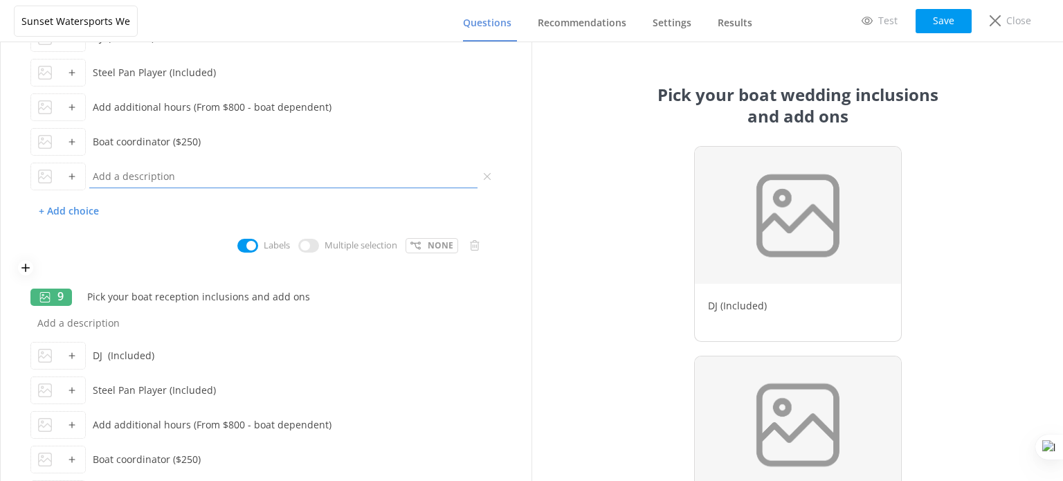
click at [135, 173] on input "text" at bounding box center [283, 176] width 395 height 31
paste input "Liquor upgrade ($20 pp)"
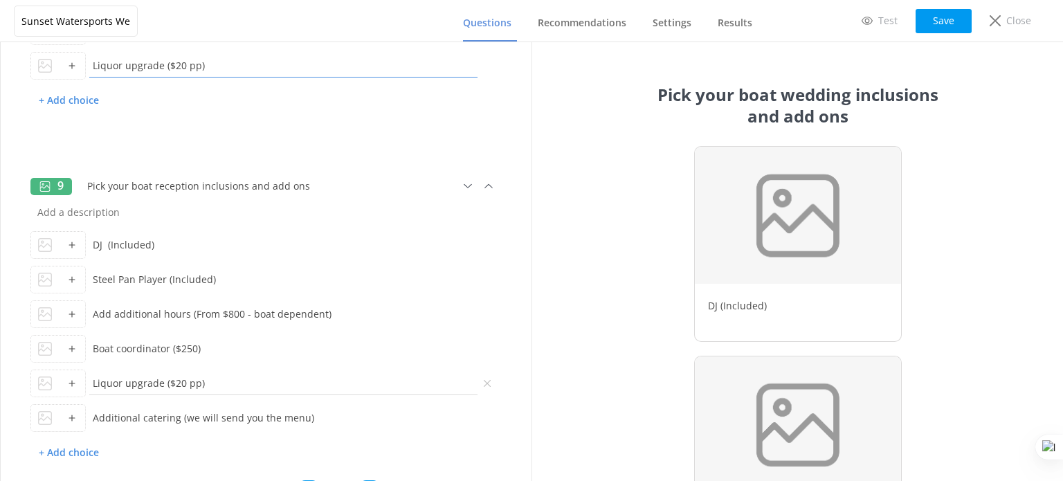
scroll to position [1719, 0]
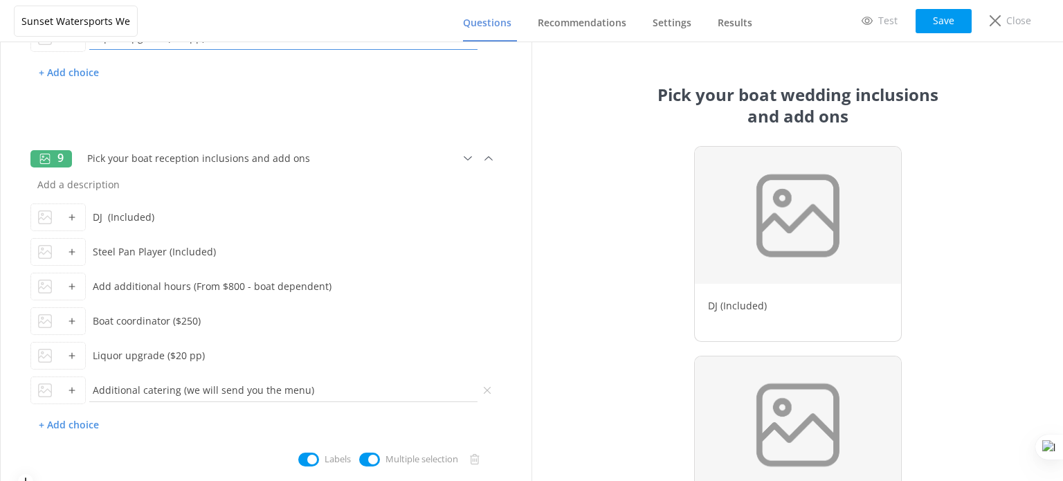
type input "Liquor upgrade ($20 pp)"
click at [146, 385] on input "Additional catering (we will send you the menu)" at bounding box center [283, 389] width 395 height 31
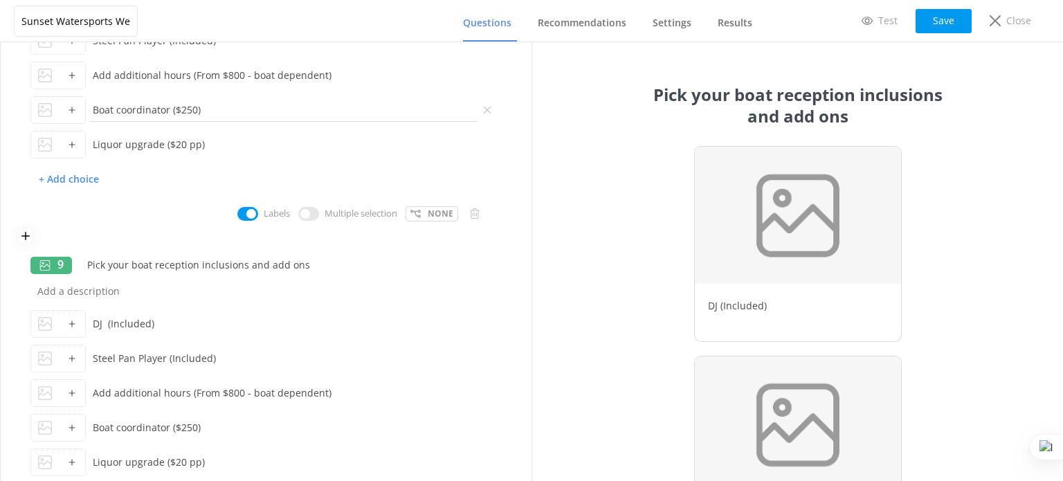
scroll to position [1581, 0]
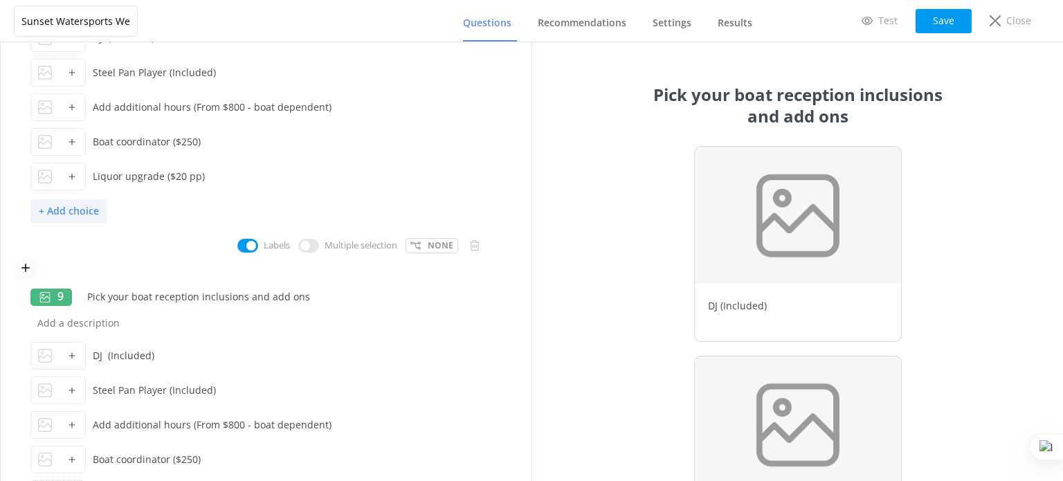
click at [78, 215] on p "+ Add choice" at bounding box center [68, 211] width 77 height 24
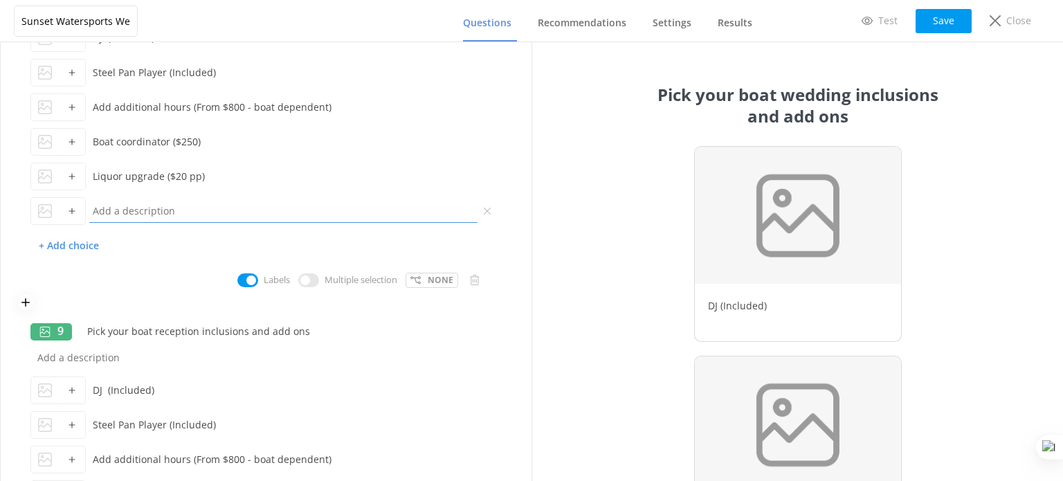
click at [133, 210] on input "text" at bounding box center [283, 210] width 395 height 31
paste input "Additional catering (we will send you the menu)"
type input "Additional catering (we will send you the menu)"
click at [64, 248] on p "+ Add choice" at bounding box center [68, 246] width 77 height 24
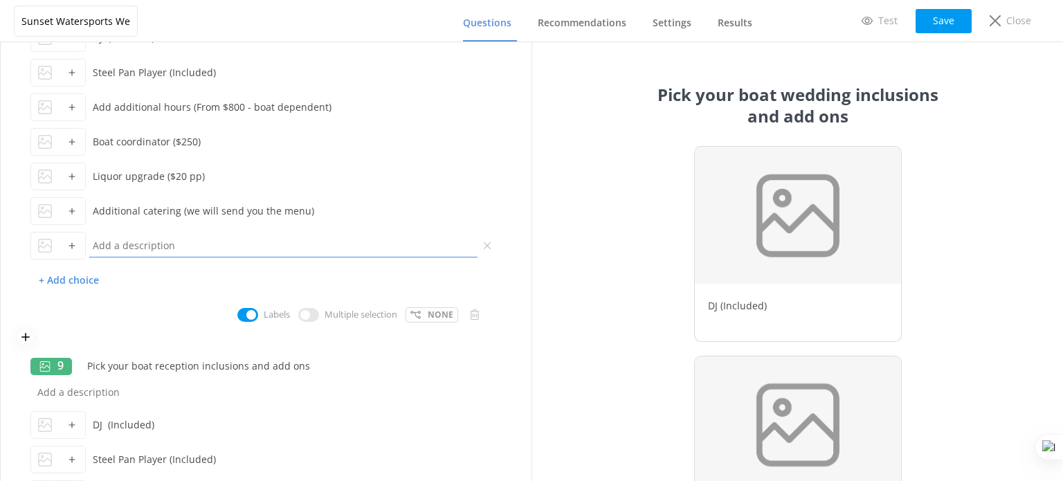
click at [124, 246] on input "text" at bounding box center [283, 245] width 395 height 31
click at [199, 244] on input "Wedding package ($699)" at bounding box center [283, 245] width 395 height 31
click at [296, 240] on input "Wedding package ($699 - includes officiant, bridal bouque, )" at bounding box center [283, 245] width 395 height 31
drag, startPoint x: 358, startPoint y: 246, endPoint x: 318, endPoint y: 246, distance: 40.1
click at [318, 246] on input "Wedding package ($699 - includes officiant, bridal bouque, )" at bounding box center [283, 245] width 395 height 31
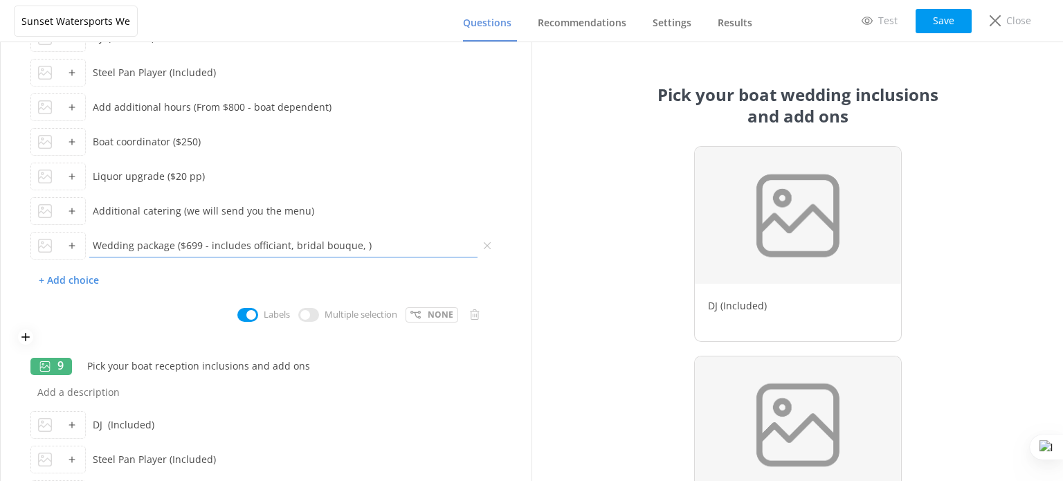
paste input "Bridal bouquet and boutonniere"
drag, startPoint x: 317, startPoint y: 244, endPoint x: 289, endPoint y: 243, distance: 27.7
click at [289, 243] on input "Wedding package ($699 - includes officiant, bridal Bridal bouquet and boutonnie…" at bounding box center [283, 245] width 395 height 31
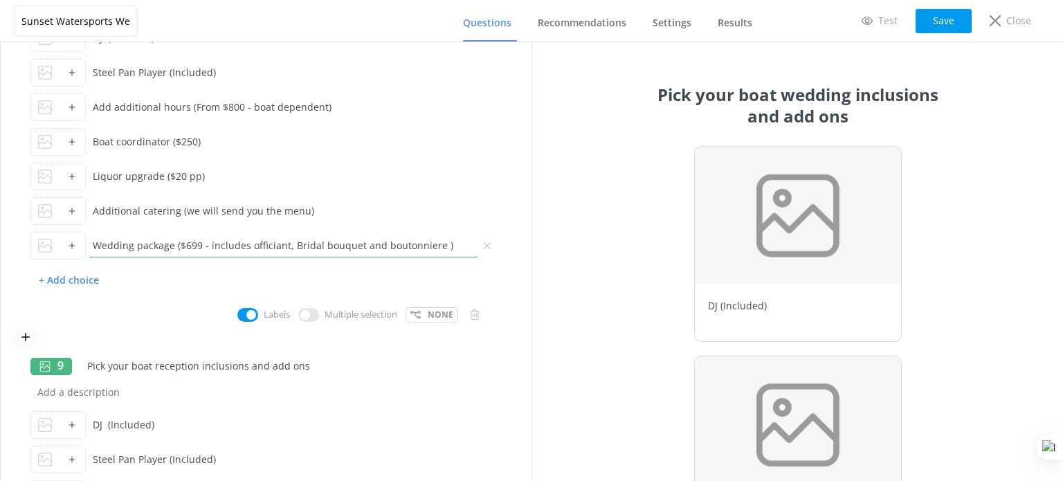
click at [435, 248] on input "Wedding package ($699 - includes officiant, Bridal bouquet and boutonniere )" at bounding box center [283, 245] width 395 height 31
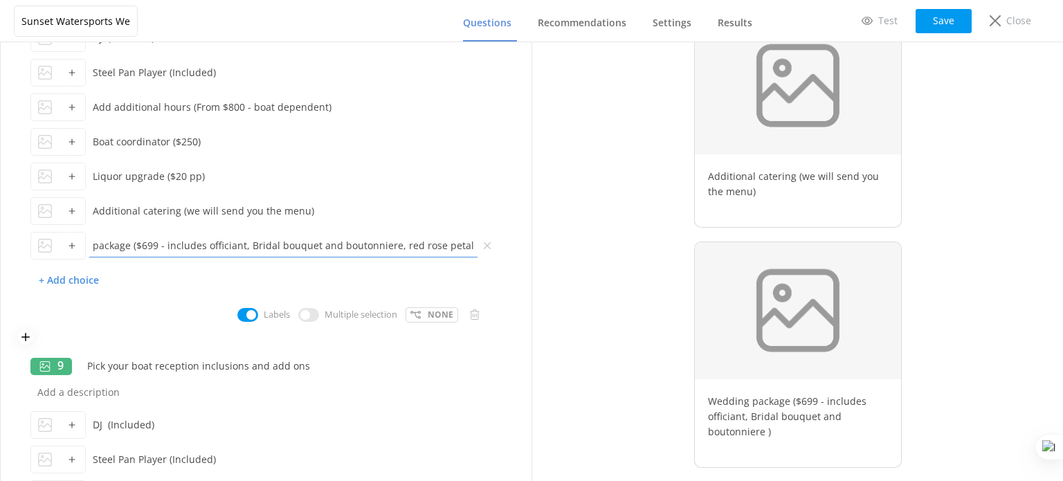
scroll to position [0, 47]
type input "Wedding package ($699 - includes officiant, Bridal bouquet and boutonniere, red…"
click at [380, 214] on input "Additional catering (we will send you the menu)" at bounding box center [283, 210] width 395 height 31
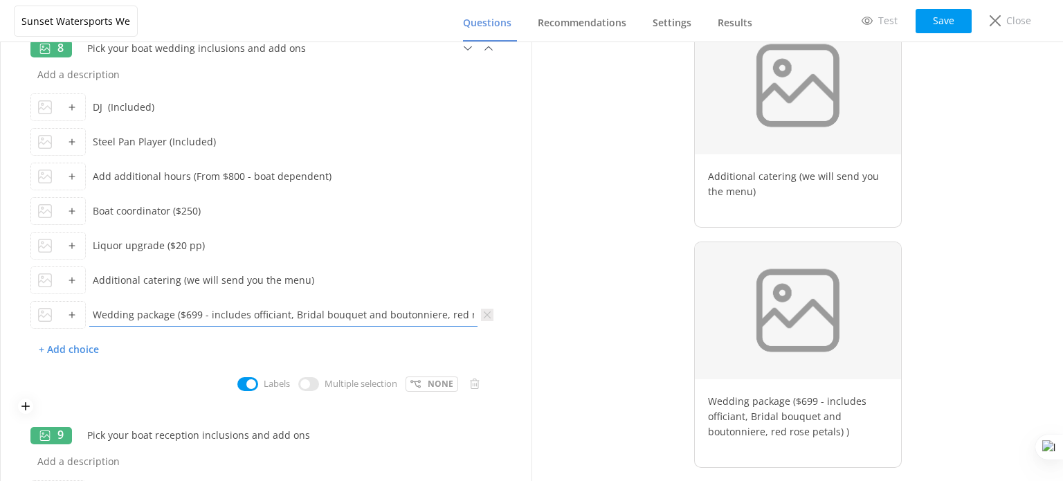
scroll to position [0, 53]
drag, startPoint x: 390, startPoint y: 314, endPoint x: 377, endPoint y: 325, distance: 17.2
click at [377, 325] on input "Wedding package ($699 - includes officiant, Bridal bouquet and boutonniere, red…" at bounding box center [283, 314] width 395 height 31
click at [73, 352] on p "+ Add choice" at bounding box center [68, 350] width 77 height 24
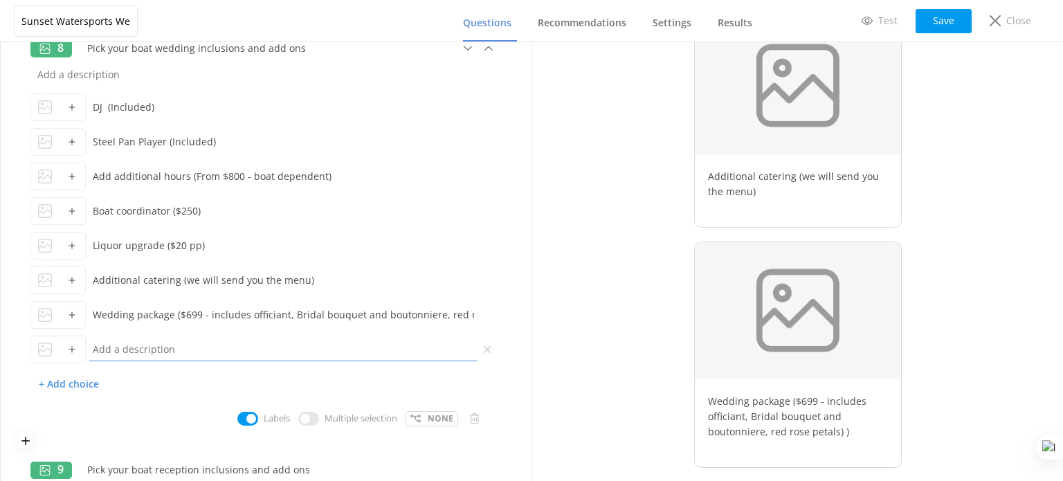
click at [147, 345] on input "text" at bounding box center [283, 349] width 395 height 31
type input "I"
type input "White Flowers (if selected wedding package)"
click at [69, 385] on p "+ Add choice" at bounding box center [68, 384] width 77 height 24
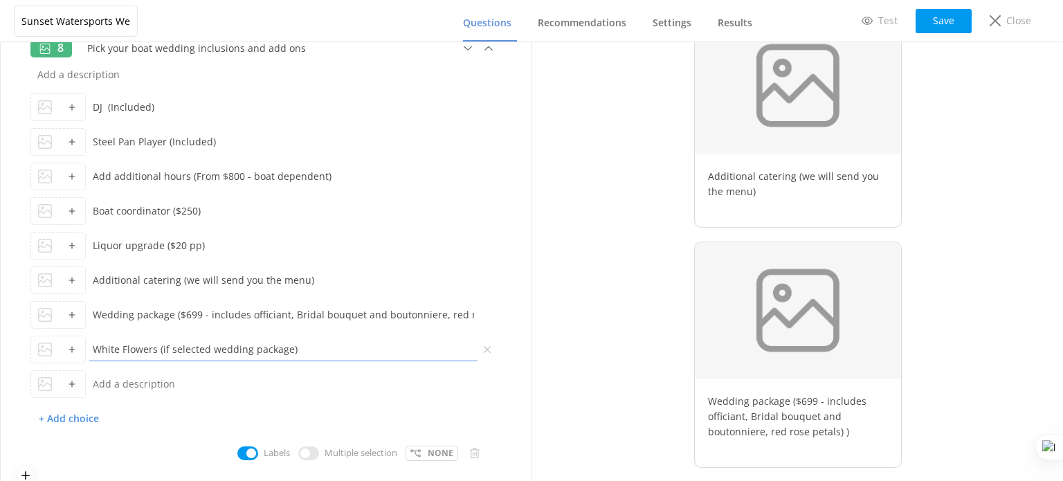
drag, startPoint x: 94, startPoint y: 345, endPoint x: 385, endPoint y: 348, distance: 291.4
click at [385, 348] on input "White Flowers (if selected wedding package)" at bounding box center [283, 349] width 395 height 31
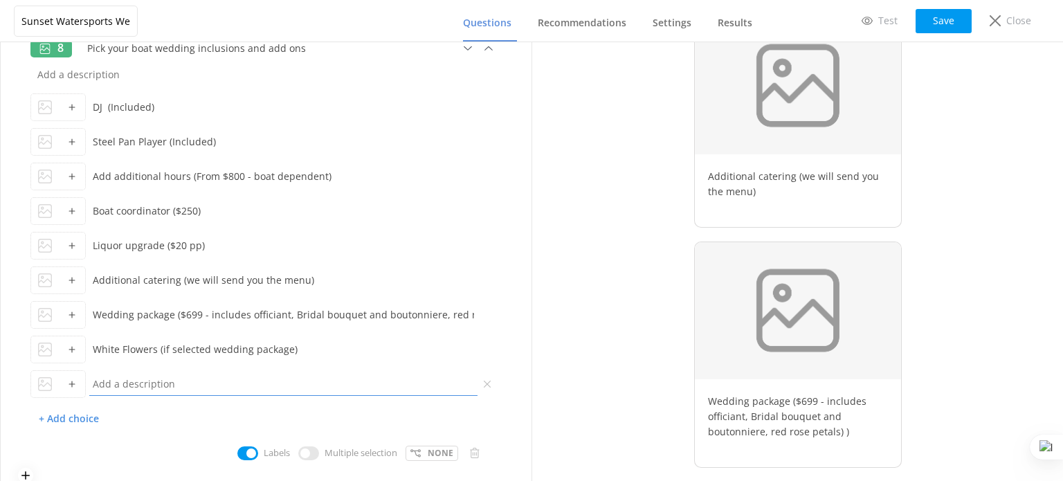
click at [127, 384] on input "text" at bounding box center [283, 383] width 395 height 31
paste input "White Flowers (if selected wedding package)"
drag, startPoint x: 122, startPoint y: 382, endPoint x: 69, endPoint y: 382, distance: 53.3
click at [69, 382] on div "White Flowers (if selected wedding package)" at bounding box center [265, 384] width 471 height 35
click at [352, 382] on input "Tropical Flowers (if selected wedding package)" at bounding box center [283, 383] width 395 height 31
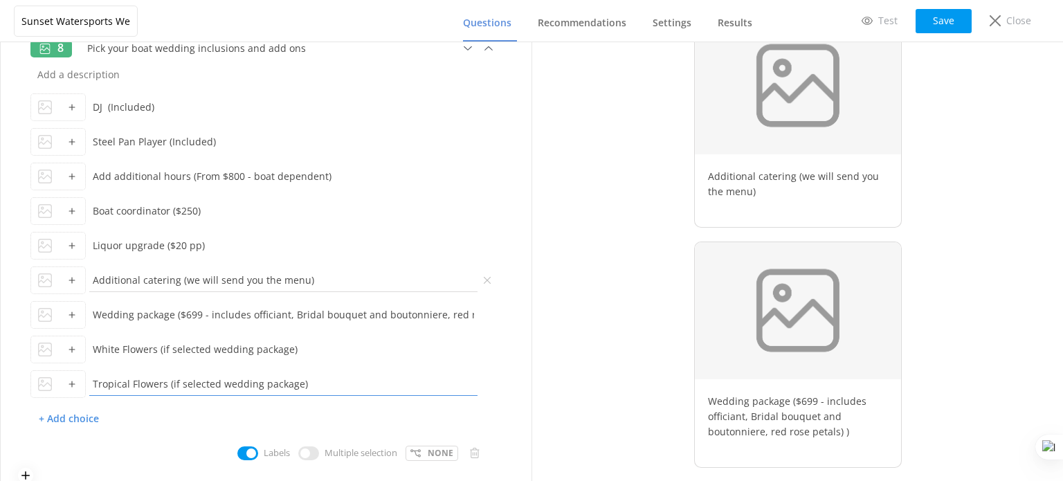
type input "Tropical Flowers (if selected wedding package)"
click at [312, 282] on input "Additional catering (we will send you the menu)" at bounding box center [283, 279] width 395 height 31
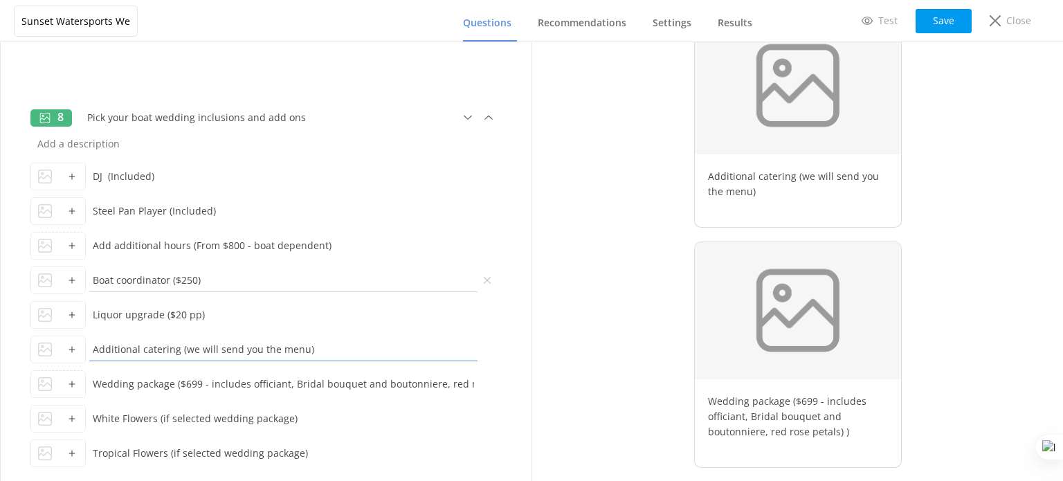
scroll to position [1304, 0]
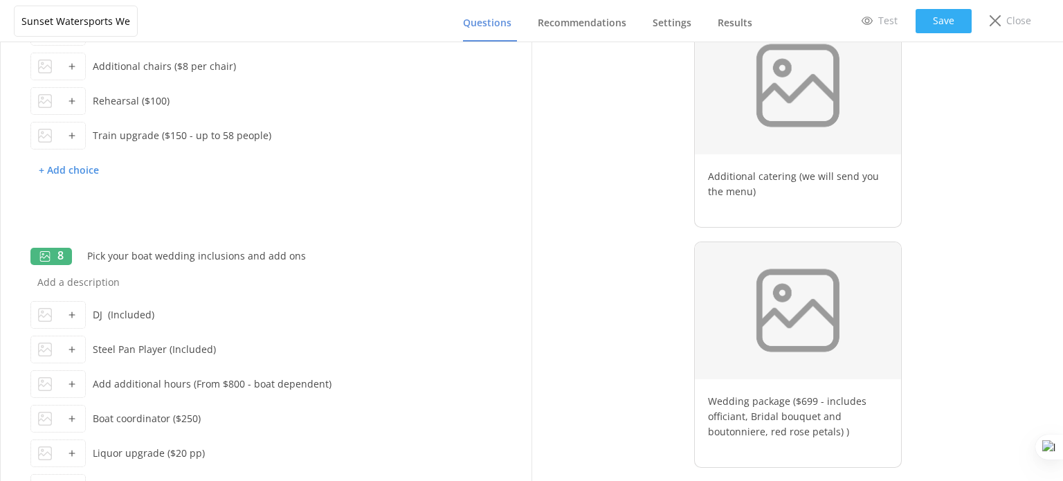
click at [954, 21] on button "Save" at bounding box center [944, 21] width 56 height 24
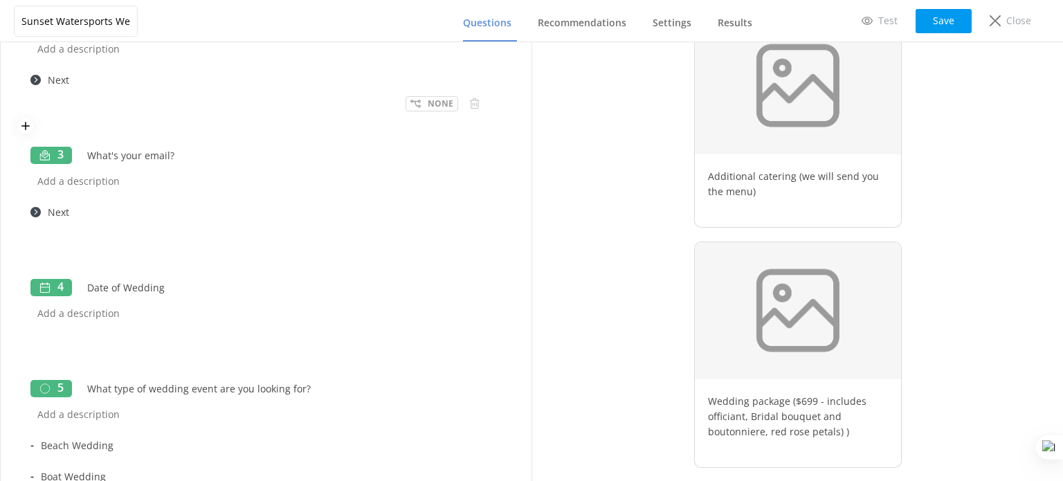
scroll to position [197, 0]
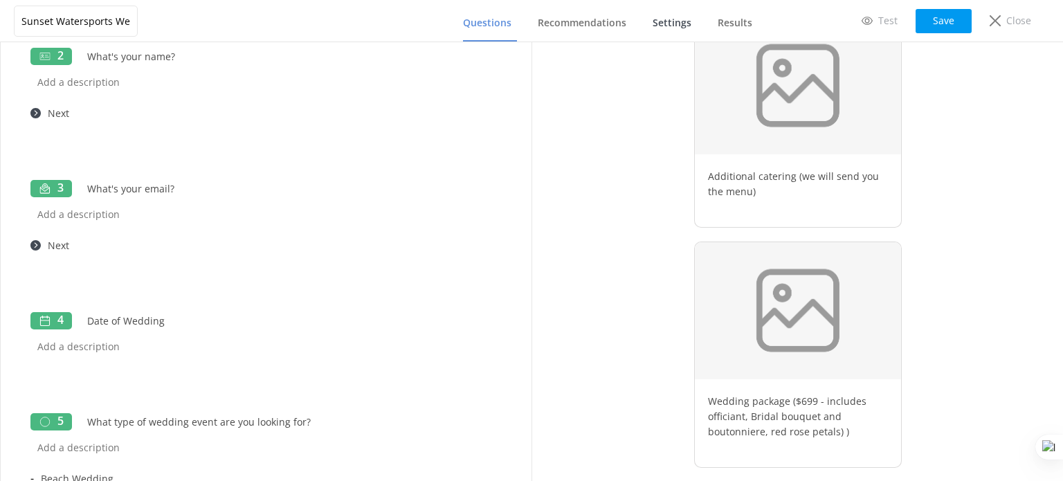
click at [685, 21] on span "Settings" at bounding box center [672, 23] width 39 height 14
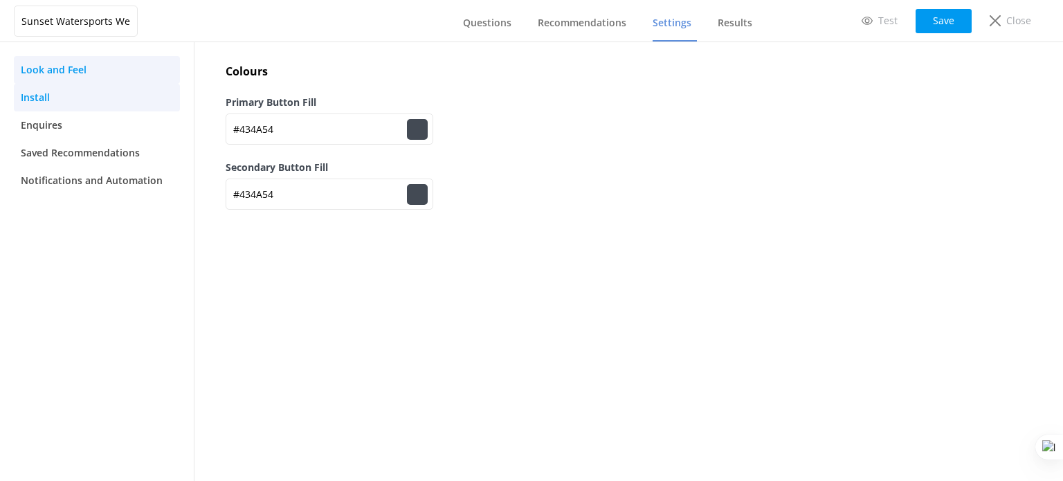
click at [60, 100] on link "Install" at bounding box center [97, 98] width 166 height 28
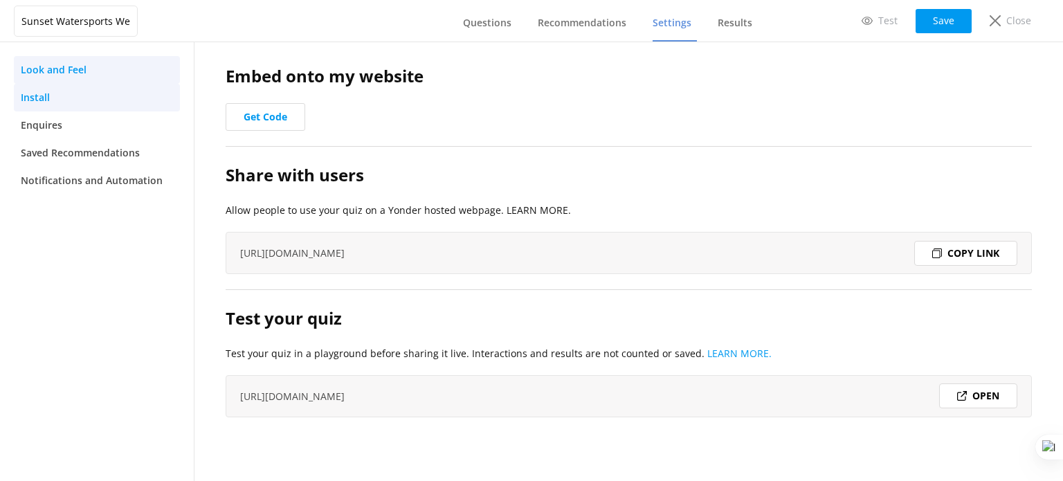
drag, startPoint x: 96, startPoint y: 80, endPoint x: 116, endPoint y: 76, distance: 21.0
click at [96, 80] on link "Look and Feel" at bounding box center [97, 70] width 166 height 28
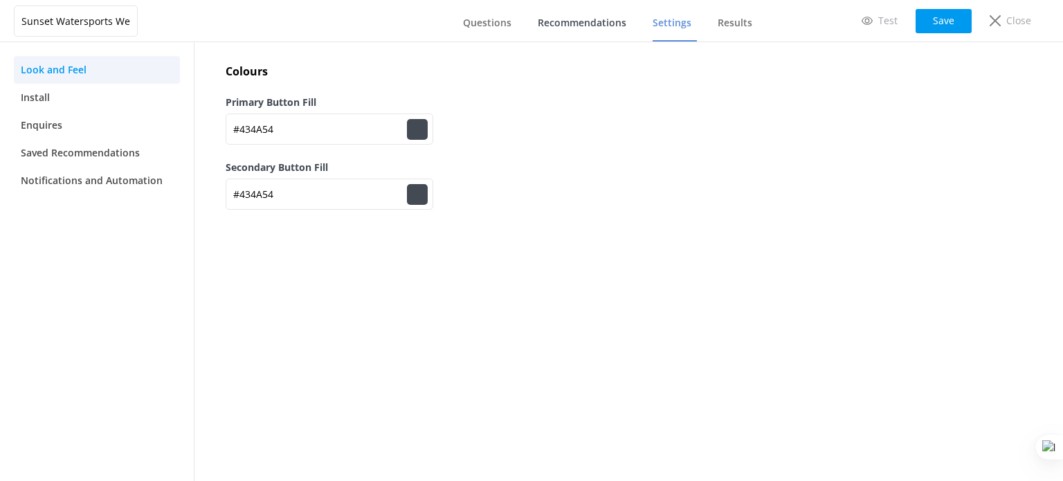
click at [601, 28] on span "Recommendations" at bounding box center [582, 23] width 89 height 14
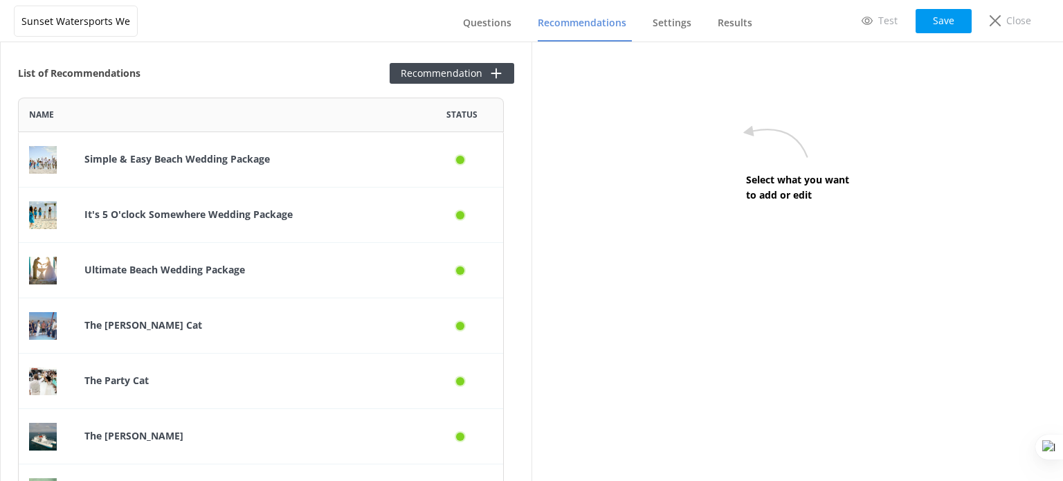
scroll to position [412, 475]
click at [481, 26] on span "Questions" at bounding box center [487, 23] width 48 height 14
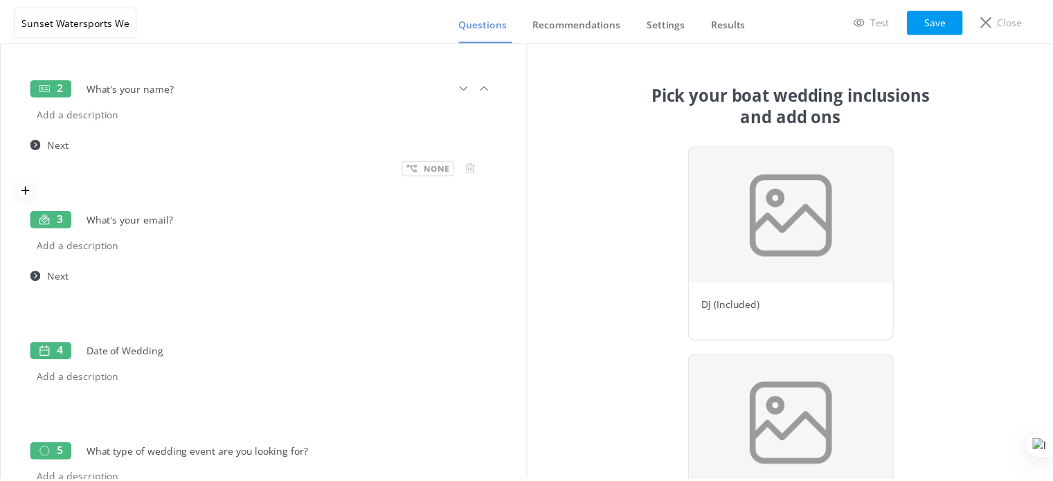
scroll to position [208, 0]
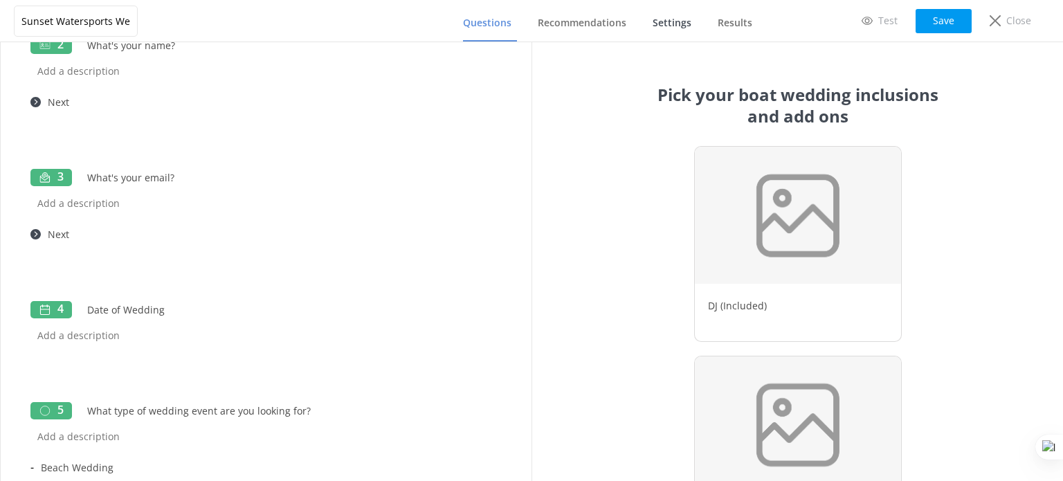
click at [689, 24] on span "Settings" at bounding box center [672, 23] width 39 height 14
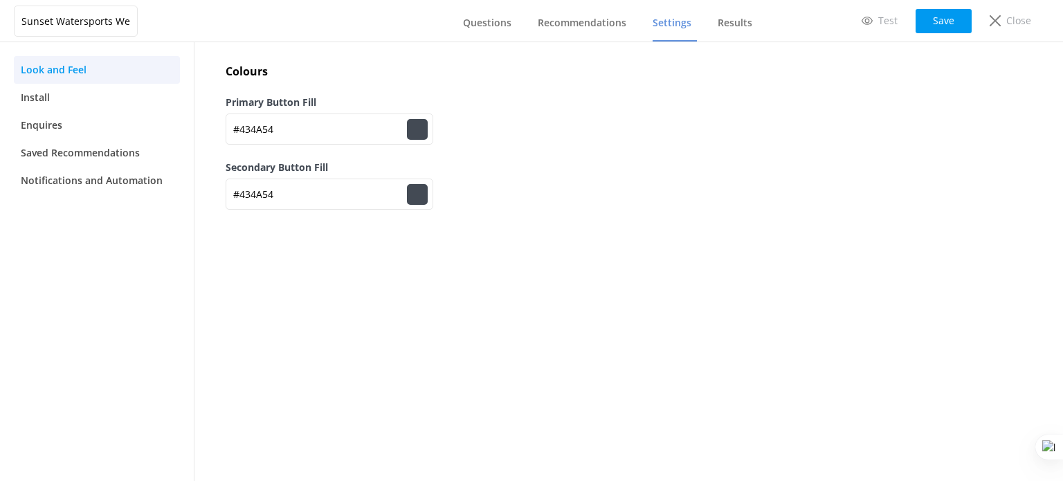
type input "#434a54"
click at [127, 185] on span "Notifications and Automation" at bounding box center [92, 180] width 142 height 15
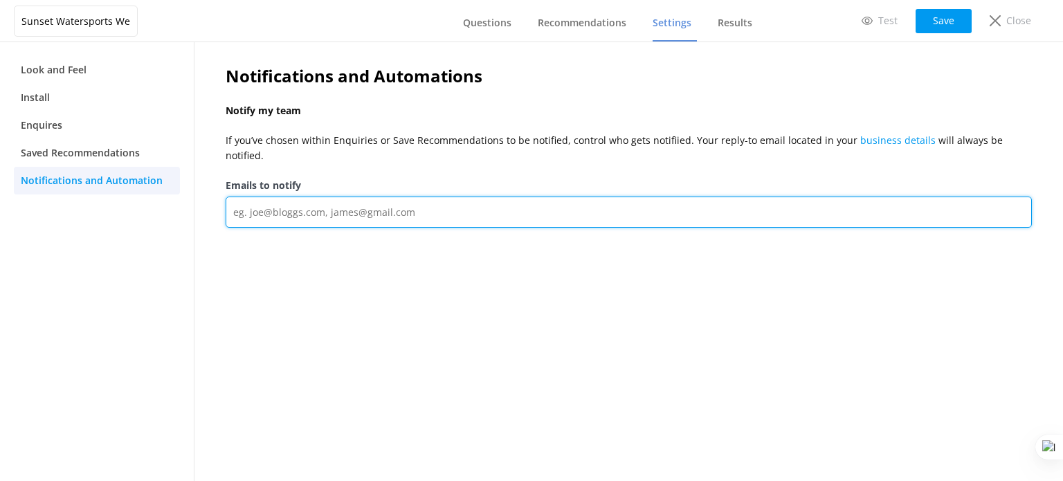
click at [330, 197] on input "Emails to notify" at bounding box center [629, 212] width 806 height 31
click at [365, 197] on input "Emails to notify" at bounding box center [629, 212] width 806 height 31
paste input "privates.sunset@gmail.com"
type input "privates.sunset@gmail.com"
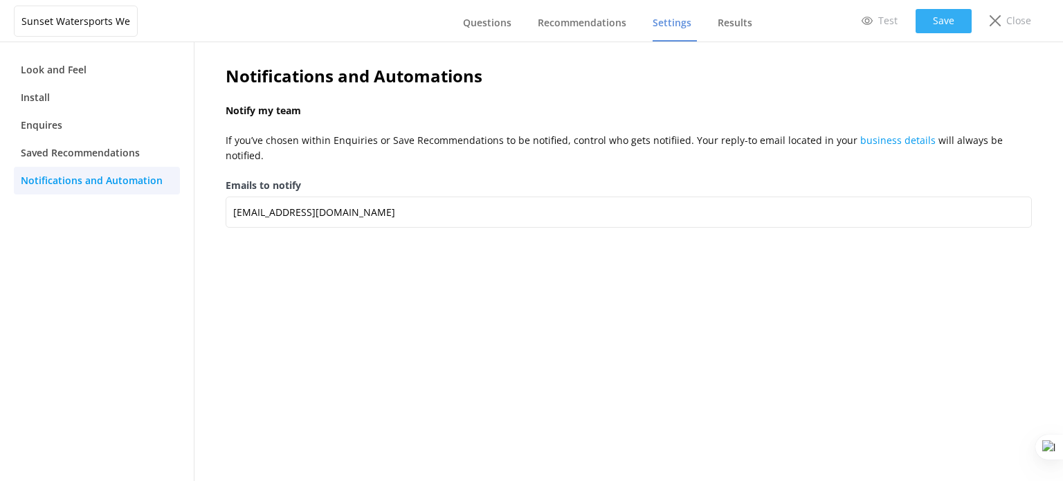
click at [951, 21] on button "Save" at bounding box center [944, 21] width 56 height 24
click at [731, 24] on span "Results" at bounding box center [735, 23] width 35 height 14
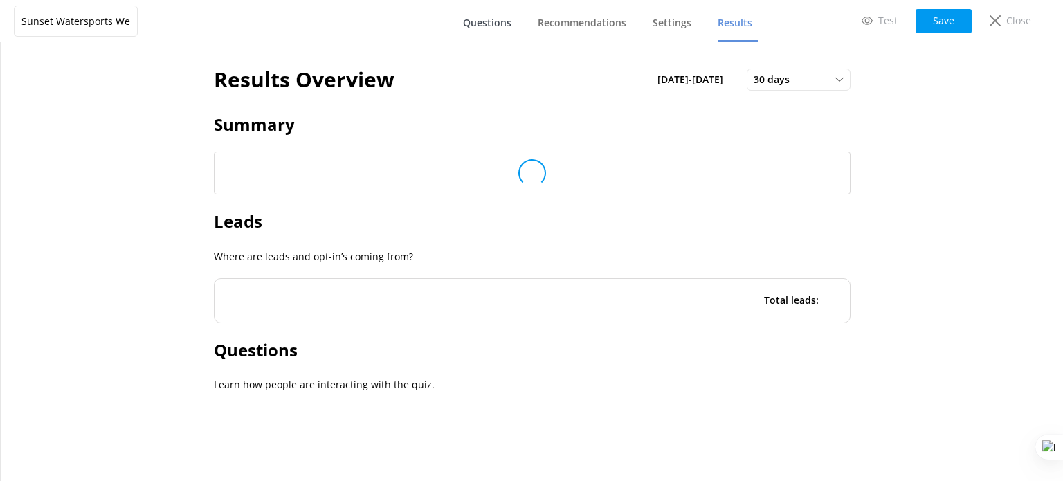
click at [489, 19] on span "Questions" at bounding box center [487, 23] width 48 height 14
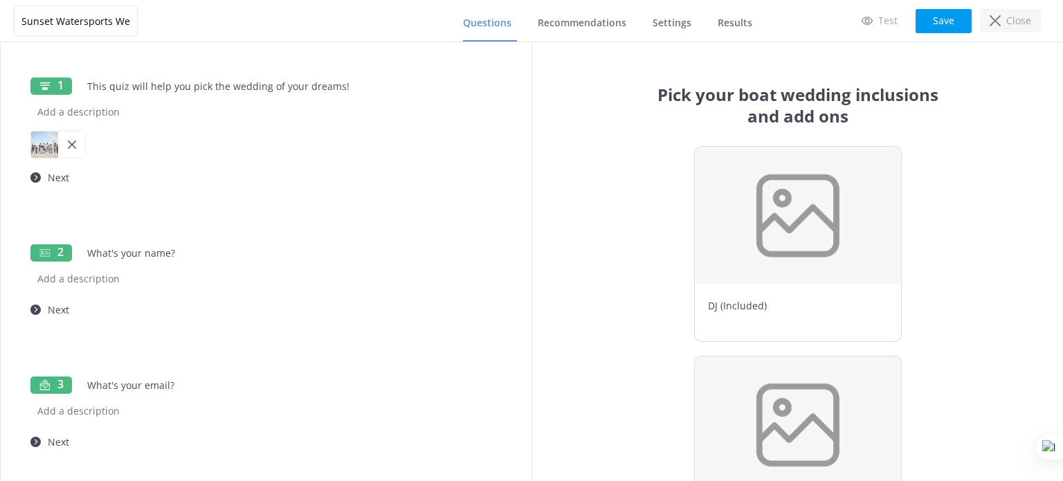
click at [1035, 19] on div "Close" at bounding box center [1010, 21] width 61 height 24
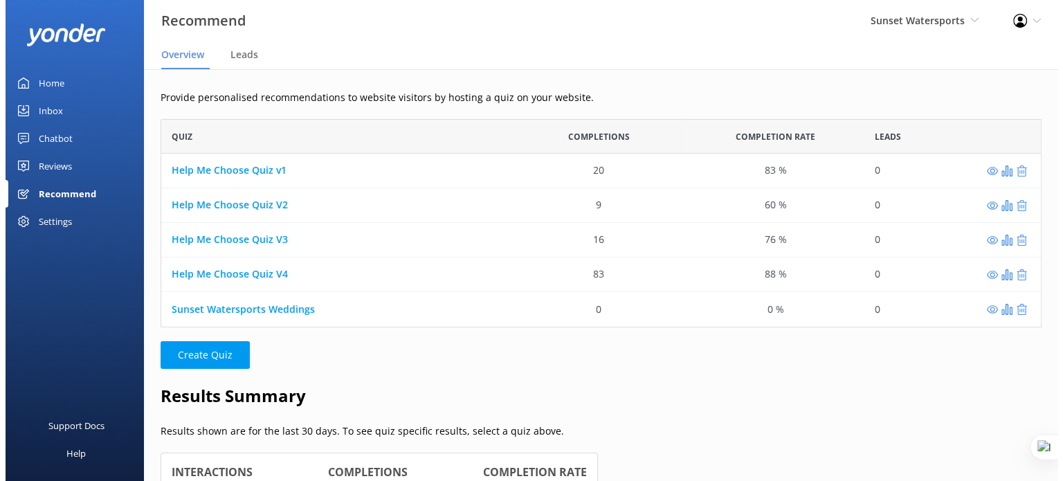
scroll to position [11, 11]
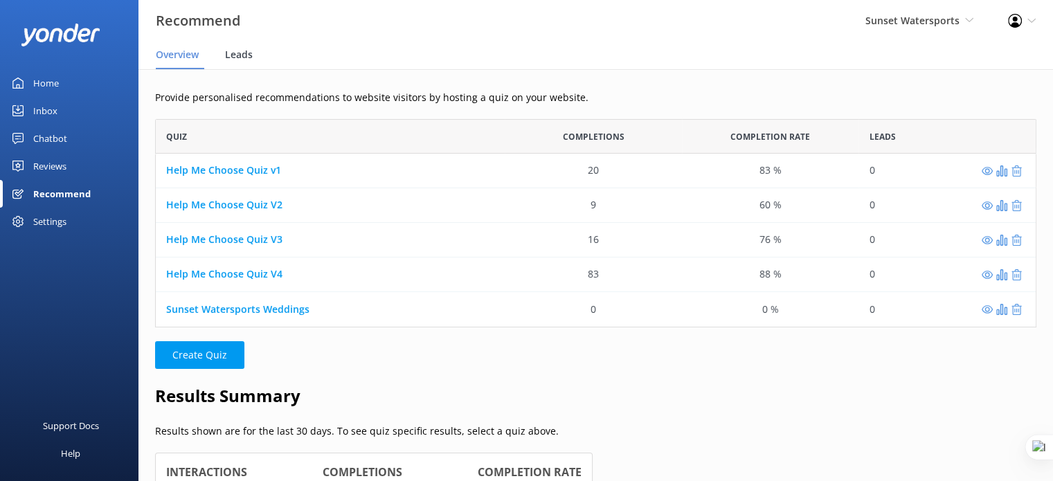
click at [241, 57] on span "Leads" at bounding box center [239, 55] width 28 height 14
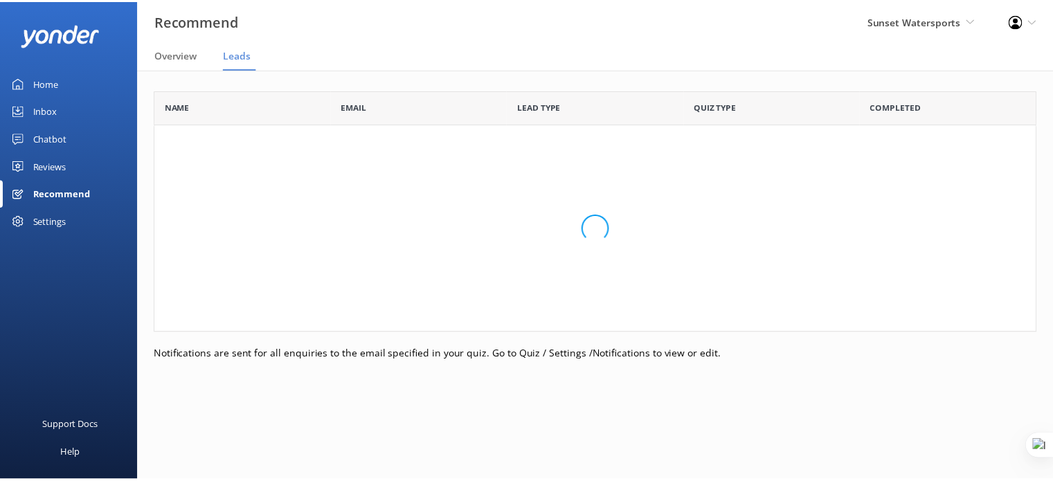
scroll to position [232, 880]
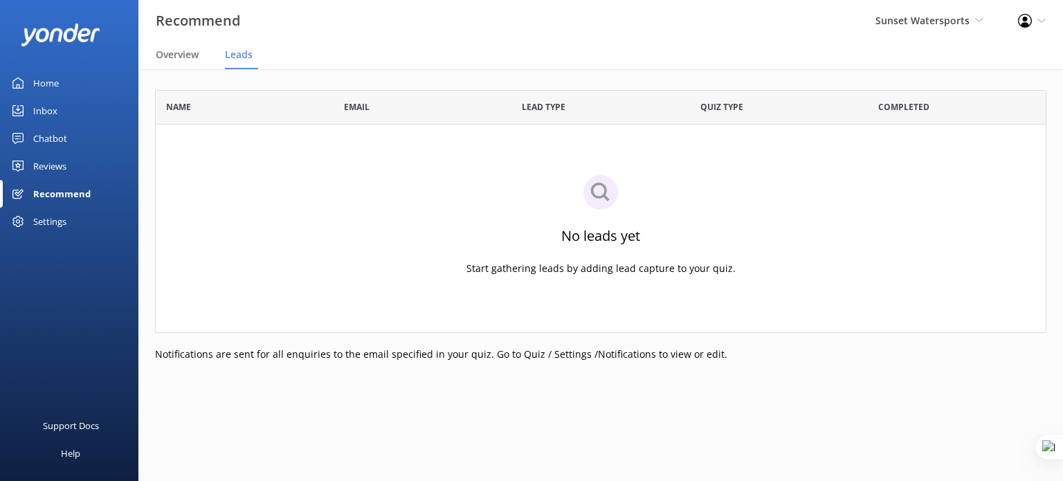
click at [55, 223] on div "Settings" at bounding box center [49, 222] width 33 height 28
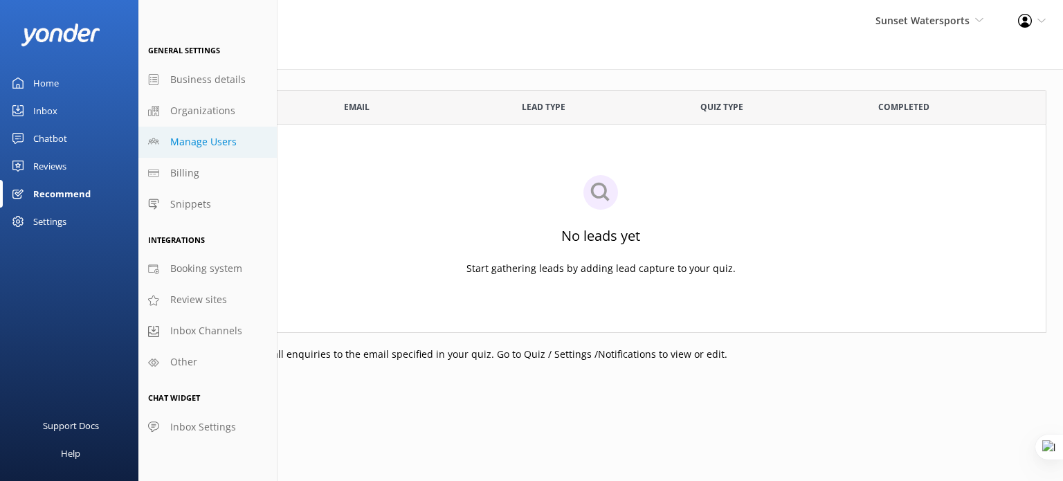
click at [206, 143] on span "Manage Users" at bounding box center [203, 141] width 66 height 15
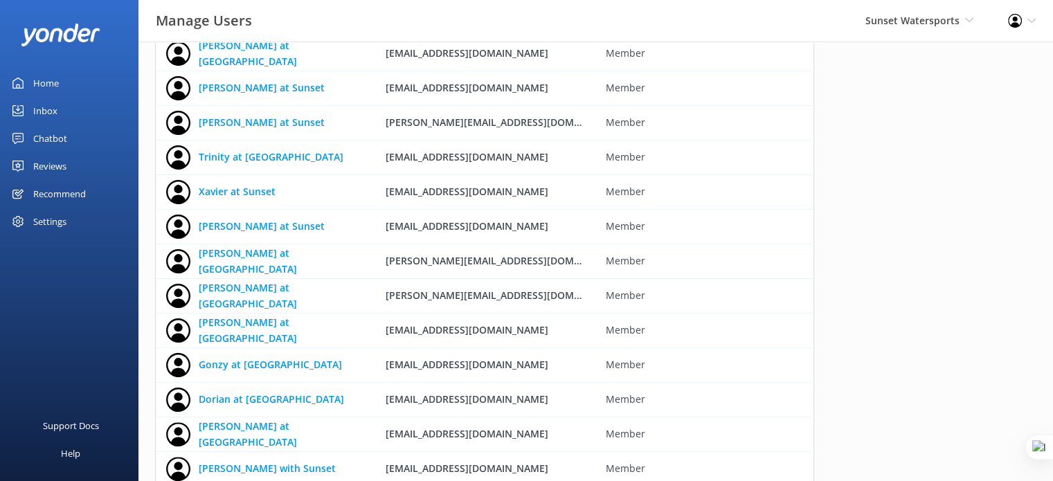
scroll to position [277, 0]
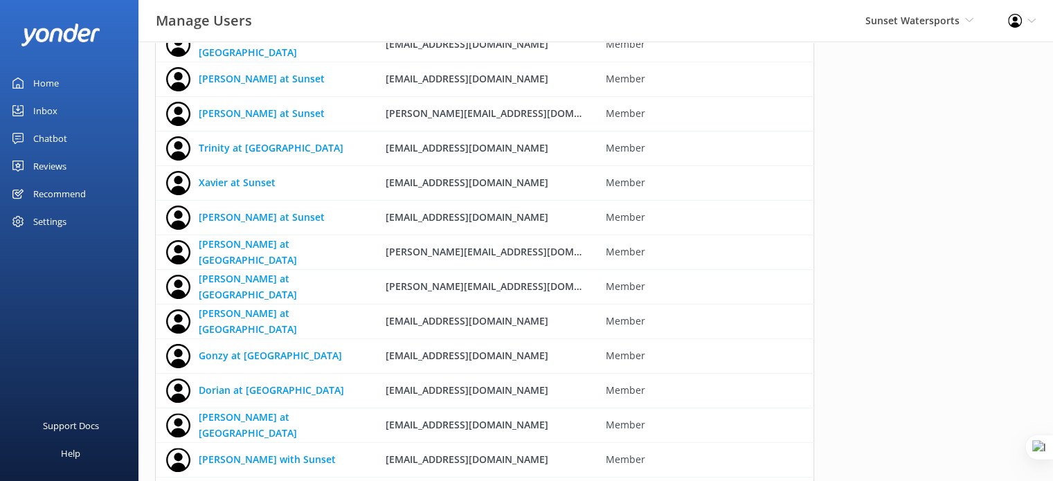
click at [80, 191] on div "Recommend" at bounding box center [59, 194] width 53 height 28
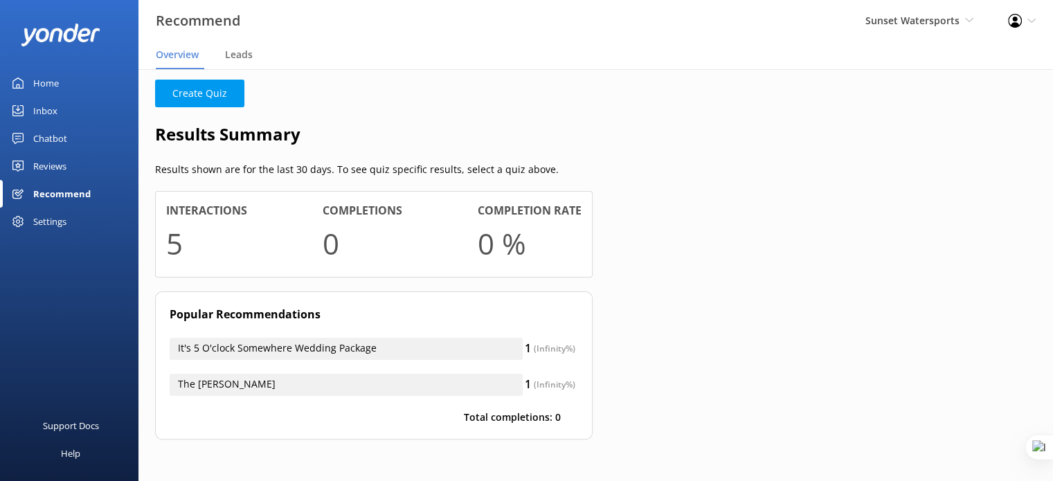
scroll to position [11, 11]
click at [52, 200] on div "Recommend" at bounding box center [61, 194] width 57 height 28
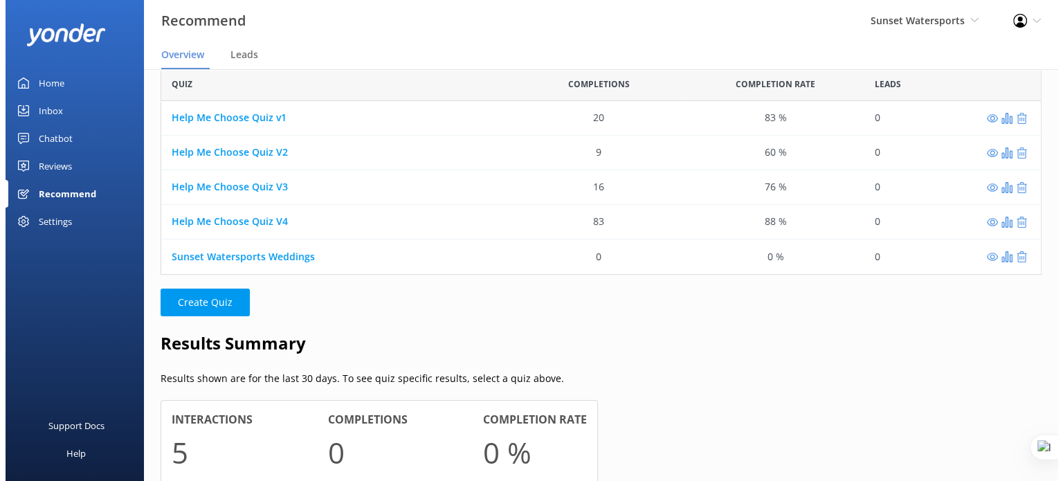
scroll to position [0, 0]
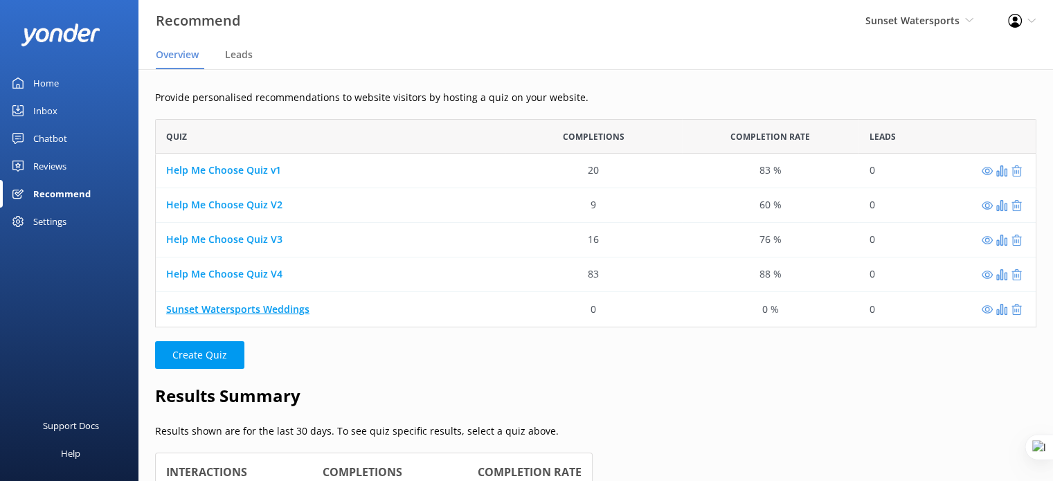
click at [289, 311] on link "Sunset Watersports Weddings" at bounding box center [237, 308] width 143 height 13
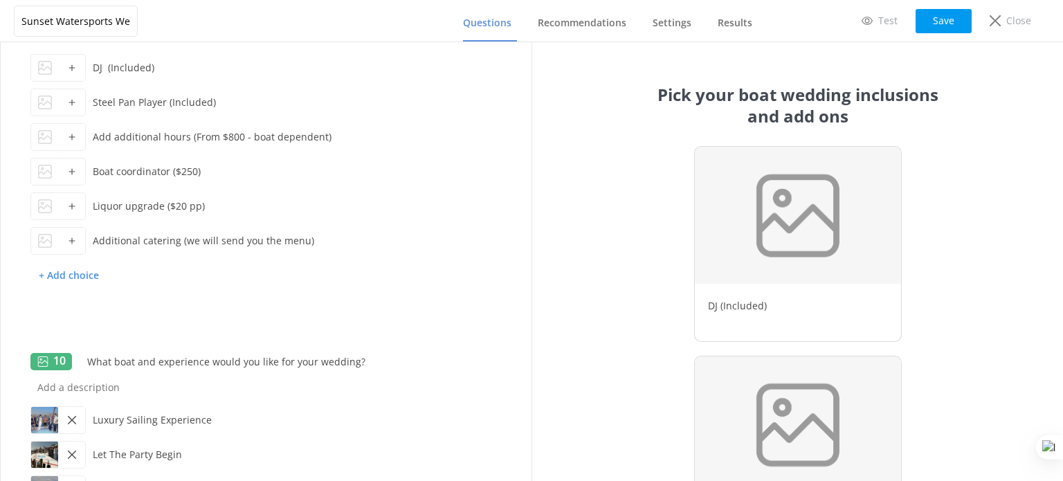
scroll to position [2458, 0]
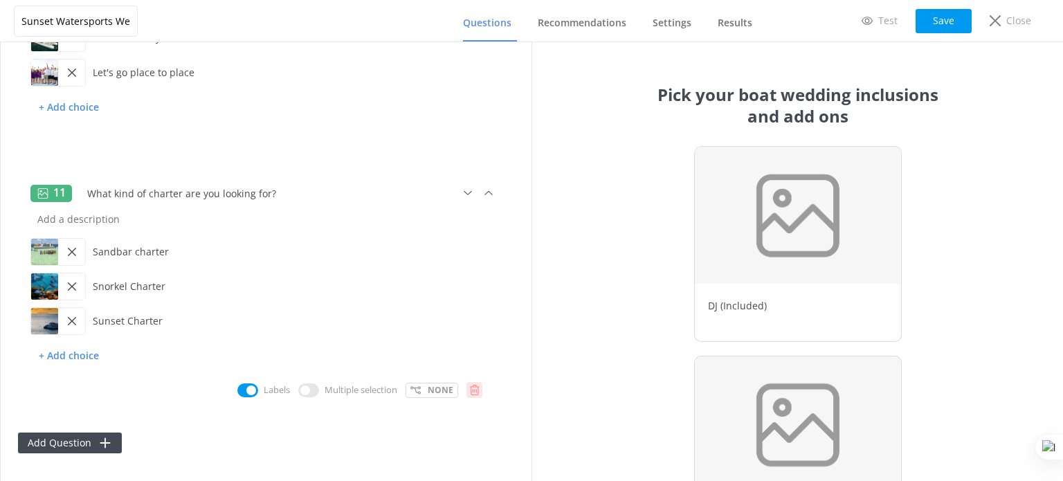
click at [470, 394] on use at bounding box center [475, 390] width 10 height 10
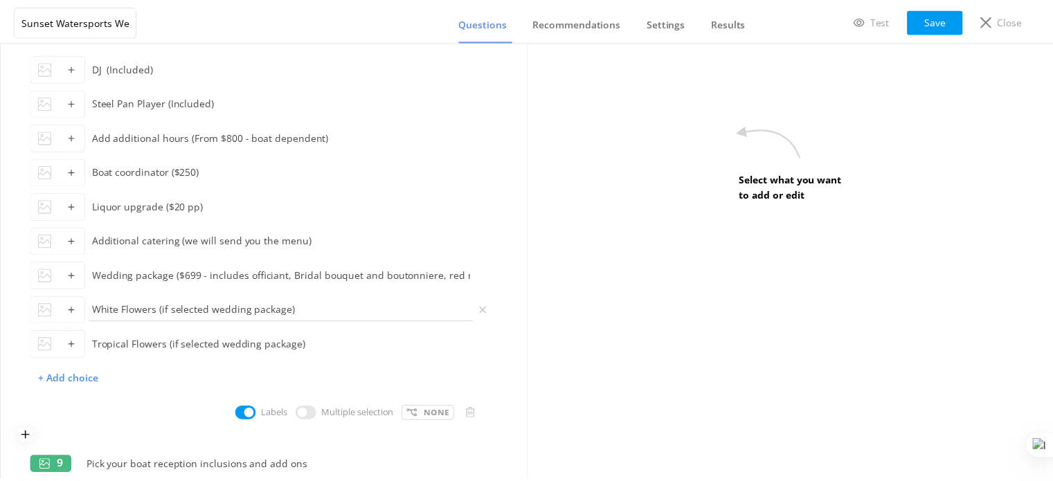
scroll to position [1557, 0]
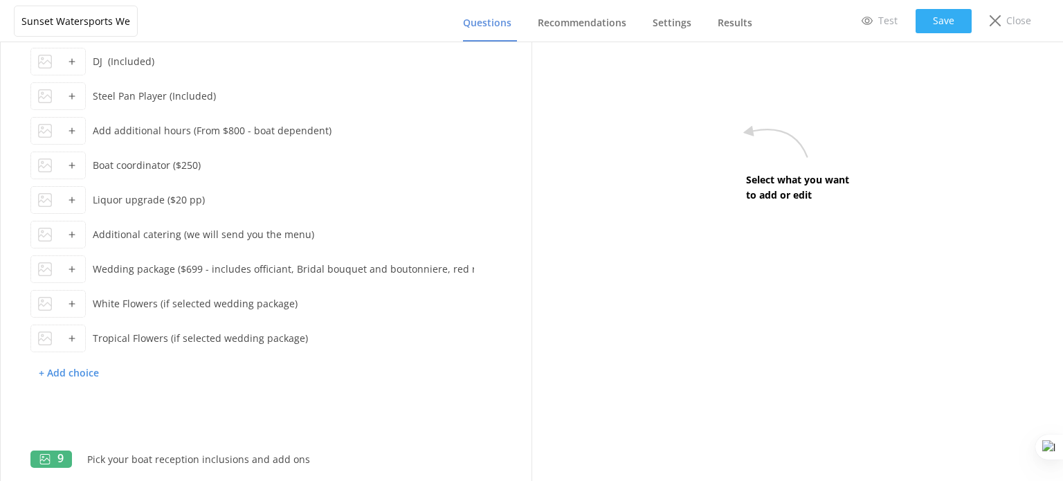
click at [951, 22] on button "Save" at bounding box center [944, 21] width 56 height 24
click at [1008, 24] on p "Close" at bounding box center [1018, 20] width 25 height 15
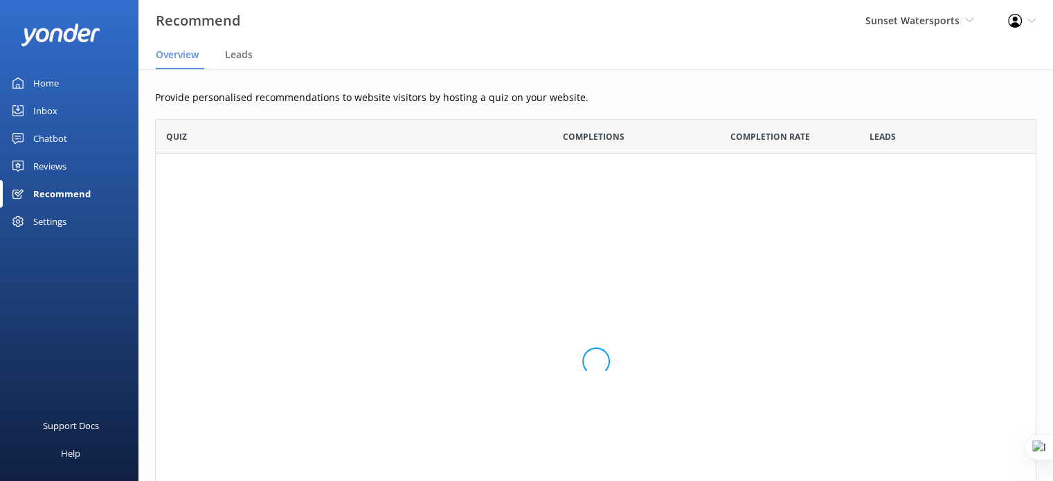
scroll to position [11, 11]
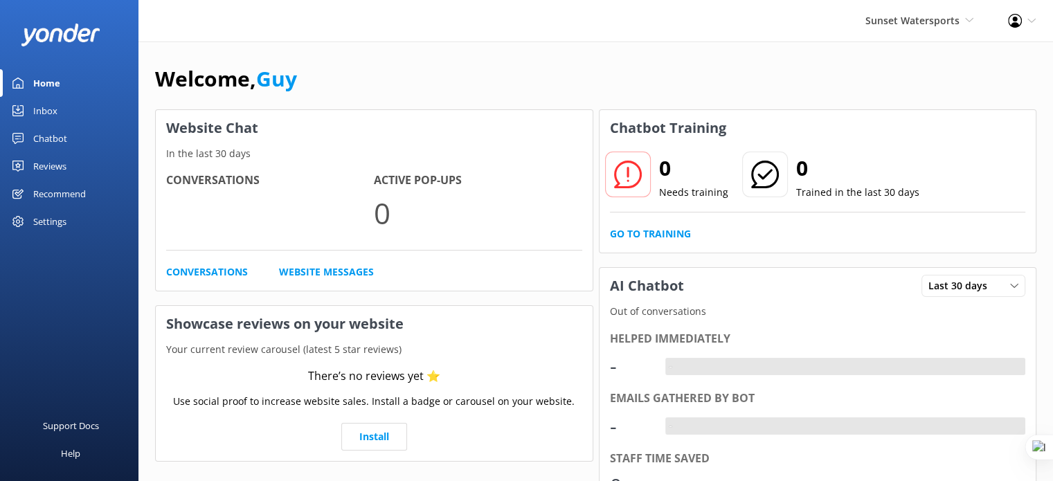
click at [59, 195] on div "Recommend" at bounding box center [59, 194] width 53 height 28
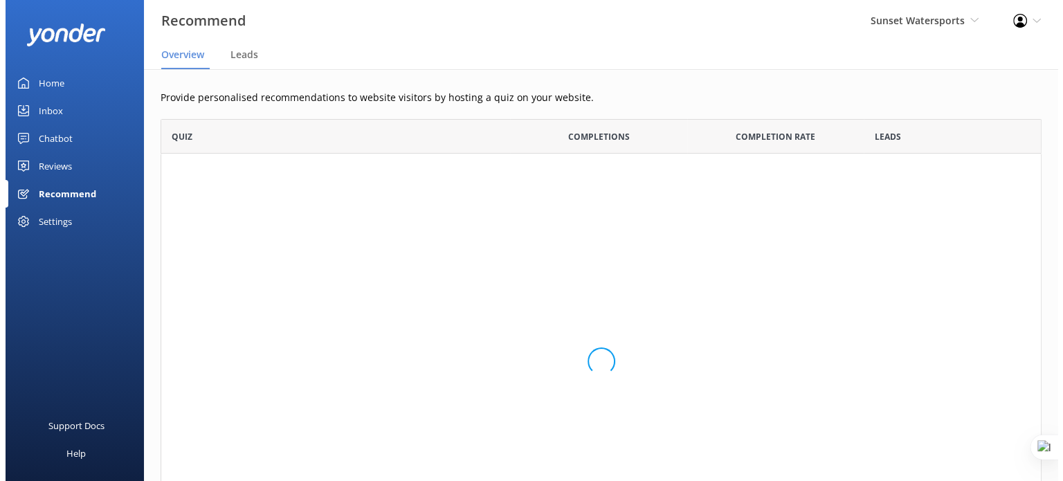
scroll to position [11, 11]
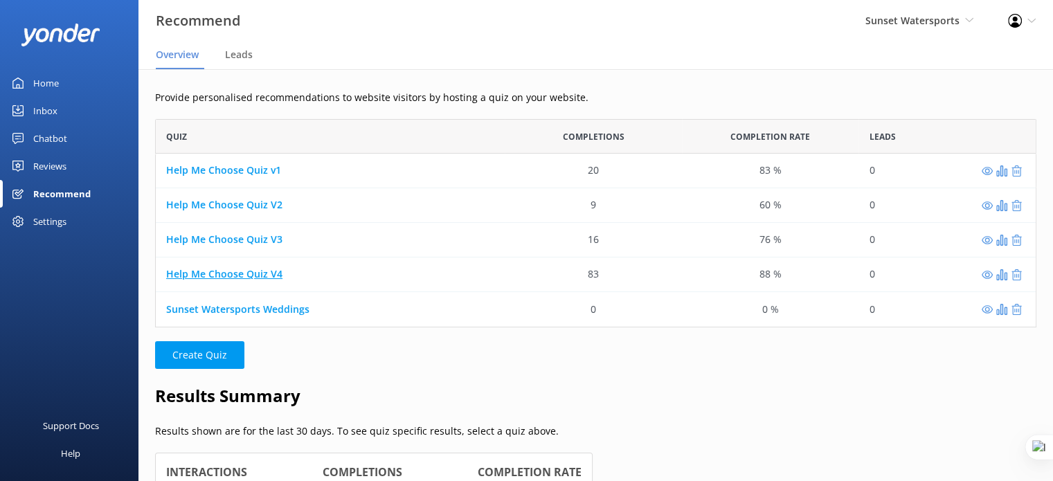
click at [261, 273] on link "Help Me Choose Quiz V4" at bounding box center [224, 274] width 116 height 13
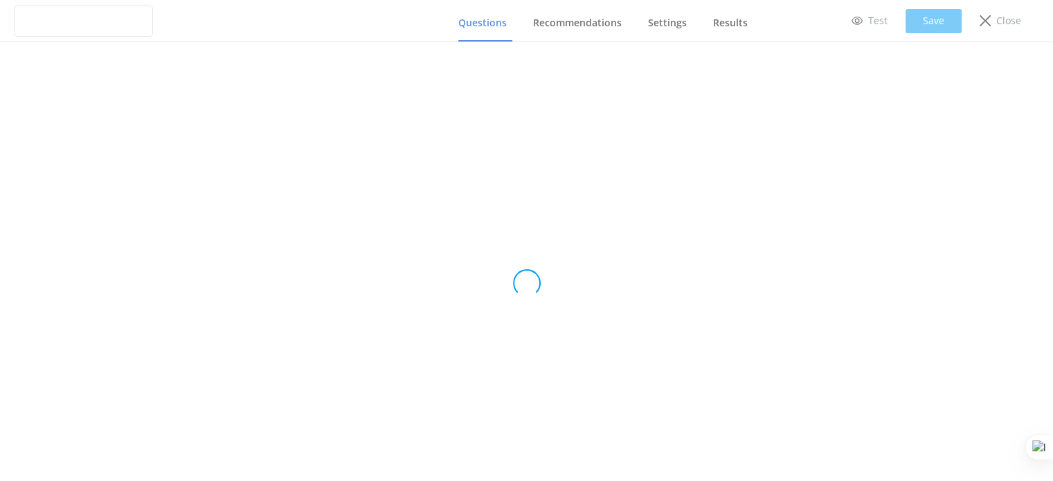
type input "Help Me Choose Quiz V4"
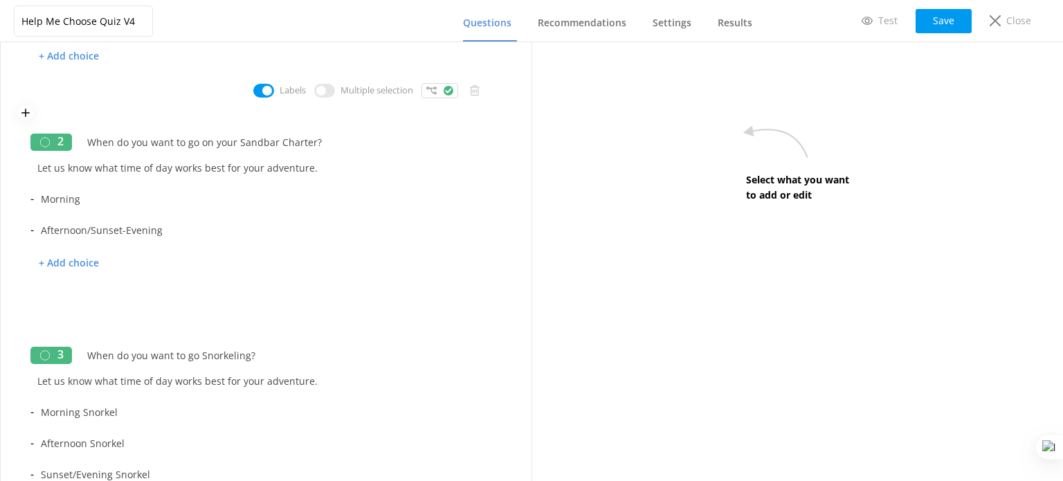
scroll to position [208, 0]
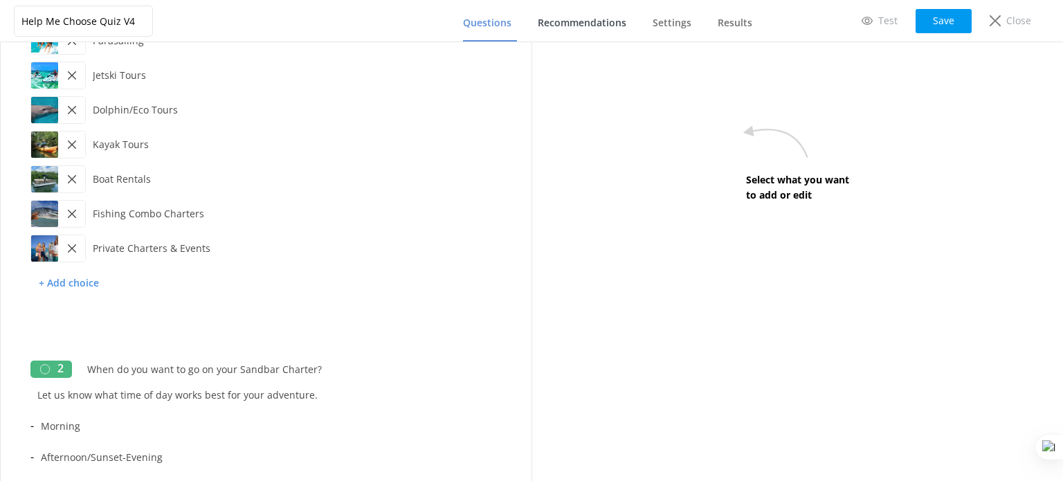
click at [574, 21] on span "Recommendations" at bounding box center [582, 23] width 89 height 14
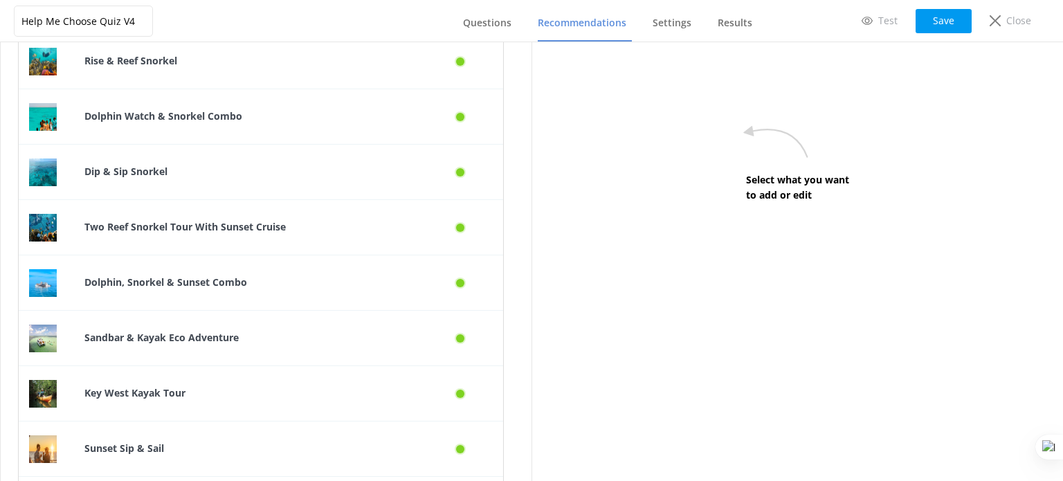
scroll to position [484, 0]
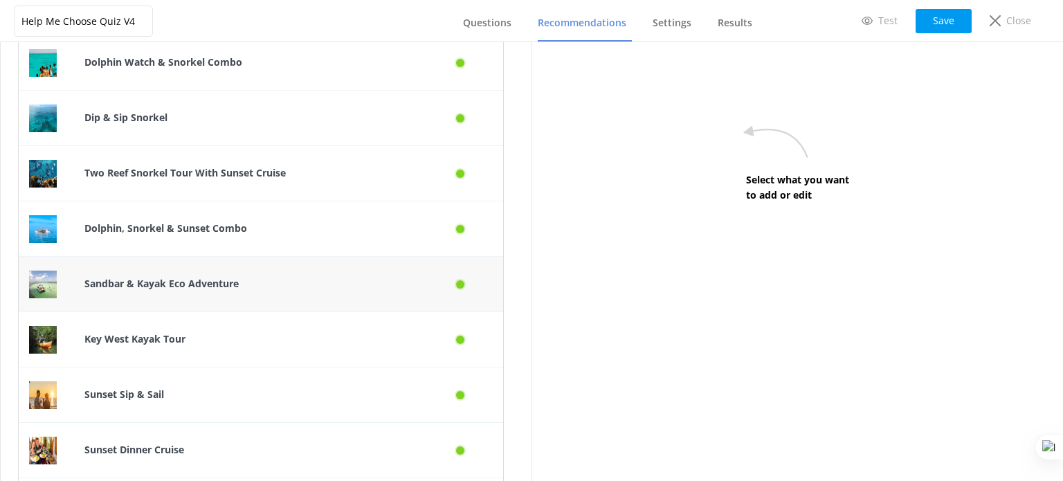
click at [181, 284] on b "Sandbar & Kayak Eco Adventure" at bounding box center [161, 283] width 154 height 13
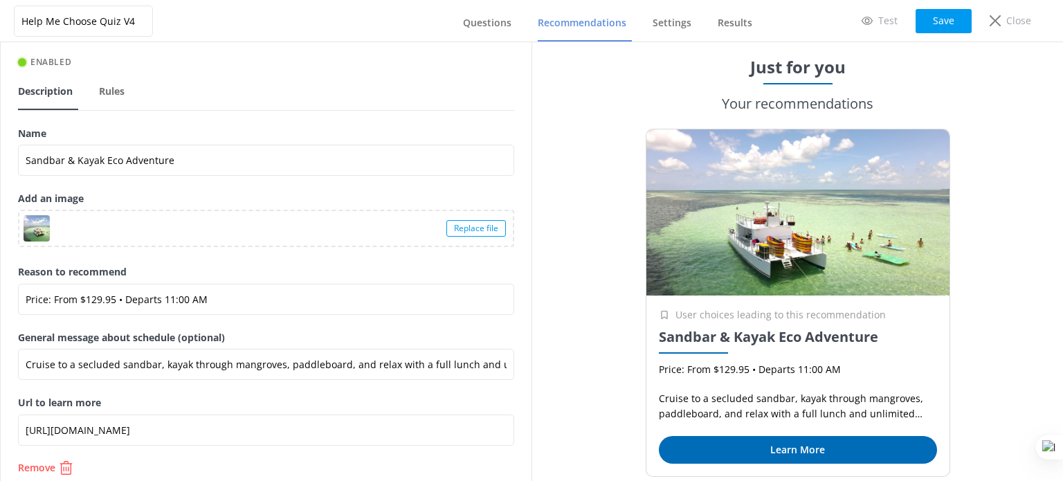
scroll to position [60, 0]
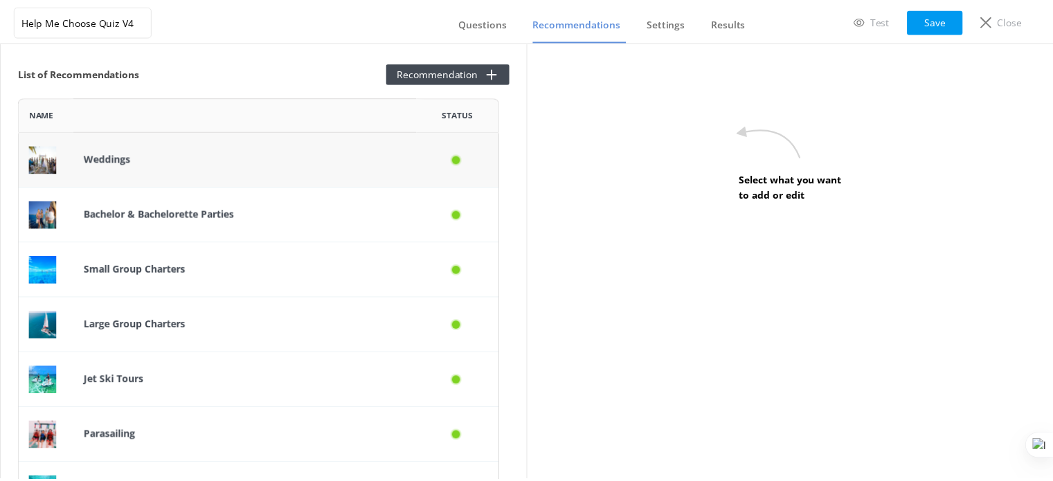
scroll to position [1907, 475]
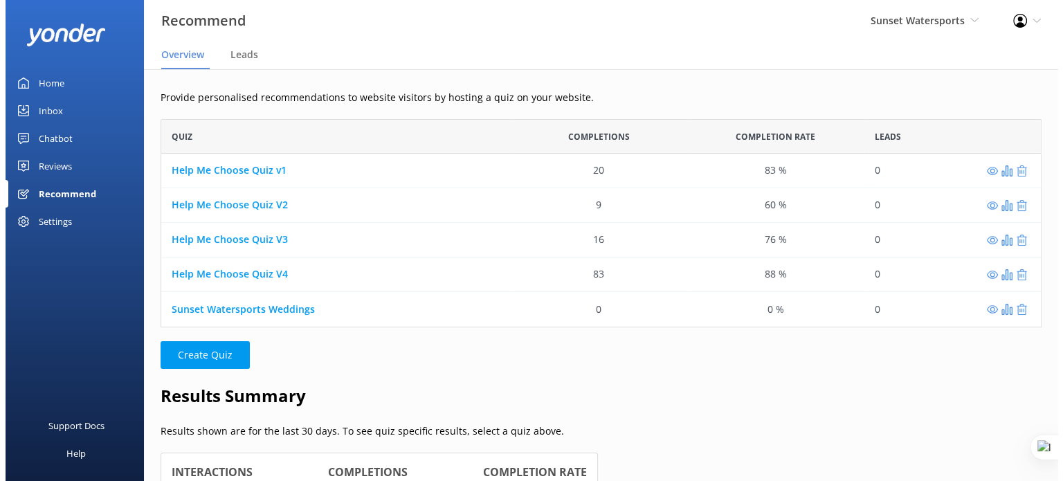
scroll to position [11, 11]
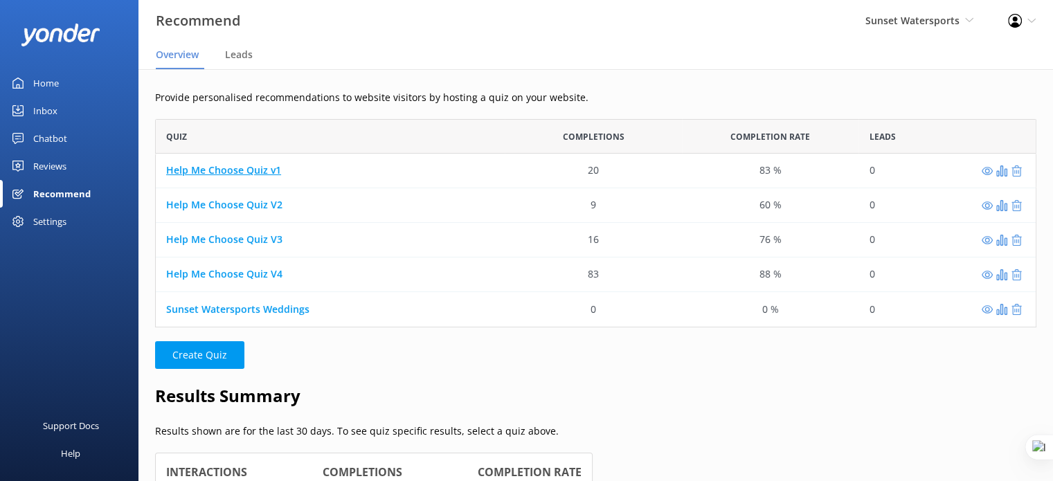
click at [252, 164] on link "Help Me Choose Quiz v1" at bounding box center [223, 170] width 115 height 13
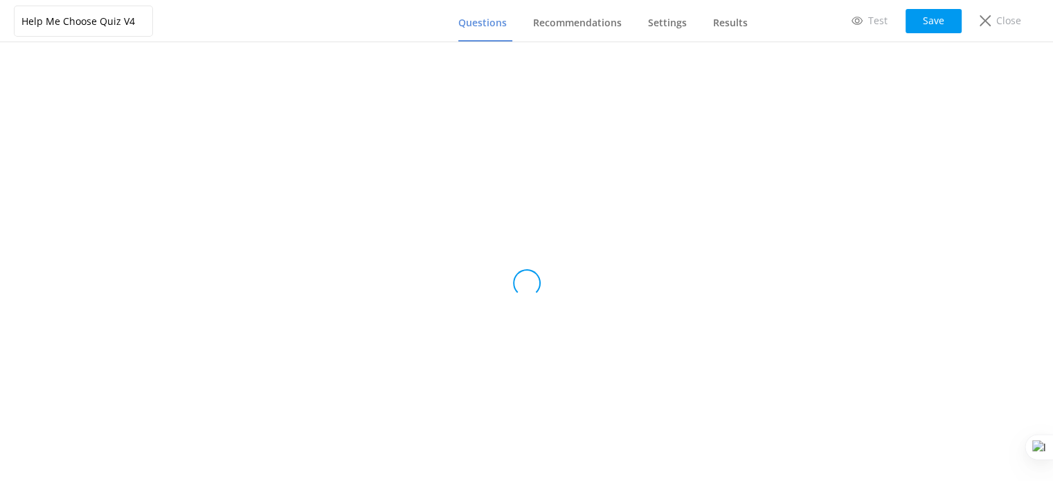
type input "Help Me Choose Quiz v1"
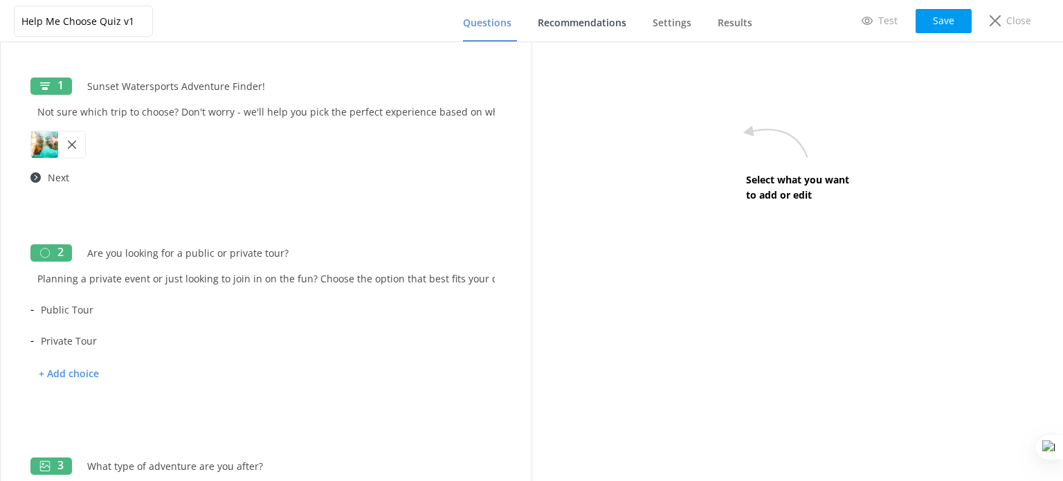
click at [610, 28] on span "Recommendations" at bounding box center [582, 23] width 89 height 14
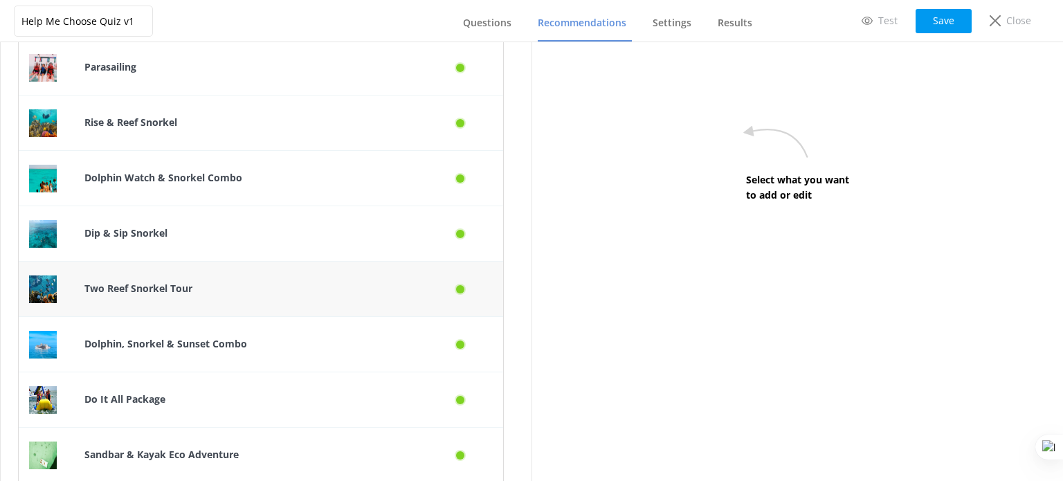
scroll to position [484, 0]
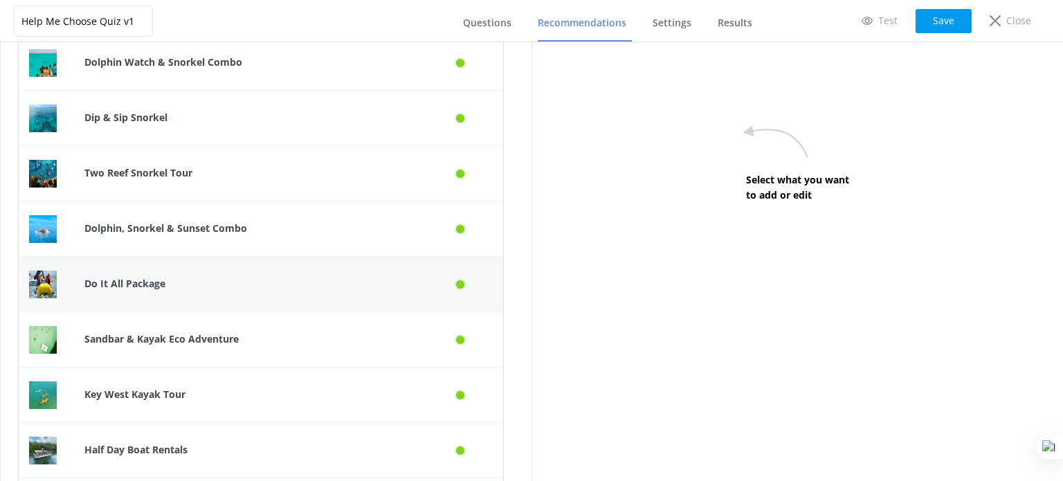
click at [266, 269] on div "Do It All Package" at bounding box center [247, 284] width 346 height 55
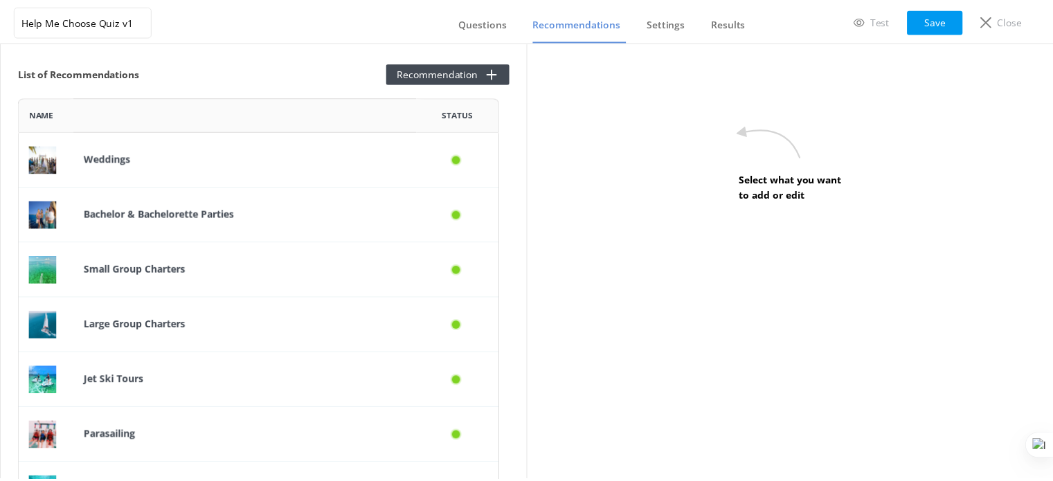
scroll to position [1187, 475]
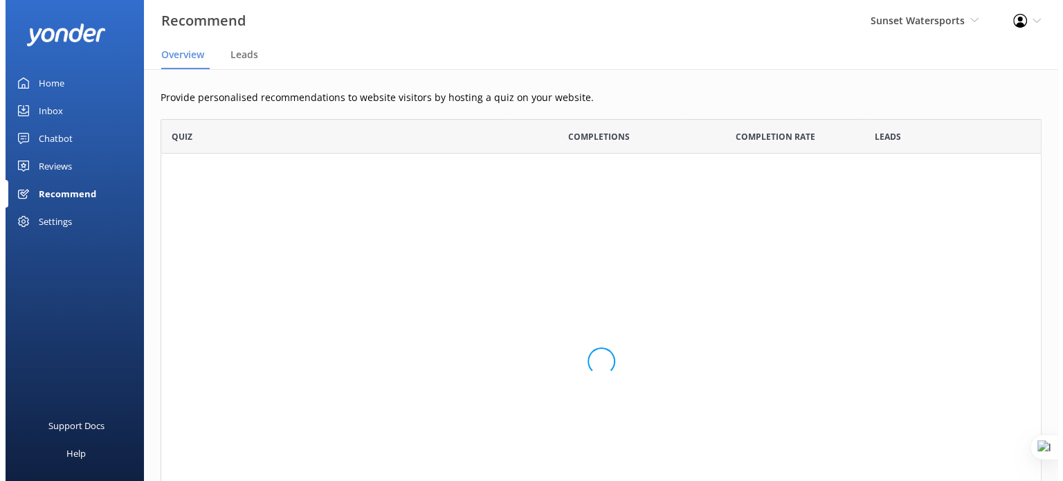
scroll to position [11, 11]
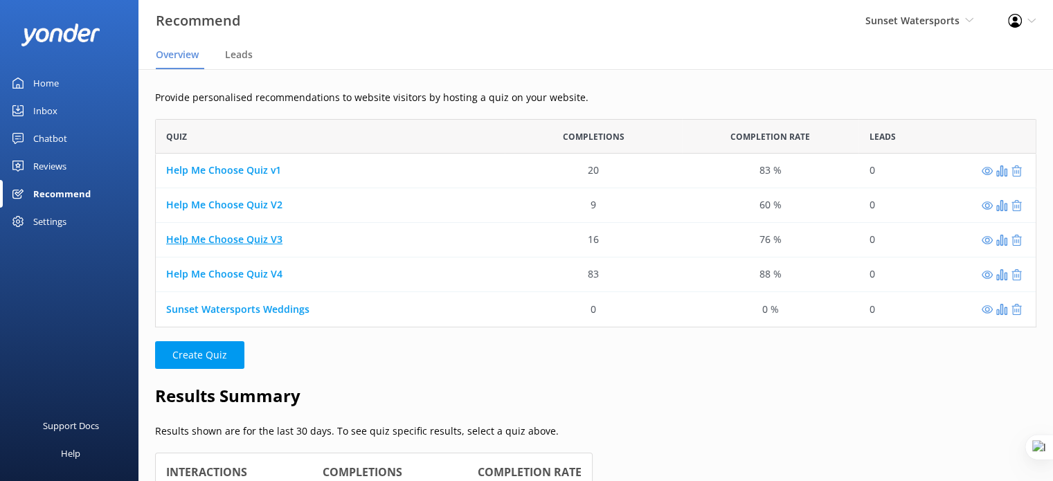
click at [263, 240] on link "Help Me Choose Quiz V3" at bounding box center [224, 239] width 116 height 13
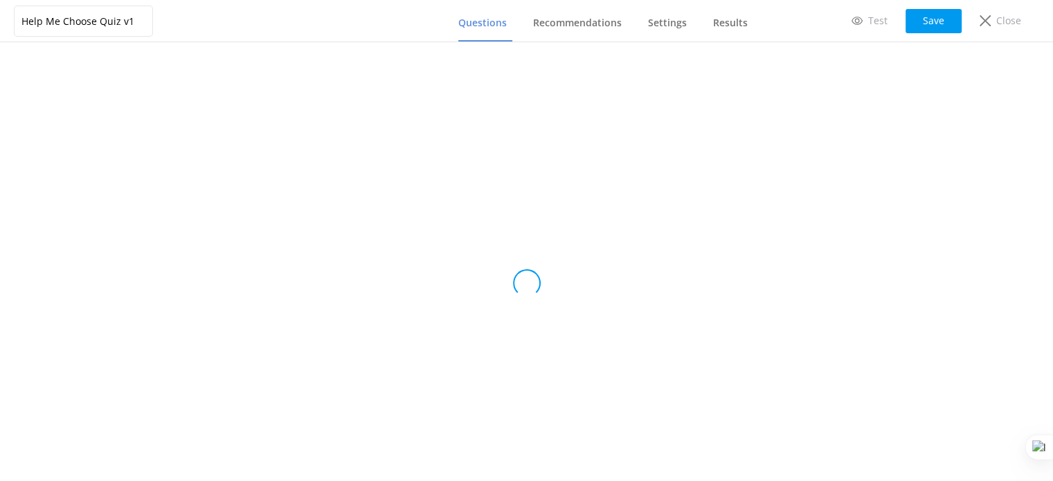
type input "Help Me Choose Quiz V3"
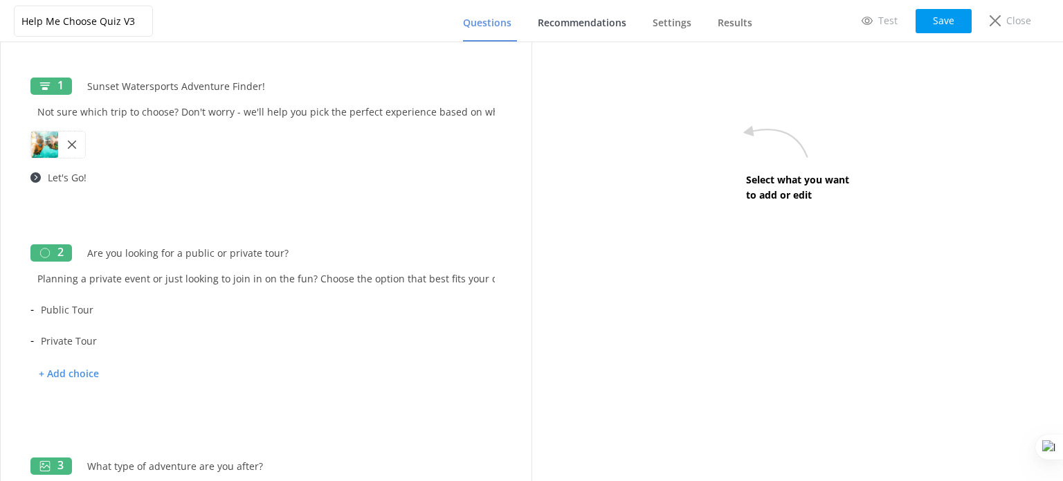
click at [592, 31] on link "Recommendations" at bounding box center [585, 24] width 94 height 36
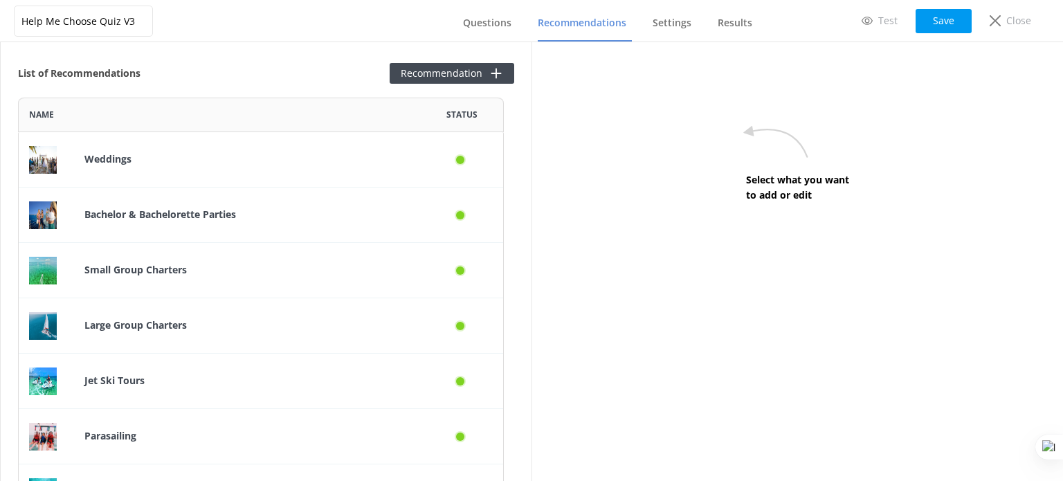
scroll to position [1187, 475]
click at [227, 223] on div "Bachelor & Bachelorette Parties" at bounding box center [247, 215] width 346 height 55
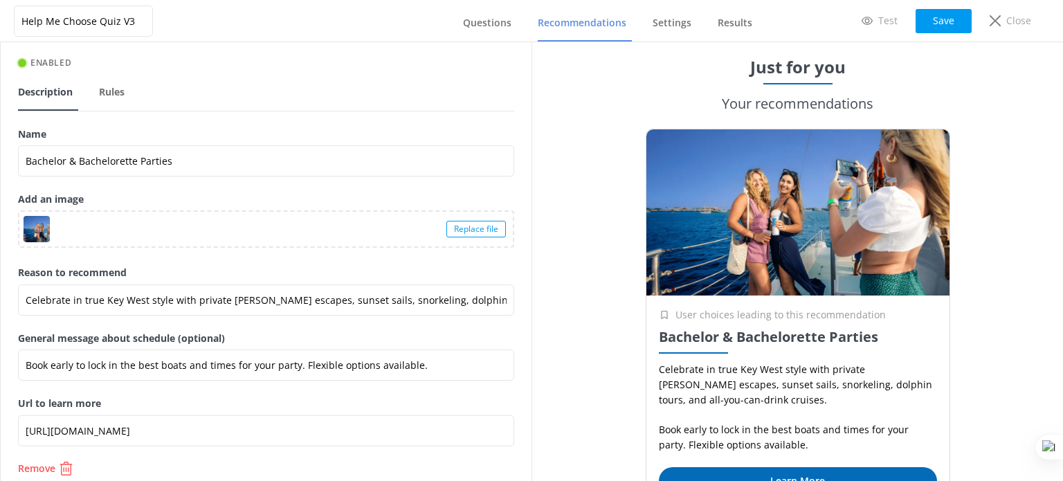
scroll to position [60, 0]
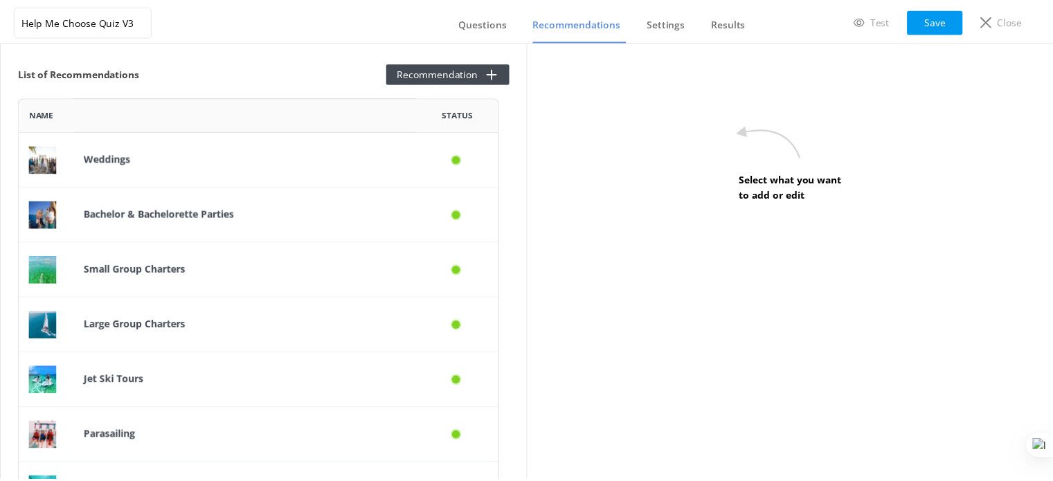
scroll to position [1187, 475]
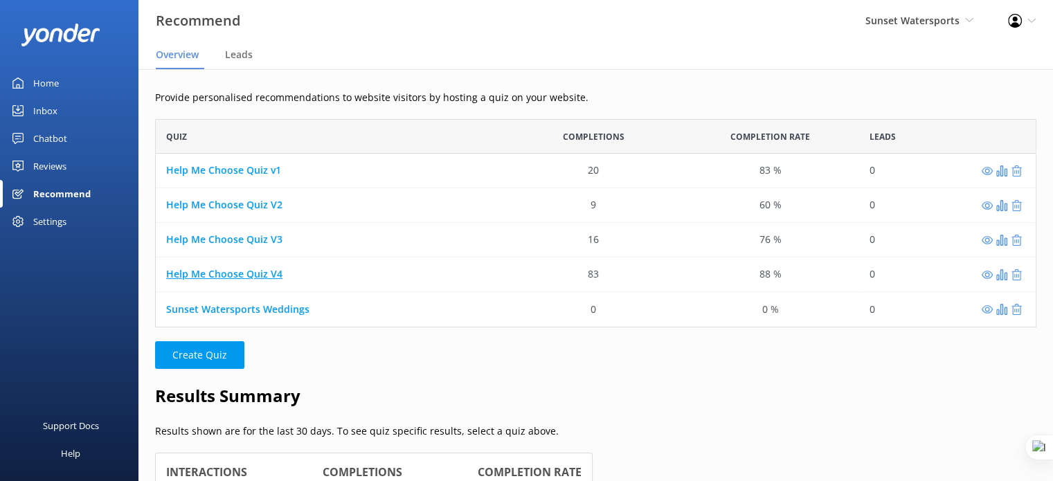
click at [260, 274] on link "Help Me Choose Quiz V4" at bounding box center [224, 274] width 116 height 13
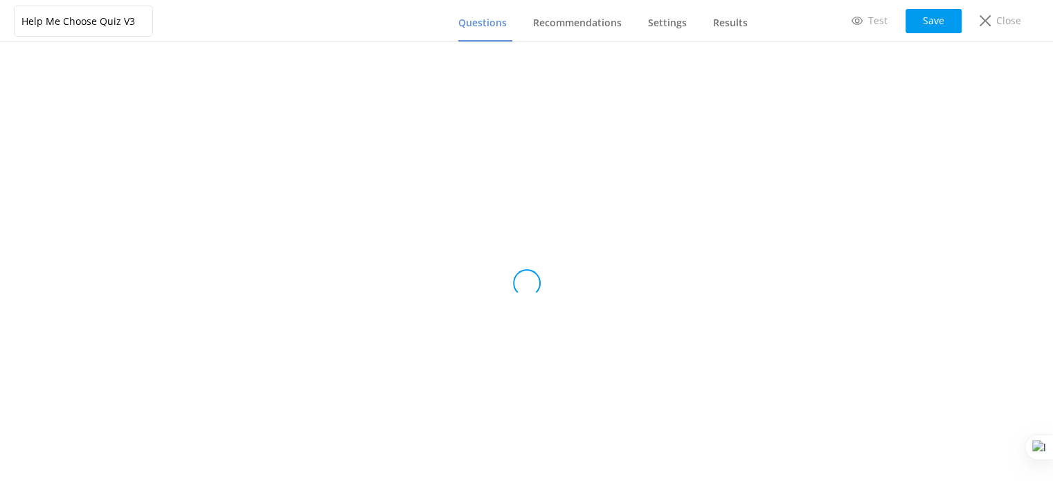
type input "Help Me Choose Quiz V4"
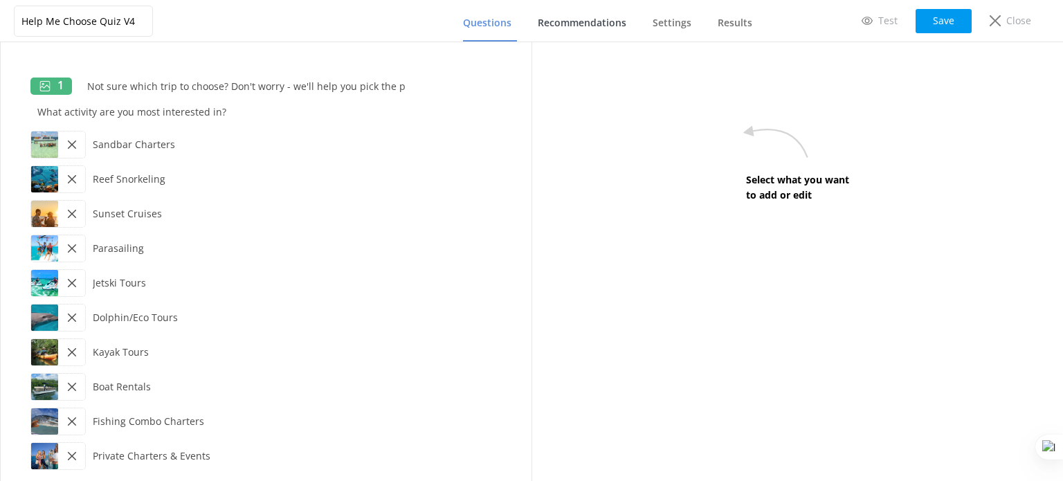
click at [558, 24] on span "Recommendations" at bounding box center [582, 23] width 89 height 14
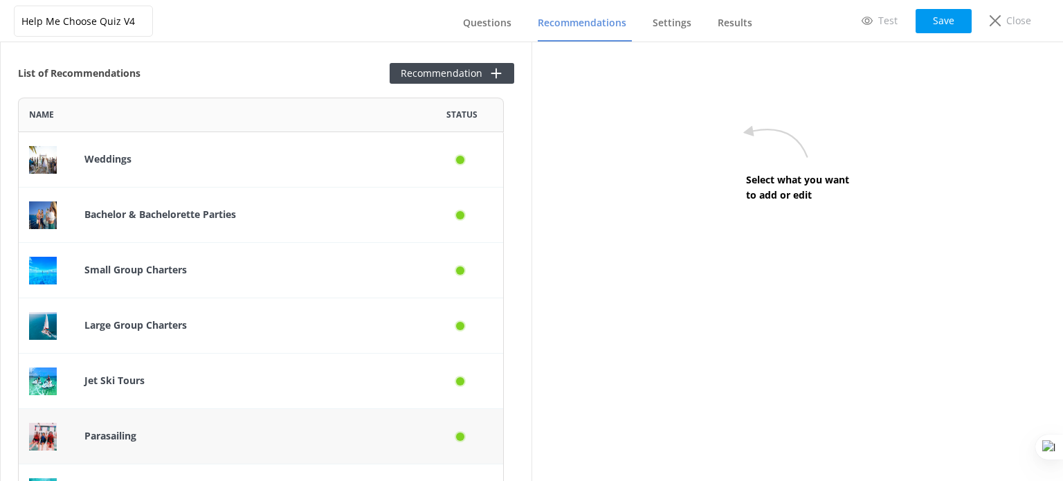
click at [130, 428] on p "Parasailing" at bounding box center [246, 435] width 325 height 15
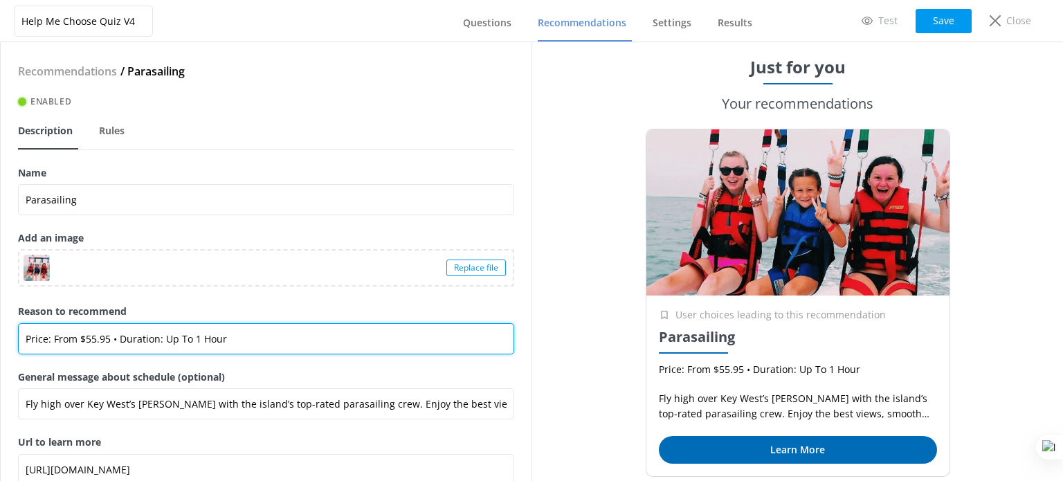
drag, startPoint x: 217, startPoint y: 331, endPoint x: 0, endPoint y: 331, distance: 217.3
click at [0, 331] on div "Recommendations / Parasailing Enabled Description Rules Name Parasailing Add an…" at bounding box center [265, 261] width 531 height 439
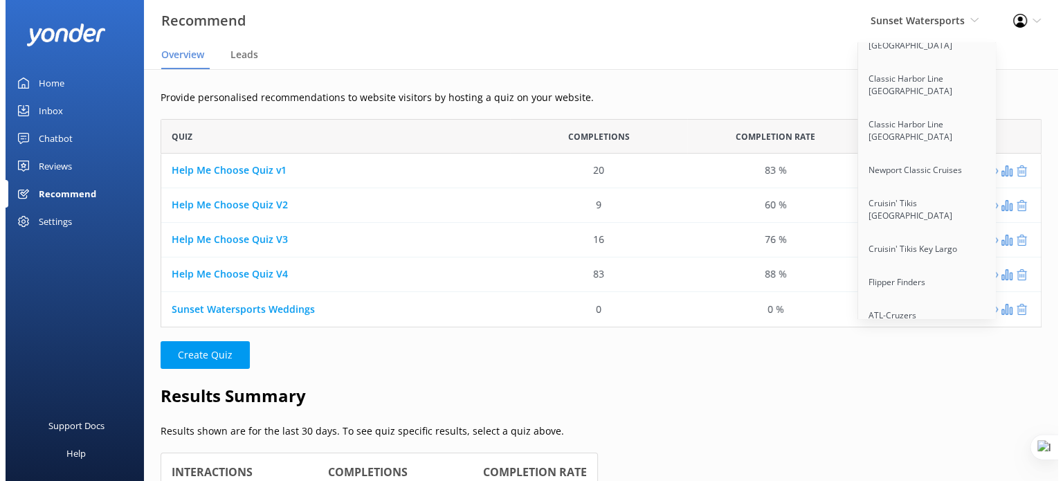
scroll to position [11206, 0]
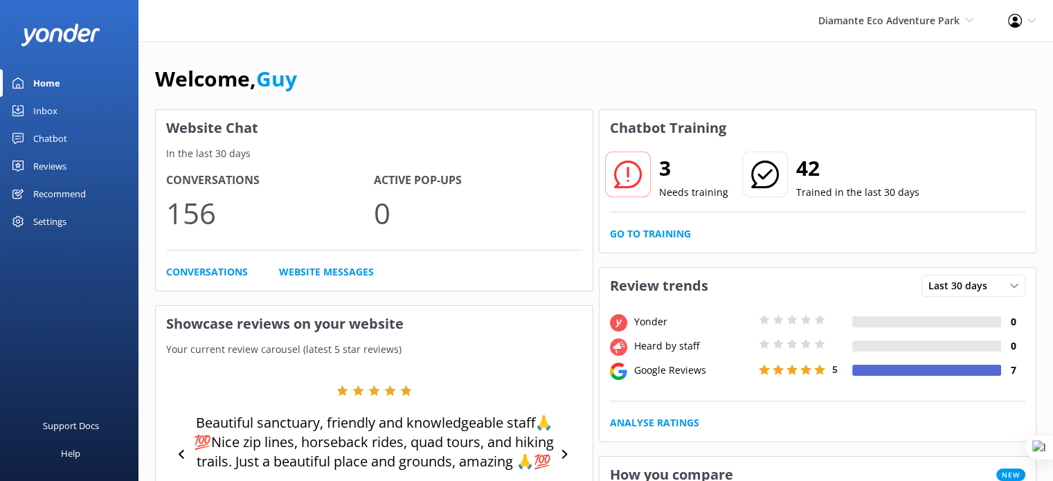
click at [58, 135] on div "Chatbot" at bounding box center [50, 139] width 34 height 28
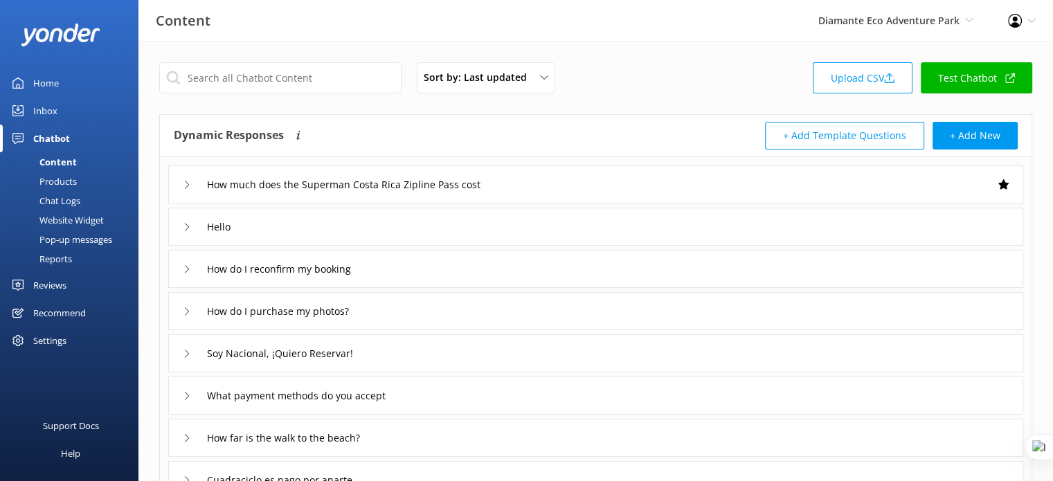
click at [67, 200] on div "Chat Logs" at bounding box center [44, 200] width 72 height 19
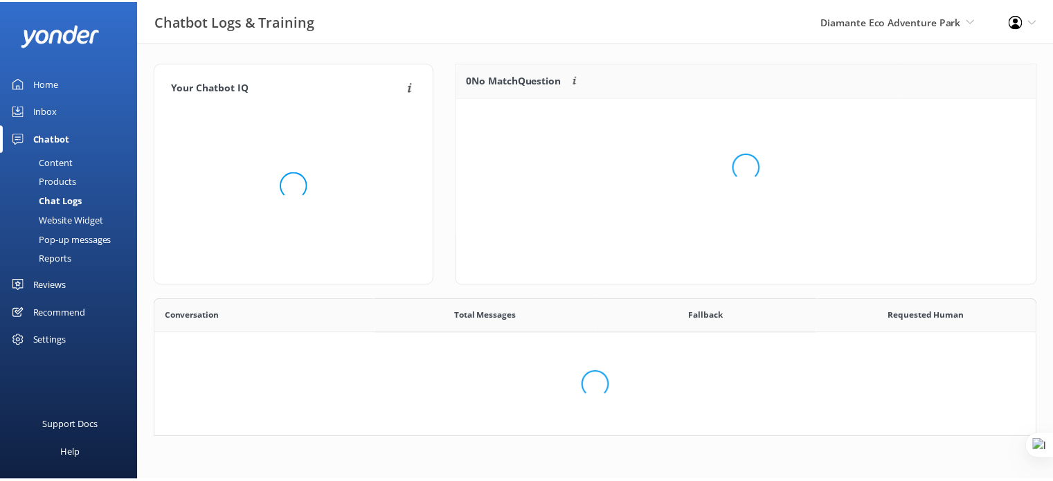
scroll to position [474, 869]
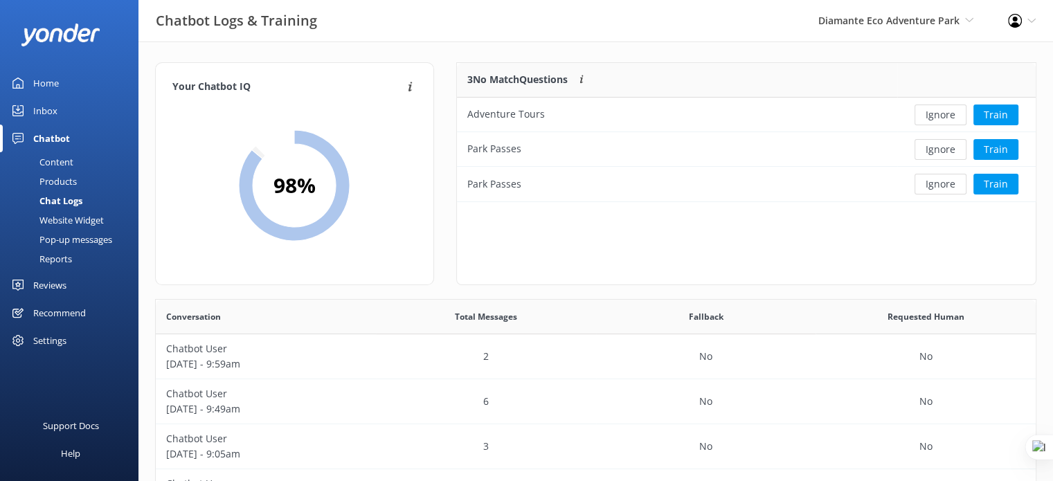
click at [739, 248] on div "3 No Match Questions Customers sometimes ask questions that don't fully match a…" at bounding box center [746, 173] width 580 height 223
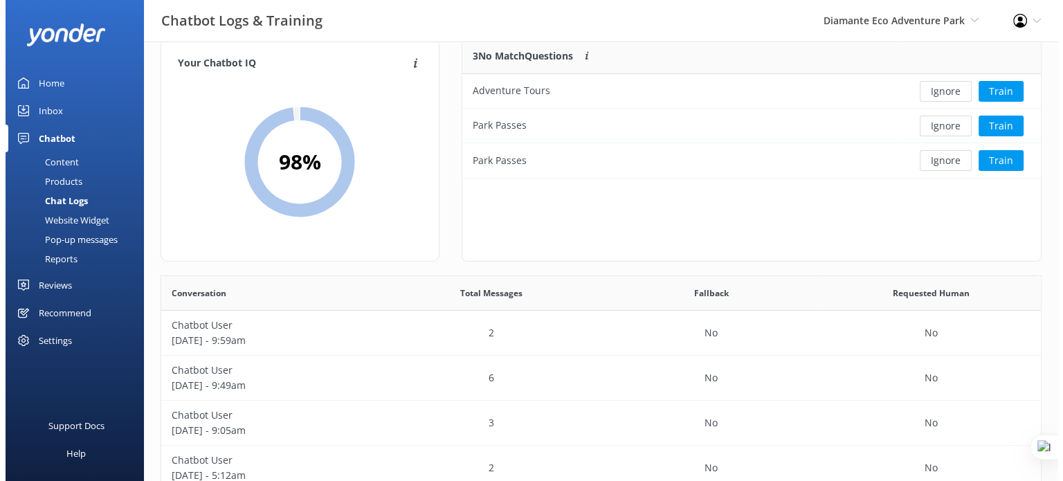
scroll to position [0, 0]
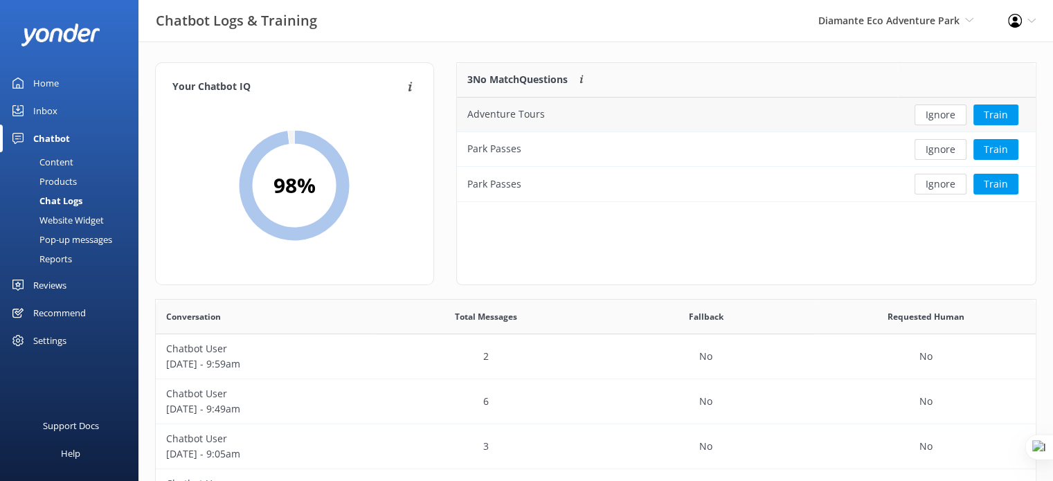
click at [576, 115] on div "Adventure Tours" at bounding box center [677, 115] width 440 height 35
click at [994, 108] on button "Train" at bounding box center [995, 114] width 45 height 21
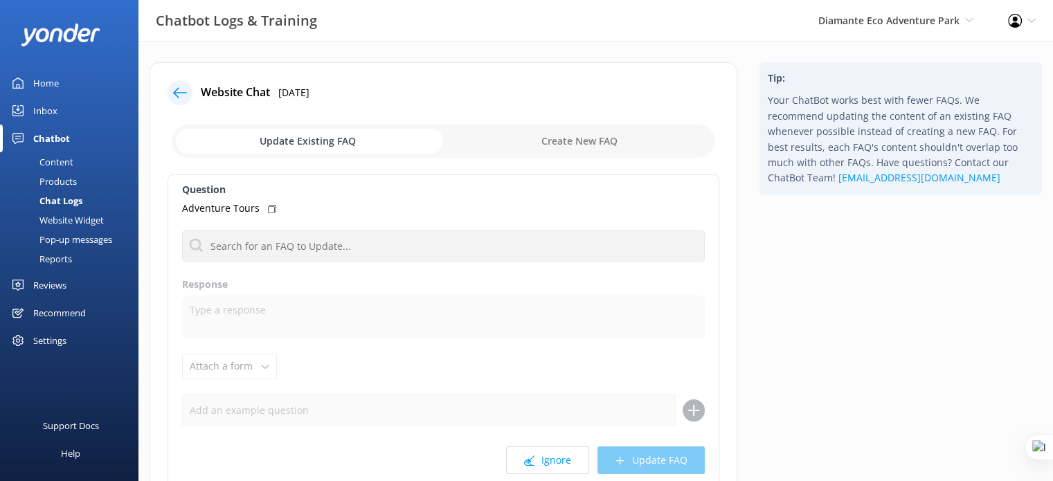
click at [51, 165] on div "Content" at bounding box center [40, 161] width 65 height 19
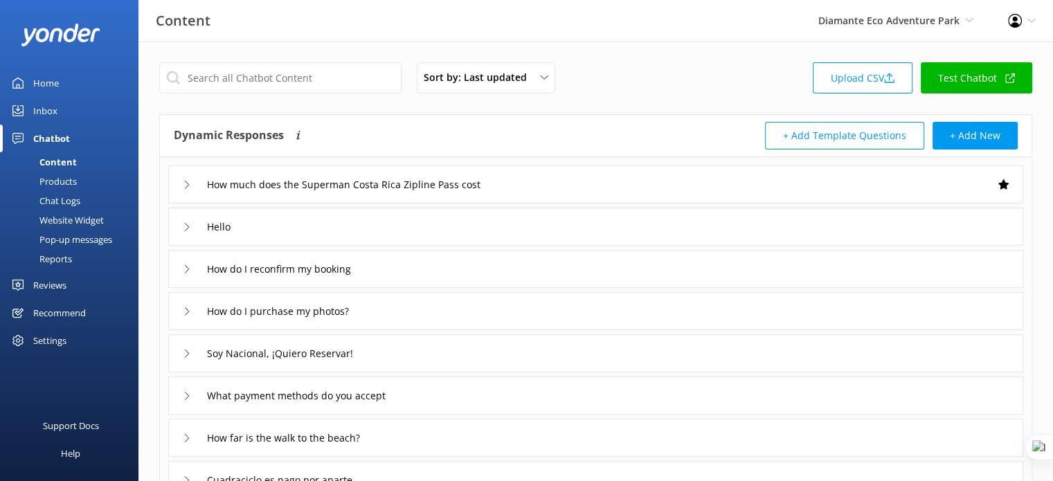
click at [62, 221] on div "Website Widget" at bounding box center [56, 219] width 96 height 19
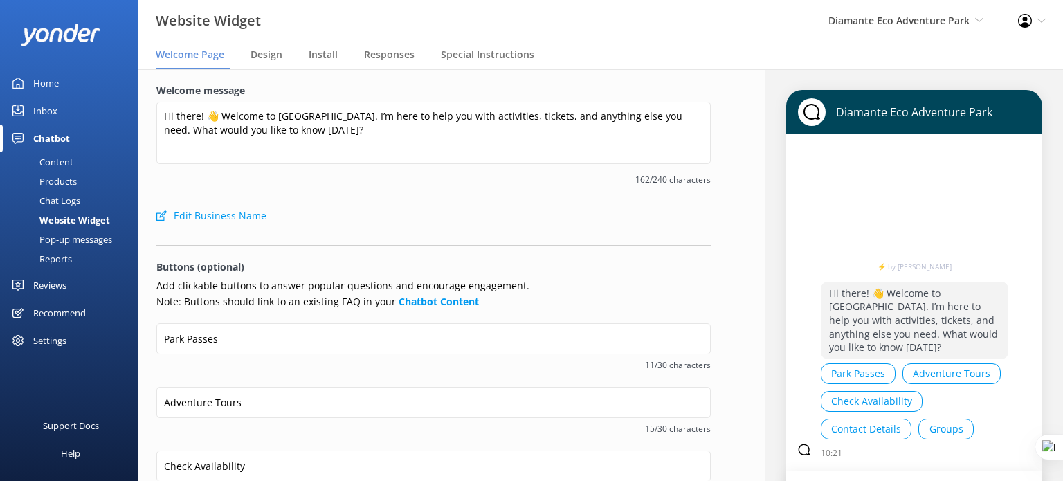
scroll to position [69, 0]
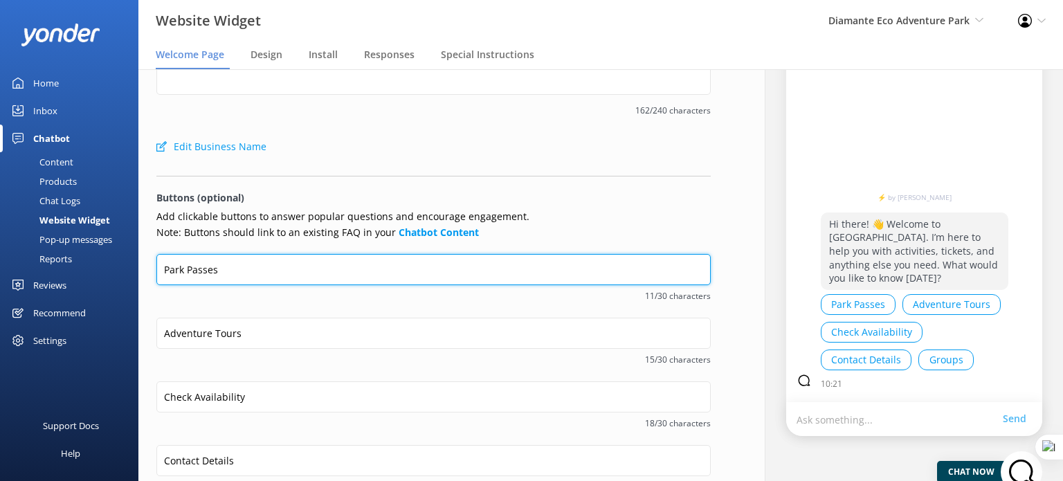
click at [454, 264] on input "Park Passes" at bounding box center [433, 269] width 554 height 31
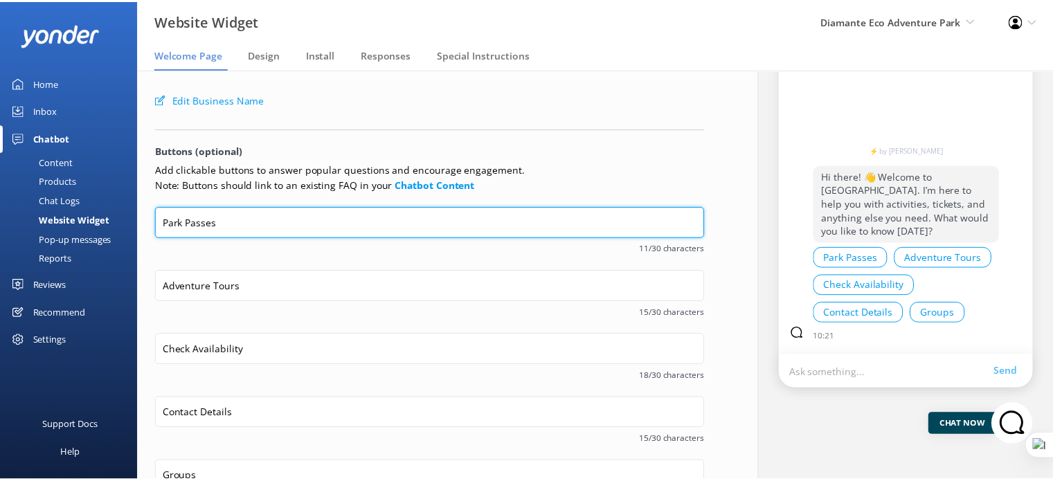
scroll to position [138, 0]
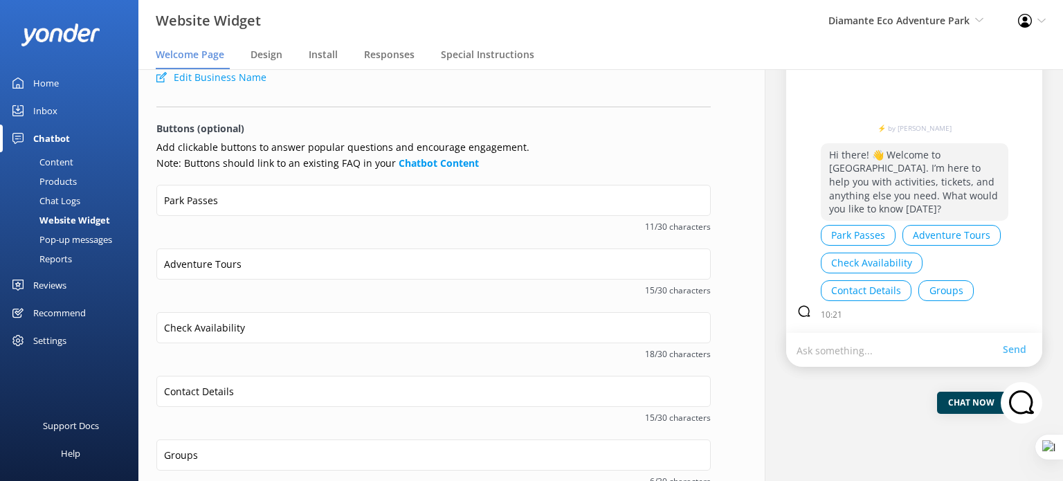
click at [61, 196] on div "Chat Logs" at bounding box center [44, 200] width 72 height 19
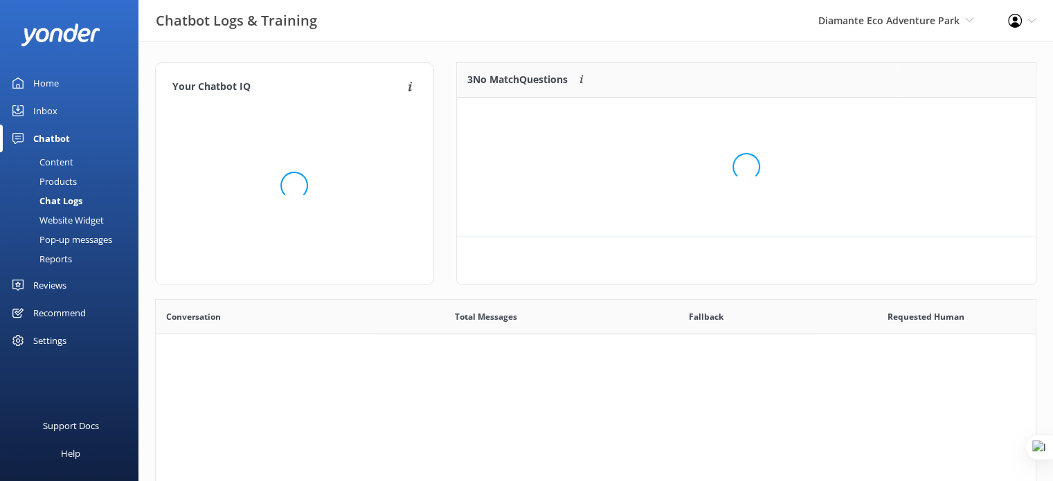
scroll to position [11, 11]
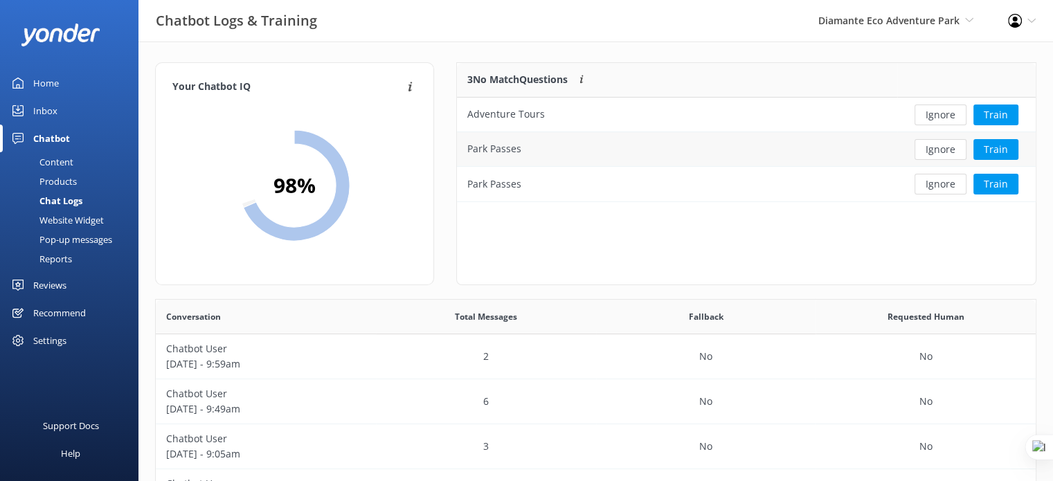
click at [699, 154] on div "Park Passes" at bounding box center [677, 149] width 440 height 35
click at [57, 260] on div "Reports" at bounding box center [40, 258] width 64 height 19
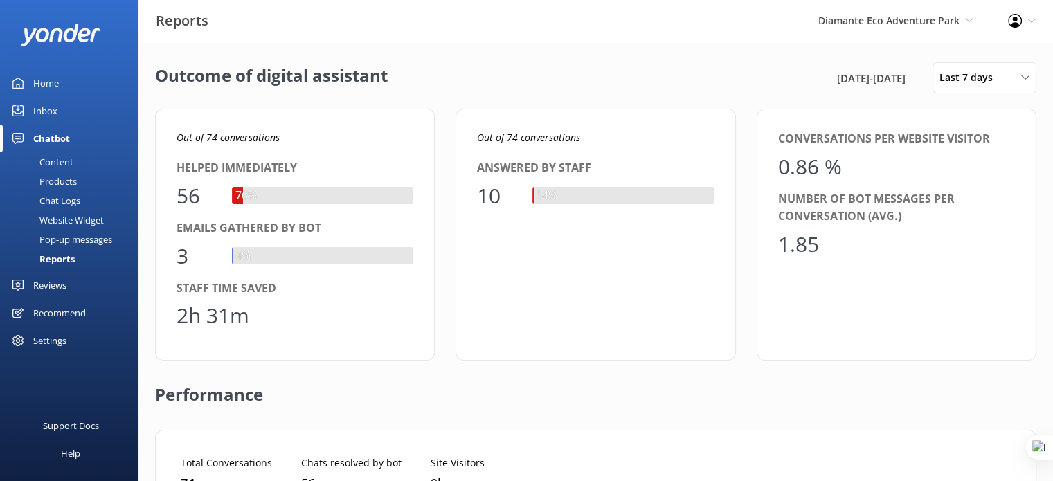
scroll to position [128, 828]
click at [71, 198] on div "Chat Logs" at bounding box center [44, 200] width 72 height 19
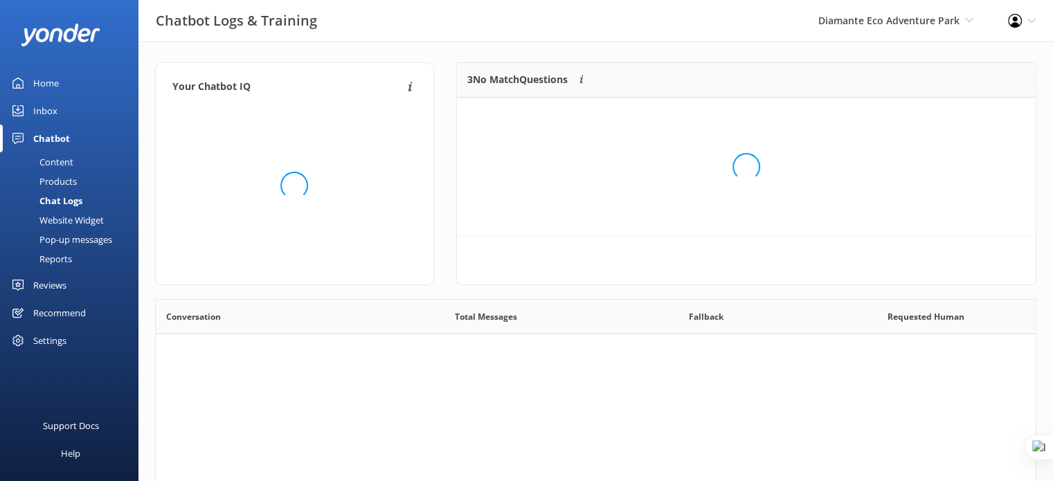
scroll to position [11, 11]
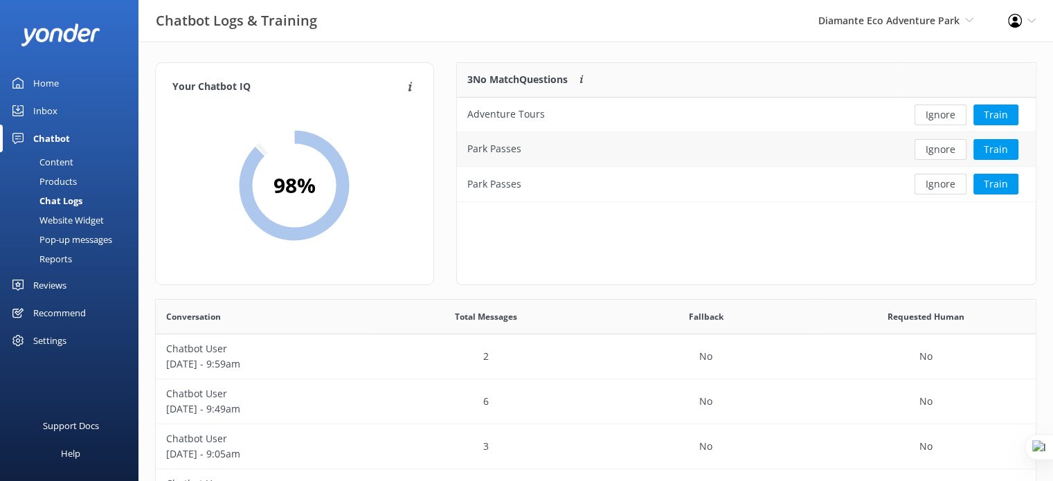
click at [642, 146] on div "Park Passes" at bounding box center [677, 149] width 440 height 35
click at [989, 146] on button "Train" at bounding box center [995, 149] width 45 height 21
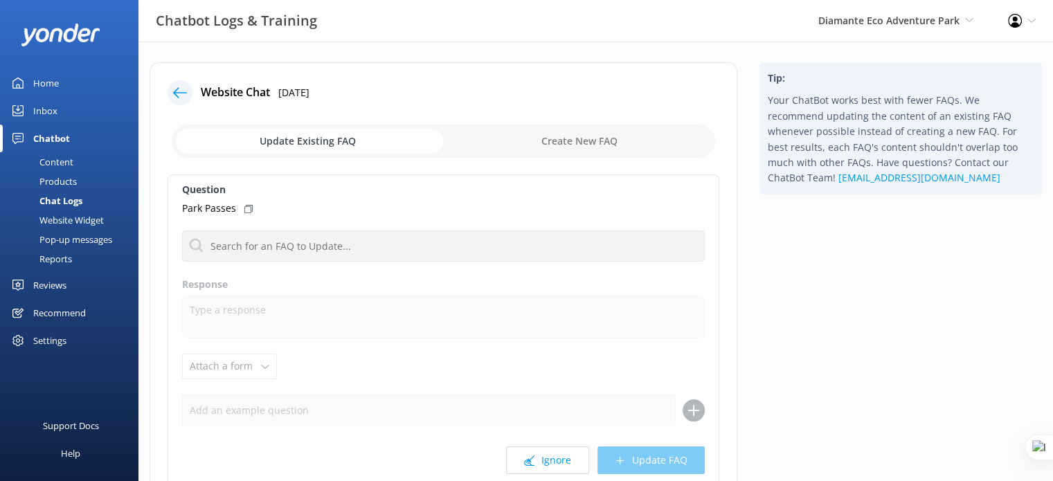
click at [180, 91] on icon at bounding box center [180, 93] width 14 height 14
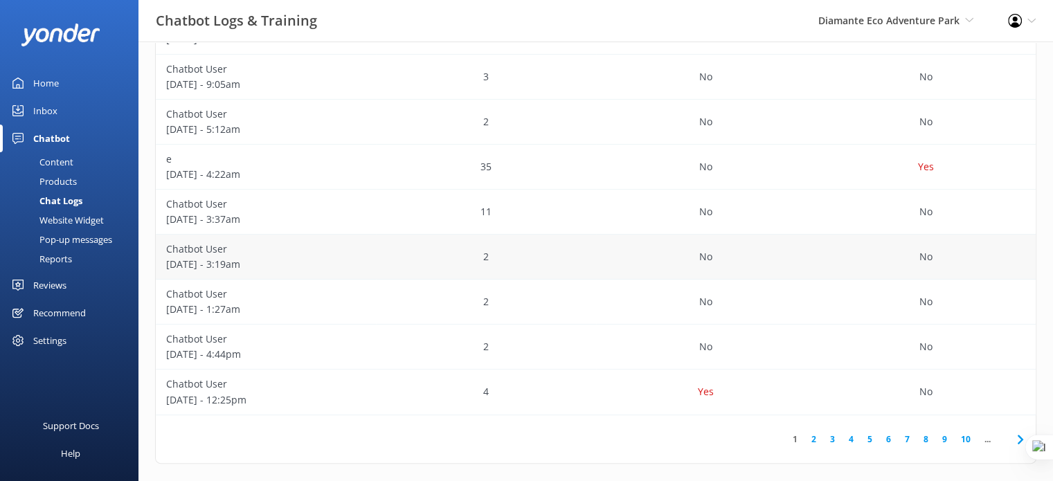
scroll to position [379, 0]
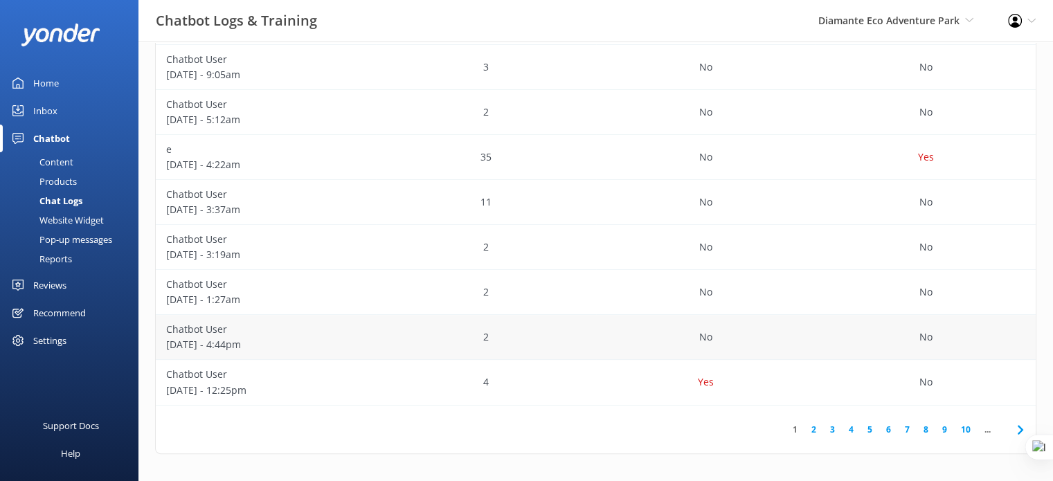
click at [546, 341] on div "2" at bounding box center [486, 337] width 220 height 45
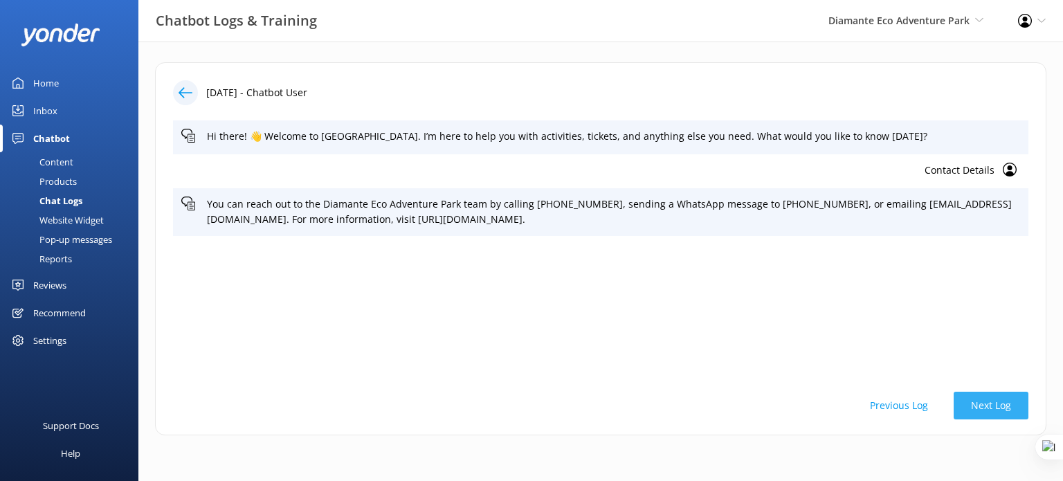
click at [1004, 403] on button "Next Log" at bounding box center [991, 406] width 75 height 28
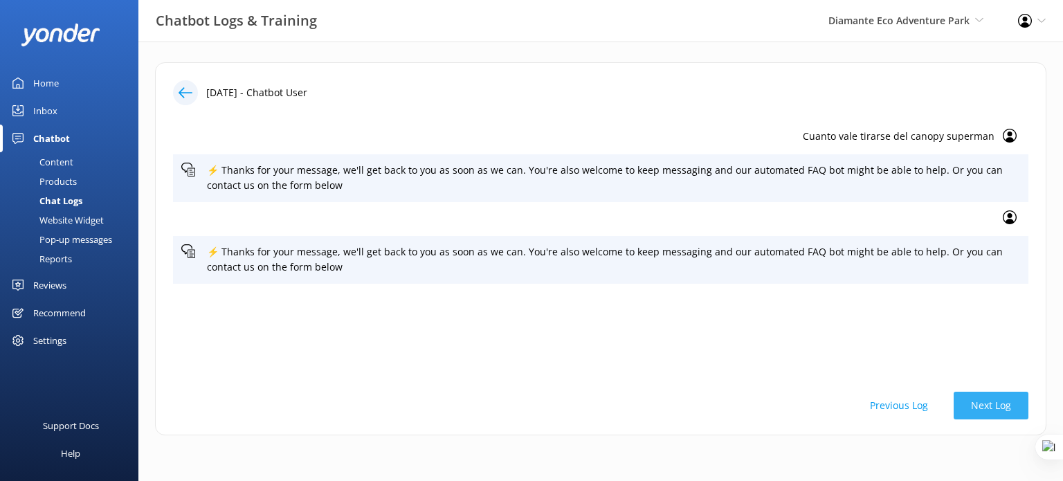
click at [1001, 408] on button "Next Log" at bounding box center [991, 406] width 75 height 28
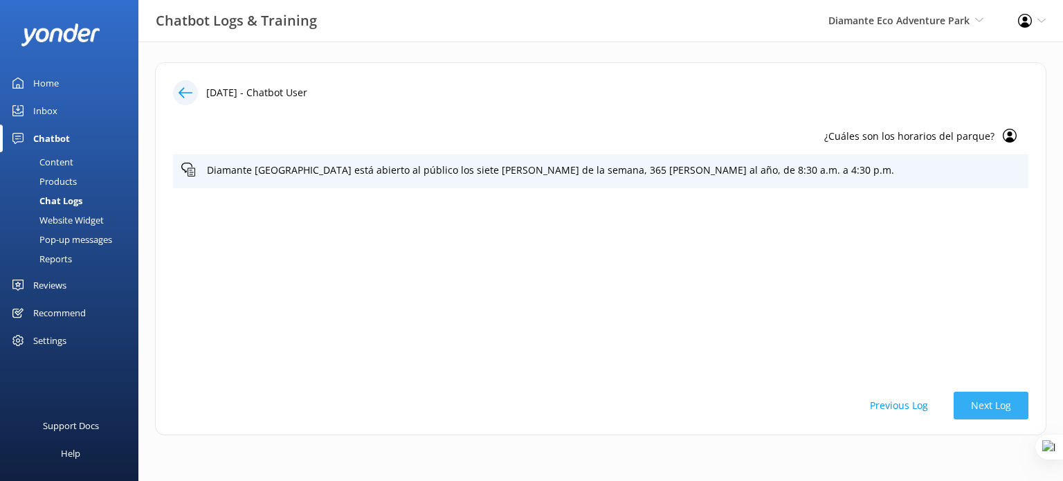
click at [1002, 409] on button "Next Log" at bounding box center [991, 406] width 75 height 28
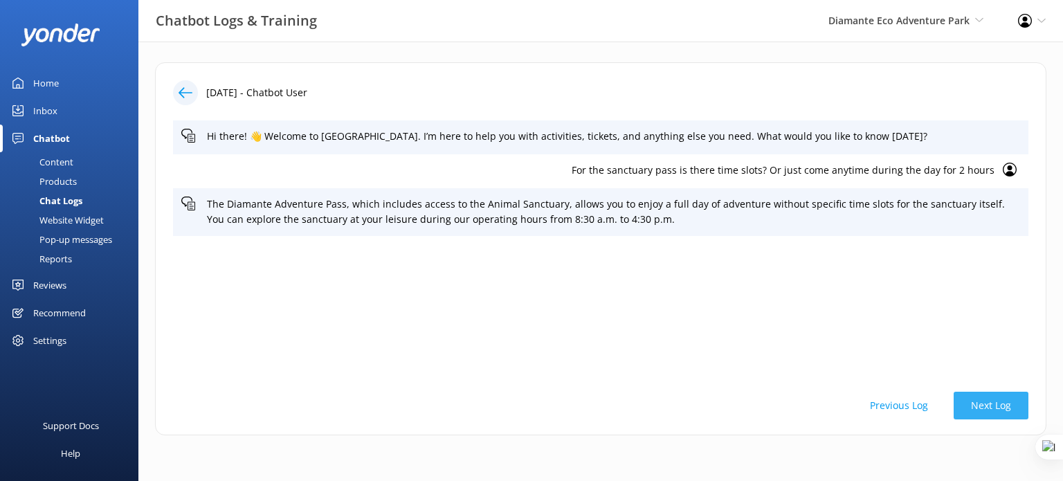
click at [1002, 412] on button "Next Log" at bounding box center [991, 406] width 75 height 28
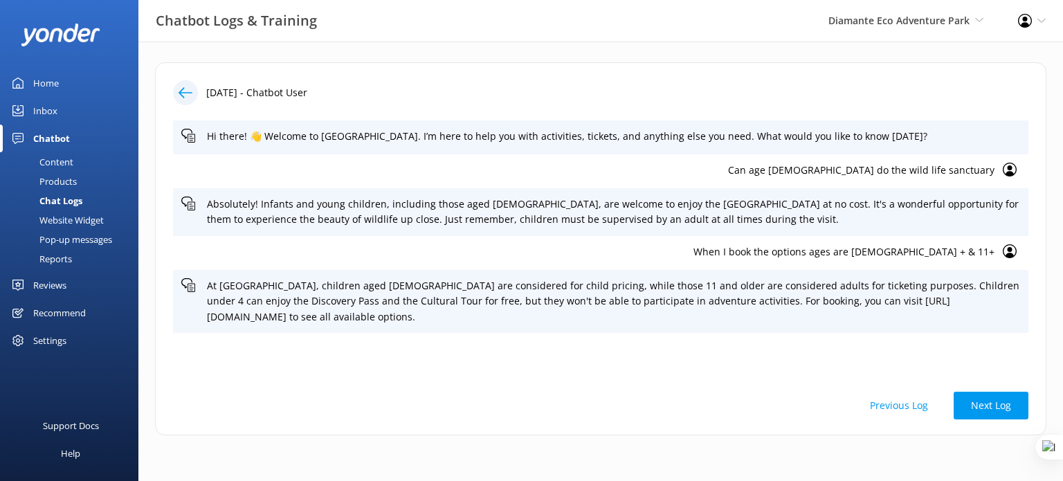
click at [1002, 412] on button "Next Log" at bounding box center [991, 406] width 75 height 28
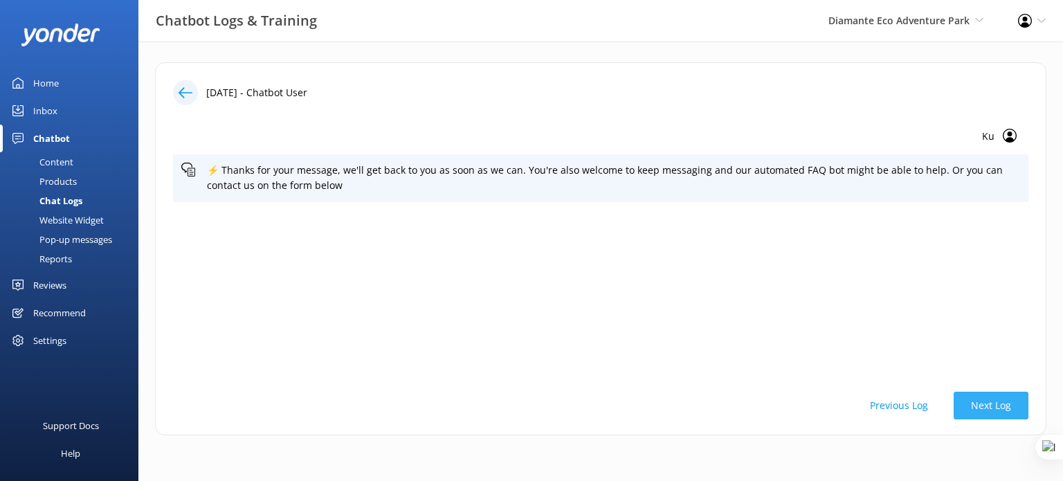
click at [1004, 412] on button "Next Log" at bounding box center [991, 406] width 75 height 28
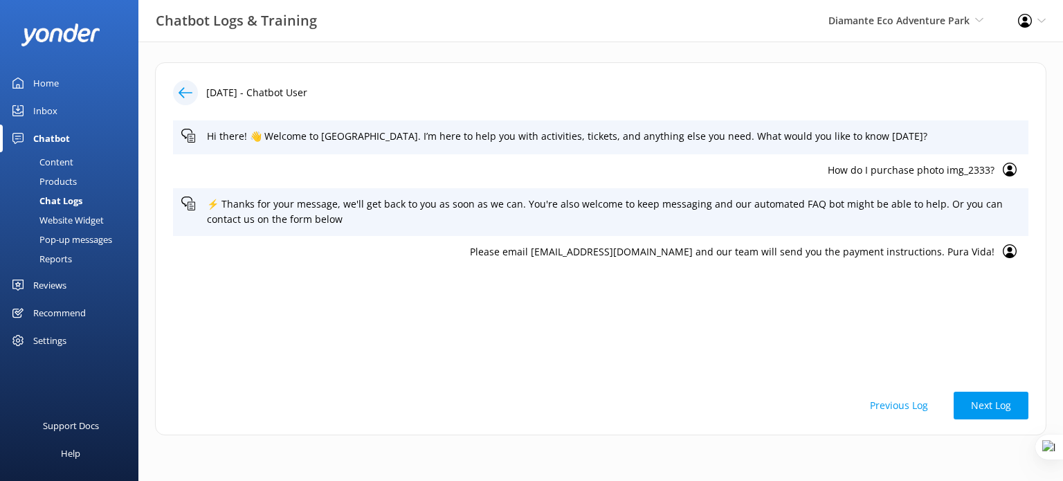
click at [1005, 412] on button "Next Log" at bounding box center [991, 406] width 75 height 28
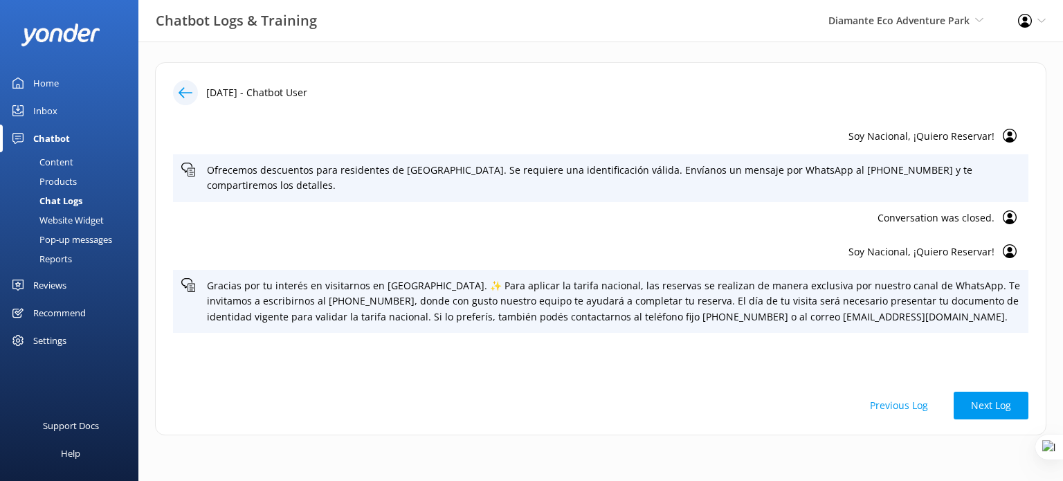
click at [1005, 412] on button "Next Log" at bounding box center [991, 406] width 75 height 28
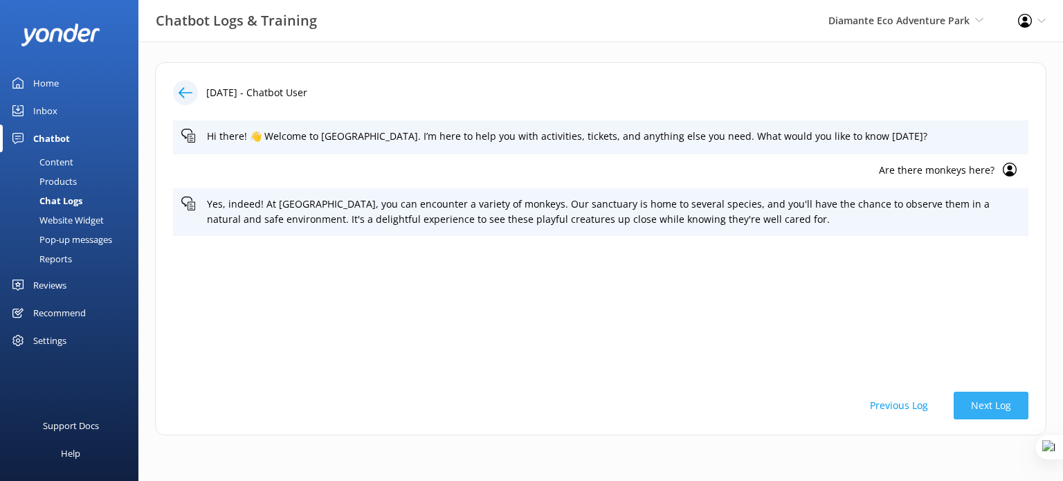
click at [1003, 412] on button "Next Log" at bounding box center [991, 406] width 75 height 28
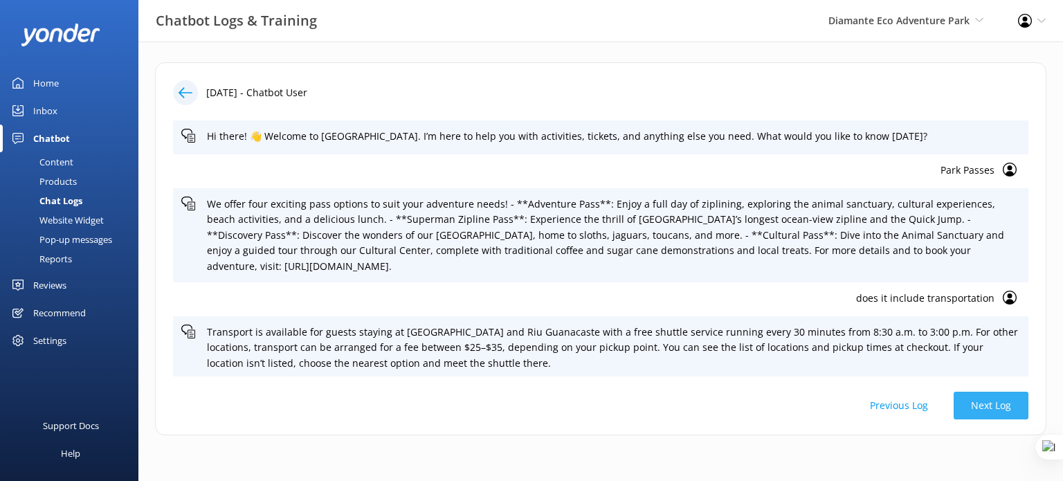
click at [1003, 412] on button "Next Log" at bounding box center [991, 406] width 75 height 28
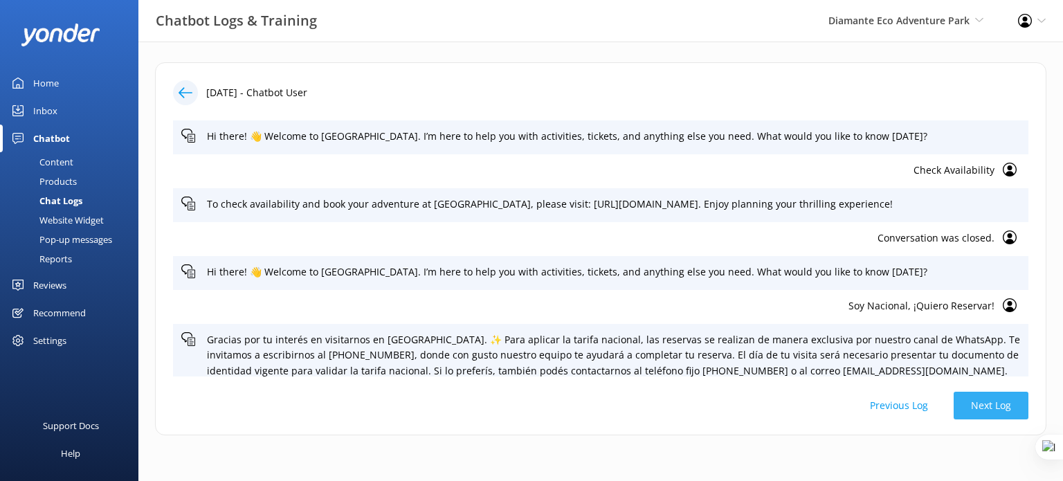
click at [1003, 412] on button "Next Log" at bounding box center [991, 406] width 75 height 28
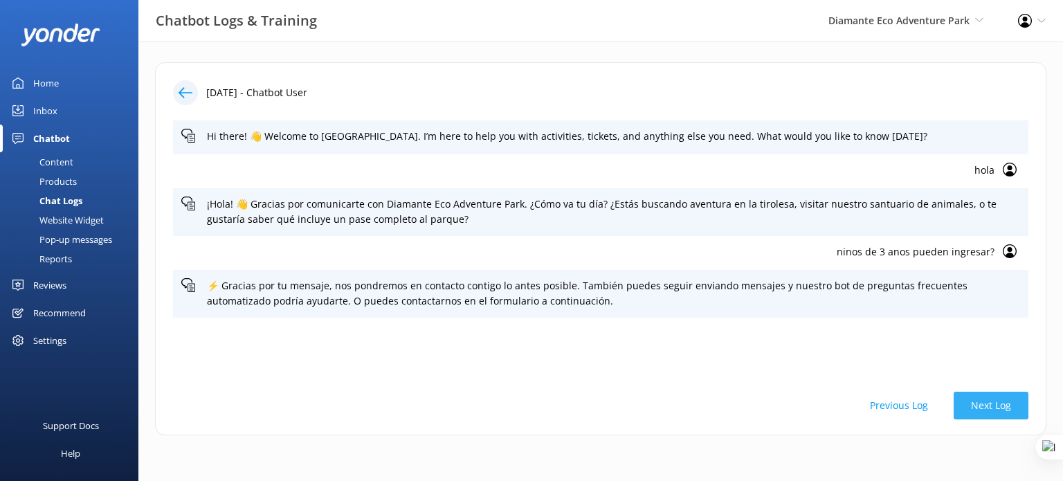
click at [1004, 412] on button "Next Log" at bounding box center [991, 406] width 75 height 28
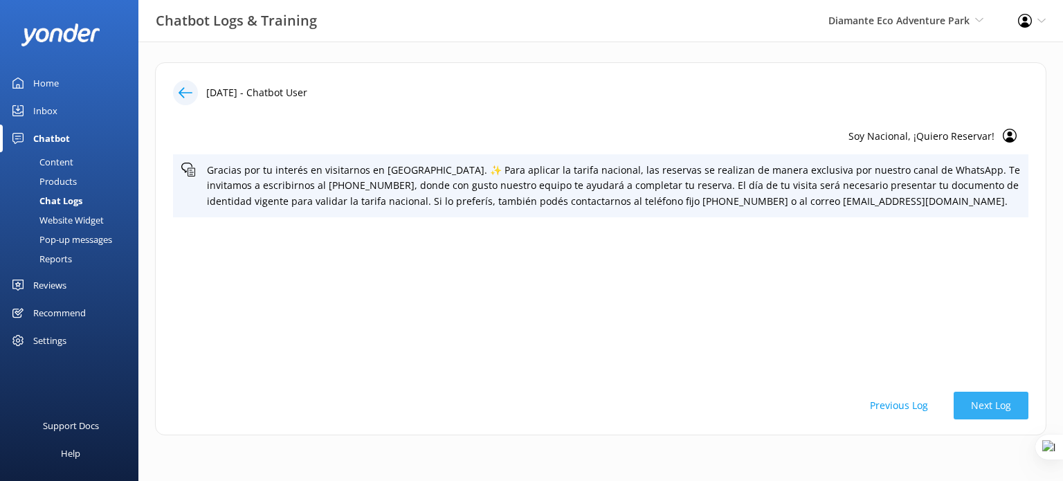
click at [1005, 411] on button "Next Log" at bounding box center [991, 406] width 75 height 28
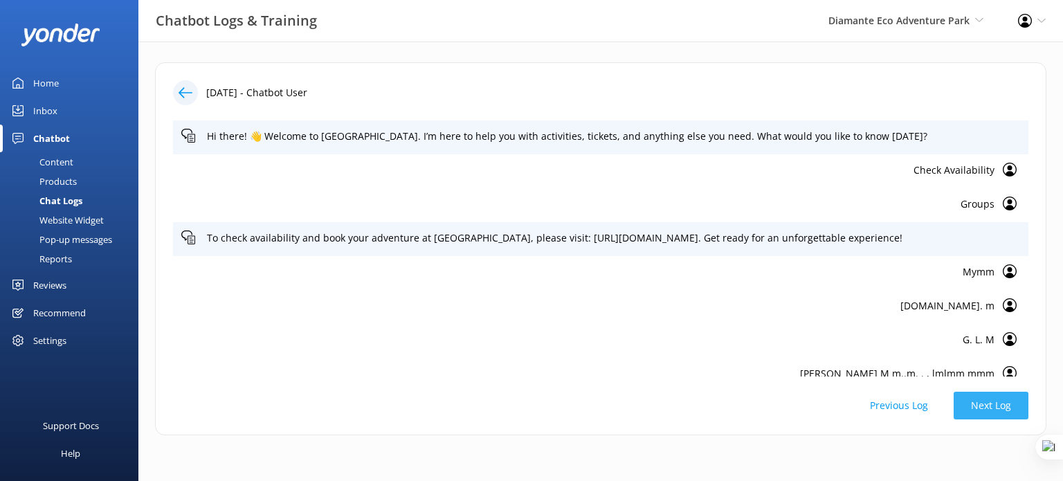
click at [990, 416] on button "Next Log" at bounding box center [991, 406] width 75 height 28
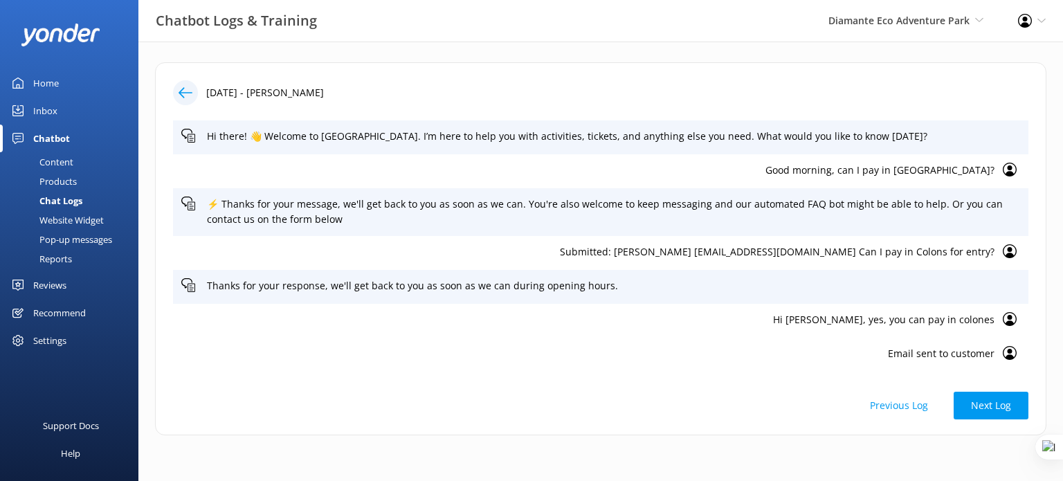
click at [900, 406] on button "Previous Log" at bounding box center [899, 406] width 93 height 28
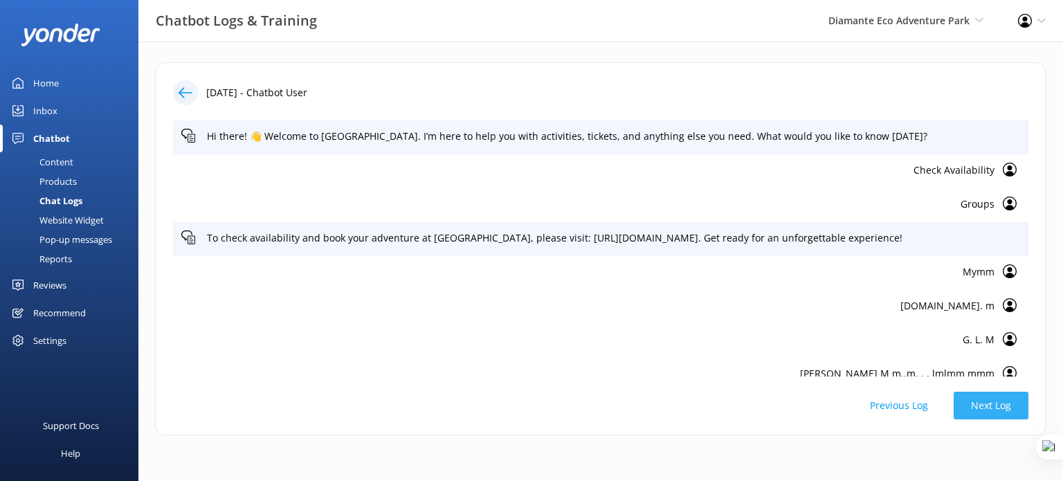
click at [983, 406] on button "Next Log" at bounding box center [991, 406] width 75 height 28
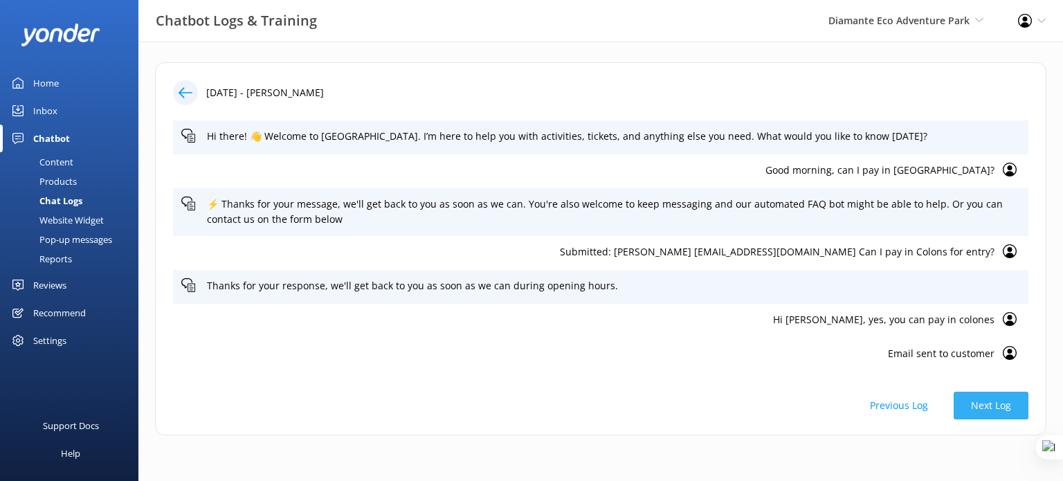
click at [983, 406] on button "Next Log" at bounding box center [991, 406] width 75 height 28
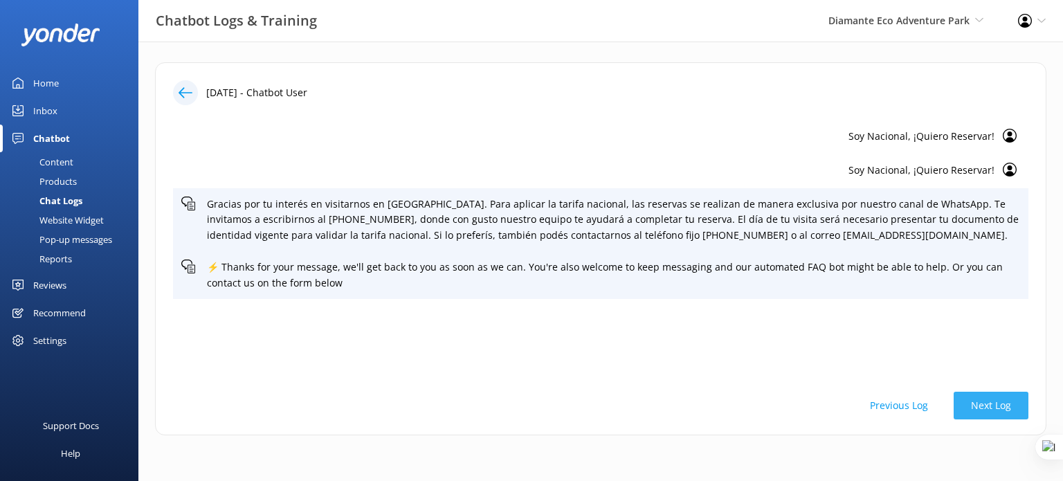
click at [988, 414] on button "Next Log" at bounding box center [991, 406] width 75 height 28
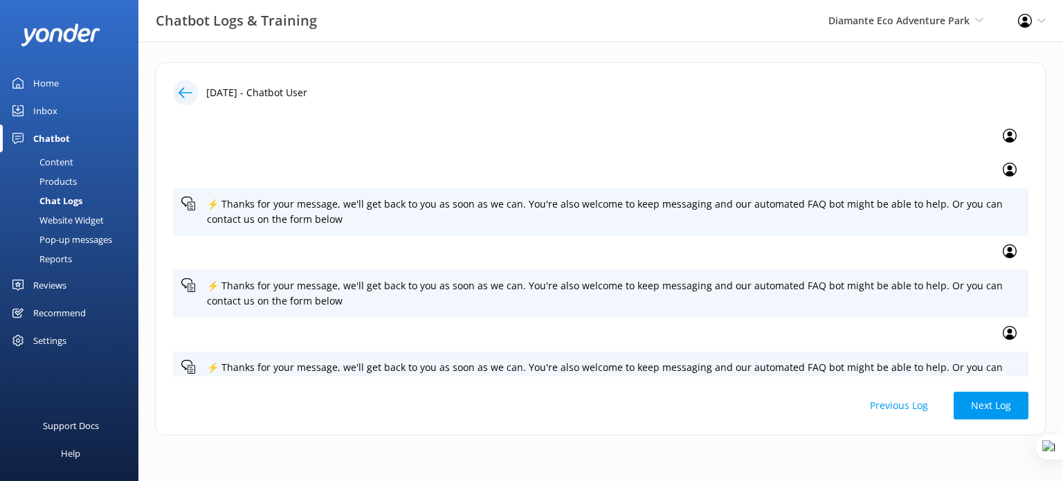
click at [907, 410] on button "Previous Log" at bounding box center [899, 406] width 93 height 28
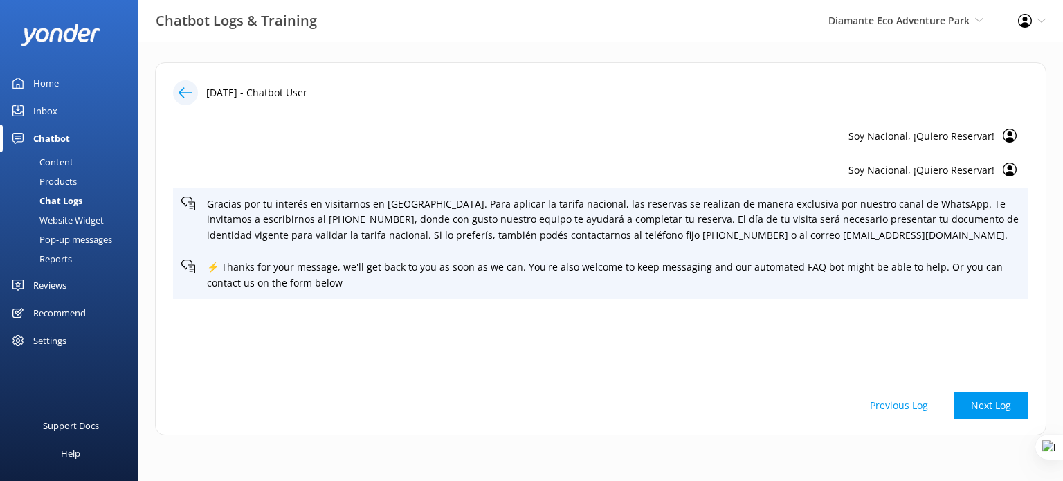
click at [906, 409] on button "Previous Log" at bounding box center [899, 406] width 93 height 28
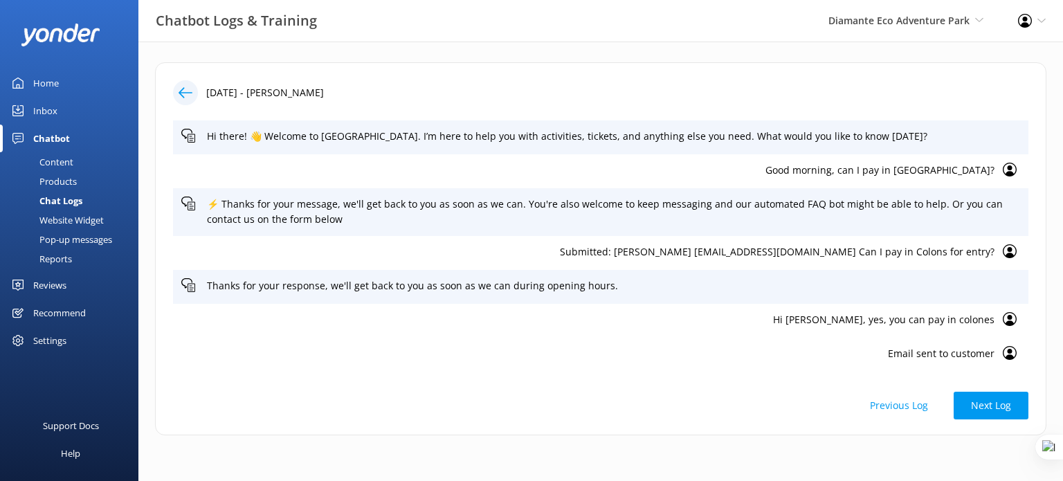
click at [906, 409] on button "Previous Log" at bounding box center [899, 406] width 93 height 28
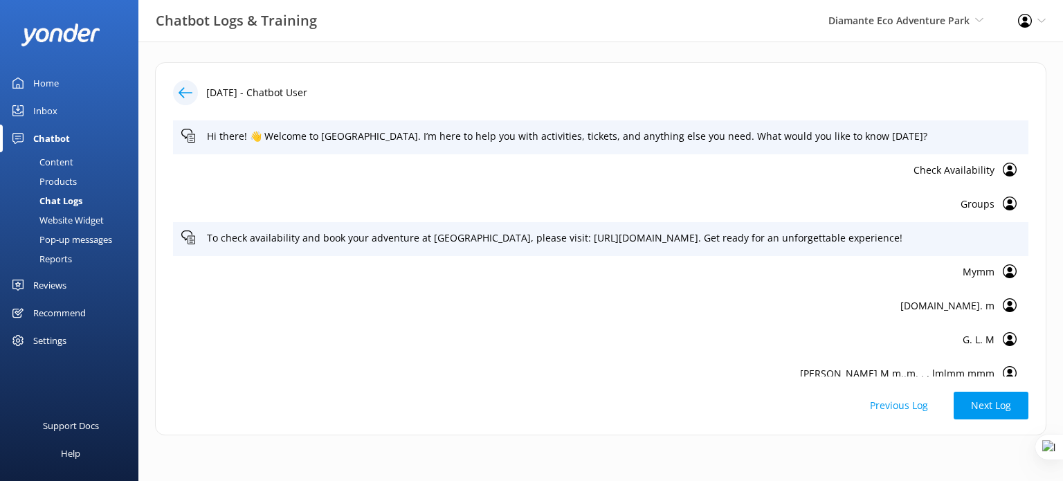
click at [58, 215] on div "Website Widget" at bounding box center [56, 219] width 96 height 19
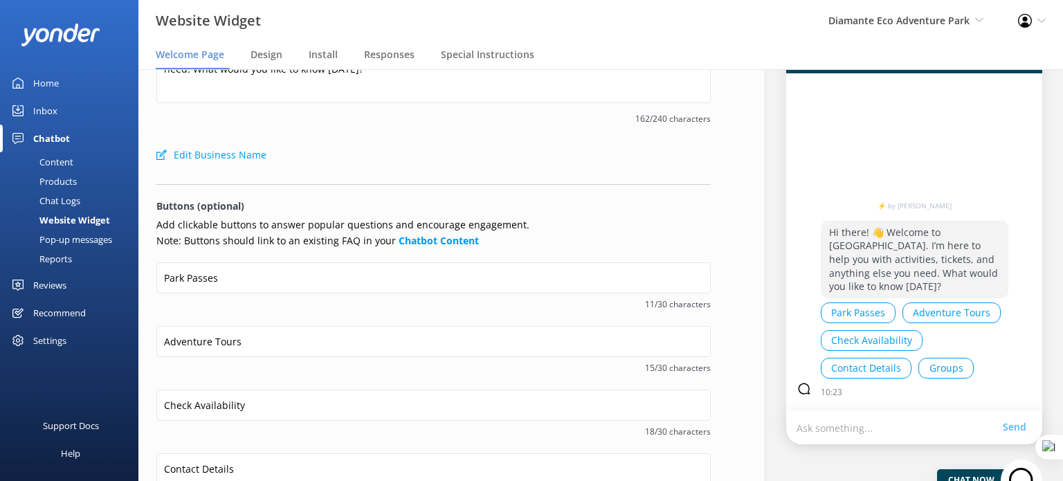
scroll to position [138, 0]
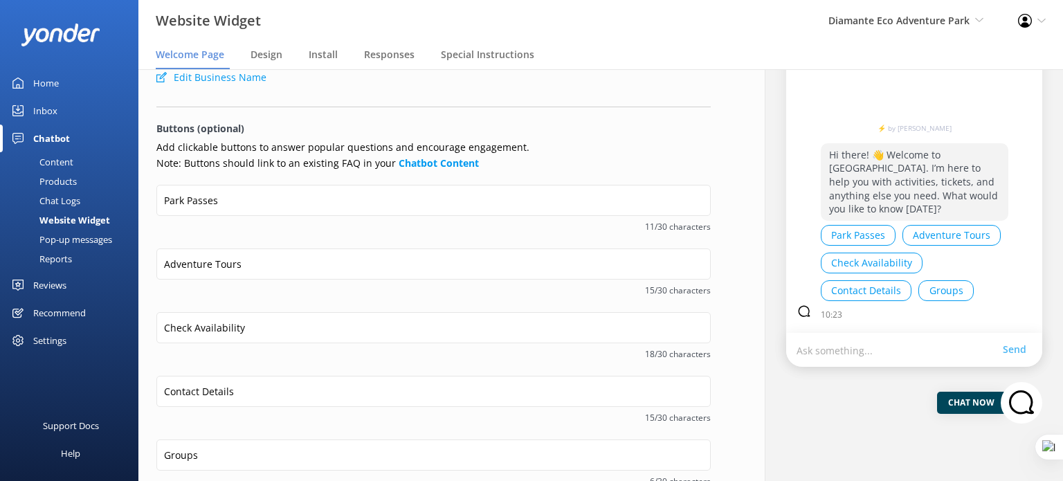
click at [44, 163] on div "Content" at bounding box center [40, 161] width 65 height 19
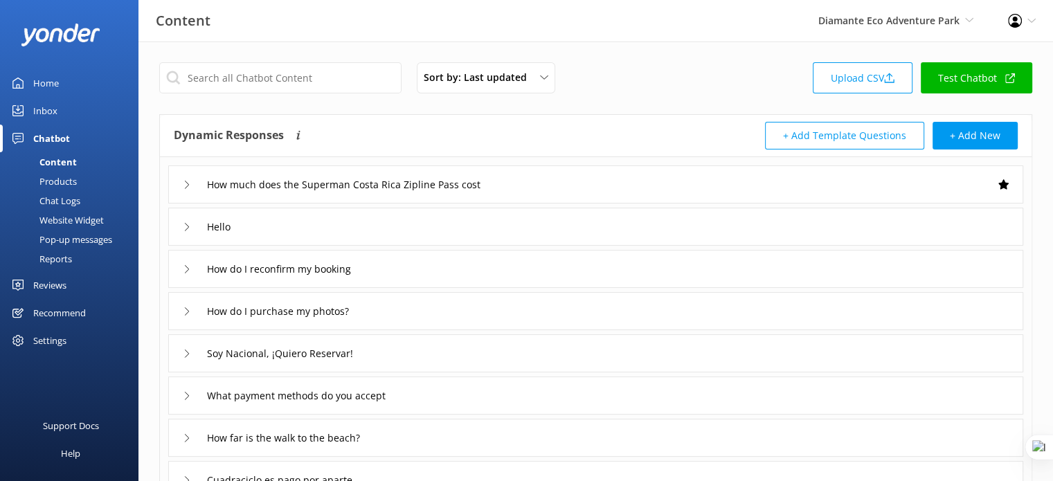
click at [554, 179] on div "How much does the Superman Costa Rica Zipline Pass cost" at bounding box center [595, 184] width 855 height 38
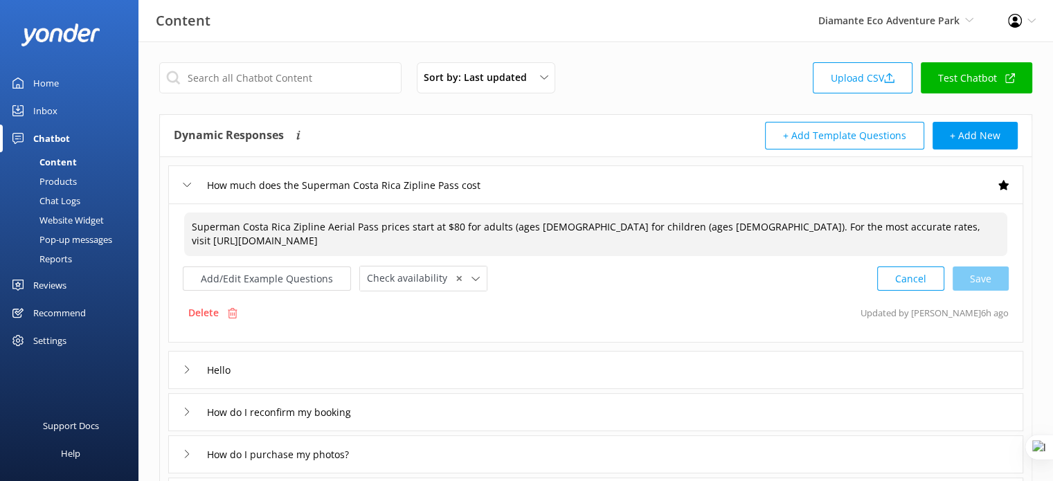
drag, startPoint x: 489, startPoint y: 236, endPoint x: 368, endPoint y: 239, distance: 120.4
click at [368, 239] on textarea "Superman Costa Rica Zipline Aerial Pass prices start at $80 for adults (ages [D…" at bounding box center [595, 234] width 823 height 44
click at [649, 245] on textarea "Superman Costa Rica Zipline Aerial Pass prices start at $80 for adults (ages [D…" at bounding box center [595, 234] width 823 height 44
click at [53, 196] on div "Chat Logs" at bounding box center [44, 200] width 72 height 19
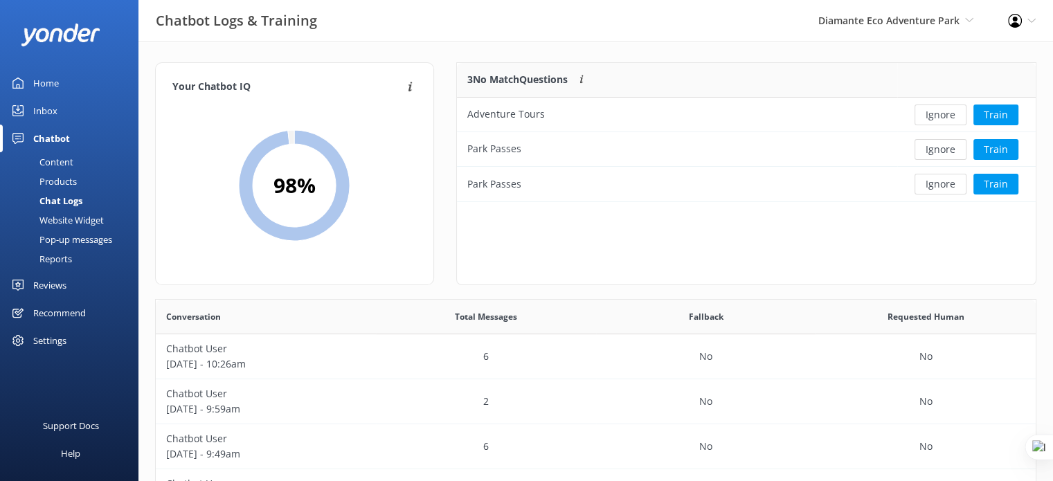
click at [49, 77] on div "Home" at bounding box center [46, 83] width 26 height 28
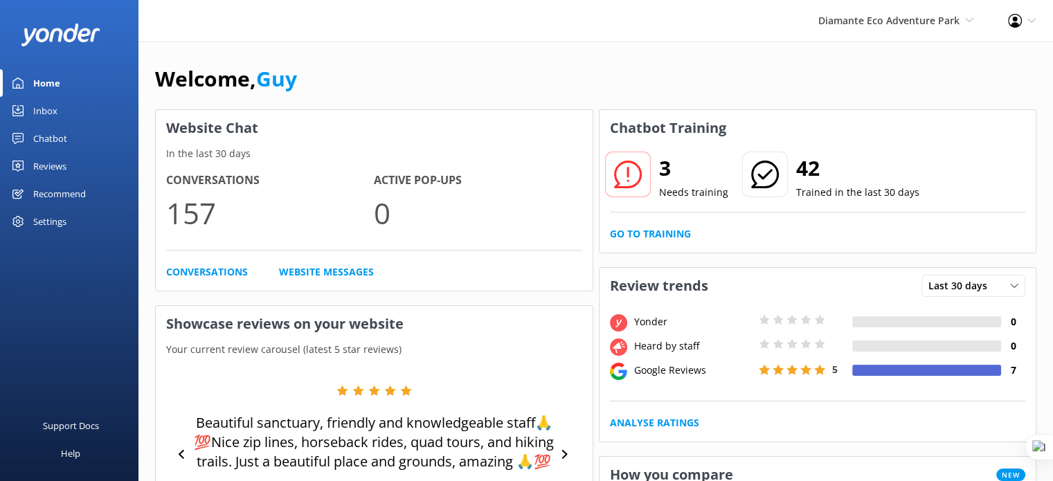
click at [53, 135] on div "Chatbot" at bounding box center [50, 139] width 34 height 28
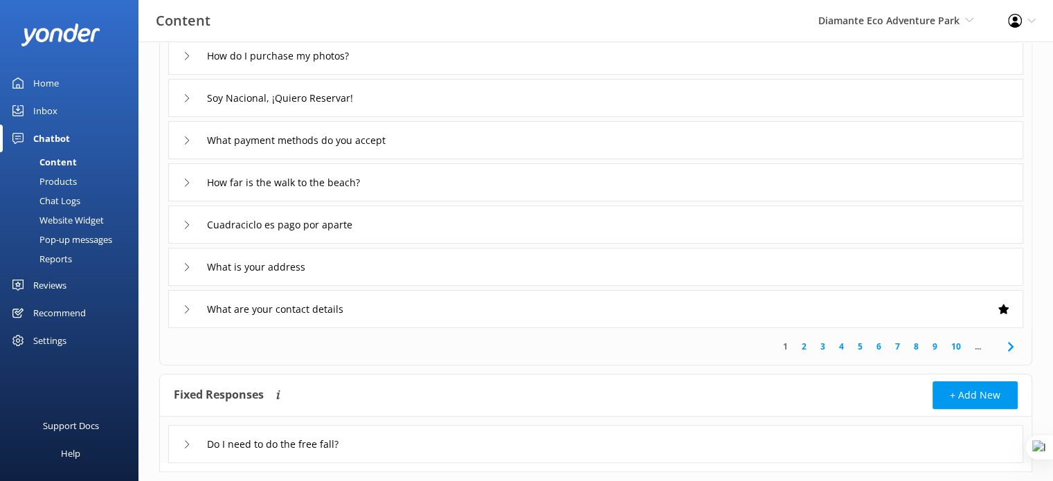
scroll to position [277, 0]
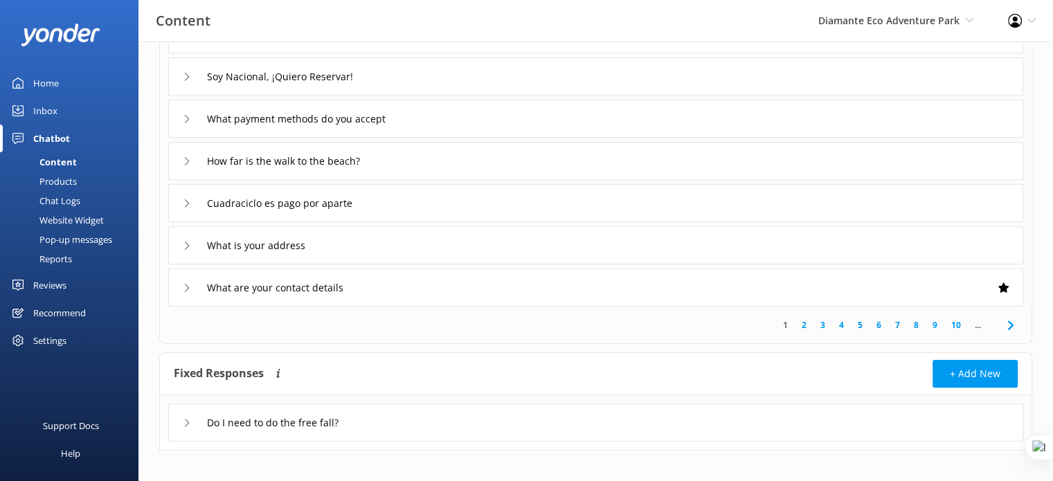
click at [471, 206] on div "Cuadraciclo es pago por aparte" at bounding box center [595, 203] width 855 height 38
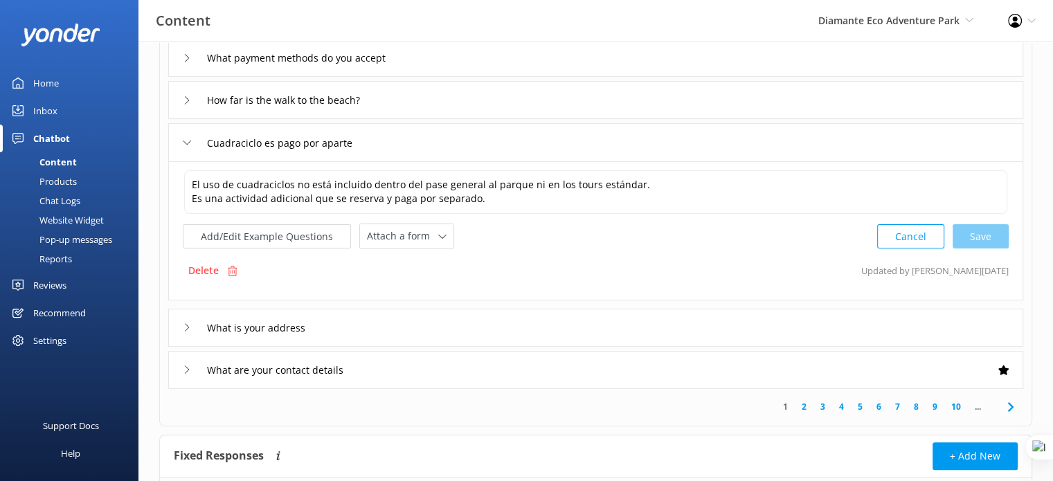
scroll to position [429, 0]
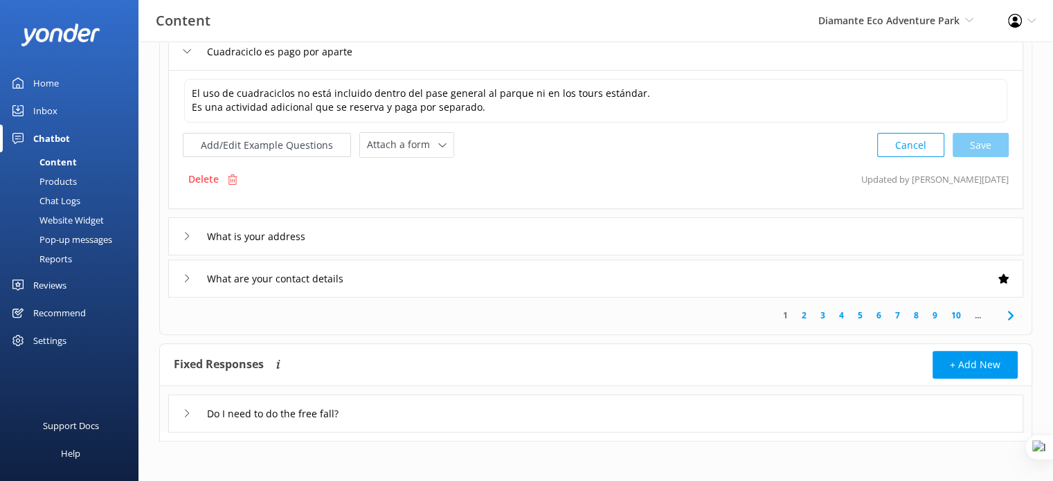
click at [803, 312] on link "2" at bounding box center [803, 315] width 19 height 13
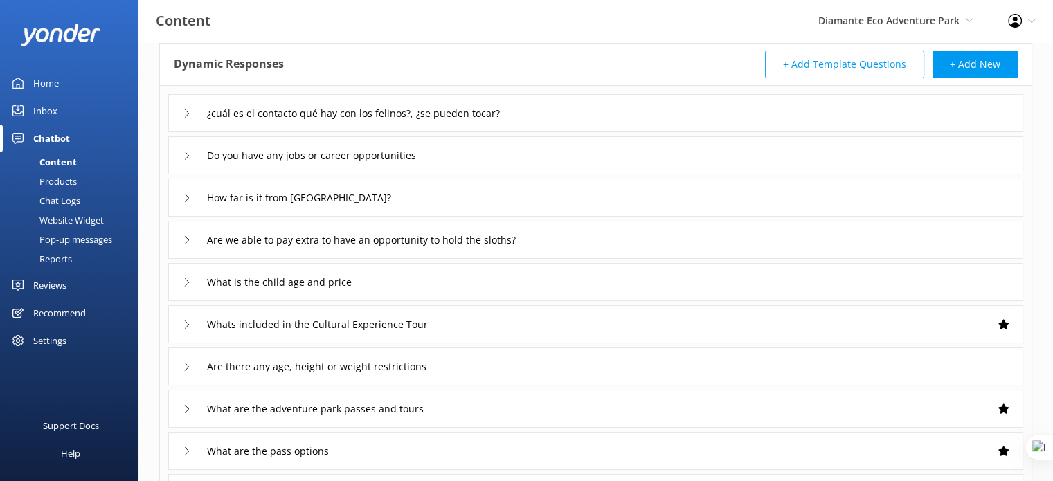
scroll to position [69, 0]
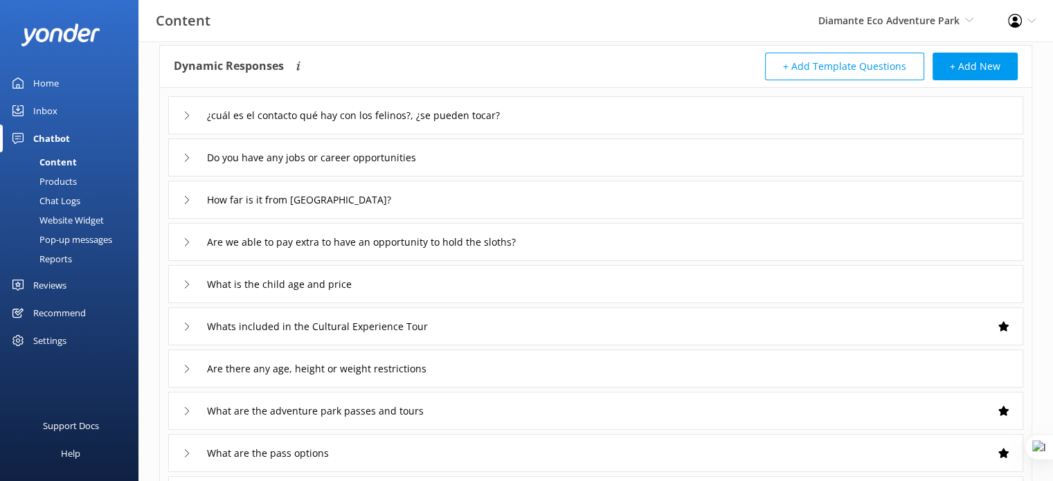
click at [582, 111] on div "¿cuál es el contacto qué hay con los felinos?, ¿se pueden tocar?" at bounding box center [595, 115] width 855 height 38
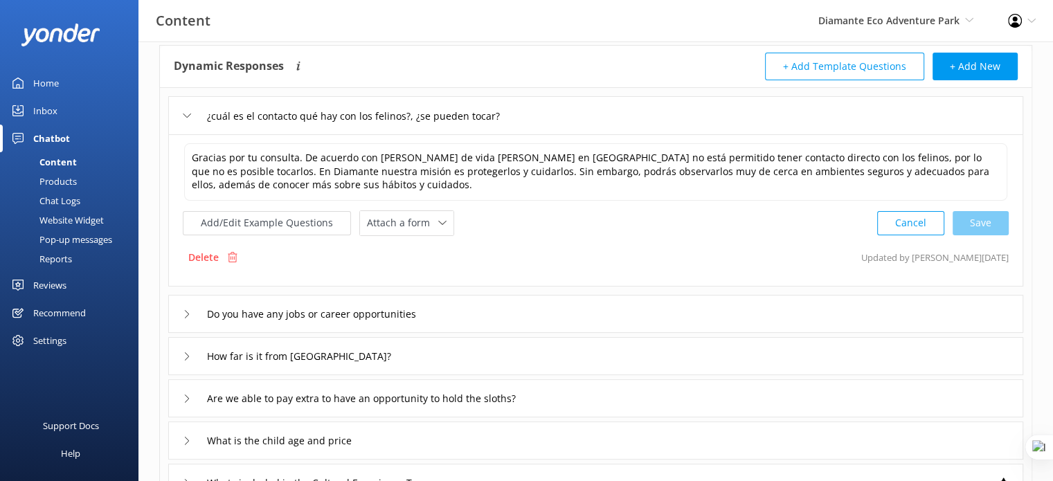
click at [58, 197] on div "Chat Logs" at bounding box center [44, 200] width 72 height 19
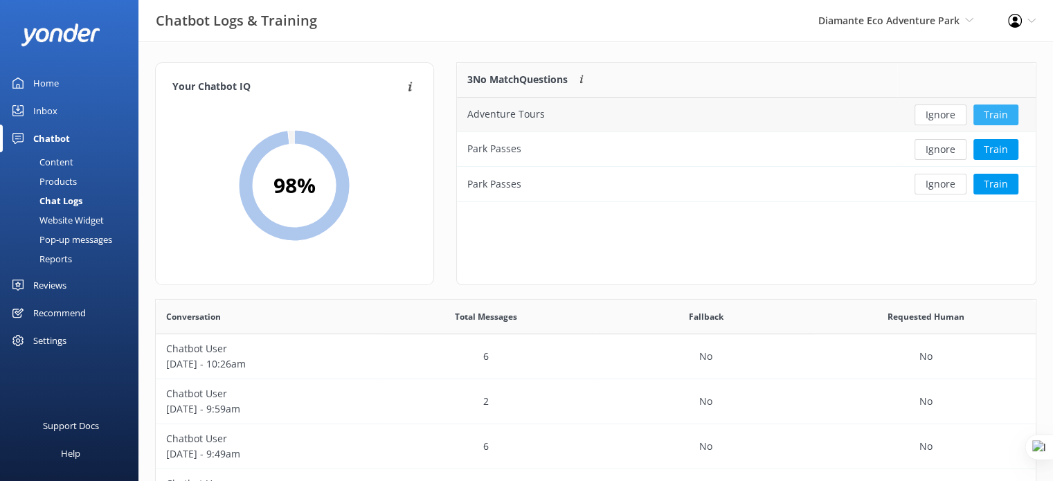
click at [1003, 116] on button "Train" at bounding box center [995, 114] width 45 height 21
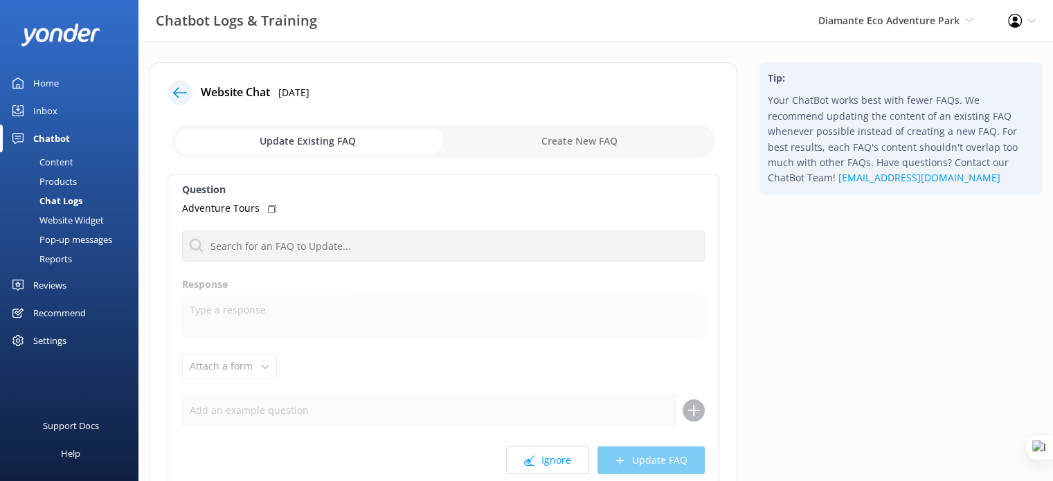
click at [305, 141] on input "checkbox" at bounding box center [443, 141] width 543 height 33
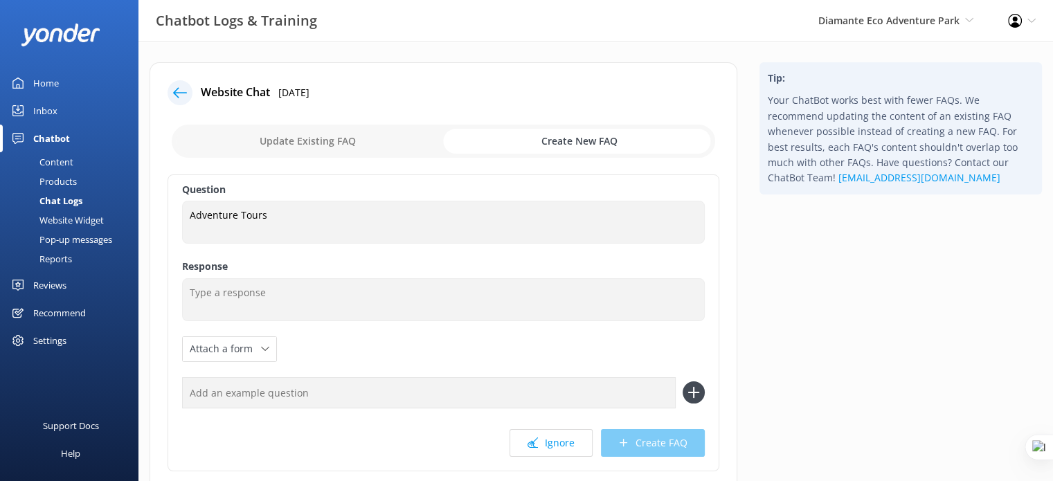
click at [291, 143] on input "checkbox" at bounding box center [443, 141] width 543 height 33
checkbox input "false"
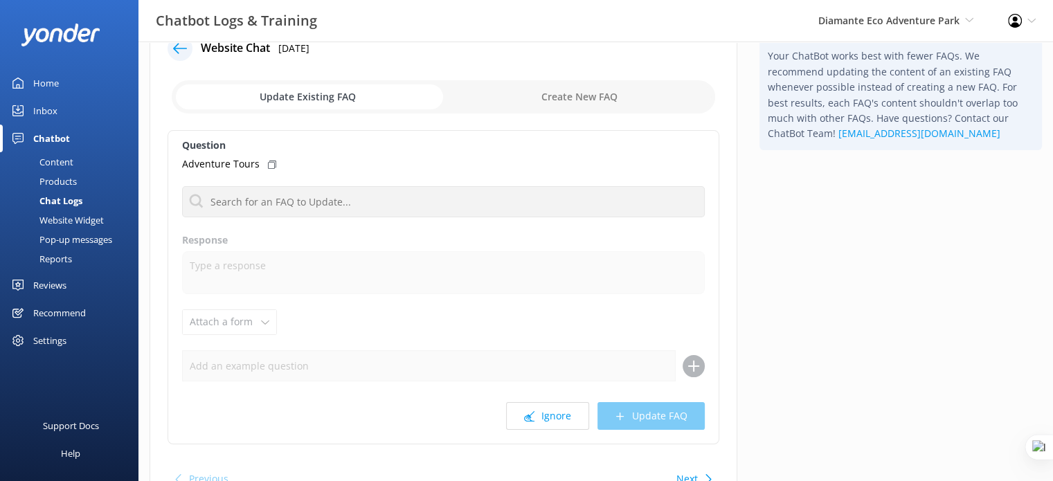
scroll to position [69, 0]
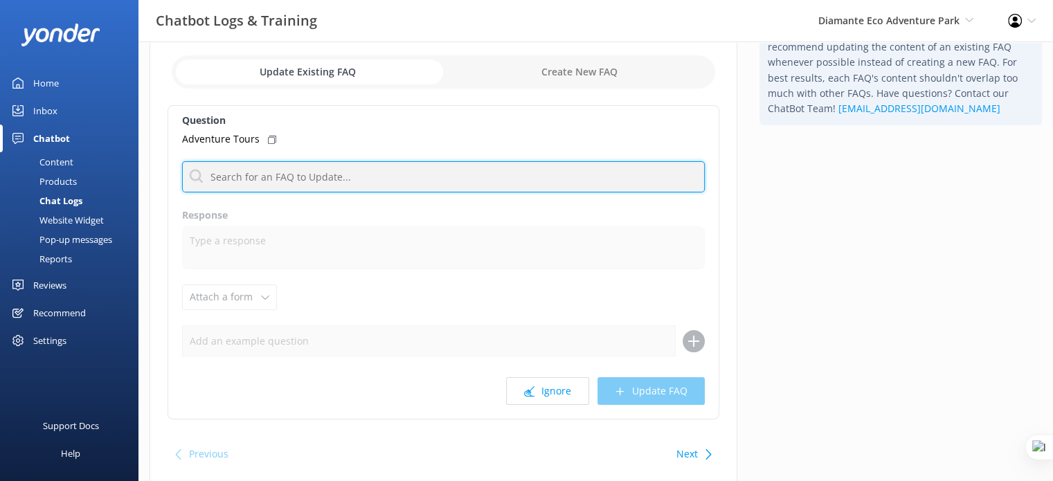
click at [260, 178] on input "text" at bounding box center [443, 176] width 522 height 31
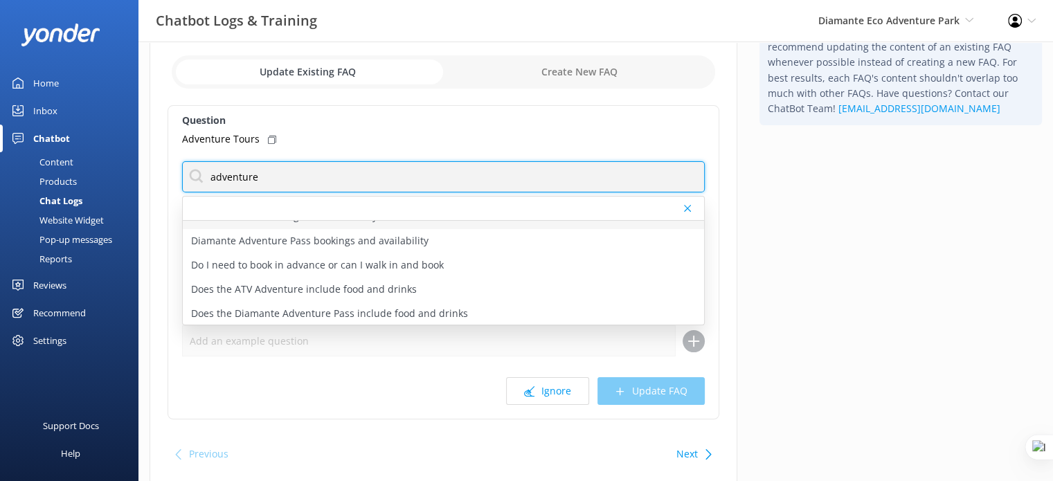
scroll to position [0, 0]
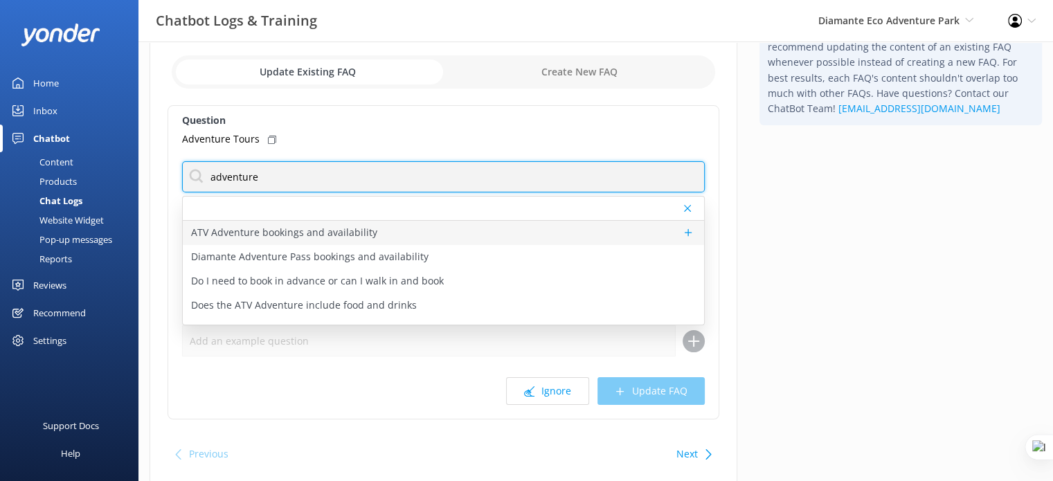
type input "adventure"
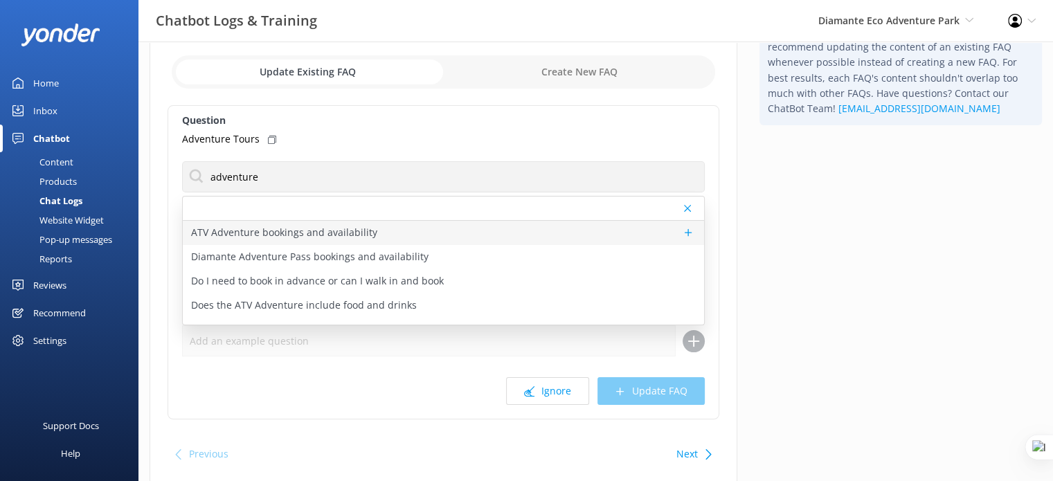
click at [318, 235] on p "ATV Adventure bookings and availability" at bounding box center [284, 232] width 186 height 15
type textarea "To book the ATV Adventure, visit [URL][DOMAIN_NAME] and choose either a single …"
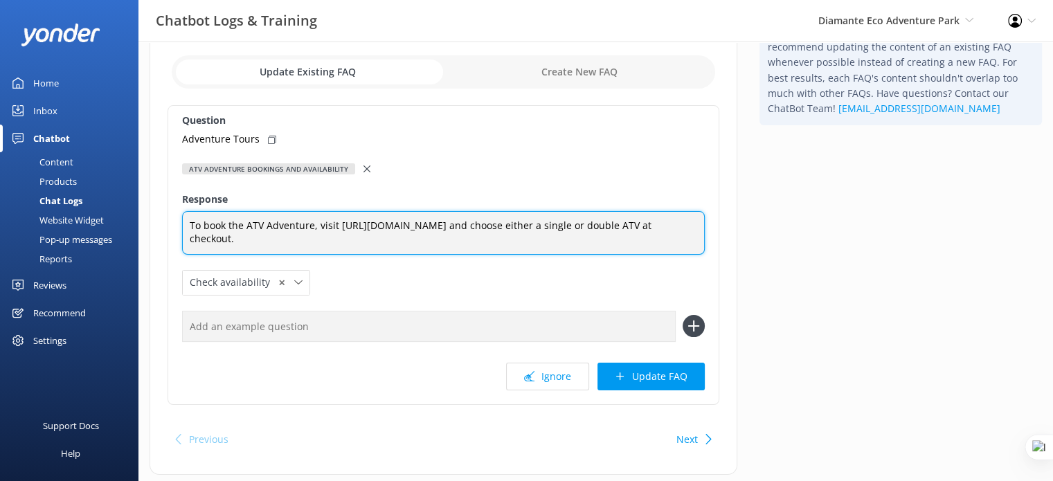
click at [399, 254] on textarea "To book the ATV Adventure, visit [URL][DOMAIN_NAME] and choose either a single …" at bounding box center [443, 233] width 522 height 44
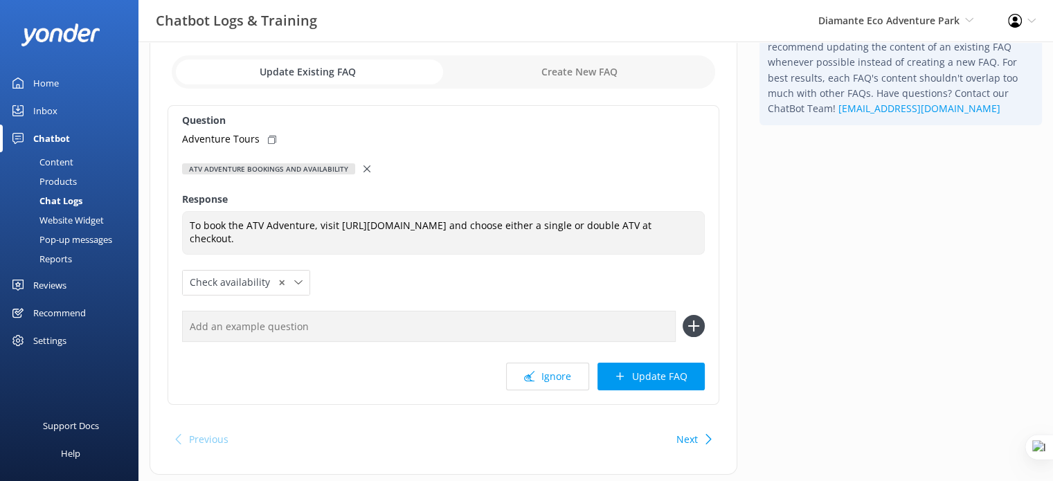
click at [418, 336] on input "text" at bounding box center [428, 326] width 493 height 31
click at [404, 342] on input "text" at bounding box center [428, 326] width 493 height 31
click at [424, 301] on div "Question Adventure Tours ATV Adventure bookings and availability ATV Adventure …" at bounding box center [443, 255] width 552 height 300
click at [382, 342] on input "text" at bounding box center [428, 326] width 493 height 31
drag, startPoint x: 181, startPoint y: 140, endPoint x: 210, endPoint y: 140, distance: 29.8
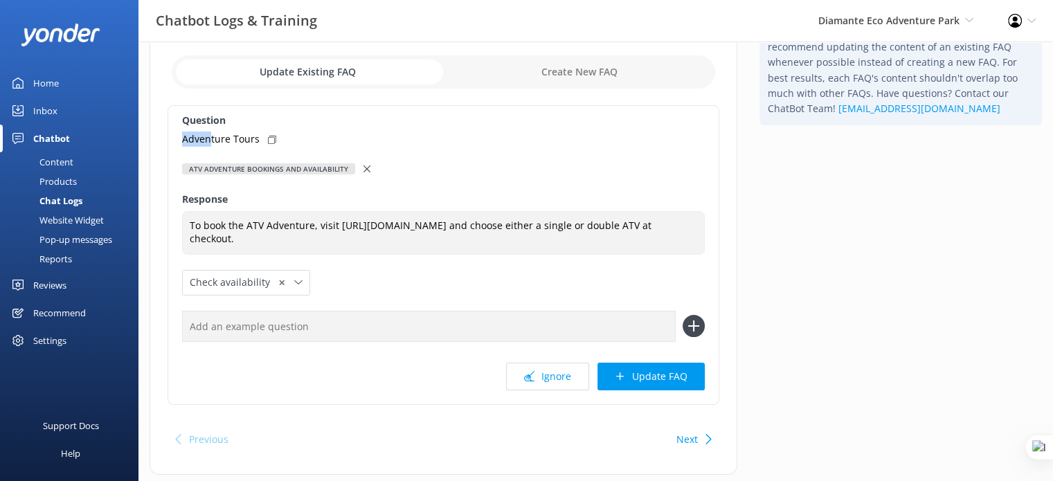
click at [210, 140] on div "Question Adventure Tours ATV Adventure bookings and availability ATV Adventure …" at bounding box center [443, 255] width 552 height 300
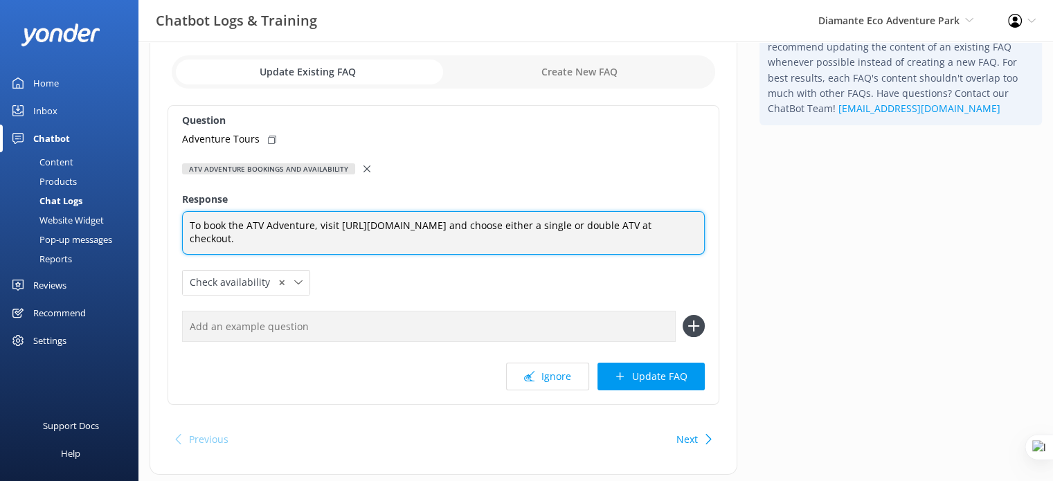
click at [251, 226] on textarea "To book the ATV Adventure, visit [URL][DOMAIN_NAME] and choose either a single …" at bounding box center [443, 233] width 522 height 44
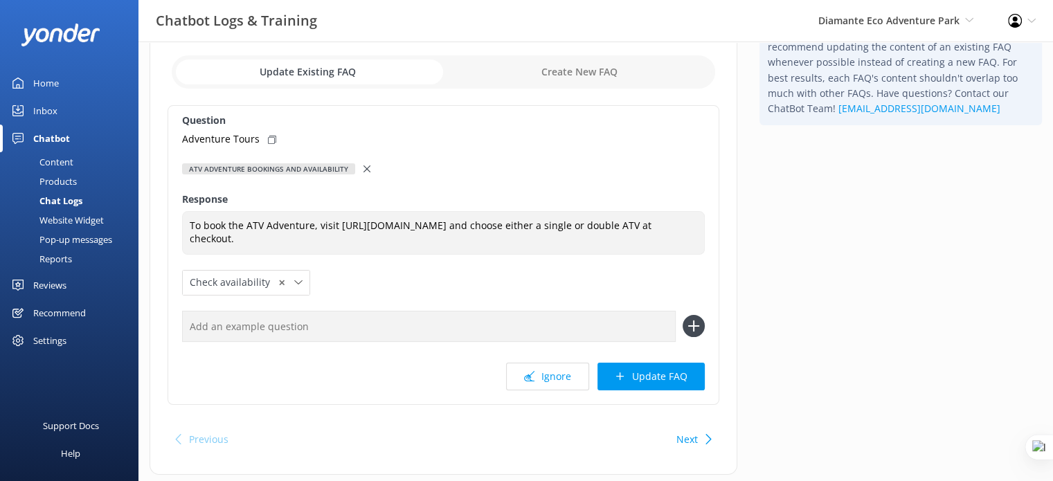
click at [308, 338] on input "text" at bounding box center [428, 326] width 493 height 31
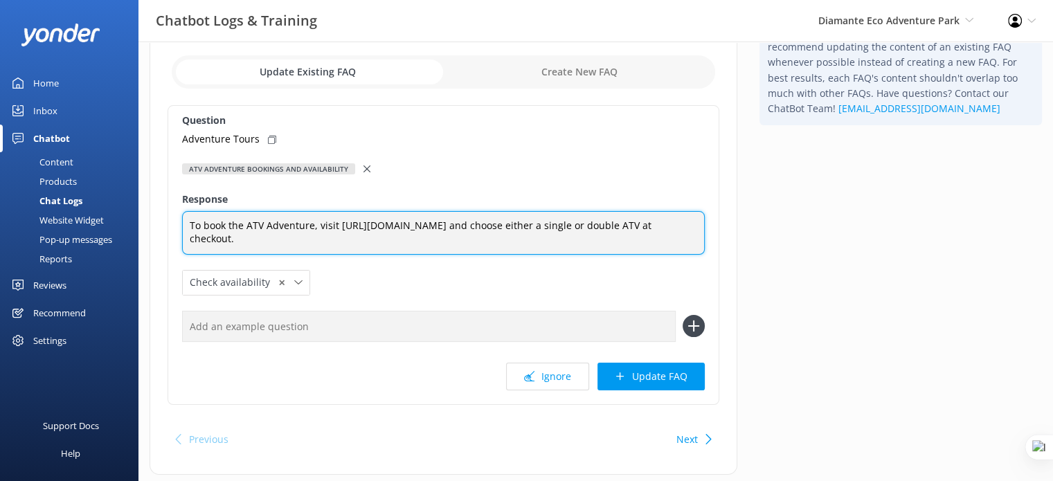
drag, startPoint x: 188, startPoint y: 230, endPoint x: 444, endPoint y: 260, distance: 258.5
click at [444, 255] on textarea "To book the ATV Adventure, visit [URL][DOMAIN_NAME] and choose either a single …" at bounding box center [443, 233] width 522 height 44
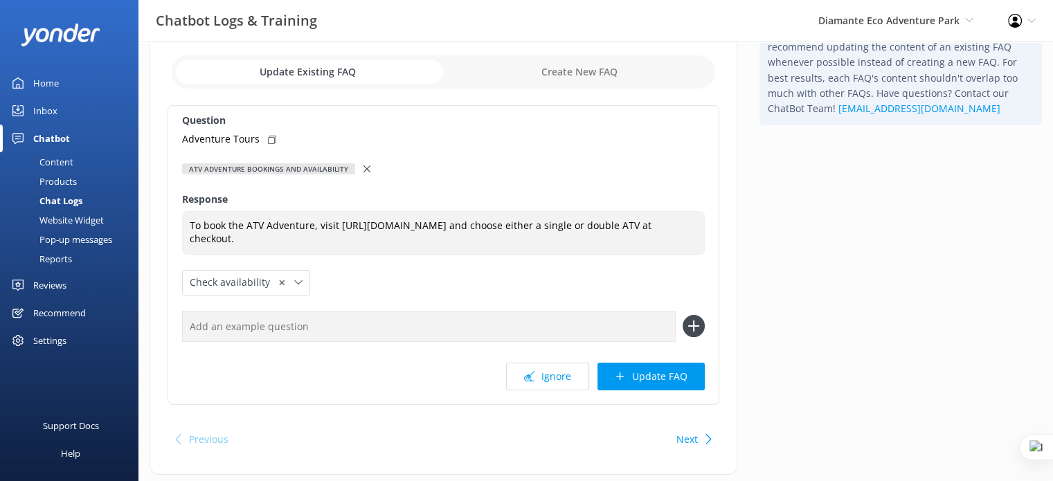
click at [381, 340] on input "text" at bounding box center [428, 326] width 493 height 31
click at [270, 140] on icon at bounding box center [272, 140] width 8 height 8
click at [325, 342] on input "text" at bounding box center [428, 326] width 493 height 31
paste input "Adventure Tours"
type input "Adventure Tours"
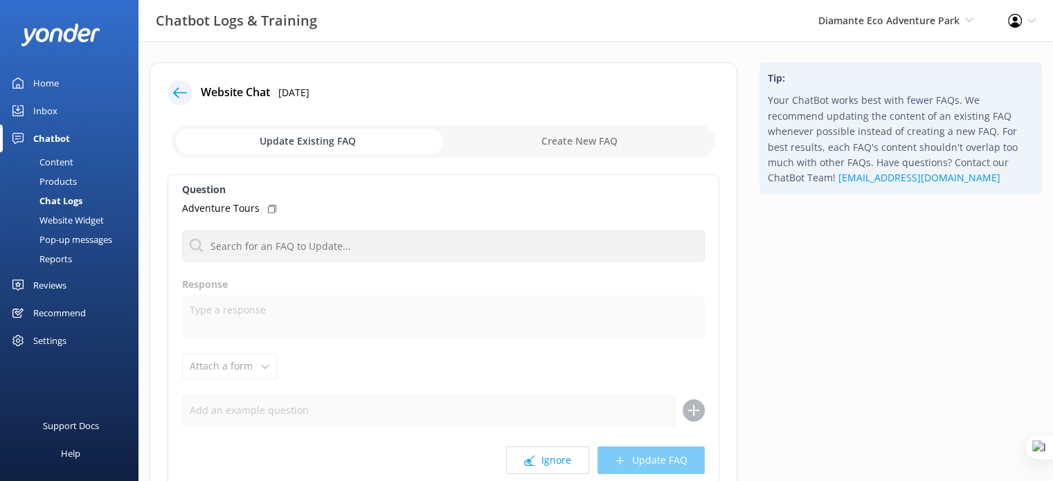
click at [565, 136] on input "checkbox" at bounding box center [443, 141] width 543 height 33
checkbox input "true"
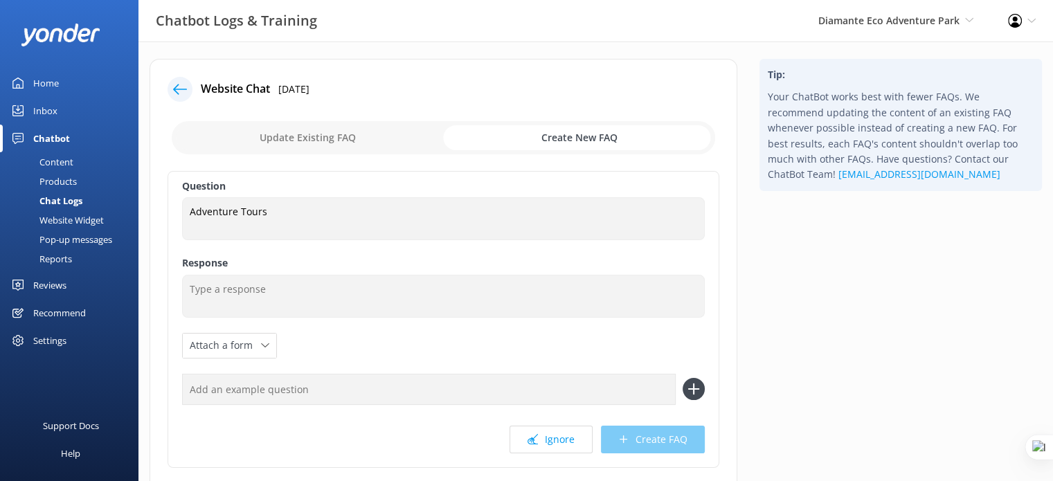
scroll to position [69, 0]
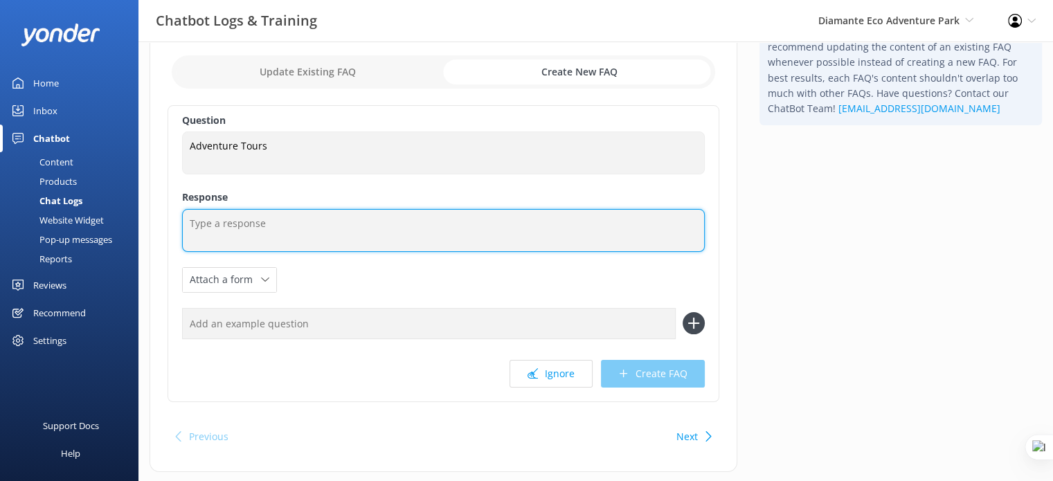
click at [372, 221] on textarea at bounding box center [443, 230] width 522 height 43
type textarea "fadbegregsafv afgas vaef"
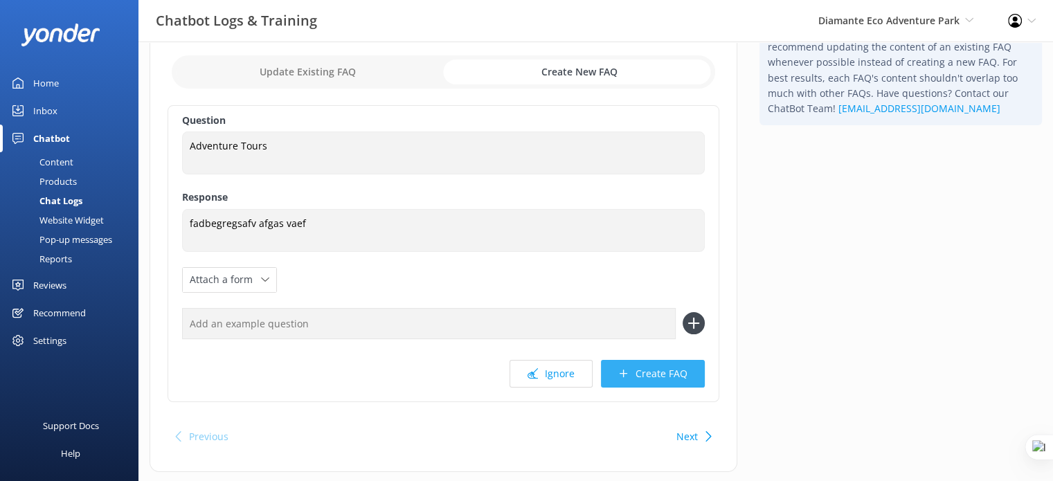
click at [667, 370] on button "Create FAQ" at bounding box center [653, 374] width 104 height 28
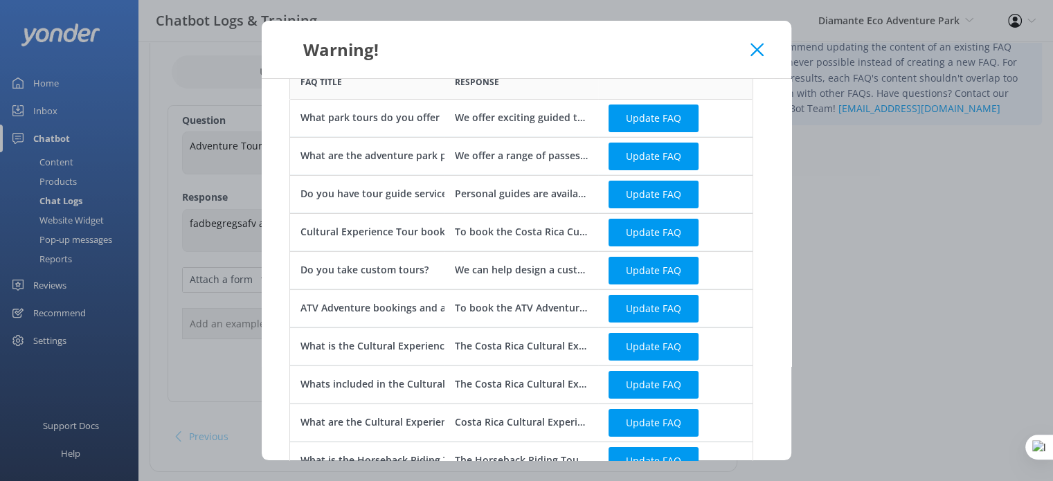
scroll to position [33, 0]
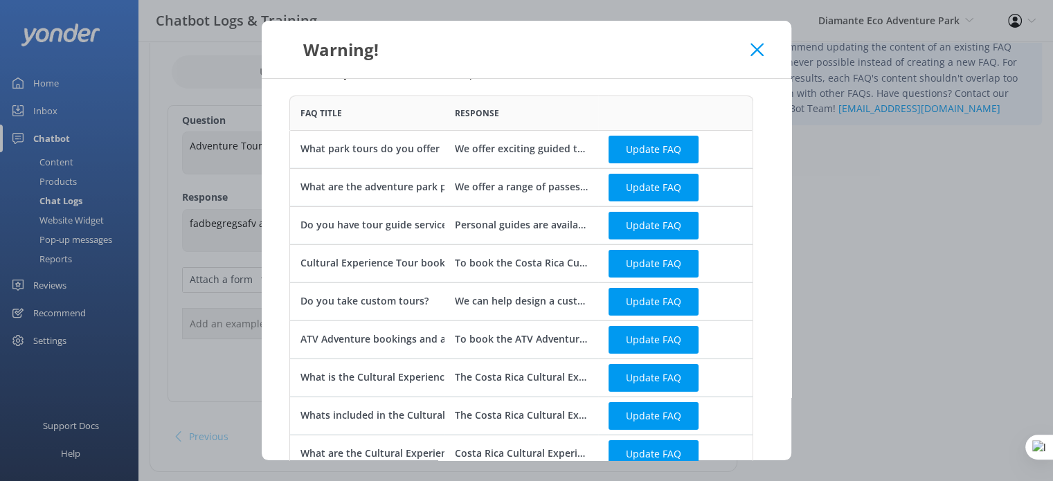
click at [753, 52] on use at bounding box center [756, 49] width 13 height 13
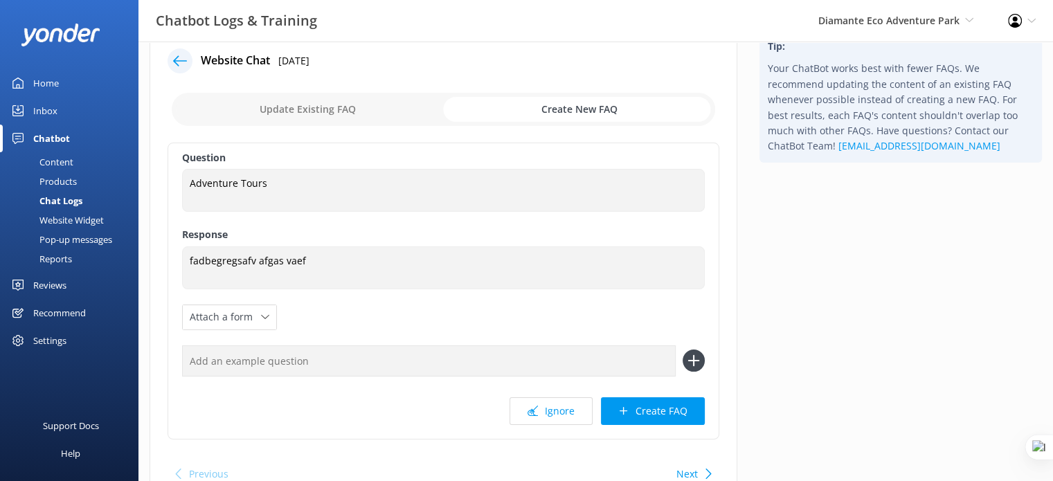
scroll to position [0, 0]
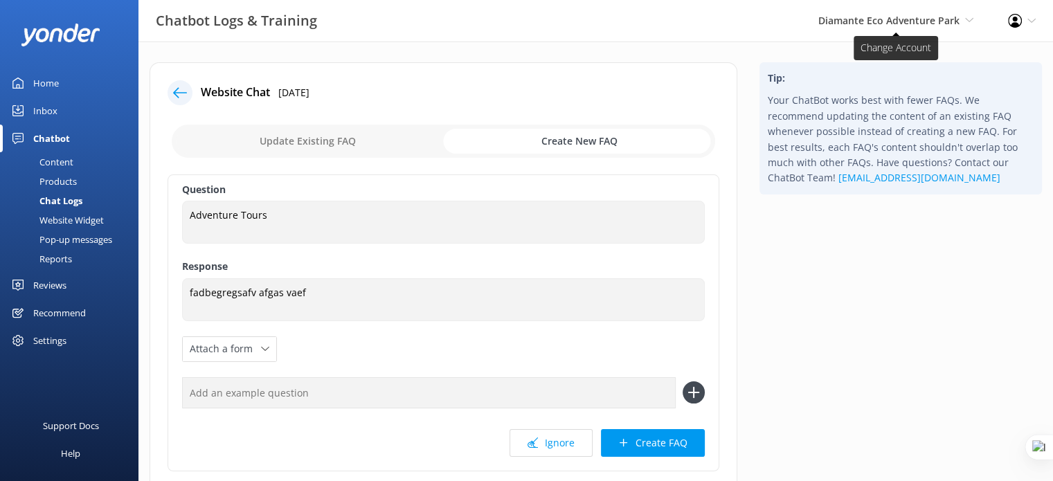
click at [886, 18] on span "Diamante Eco Adventure Park" at bounding box center [888, 20] width 141 height 13
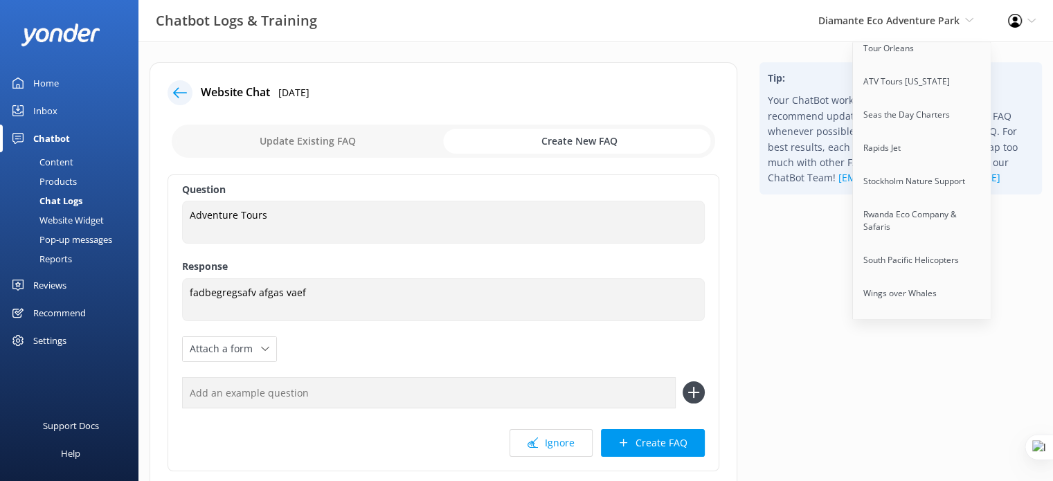
scroll to position [10795, 0]
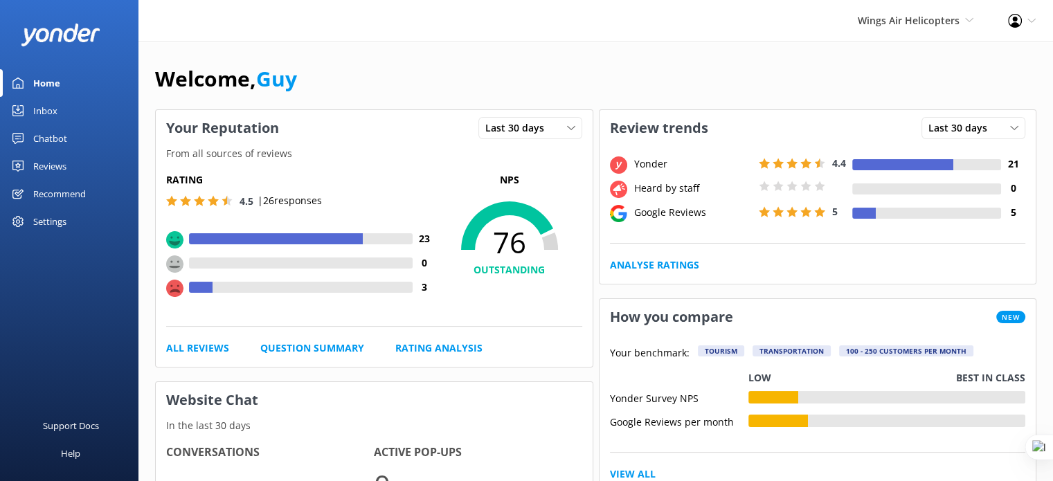
click at [56, 159] on div "Reviews" at bounding box center [49, 166] width 33 height 28
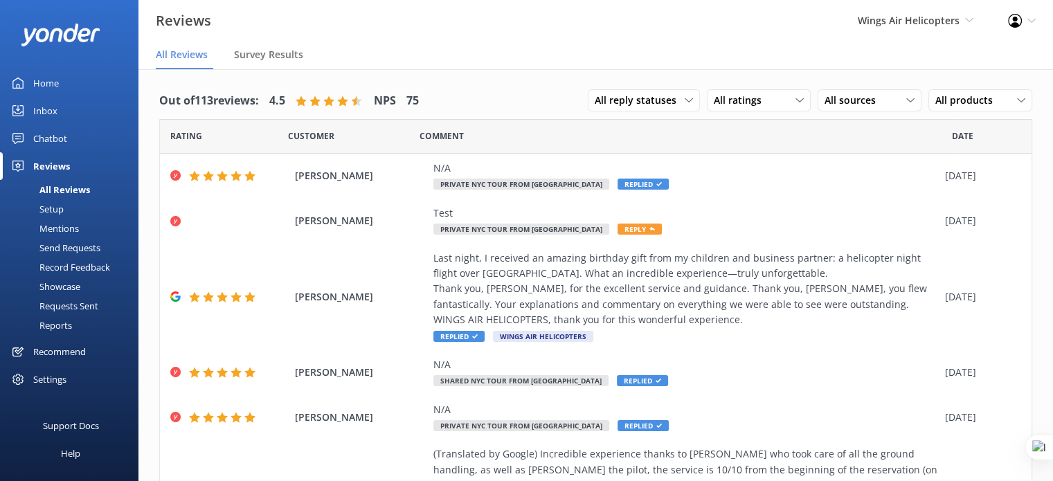
click at [49, 211] on div "Setup" at bounding box center [35, 208] width 55 height 19
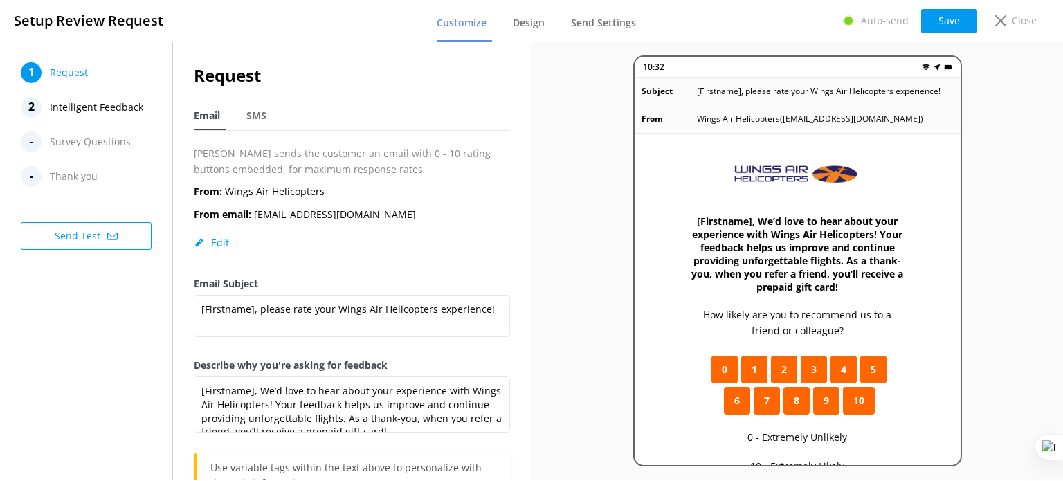
click at [96, 104] on span "Intelligent Feedback" at bounding box center [96, 107] width 93 height 21
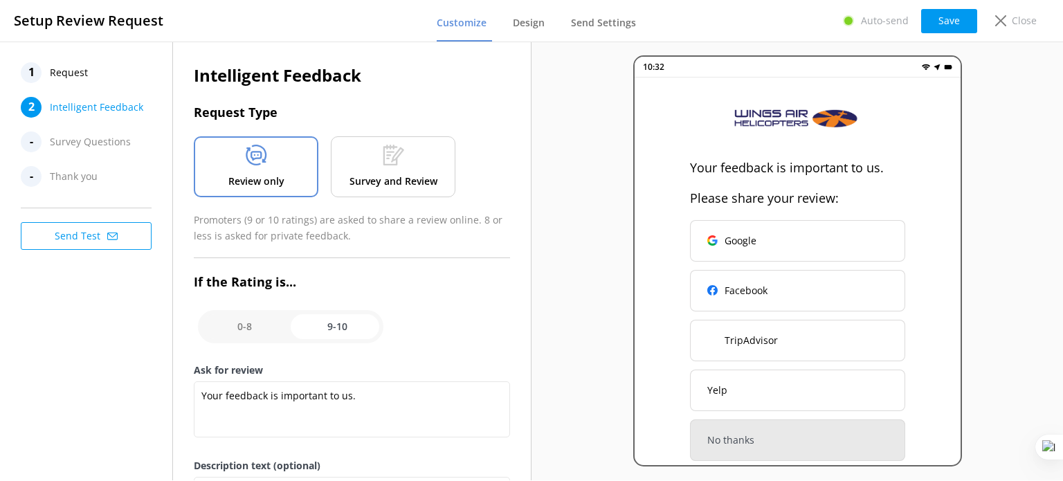
click at [243, 329] on input "checkbox" at bounding box center [290, 326] width 185 height 33
checkbox input "false"
type textarea "Please tell us the reason for your rating. Your feedback is important to help u…"
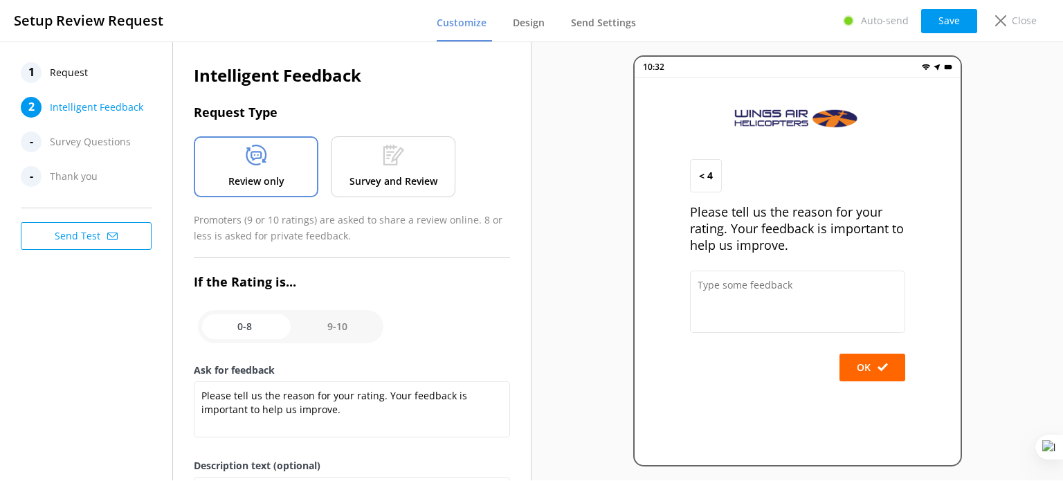
click at [317, 326] on input "checkbox" at bounding box center [290, 326] width 185 height 33
checkbox input "true"
type textarea "Your feedback is important to us."
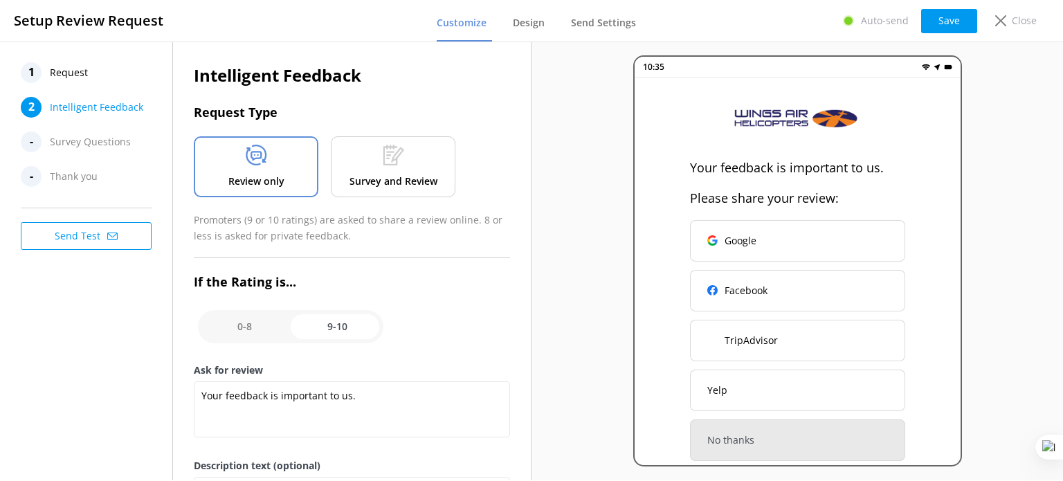
click at [257, 327] on input "checkbox" at bounding box center [290, 326] width 185 height 33
checkbox input "false"
type textarea "Please tell us the reason for your rating. Your feedback is important to help u…"
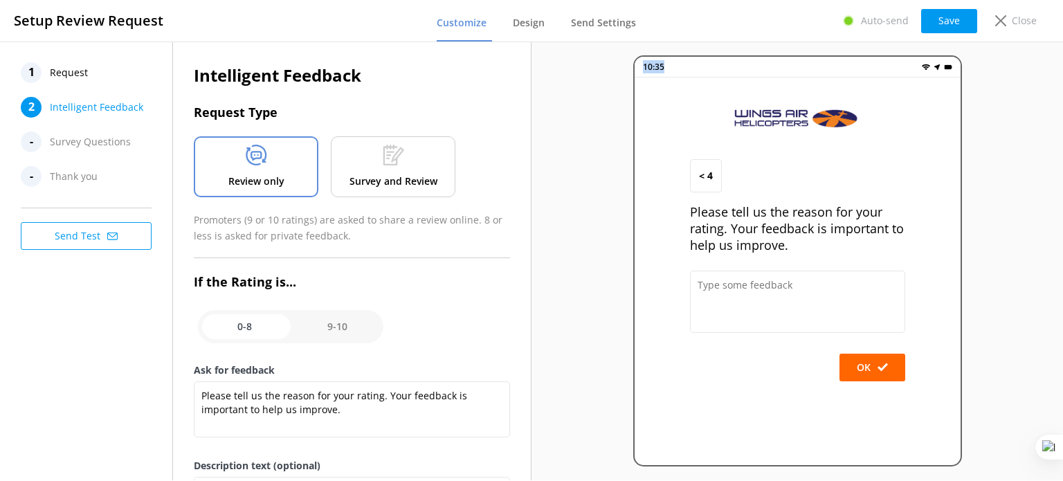
drag, startPoint x: 644, startPoint y: 66, endPoint x: 707, endPoint y: 69, distance: 63.7
click at [707, 69] on div "10:35" at bounding box center [798, 67] width 326 height 21
click at [712, 66] on div "10:35" at bounding box center [798, 67] width 326 height 21
click at [1010, 24] on div "Close" at bounding box center [1012, 21] width 55 height 24
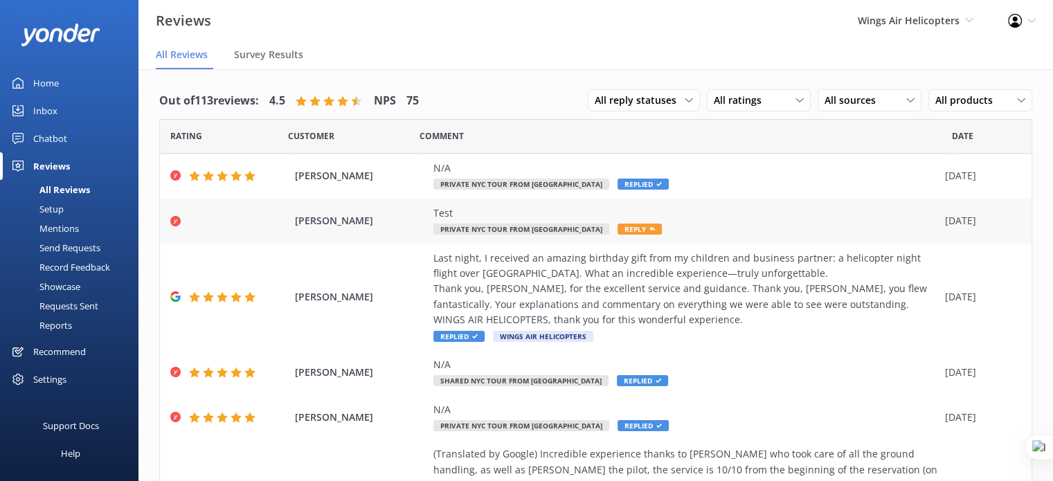
click at [349, 221] on span "[PERSON_NAME]" at bounding box center [360, 220] width 131 height 15
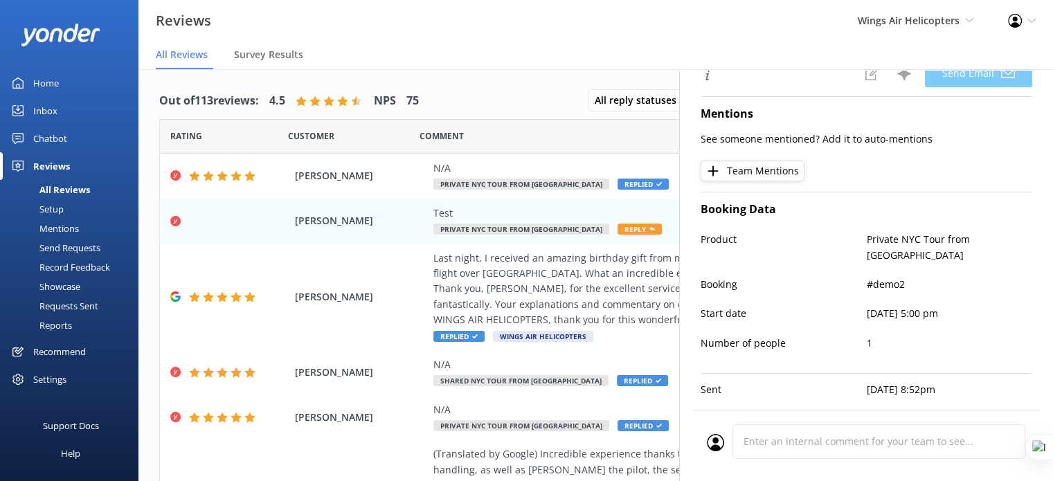
scroll to position [262, 0]
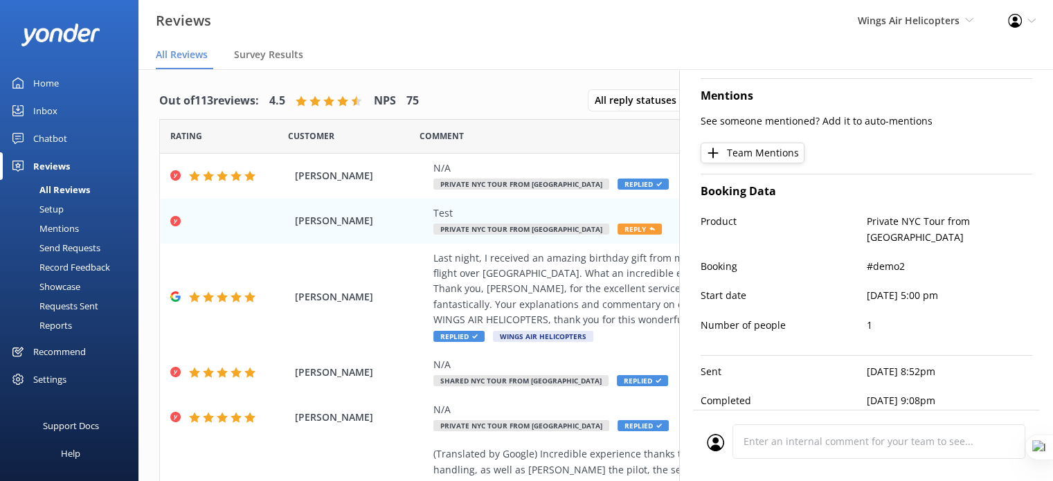
type textarea "Hi Nathaniel, Thank you for taking the time to leave a review. If you have any …"
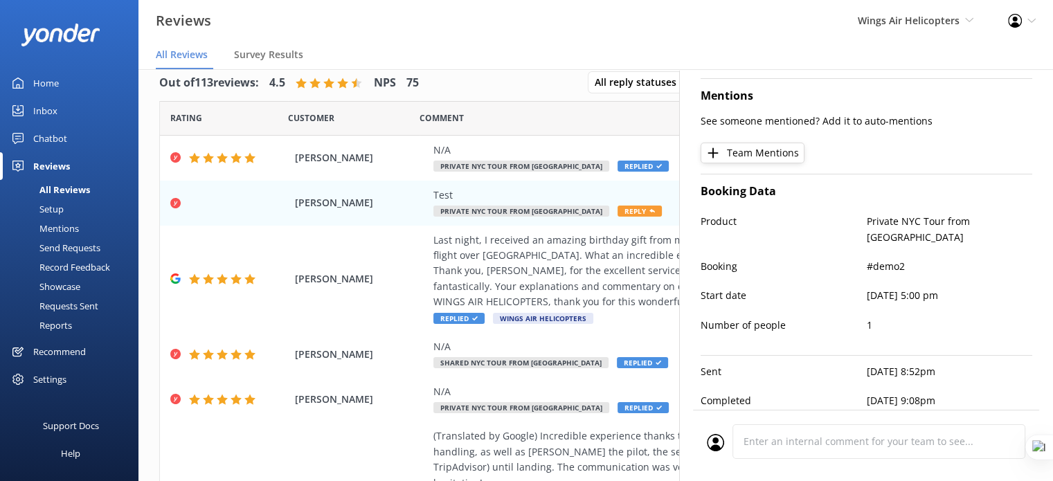
scroll to position [28, 0]
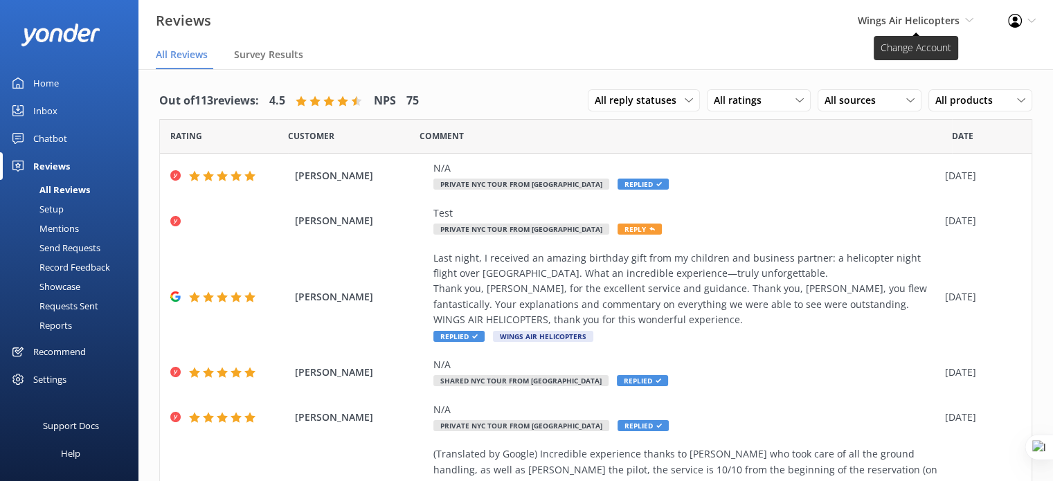
click at [941, 15] on span "Wings Air Helicopters" at bounding box center [908, 20] width 102 height 13
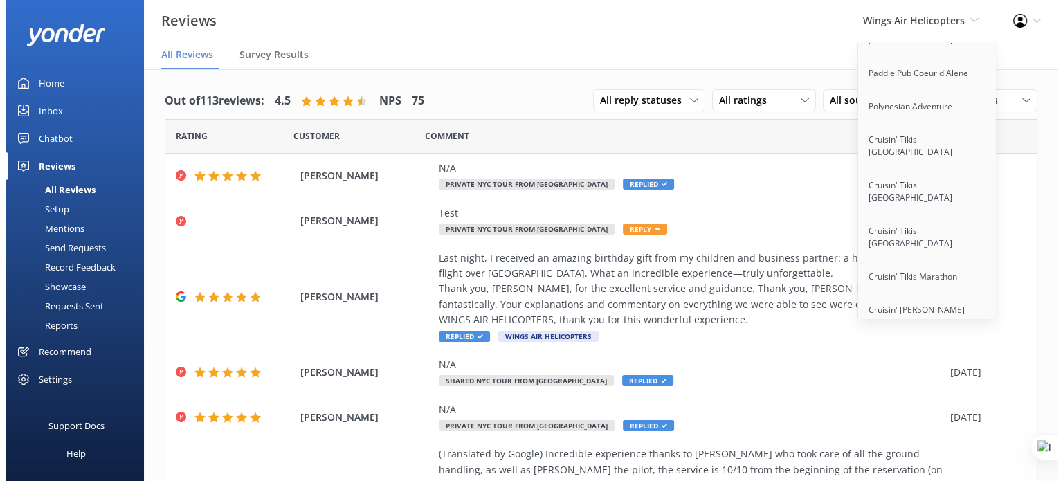
scroll to position [11206, 0]
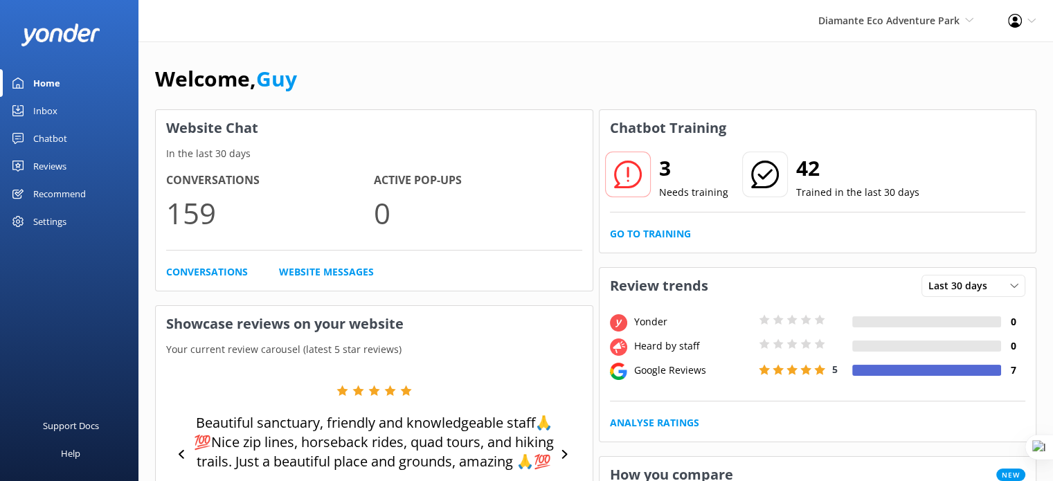
click at [50, 131] on div "Chatbot" at bounding box center [50, 139] width 34 height 28
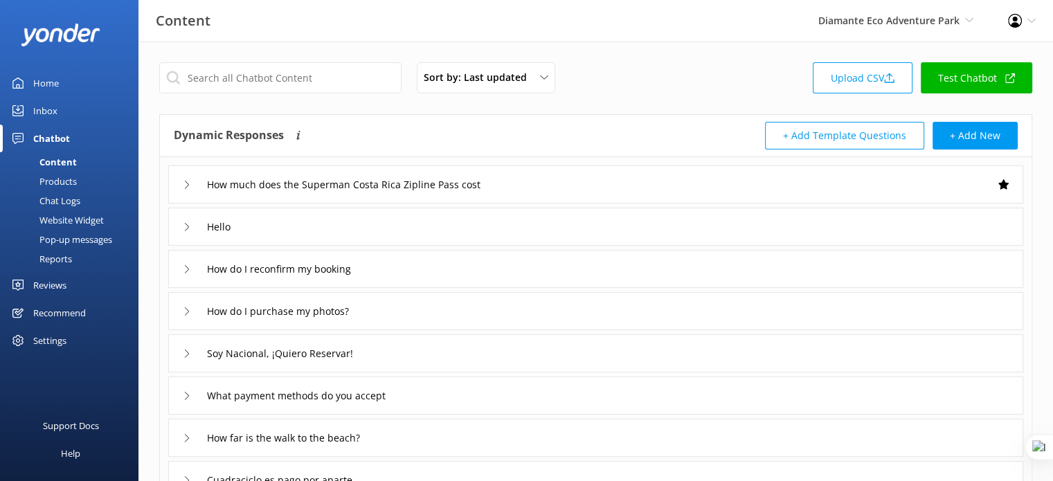
click at [73, 197] on div "Chat Logs" at bounding box center [44, 200] width 72 height 19
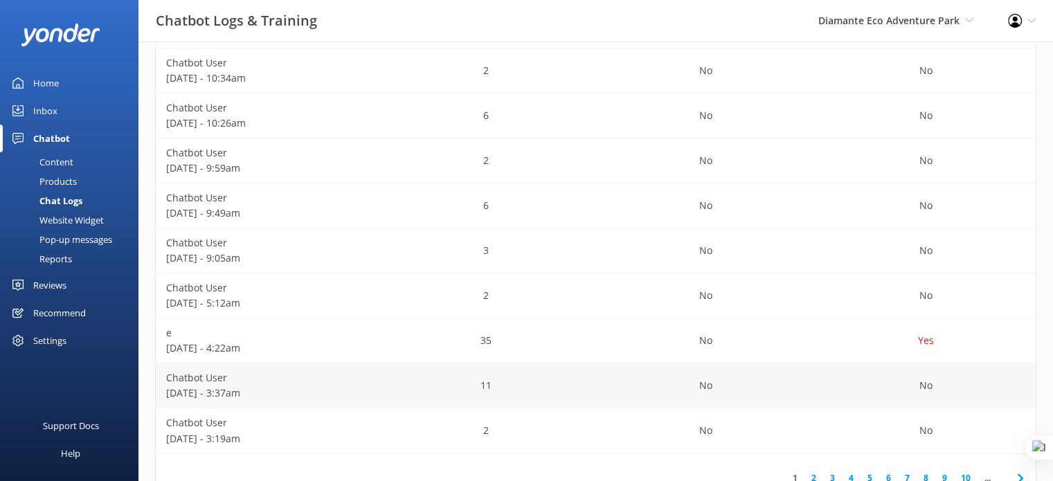
scroll to position [379, 0]
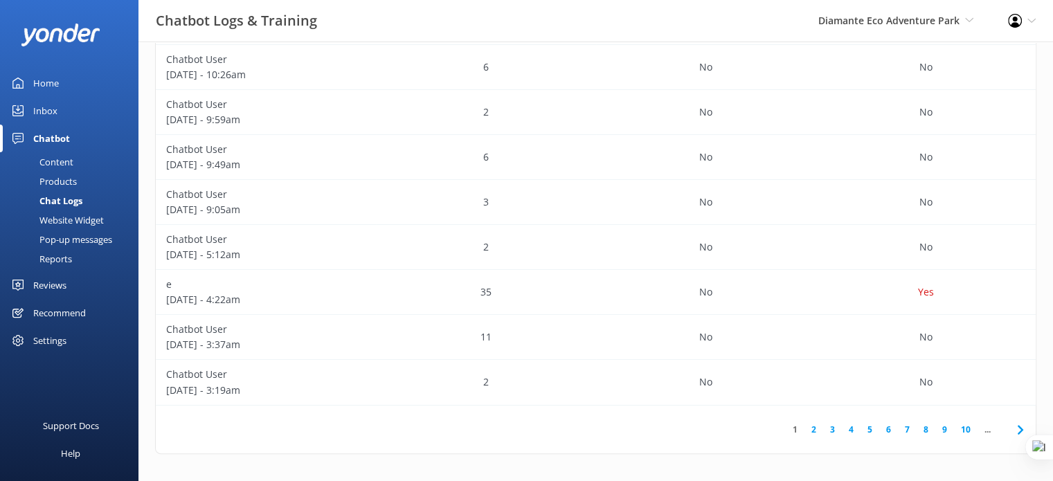
click at [806, 423] on link "2" at bounding box center [813, 429] width 19 height 13
click at [327, 340] on p "[DATE] - 4:51am" at bounding box center [265, 344] width 199 height 15
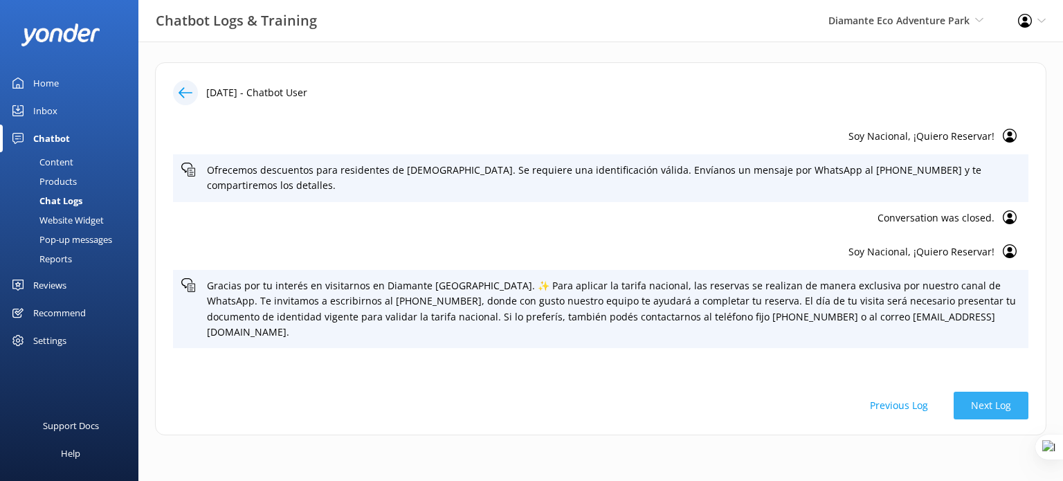
click at [1001, 408] on button "Next Log" at bounding box center [991, 406] width 75 height 28
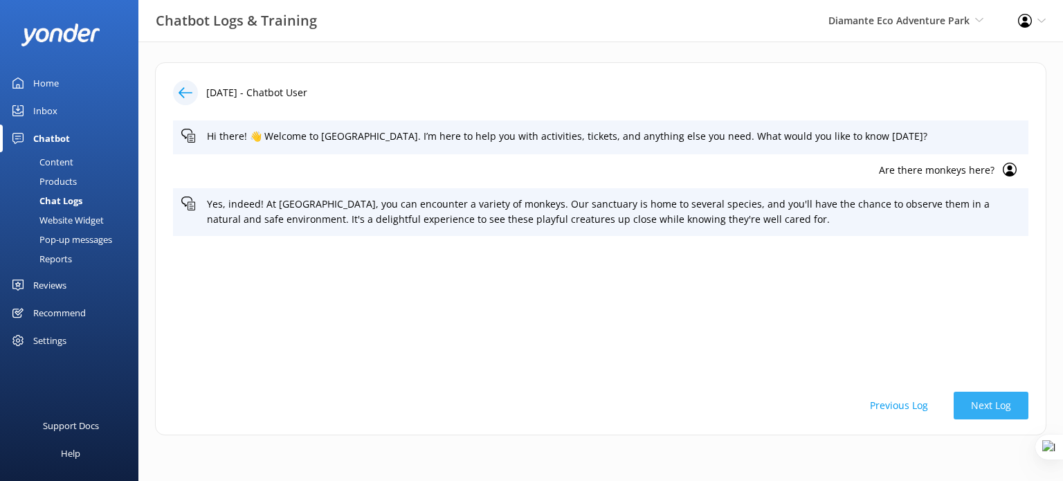
click at [1001, 408] on button "Next Log" at bounding box center [991, 406] width 75 height 28
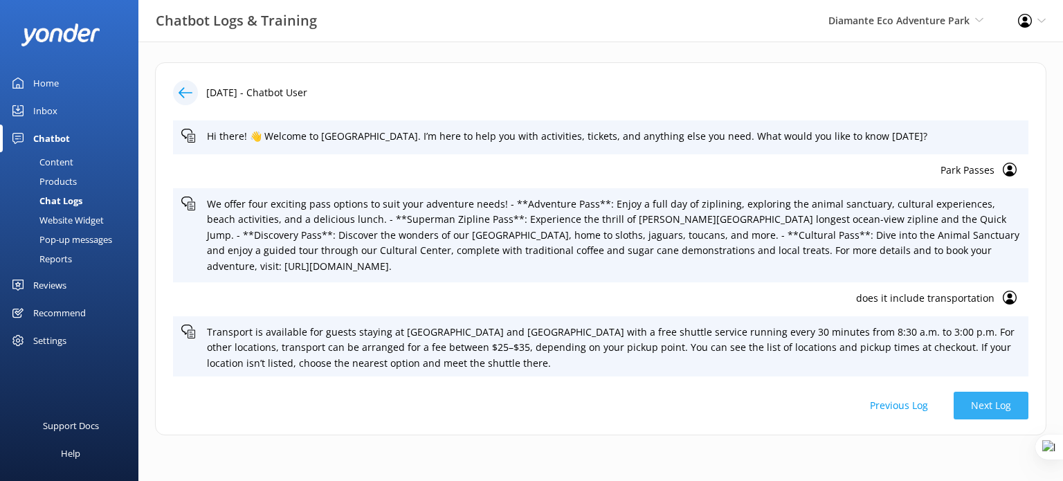
click at [1001, 408] on button "Next Log" at bounding box center [991, 406] width 75 height 28
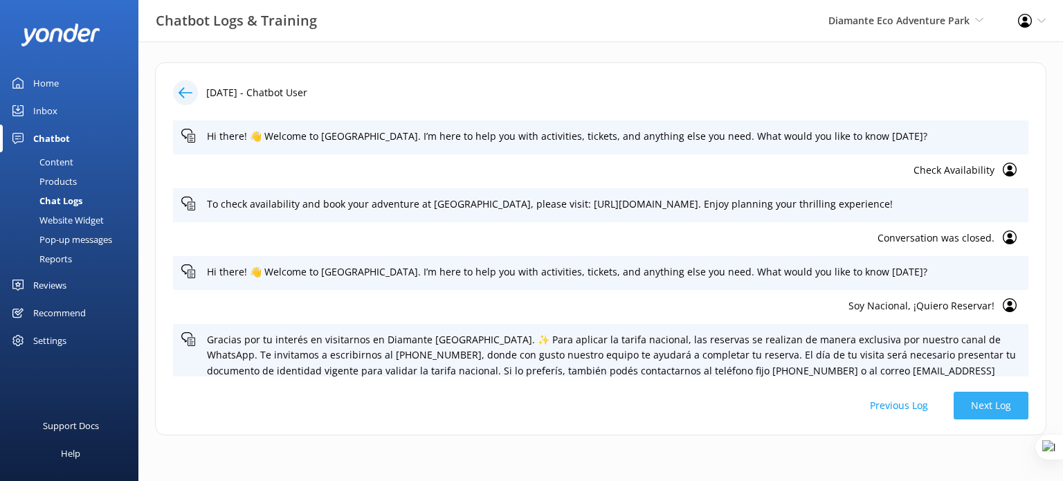
click at [1001, 408] on button "Next Log" at bounding box center [991, 406] width 75 height 28
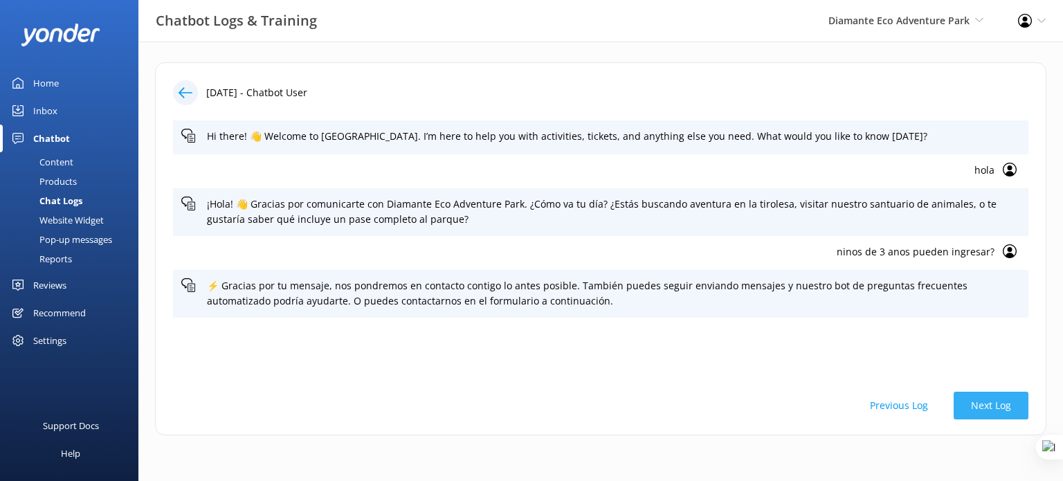
click at [1001, 408] on button "Next Log" at bounding box center [991, 406] width 75 height 28
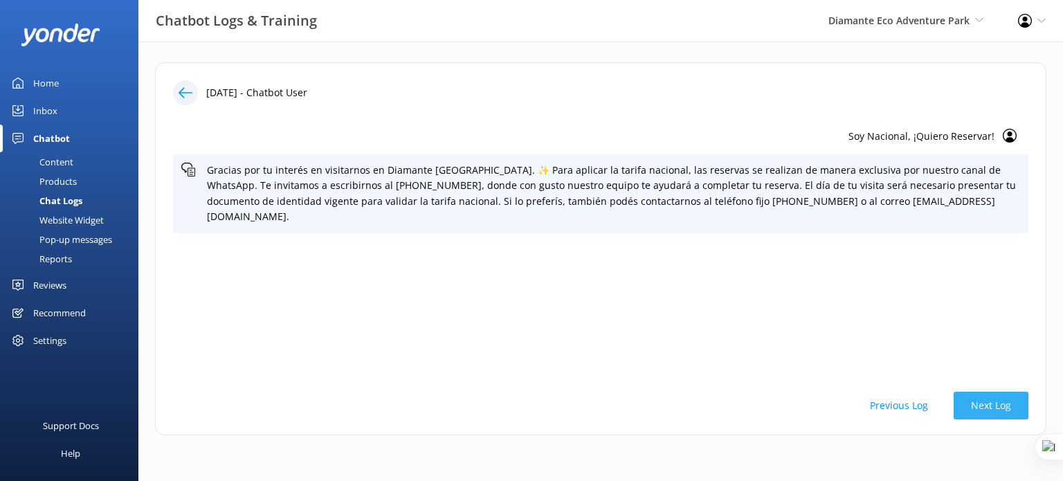
click at [1001, 408] on button "Next Log" at bounding box center [991, 406] width 75 height 28
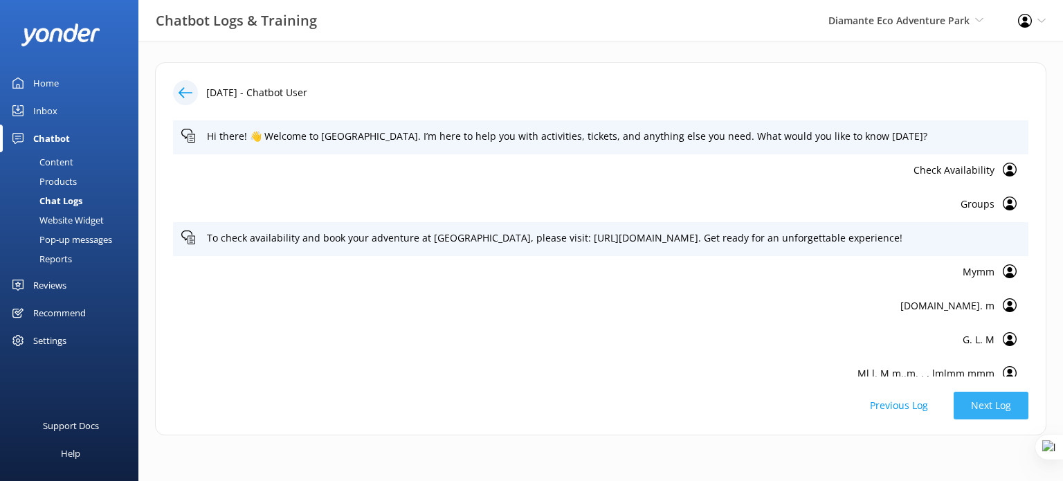
click at [1001, 408] on button "Next Log" at bounding box center [991, 406] width 75 height 28
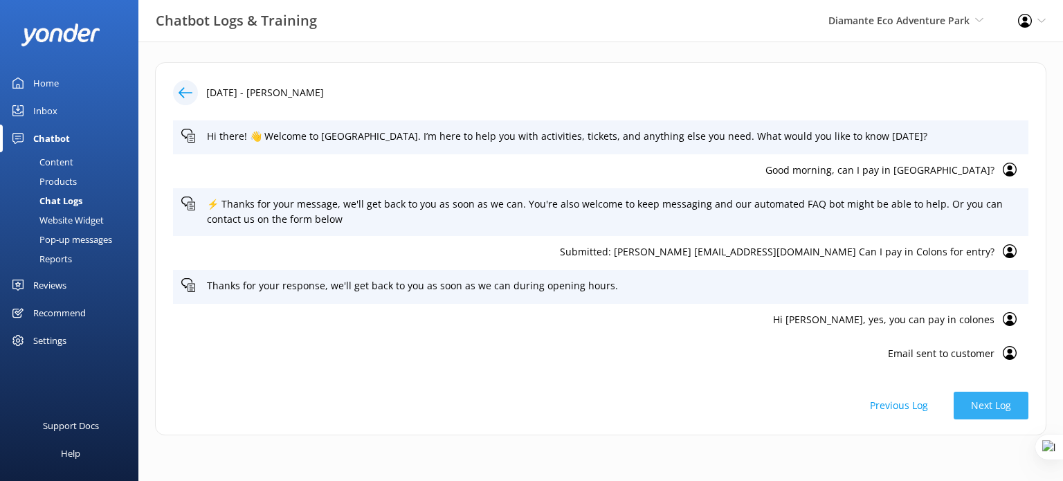
click at [1001, 408] on button "Next Log" at bounding box center [991, 406] width 75 height 28
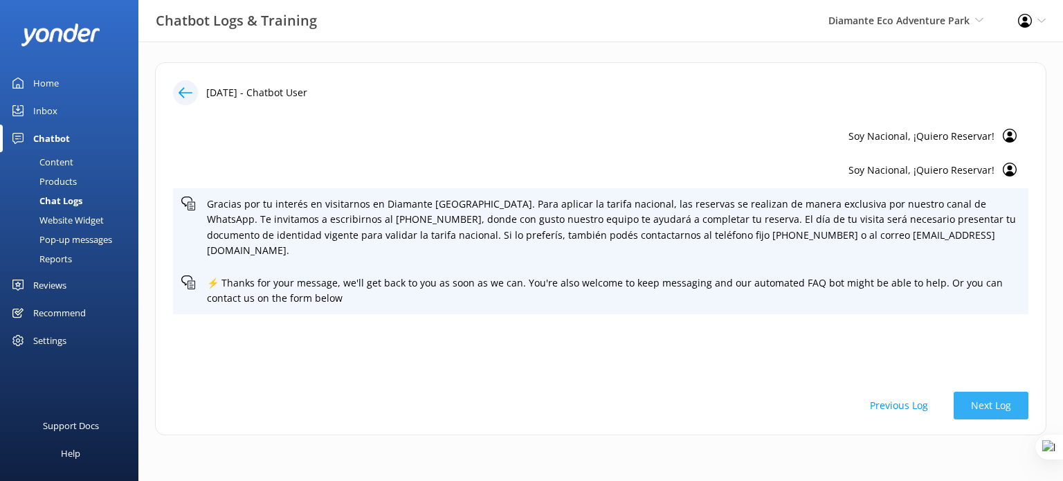
click at [1001, 408] on button "Next Log" at bounding box center [991, 406] width 75 height 28
